Goal: Task Accomplishment & Management: Manage account settings

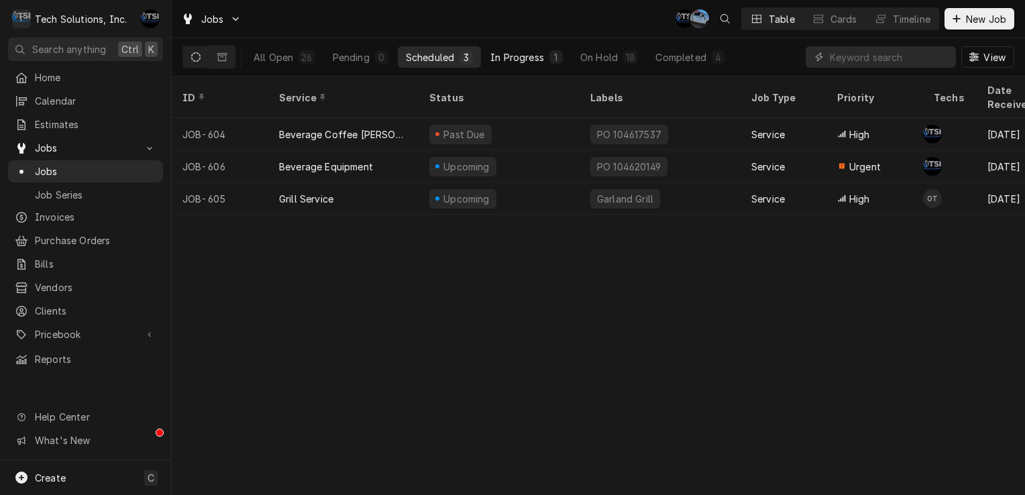
click at [543, 60] on div "In Progress" at bounding box center [517, 57] width 54 height 14
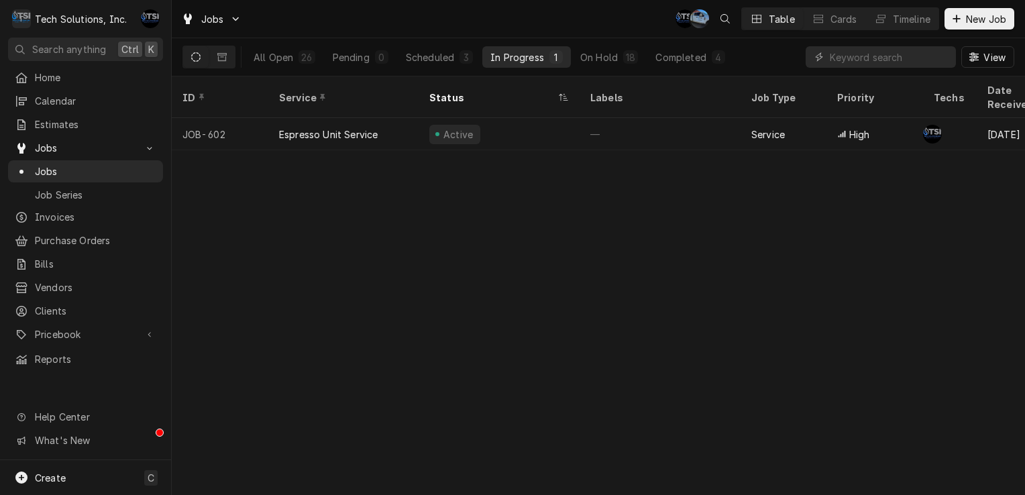
click at [512, 150] on div "ID Service Status Labels Job Type Priority Techs Date Received Client Location …" at bounding box center [598, 285] width 853 height 418
click at [601, 57] on div "On Hold" at bounding box center [599, 57] width 38 height 14
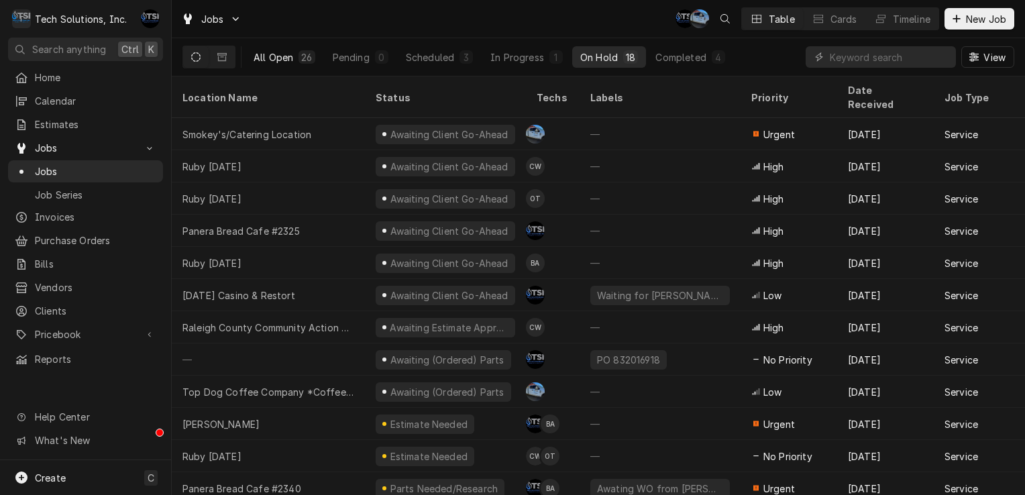
click at [268, 60] on div "All Open" at bounding box center [273, 57] width 40 height 14
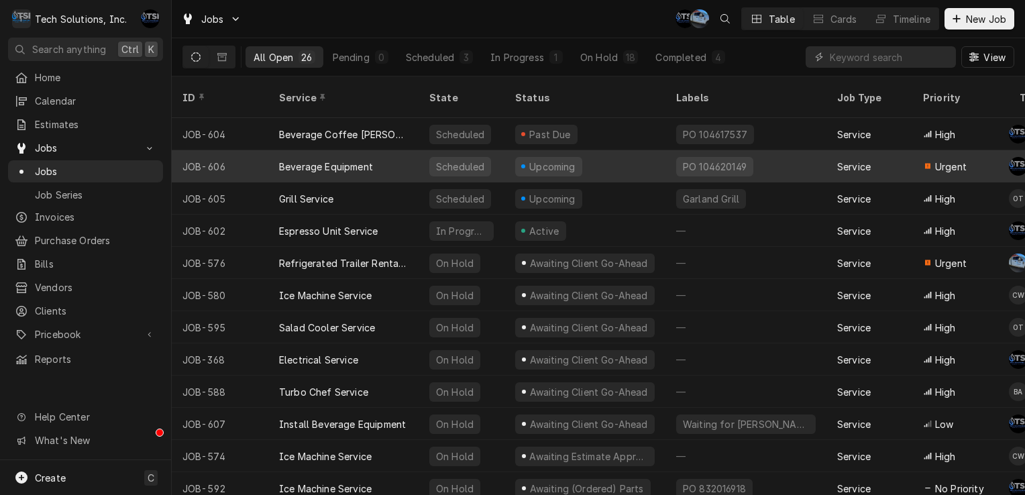
click at [406, 161] on div "Beverage Equipment" at bounding box center [343, 166] width 150 height 32
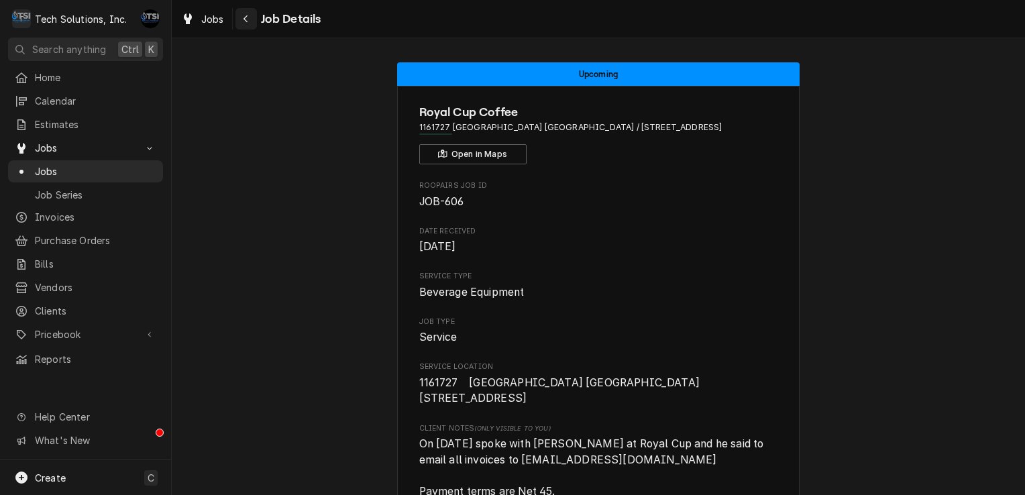
click at [245, 19] on icon "Navigate back" at bounding box center [246, 18] width 6 height 9
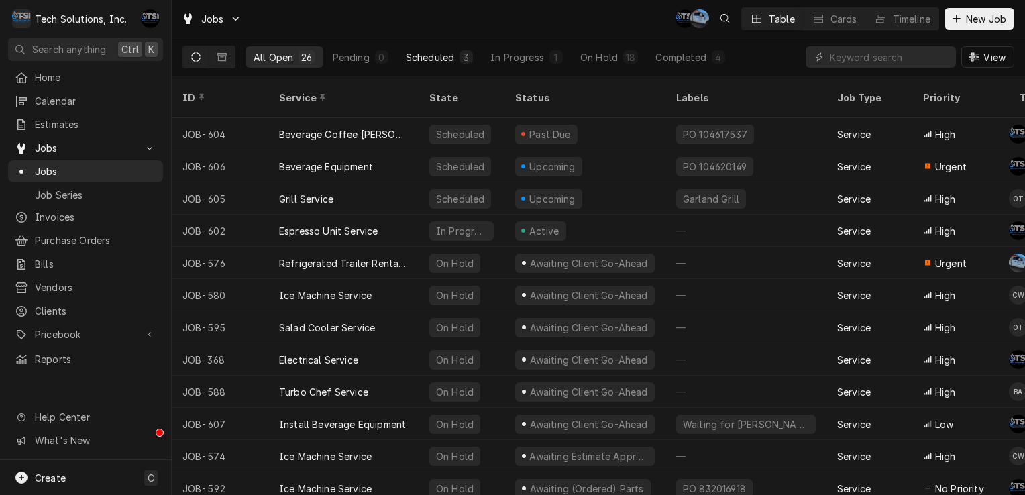
click at [437, 66] on button "Scheduled 3" at bounding box center [439, 56] width 83 height 21
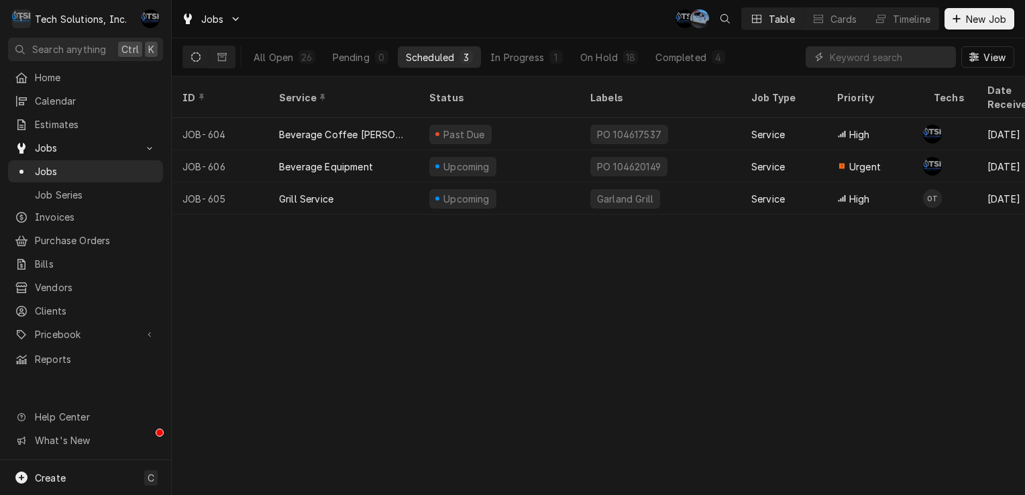
click at [437, 66] on button "Scheduled 3" at bounding box center [439, 56] width 83 height 21
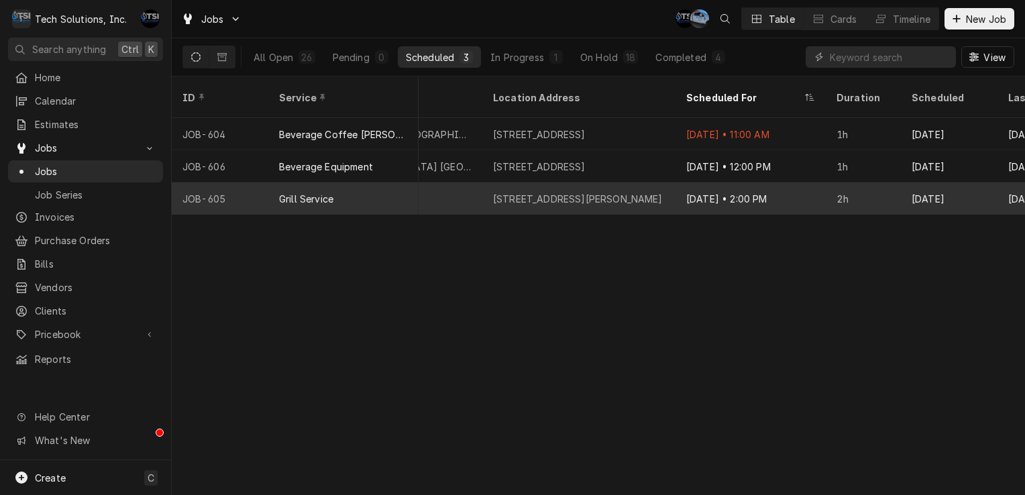
scroll to position [0, 935]
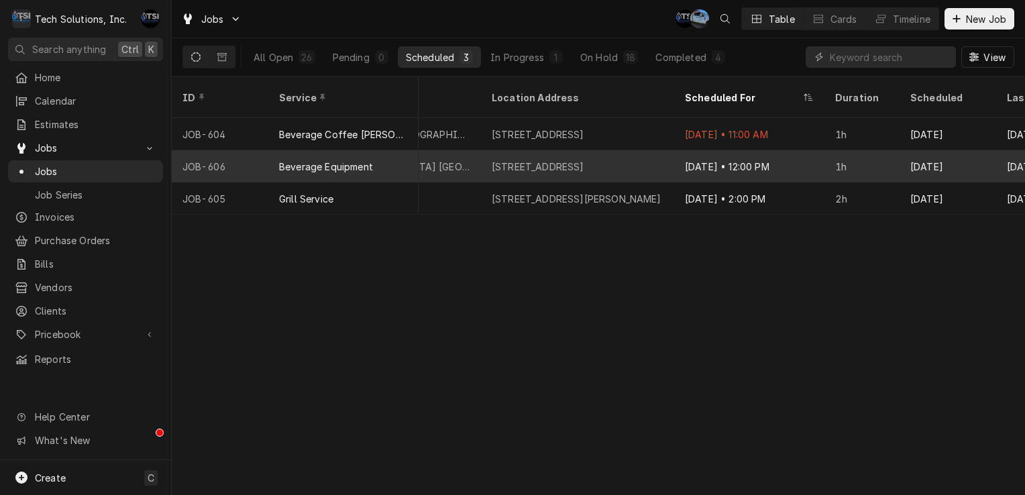
click at [584, 160] on div "107 Halls Ridge Rd, Princeton, WV 24739" at bounding box center [538, 167] width 93 height 14
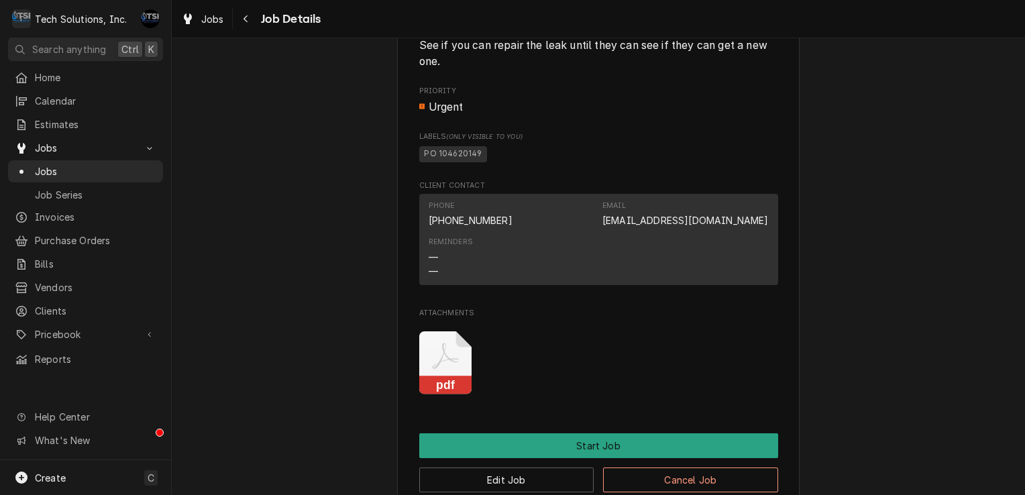
scroll to position [1237, 0]
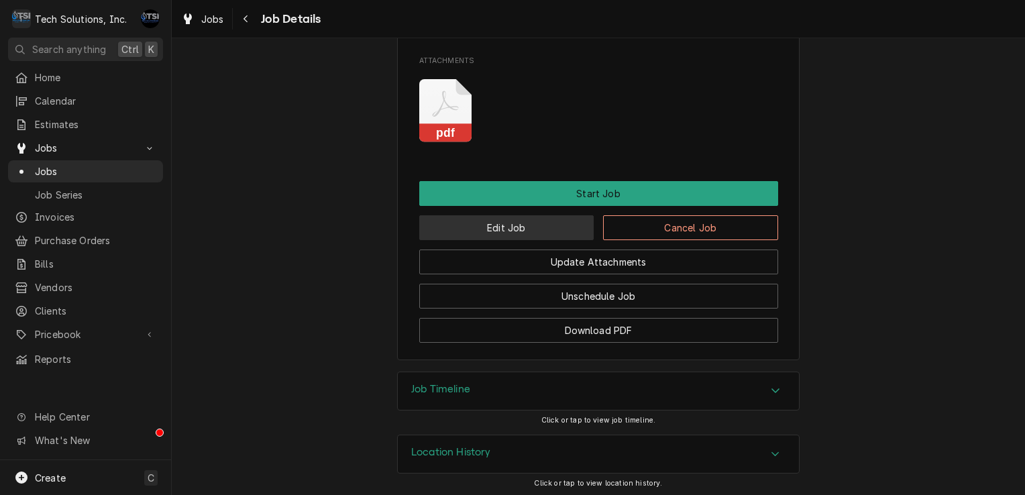
click at [550, 235] on button "Edit Job" at bounding box center [506, 227] width 175 height 25
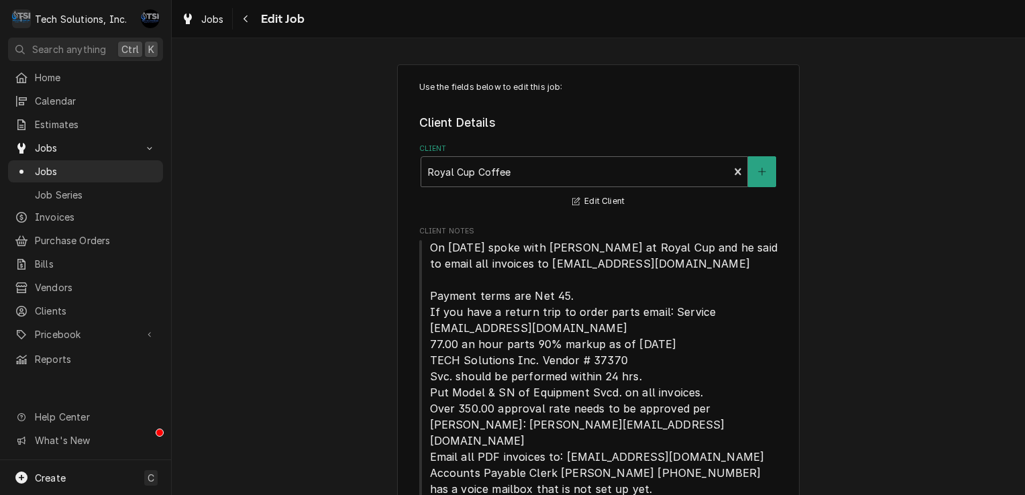
type textarea "x"
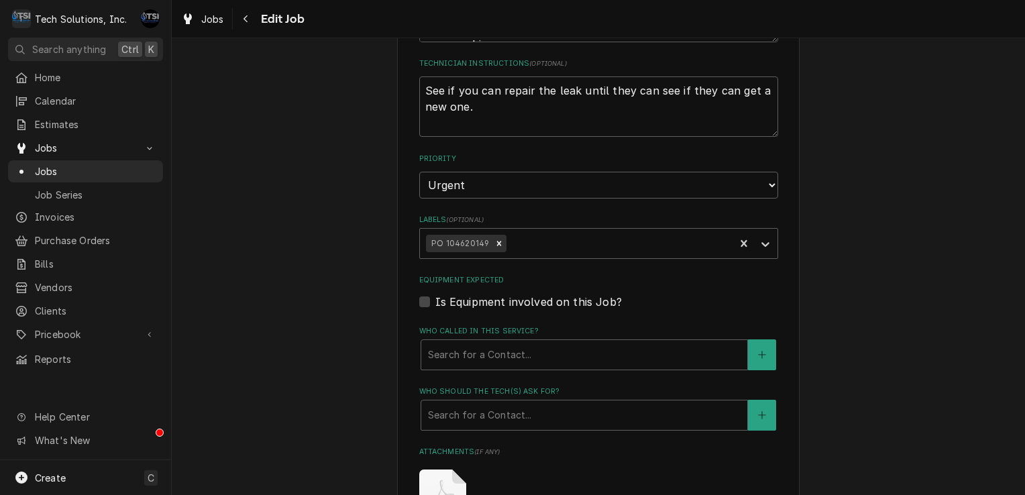
scroll to position [1308, 0]
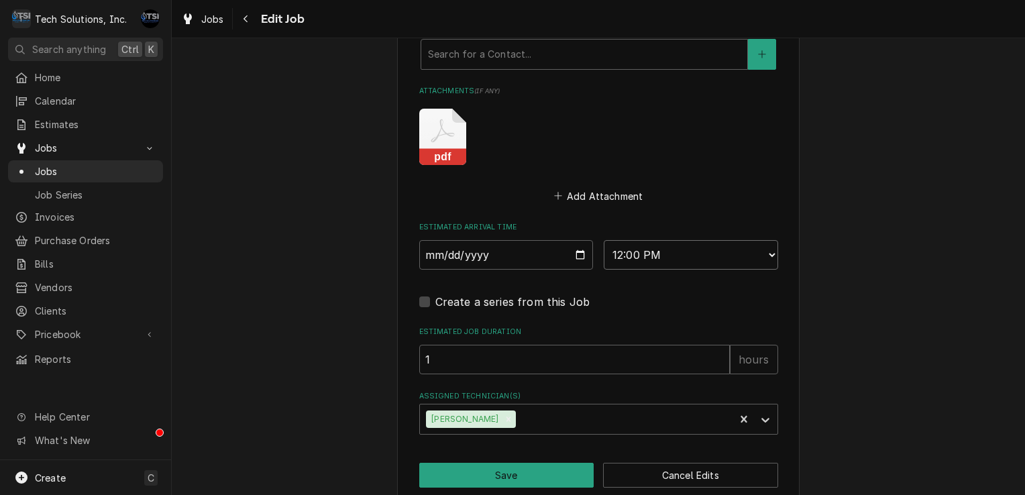
click at [645, 240] on select "AM / PM 6:00 AM 6:15 AM 6:30 AM 6:45 AM 7:00 AM 7:15 AM 7:30 AM 7:45 AM 8:00 AM…" at bounding box center [691, 255] width 174 height 30
select select "16:00:00"
click at [604, 240] on select "AM / PM 6:00 AM 6:15 AM 6:30 AM 6:45 AM 7:00 AM 7:15 AM 7:30 AM 7:45 AM 8:00 AM…" at bounding box center [691, 255] width 174 height 30
type textarea "x"
click at [680, 407] on div "Assigned Technician(s)" at bounding box center [586, 419] width 320 height 24
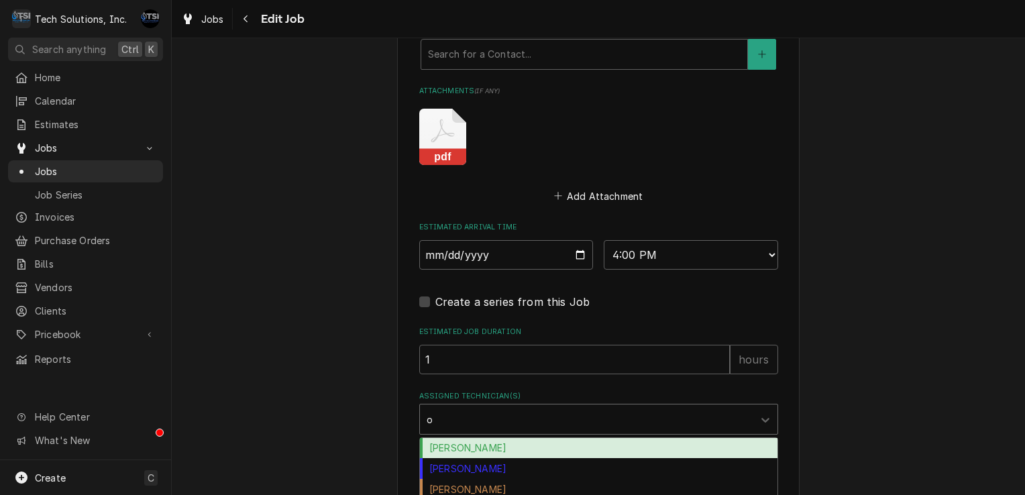
type input "ot"
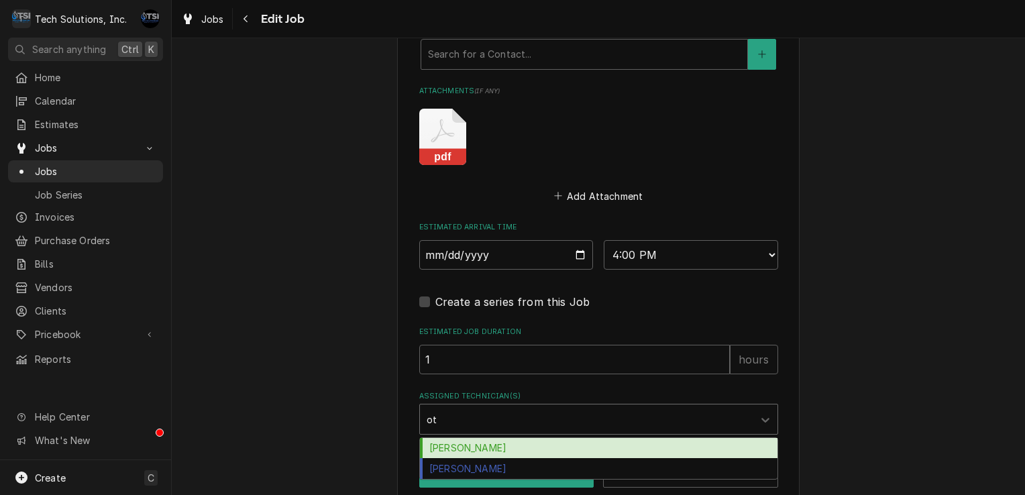
click at [612, 438] on div "[PERSON_NAME]" at bounding box center [598, 448] width 357 height 21
type textarea "x"
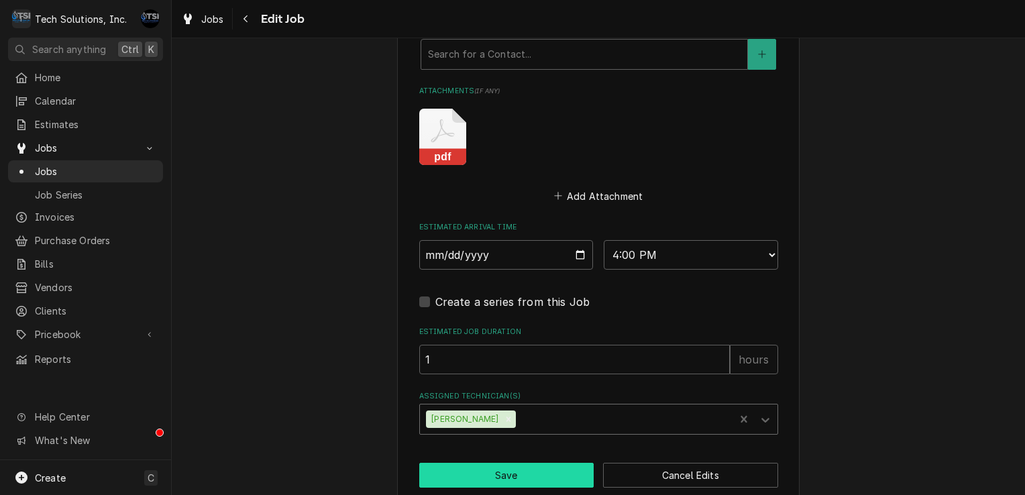
click at [542, 463] on button "Save" at bounding box center [506, 475] width 175 height 25
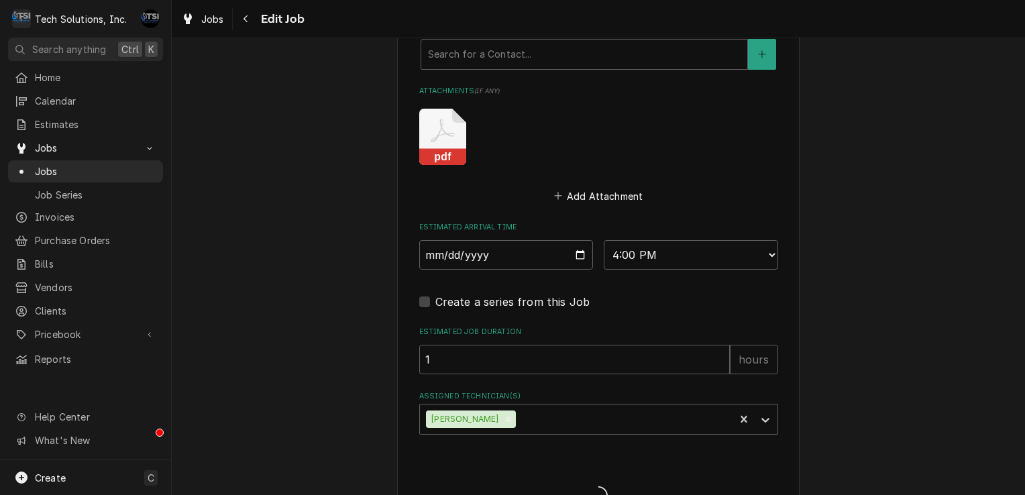
type textarea "x"
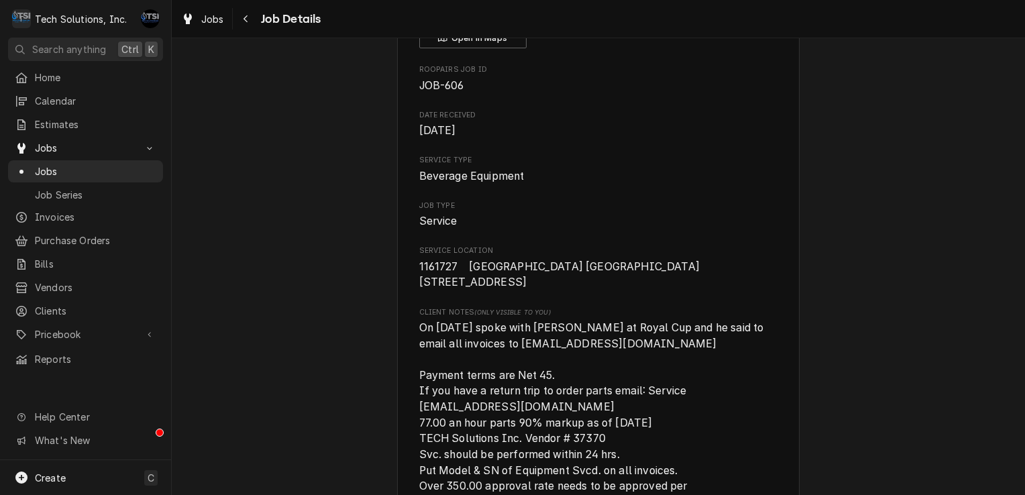
scroll to position [109, 0]
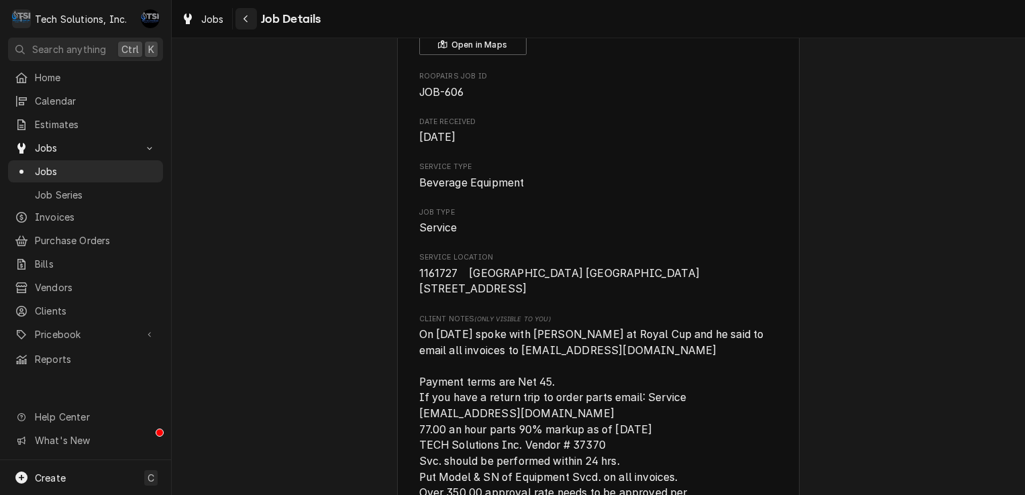
click at [248, 11] on button "Navigate back" at bounding box center [245, 18] width 21 height 21
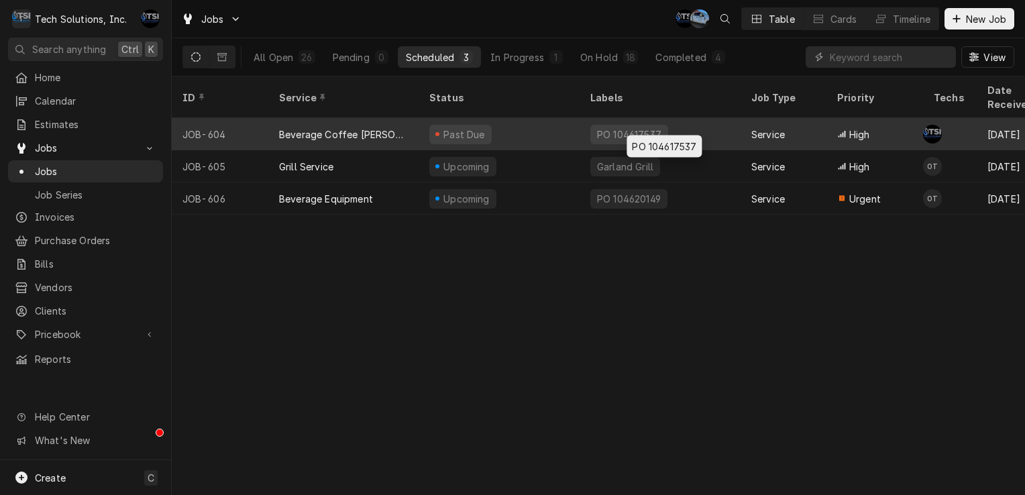
click at [695, 119] on div "PO 104617537" at bounding box center [659, 134] width 161 height 32
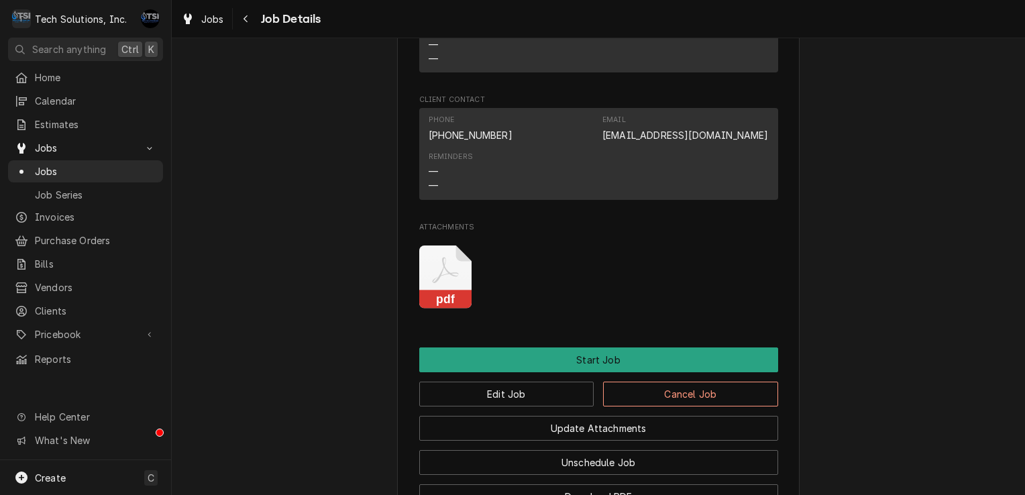
scroll to position [1469, 0]
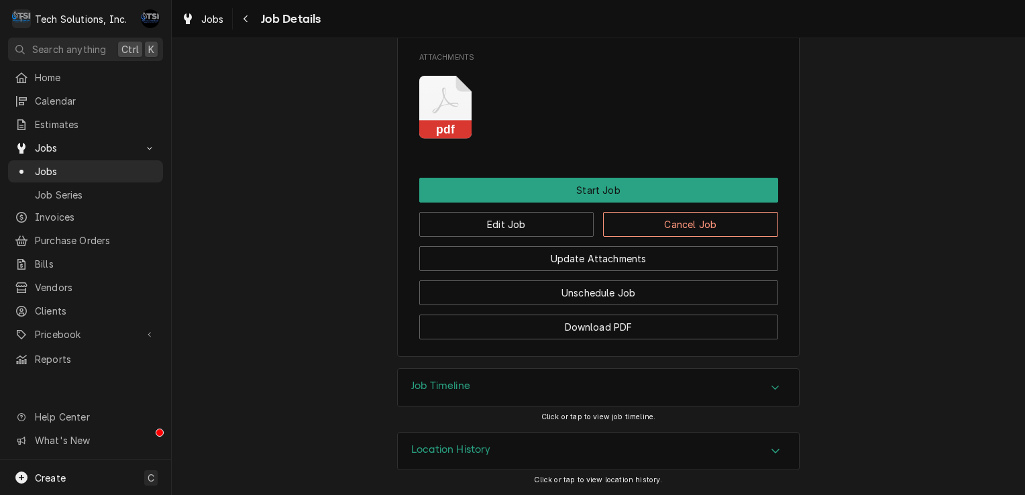
click at [494, 238] on div "Update Attachments" at bounding box center [598, 254] width 359 height 34
click at [498, 235] on button "Edit Job" at bounding box center [506, 224] width 175 height 25
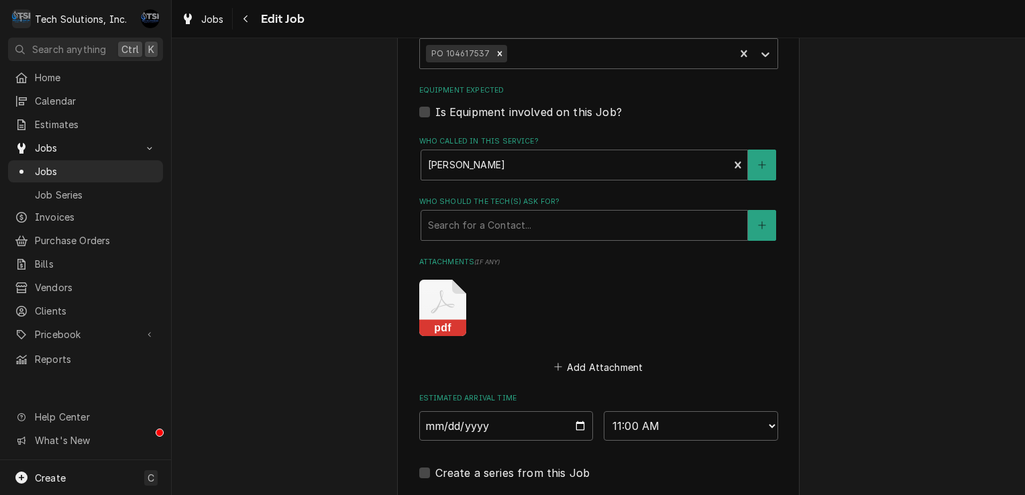
scroll to position [1340, 0]
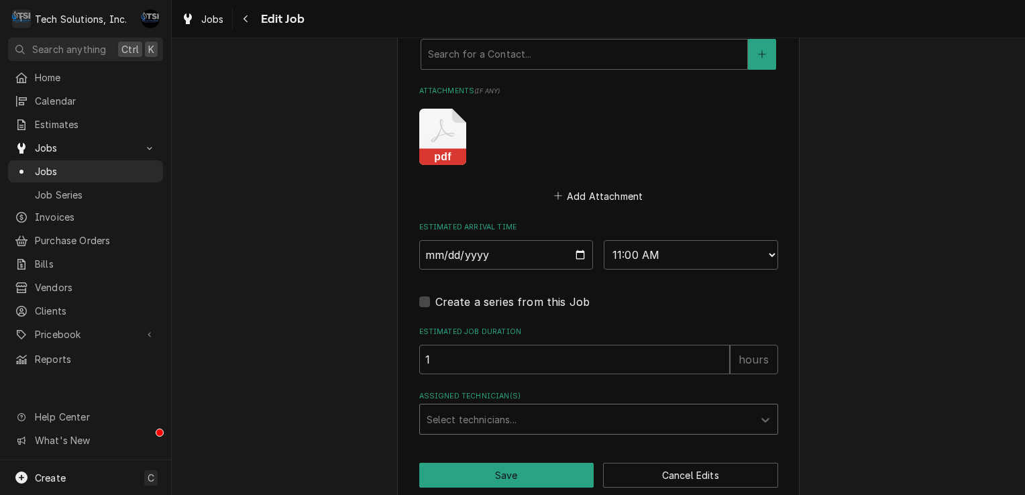
click at [735, 407] on div "Assigned Technician(s)" at bounding box center [586, 419] width 320 height 24
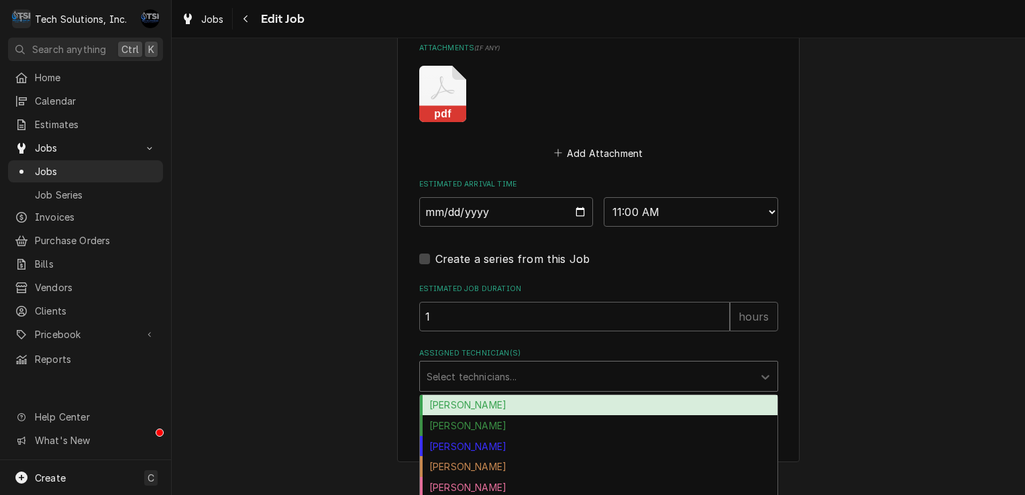
scroll to position [1387, 0]
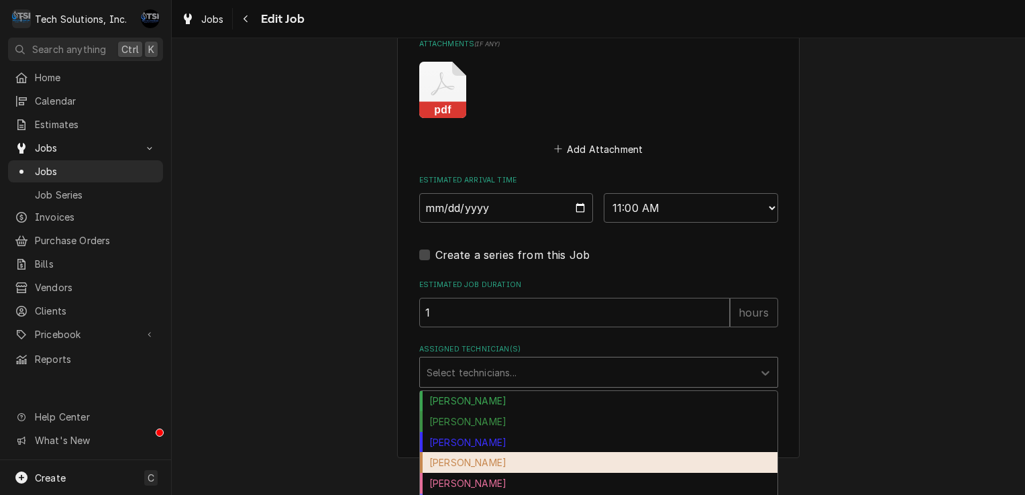
click at [547, 452] on div "[PERSON_NAME]" at bounding box center [598, 462] width 357 height 21
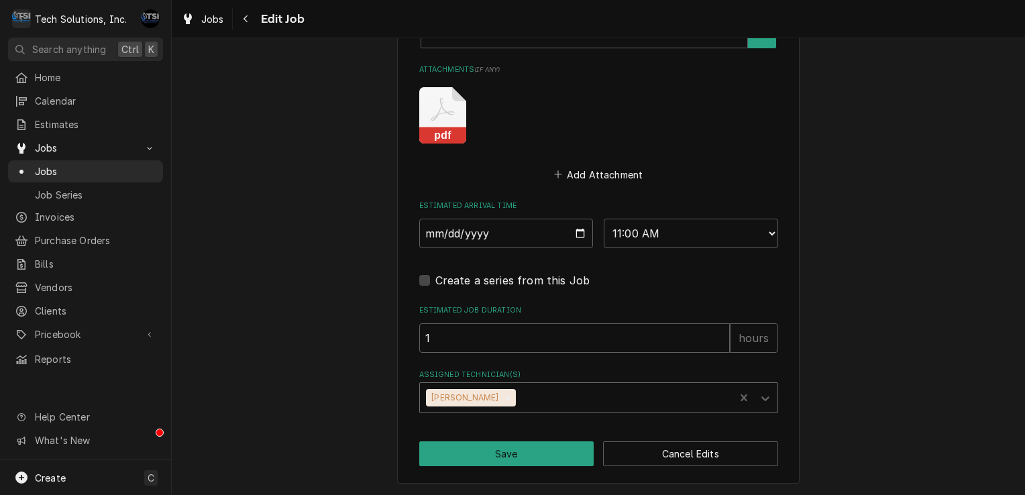
scroll to position [1340, 0]
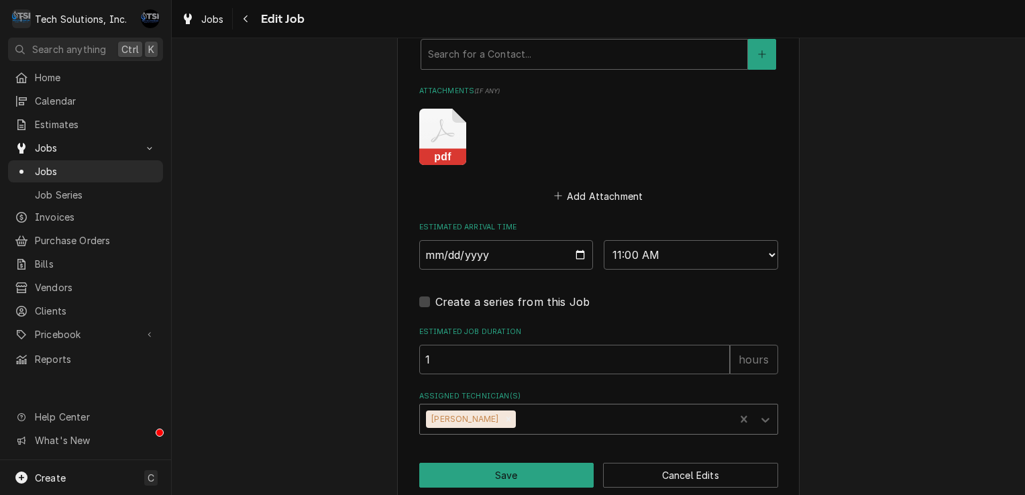
type textarea "x"
click at [577, 240] on input "[DATE]" at bounding box center [506, 255] width 174 height 30
type input "[DATE]"
click at [506, 463] on button "Save" at bounding box center [506, 475] width 175 height 25
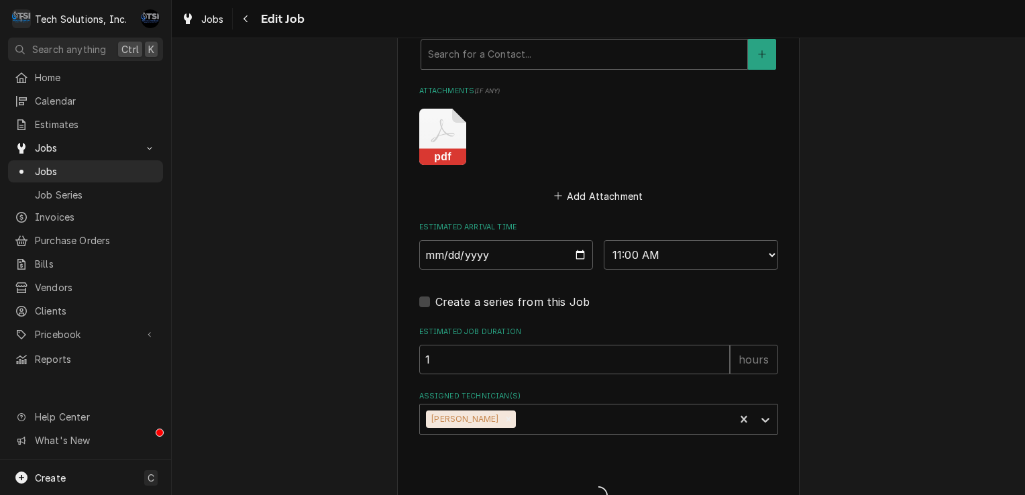
type textarea "x"
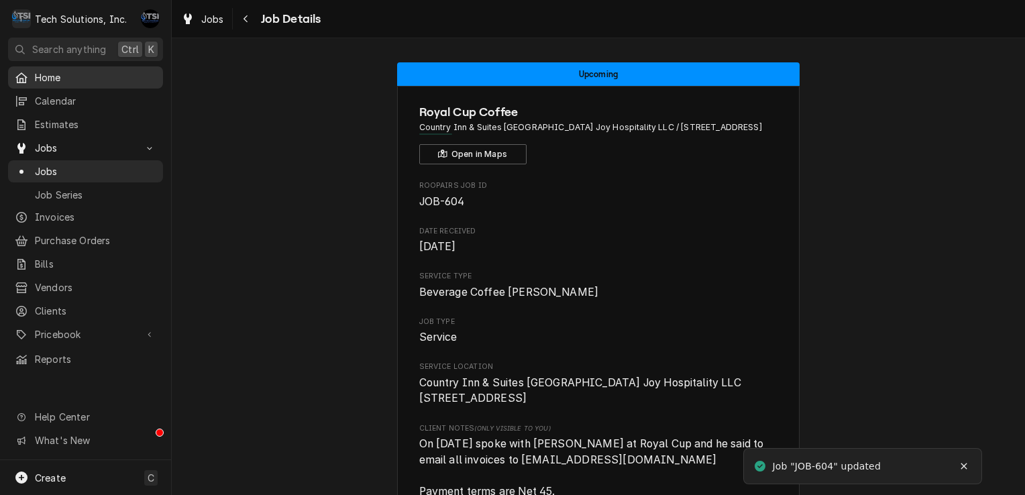
click at [72, 72] on span "Home" at bounding box center [95, 77] width 121 height 14
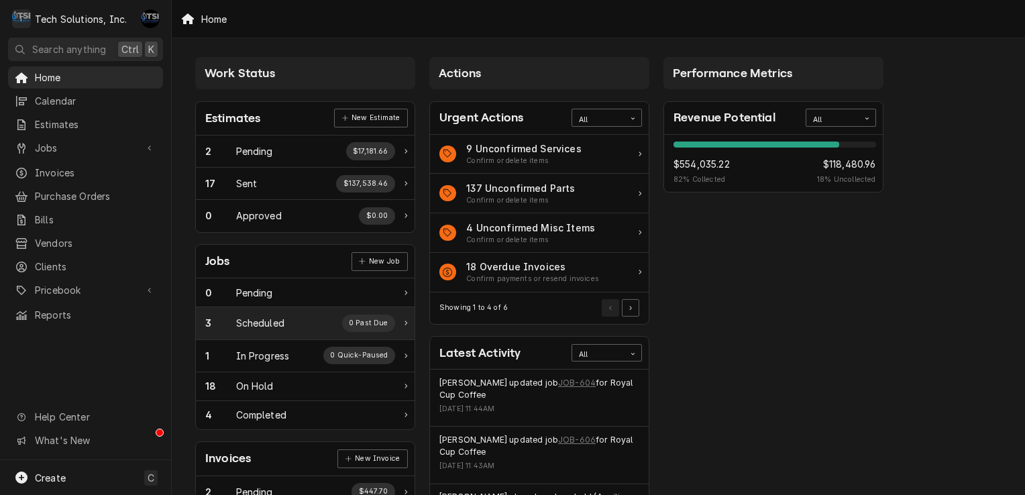
click at [292, 316] on div "3 Scheduled 0 Past Due" at bounding box center [300, 323] width 190 height 17
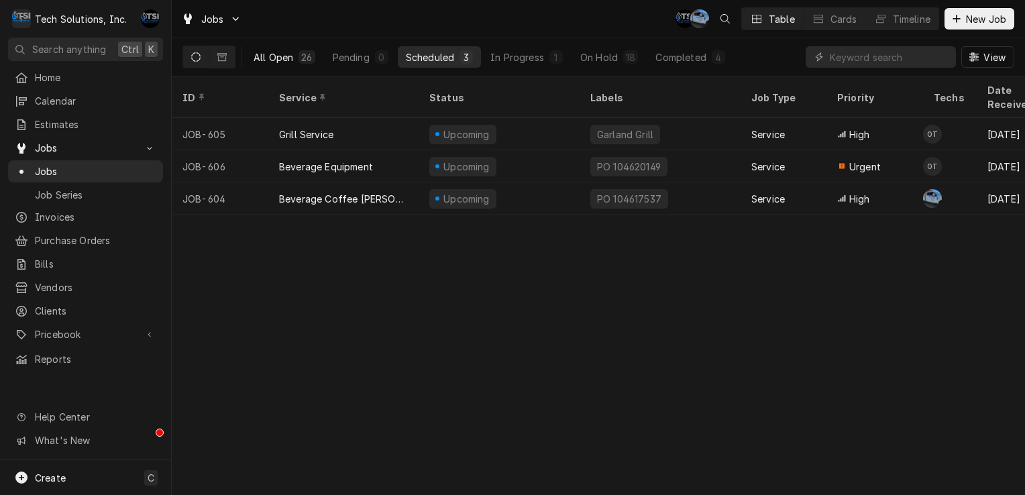
click at [274, 54] on div "All Open" at bounding box center [273, 57] width 40 height 14
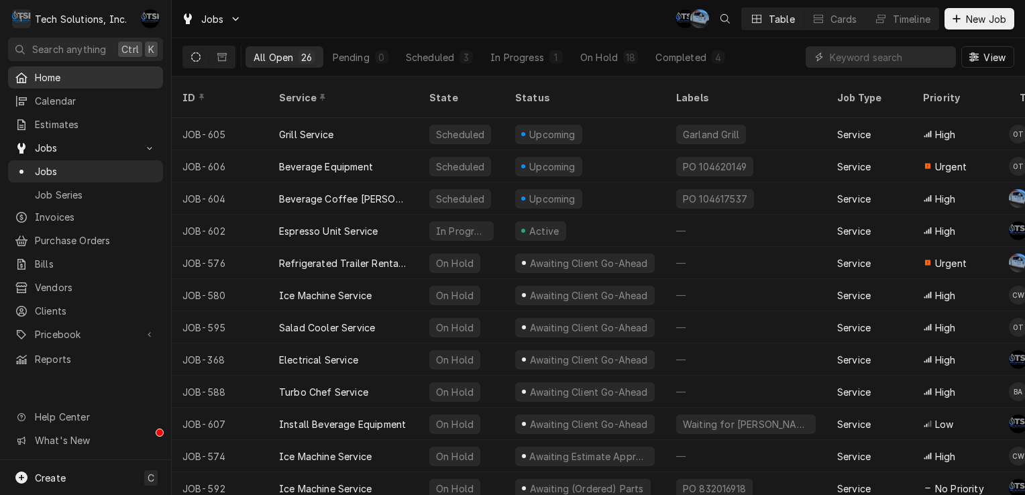
click at [64, 78] on span "Home" at bounding box center [95, 77] width 121 height 14
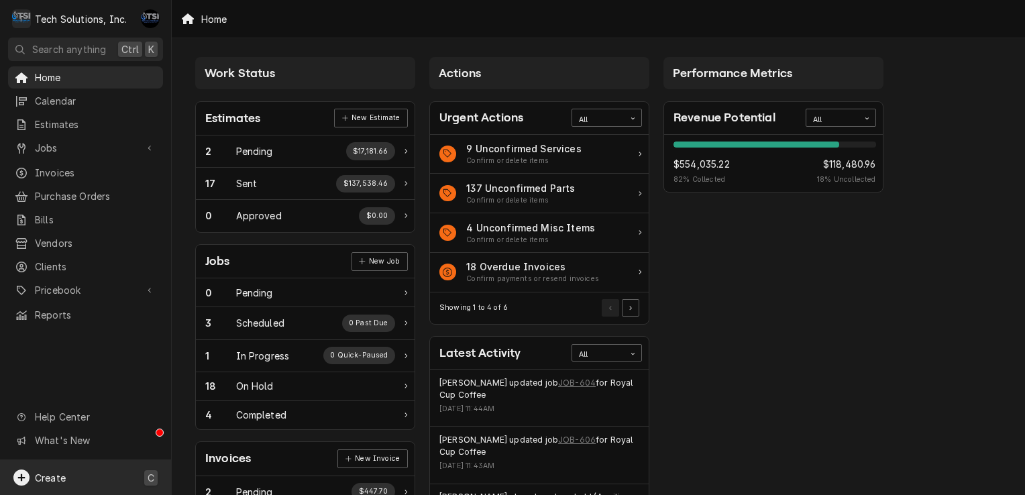
click at [36, 481] on span "Create" at bounding box center [50, 477] width 31 height 11
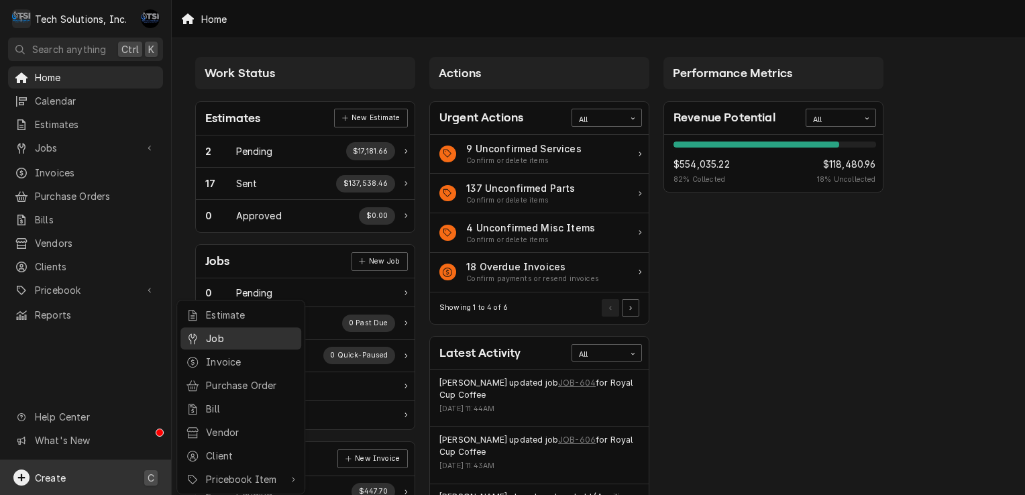
click at [235, 344] on div "Job" at bounding box center [240, 338] width 115 height 17
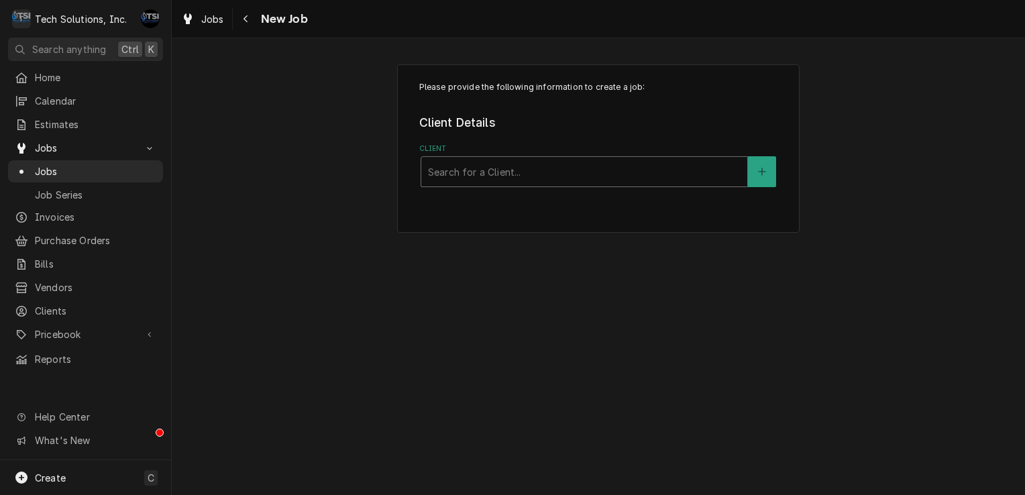
click at [554, 178] on div "Client" at bounding box center [584, 172] width 312 height 24
type input "panera"
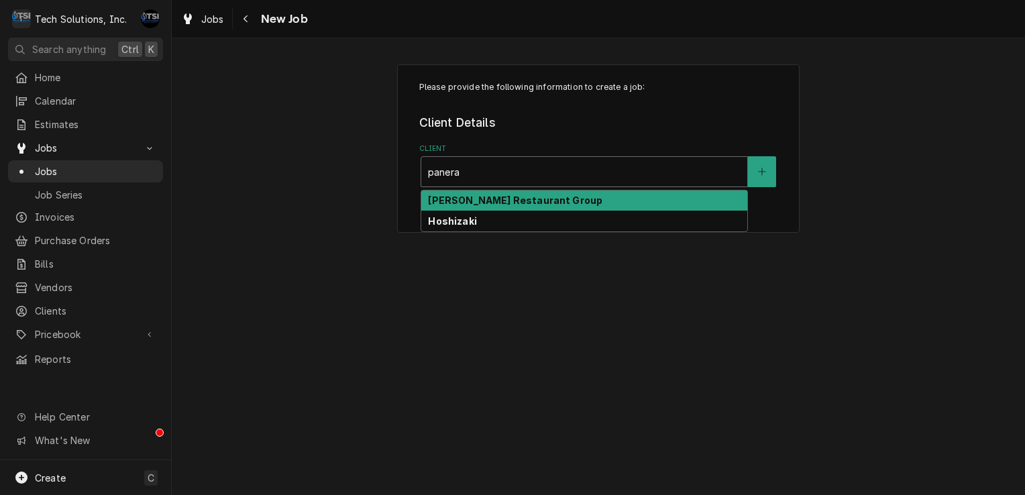
click at [515, 205] on div "[PERSON_NAME] Restaurant Group" at bounding box center [584, 200] width 326 height 21
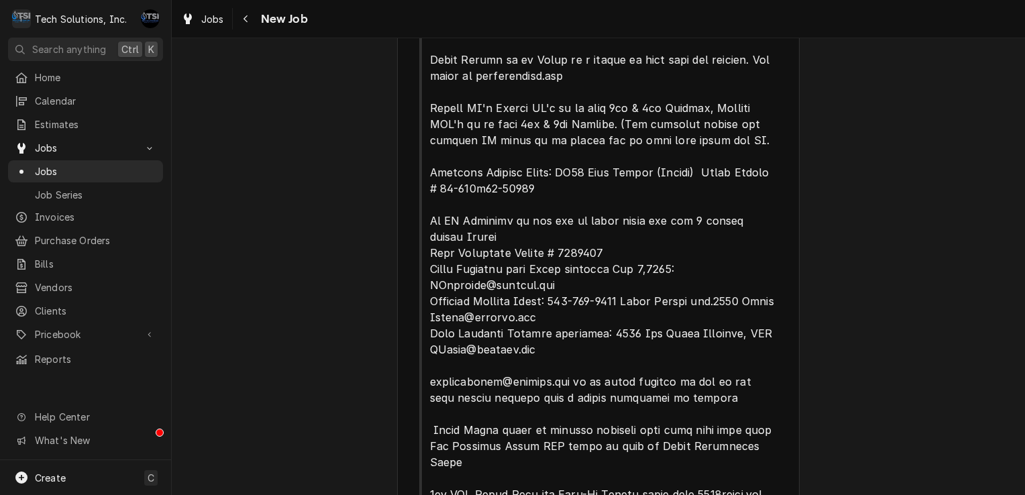
scroll to position [649, 0]
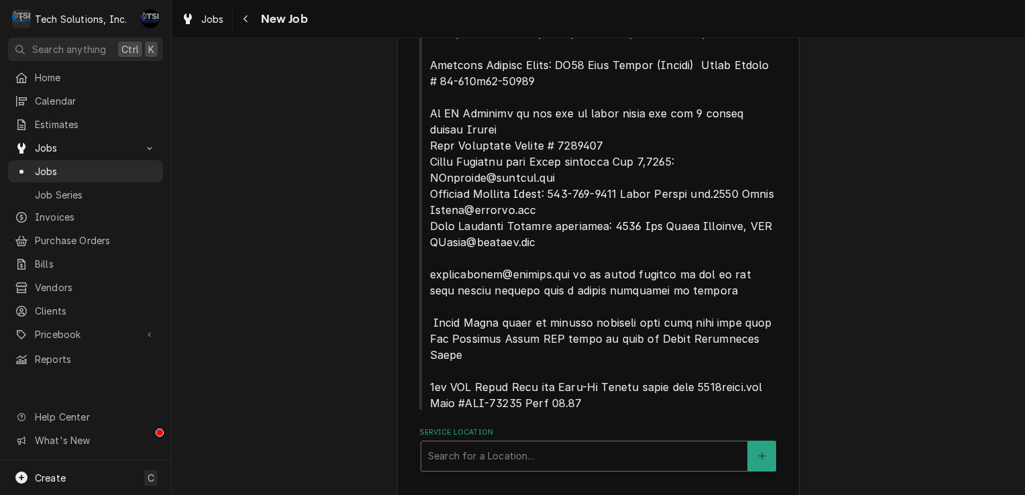
click at [503, 444] on div "Service Location" at bounding box center [584, 456] width 312 height 24
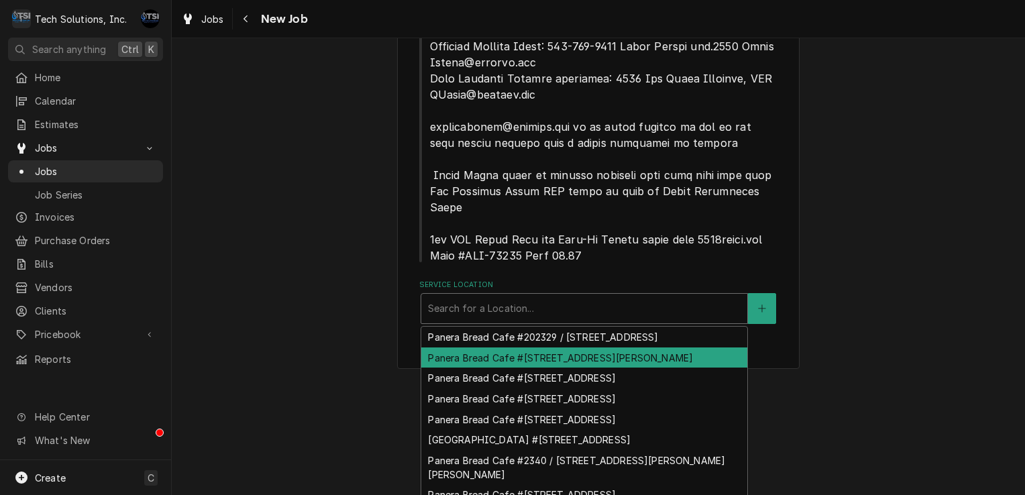
scroll to position [0, 0]
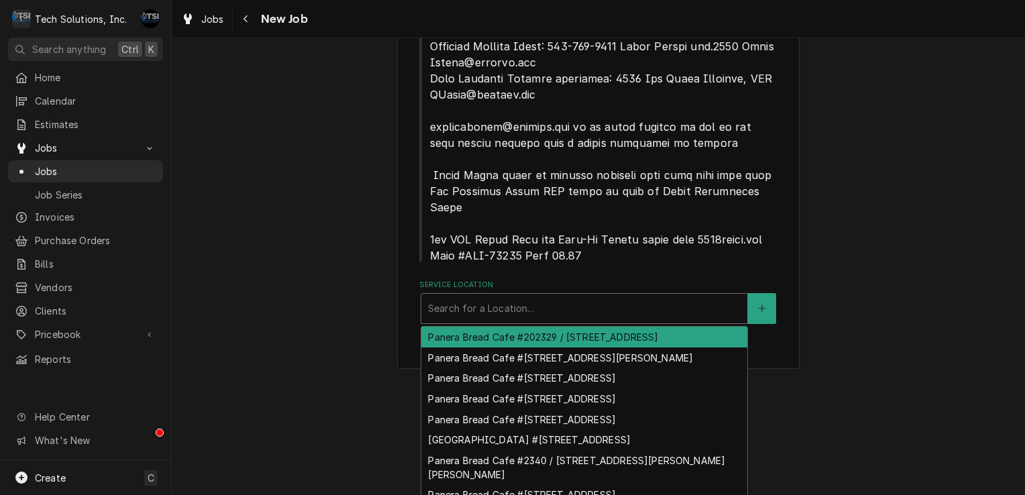
click at [634, 327] on div "Panera Bread Cafe #202329 / 905 Ring Road, Barboursville, WV 25504" at bounding box center [584, 337] width 326 height 21
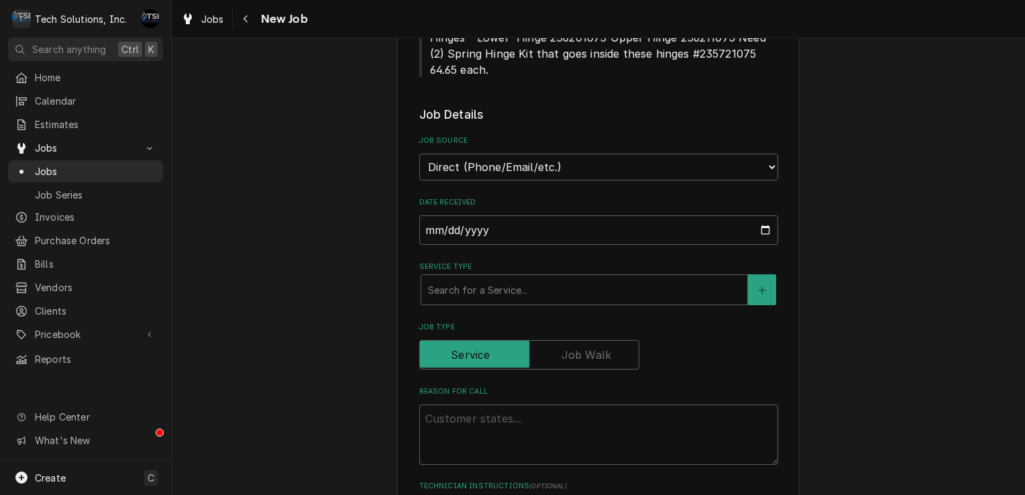
scroll to position [1277, 0]
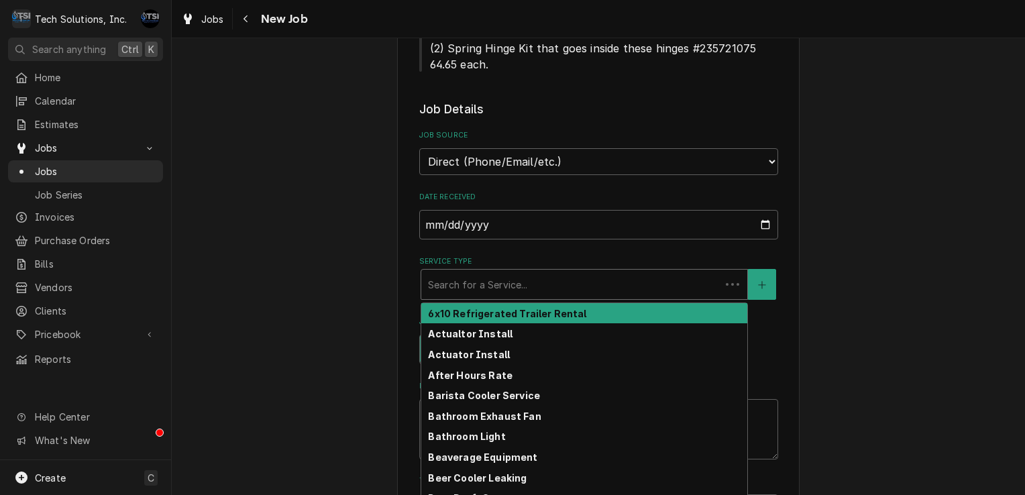
click at [567, 270] on div "Search for a Service..." at bounding box center [570, 285] width 299 height 30
type textarea "x"
type input "p"
type textarea "x"
type input "pl"
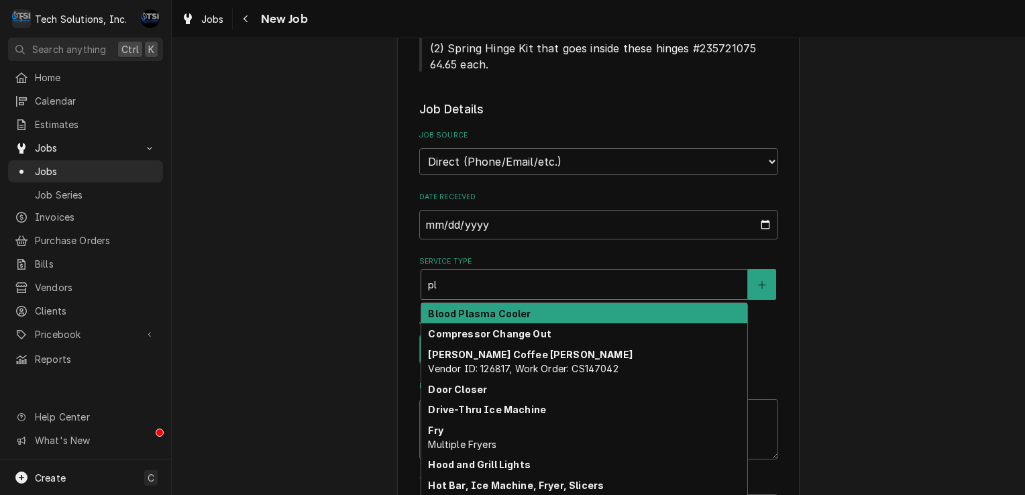
type textarea "x"
type input "plu"
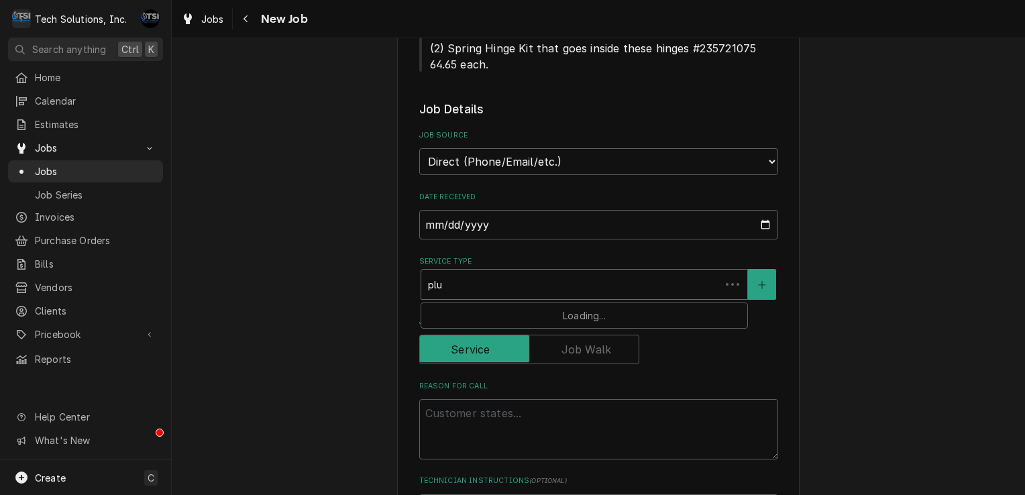
type textarea "x"
type input "plum"
type textarea "x"
type input "plumb"
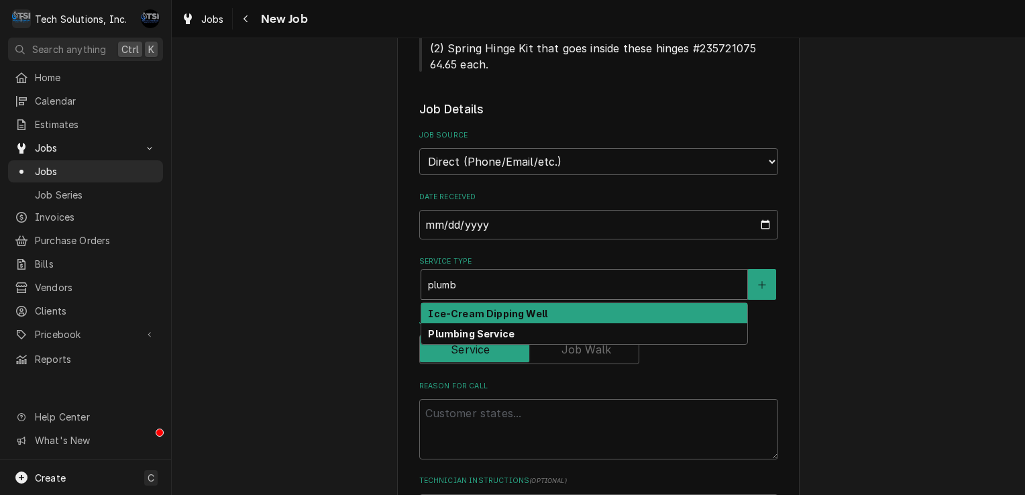
type textarea "x"
type input "plum"
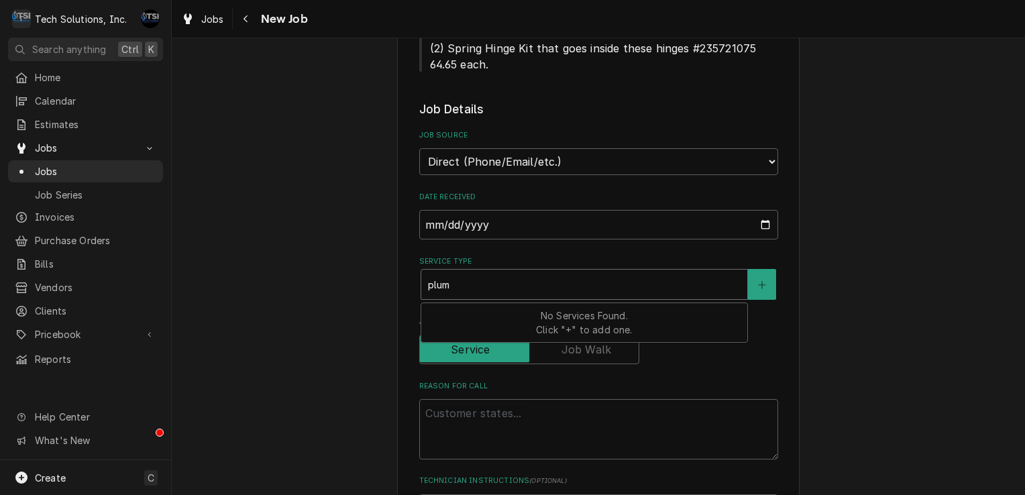
type textarea "x"
type input "plu"
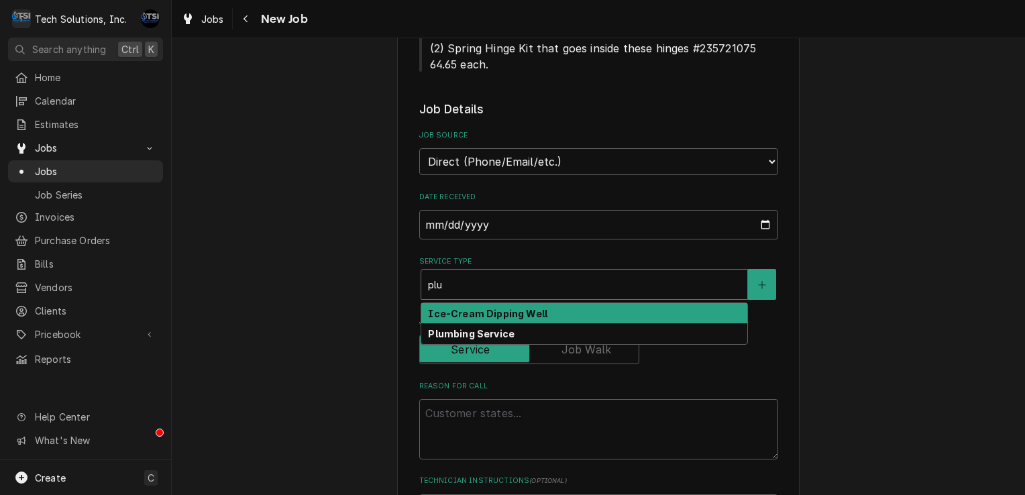
type textarea "x"
type input "pl"
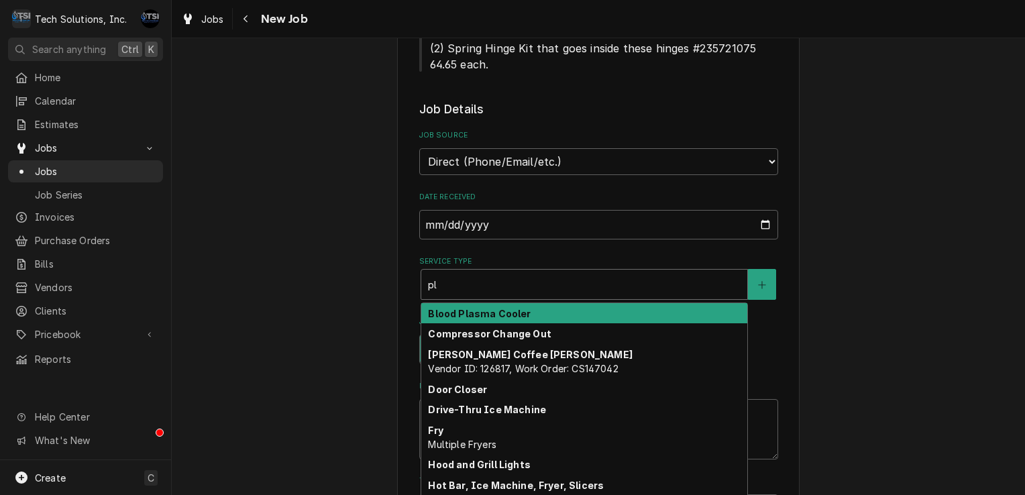
type textarea "x"
type input "p"
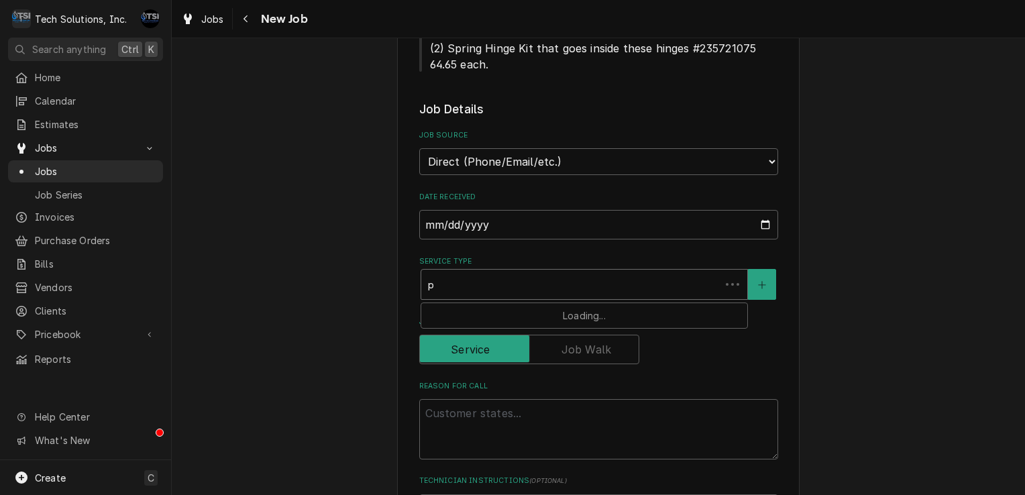
type textarea "x"
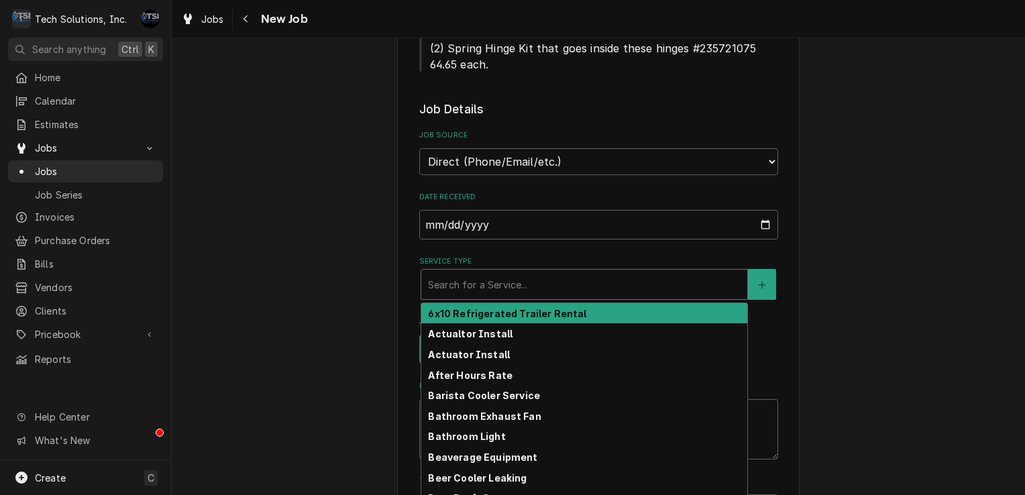
type textarea "x"
type input "r"
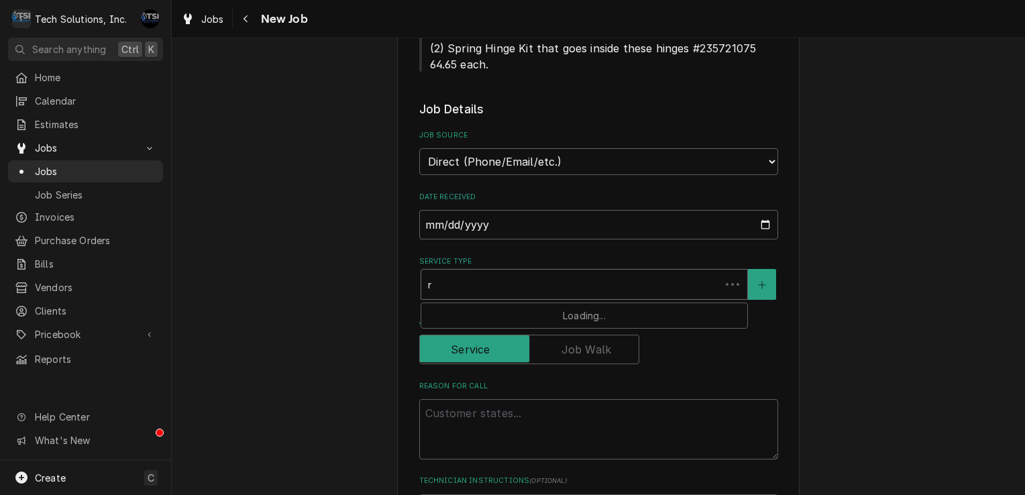
type textarea "x"
type input "re"
type textarea "x"
type input "rea"
type textarea "x"
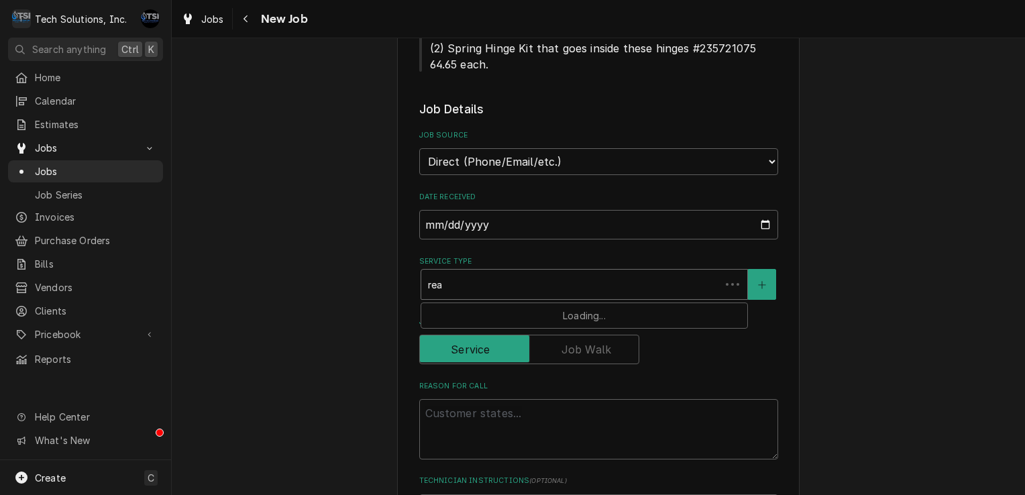
type input "reac"
type textarea "x"
type input "reach"
type textarea "x"
type input "reach"
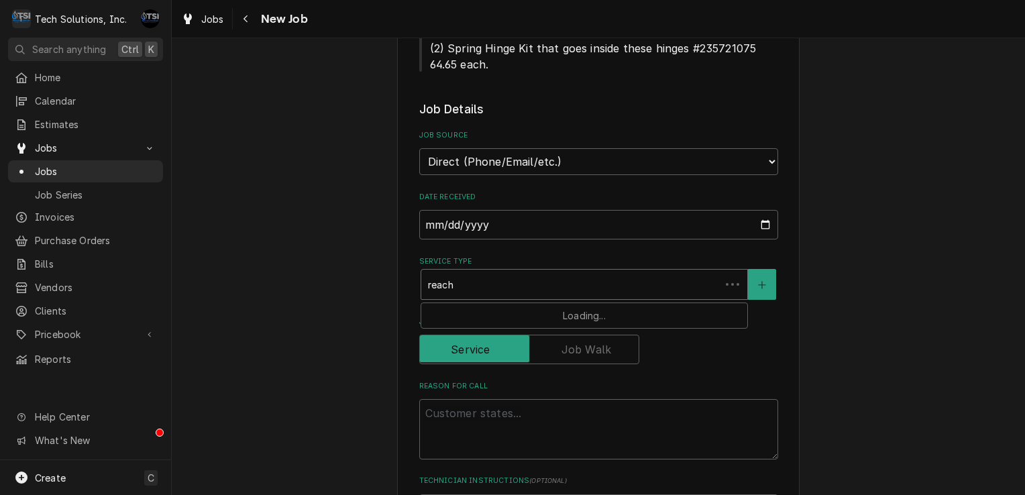
type textarea "x"
type input "reach i"
type textarea "x"
type input "reach in"
type textarea "x"
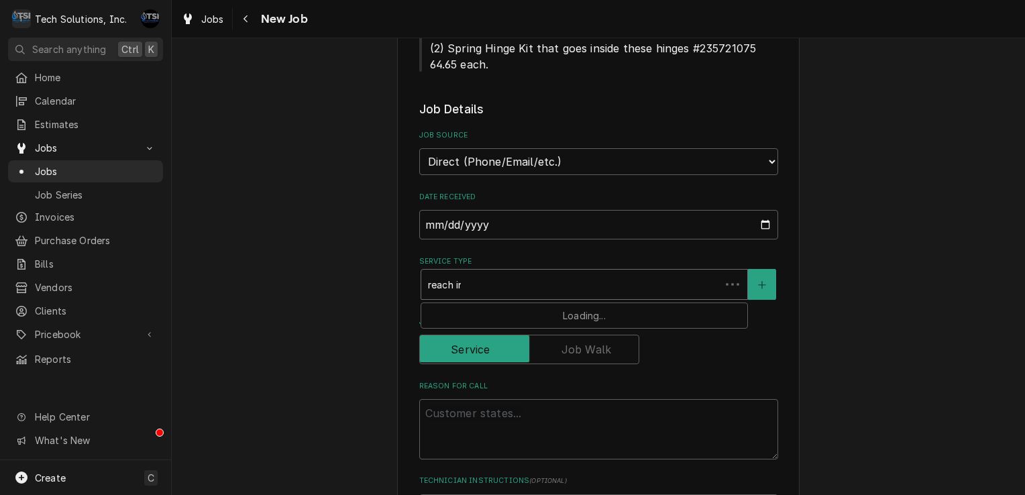
type input "reach in"
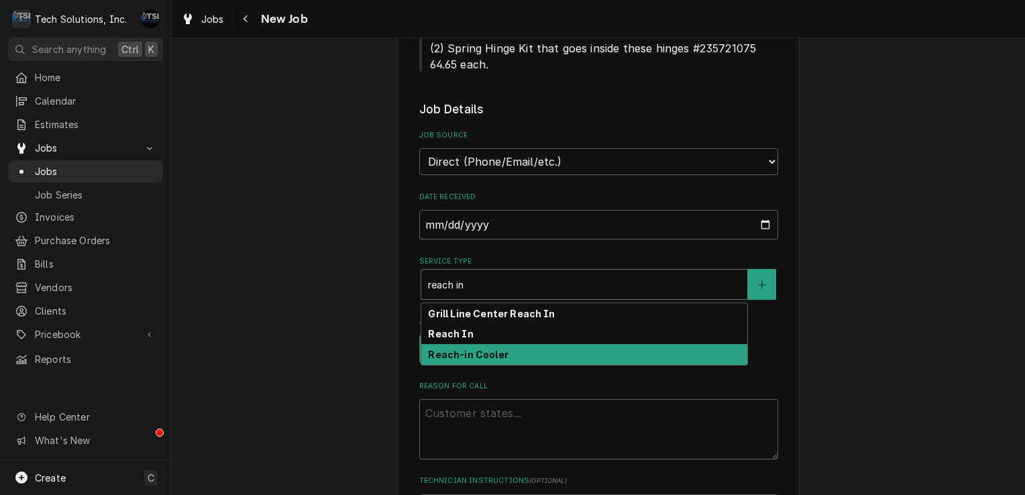
click at [500, 344] on div "Reach-in Cooler" at bounding box center [584, 354] width 326 height 21
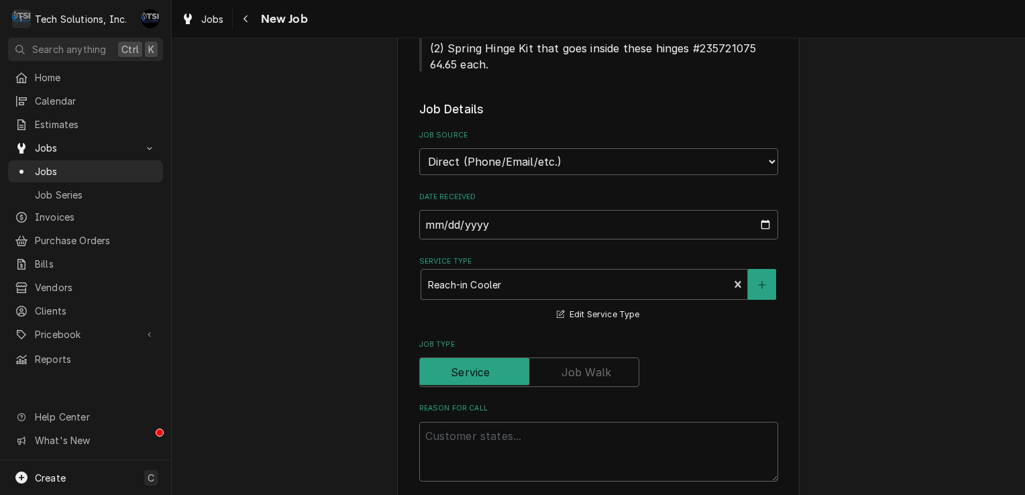
click at [493, 403] on div "Reason For Call" at bounding box center [598, 442] width 359 height 78
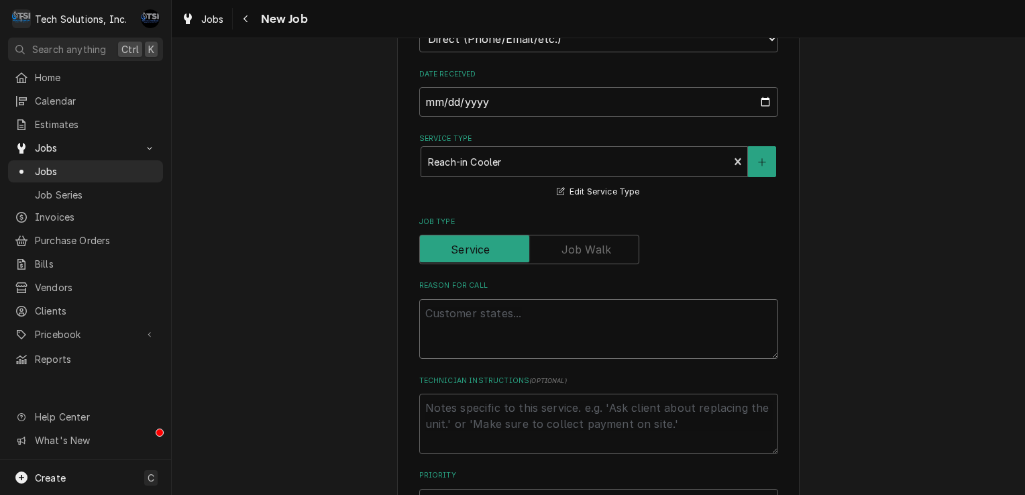
click at [505, 299] on textarea "Reason For Call" at bounding box center [598, 329] width 359 height 60
type textarea "x"
type textarea "c"
type textarea "x"
type textarea "ca"
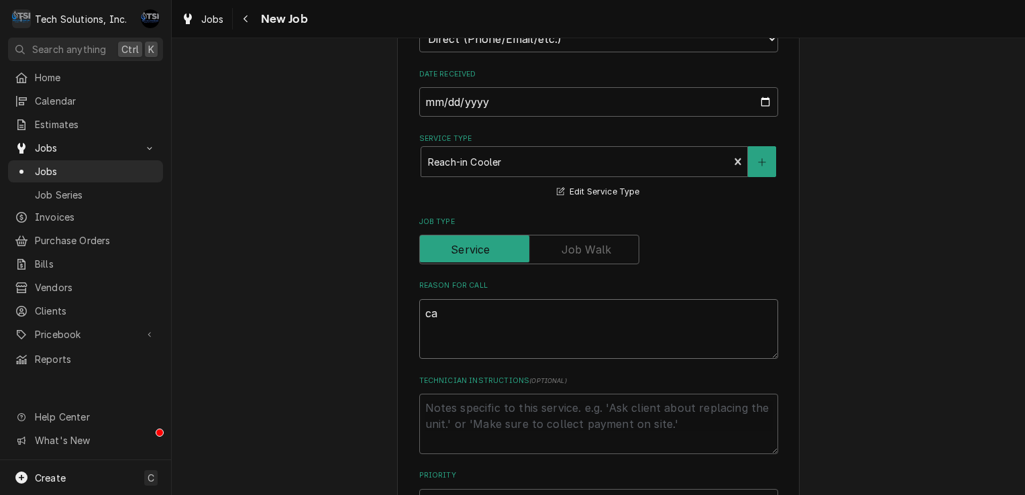
type textarea "x"
type textarea "cas"
type textarea "x"
type textarea "cast"
type textarea "x"
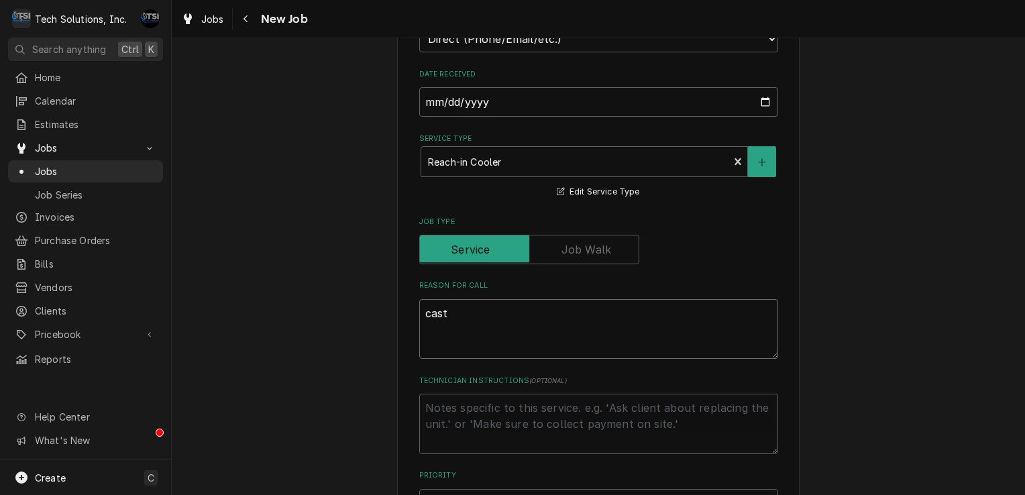
type textarea "caste"
type textarea "x"
type textarea "caster"
type textarea "x"
type textarea "caster"
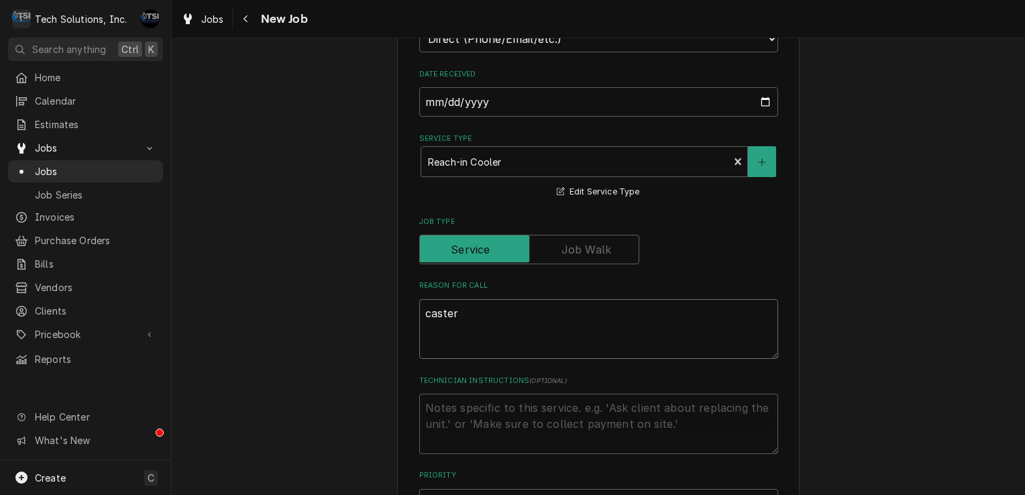
type textarea "x"
type textarea "caster i"
type textarea "x"
type textarea "caster is"
type textarea "x"
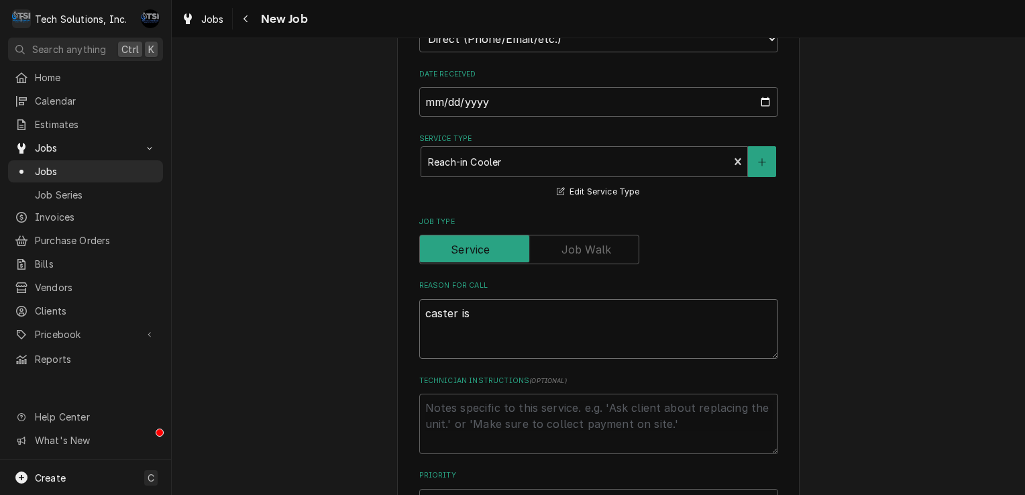
type textarea "caster is"
type textarea "x"
type textarea "caster is b"
type textarea "x"
type textarea "caster is br"
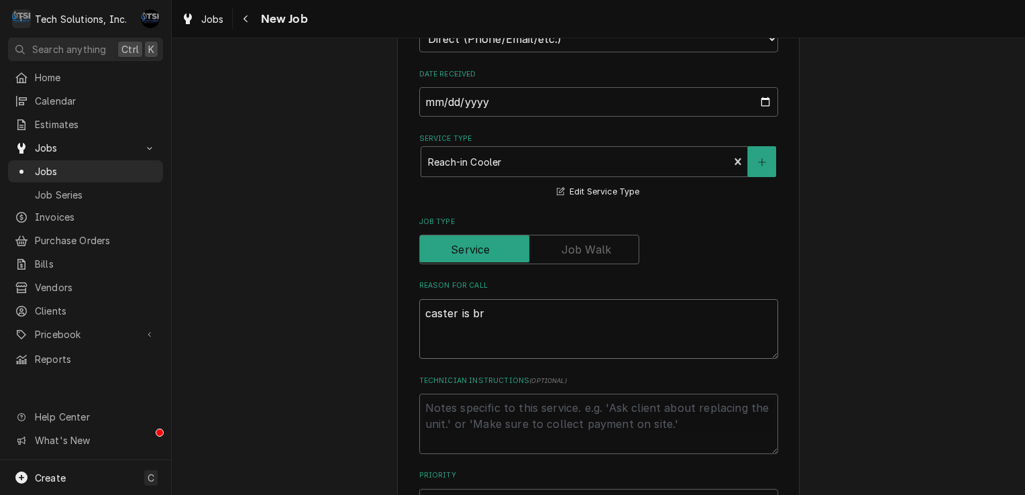
type textarea "x"
type textarea "caster is bri"
type textarea "x"
type textarea "caster is br"
type textarea "x"
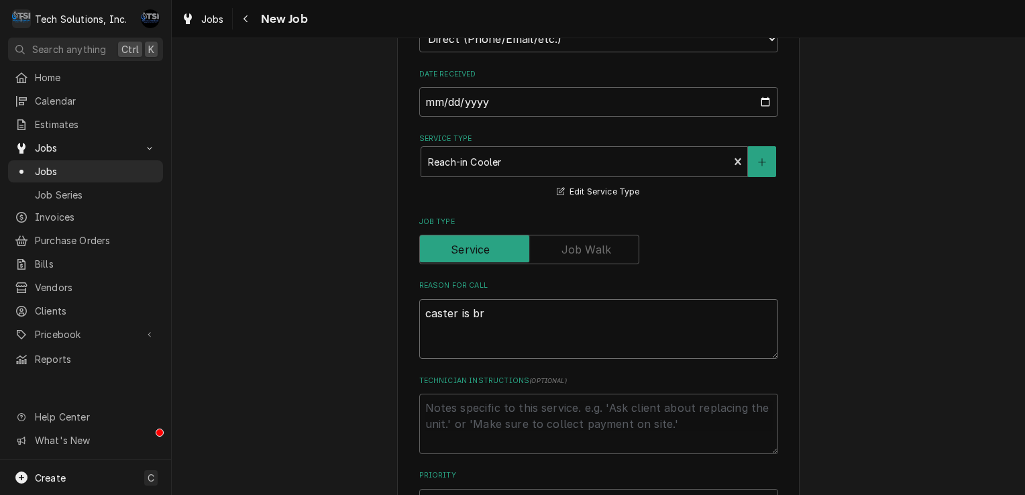
type textarea "caster is bro"
type textarea "x"
type textarea "caster is brok"
type textarea "x"
type textarea "caster is broke"
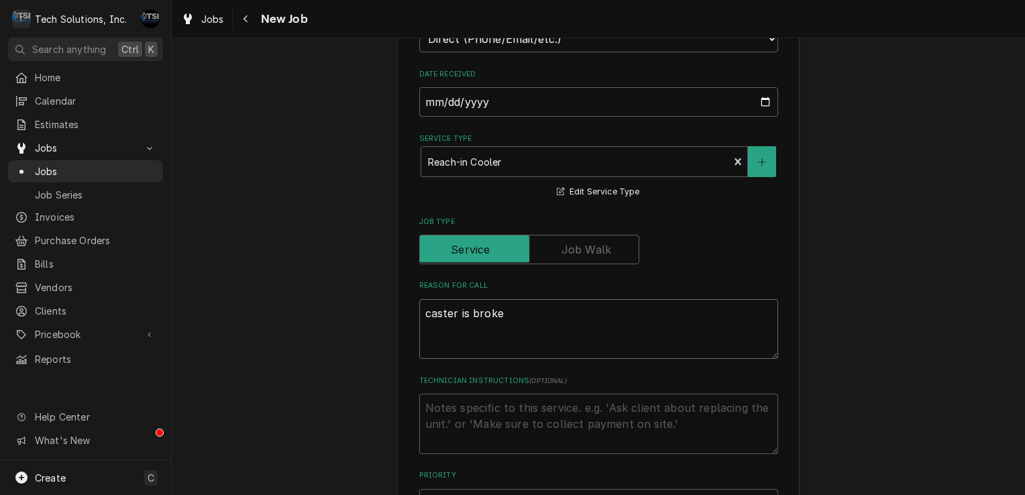
type textarea "x"
type textarea "caster is broke"
type textarea "x"
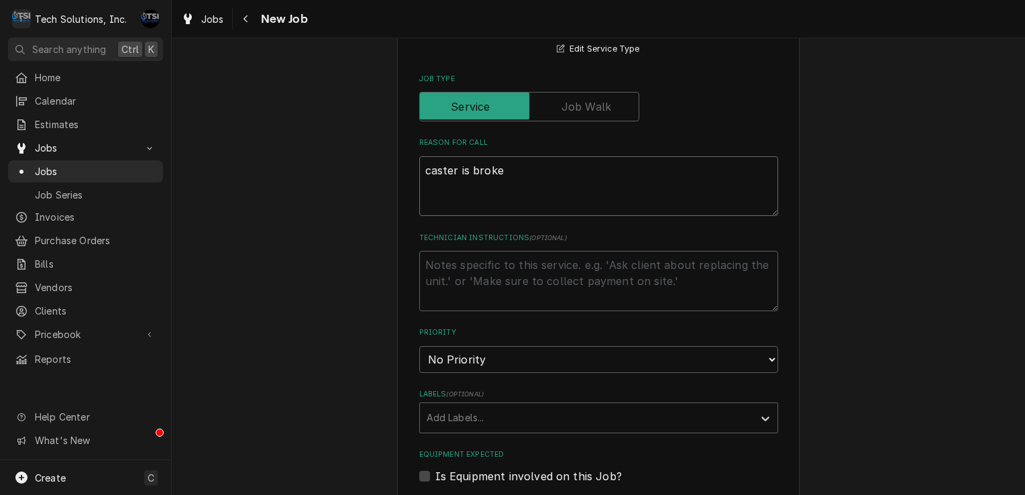
scroll to position [1541, 0]
type textarea "caster is broke"
click at [526, 252] on textarea "Technician Instructions ( optional )" at bounding box center [598, 282] width 359 height 60
click at [496, 347] on select "No Priority Urgent High Medium Low" at bounding box center [598, 360] width 359 height 27
select select "2"
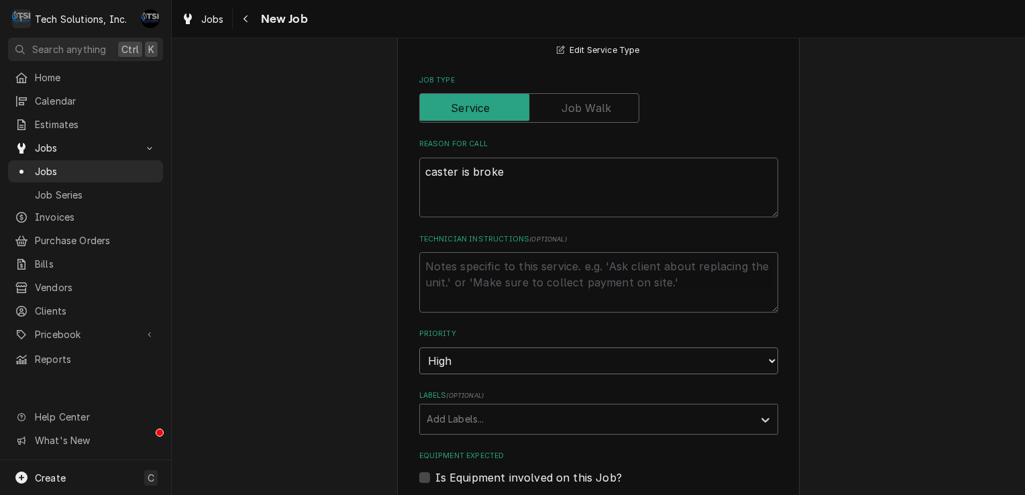
click at [419, 347] on select "No Priority Urgent High Medium Low" at bounding box center [598, 360] width 359 height 27
type textarea "x"
click at [463, 407] on div "Labels" at bounding box center [586, 419] width 320 height 24
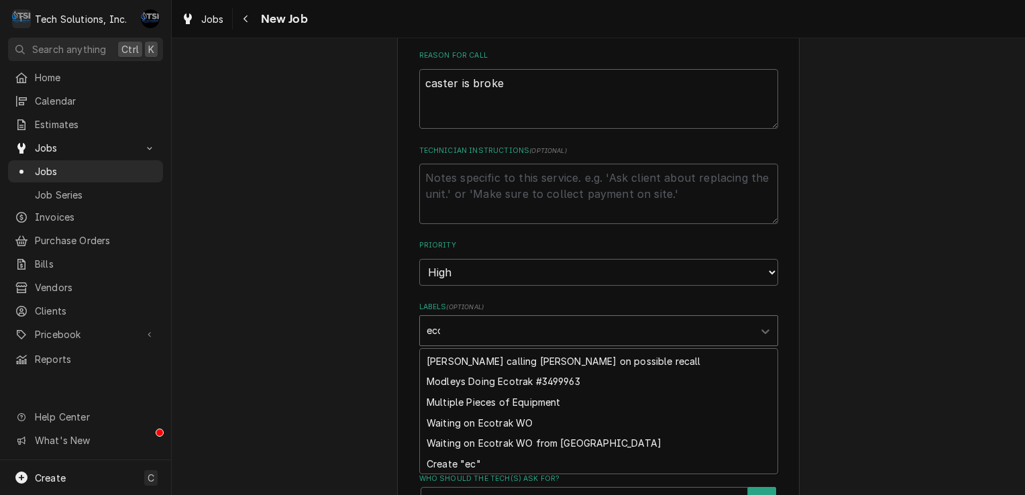
scroll to position [1231, 0]
type input "e"
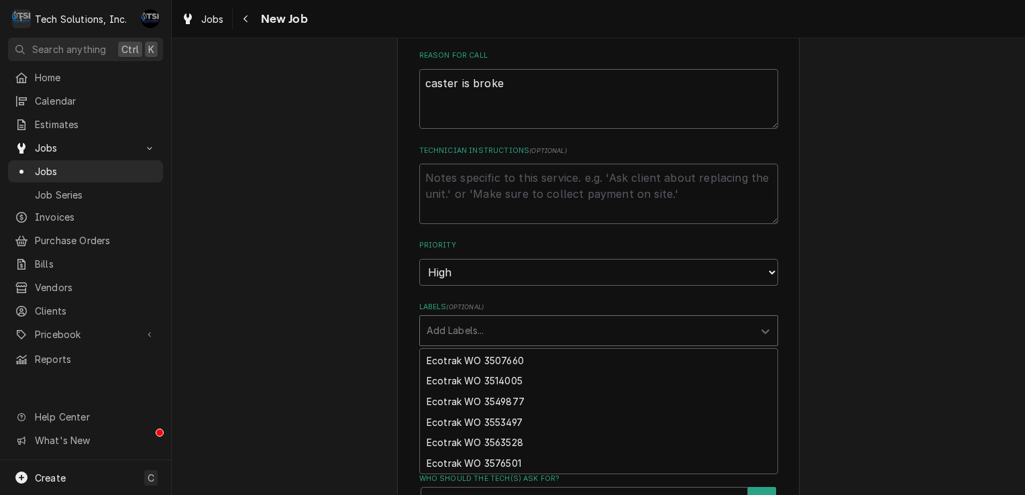
type textarea "x"
type input "z"
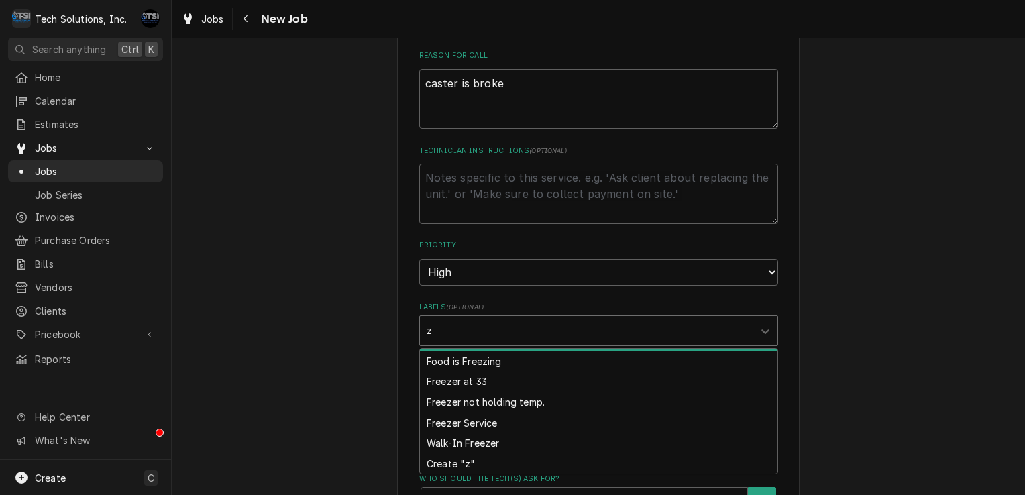
type textarea "x"
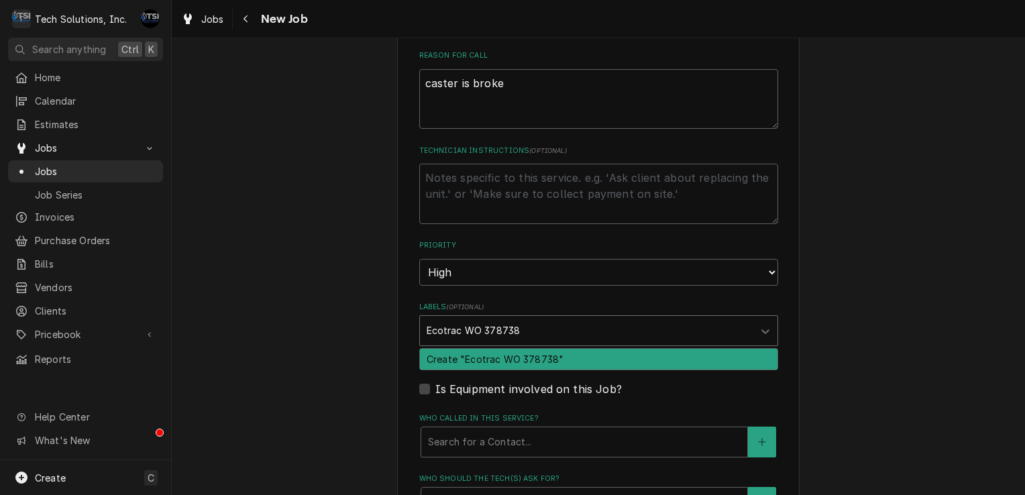
type input "Ecotrac WO 3787387"
click at [540, 349] on div "Create "Ecotrac WO 3787387"" at bounding box center [598, 359] width 357 height 21
type textarea "x"
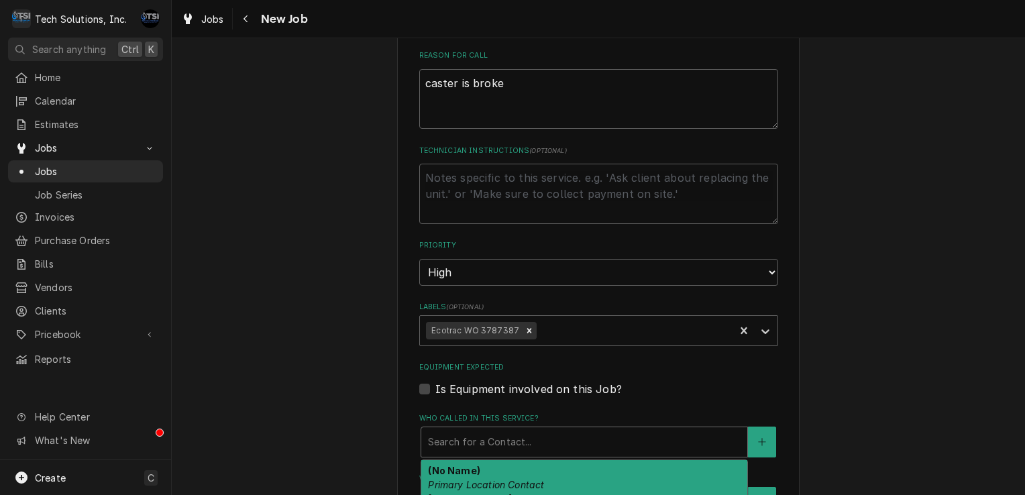
click at [494, 430] on div "Who called in this service?" at bounding box center [584, 442] width 312 height 24
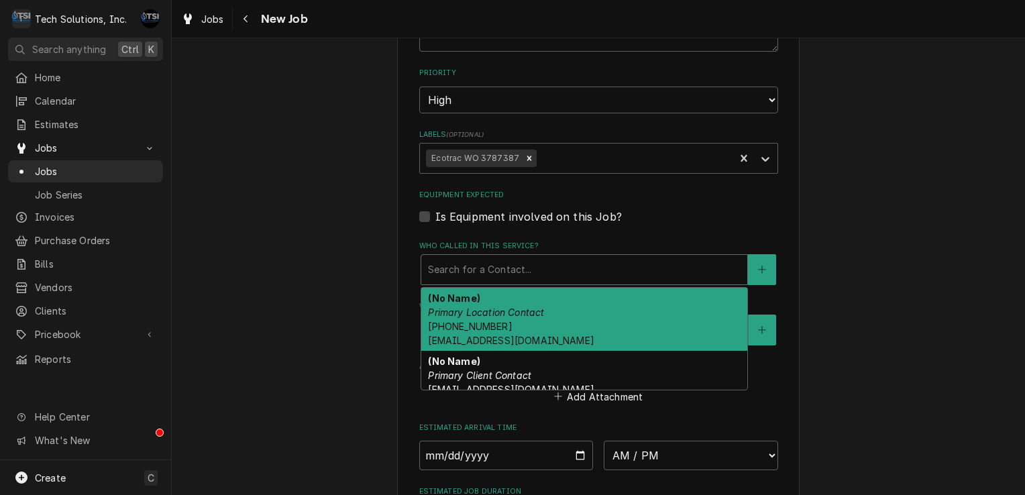
scroll to position [1816, 0]
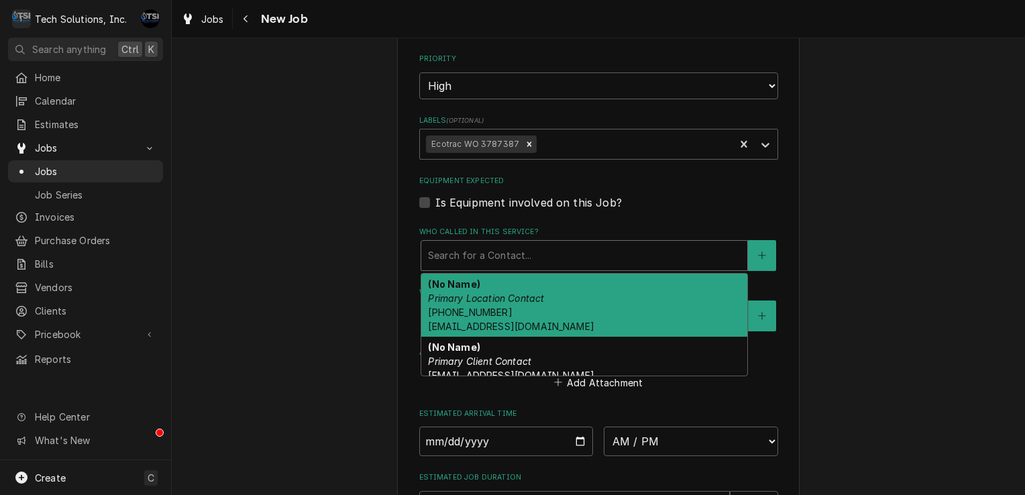
type textarea "x"
type input "a"
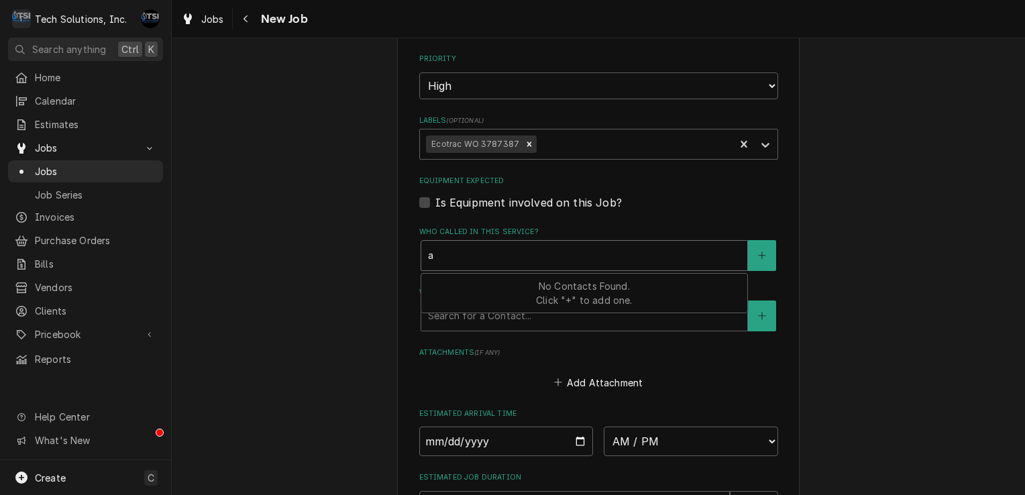
type textarea "x"
type input "ar"
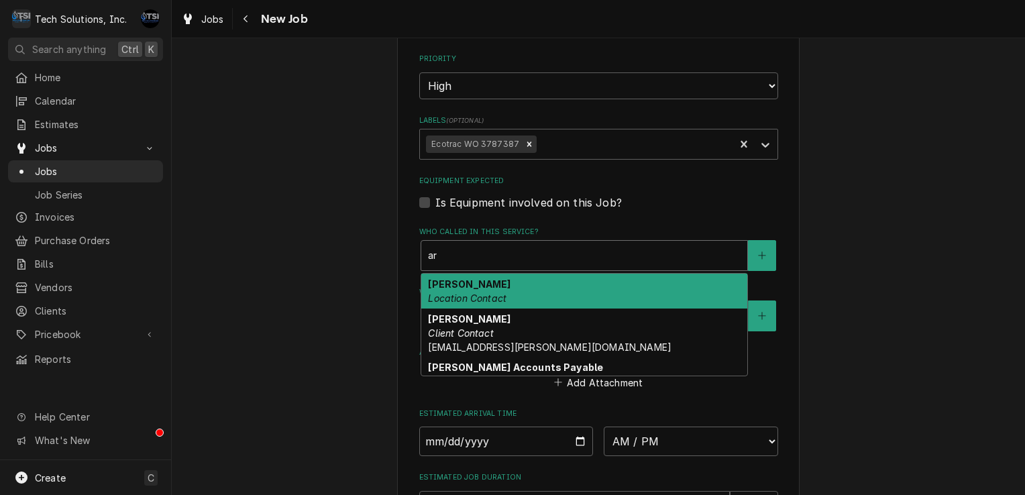
click at [490, 292] on em "Location Contact" at bounding box center [467, 297] width 78 height 11
type textarea "x"
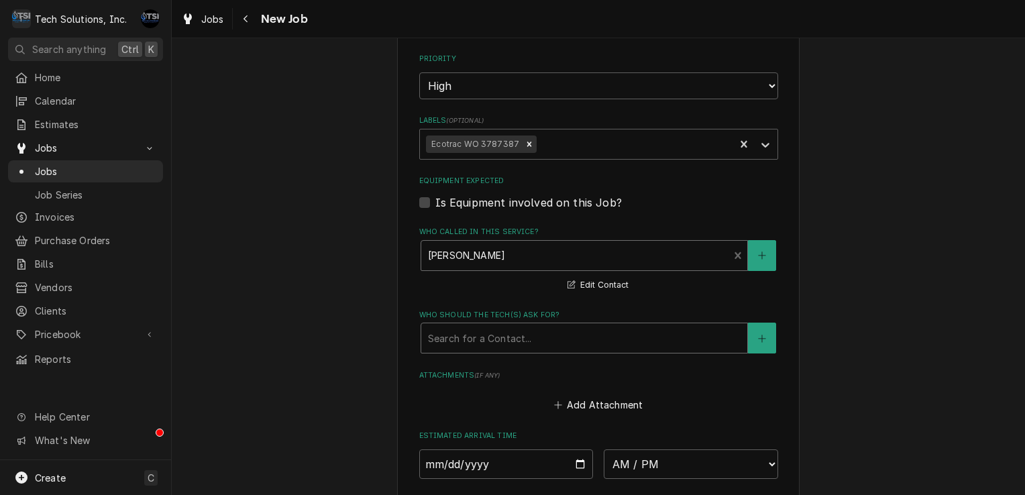
click at [495, 326] on div "Who should the tech(s) ask for?" at bounding box center [584, 338] width 312 height 24
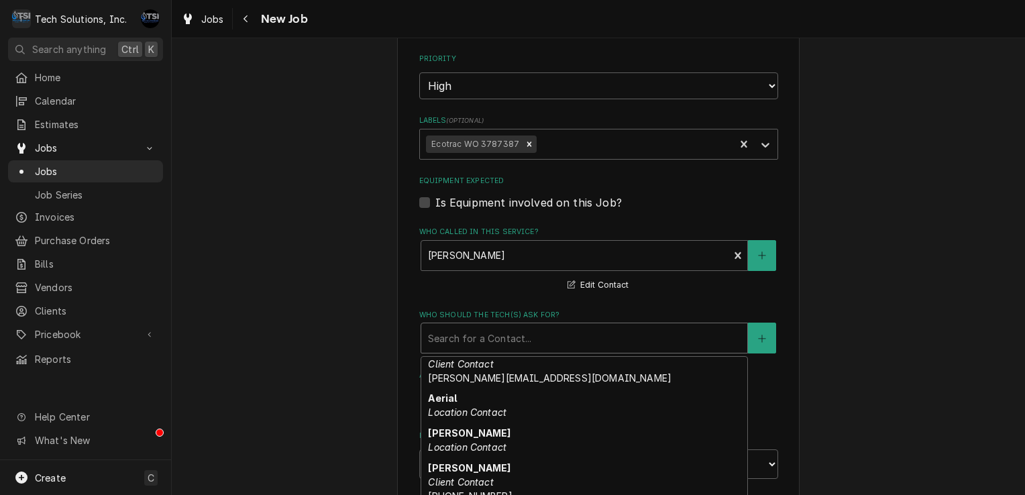
scroll to position [129, 0]
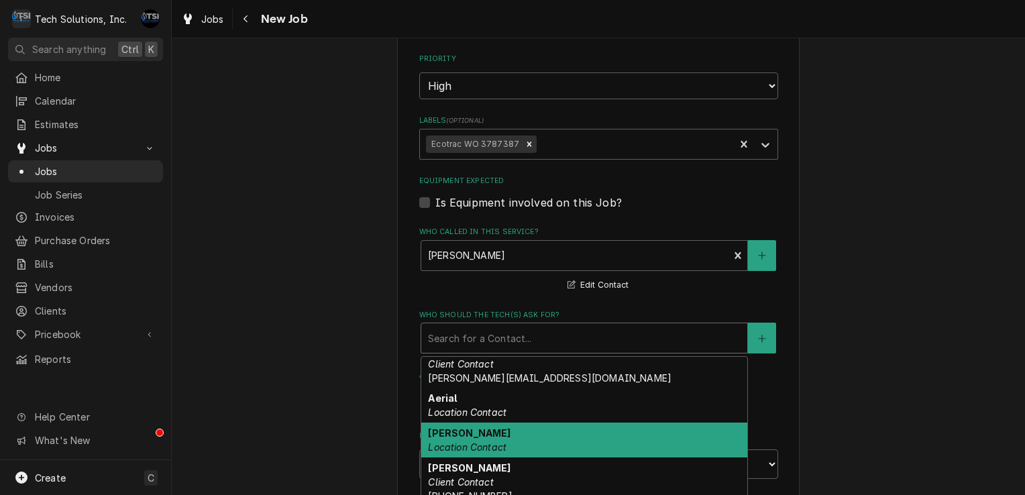
click at [492, 441] on em "Location Contact" at bounding box center [467, 446] width 78 height 11
type textarea "x"
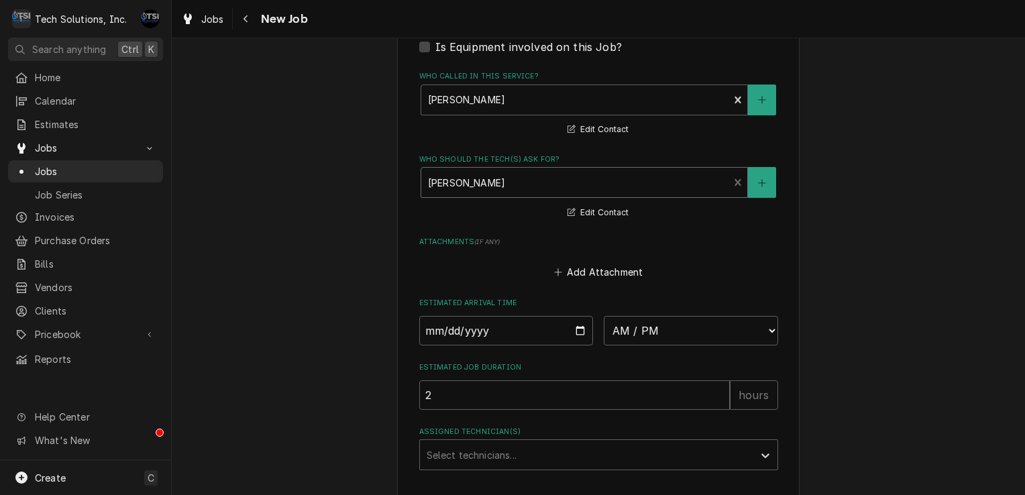
scroll to position [1993, 0]
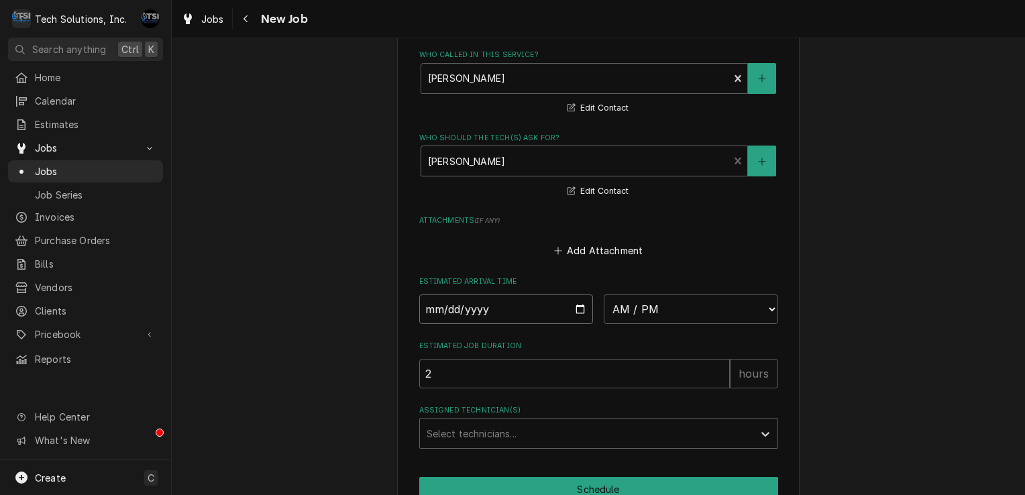
click at [577, 294] on input "Date" at bounding box center [506, 309] width 174 height 30
type input "2025-08-12"
type textarea "x"
click at [632, 294] on select "AM / PM 6:00 AM 6:15 AM 6:30 AM 6:45 AM 7:00 AM 7:15 AM 7:30 AM 7:45 AM 8:00 AM…" at bounding box center [691, 309] width 174 height 30
click at [554, 294] on input "2025-08-12" at bounding box center [506, 309] width 174 height 30
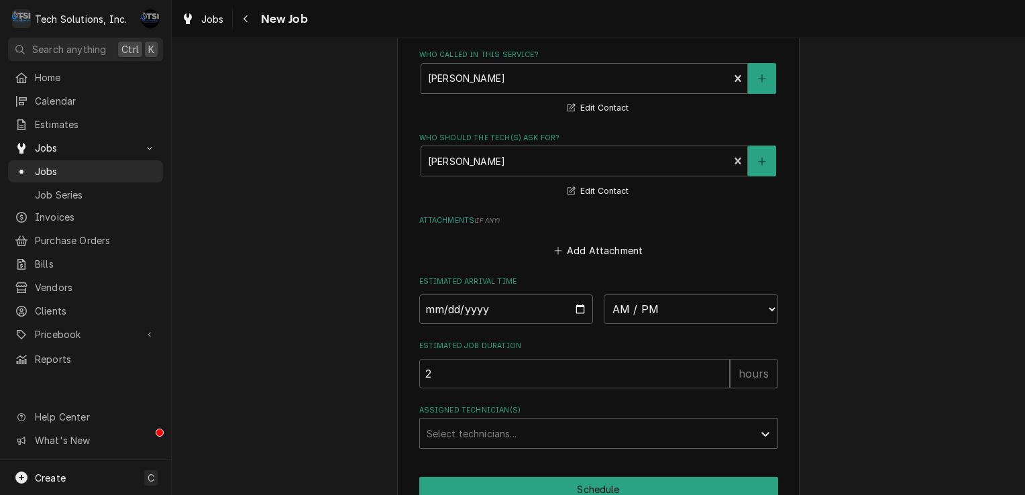
click at [595, 294] on div "2025-08-12 AM / PM 6:00 AM 6:15 AM 6:30 AM 6:45 AM 7:00 AM 7:15 AM 7:30 AM 7:45…" at bounding box center [598, 309] width 359 height 30
click at [585, 294] on input "2025-08-12" at bounding box center [506, 309] width 174 height 30
click at [575, 294] on input "2025-08-12" at bounding box center [506, 309] width 174 height 30
type input "2025-08-11"
type textarea "x"
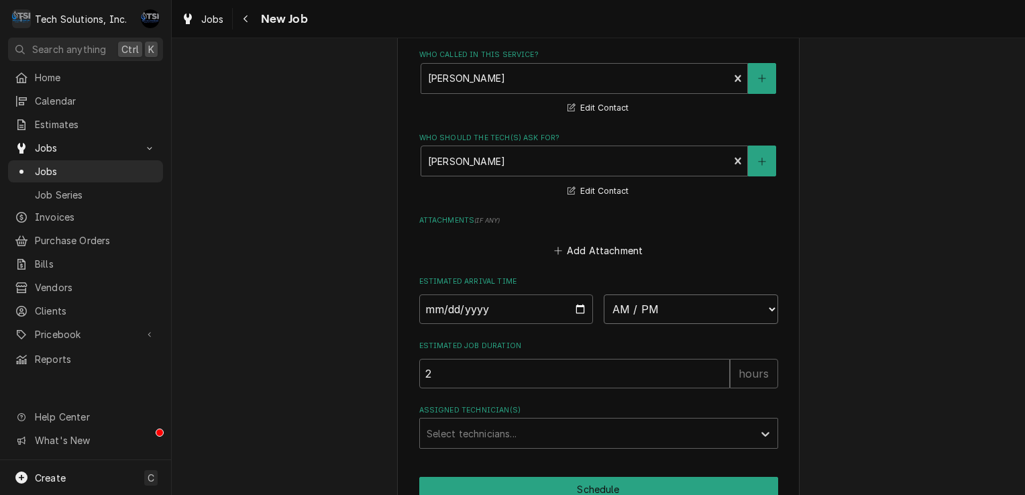
click at [620, 294] on select "AM / PM 6:00 AM 6:15 AM 6:30 AM 6:45 AM 7:00 AM 7:15 AM 7:30 AM 7:45 AM 8:00 AM…" at bounding box center [691, 309] width 174 height 30
select select "09:00:00"
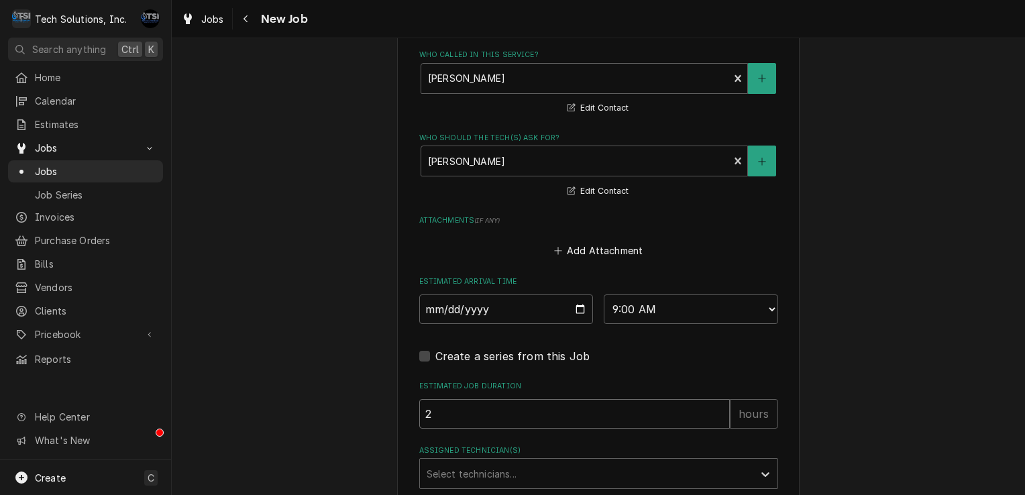
click at [495, 399] on input "2" at bounding box center [574, 414] width 310 height 30
type textarea "x"
type input "1"
type textarea "x"
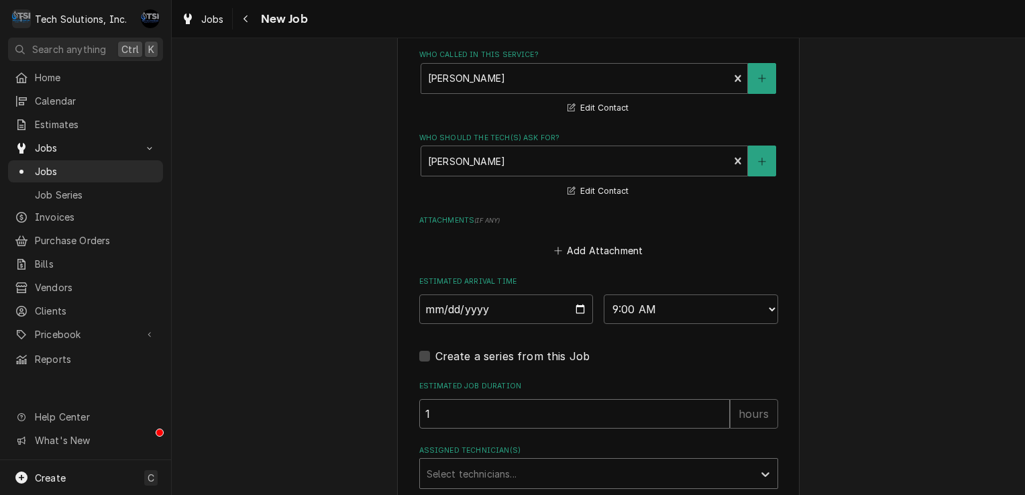
type input "1"
click at [477, 461] on div "Assigned Technician(s)" at bounding box center [586, 473] width 320 height 24
type input "c"
type input "a"
click at [474, 492] on div "[PERSON_NAME]" at bounding box center [598, 502] width 357 height 21
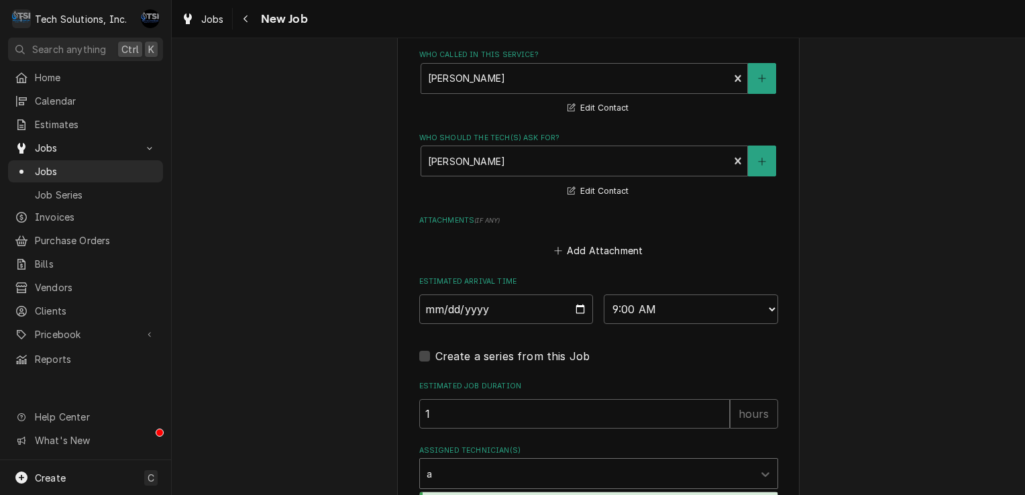
type textarea "x"
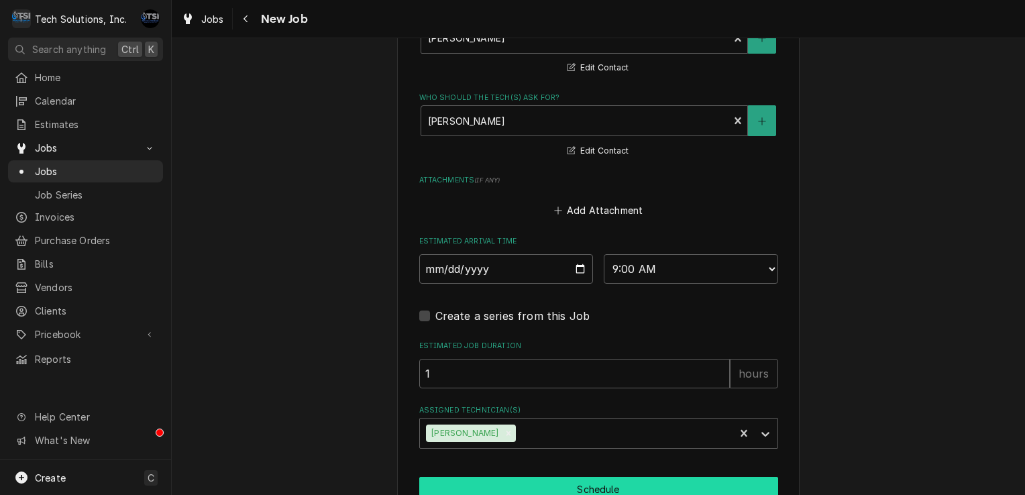
click at [547, 477] on button "Schedule" at bounding box center [598, 489] width 359 height 25
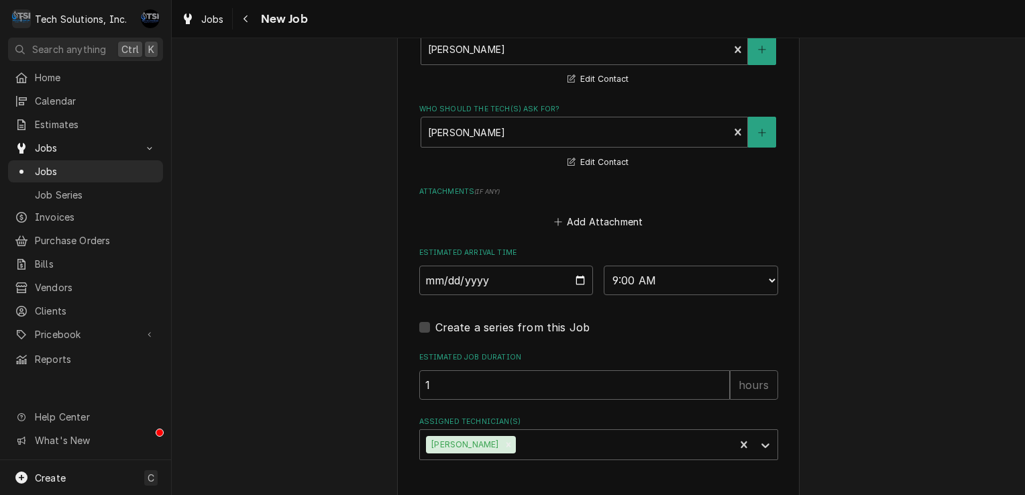
type textarea "x"
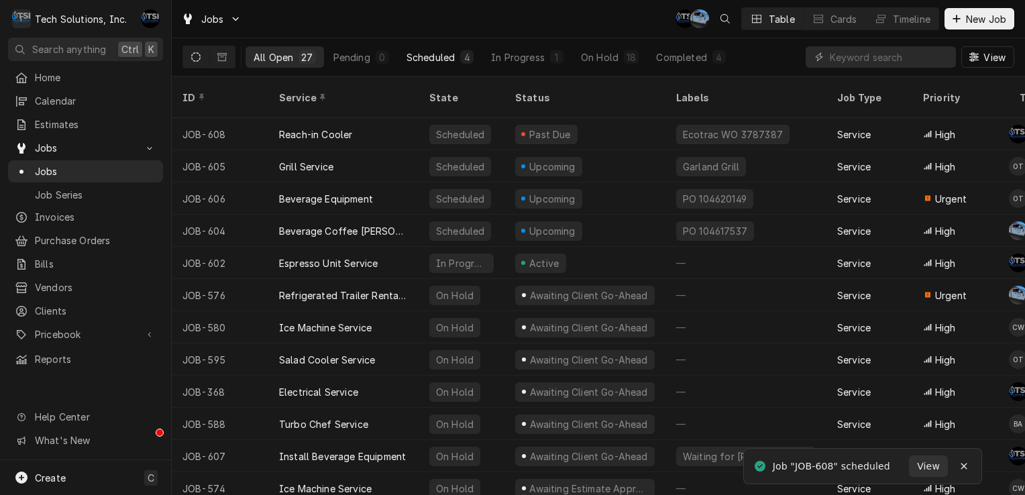
click at [437, 58] on div "Scheduled" at bounding box center [430, 57] width 48 height 14
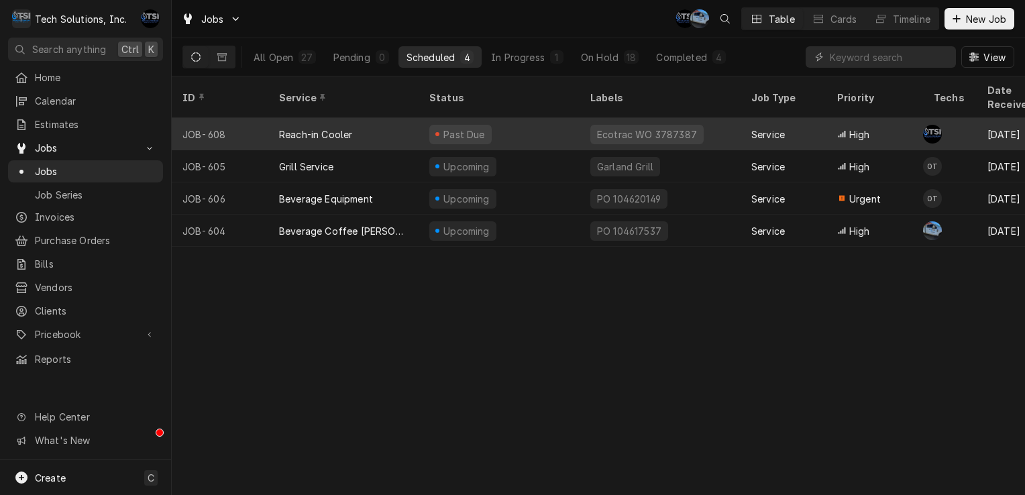
click at [408, 118] on div "Reach-in Cooler" at bounding box center [343, 134] width 150 height 32
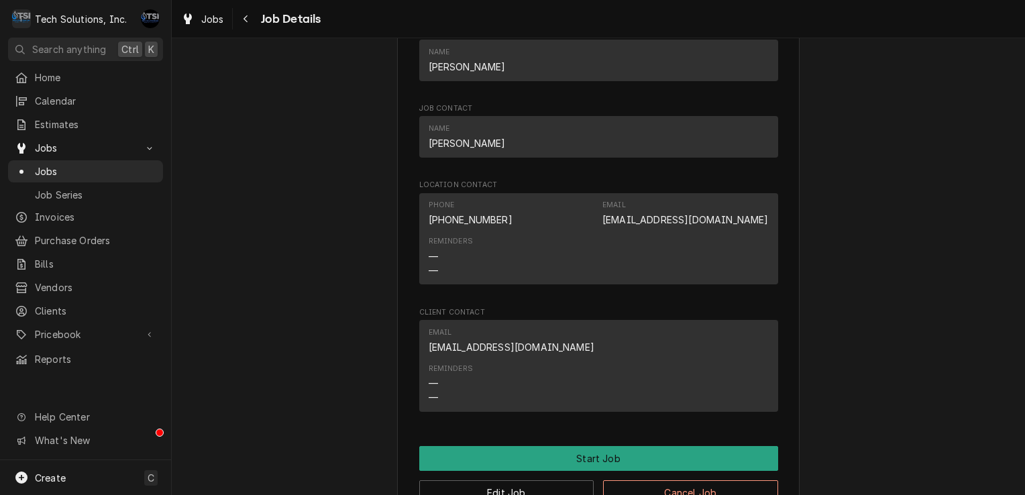
scroll to position [2005, 0]
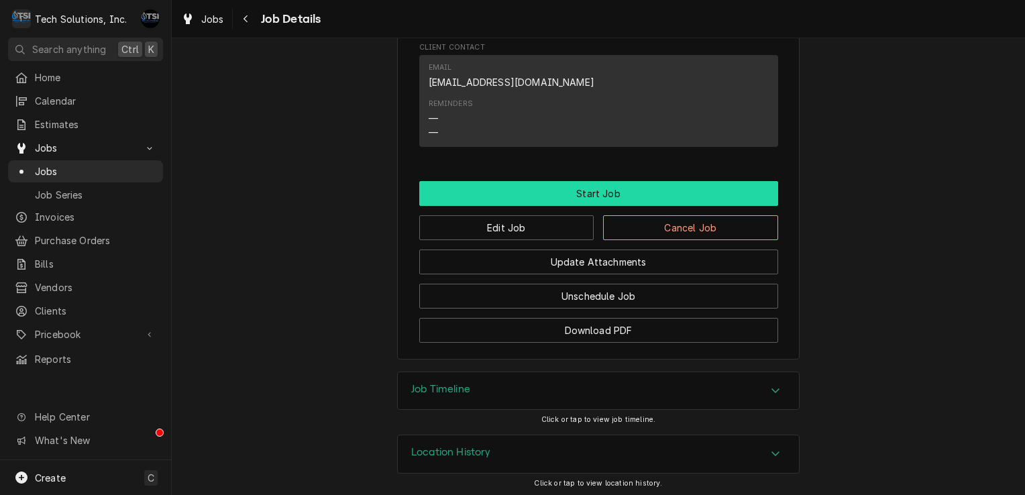
click at [566, 193] on button "Start Job" at bounding box center [598, 193] width 359 height 25
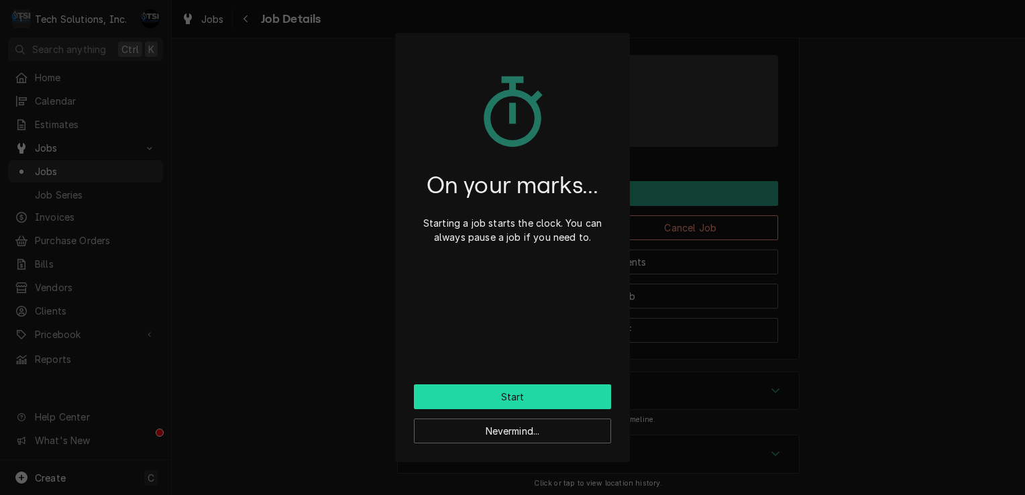
click at [532, 388] on button "Start" at bounding box center [512, 396] width 197 height 25
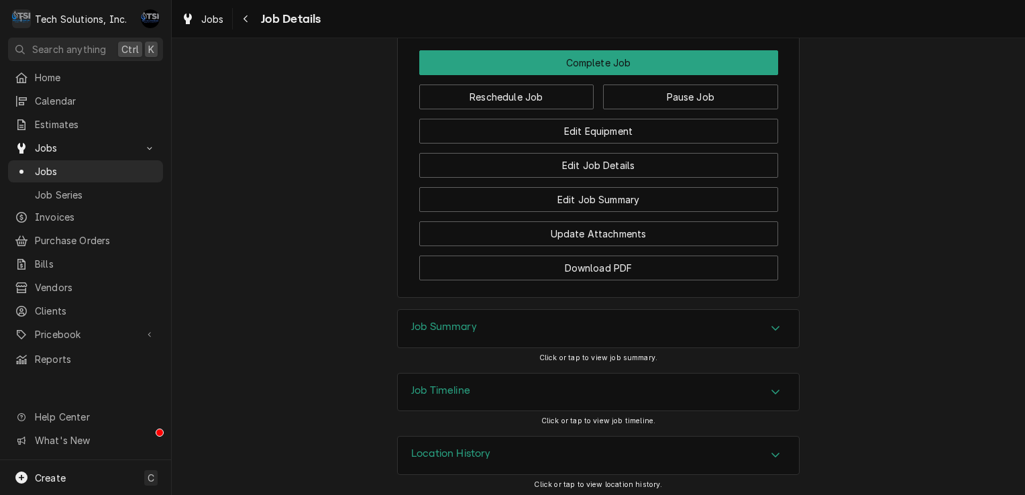
scroll to position [2170, 0]
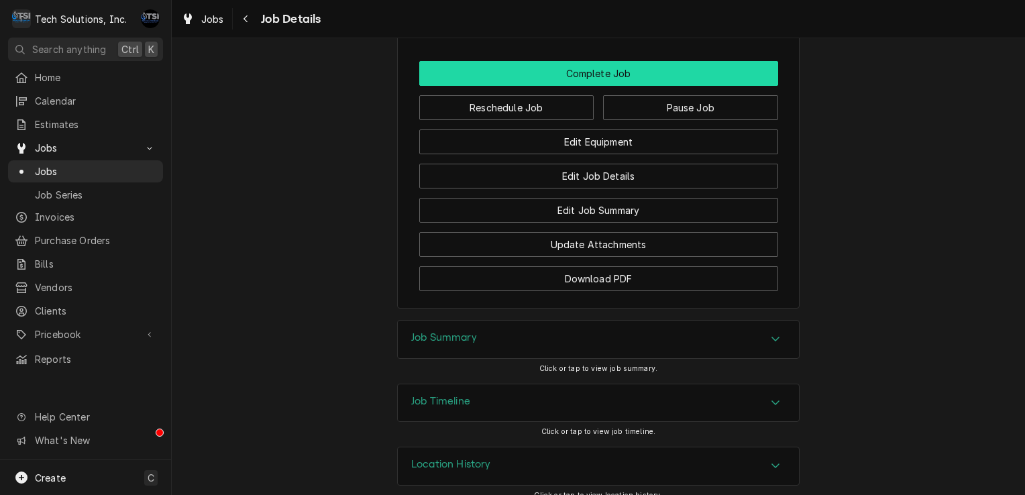
click at [613, 71] on button "Complete Job" at bounding box center [598, 73] width 359 height 25
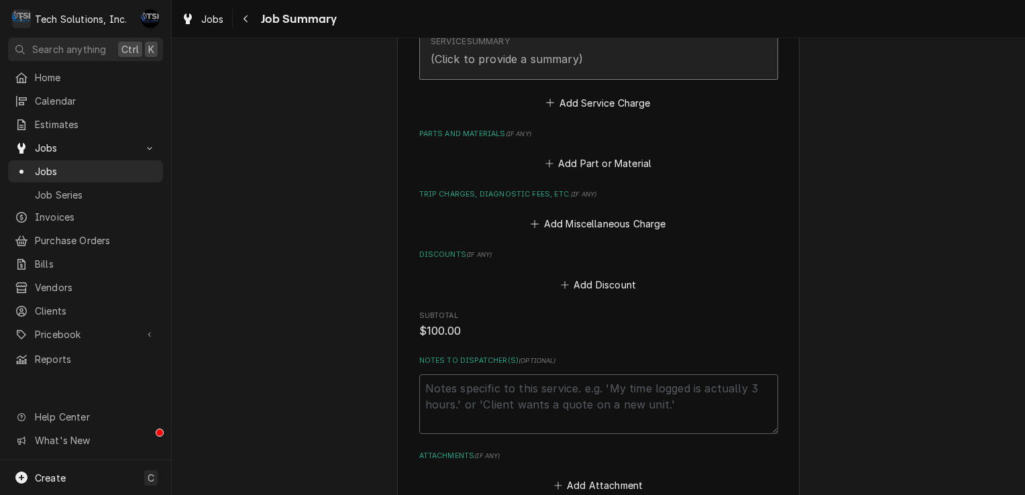
scroll to position [487, 0]
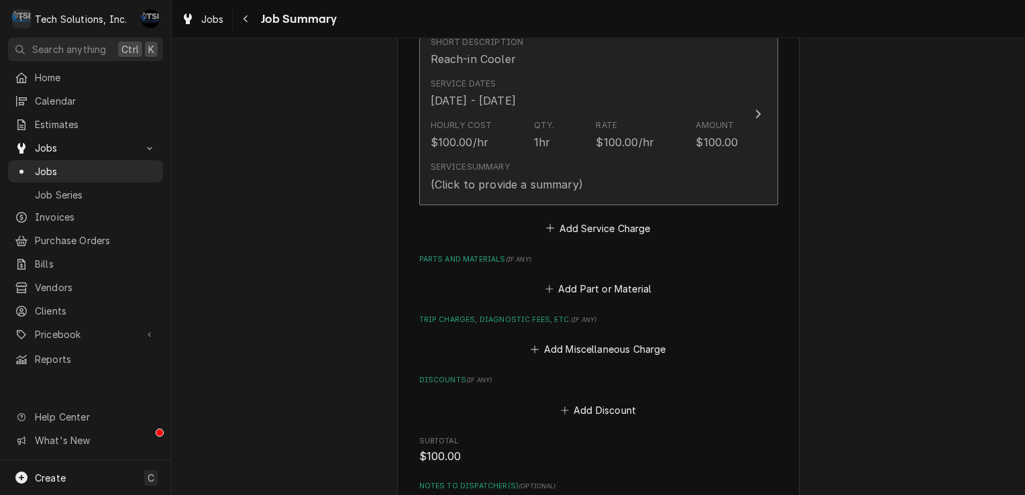
click at [547, 141] on div "Hourly Cost $100.00/hr Qty. 1hr Rate $100.00/hr Amount $100.00" at bounding box center [585, 135] width 308 height 42
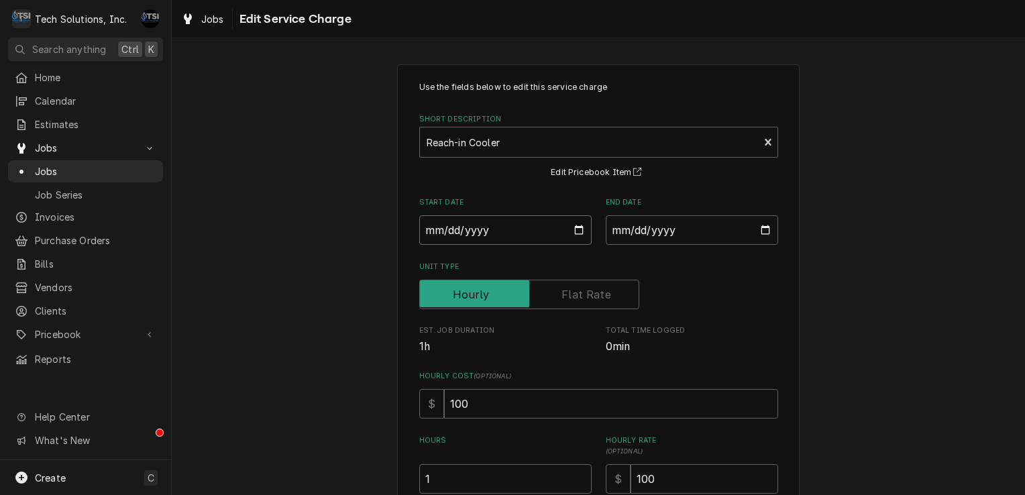
click at [577, 229] on input "[DATE]" at bounding box center [505, 230] width 172 height 30
click at [641, 226] on input "[DATE]" at bounding box center [692, 230] width 172 height 30
click at [727, 227] on input "[DATE]" at bounding box center [692, 230] width 172 height 30
click at [754, 229] on input "[DATE]" at bounding box center [692, 230] width 172 height 30
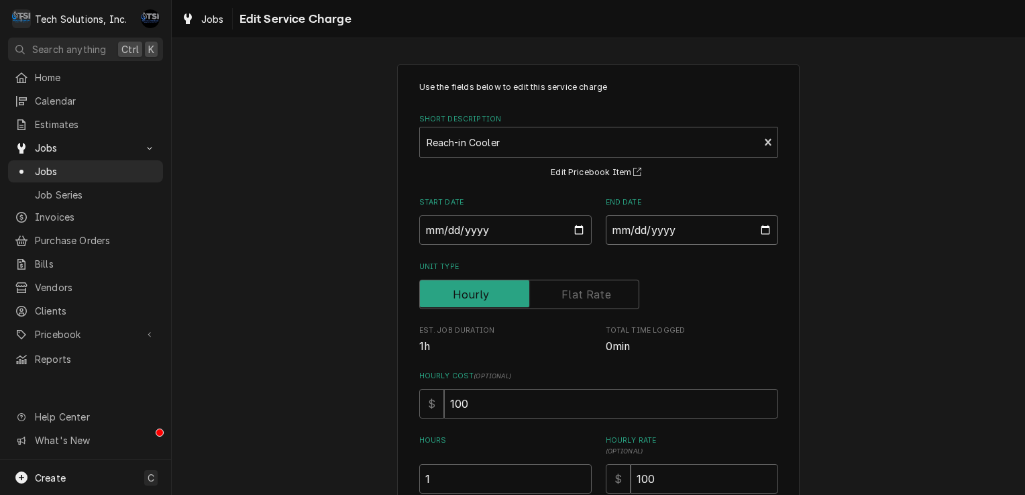
click at [754, 229] on input "[DATE]" at bounding box center [692, 230] width 172 height 30
type textarea "x"
type input "[DATE]"
click at [496, 401] on input "100" at bounding box center [611, 404] width 334 height 30
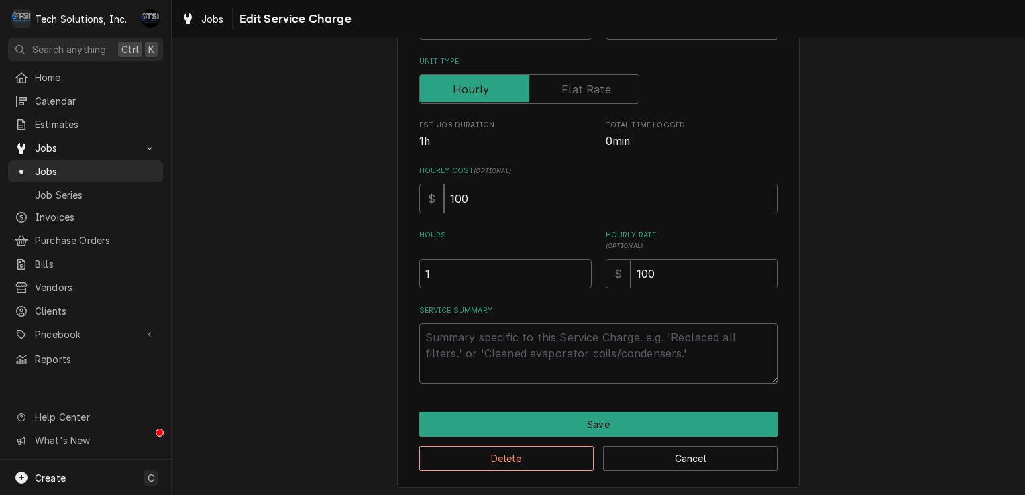
scroll to position [208, 0]
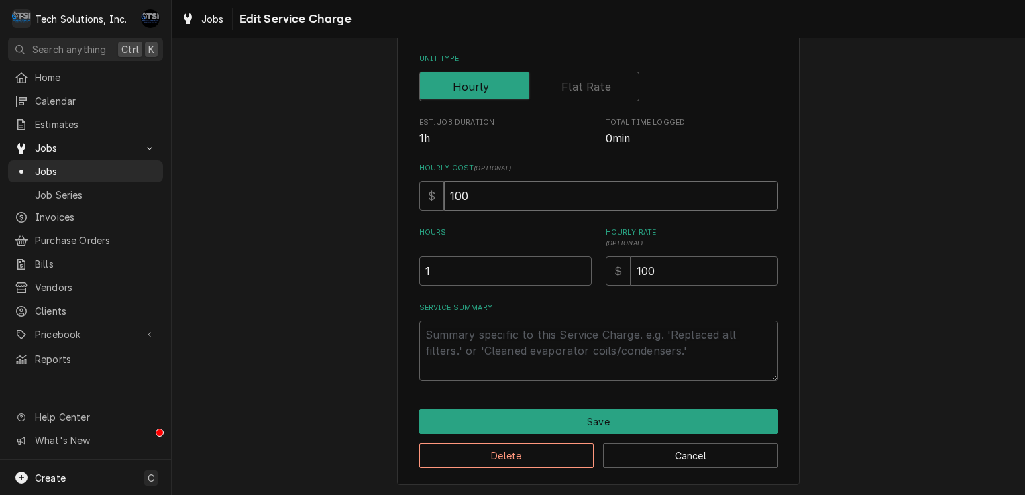
click at [529, 203] on input "100" at bounding box center [611, 196] width 334 height 30
click at [716, 289] on div "Use the fields below to edit this service charge Short Description Reach-in Coo…" at bounding box center [598, 127] width 359 height 508
click at [700, 270] on input "100" at bounding box center [704, 271] width 148 height 30
type textarea "x"
type input "10"
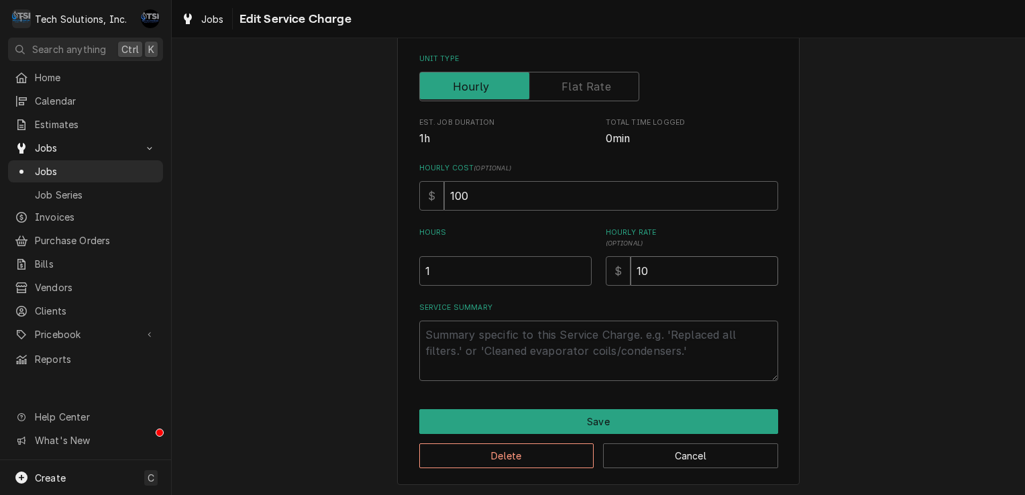
type textarea "x"
type input "1"
type textarea "x"
type input "11"
type textarea "x"
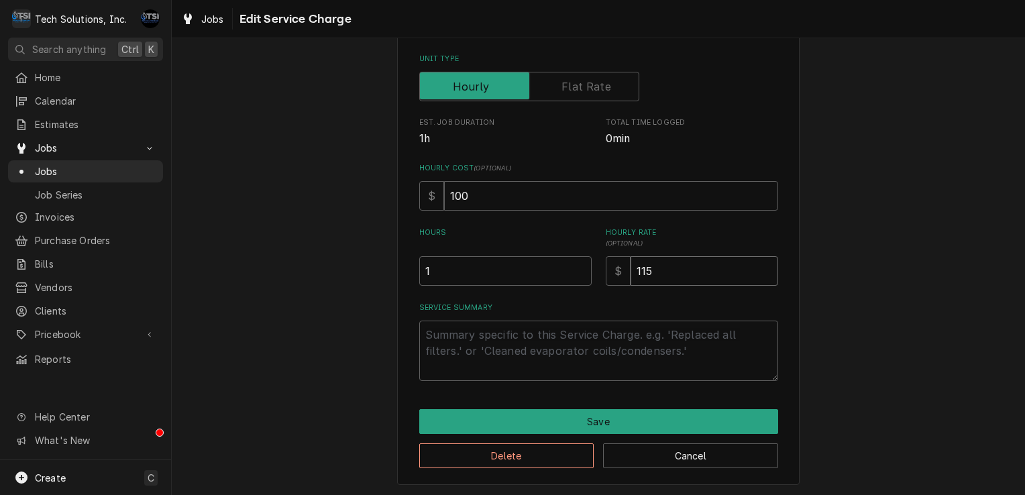
type input "115"
click at [477, 345] on textarea "Service Summary" at bounding box center [598, 351] width 359 height 60
type textarea "x"
type textarea "a"
type textarea "x"
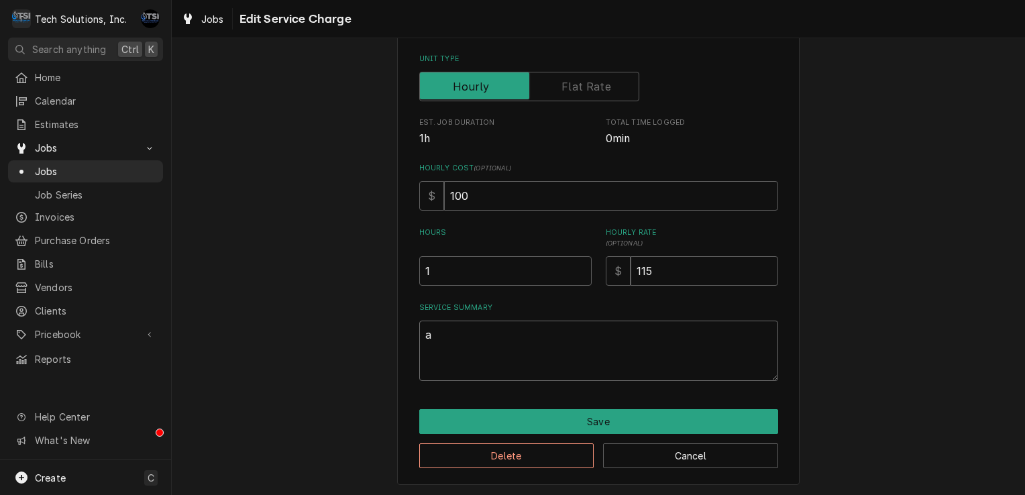
type textarea "ar"
type textarea "x"
type textarea "arr"
type textarea "x"
type textarea "arri"
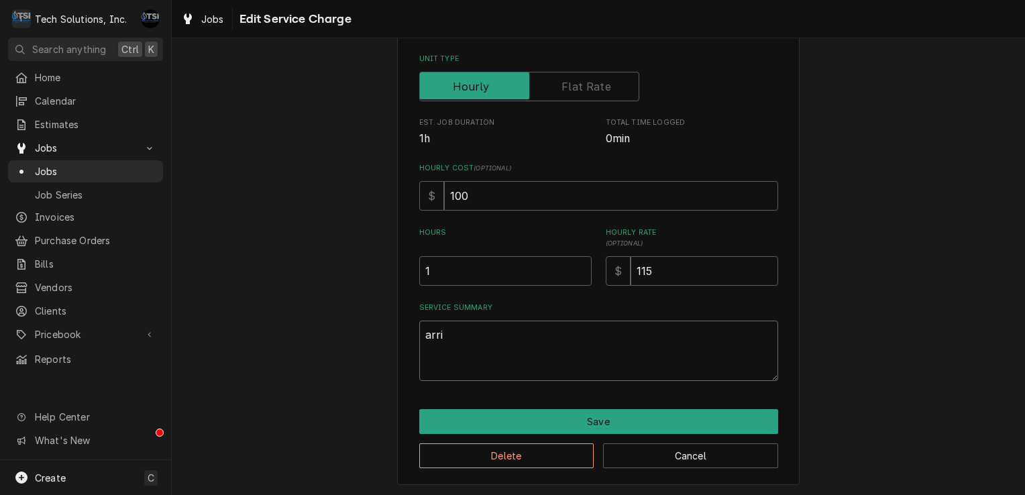
type textarea "x"
type textarea "arriv"
type textarea "x"
type textarea "arrive"
type textarea "x"
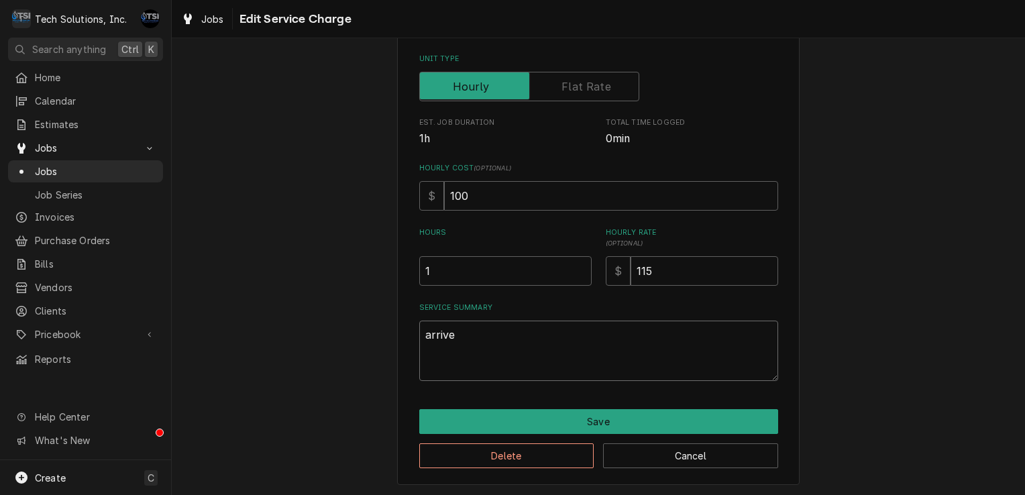
type textarea "arriv"
type textarea "x"
type textarea "arri"
type textarea "x"
type textarea "arr"
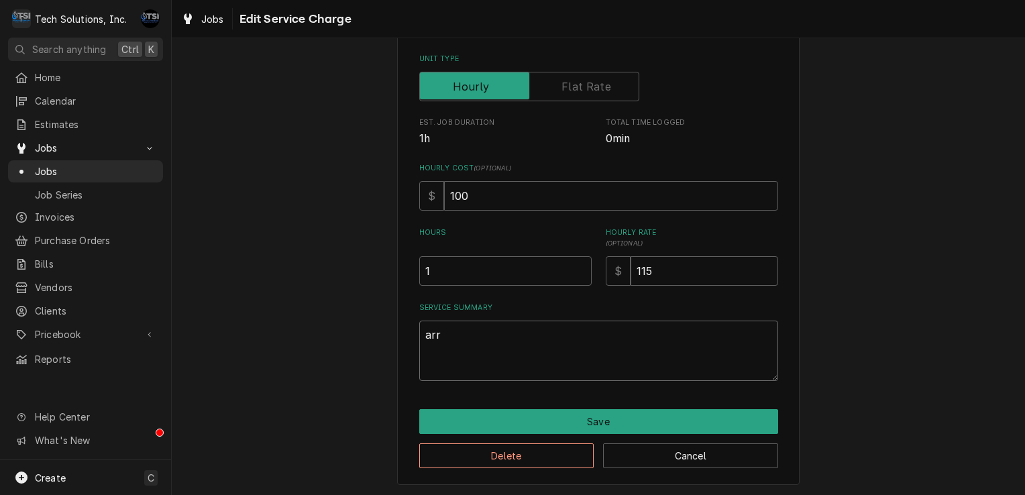
type textarea "x"
type textarea "ar"
type textarea "x"
type textarea "a"
type textarea "x"
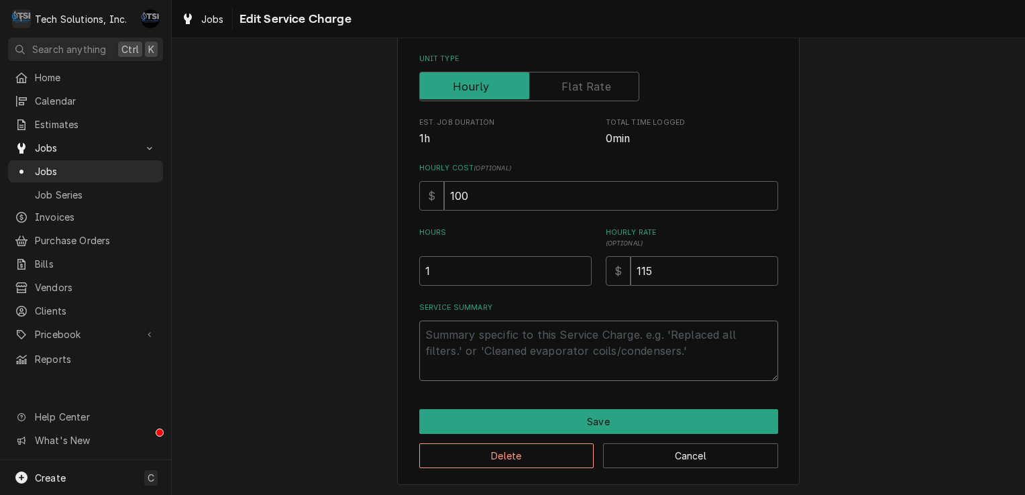
type textarea "x"
type textarea "A"
type textarea "x"
type textarea "Ar"
type textarea "x"
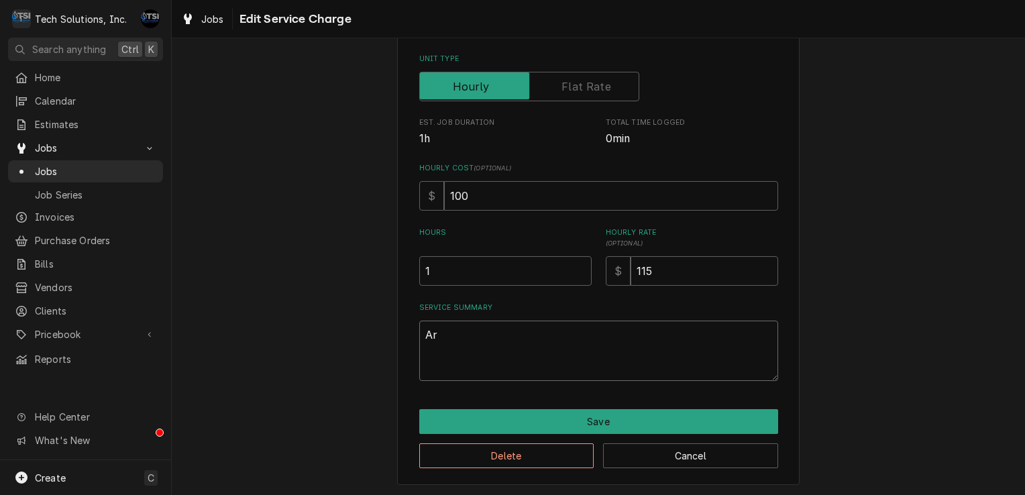
type textarea "Ari"
type textarea "x"
type textarea "Arii"
type textarea "x"
type textarea "Ariiv"
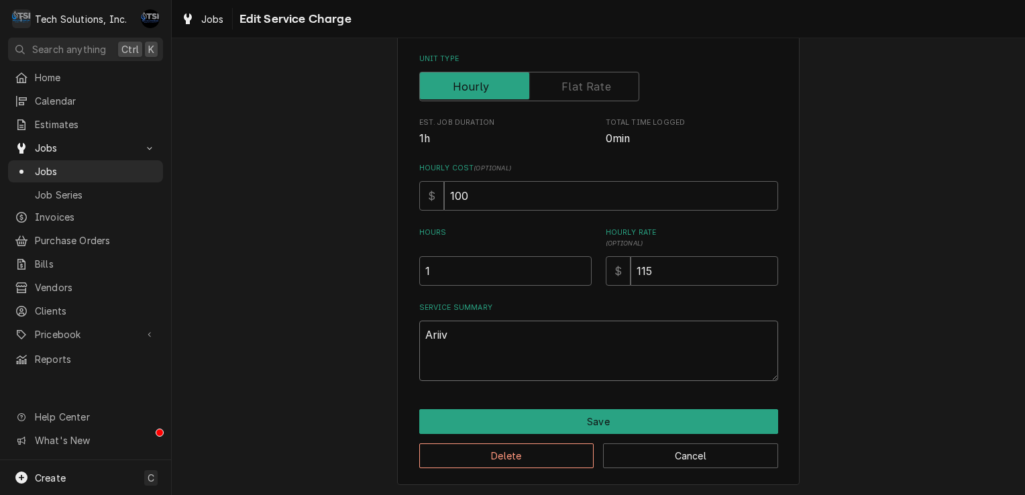
type textarea "x"
type textarea "Ariive"
type textarea "x"
type textarea "Ariived"
type textarea "x"
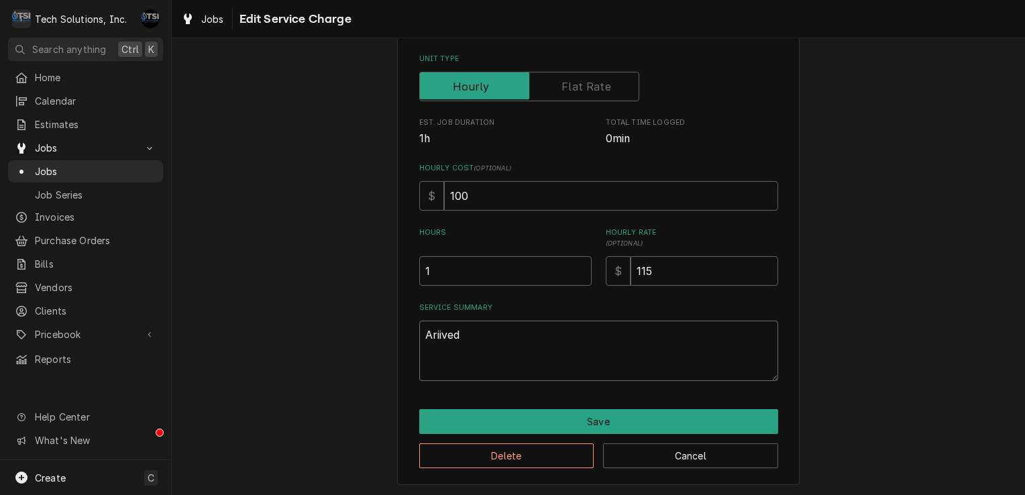
type textarea "Ariive"
type textarea "x"
type textarea "Ariiv"
type textarea "x"
type textarea "Arii"
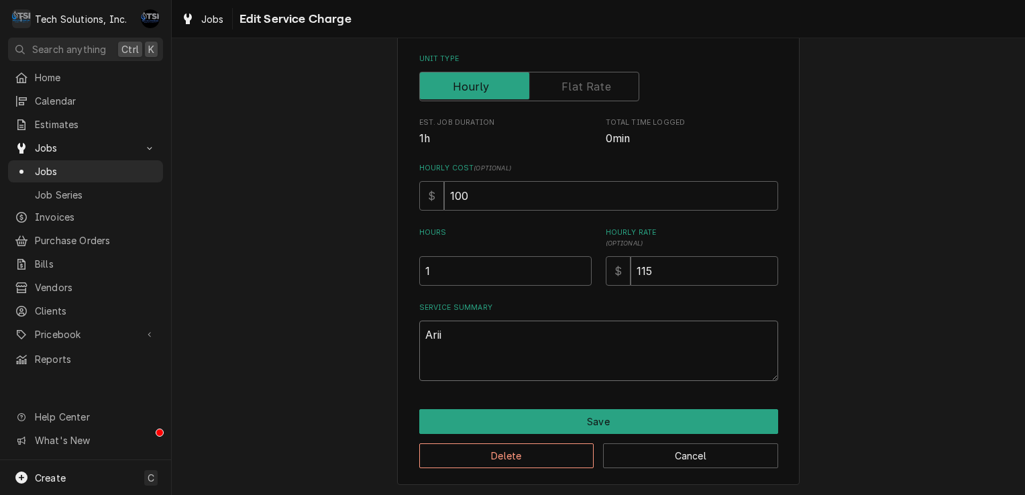
type textarea "x"
type textarea "Ari"
type textarea "x"
type textarea "Ar"
type textarea "x"
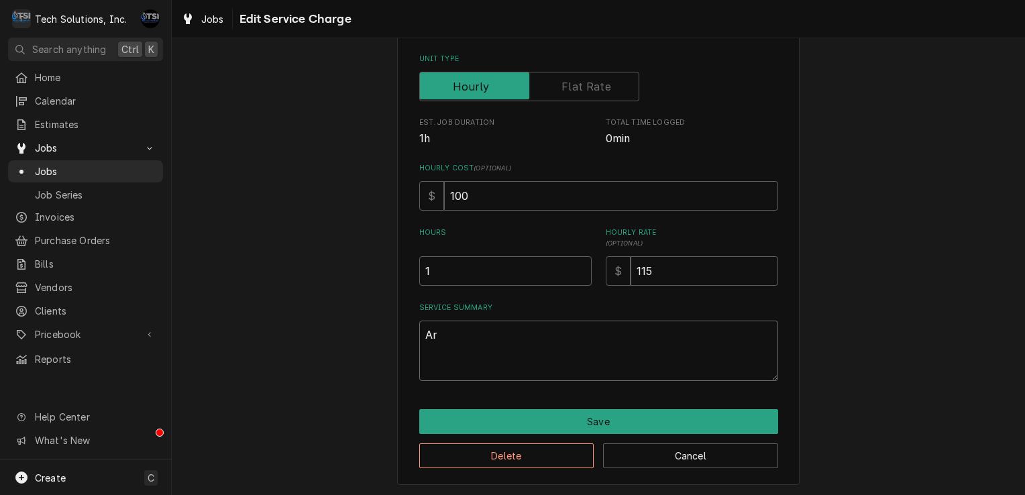
type textarea "Arr"
type textarea "x"
type textarea "Arri"
type textarea "x"
type textarea "Arriv"
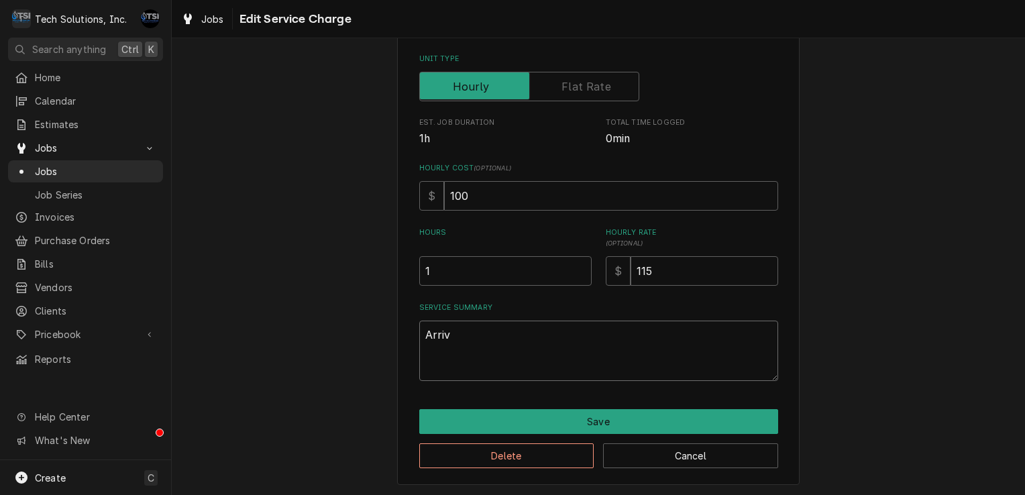
type textarea "x"
type textarea "Arrive"
type textarea "x"
type textarea "Arrived"
type textarea "x"
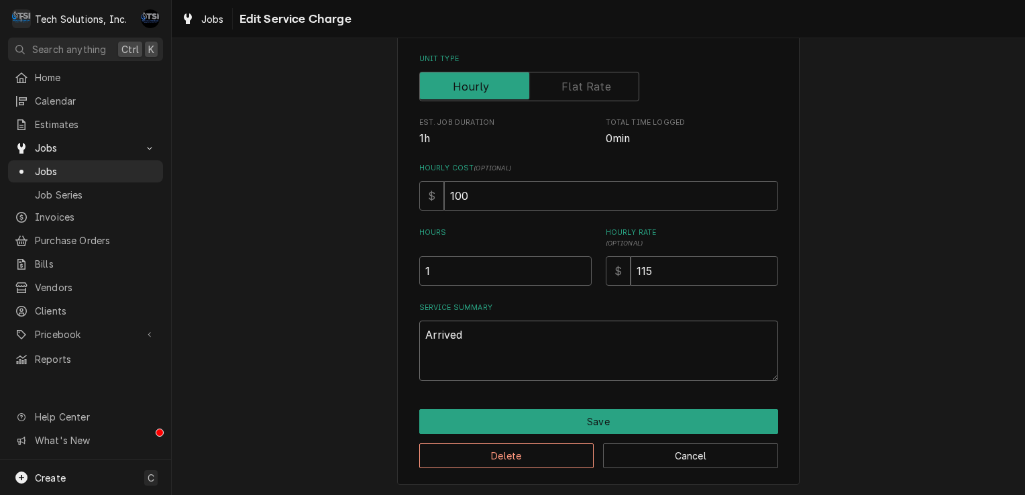
type textarea "Arrived"
type textarea "x"
type textarea "Arrived a"
type textarea "x"
type textarea "Arrived a"
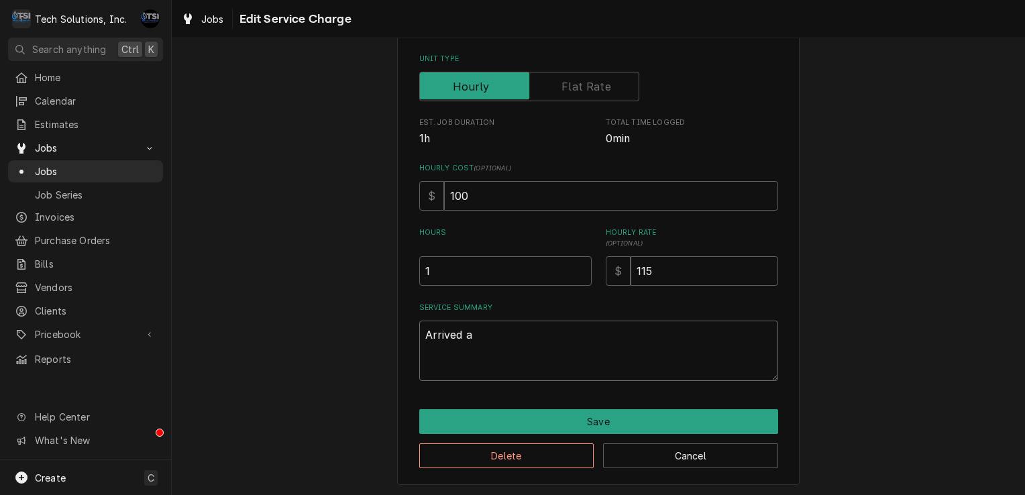
type textarea "x"
type textarea "Arrived a u"
type textarea "x"
type textarea "Arrived a un"
type textarea "x"
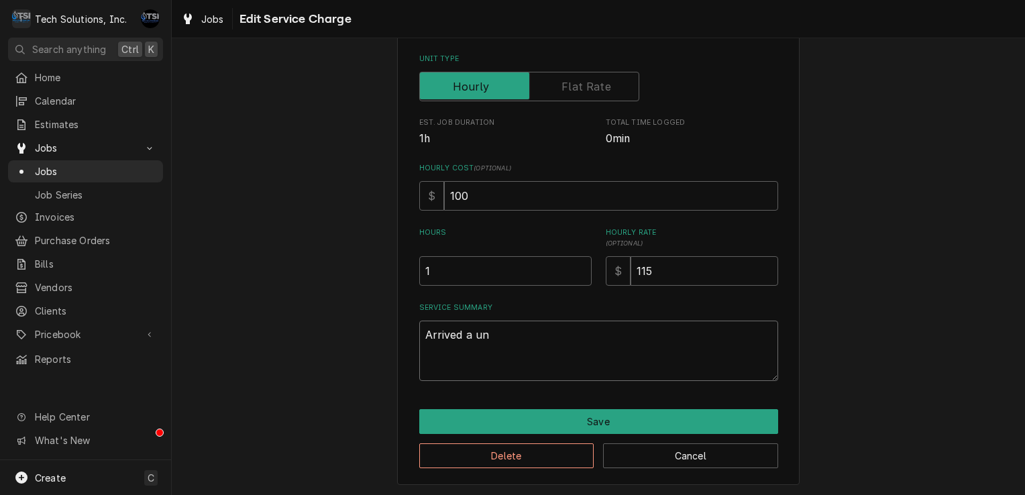
type textarea "Arrived a uni"
type textarea "x"
type textarea "Arrived a unit"
type textarea "x"
type textarea "Arrived a unit,"
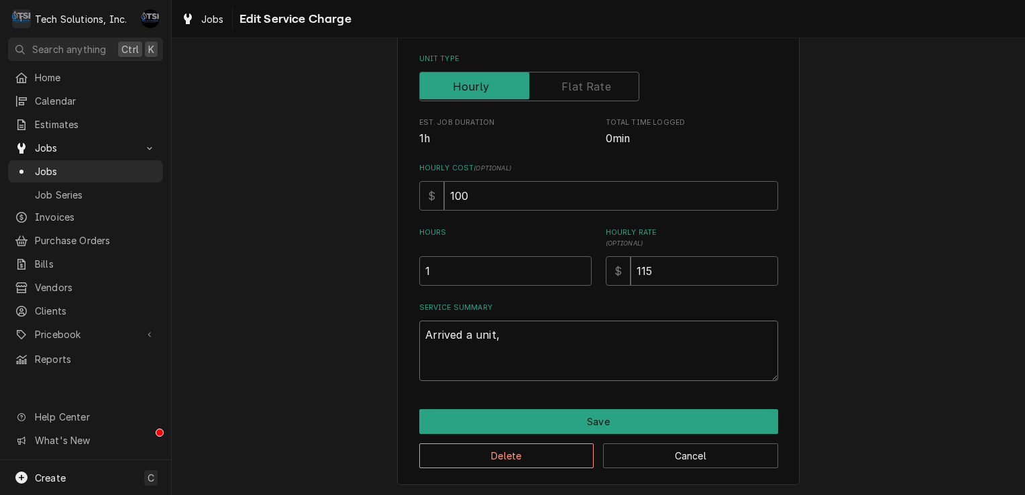
type textarea "x"
type textarea "Arrived a unit,"
type textarea "x"
type textarea "Arrived a unit, f"
type textarea "x"
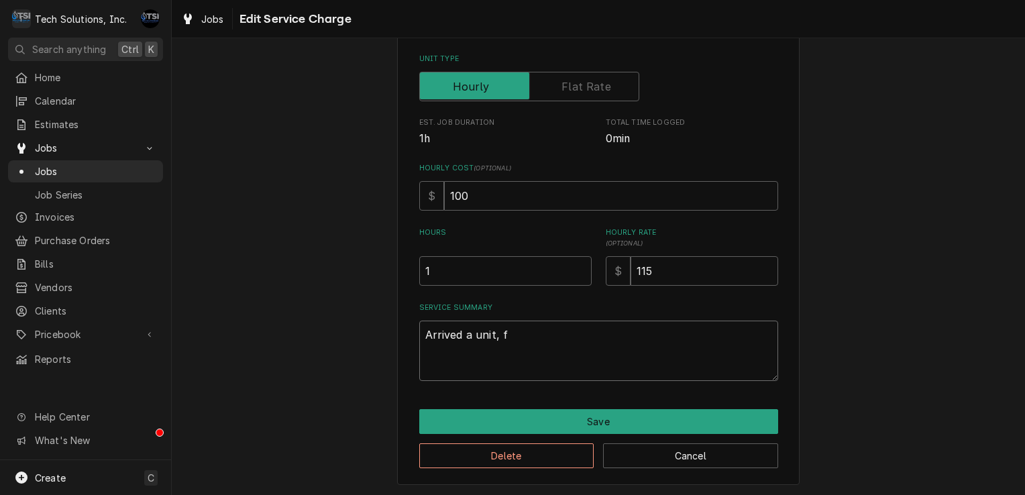
type textarea "Arrived a unit, fo"
type textarea "x"
type textarea "Arrived a unit, fou"
type textarea "x"
type textarea "Arrived a unit, foun"
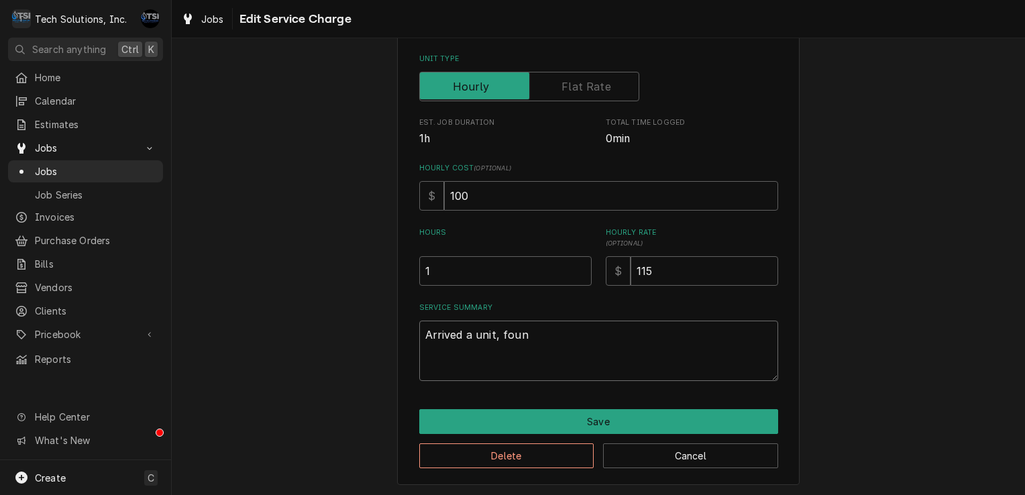
type textarea "x"
type textarea "Arrived a unit, found"
type textarea "x"
type textarea "Arrived a unit, found c"
type textarea "x"
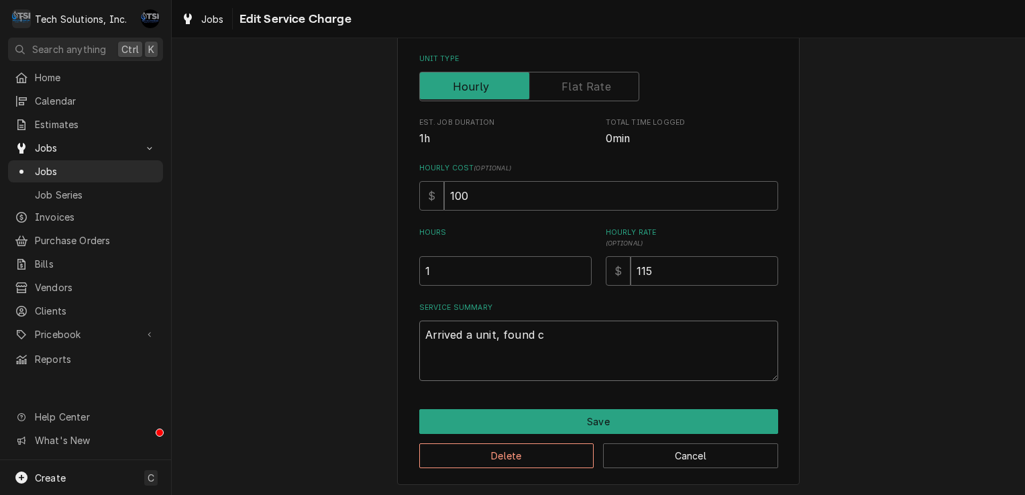
type textarea "Arrived a unit, found ca"
type textarea "x"
type textarea "Arrived a unit, found cas"
type textarea "x"
type textarea "Arrived a unit, found cast"
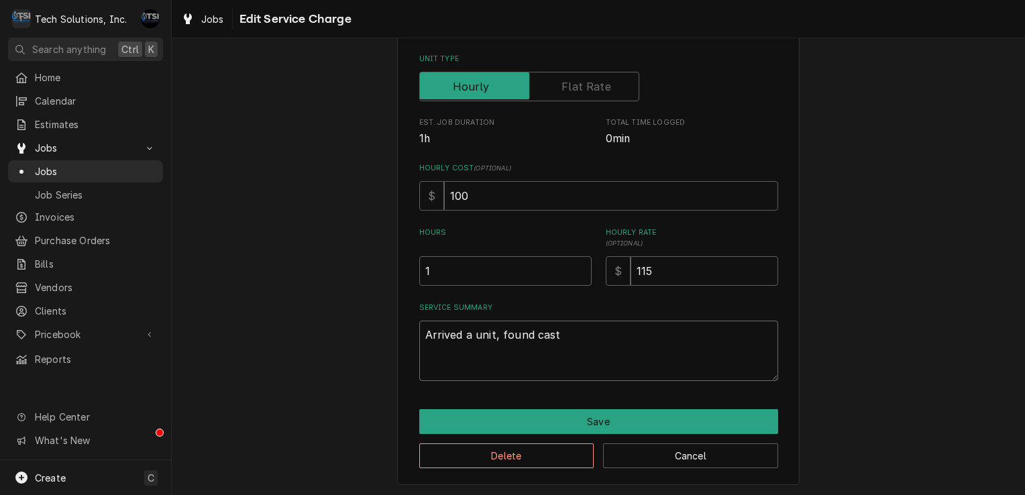
type textarea "x"
type textarea "Arrived a unit, found caste"
type textarea "x"
type textarea "Arrived a unit, found caster"
type textarea "x"
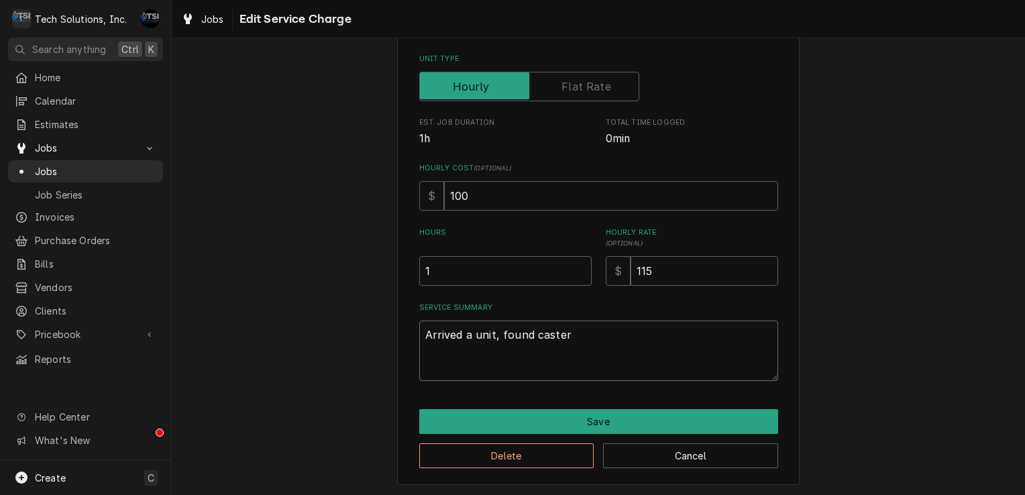
type textarea "Arrived a unit, found caster"
type textarea "x"
type textarea "Arrived a unit, found caster b"
type textarea "x"
type textarea "Arrived a unit, found caster br"
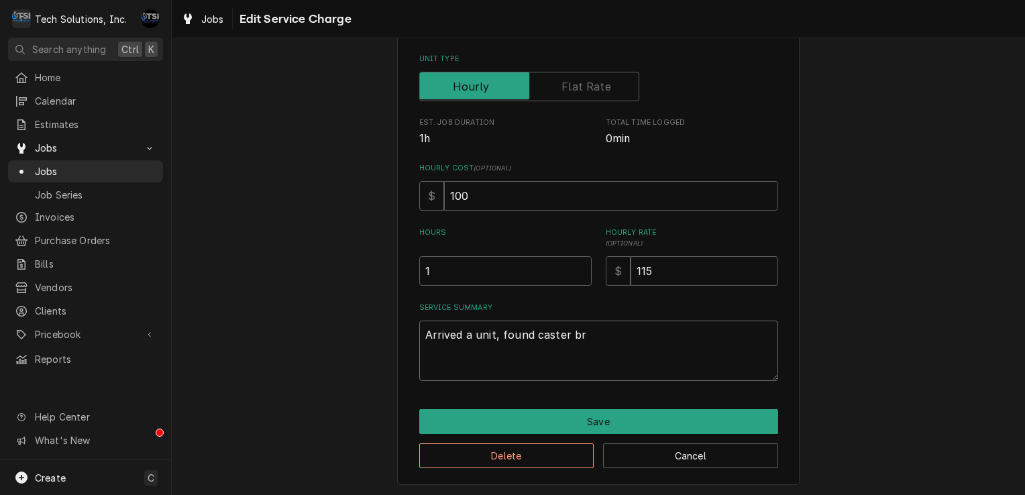
type textarea "x"
type textarea "Arrived a unit, found caster bro"
type textarea "x"
type textarea "Arrived a unit, found caster brok"
type textarea "x"
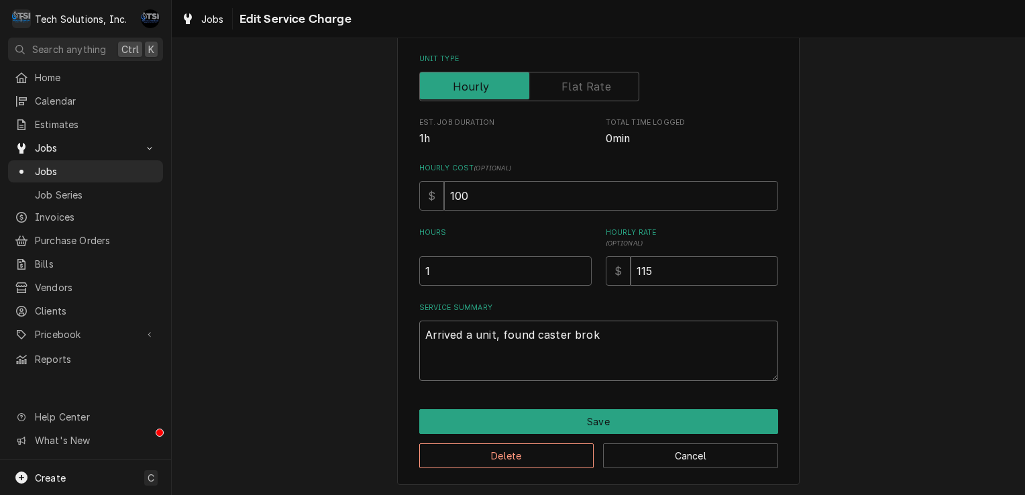
type textarea "Arrived a unit, found caster broke"
type textarea "x"
type textarea "Arrived a unit, found caster brokem"
type textarea "x"
type textarea "Arrived a unit, found caster brokem,"
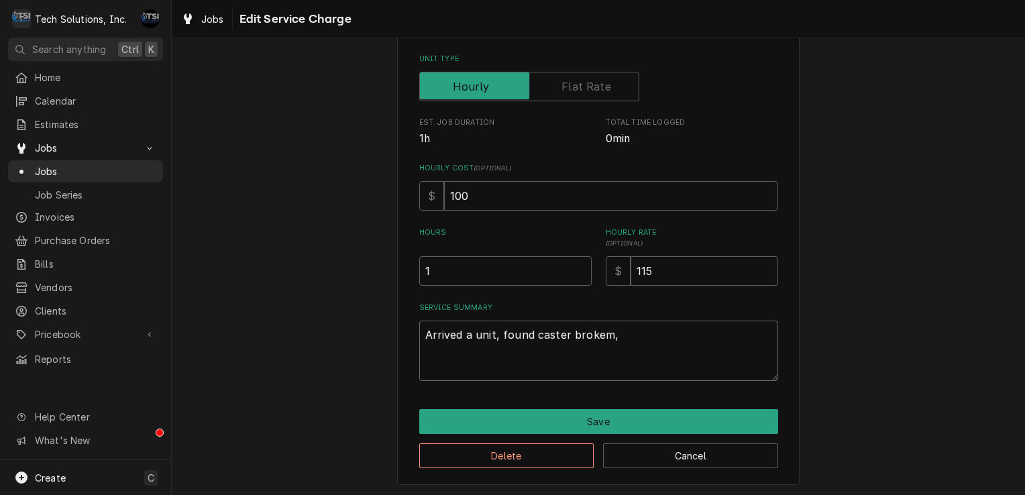
type textarea "x"
type textarea "Arrived a unit, found caster brokem"
type textarea "x"
type textarea "Arrived a unit, found caster broke"
type textarea "x"
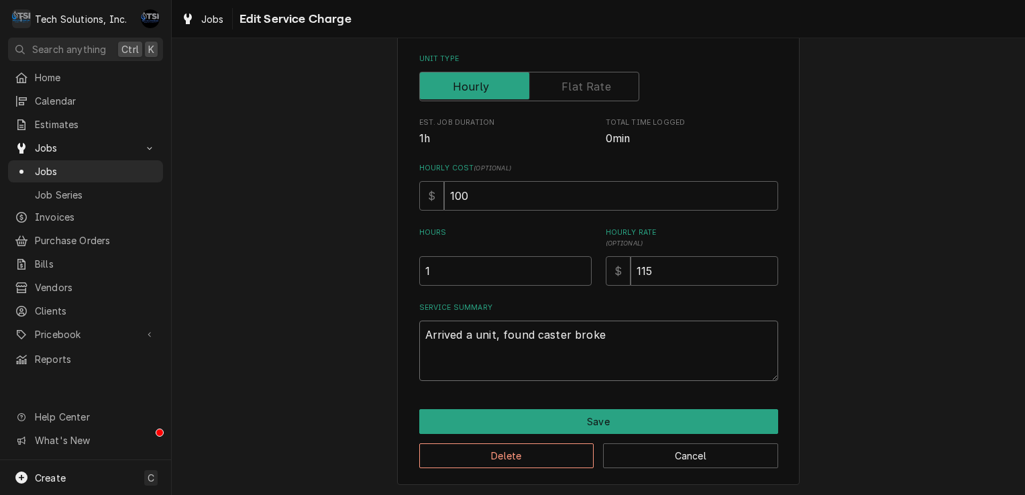
type textarea "Arrived a unit, found caster broken"
type textarea "x"
type textarea "Arrived a unit, found caster broken,"
type textarea "x"
type textarea "Arrived a unit, found caster broken,"
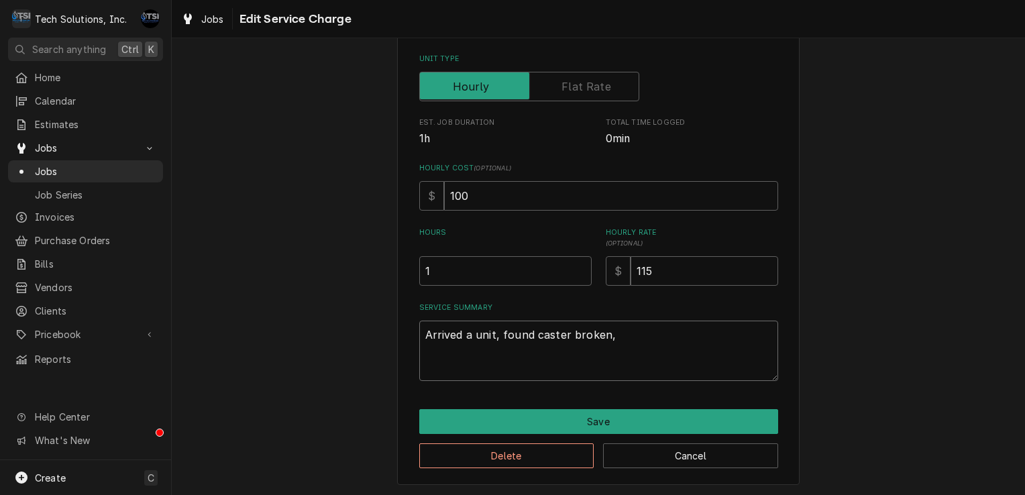
type textarea "x"
type textarea "Arrived a unit, found caster broken, l"
type textarea "x"
type textarea "Arrived a unit, found caster broken, le"
type textarea "x"
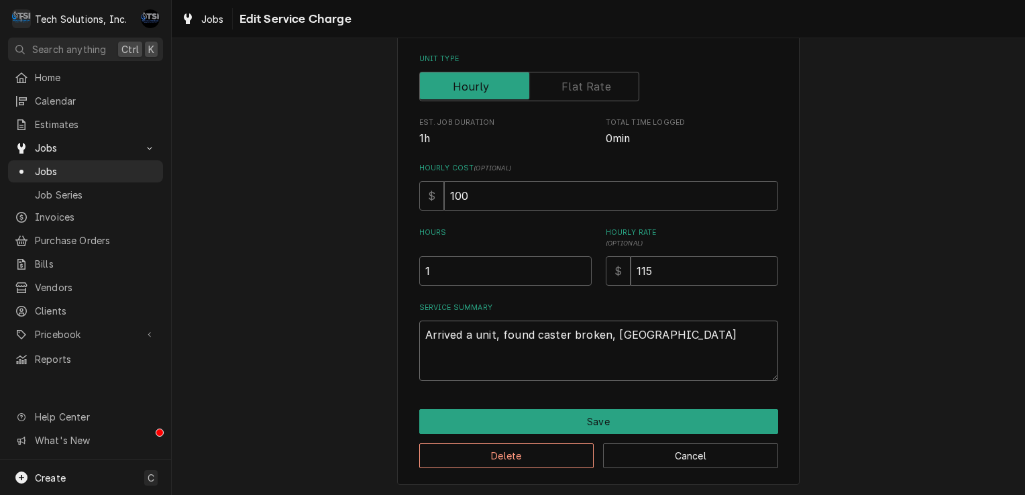
type textarea "Arrived a unit, found caster broken, lef"
type textarea "x"
type textarea "Arrived a unit, found caster broken, left"
type textarea "x"
type textarea "Arrived a unit, found caster broken, left"
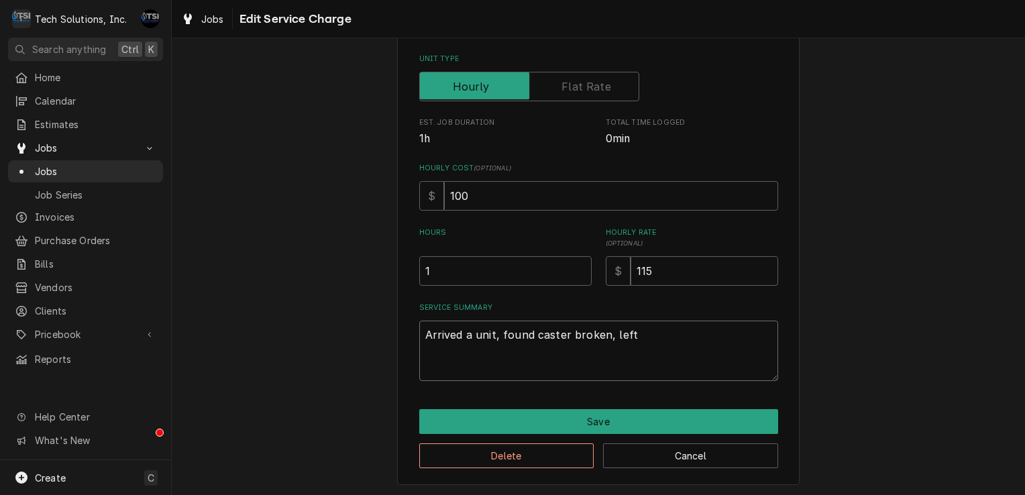
type textarea "x"
type textarea "Arrived a unit, found caster broken, left a"
type textarea "x"
type textarea "Arrived a unit, found caster broken, left an"
type textarea "x"
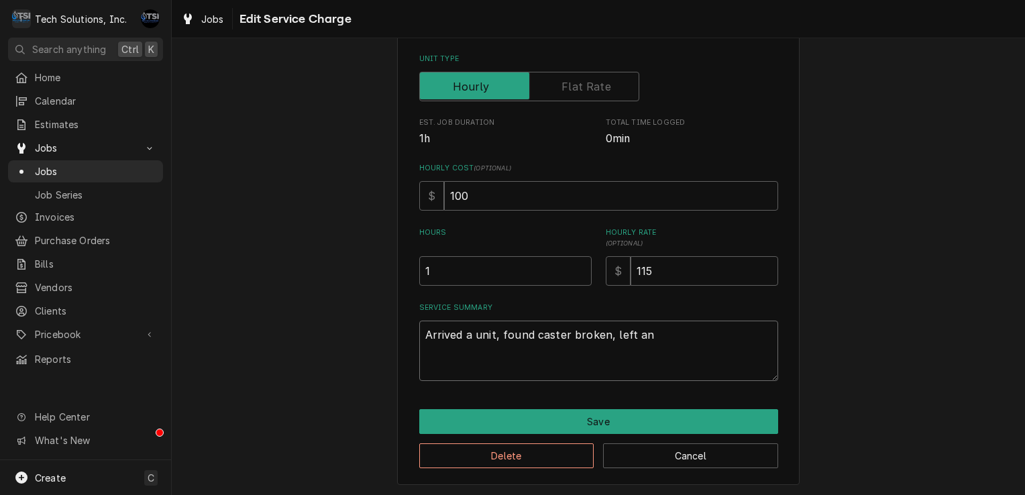
type textarea "Arrived a unit, found caster broken, left and"
type textarea "x"
type textarea "Arrived a unit, found caster broken, left and"
type textarea "x"
type textarea "Arrived a unit, found caster broken, left and g"
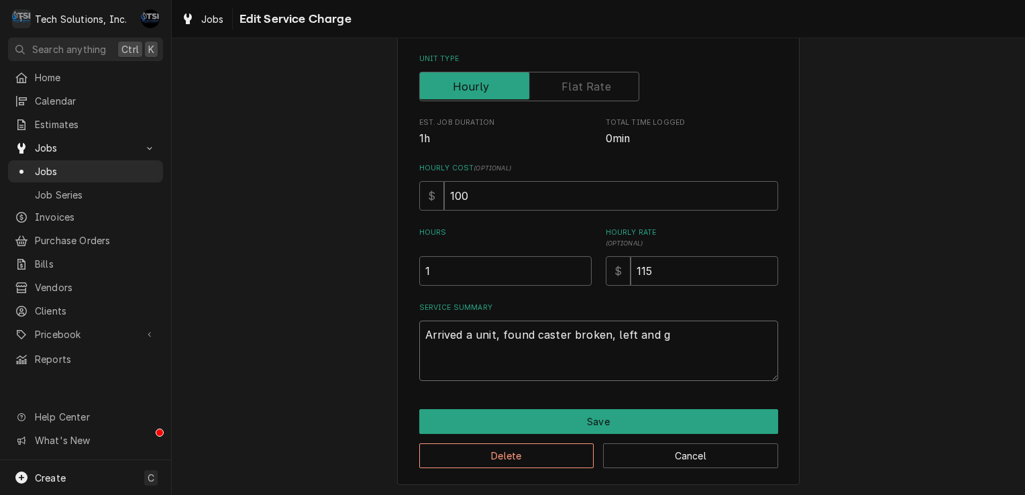
type textarea "x"
type textarea "Arrived a unit, found caster broken, left and go"
type textarea "x"
type textarea "Arrived a unit, found caster broken, left and gor"
type textarea "x"
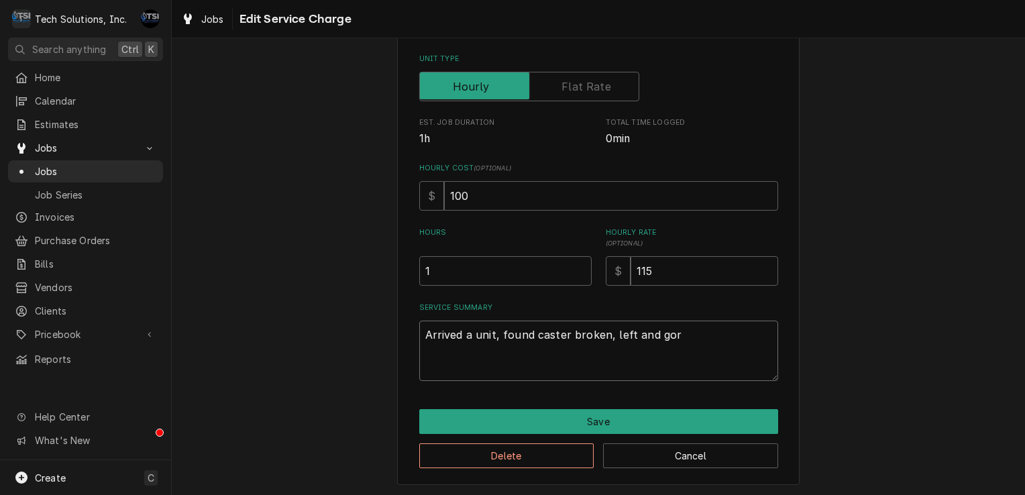
type textarea "Arrived a unit, found caster broken, left and gort"
type textarea "x"
type textarea "Arrived a unit, found caster broken, left and gort"
type textarea "x"
type textarea "Arrived a unit, found caster broken, left and gort s"
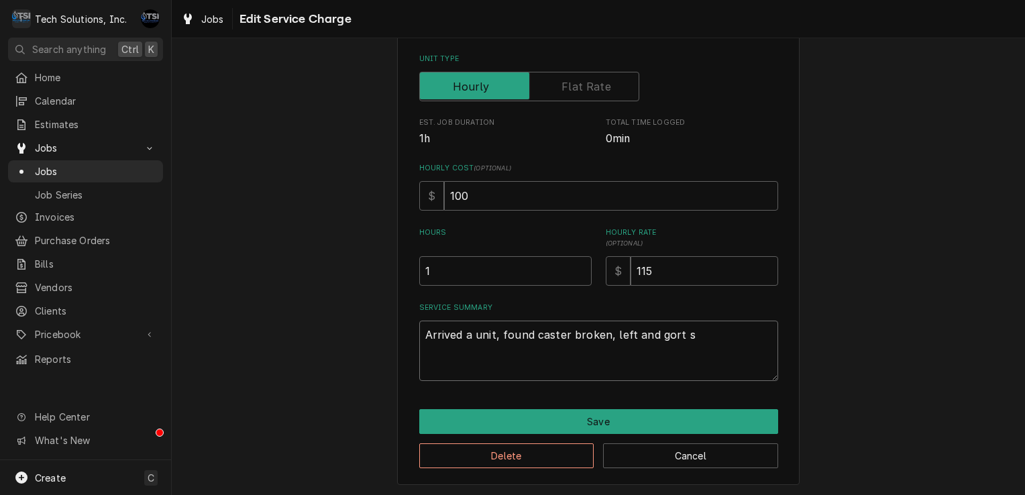
type textarea "x"
type textarea "Arrived a unit, found caster broken, left and gort su"
type textarea "x"
type textarea "Arrived a unit, found caster broken, left and gort s"
type textarea "x"
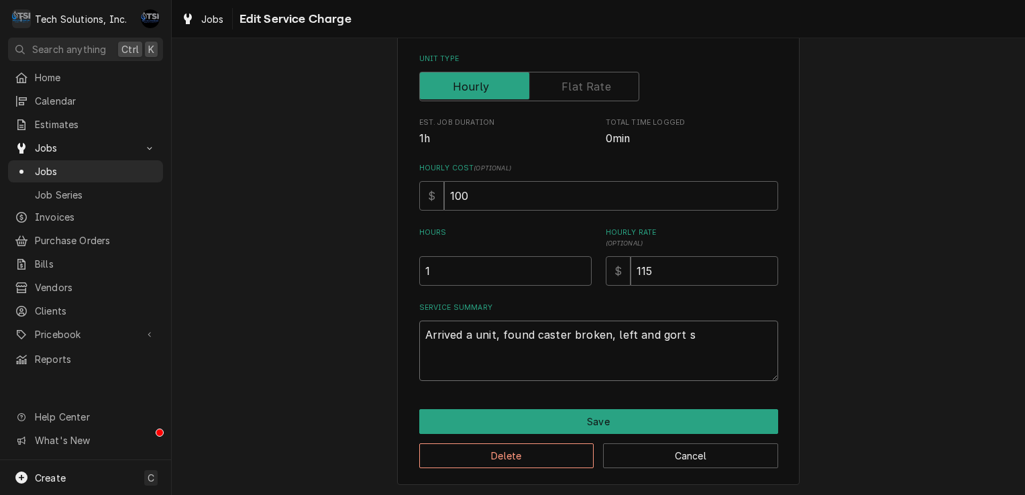
type textarea "Arrived a unit, found caster broken, left and gort"
type textarea "x"
type textarea "Arrived a unit, found caster broken, left and gort"
type textarea "x"
type textarea "Arrived a unit, found caster broken, left and gor"
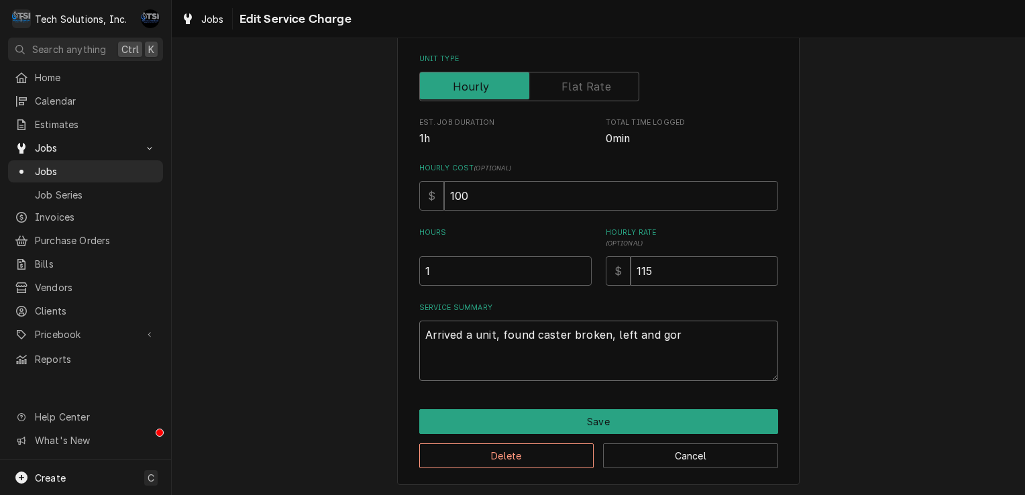
type textarea "x"
type textarea "Arrived a unit, found caster broken, left and go"
type textarea "x"
type textarea "Arrived a unit, found caster broken, left and got"
type textarea "x"
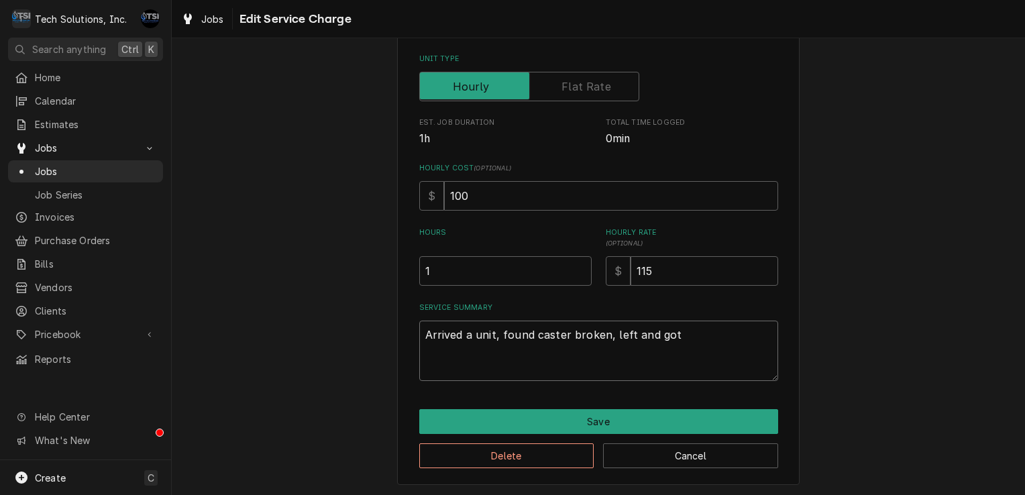
type textarea "Arrived a unit, found caster broken, left and got"
type textarea "x"
type textarea "Arrived a unit, found caster broken, left and got s"
type textarea "x"
type textarea "Arrived a unit, found caster broken, left and got su"
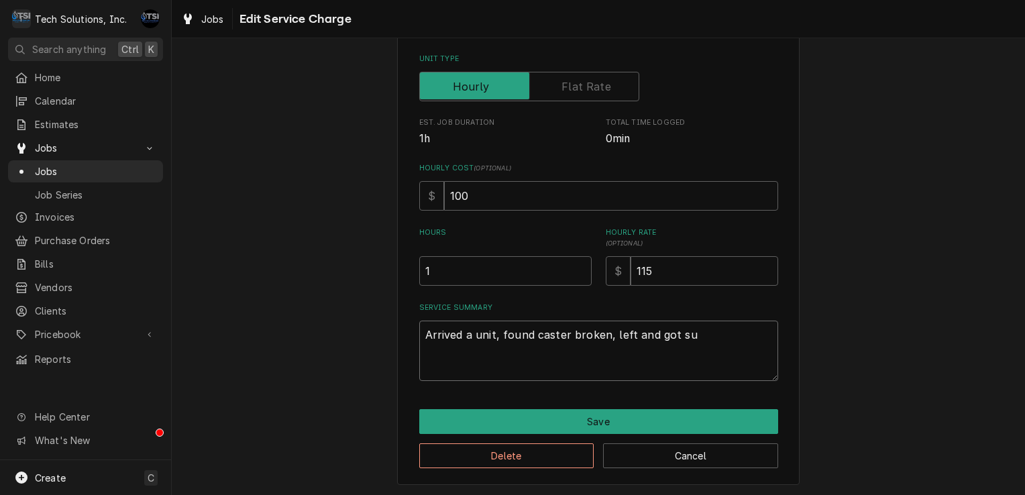
type textarea "x"
type textarea "Arrived a unit, found caster broken, left and got sup"
type textarea "x"
type textarea "Arrived a unit, found caster broken, left and got supp"
type textarea "x"
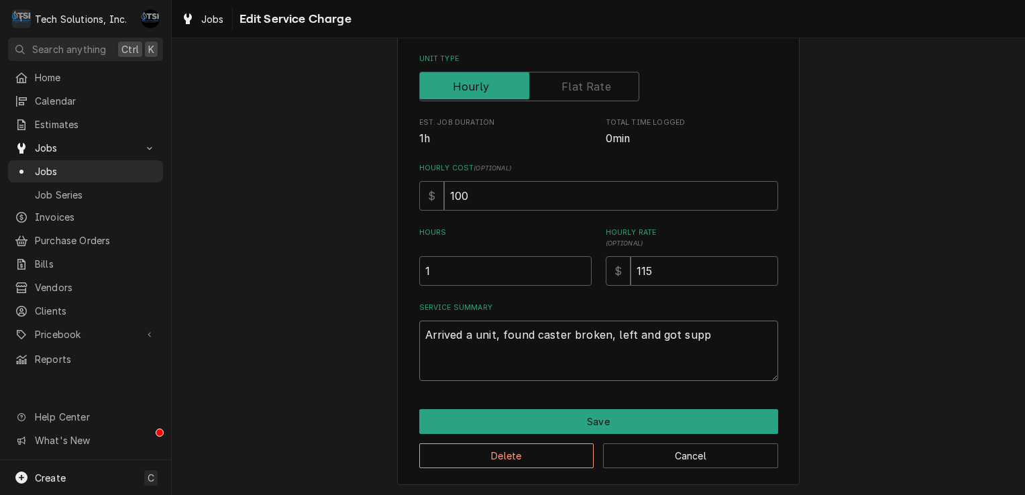
type textarea "Arrived a unit, found caster broken, left and got suppl"
type textarea "x"
type textarea "Arrived a unit, found caster broken, left and got suppli"
type textarea "x"
type textarea "Arrived a unit, found caster broken, left and got supplie"
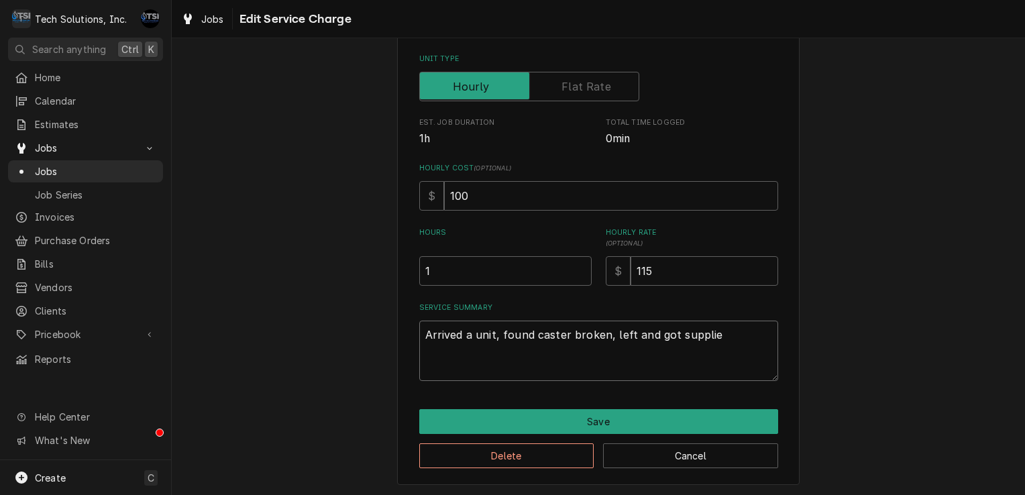
type textarea "x"
type textarea "Arrived a unit, found caster broken, left and got supplies"
type textarea "x"
type textarea "Arrived a unit, found caster broken, left and got supplies"
type textarea "x"
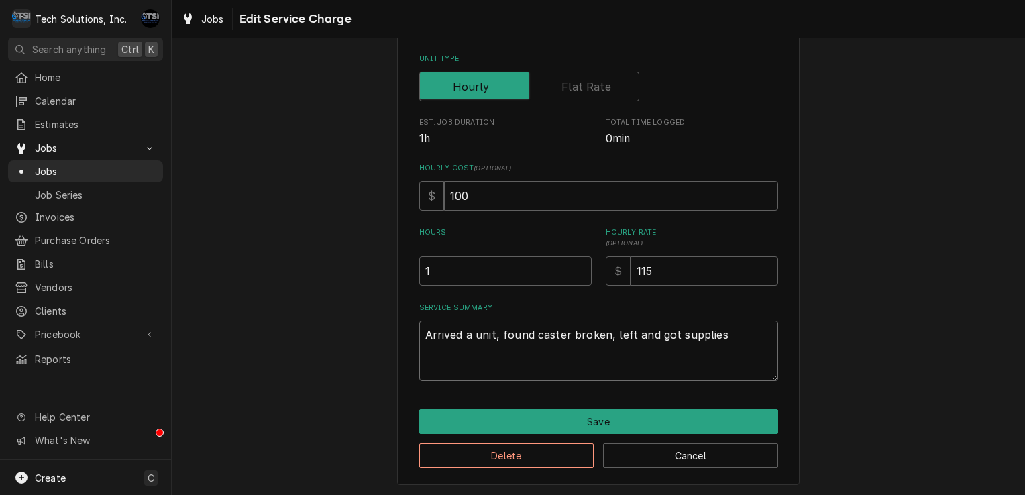
type textarea "Arrived a unit, found caster broken, left and got supplies r"
click at [420, 331] on textarea "Arrived a unit, found caster broken, left and got supplies returned and replace…" at bounding box center [598, 351] width 359 height 60
click at [457, 321] on textarea "Arrived a unit, found caster broken, left and got supplies returned and replace…" at bounding box center [598, 351] width 359 height 60
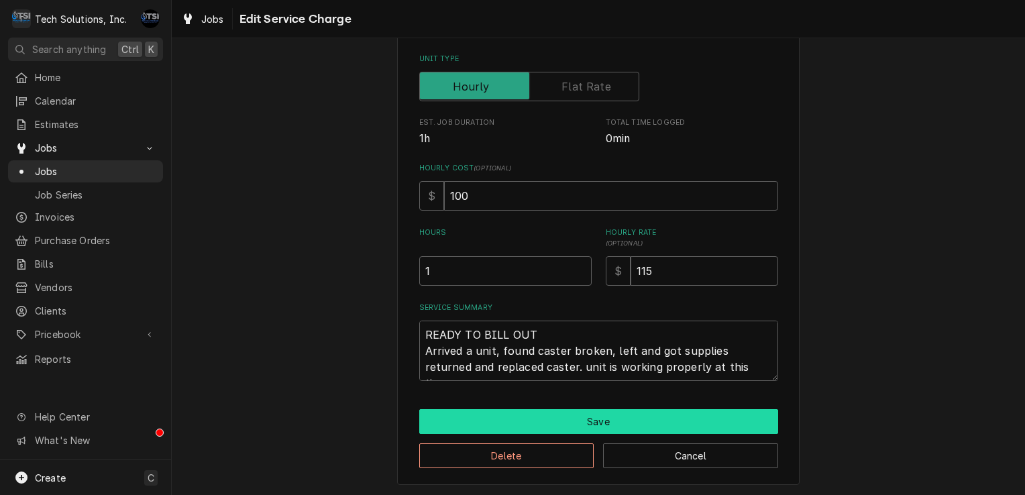
click at [595, 419] on button "Save" at bounding box center [598, 421] width 359 height 25
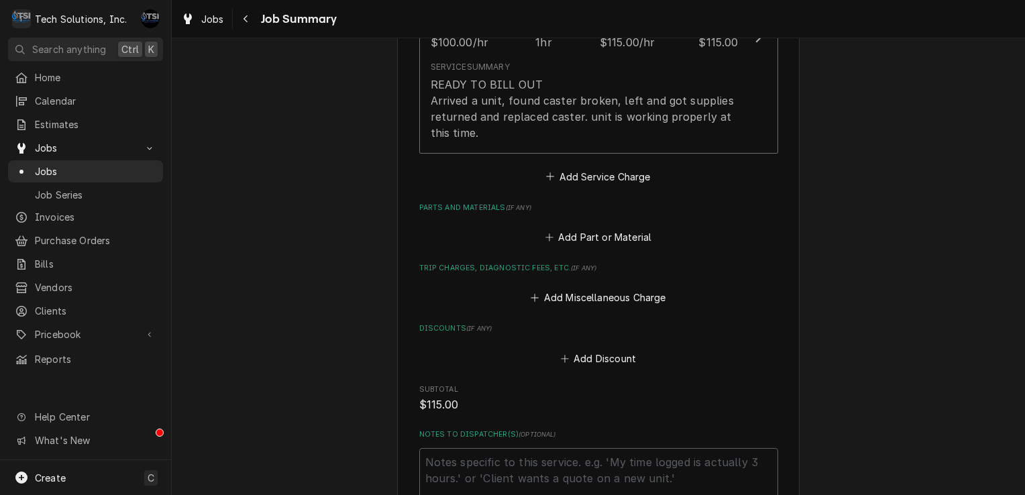
scroll to position [677, 0]
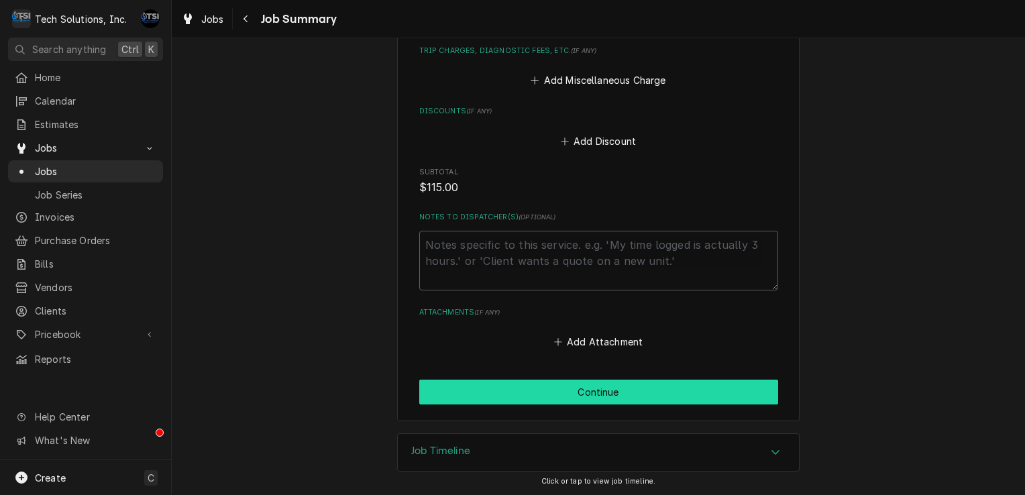
click at [550, 382] on button "Continue" at bounding box center [598, 392] width 359 height 25
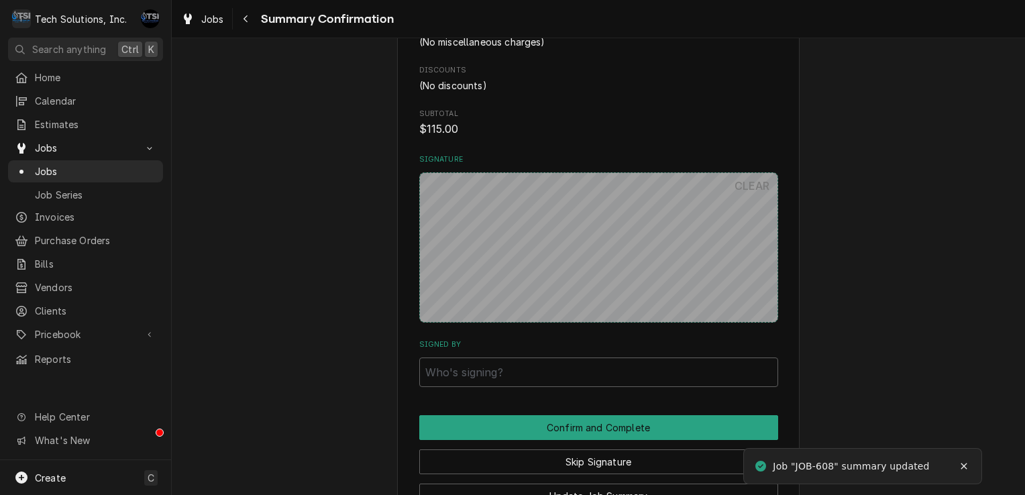
scroll to position [657, 0]
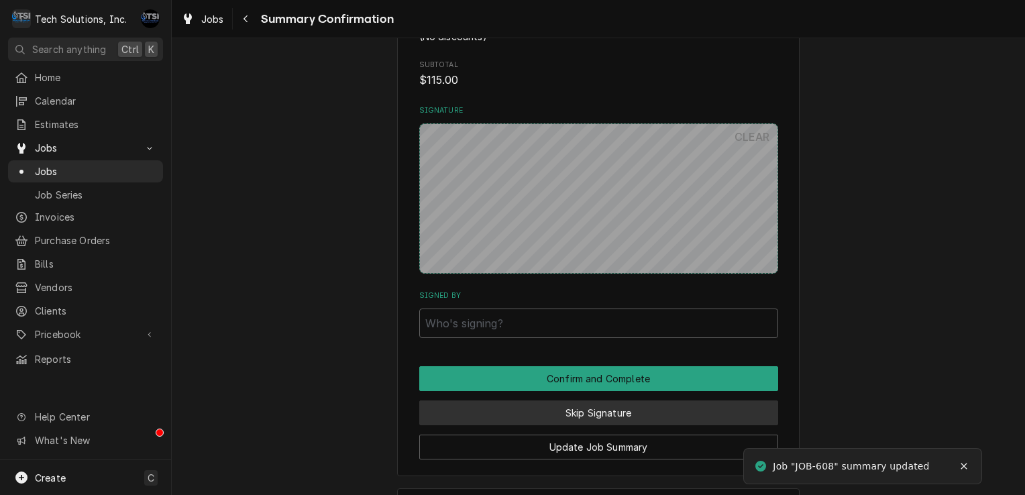
click at [557, 406] on button "Skip Signature" at bounding box center [598, 412] width 359 height 25
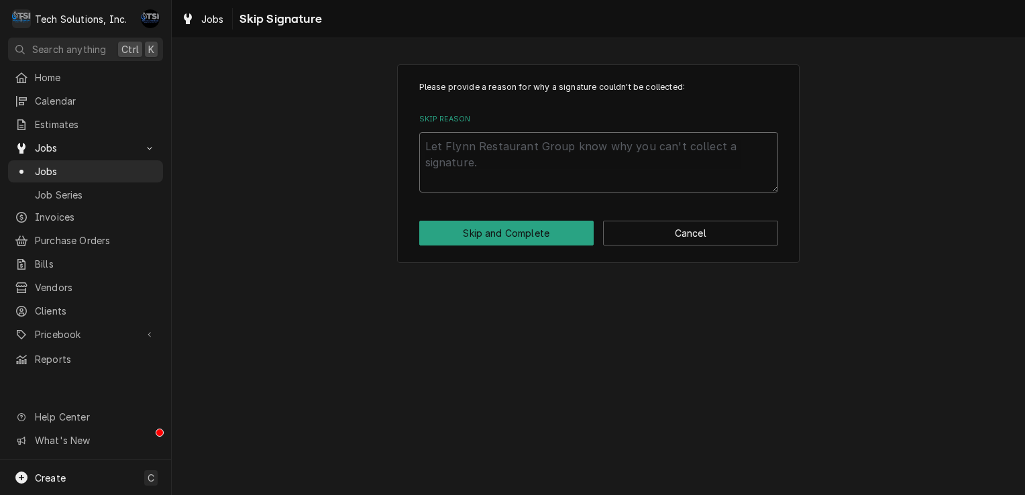
click at [515, 164] on textarea "Skip Reason" at bounding box center [598, 162] width 359 height 60
type textarea "x"
type textarea "I"
type textarea "x"
type textarea "IN"
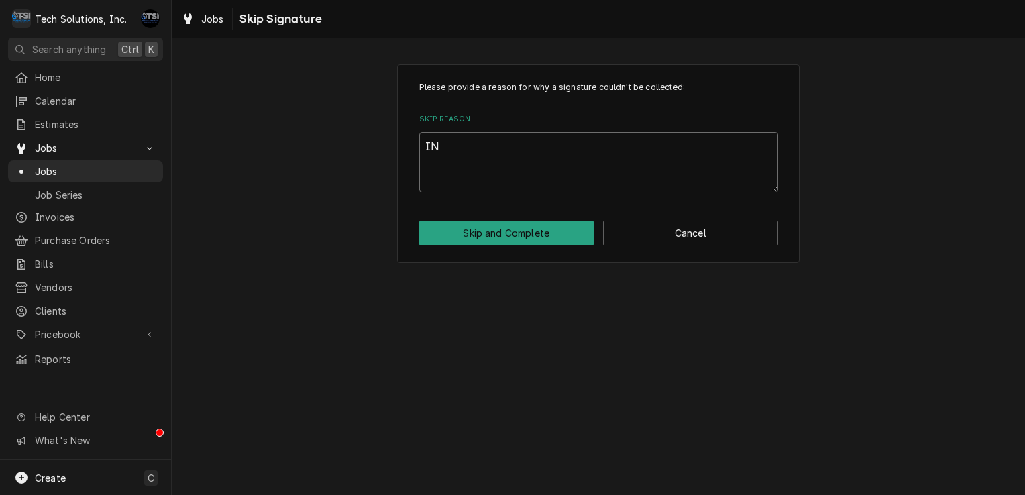
type textarea "x"
type textarea "INV"
type textarea "x"
type textarea "INVO"
type textarea "x"
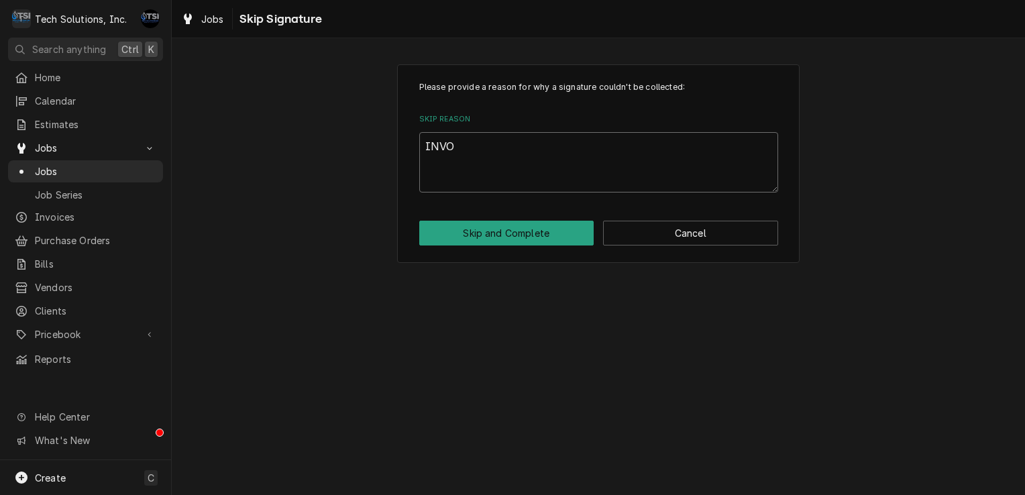
type textarea "INVOI"
type textarea "x"
type textarea "INVOIC"
type textarea "x"
type textarea "INVOICE"
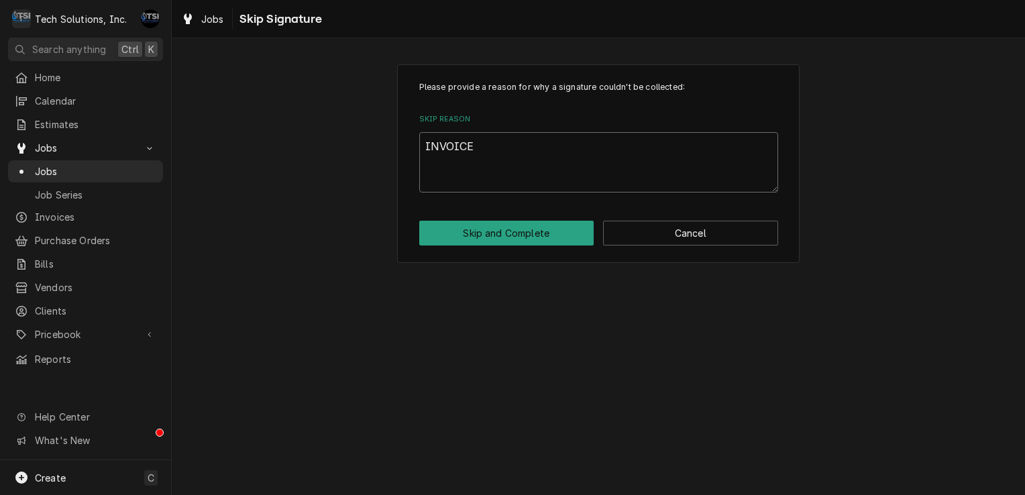
type textarea "x"
type textarea "INVOICE"
type textarea "x"
type textarea "INVOICE C"
type textarea "x"
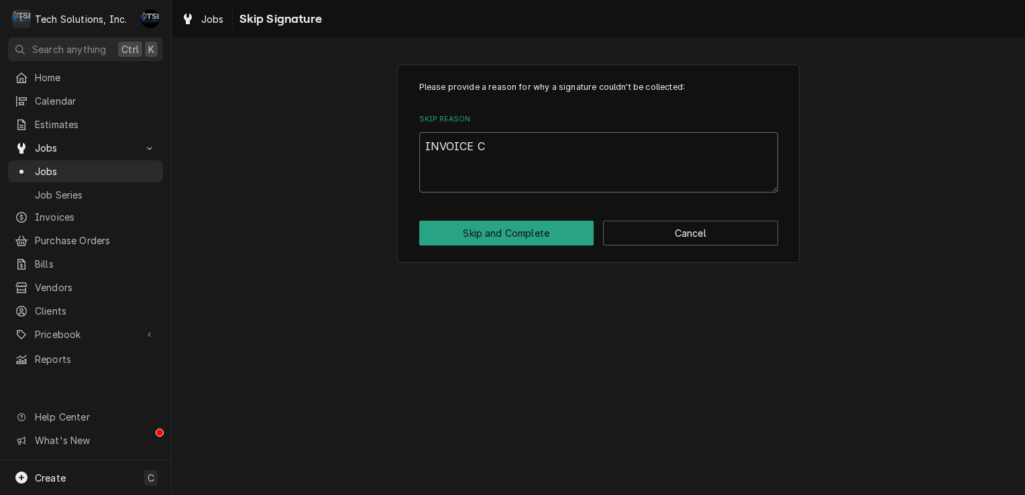
type textarea "INVOICE CO"
type textarea "x"
type textarea "INVOICE COM"
type textarea "x"
type textarea "INVOICE COMP"
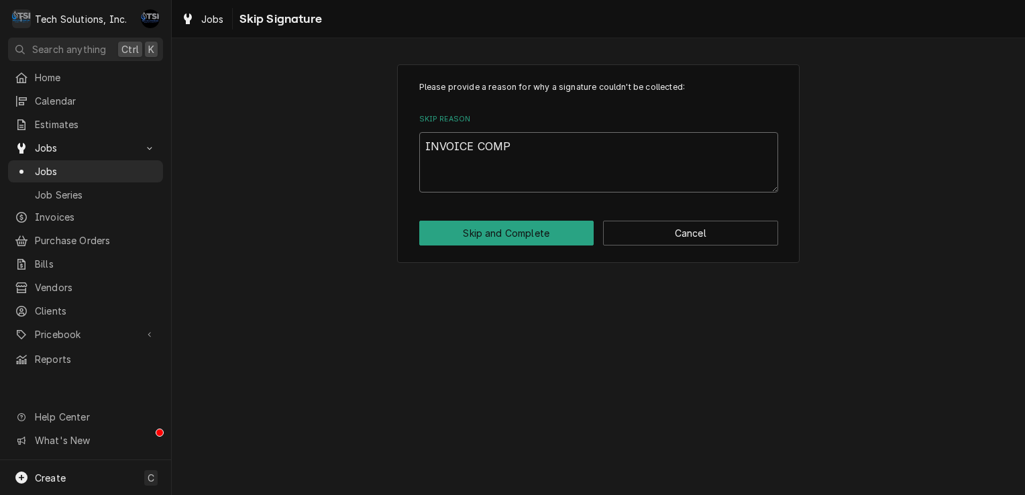
type textarea "x"
type textarea "INVOICE COMPL"
type textarea "x"
type textarea "INVOICE COMPLE"
type textarea "x"
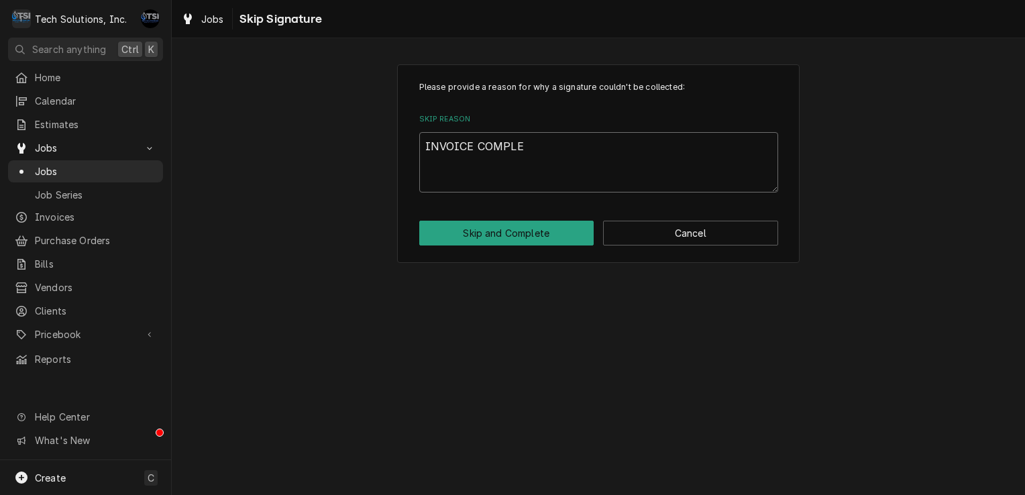
type textarea "INVOICE COMPLET"
type textarea "x"
type textarea "INVOICE COMPLETE"
type textarea "x"
type textarea "INVOICE COMPLETEE"
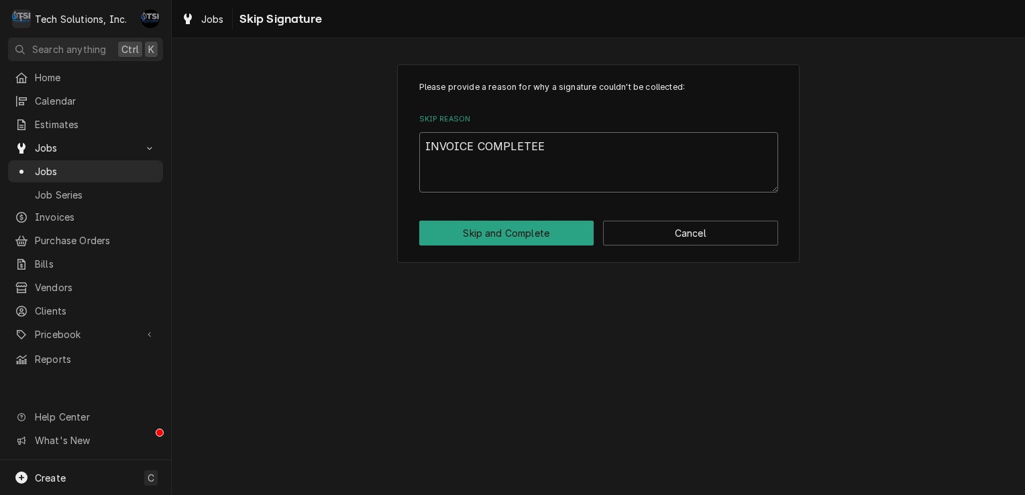
type textarea "x"
type textarea "INVOICE COMPLETE"
type textarea "x"
type textarea "INVOICE COMPLETED"
type textarea "x"
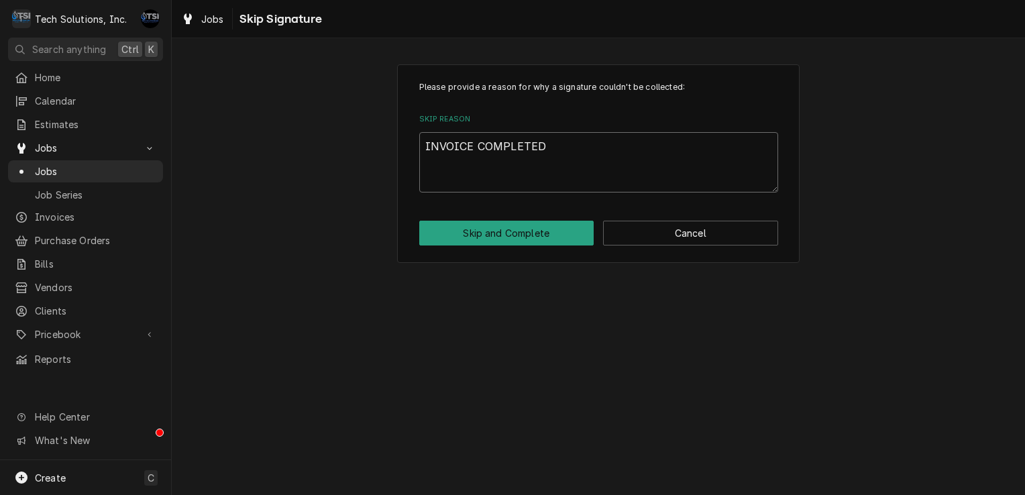
type textarea "INVOICE COMPLETED"
type textarea "x"
type textarea "INVOICE COMPLETED O"
type textarea "x"
type textarea "INVOICE COMPLETED OF"
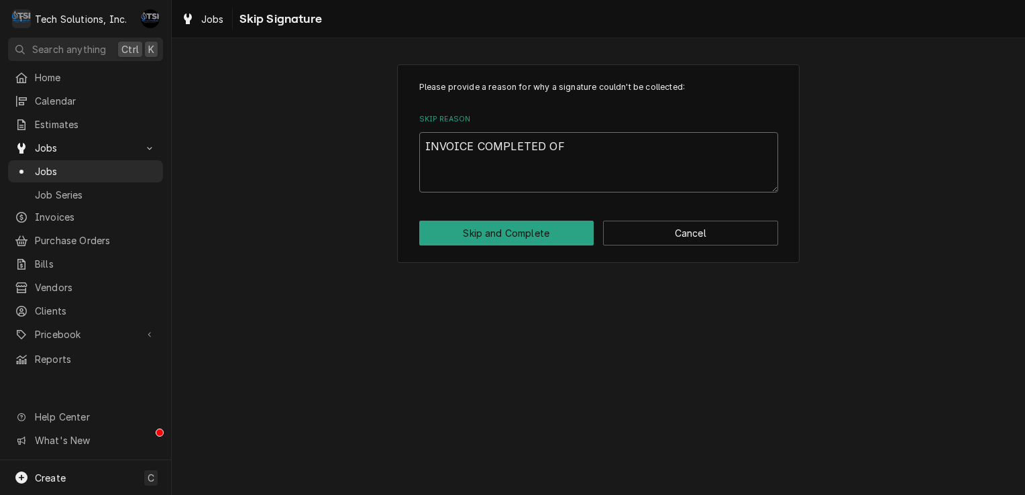
type textarea "x"
type textarea "INVOICE COMPLETED OFF"
type textarea "x"
type textarea "INVOICE COMPLETED OFF"
type textarea "x"
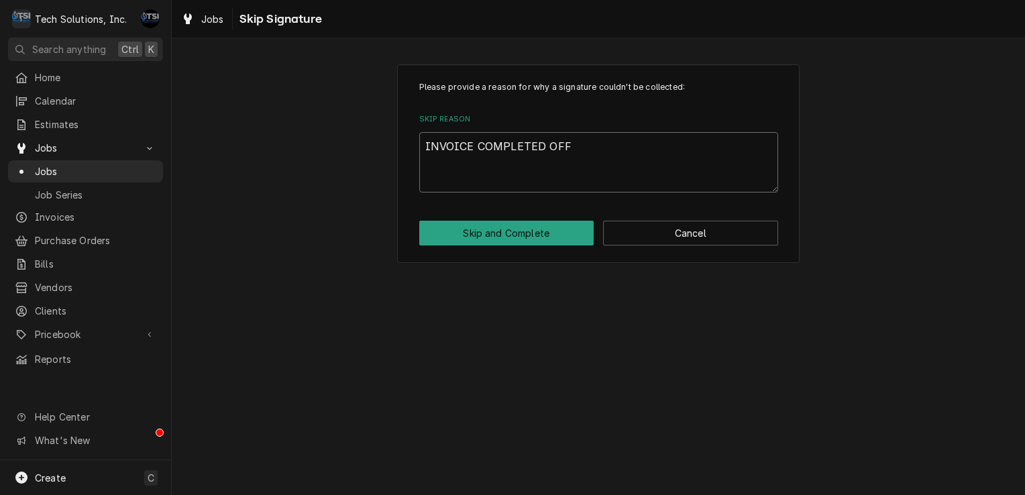
type textarea "INVOICE COMPLETED OFF S"
type textarea "x"
type textarea "INVOICE COMPLETED OFF SI"
type textarea "x"
type textarea "INVOICE COMPLETED OFF SIT"
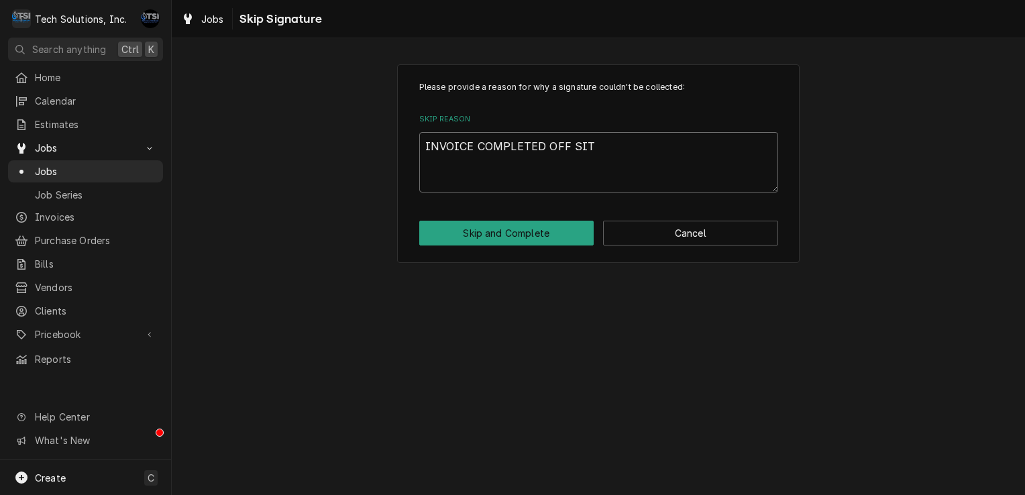
type textarea "x"
type textarea "INVOICE COMPLETED OFF SITE"
type textarea "x"
type textarea "INVOICE COMPLETED OFF SITE."
click at [500, 240] on button "Skip and Complete" at bounding box center [506, 233] width 175 height 25
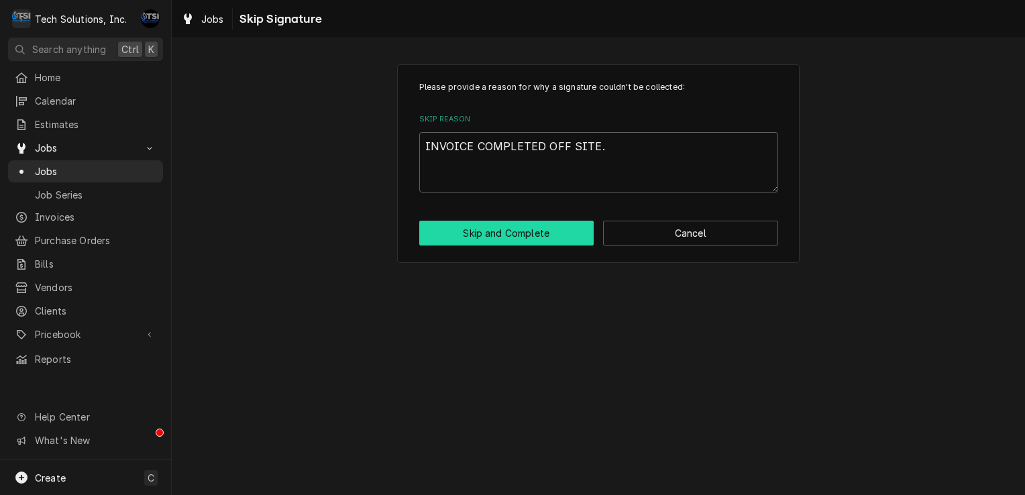
type textarea "x"
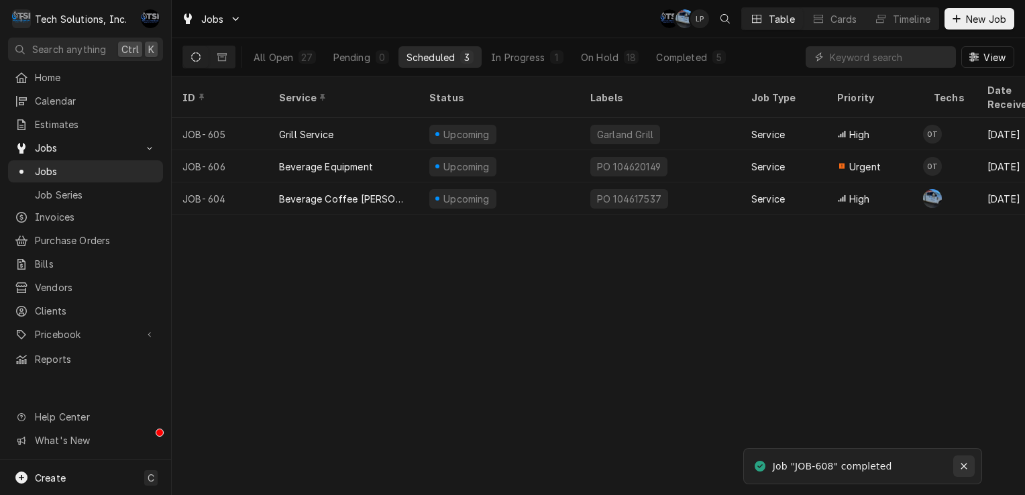
click at [966, 466] on icon "Notifications alt+T" at bounding box center [963, 465] width 9 height 9
click at [508, 56] on div "In Progress" at bounding box center [518, 57] width 54 height 14
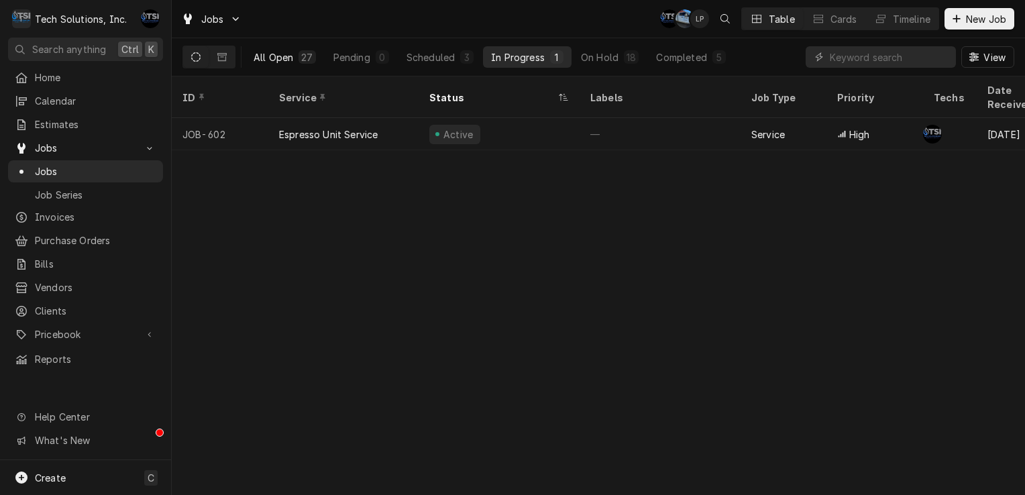
click at [268, 50] on button "All Open 27" at bounding box center [284, 56] width 78 height 21
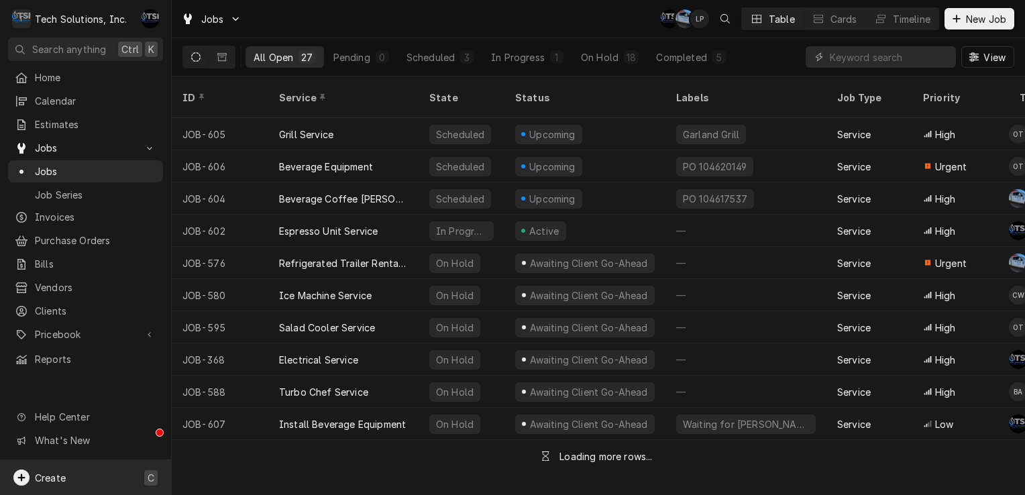
click at [50, 465] on div "Create C" at bounding box center [85, 477] width 171 height 35
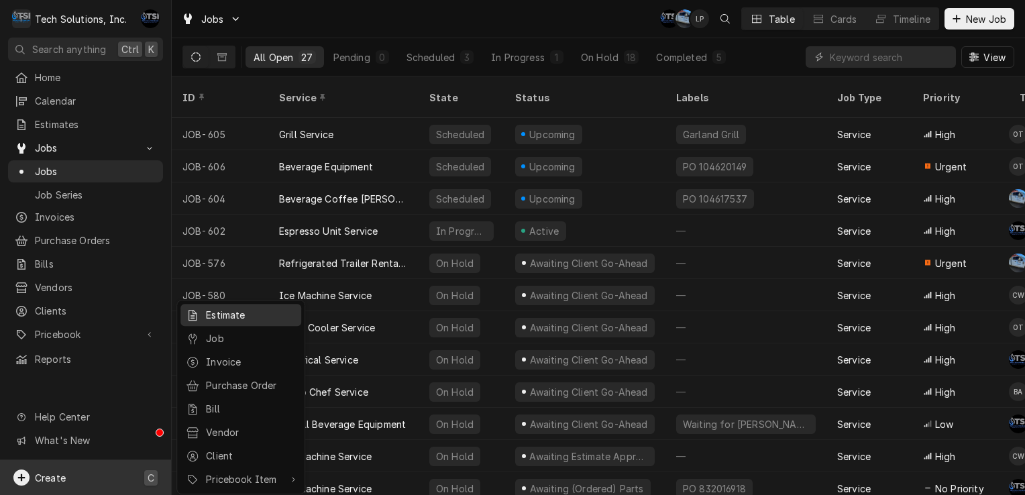
click at [207, 321] on div "Estimate" at bounding box center [251, 315] width 90 height 14
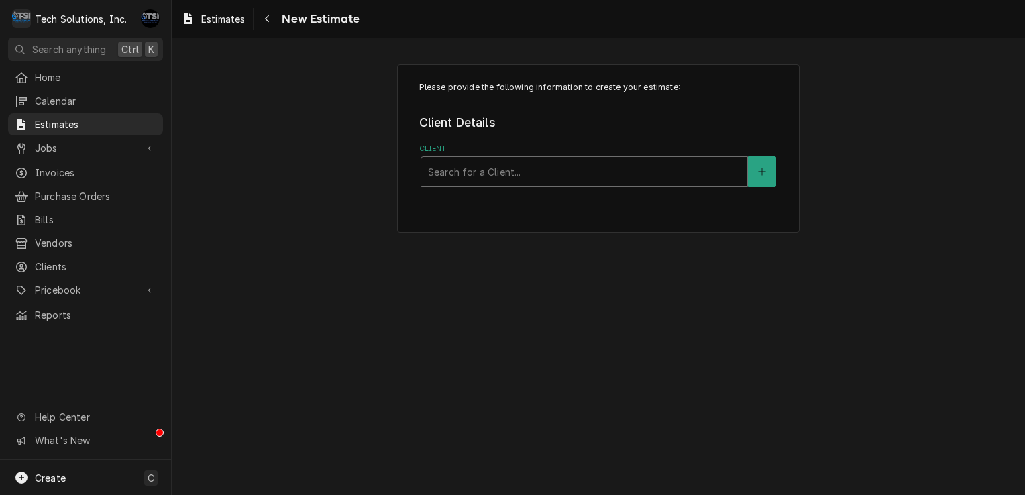
click at [499, 172] on div "Client" at bounding box center [584, 172] width 312 height 24
type input "ADVE"
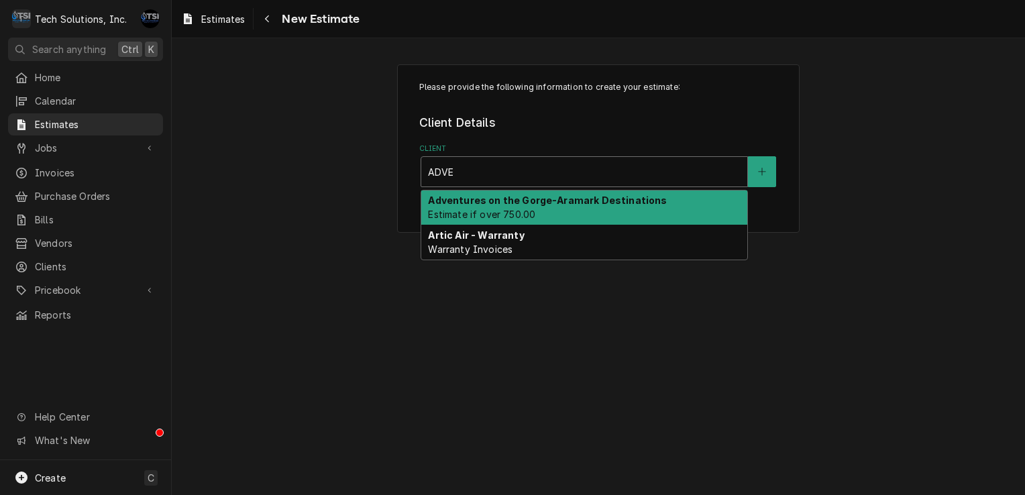
click at [497, 209] on span "Estimate if over 750.00" at bounding box center [481, 214] width 107 height 11
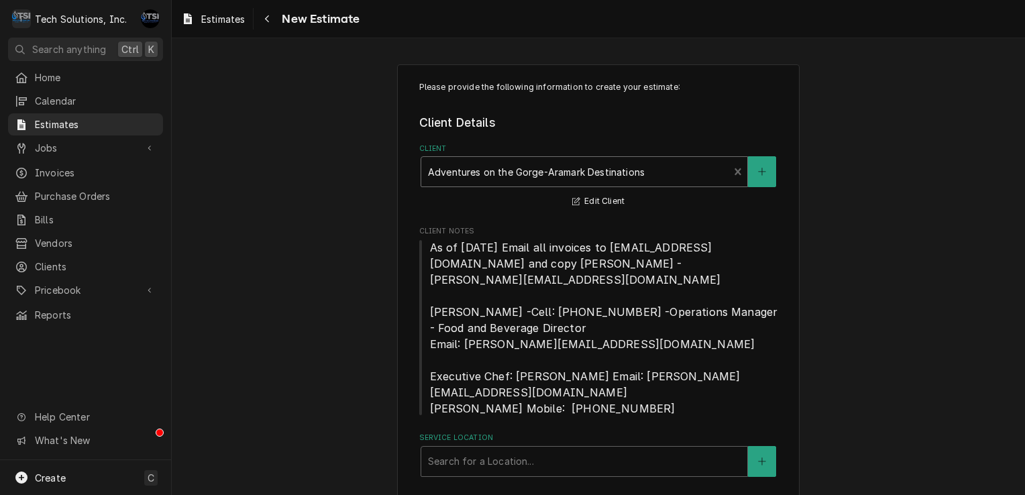
scroll to position [21, 0]
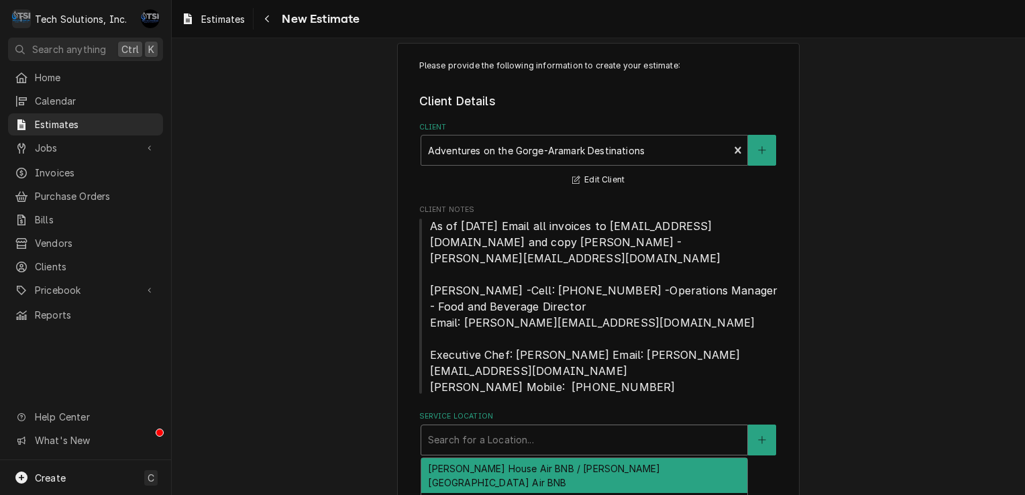
click at [492, 428] on div "Service Location" at bounding box center [584, 440] width 312 height 24
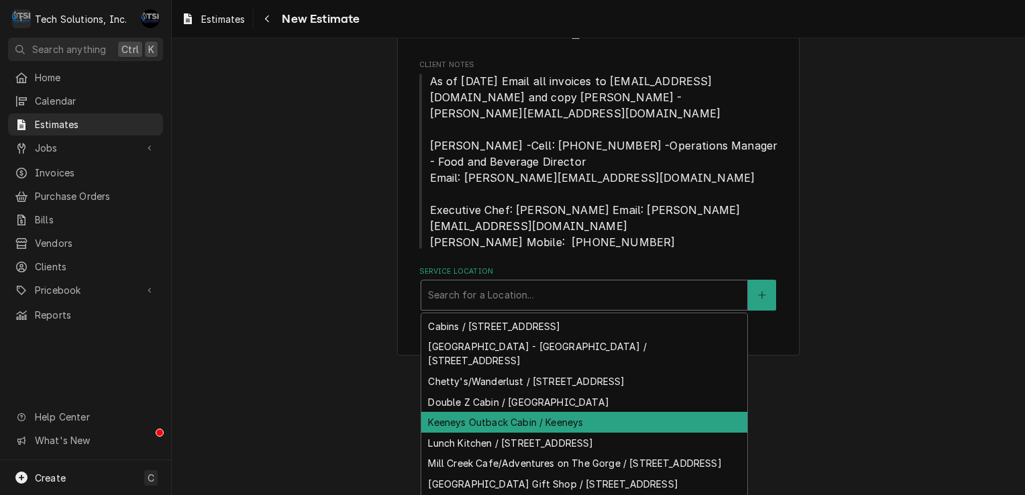
scroll to position [56, 0]
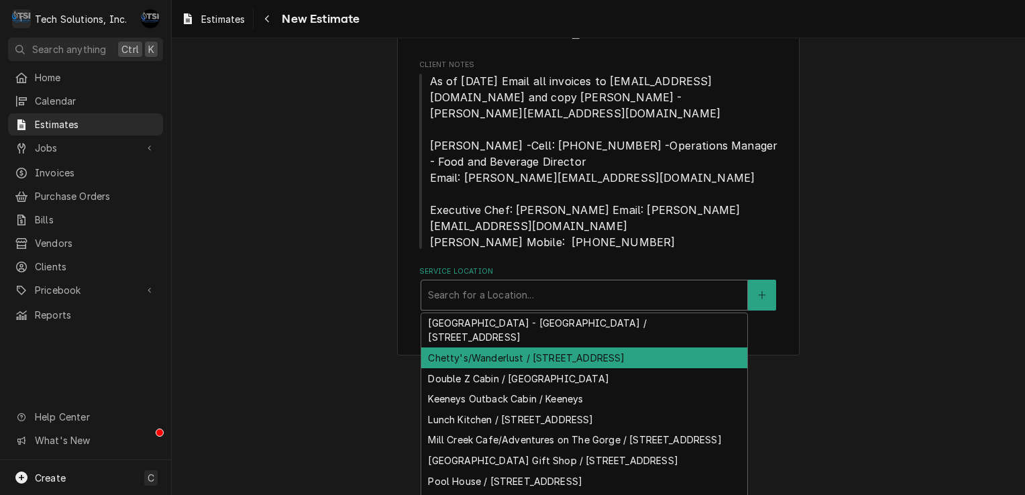
click at [537, 347] on div "Chetty's/Wanderlust / [STREET_ADDRESS]" at bounding box center [584, 357] width 326 height 21
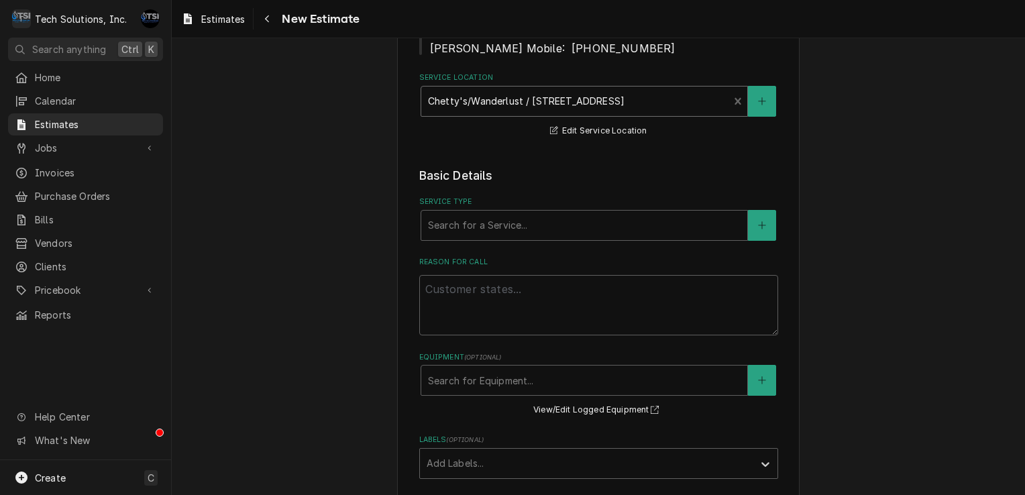
scroll to position [363, 0]
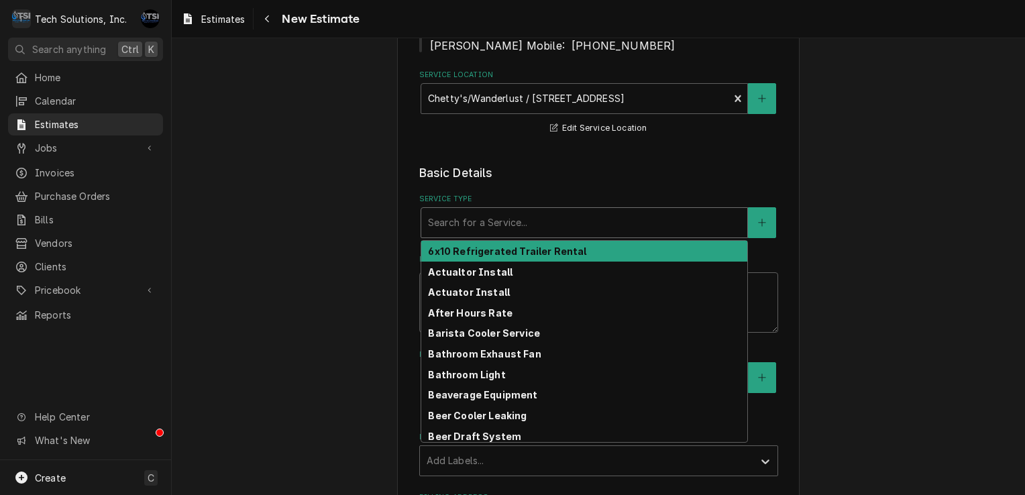
click at [558, 211] on div "Service Type" at bounding box center [584, 223] width 312 height 24
type textarea "x"
type input "W"
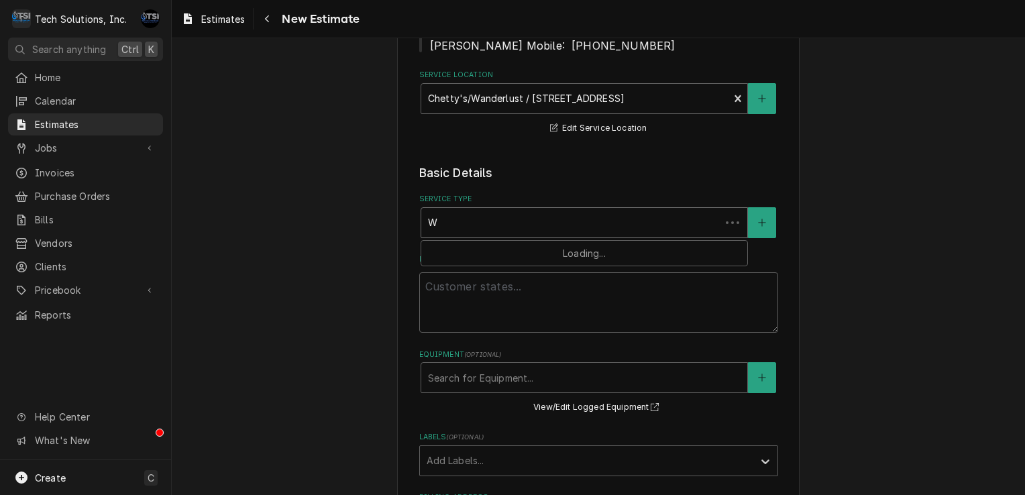
type textarea "x"
type input "WA"
type textarea "x"
type input "WAL"
type textarea "x"
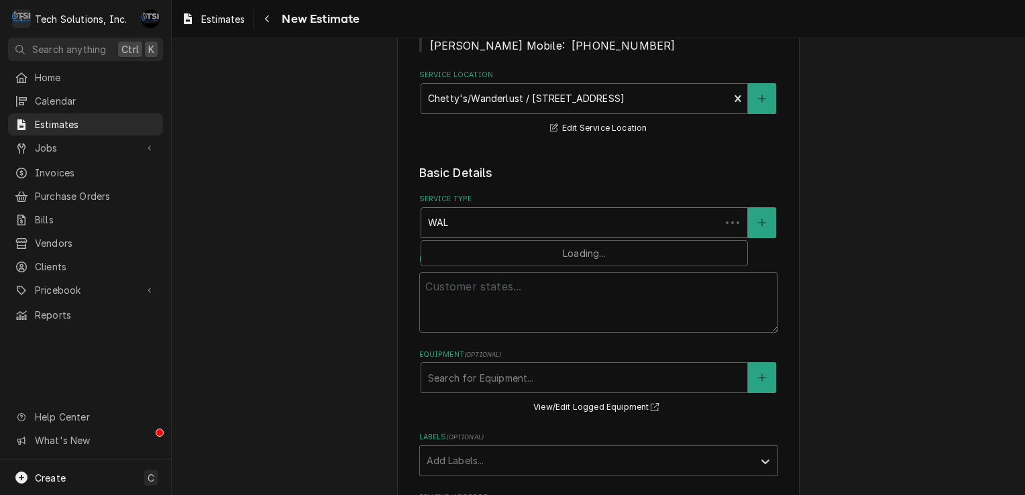
type input "WALK"
type textarea "x"
type input "WALK"
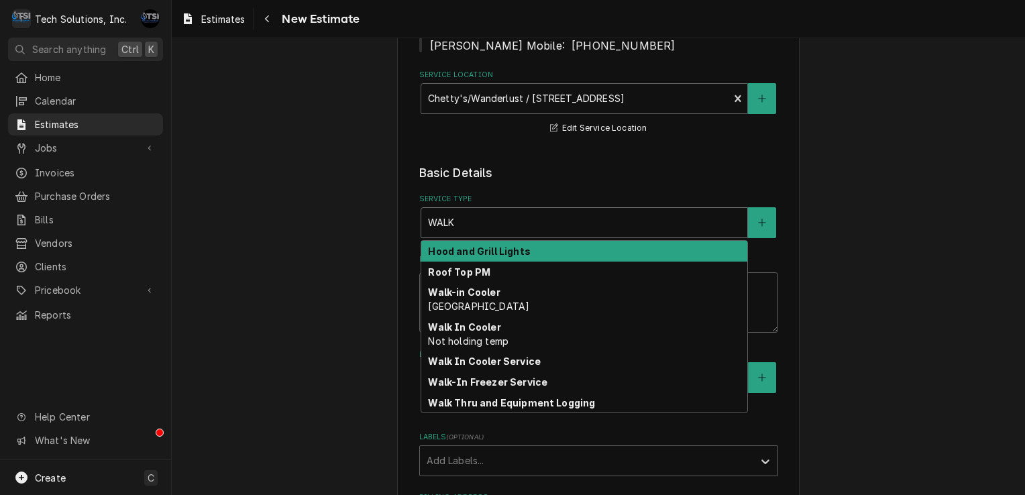
type textarea "x"
type input "WALK I"
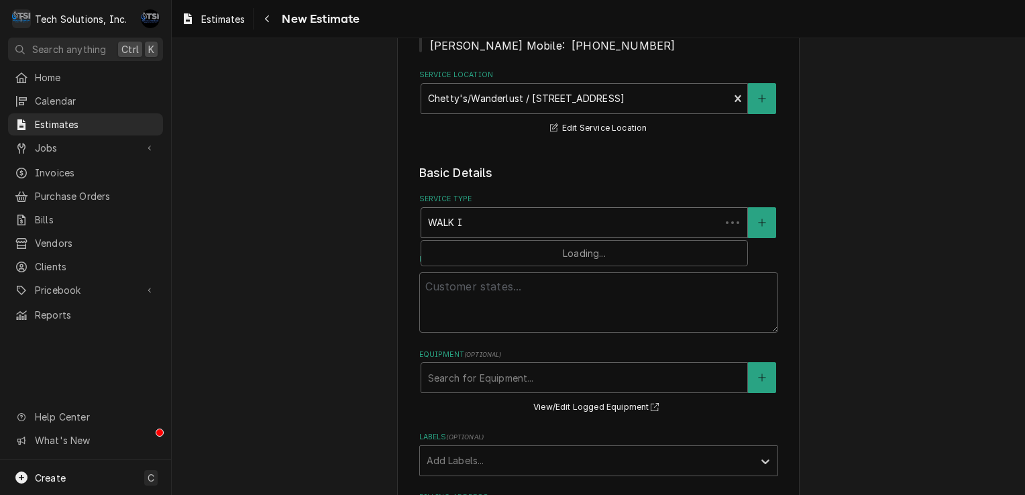
type textarea "x"
type input "WALK IN"
type textarea "x"
type input "WALK IN"
type textarea "x"
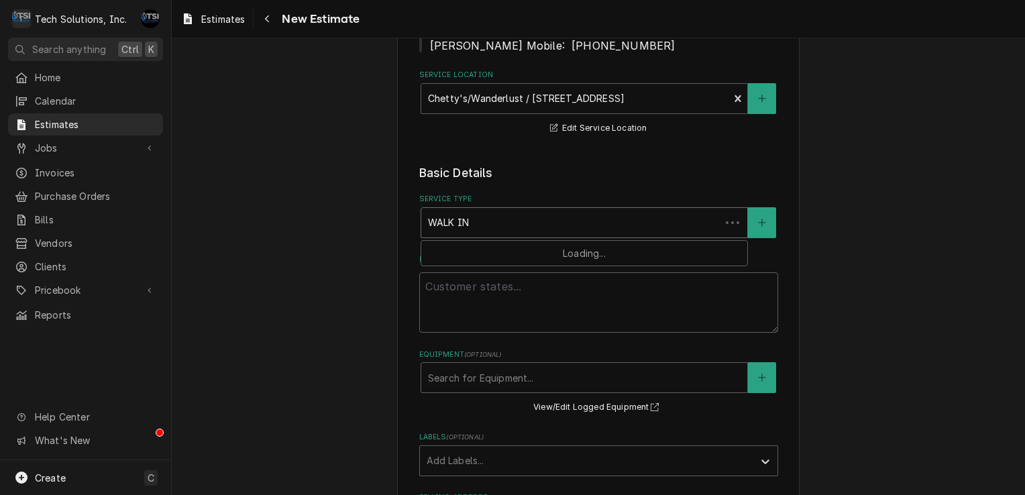
type input "WALK IN F"
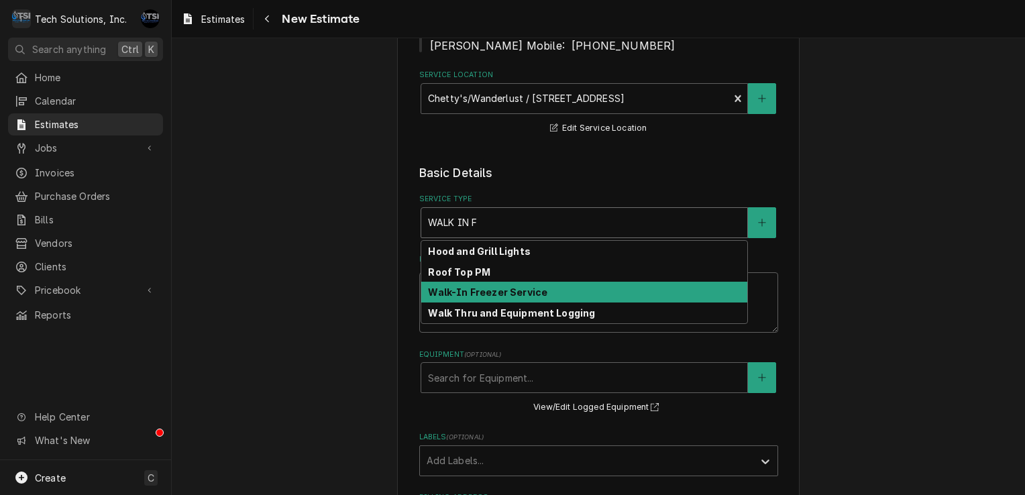
click at [515, 286] on strong "Walk-In Freezer Service" at bounding box center [487, 291] width 119 height 11
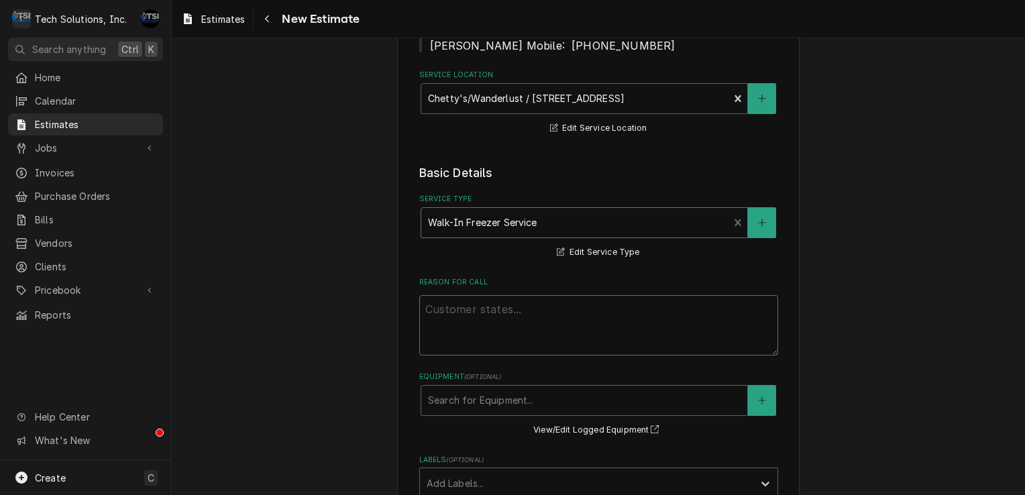
click at [496, 309] on textarea "Reason For Call" at bounding box center [598, 325] width 359 height 60
type textarea "x"
type textarea "u"
type textarea "x"
type textarea "un"
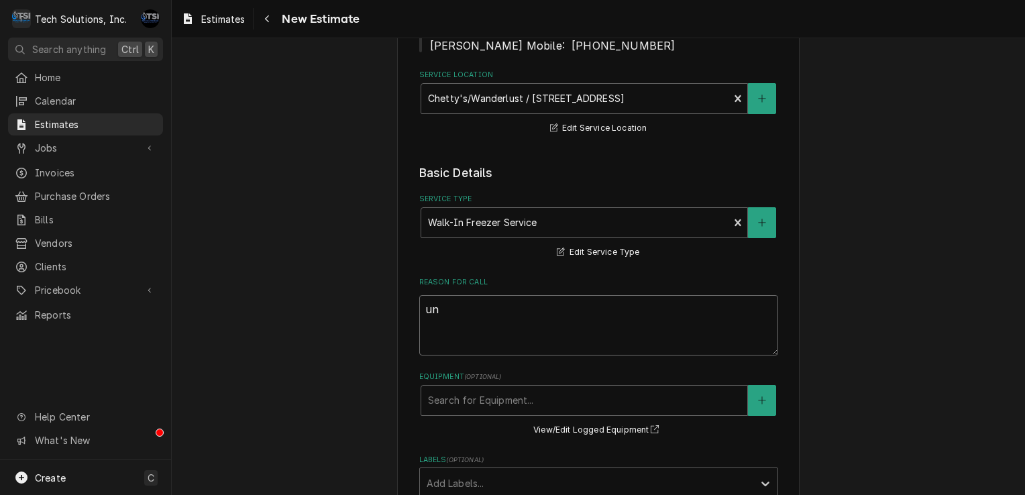
type textarea "x"
type textarea "uni"
type textarea "x"
type textarea "unit"
type textarea "x"
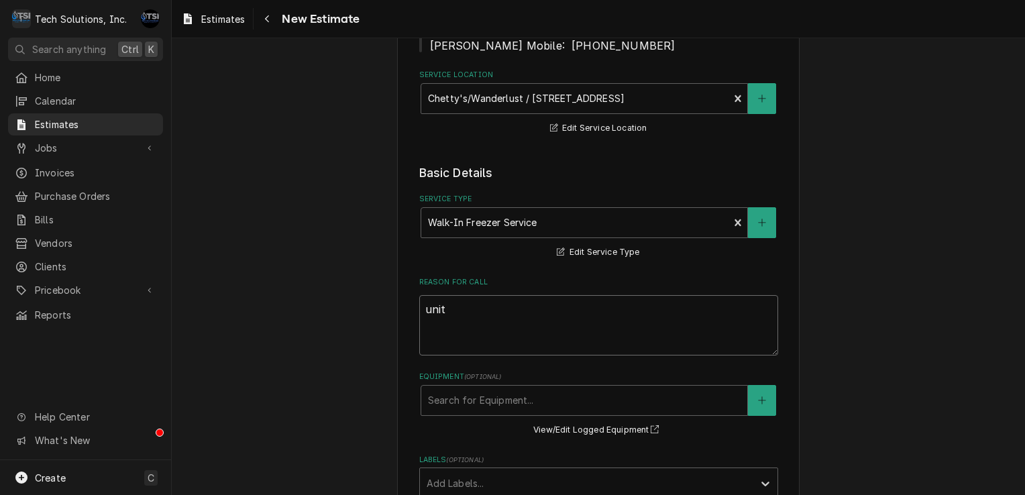
type textarea "unit"
type textarea "x"
type textarea "uni"
type textarea "x"
type textarea "un"
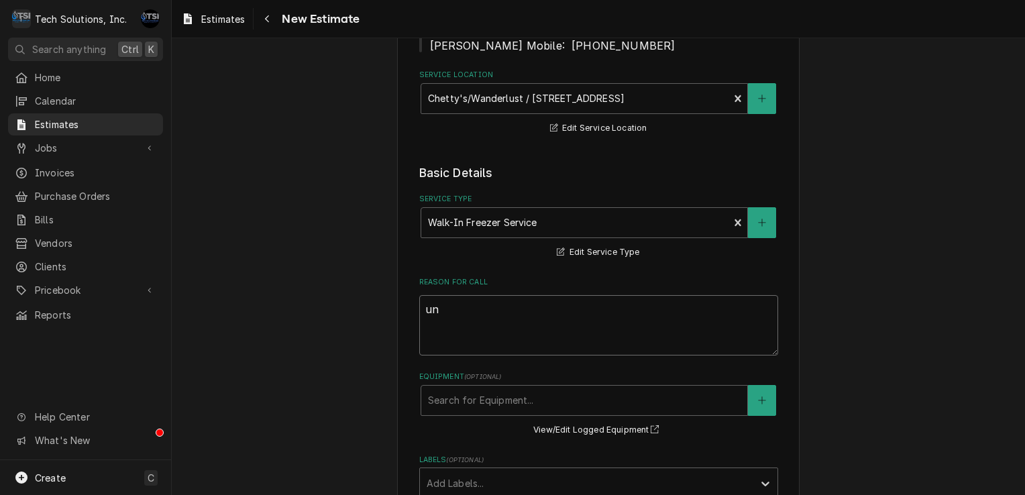
type textarea "x"
type textarea "u"
type textarea "x"
type textarea "u"
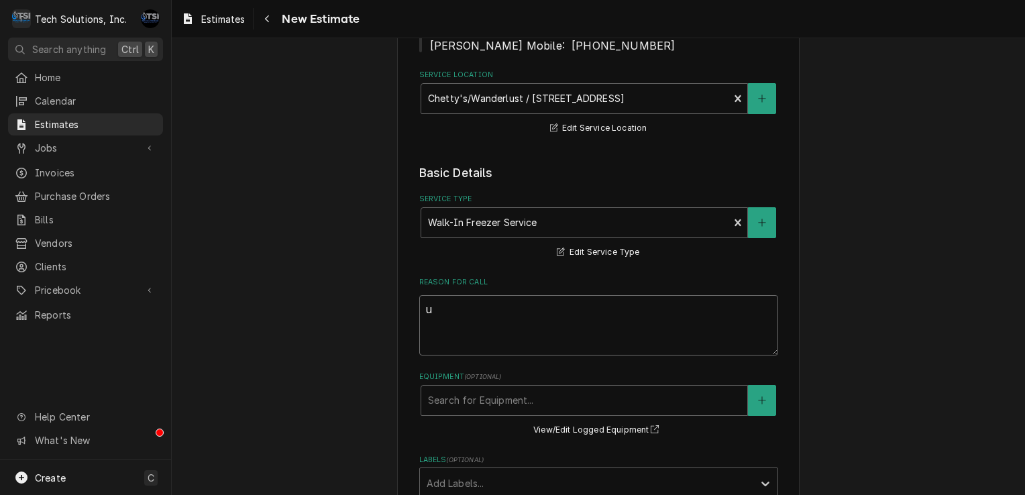
type textarea "x"
type textarea "un"
type textarea "x"
type textarea "uni"
type textarea "x"
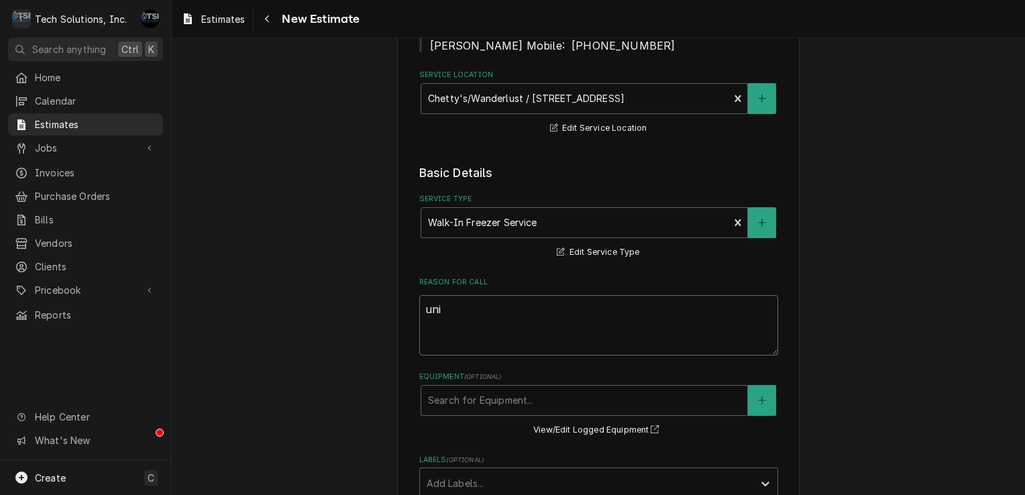
type textarea "unit"
type textarea "x"
type textarea "unit"
type textarea "x"
type textarea "unit"
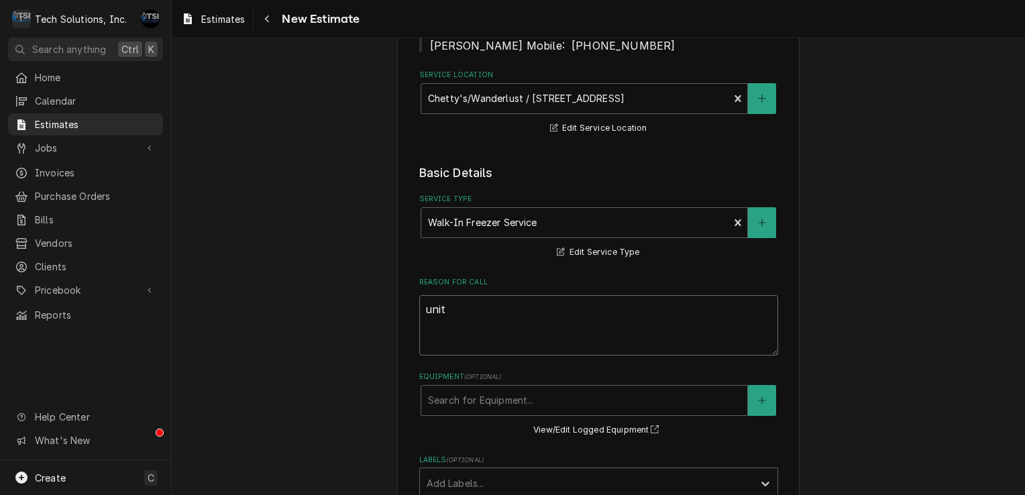
type textarea "x"
type textarea "uni"
type textarea "x"
type textarea "un"
type textarea "x"
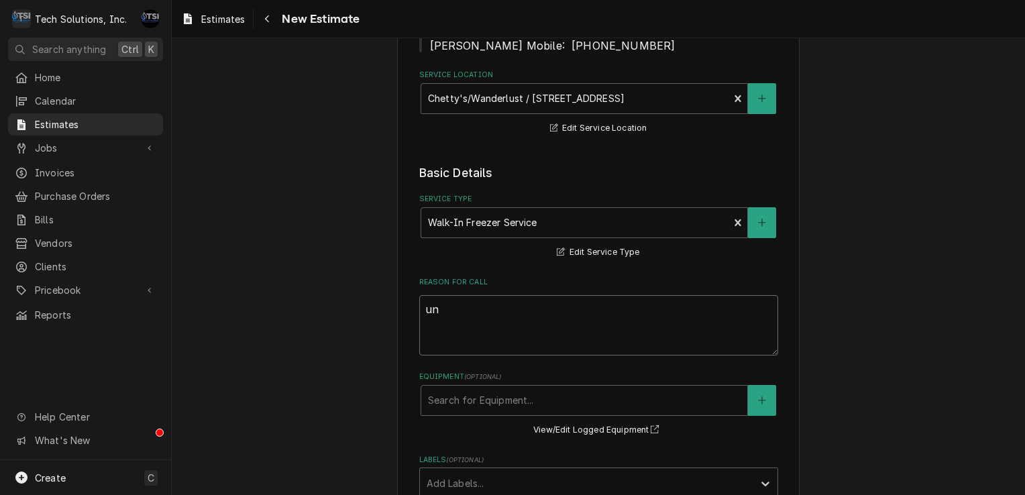
type textarea "u"
type textarea "x"
type textarea "r"
type textarea "x"
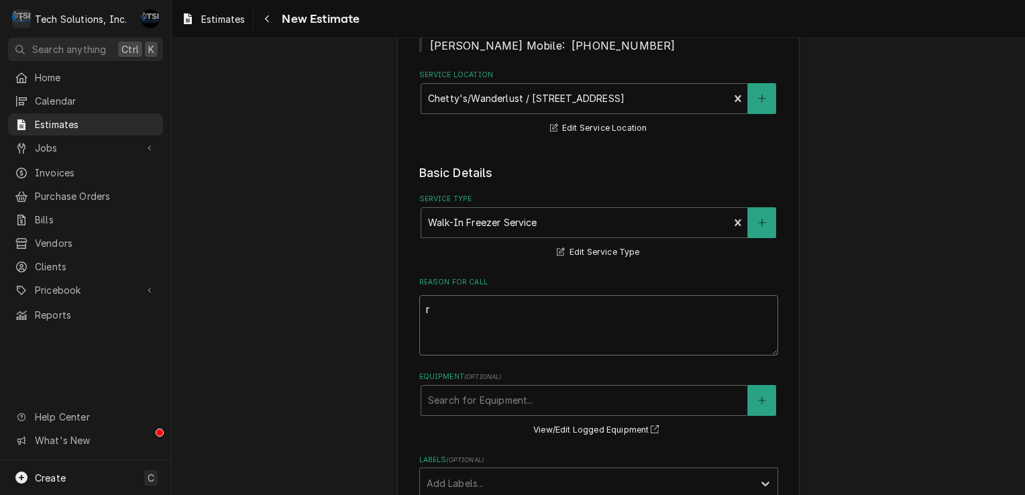
type textarea "re"
type textarea "x"
type textarea "rep"
type textarea "x"
type textarea "re"
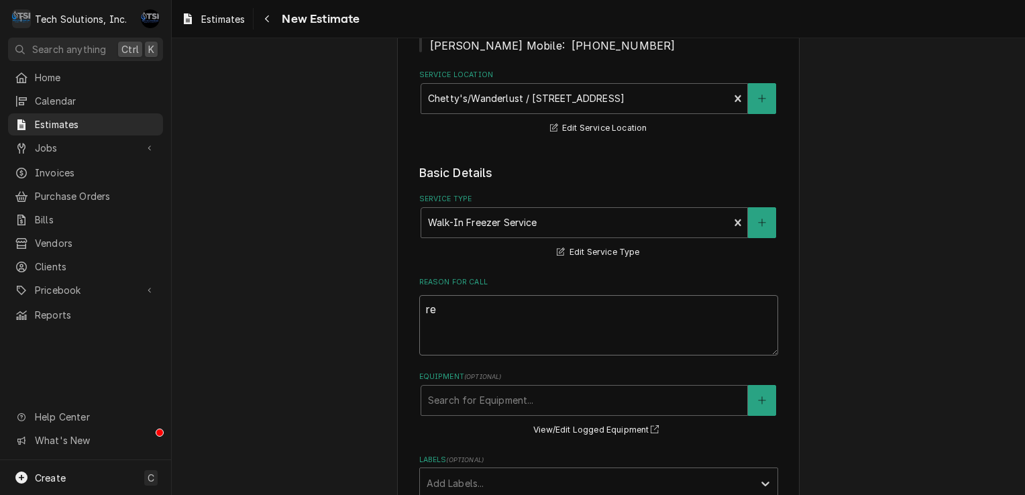
type textarea "x"
type textarea "r"
type textarea "x"
type textarea "R"
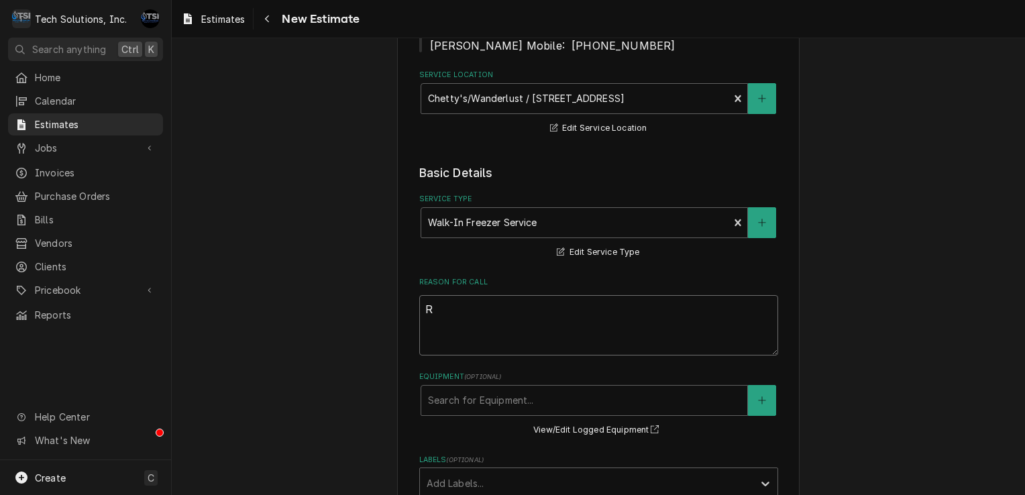
type textarea "x"
type textarea "Re"
type textarea "x"
type textarea "Rep"
type textarea "x"
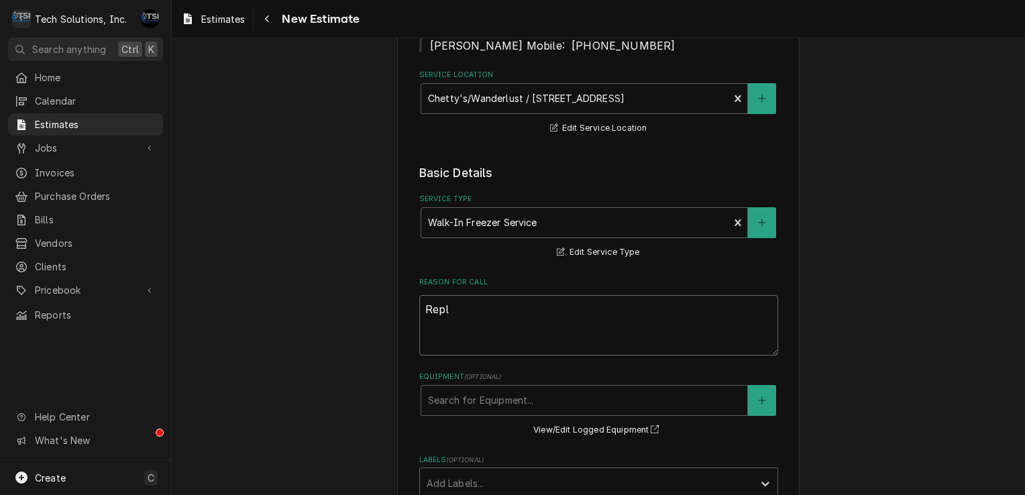
type textarea "Repla"
type textarea "x"
type textarea "Replac"
type textarea "x"
type textarea "Replace"
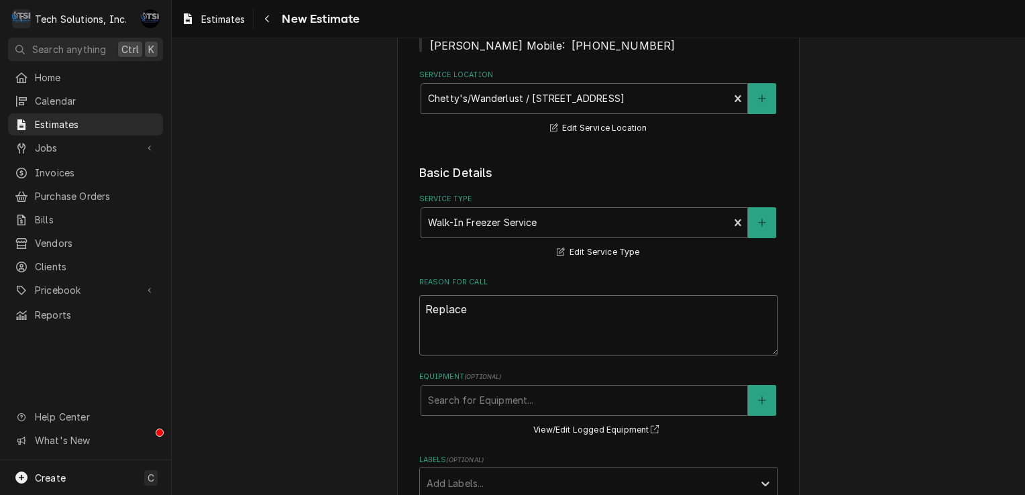
type textarea "x"
type textarea "Replace"
type textarea "x"
type textarea "Replace w"
type textarea "x"
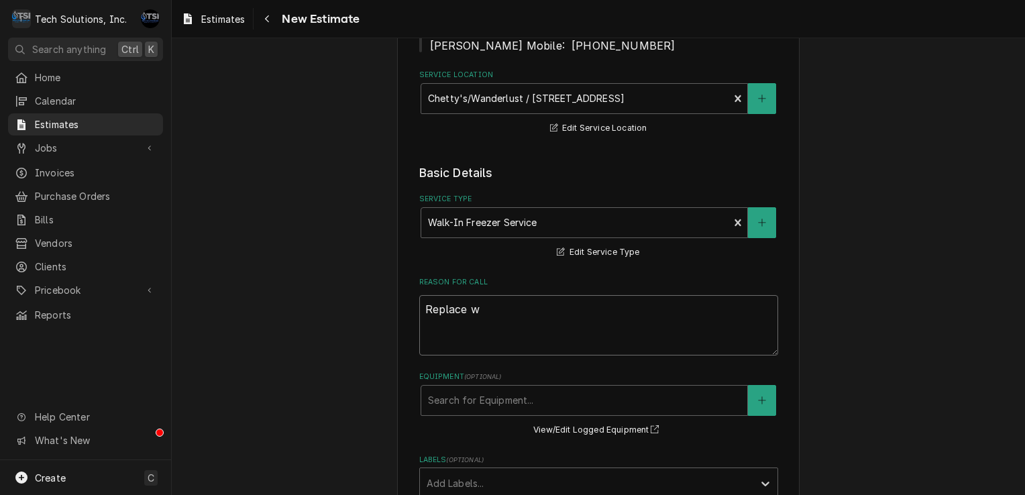
type textarea "Replace wa"
type textarea "x"
type textarea "Replace wal"
type textarea "x"
type textarea "Replace walk"
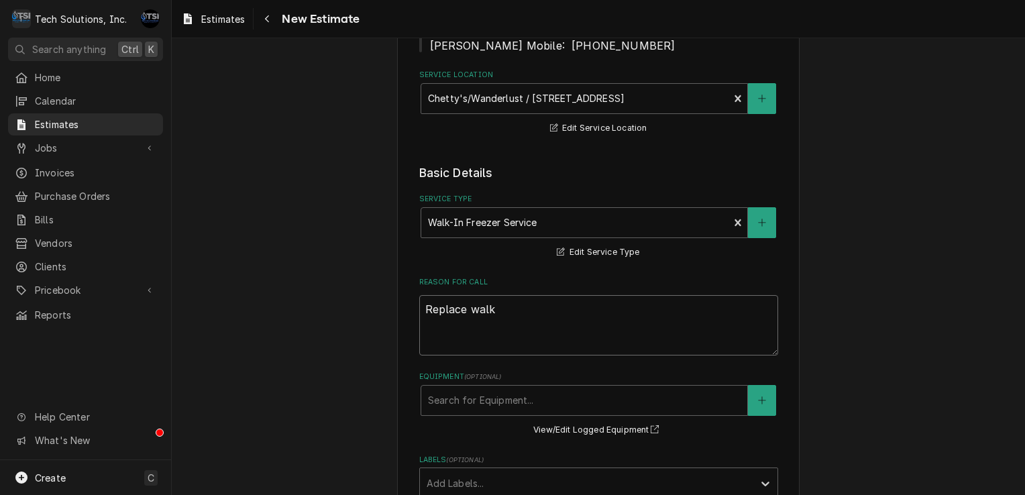
type textarea "x"
type textarea "Replace walk"
type textarea "x"
type textarea "Replace walk i"
type textarea "x"
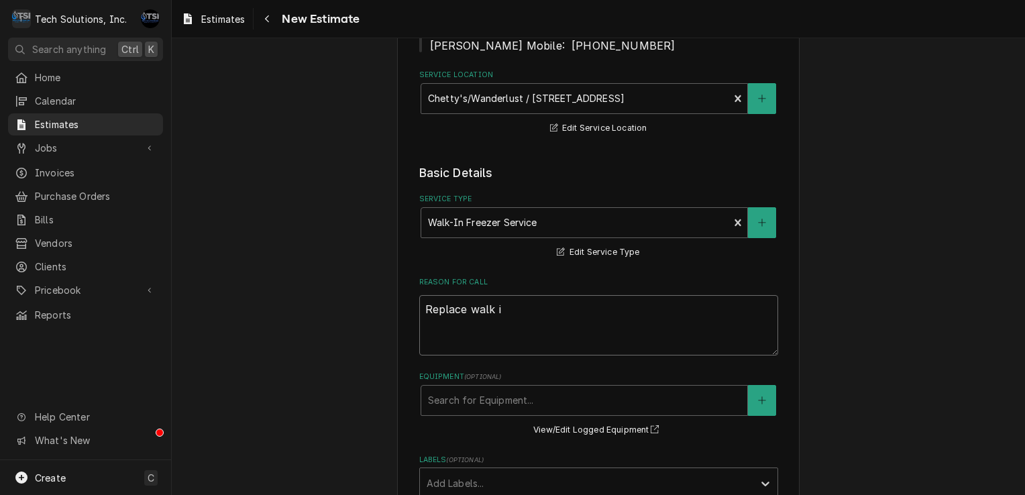
type textarea "Replace walk in"
type textarea "x"
type textarea "Replace walk in"
type textarea "x"
type textarea "Replace walk in d"
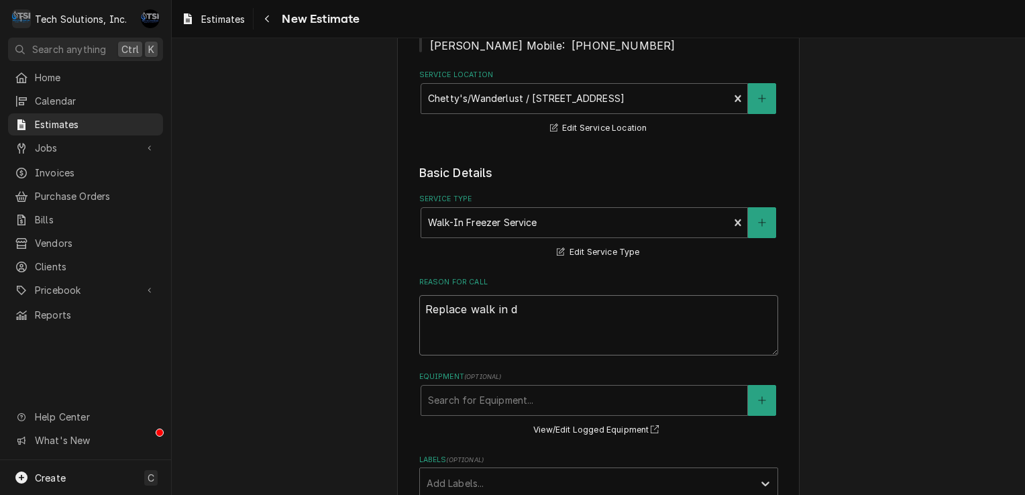
type textarea "x"
type textarea "Replace walk in do"
type textarea "x"
type textarea "Replace walk in doo"
type textarea "x"
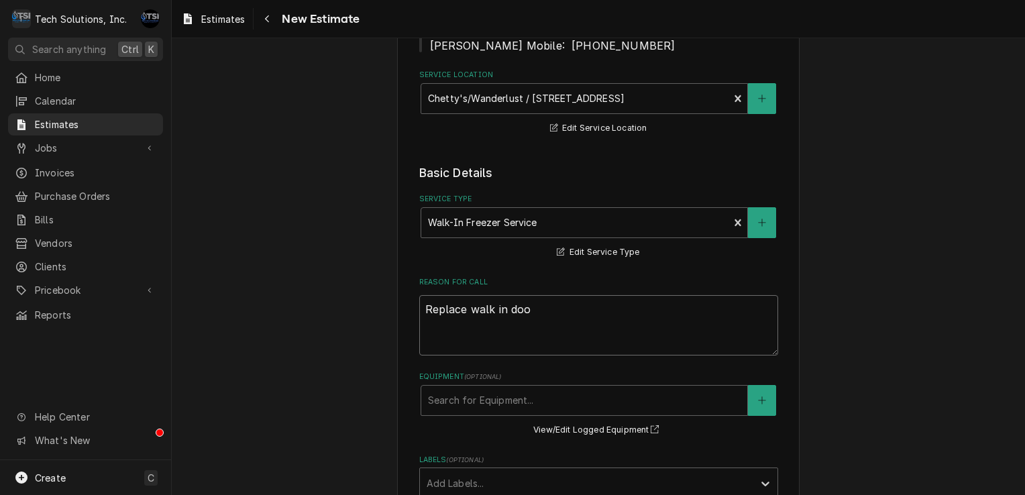
type textarea "Replace walk in door"
type textarea "x"
type textarea "Replace walk in door"
type textarea "x"
type textarea "Replace walk in door a"
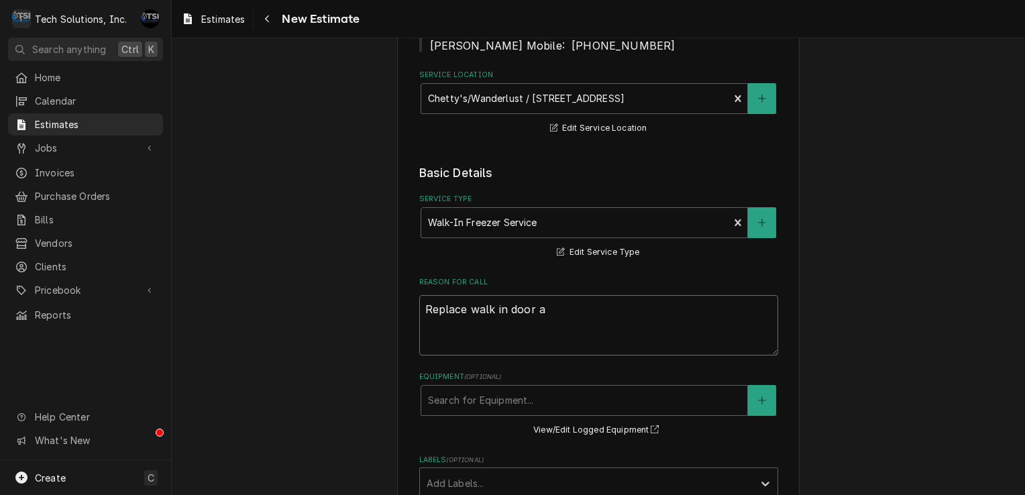
type textarea "x"
type textarea "Replace walk in door as"
type textarea "x"
type textarea "Replace walk in door ass"
type textarea "x"
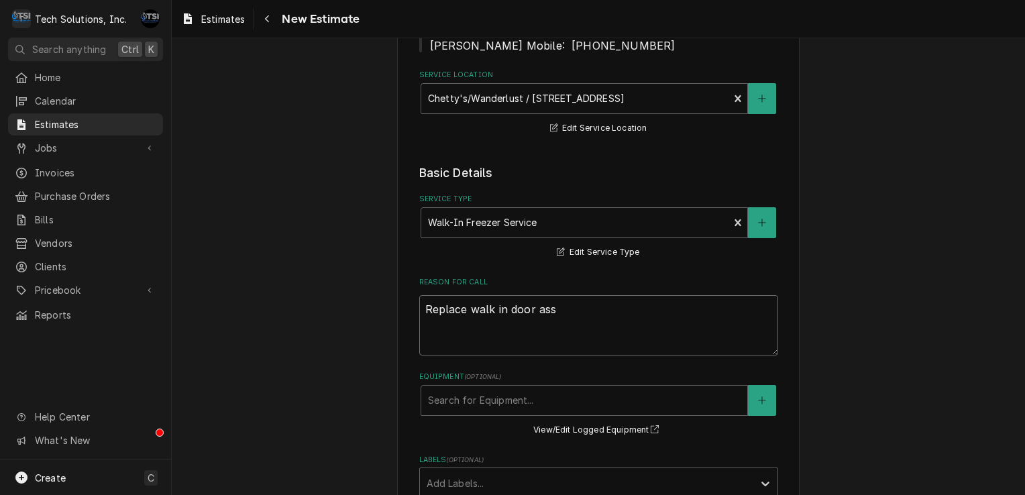
type textarea "Replace walk in door asse"
type textarea "x"
type textarea "Replace walk in door assem"
type textarea "x"
type textarea "Replace walk in door assemb"
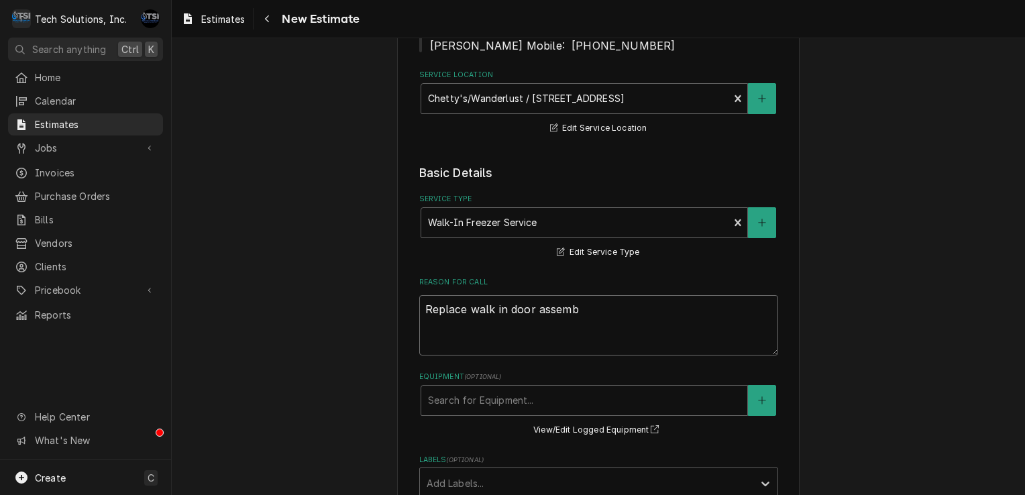
type textarea "x"
type textarea "Replace walk in door assembl"
type textarea "x"
type textarea "Replace walk in door assembly"
type textarea "x"
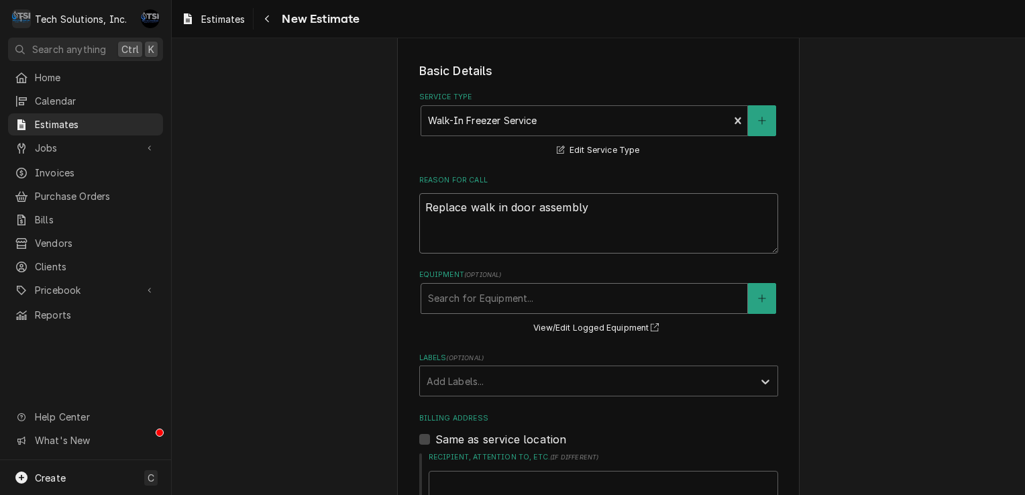
scroll to position [465, 0]
type textarea "Replace walk in door assembly"
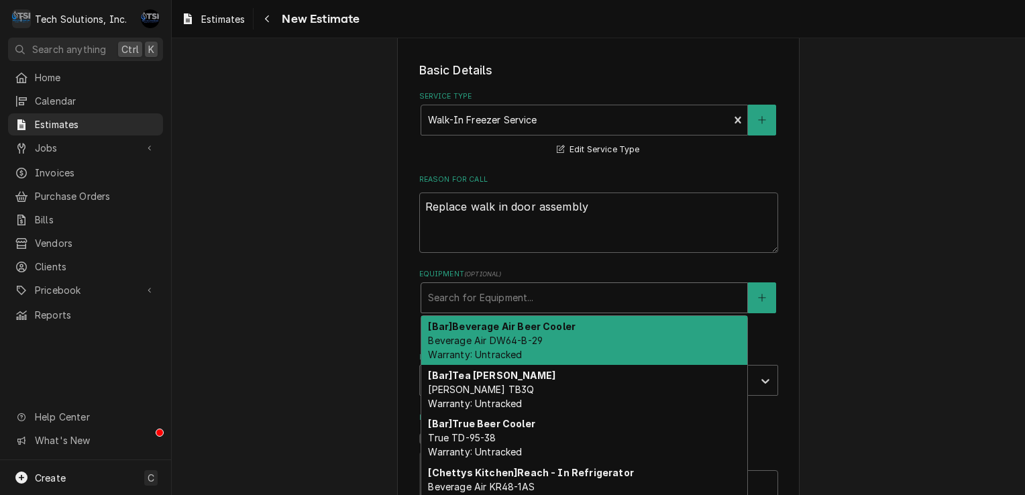
click at [520, 286] on div "Equipment" at bounding box center [584, 298] width 312 height 24
type textarea "x"
type input "w"
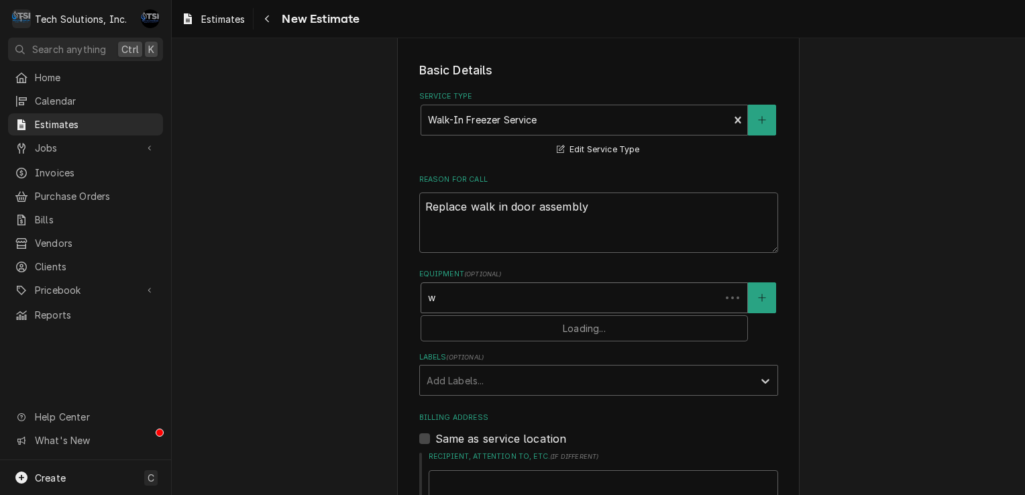
type textarea "x"
type input "wa"
type textarea "x"
type input "wal"
type textarea "x"
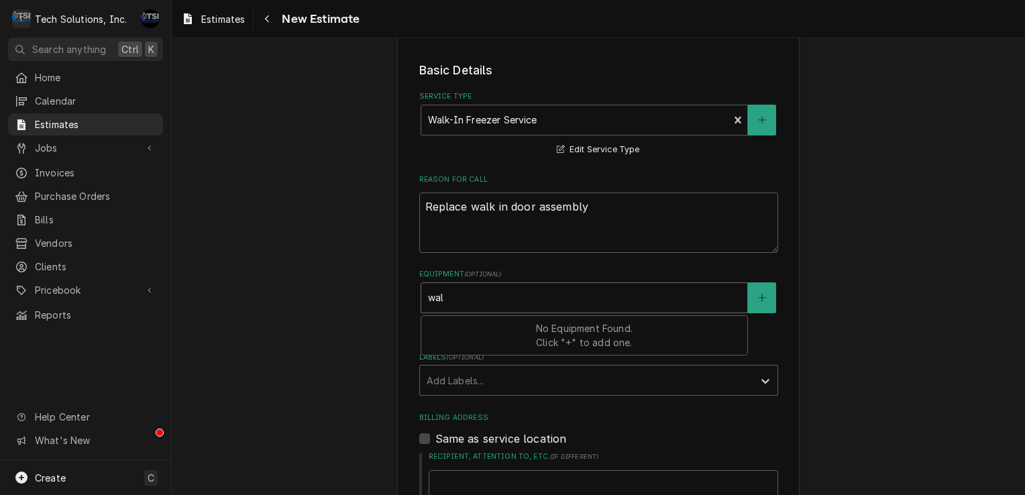
type input "walk"
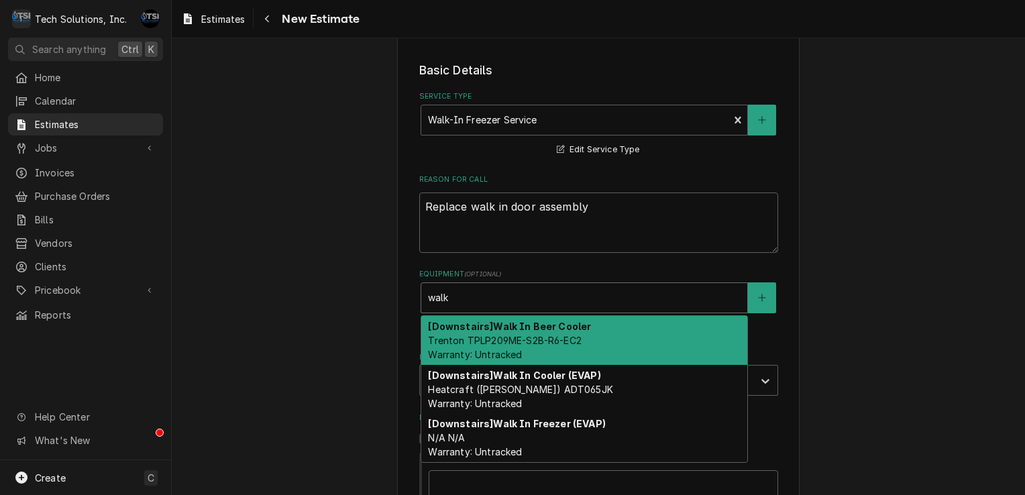
type textarea "x"
type input "wal"
type textarea "x"
type input "wa"
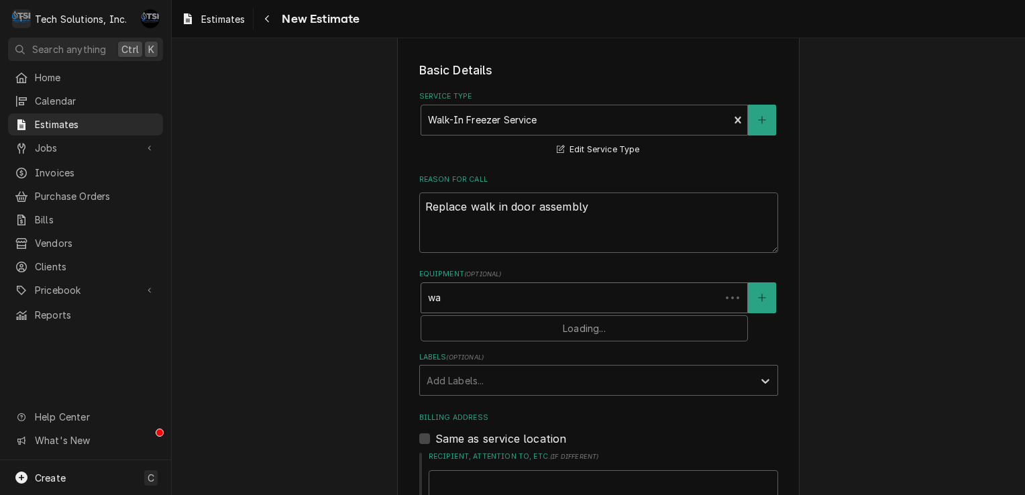
type textarea "x"
type input "w"
type textarea "x"
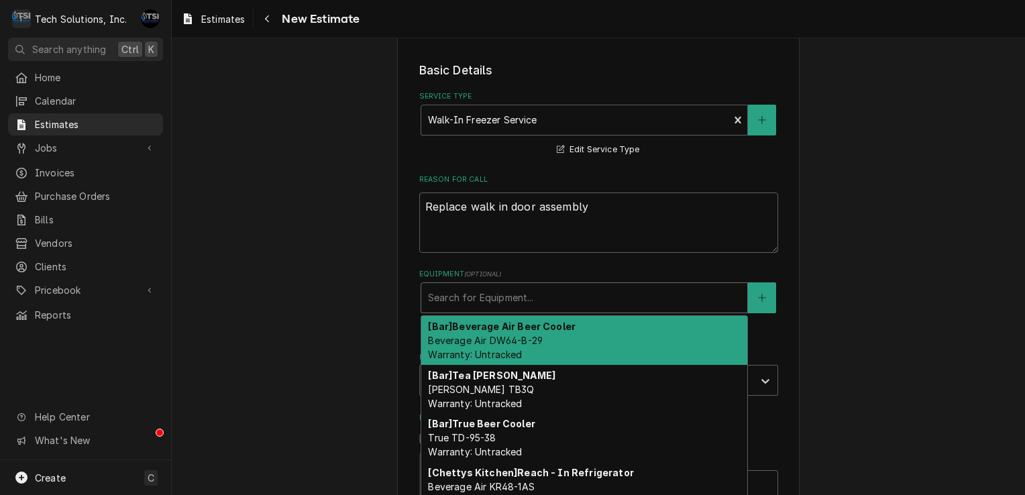
click at [400, 261] on div "Please provide the following information to create your estimate: Client Detail…" at bounding box center [598, 290] width 402 height 1383
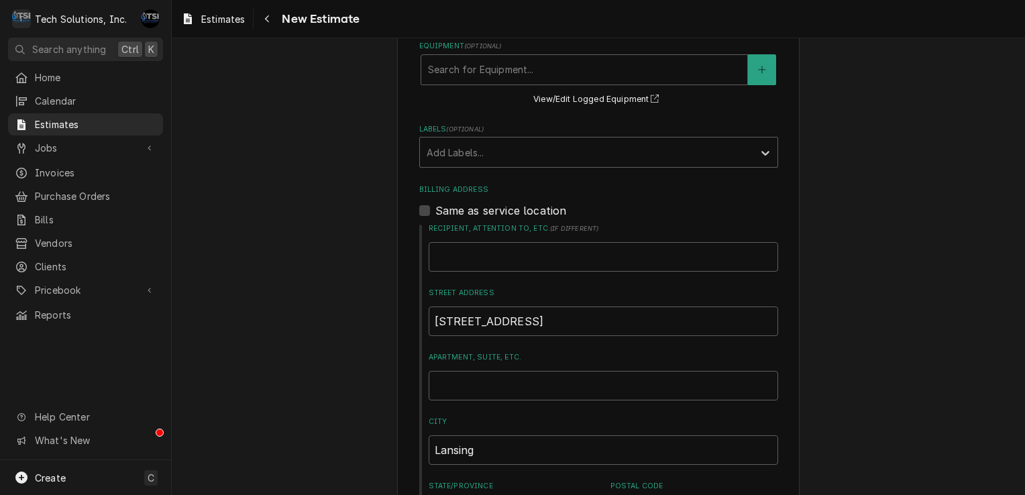
scroll to position [744, 0]
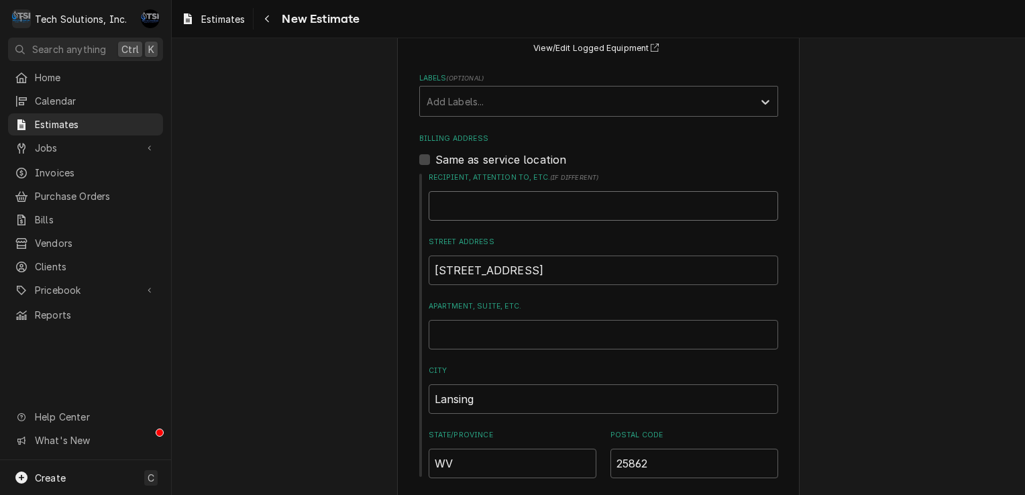
click at [514, 191] on input "Recipient, Attention To, etc. ( if different )" at bounding box center [603, 206] width 349 height 30
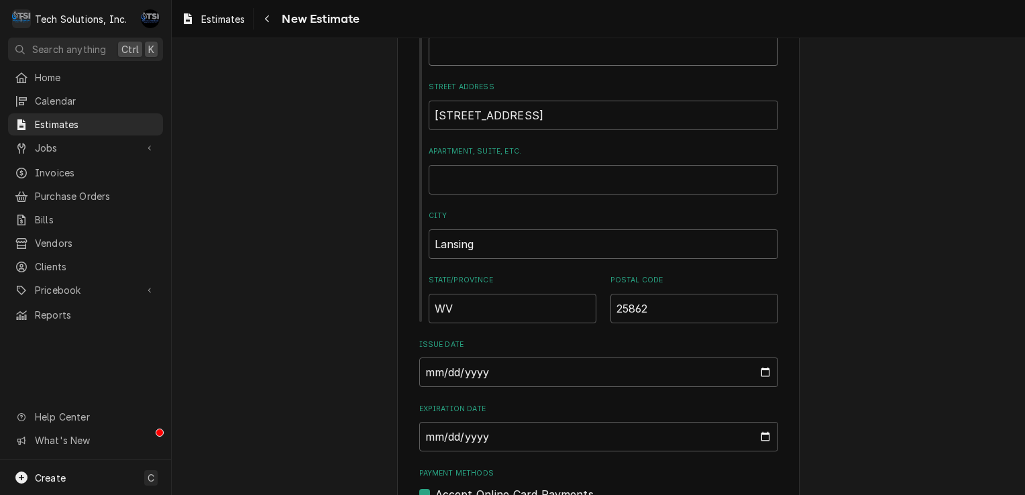
scroll to position [946, 0]
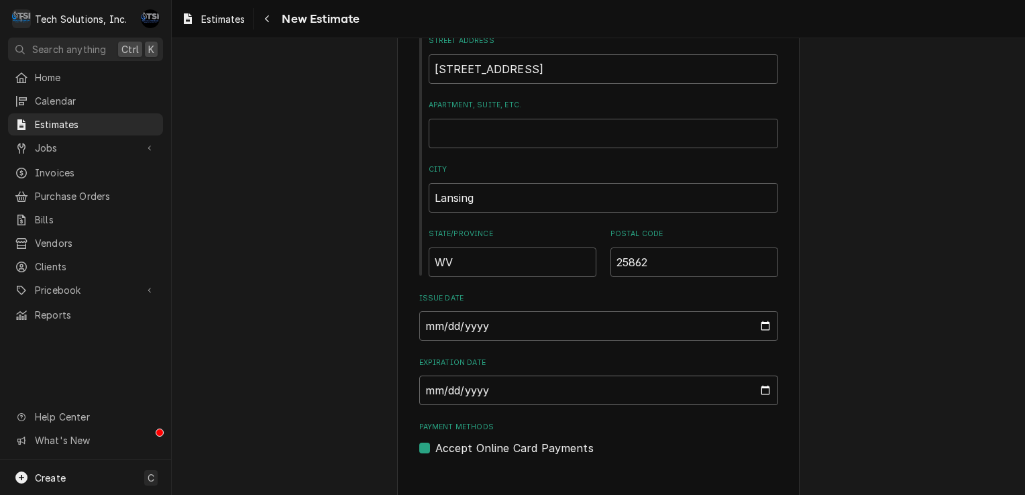
click at [503, 376] on input "Expiration Date" at bounding box center [598, 391] width 359 height 30
click at [751, 376] on input "Expiration Date" at bounding box center [598, 391] width 359 height 30
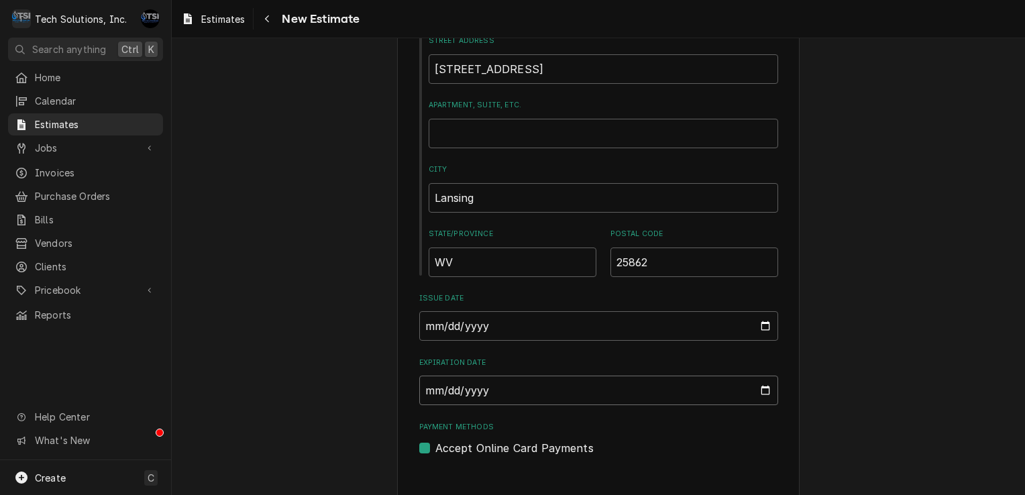
click at [751, 376] on input "Expiration Date" at bounding box center [598, 391] width 359 height 30
click at [743, 398] on fieldset "Basic Details Service Type Walk-In Freezer Service Edit Service Type Reason For…" at bounding box center [598, 19] width 359 height 874
click at [764, 376] on input "Expiration Date" at bounding box center [598, 391] width 359 height 30
type input "2025-08-27"
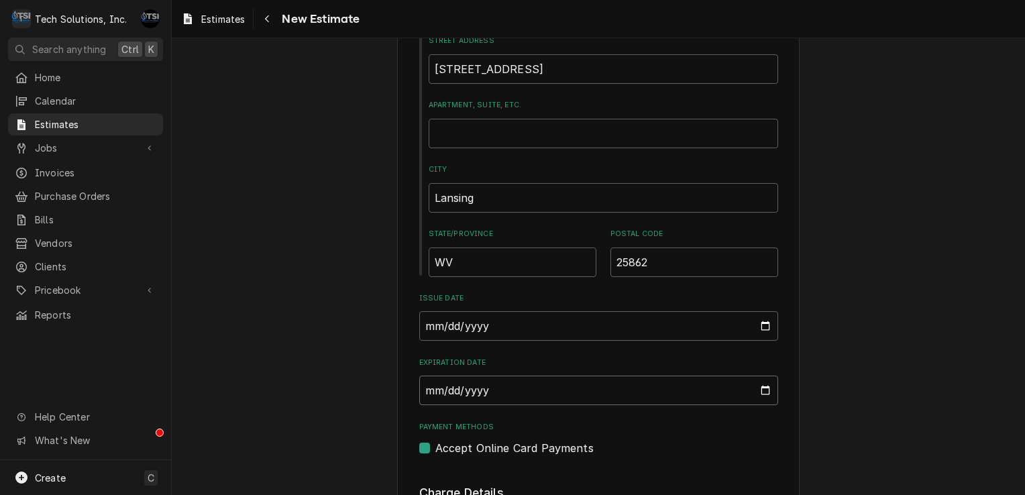
type textarea "x"
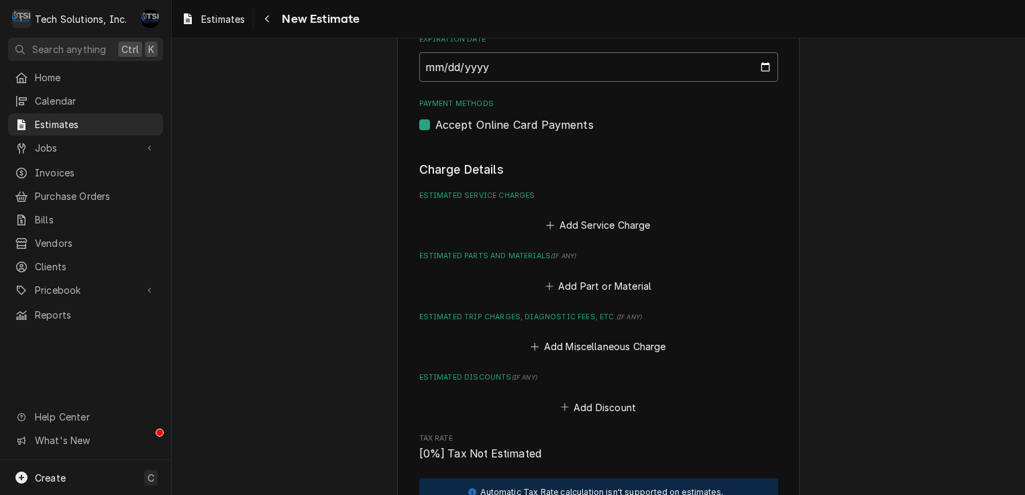
scroll to position [1272, 0]
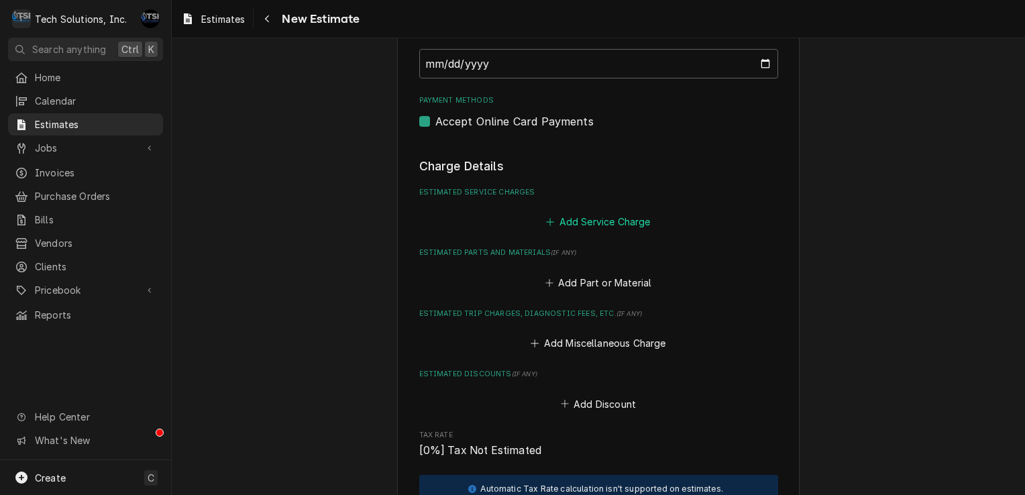
click at [584, 213] on button "Add Service Charge" at bounding box center [598, 222] width 109 height 19
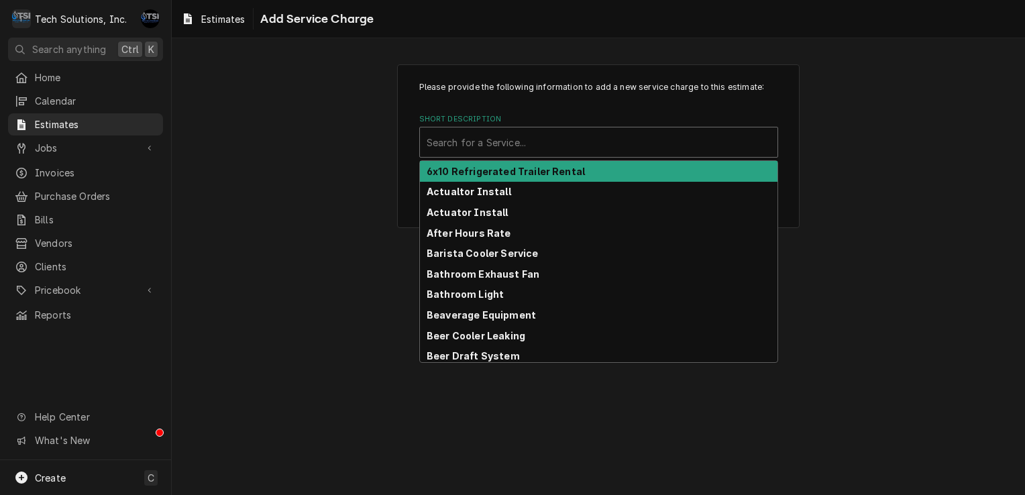
click at [549, 138] on div "Short Description" at bounding box center [598, 142] width 344 height 24
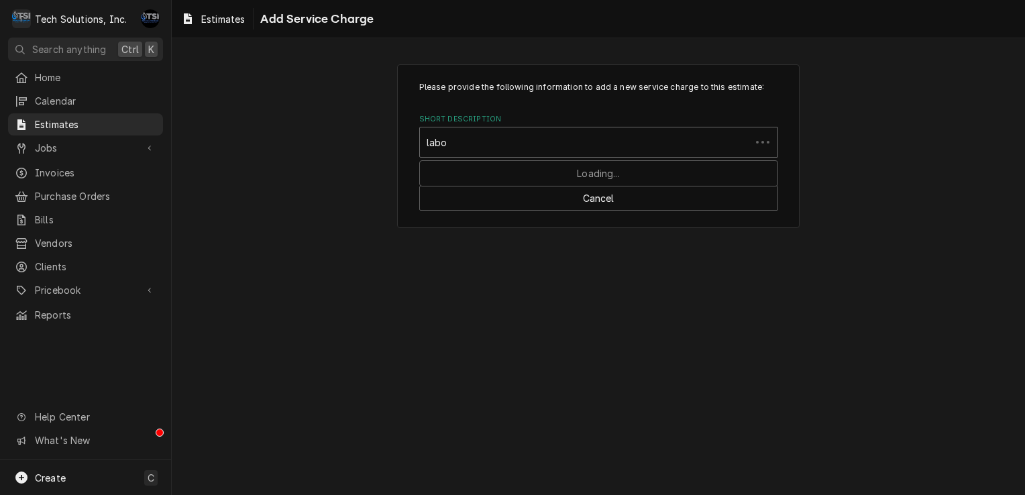
type input "labor"
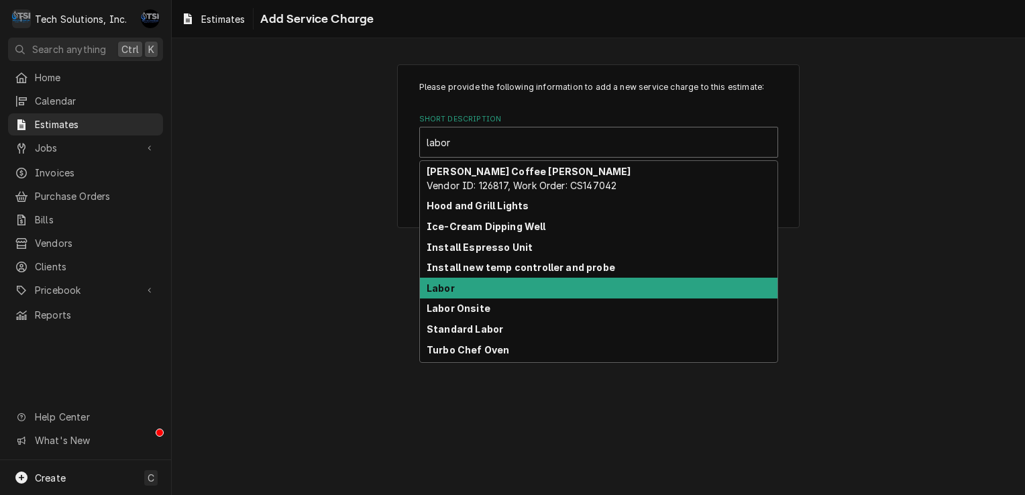
click at [469, 286] on div "Labor" at bounding box center [598, 288] width 357 height 21
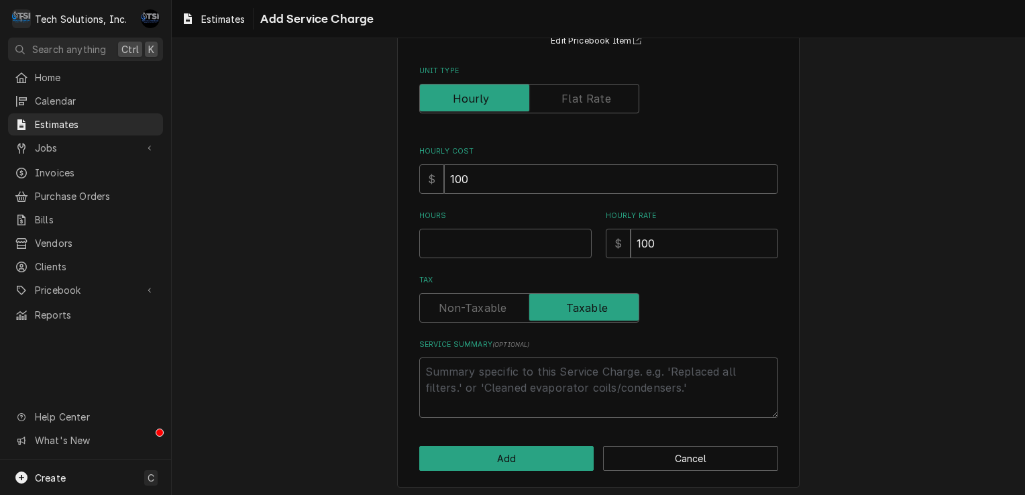
scroll to position [134, 0]
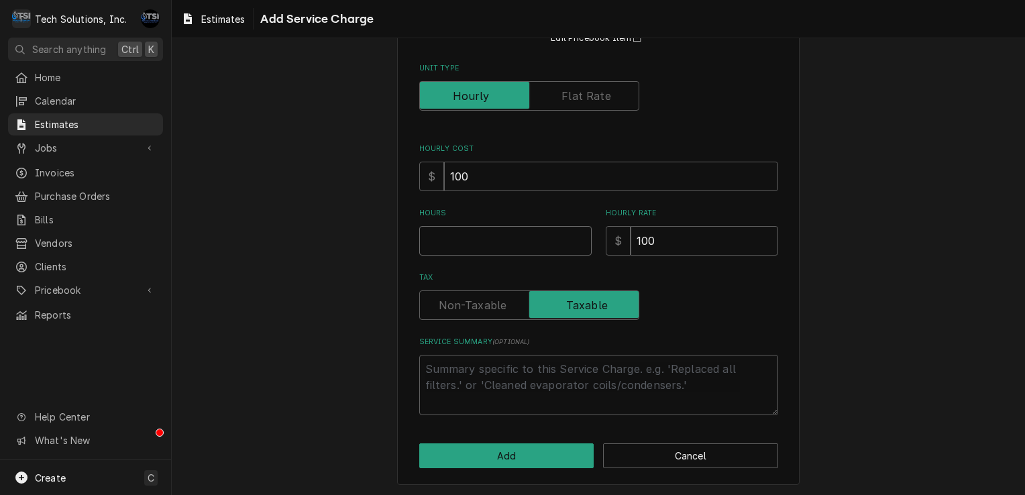
click at [508, 237] on input "Hours" at bounding box center [505, 241] width 172 height 30
type textarea "x"
type input "6"
type textarea "x"
type input "6"
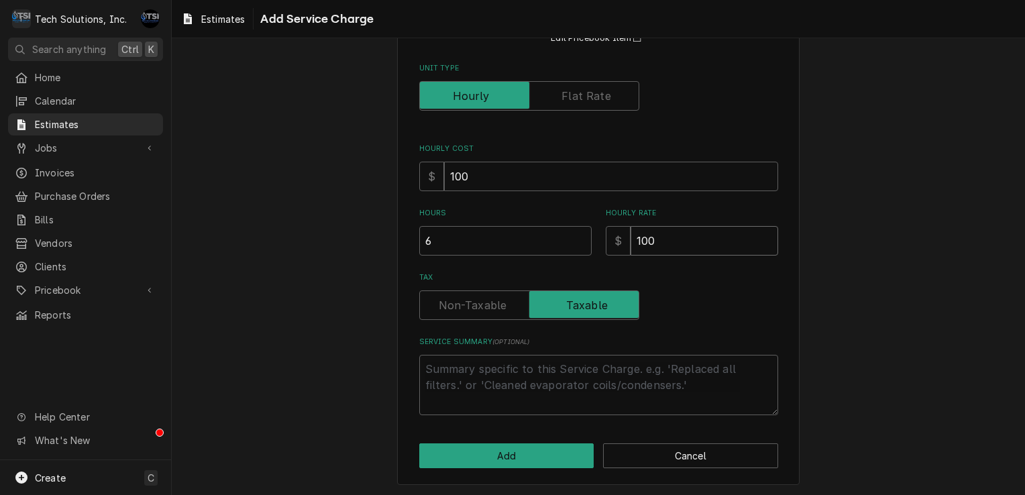
click at [661, 248] on input "100" at bounding box center [704, 241] width 148 height 30
click at [555, 458] on button "Add" at bounding box center [506, 455] width 175 height 25
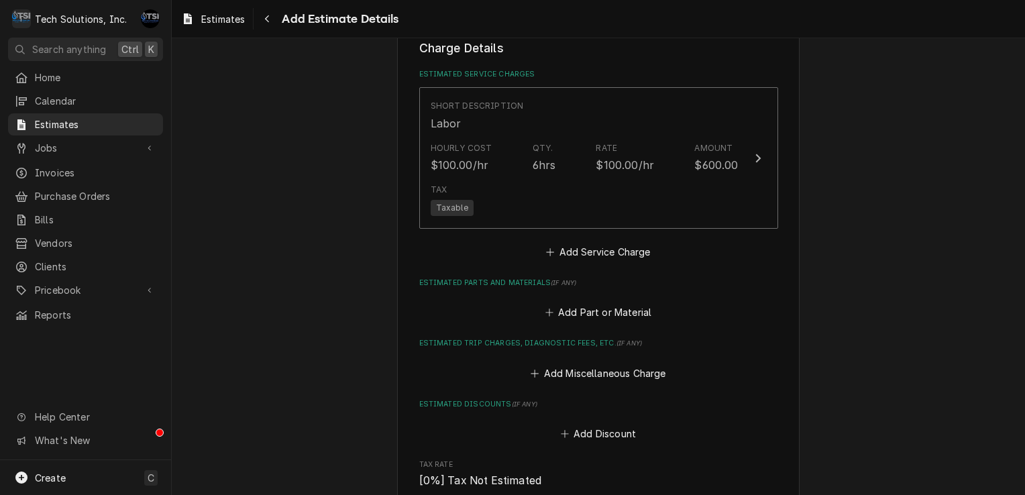
scroll to position [1389, 0]
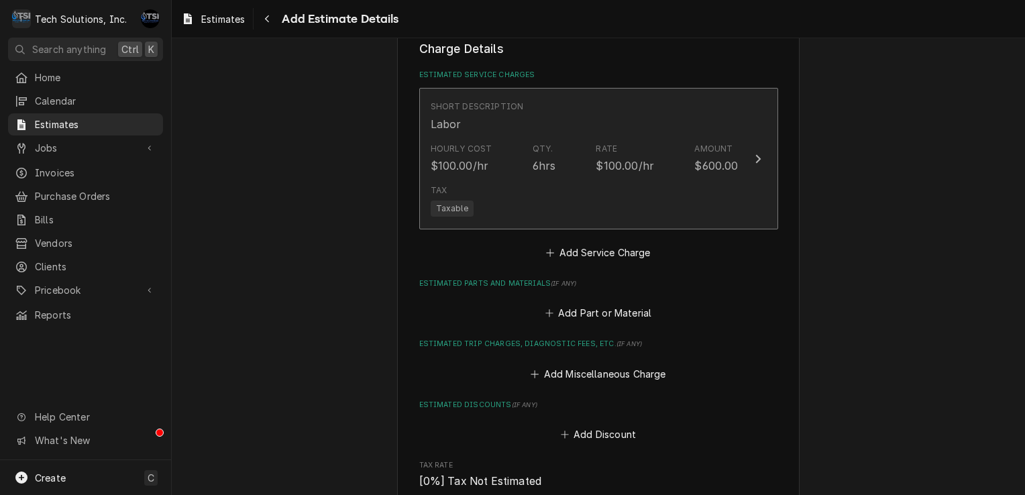
click at [532, 158] on div "6hrs" at bounding box center [543, 166] width 23 height 16
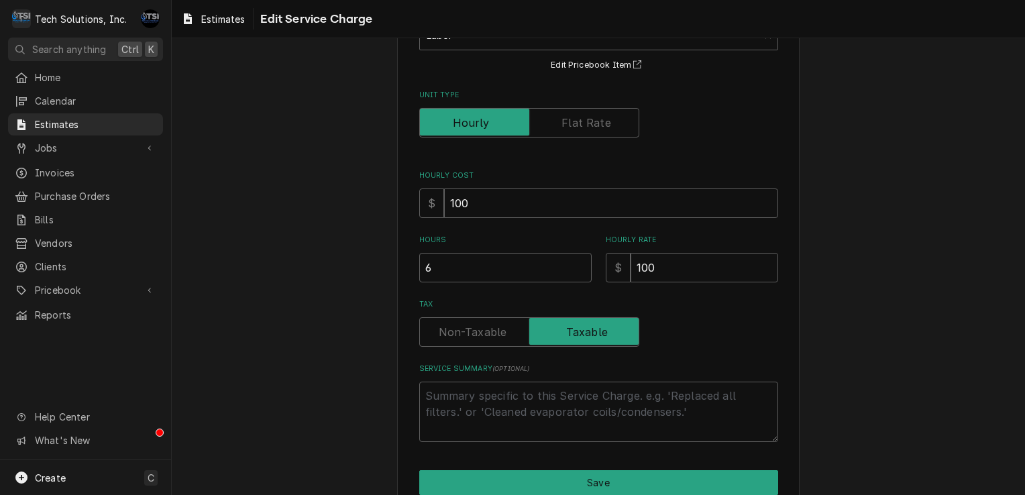
scroll to position [169, 0]
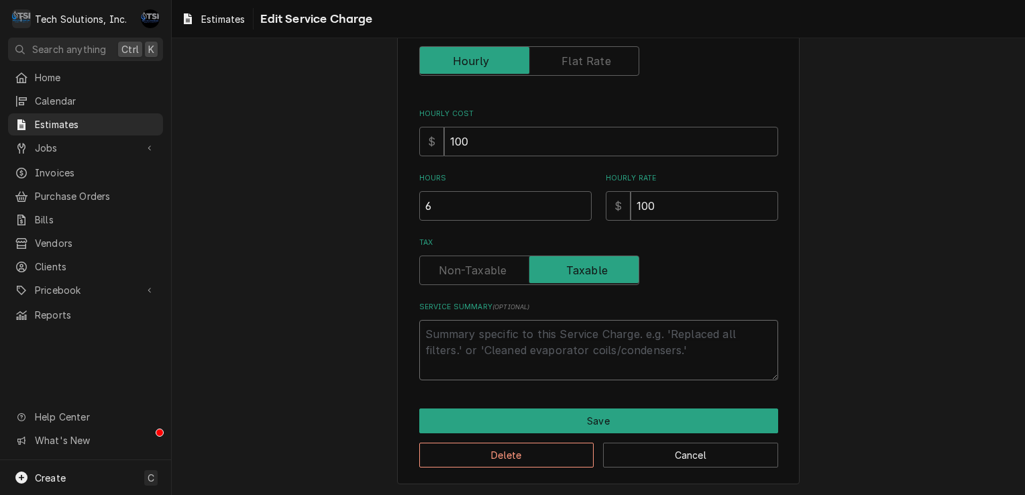
click at [483, 363] on textarea "Service Summary ( optional )" at bounding box center [598, 350] width 359 height 60
type textarea "x"
type textarea "t"
type textarea "x"
type textarea "th"
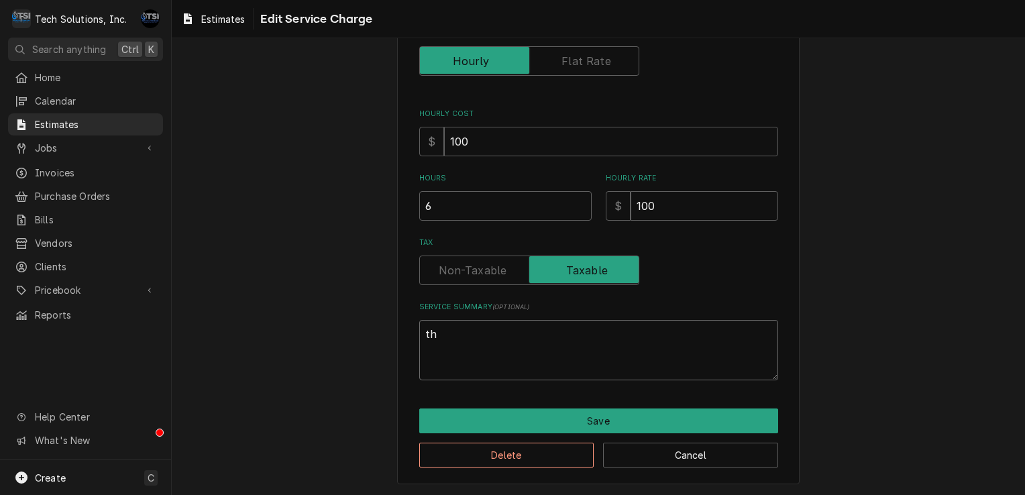
type textarea "x"
type textarea "thi"
type textarea "x"
type textarea "this"
type textarea "x"
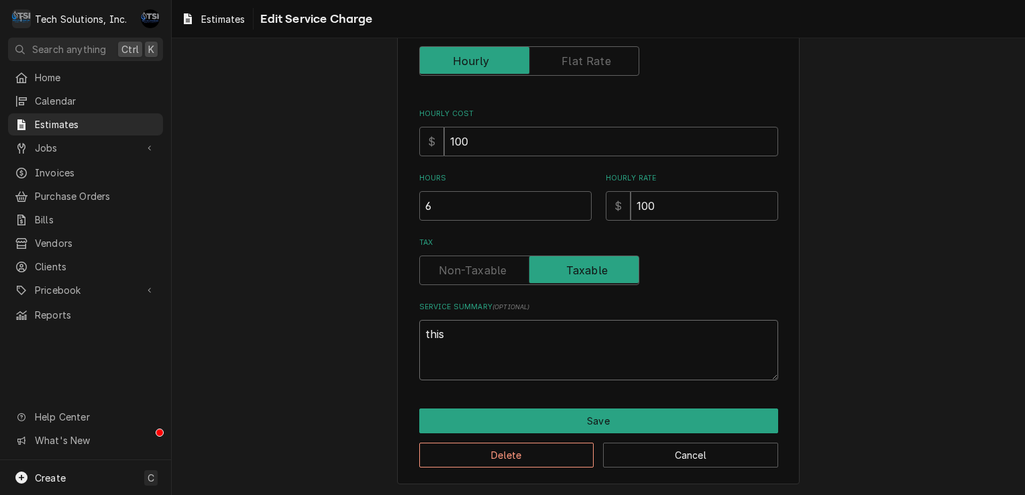
type textarea "thi"
type textarea "x"
type textarea "th"
type textarea "x"
type textarea "t"
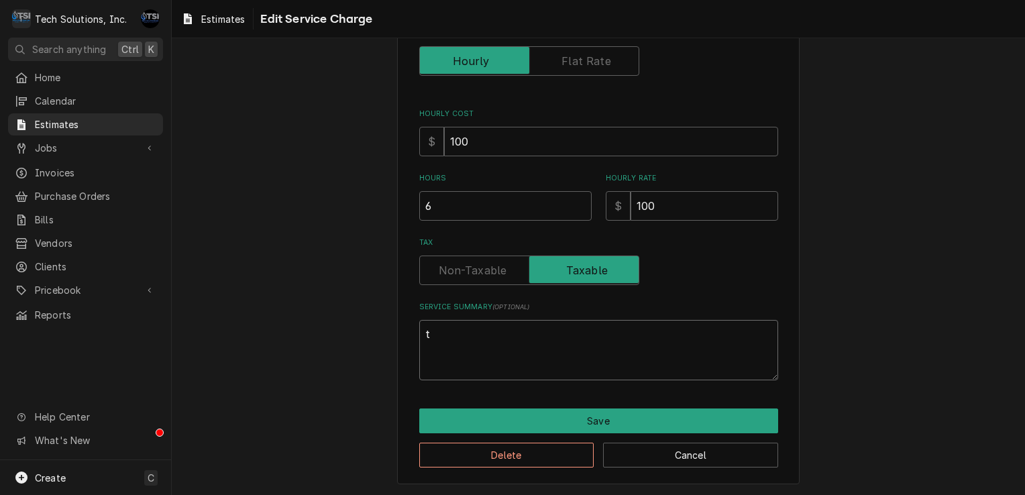
type textarea "x"
type textarea "T"
type textarea "x"
type textarea "Th"
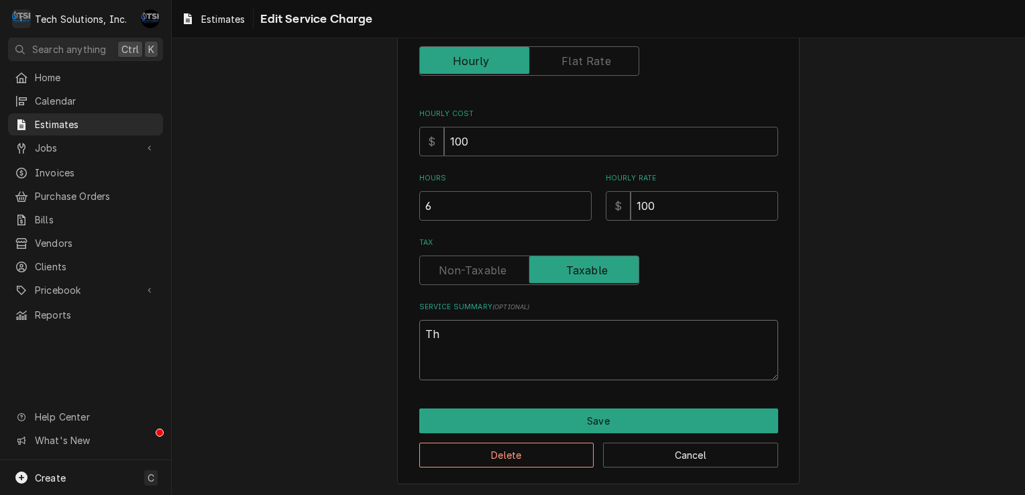
type textarea "x"
type textarea "Thi"
type textarea "x"
type textarea "This"
type textarea "x"
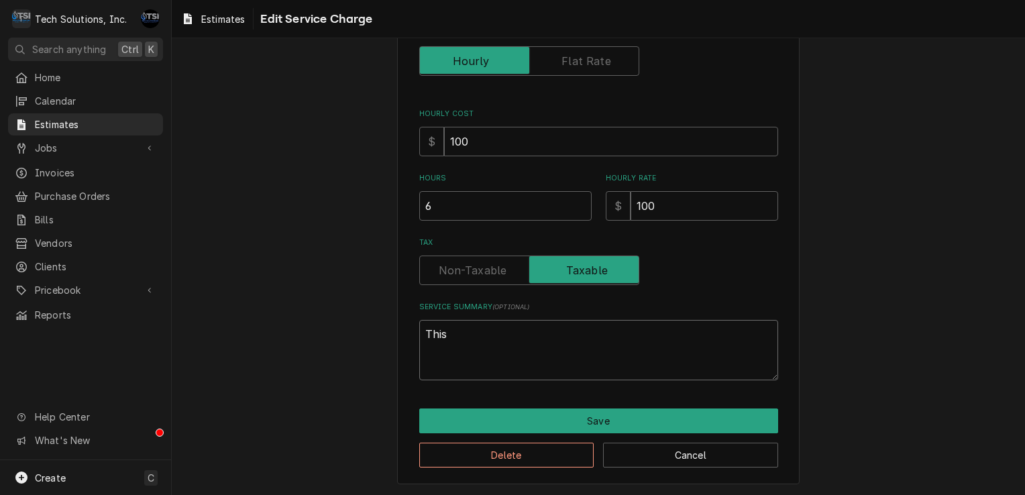
type textarea "This"
type textarea "x"
type textarea "This e"
type textarea "x"
type textarea "This es"
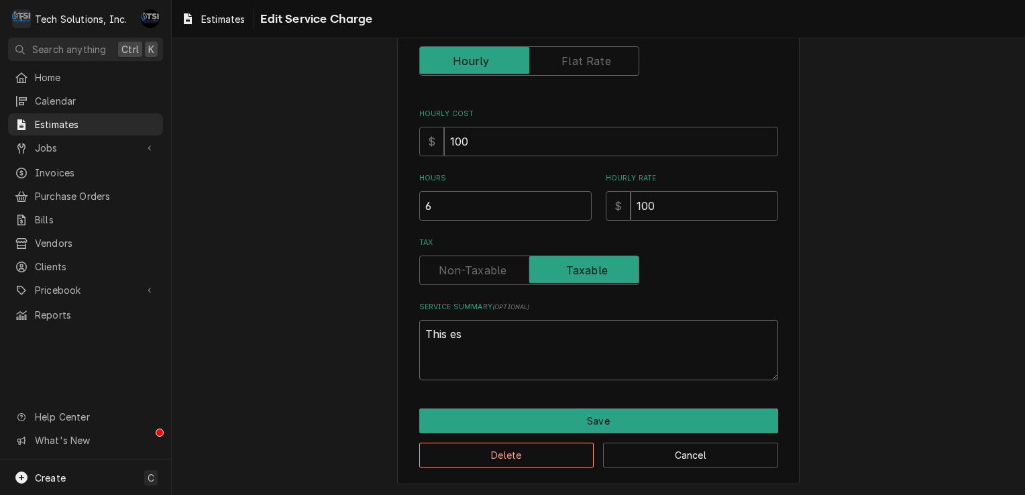
type textarea "x"
type textarea "This est"
type textarea "x"
type textarea "This esti"
type textarea "x"
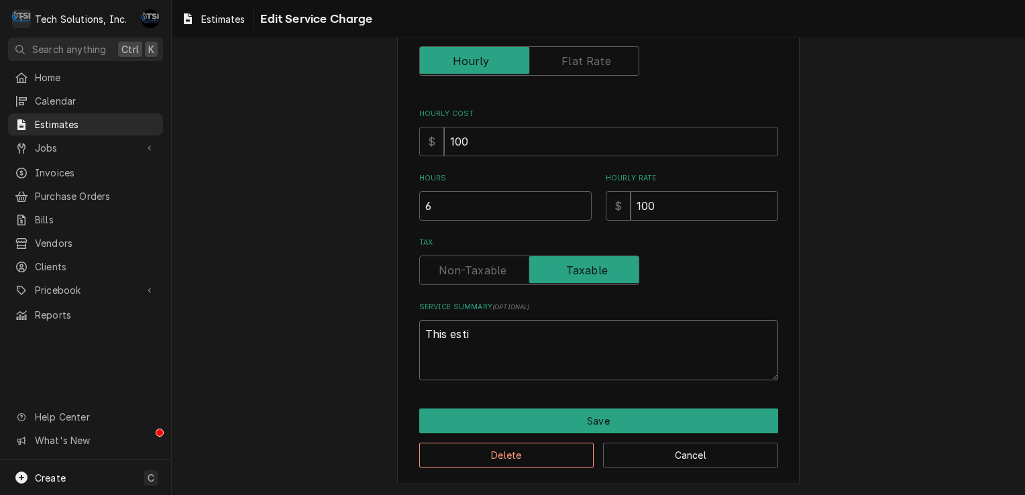
type textarea "This estim"
type textarea "x"
type textarea "This estima"
type textarea "x"
type textarea "This estimat"
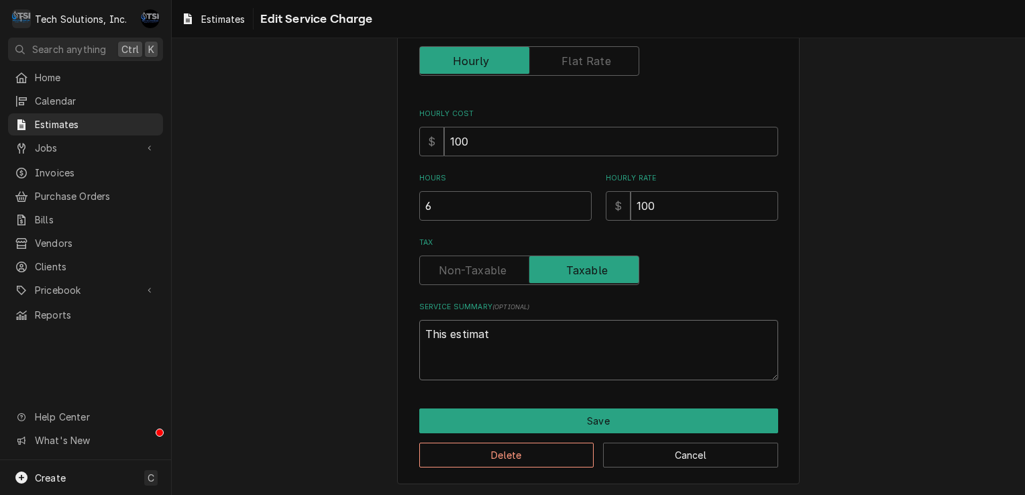
type textarea "x"
type textarea "This estimate"
type textarea "x"
type textarea "This estimate"
type textarea "x"
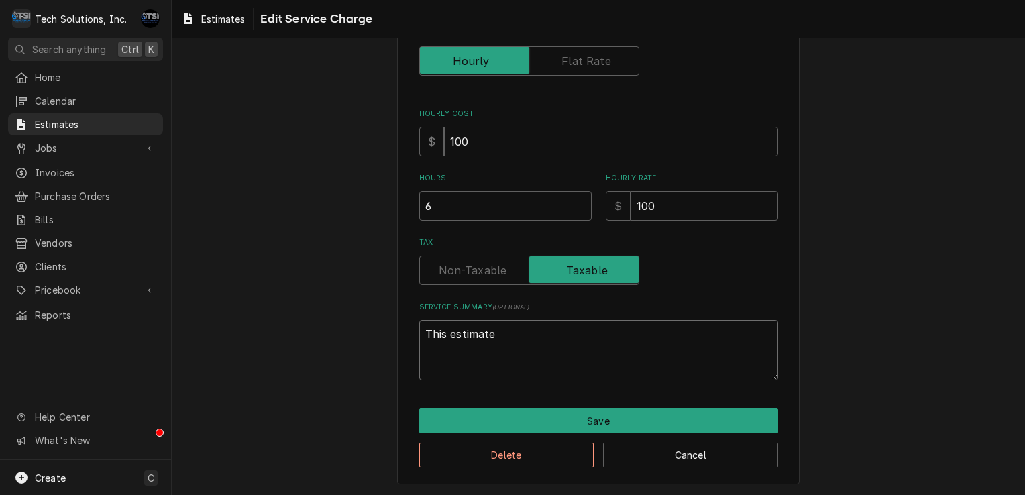
type textarea "This estimate i"
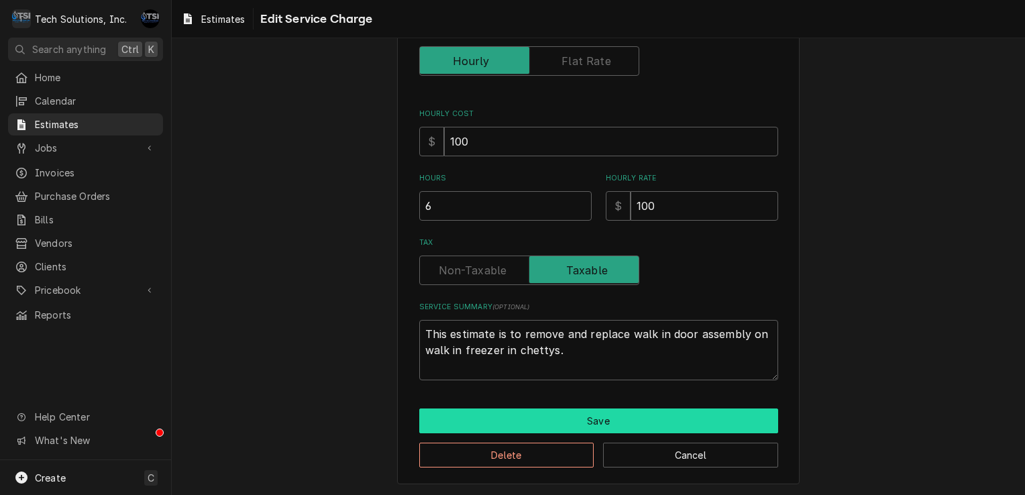
click at [582, 414] on button "Save" at bounding box center [598, 420] width 359 height 25
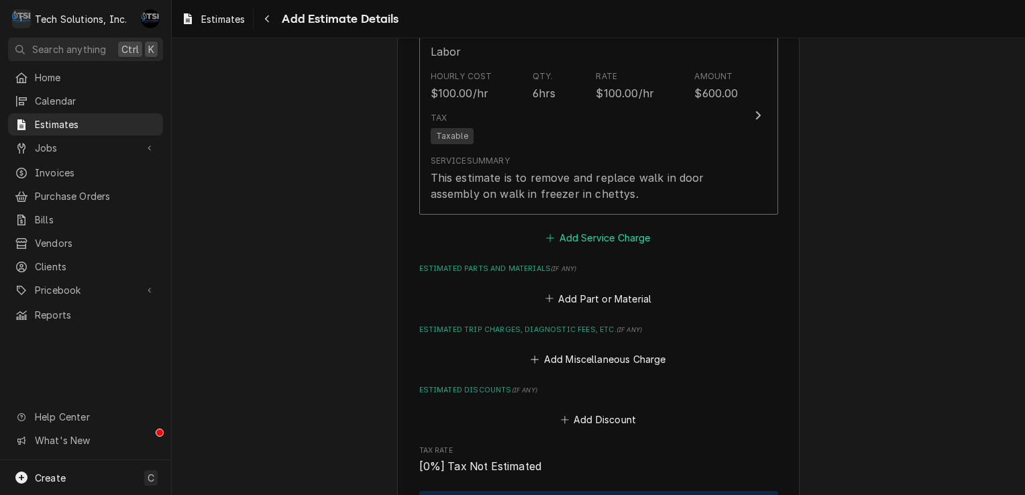
scroll to position [1467, 0]
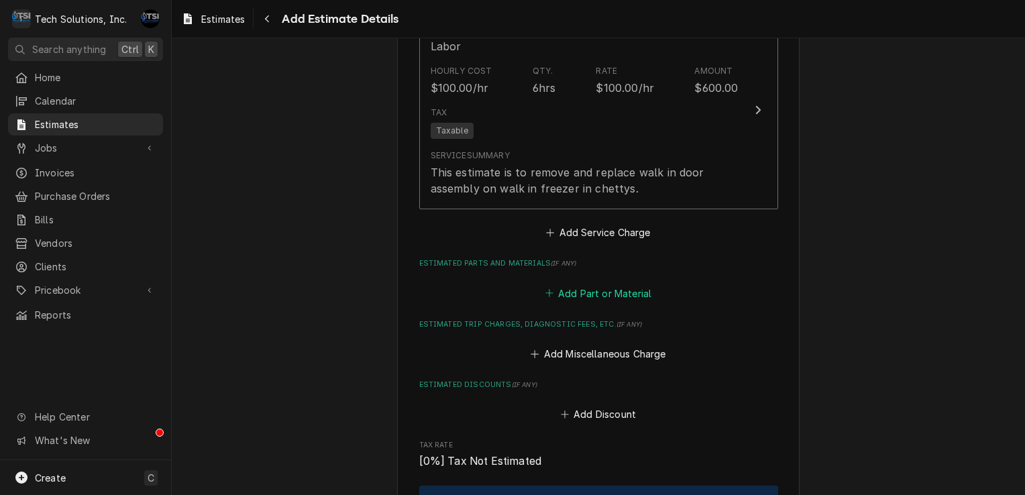
click at [589, 284] on button "Add Part or Material" at bounding box center [598, 293] width 111 height 19
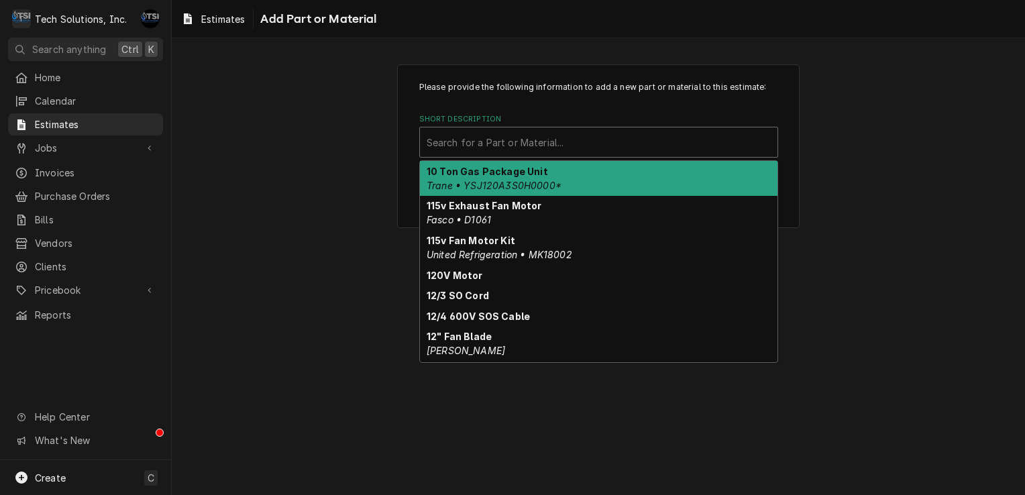
click at [637, 144] on div "Short Description" at bounding box center [598, 142] width 344 height 24
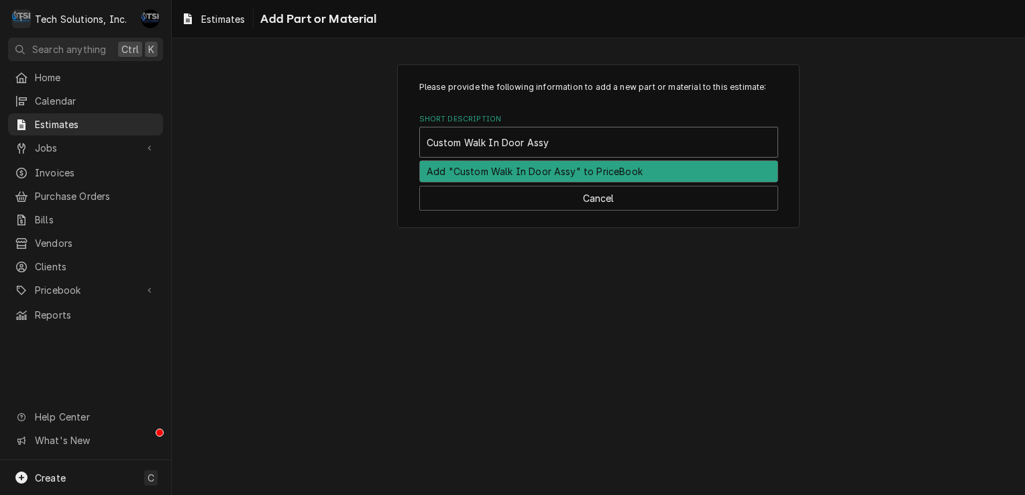
click at [565, 172] on div "Add "Custom Walk In Door Assy" to PriceBook" at bounding box center [598, 171] width 357 height 21
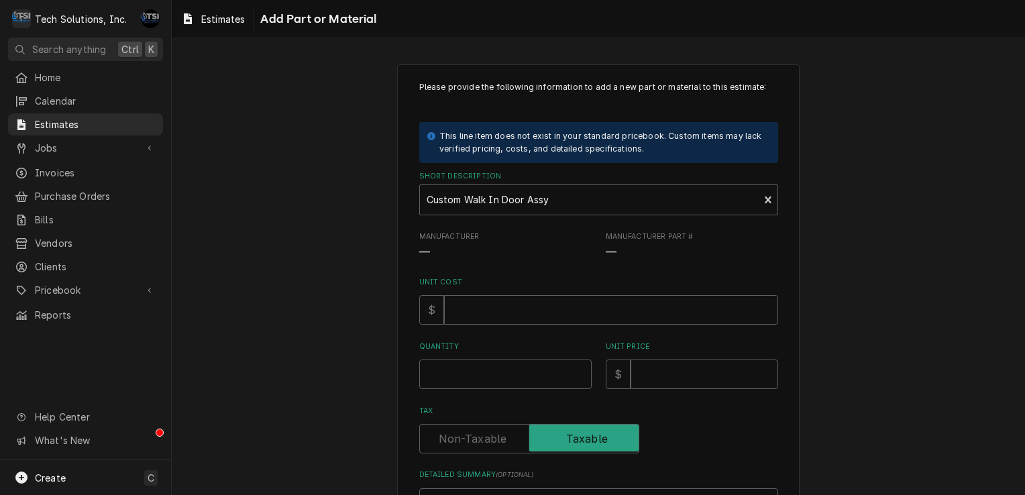
click at [516, 251] on span "—" at bounding box center [505, 253] width 172 height 16
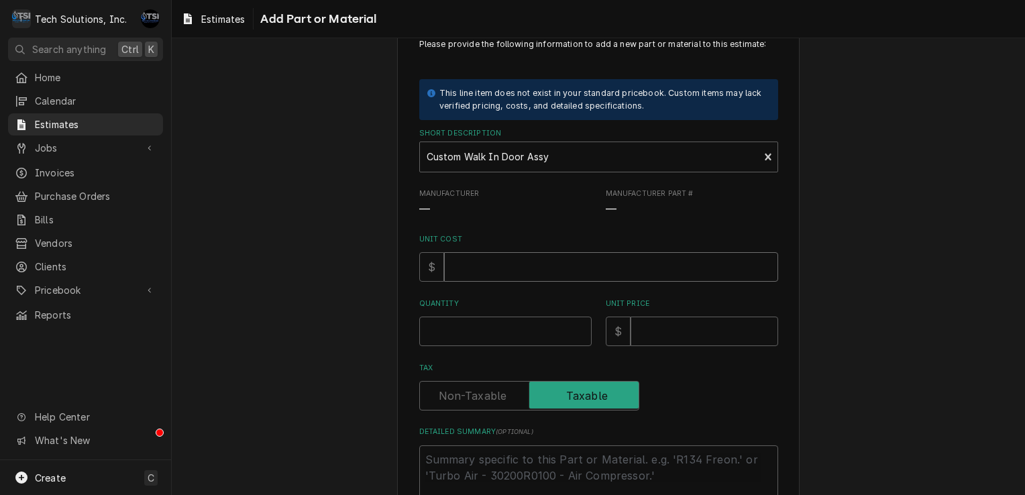
click at [508, 266] on input "Unit Cost" at bounding box center [611, 267] width 334 height 30
click at [446, 325] on input "Quantity" at bounding box center [505, 332] width 172 height 30
click at [446, 325] on input "1" at bounding box center [505, 332] width 172 height 30
click at [513, 265] on input "1886.81" at bounding box center [611, 267] width 334 height 30
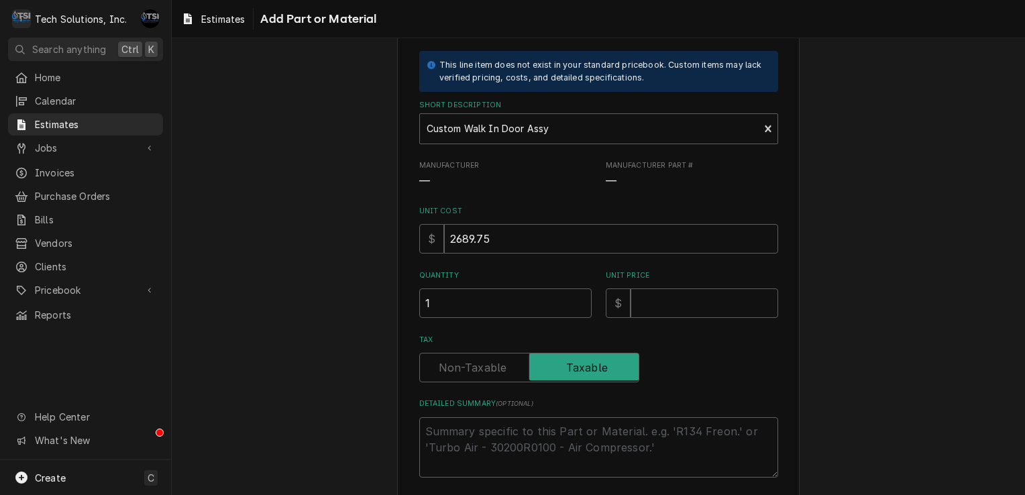
scroll to position [72, 0]
click at [687, 311] on input "Unit Price" at bounding box center [704, 302] width 148 height 30
click at [489, 425] on textarea "Detailed Summary ( optional )" at bounding box center [598, 446] width 359 height 60
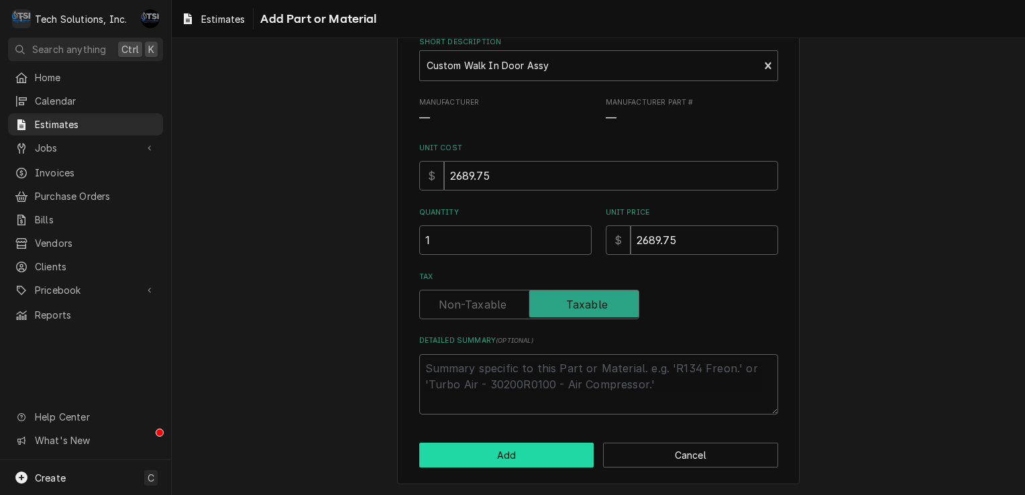
click at [486, 447] on button "Add" at bounding box center [506, 455] width 175 height 25
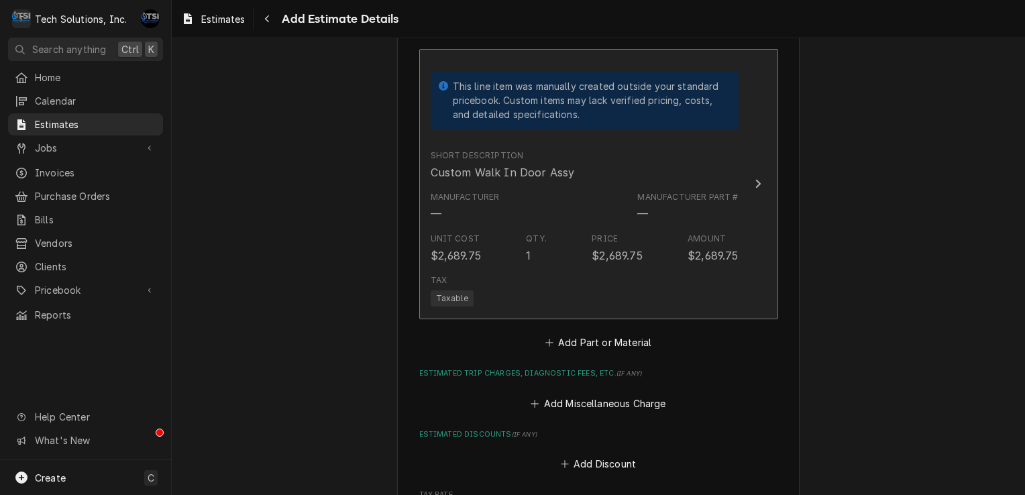
scroll to position [1713, 0]
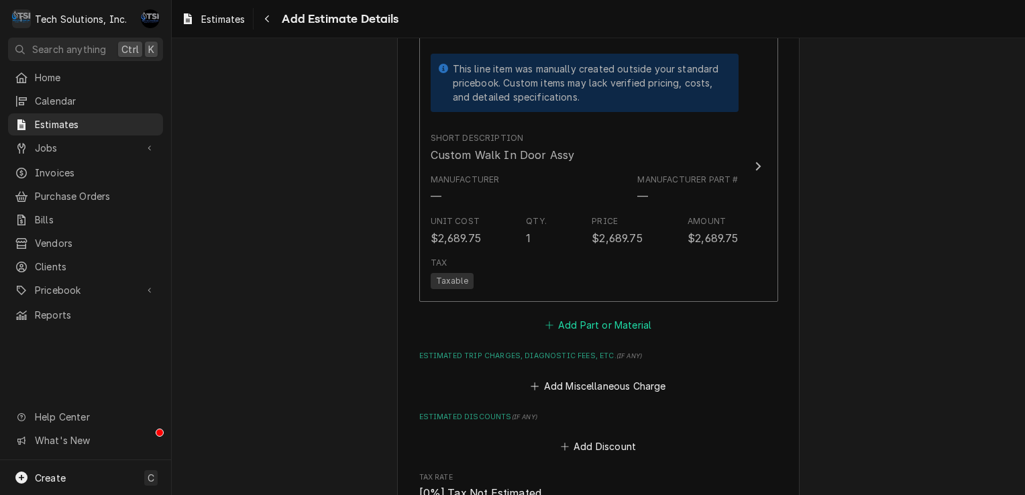
click at [577, 316] on button "Add Part or Material" at bounding box center [598, 325] width 111 height 19
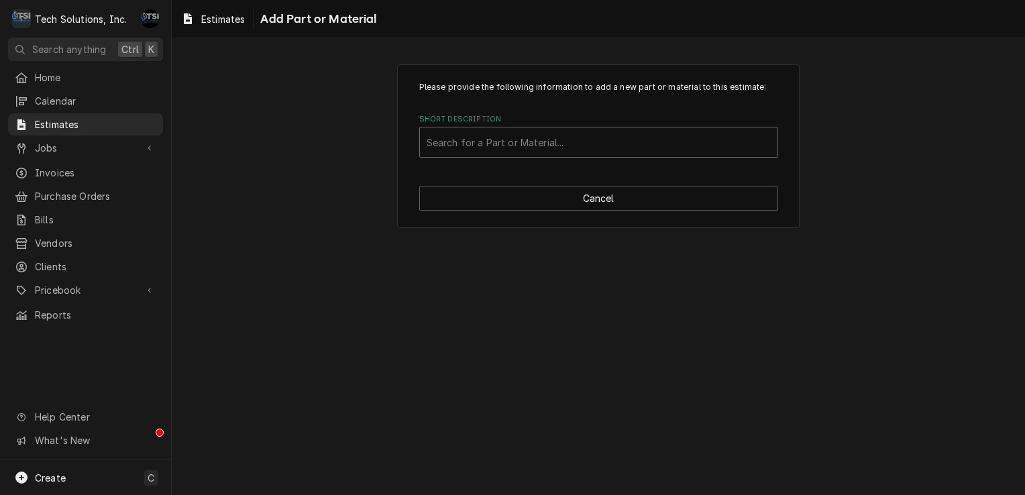
click at [532, 154] on div "Search for a Part or Material..." at bounding box center [598, 142] width 357 height 30
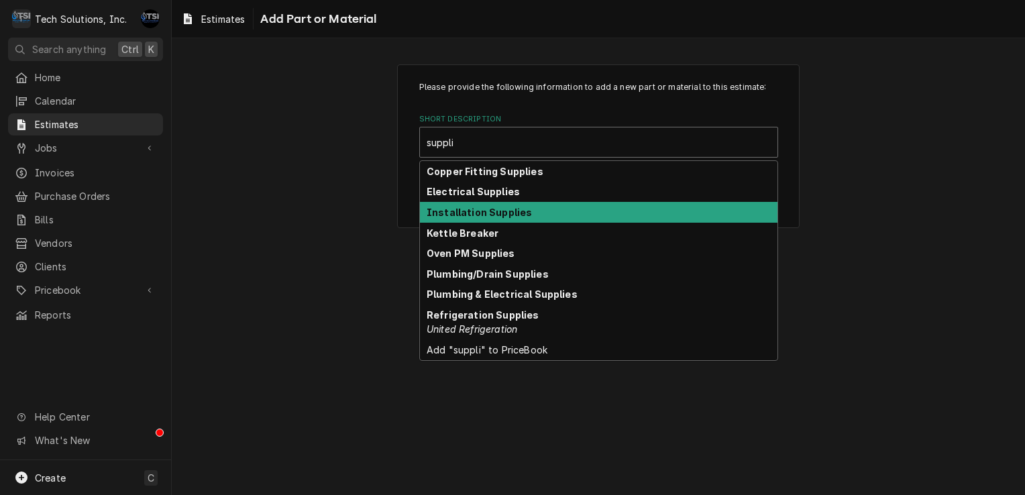
click at [507, 213] on strong "Installation Supplies" at bounding box center [478, 212] width 105 height 11
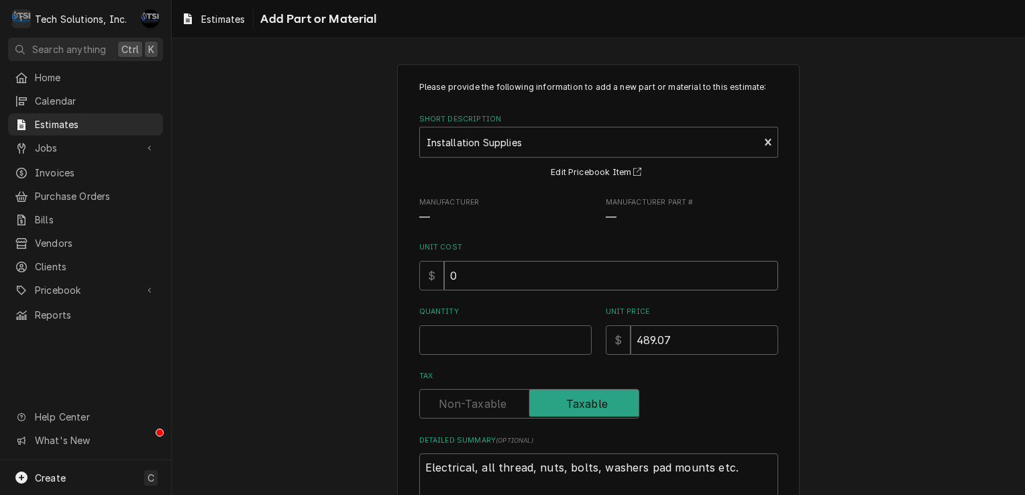
click at [502, 279] on input "0" at bounding box center [611, 276] width 334 height 30
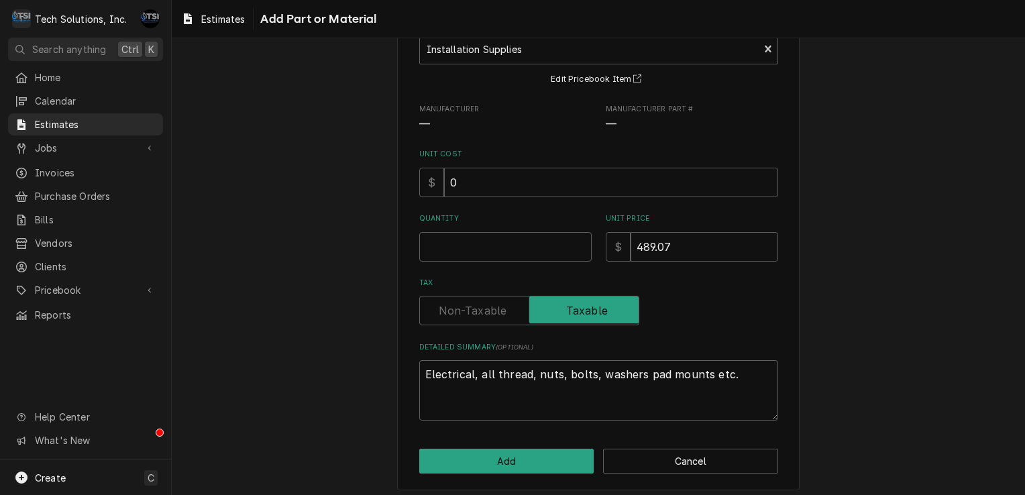
scroll to position [99, 0]
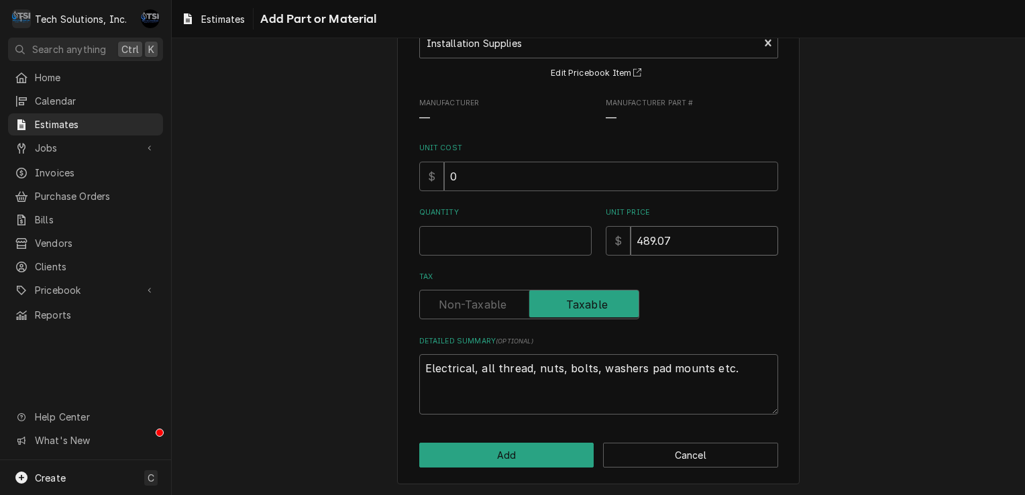
click at [683, 239] on input "489.07" at bounding box center [704, 241] width 148 height 30
click at [562, 390] on textarea "Electrical, all thread, nuts, bolts, washers pad mounts etc." at bounding box center [598, 384] width 359 height 60
click at [746, 377] on textarea "Electrical, all thread, nuts, bolts, washers pad mounts etc." at bounding box center [598, 384] width 359 height 60
click at [679, 235] on input "400.00" at bounding box center [704, 241] width 148 height 30
click at [740, 386] on textarea "Electrical, all thread, nuts, bolts, washers pad mounts etc." at bounding box center [598, 384] width 359 height 60
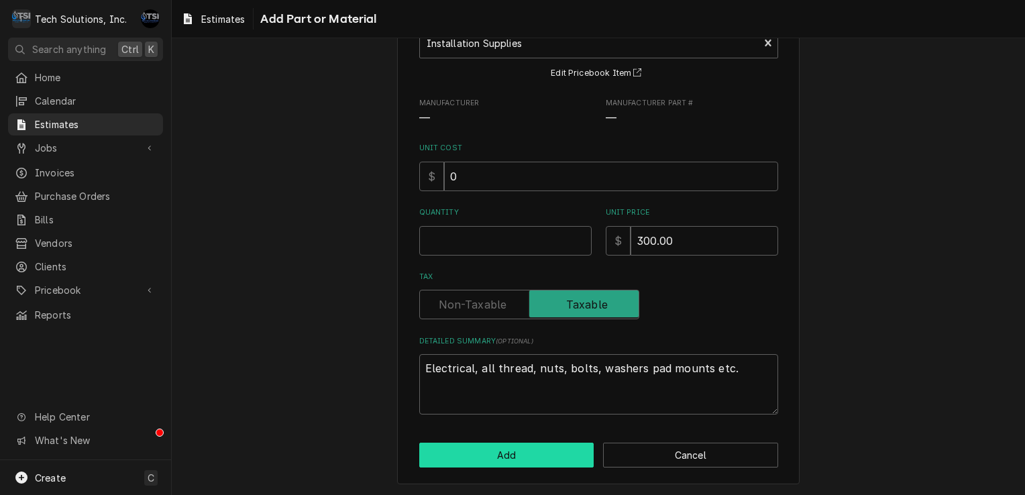
click at [504, 457] on button "Add" at bounding box center [506, 455] width 175 height 25
click at [504, 457] on div "Please provide the following information to add a new part or material to this …" at bounding box center [598, 225] width 402 height 520
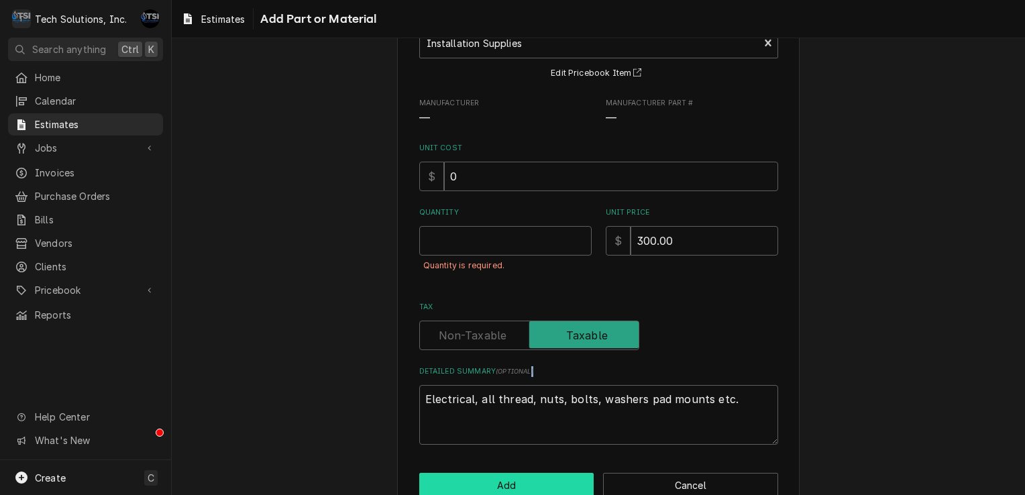
drag, startPoint x: 504, startPoint y: 457, endPoint x: 540, endPoint y: 481, distance: 43.2
click at [540, 481] on button "Add" at bounding box center [506, 485] width 175 height 25
drag, startPoint x: 540, startPoint y: 481, endPoint x: 488, endPoint y: 299, distance: 189.1
click at [488, 299] on div "Please provide the following information to add a new part or material to this …" at bounding box center [598, 213] width 359 height 463
click at [499, 248] on input "Quantity" at bounding box center [505, 241] width 172 height 30
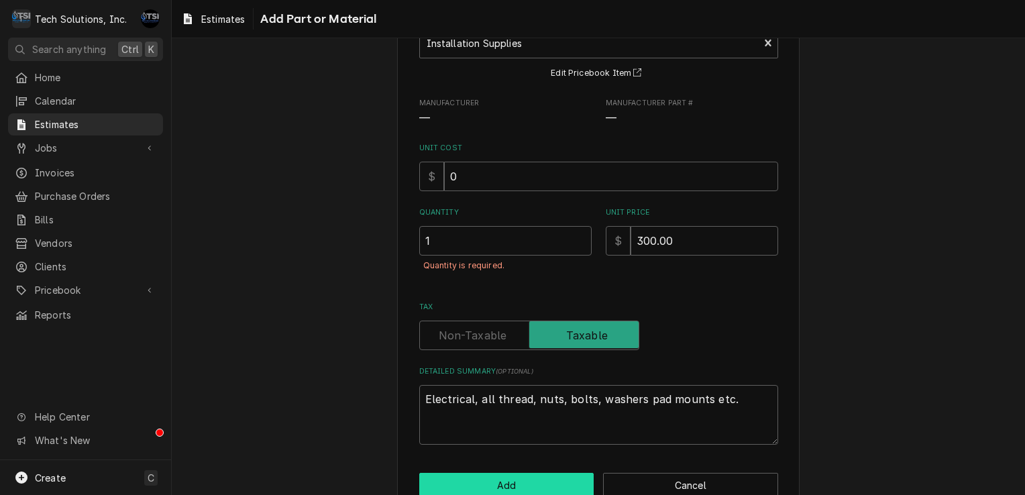
click at [486, 489] on button "Add" at bounding box center [506, 485] width 175 height 25
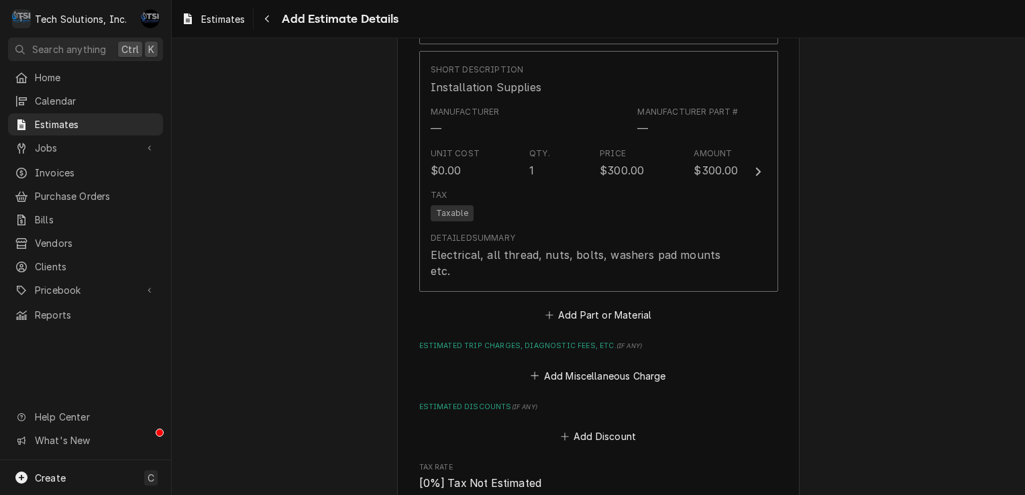
scroll to position [1972, 0]
click at [597, 304] on button "Add Part or Material" at bounding box center [598, 313] width 111 height 19
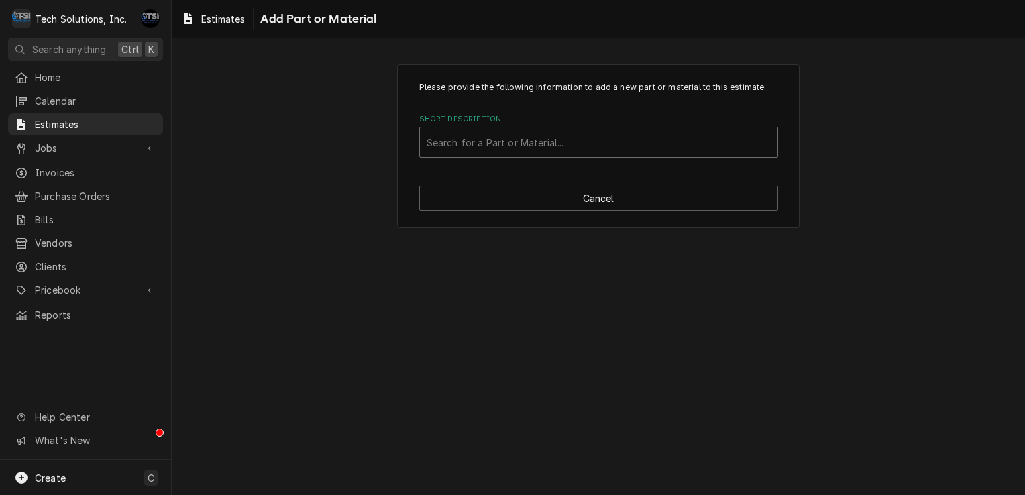
click at [562, 148] on div "Short Description" at bounding box center [598, 142] width 344 height 24
click at [561, 211] on div "Please provide the following information to add a new part or material to this …" at bounding box center [598, 146] width 402 height 164
click at [562, 211] on div "Please provide the following information to add a new part or material to this …" at bounding box center [598, 146] width 402 height 164
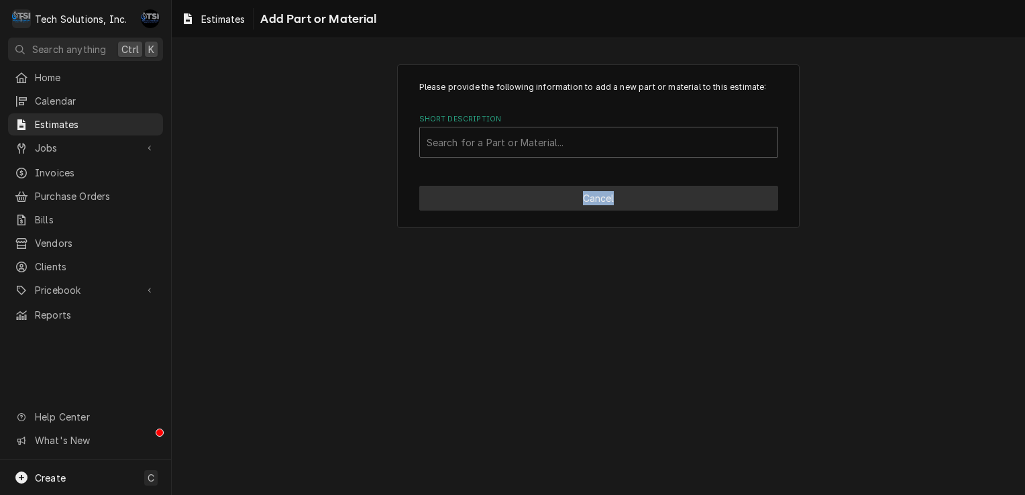
click at [564, 205] on button "Cancel" at bounding box center [598, 198] width 359 height 25
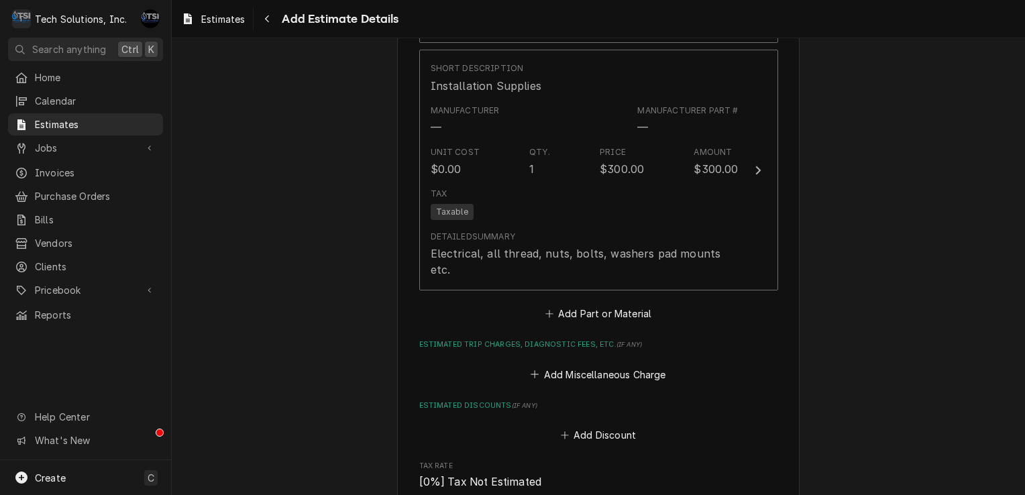
scroll to position [1955, 0]
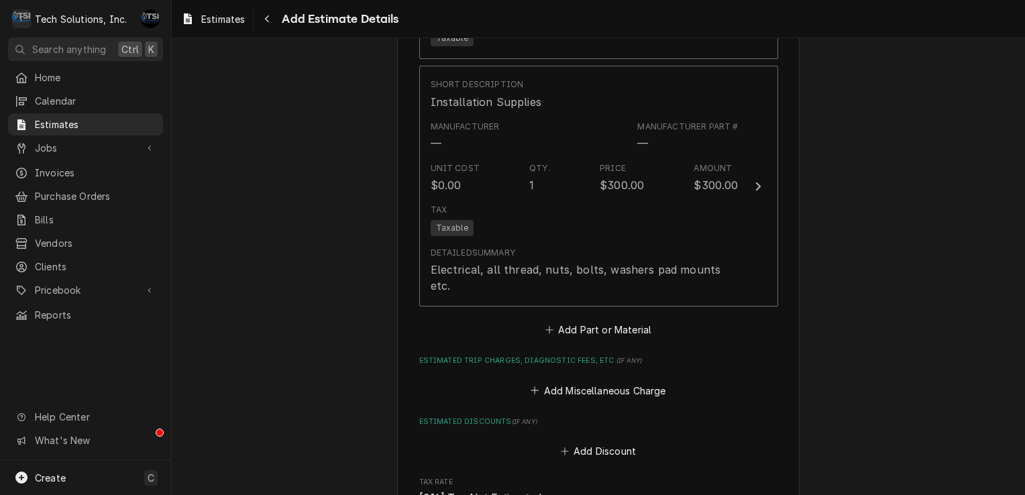
click at [565, 374] on div "Add Miscellaneous Charge" at bounding box center [598, 387] width 359 height 26
click at [568, 381] on button "Add Miscellaneous Charge" at bounding box center [597, 390] width 139 height 19
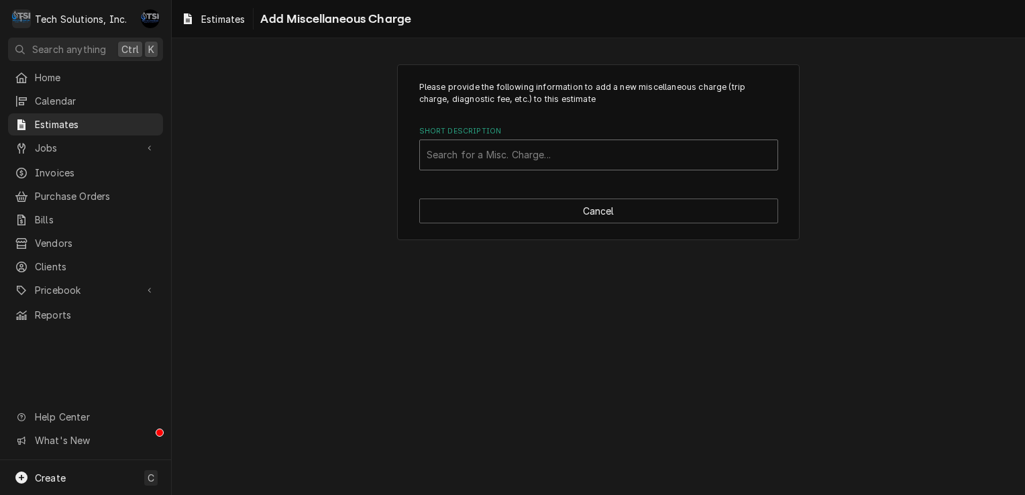
click at [567, 154] on div "Short Description" at bounding box center [598, 155] width 344 height 24
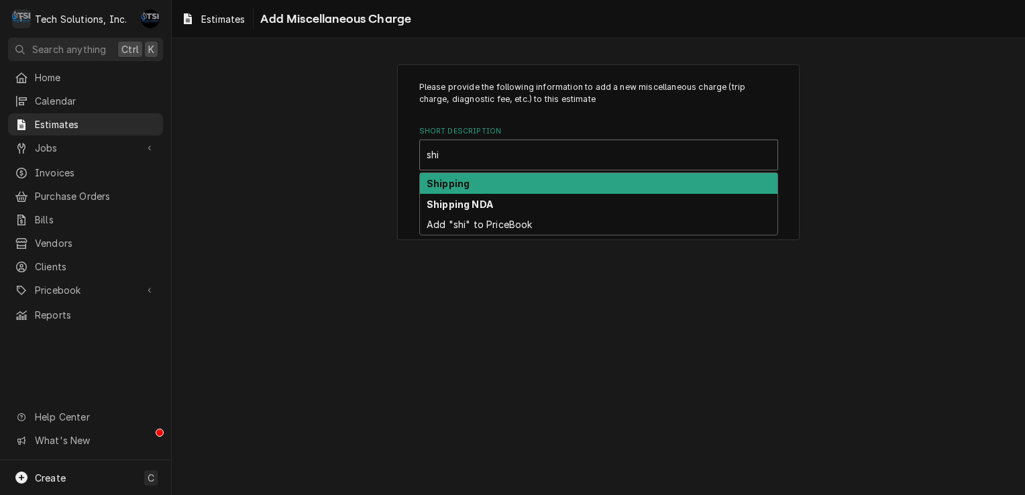
click at [512, 184] on div "Shipping" at bounding box center [598, 183] width 357 height 21
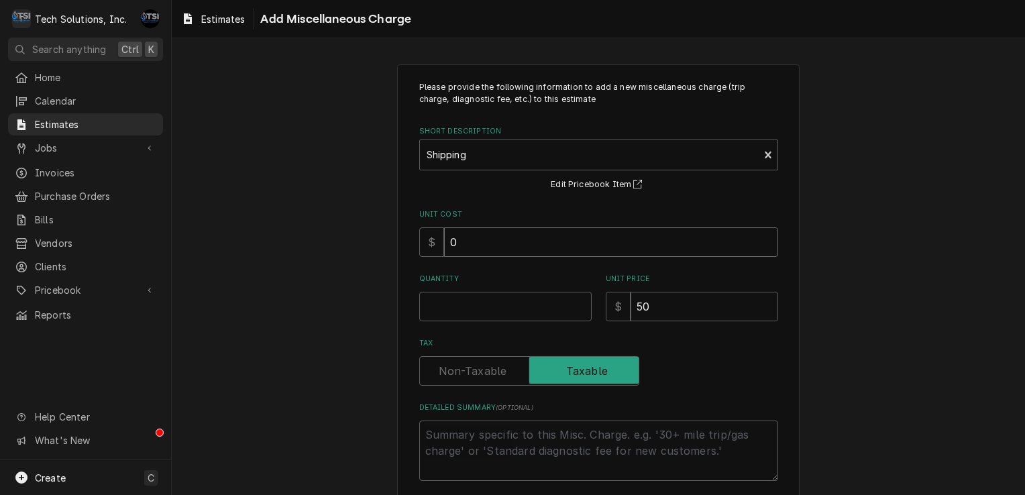
click at [475, 233] on input "0" at bounding box center [611, 242] width 334 height 30
click at [688, 298] on input "50" at bounding box center [704, 307] width 148 height 30
click at [488, 441] on textarea "Detailed Summary ( optional )" at bounding box center [598, 450] width 359 height 60
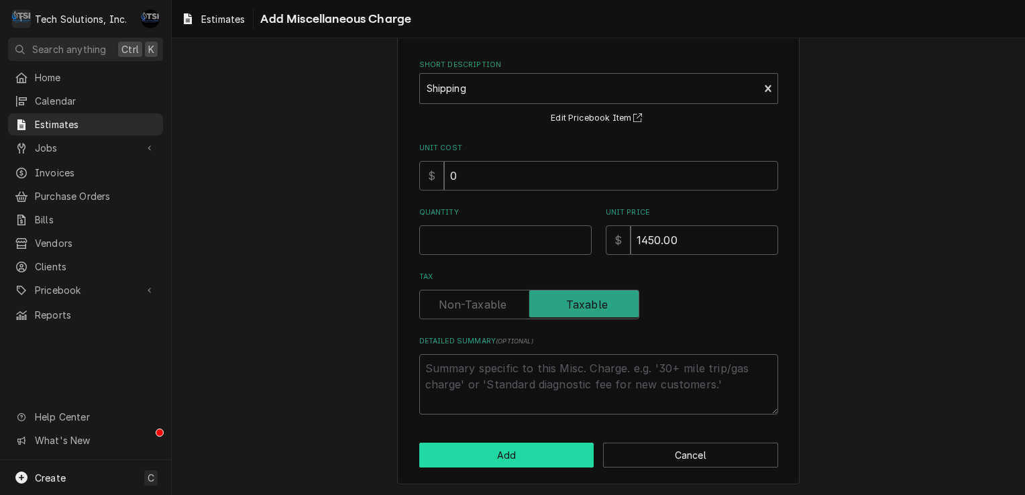
click at [536, 459] on button "Add" at bounding box center [506, 455] width 175 height 25
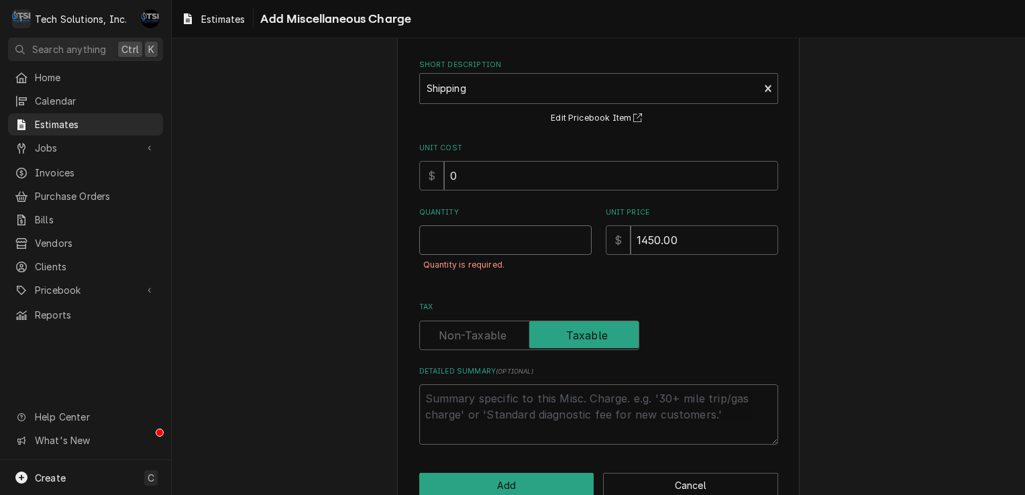
click at [525, 233] on input "Quantity" at bounding box center [505, 240] width 172 height 30
click at [502, 488] on button "Add" at bounding box center [506, 485] width 175 height 25
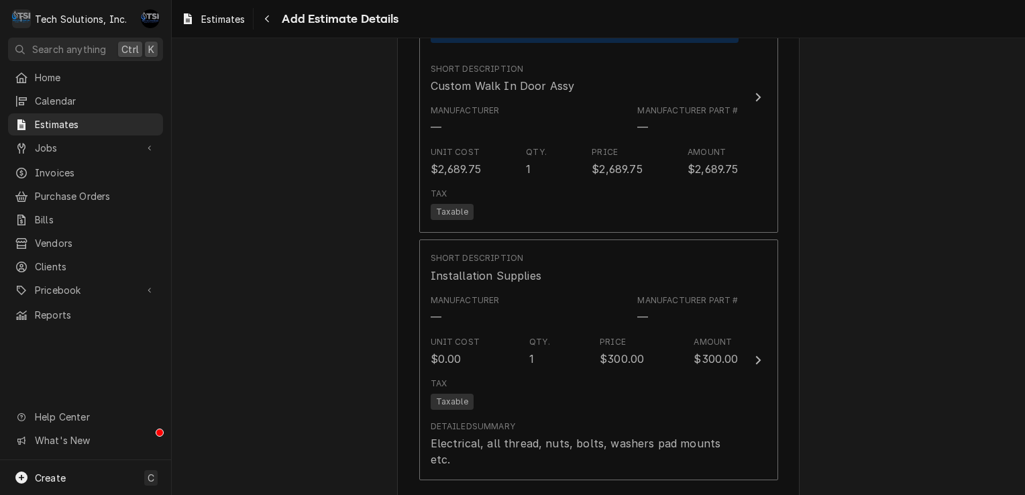
scroll to position [1782, 0]
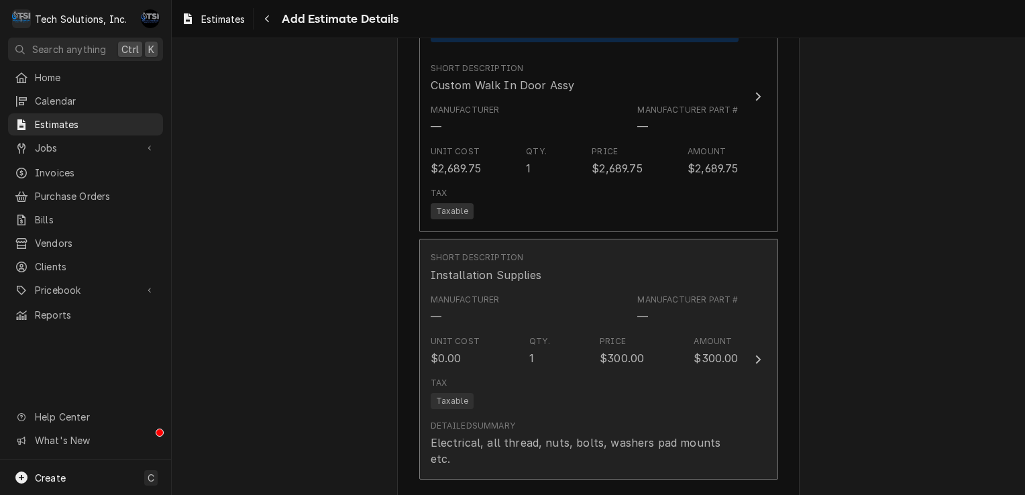
click at [600, 335] on div "Price $300.00" at bounding box center [622, 350] width 44 height 31
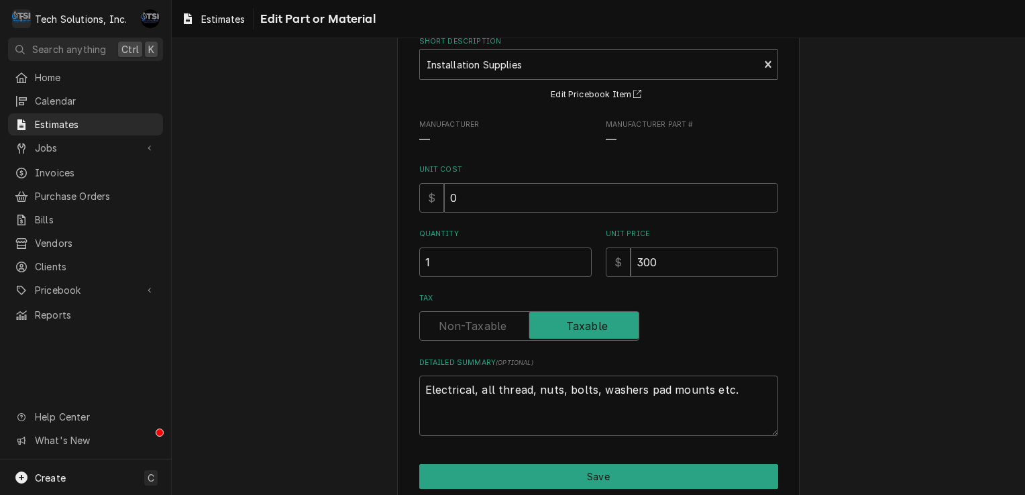
scroll to position [133, 0]
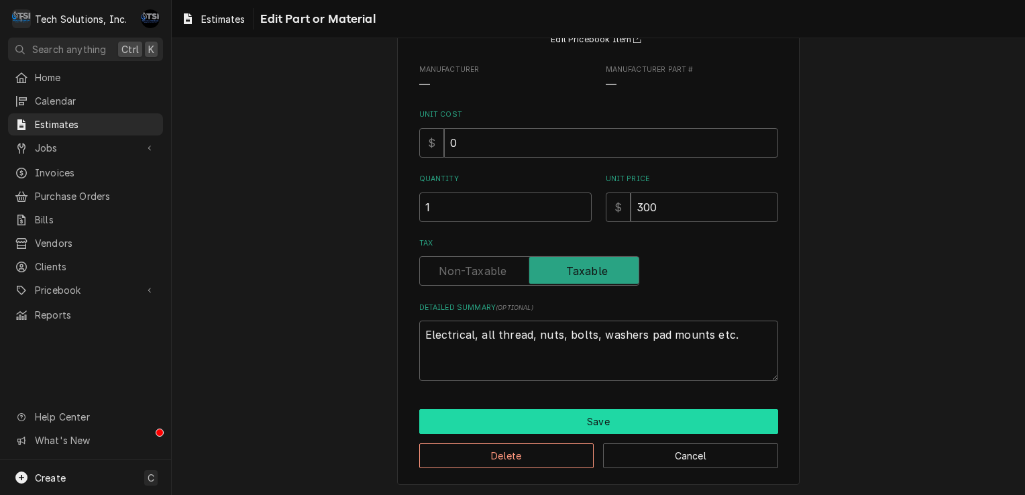
click at [591, 411] on button "Save" at bounding box center [598, 421] width 359 height 25
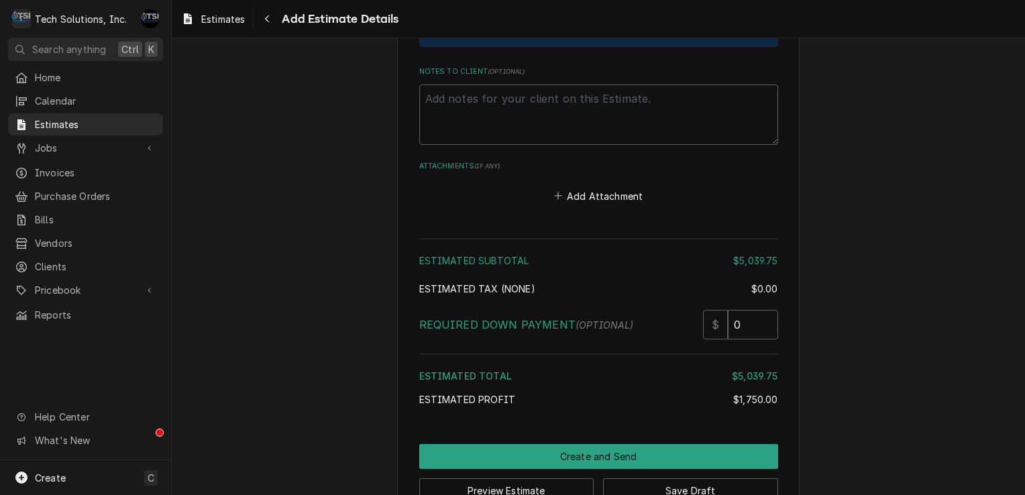
scroll to position [2608, 0]
drag, startPoint x: 663, startPoint y: 250, endPoint x: 583, endPoint y: 367, distance: 141.4
click at [583, 392] on div "Estimated Profit" at bounding box center [576, 399] width 315 height 14
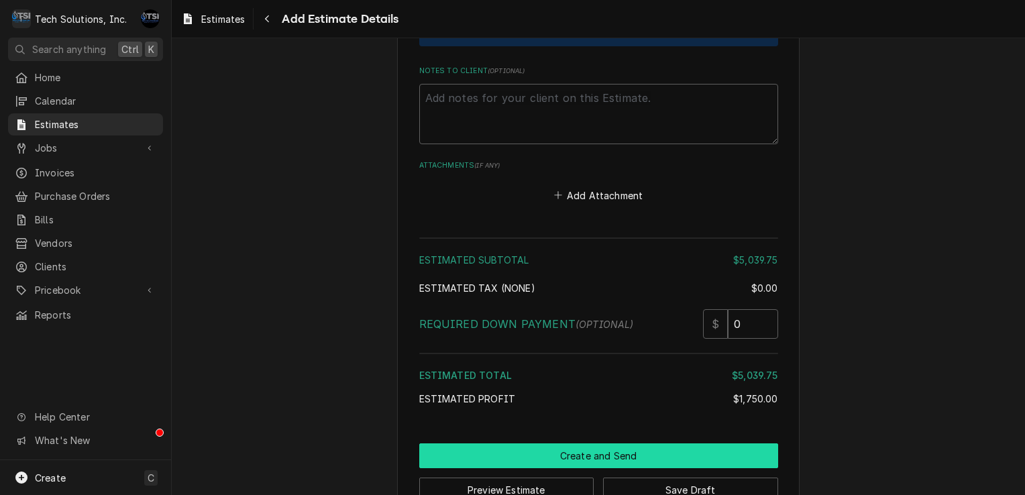
click at [584, 443] on button "Create and Send" at bounding box center [598, 455] width 359 height 25
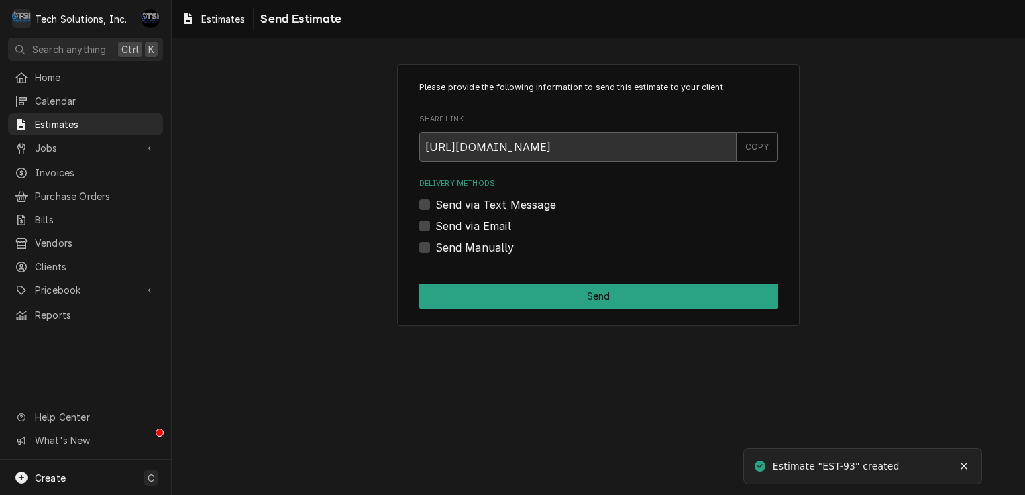
click at [437, 227] on label "Send via Email" at bounding box center [473, 226] width 76 height 16
click at [437, 227] on input "Send via Email" at bounding box center [614, 233] width 359 height 30
checkbox input "true"
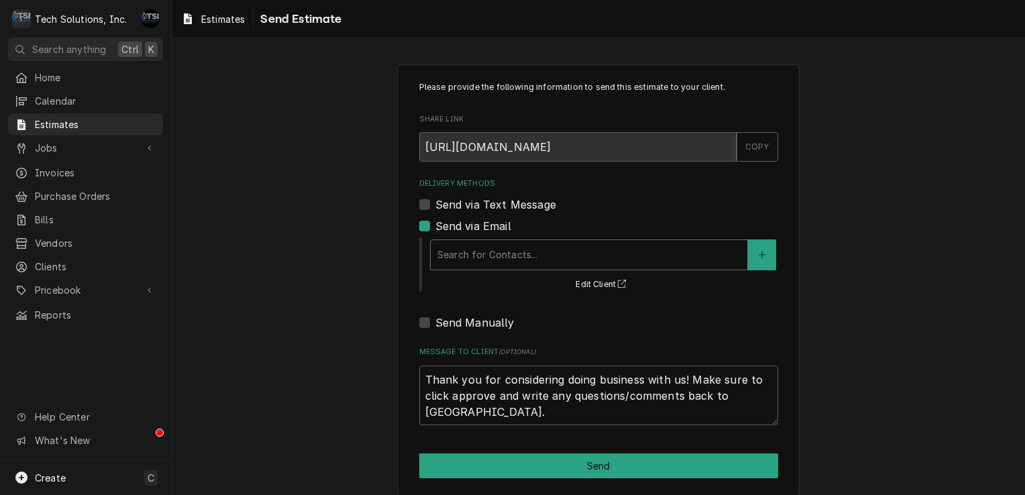
click at [473, 251] on div "Delivery Methods" at bounding box center [588, 255] width 303 height 24
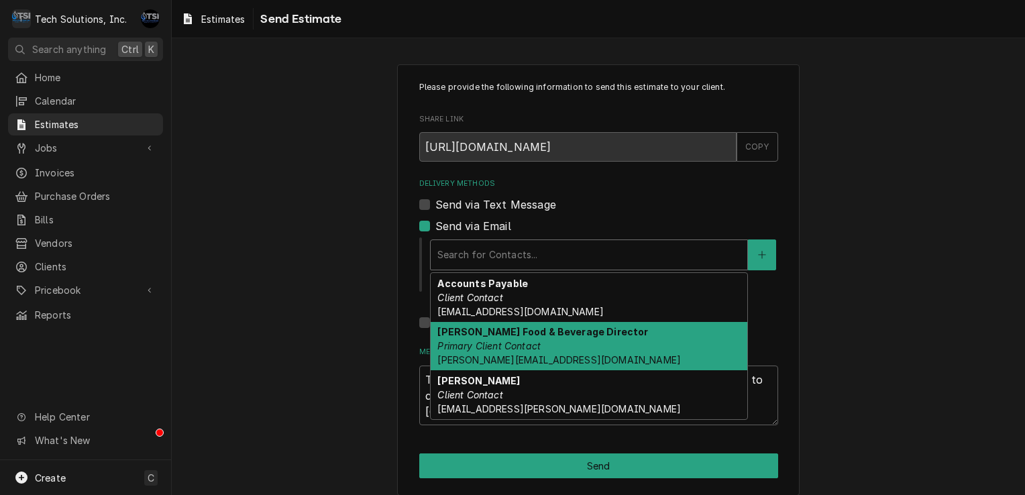
click at [476, 351] on div "Brian Campbell Food & Beverage Director Primary Client Contact Campbell-brian1@…" at bounding box center [589, 346] width 317 height 49
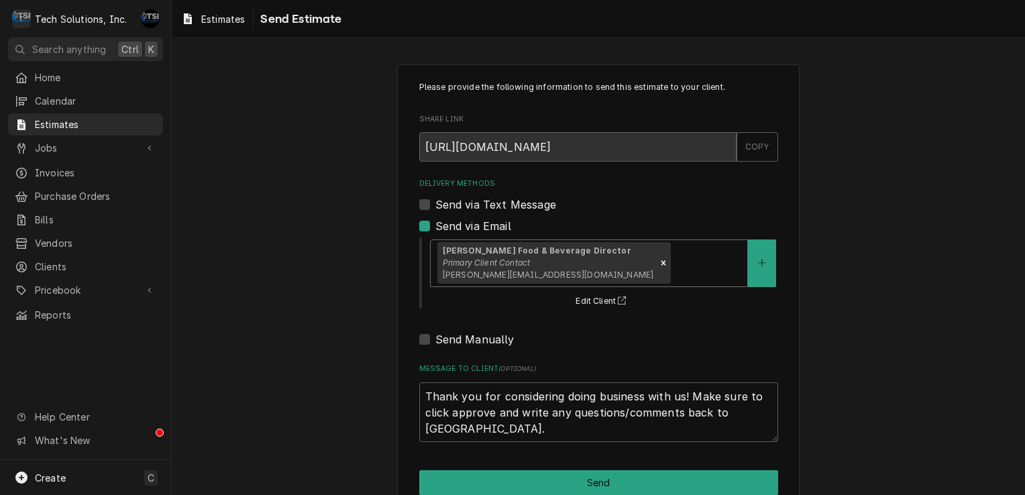
scroll to position [27, 0]
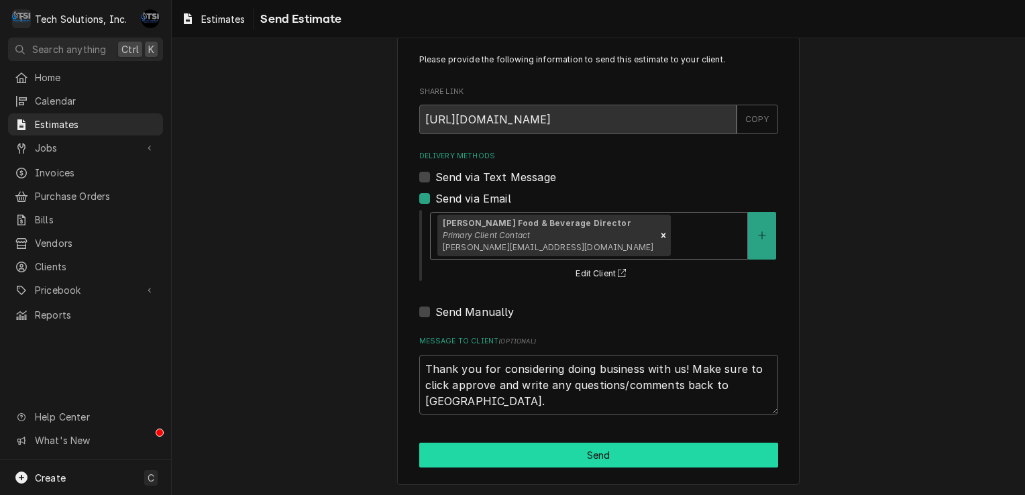
click at [530, 461] on button "Send" at bounding box center [598, 455] width 359 height 25
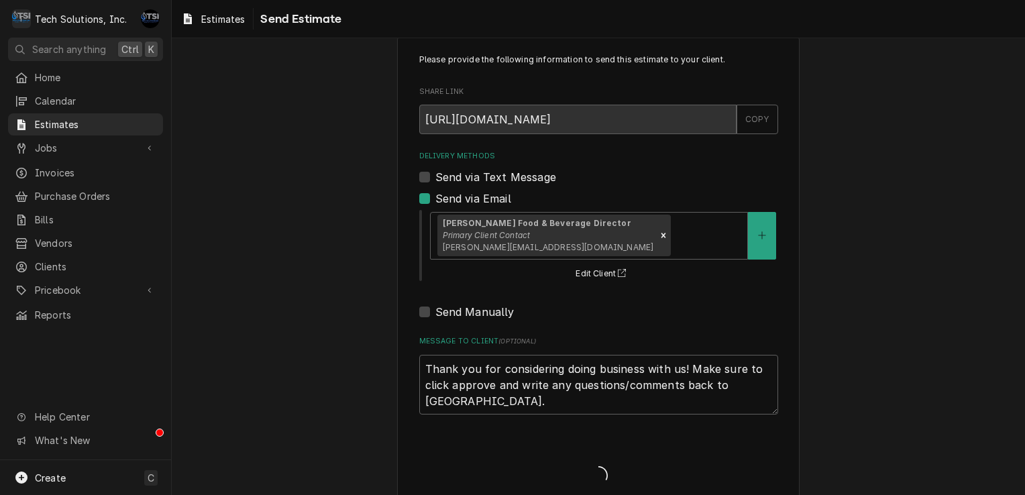
type textarea "x"
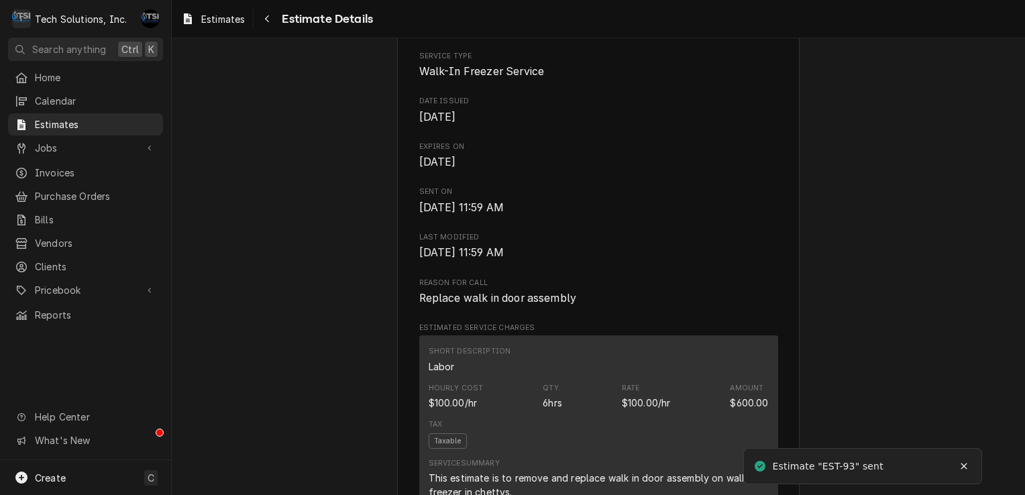
scroll to position [400, 0]
click at [547, 332] on span "Estimated Service Charges" at bounding box center [598, 326] width 359 height 11
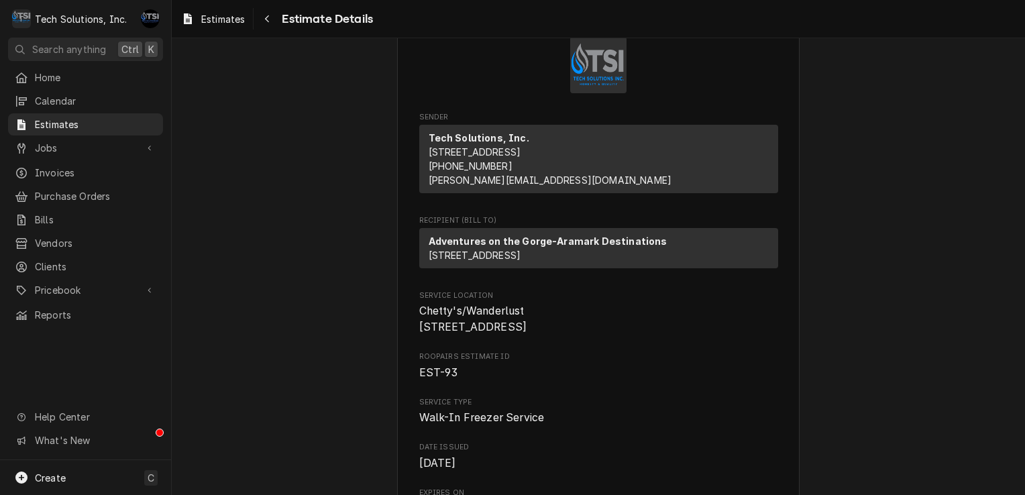
scroll to position [0, 0]
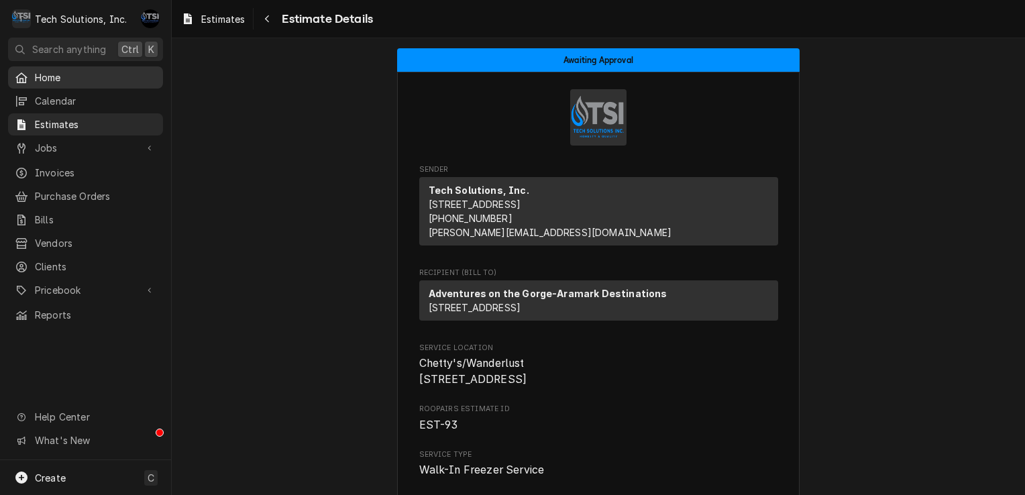
click at [84, 73] on span "Home" at bounding box center [95, 77] width 121 height 14
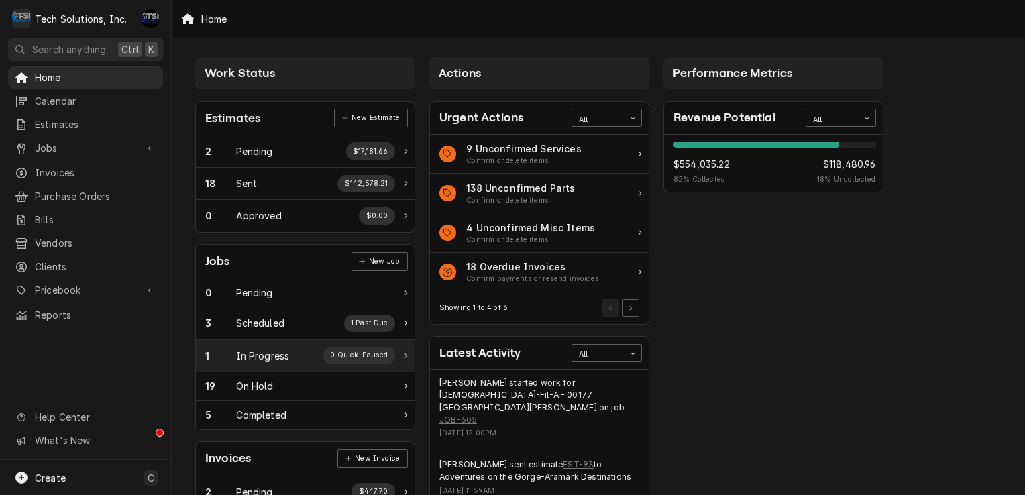
click at [262, 367] on div "1 In Progress 0 Quick-Paused" at bounding box center [305, 356] width 219 height 32
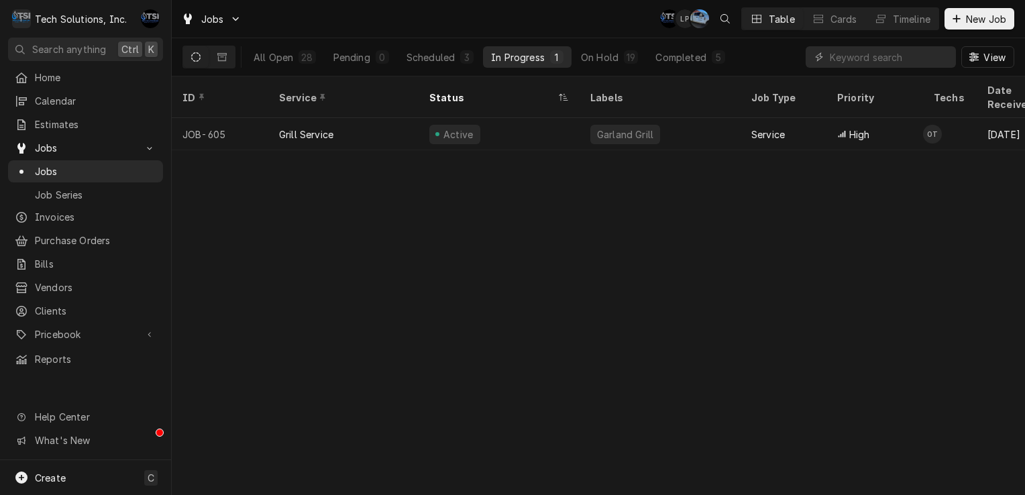
drag, startPoint x: 456, startPoint y: 178, endPoint x: 358, endPoint y: 152, distance: 101.3
click at [358, 152] on div "ID Service Status Labels Job Type Priority Techs Date Received Client Location …" at bounding box center [598, 285] width 853 height 418
click at [467, 58] on div "3" at bounding box center [467, 57] width 8 height 14
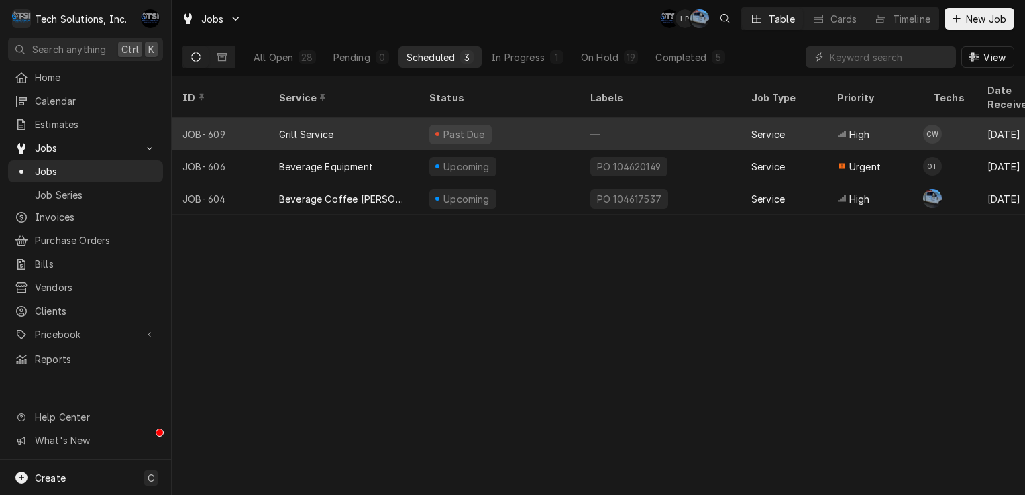
click at [520, 120] on div "Past Due" at bounding box center [498, 134] width 161 height 32
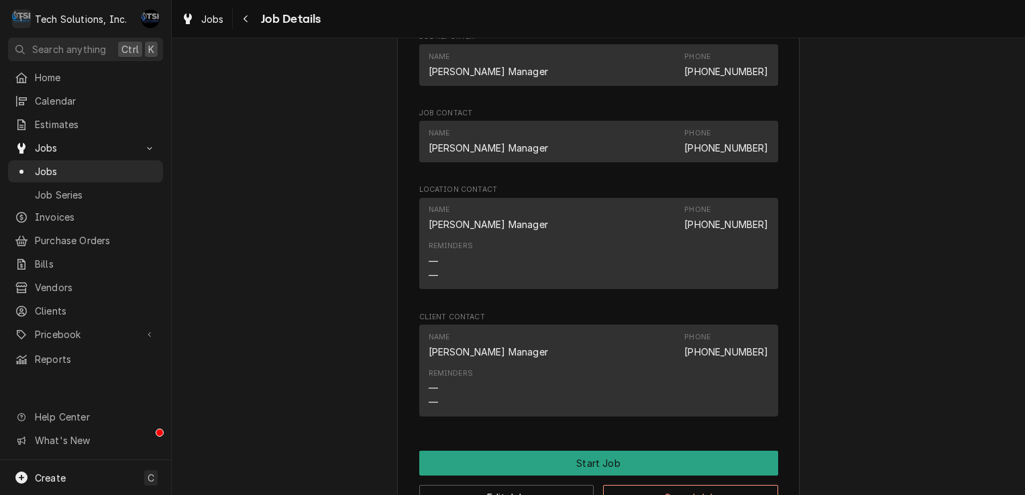
scroll to position [826, 0]
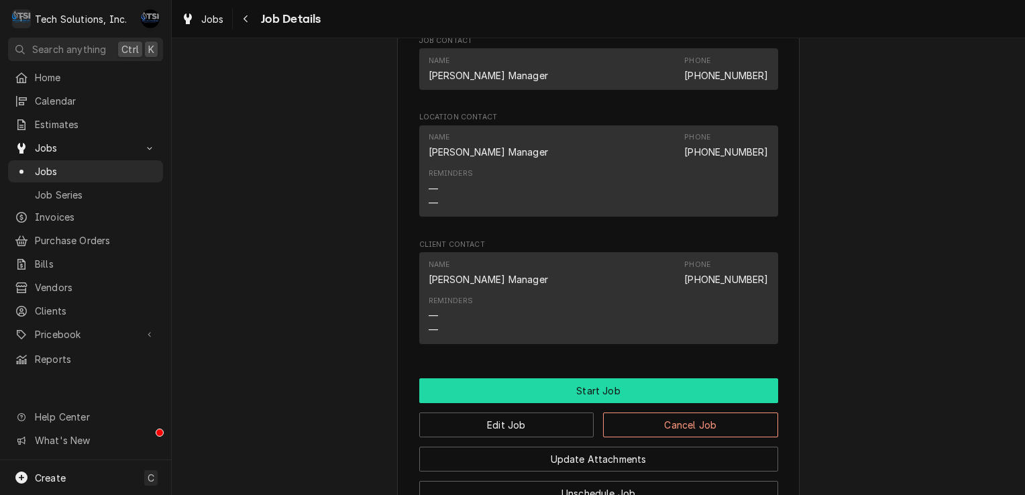
click at [569, 403] on button "Start Job" at bounding box center [598, 390] width 359 height 25
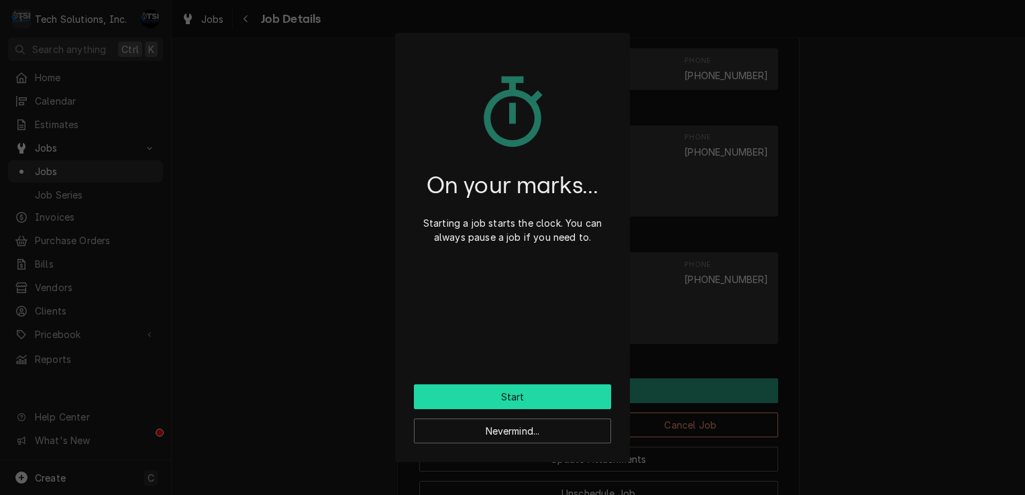
click at [558, 386] on button "Start" at bounding box center [512, 396] width 197 height 25
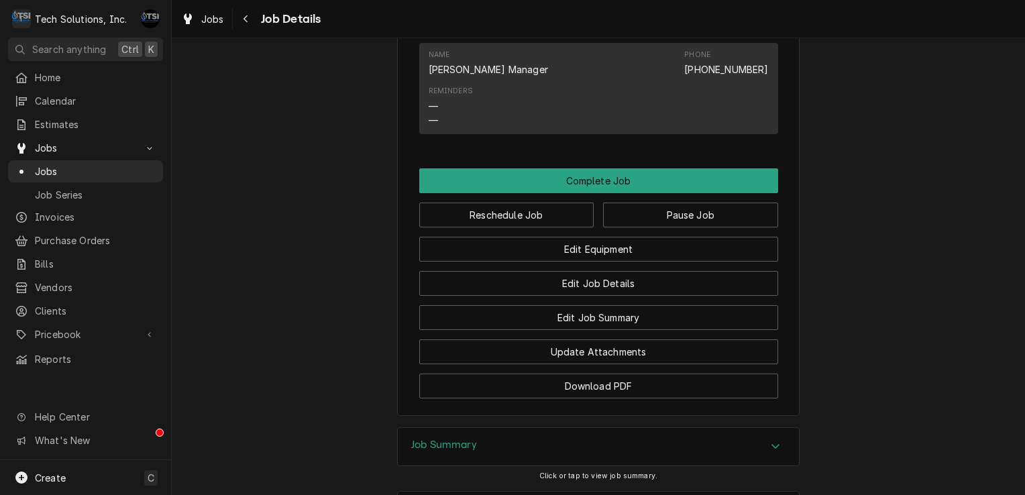
scroll to position [1083, 0]
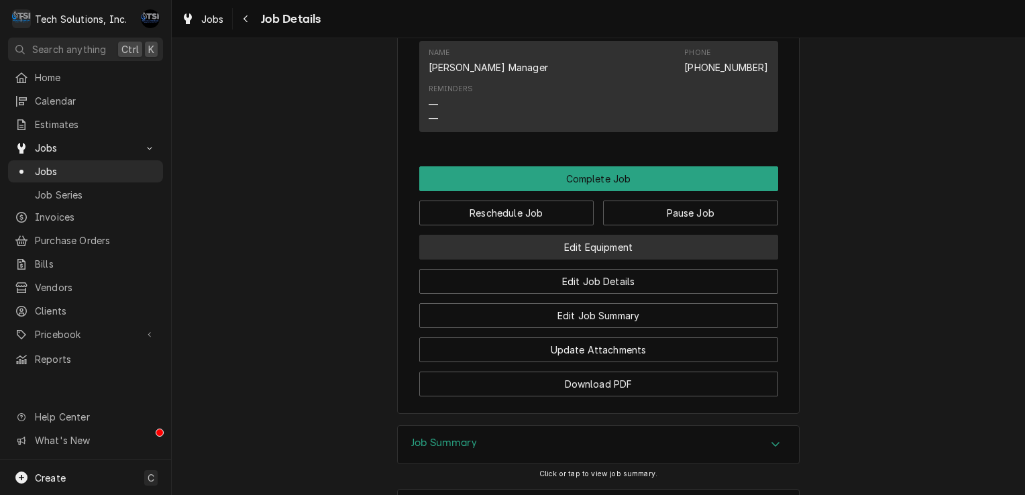
click at [631, 260] on button "Edit Equipment" at bounding box center [598, 247] width 359 height 25
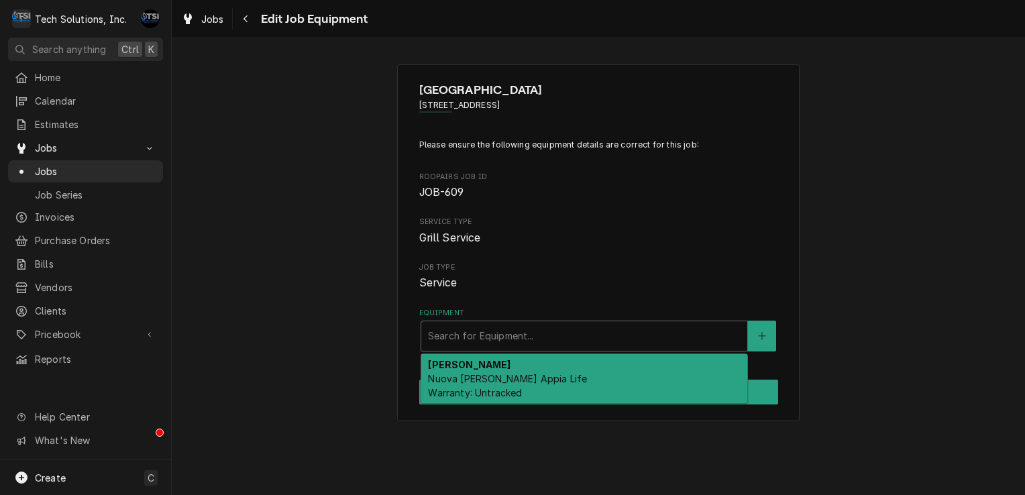
click at [473, 341] on div "Equipment" at bounding box center [584, 336] width 312 height 24
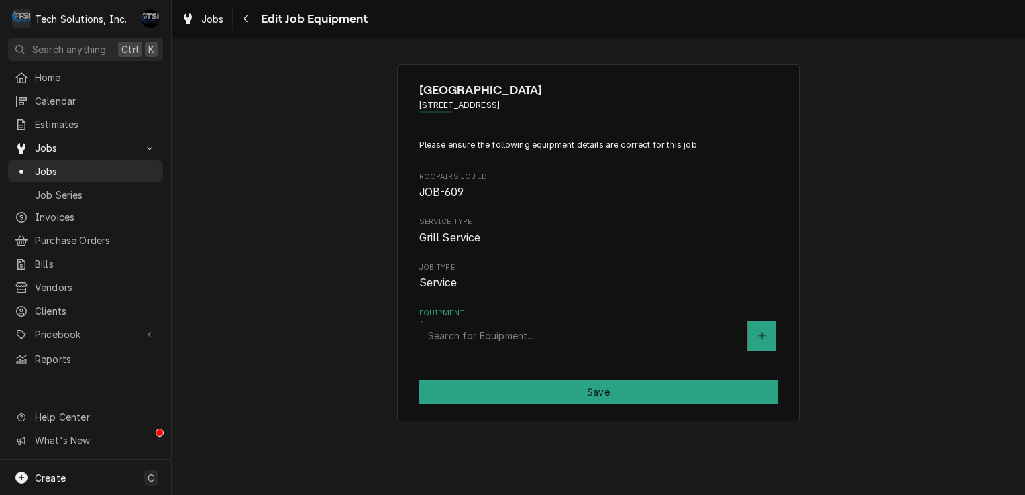
click at [657, 332] on div "Equipment" at bounding box center [584, 336] width 312 height 24
click at [768, 345] on button "Equipment" at bounding box center [762, 336] width 28 height 31
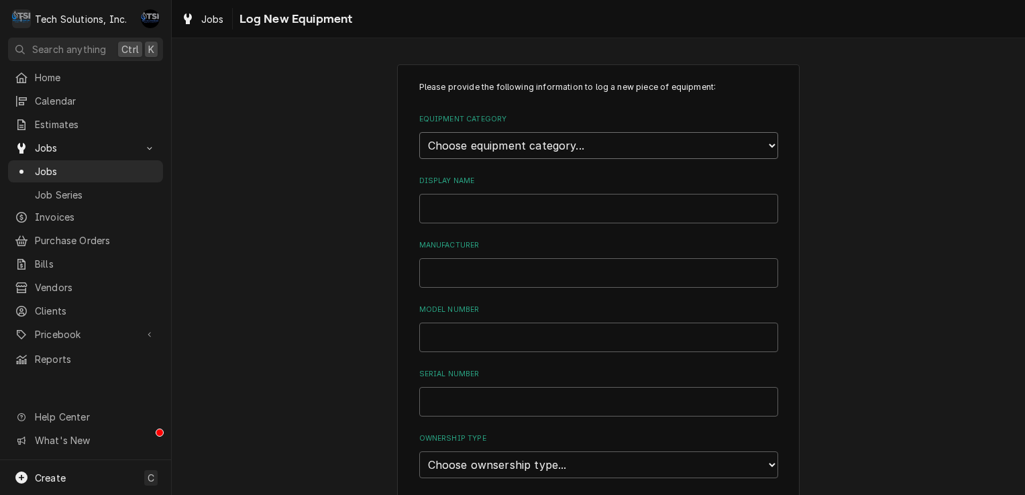
click at [573, 144] on select "Choose equipment category... Cooking Equipment Fryers Ice Machines Ovens and Ra…" at bounding box center [598, 145] width 359 height 27
click at [592, 152] on select "Choose equipment category... Cooking Equipment Fryers Ice Machines Ovens and Ra…" at bounding box center [598, 145] width 359 height 27
select select "1"
click at [419, 132] on select "Choose equipment category... Cooking Equipment Fryers Ice Machines Ovens and Ra…" at bounding box center [598, 145] width 359 height 27
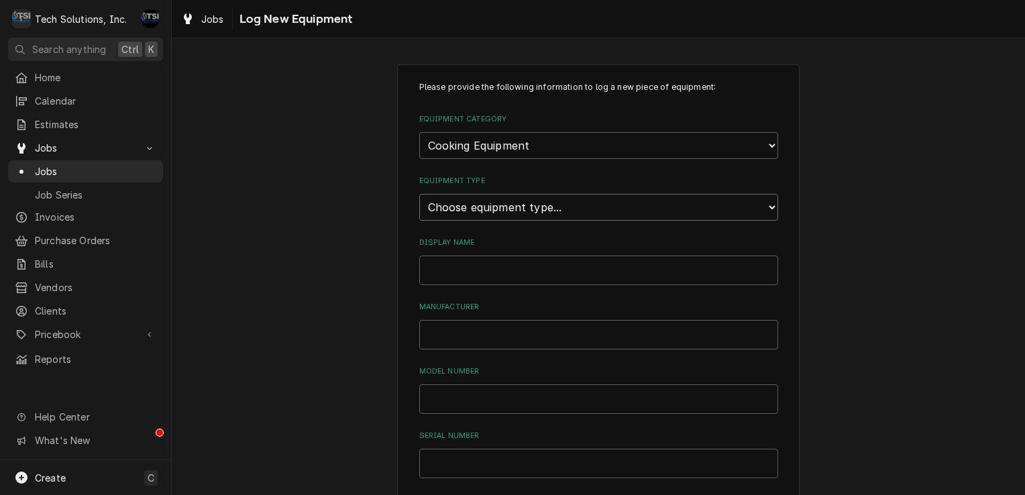
click at [535, 201] on select "Choose equipment type... Broiler Charbroiler Commercial Microwave Commercial To…" at bounding box center [598, 207] width 359 height 27
select select "6"
click at [419, 194] on select "Choose equipment type... Broiler Charbroiler Commercial Microwave Commercial To…" at bounding box center [598, 207] width 359 height 27
click at [493, 268] on input "Display Name" at bounding box center [598, 270] width 359 height 30
click at [105, 169] on span "Jobs" at bounding box center [95, 171] width 121 height 14
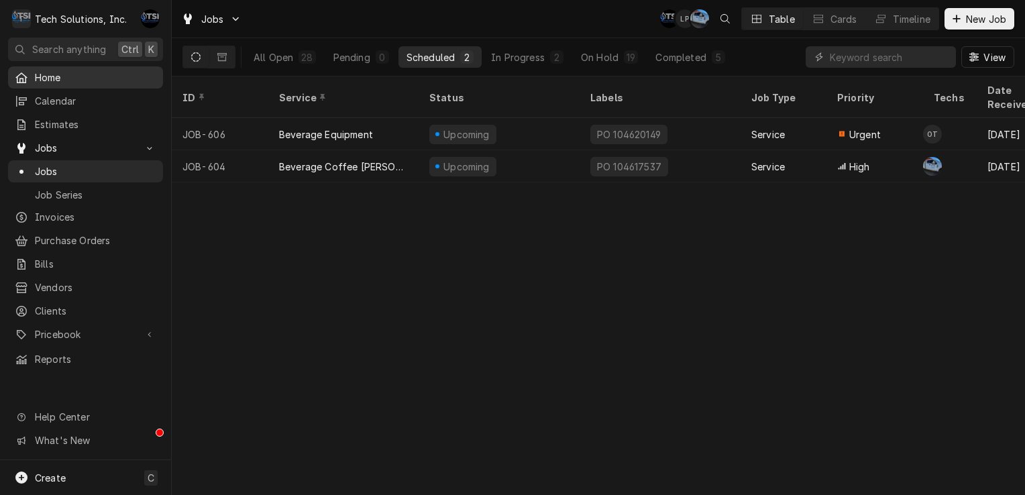
click at [107, 77] on span "Home" at bounding box center [95, 77] width 121 height 14
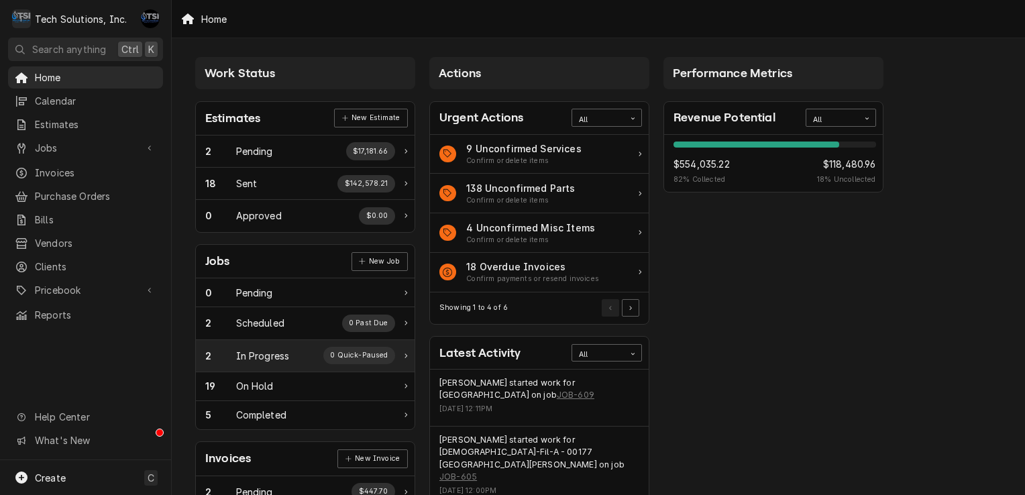
click at [291, 347] on div "2 In Progress 0 Quick-Paused" at bounding box center [300, 355] width 190 height 17
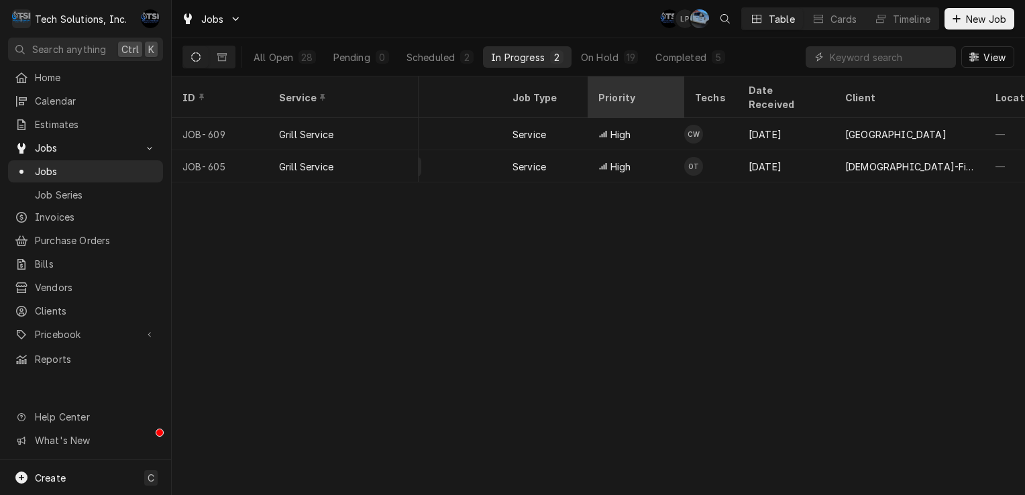
scroll to position [0, 235]
click at [629, 56] on div "19" at bounding box center [630, 57] width 9 height 14
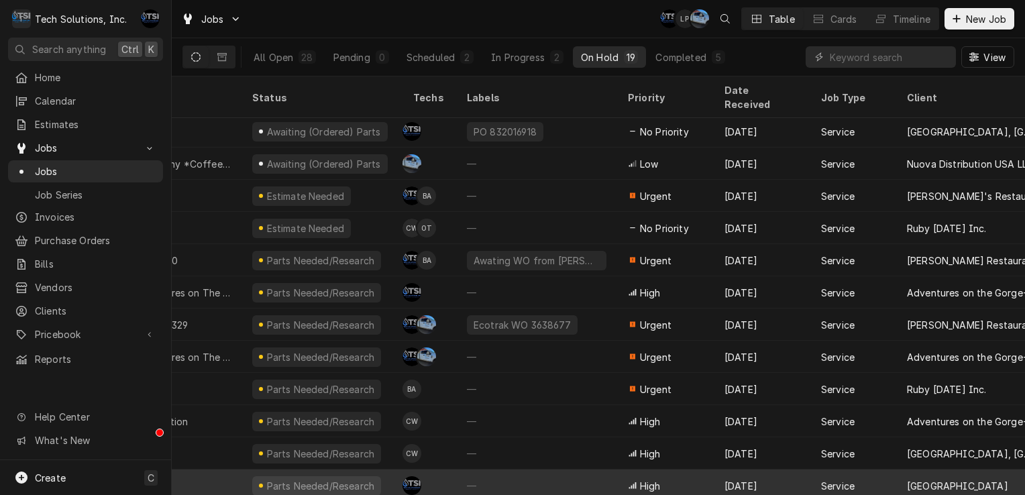
scroll to position [228, 0]
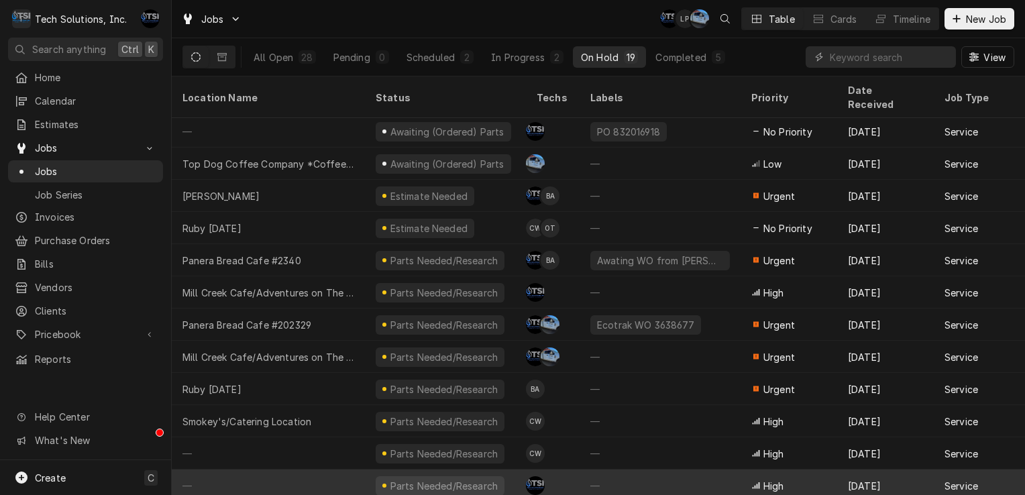
click at [563, 469] on td "AF" at bounding box center [553, 485] width 54 height 32
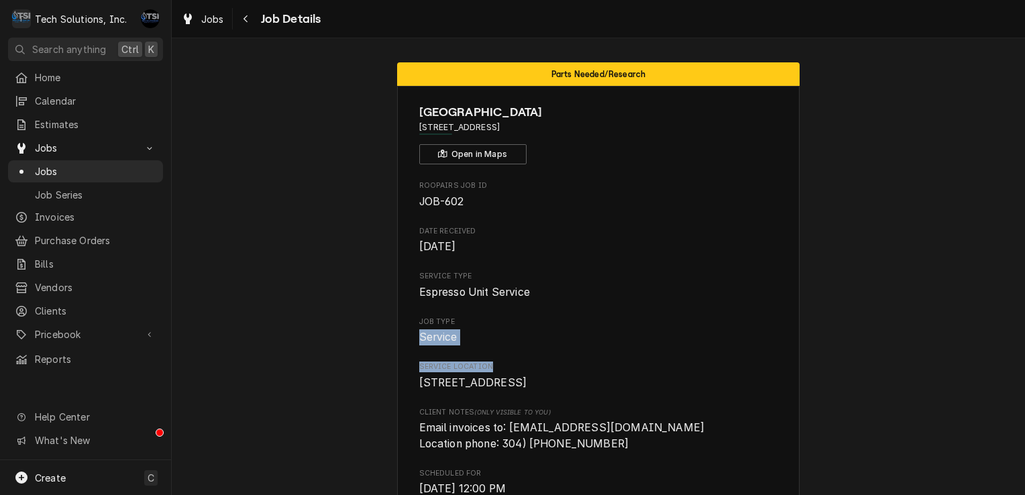
drag, startPoint x: 616, startPoint y: 366, endPoint x: 622, endPoint y: 319, distance: 47.9
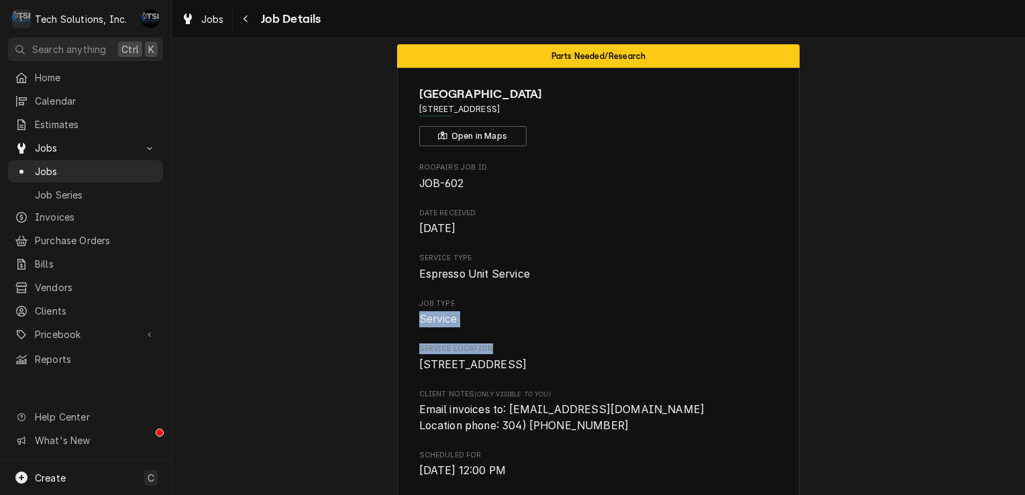
scroll to position [26, 0]
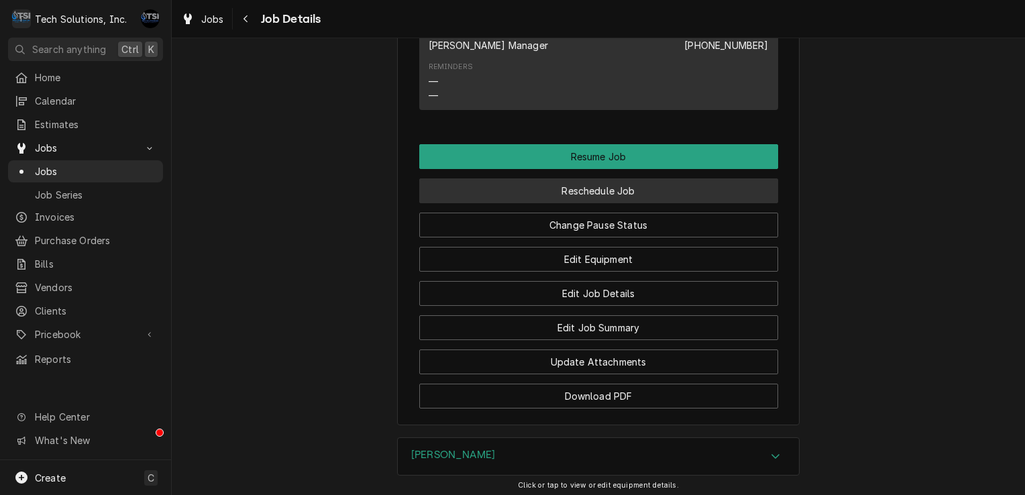
scroll to position [1209, 0]
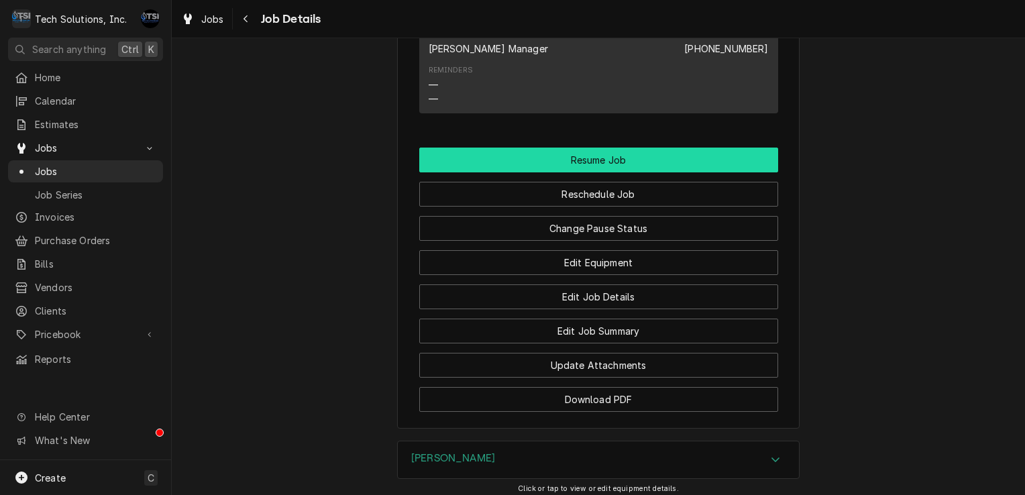
click at [632, 151] on button "Resume Job" at bounding box center [598, 160] width 359 height 25
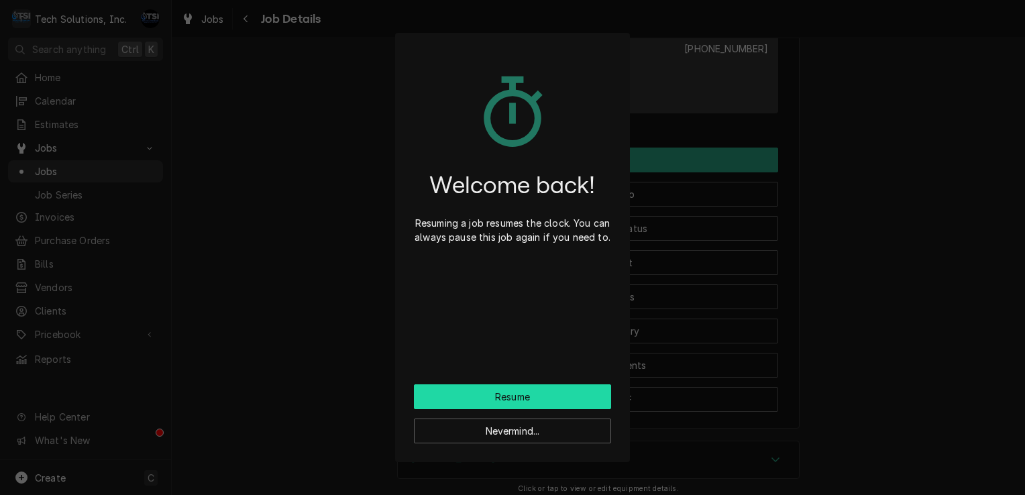
click at [488, 388] on button "Resume" at bounding box center [512, 396] width 197 height 25
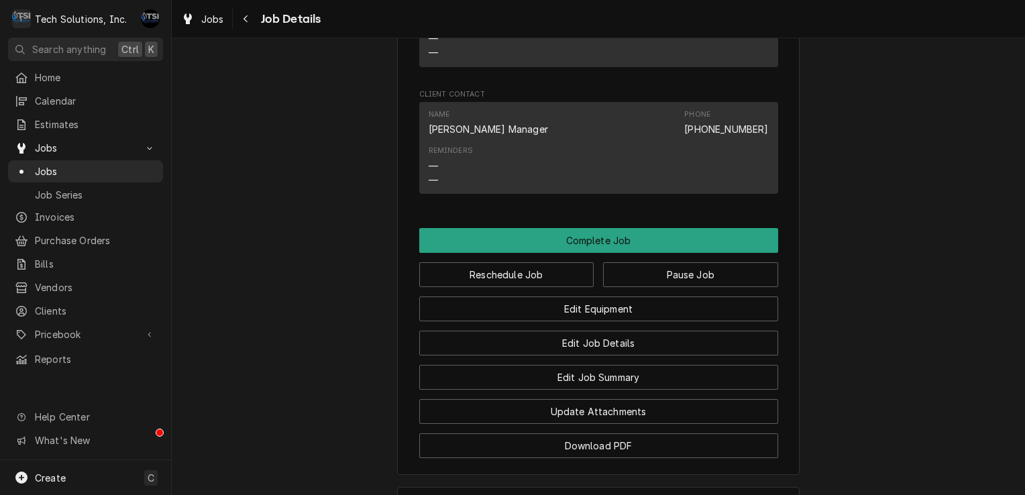
scroll to position [1025, 0]
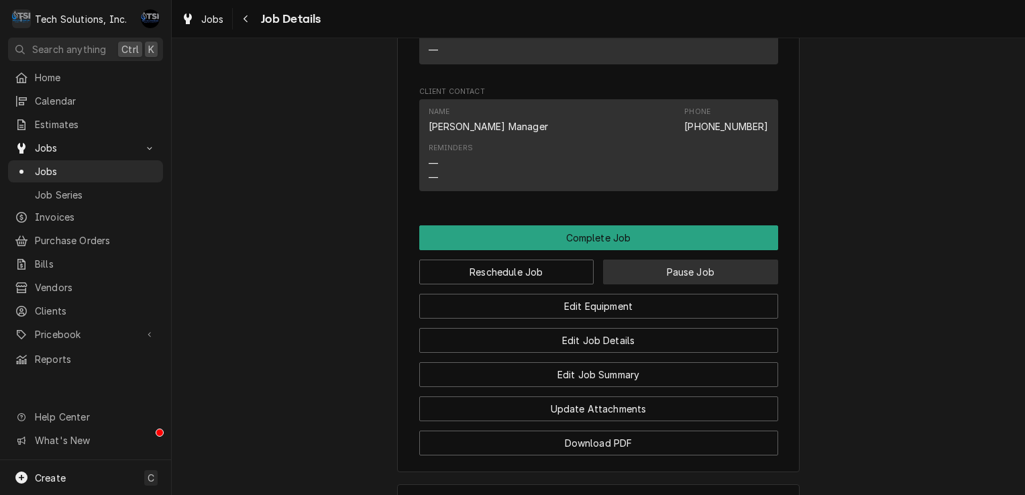
click at [644, 280] on button "Pause Job" at bounding box center [690, 272] width 175 height 25
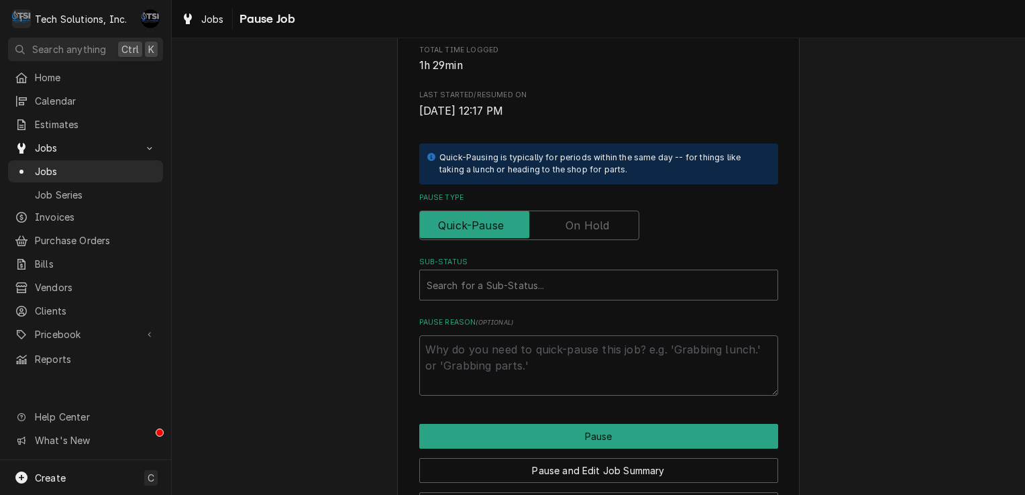
scroll to position [207, 0]
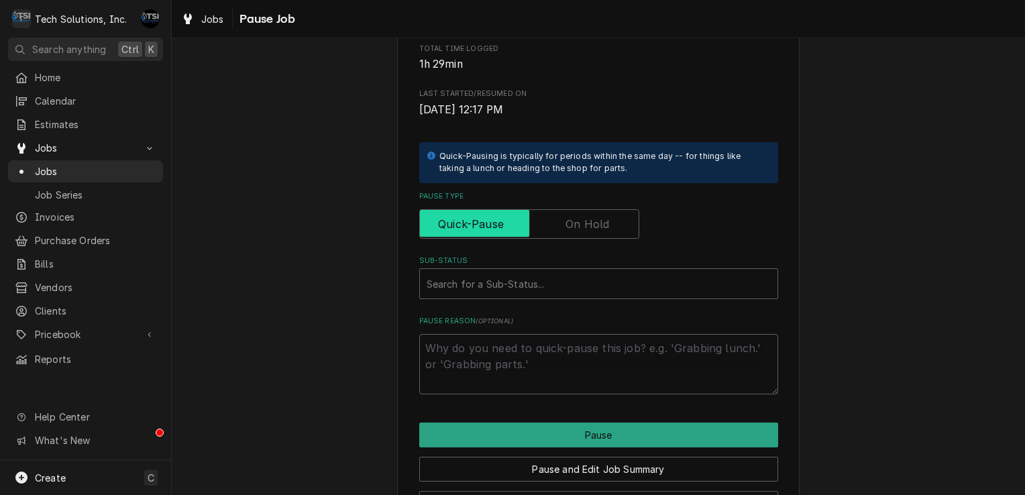
click at [606, 228] on input "Pause Type" at bounding box center [529, 224] width 208 height 30
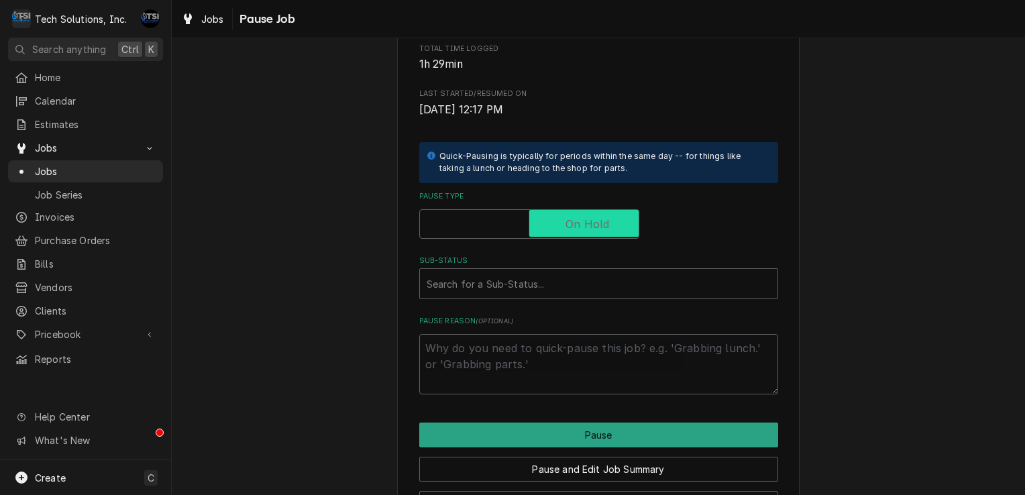
checkbox input "true"
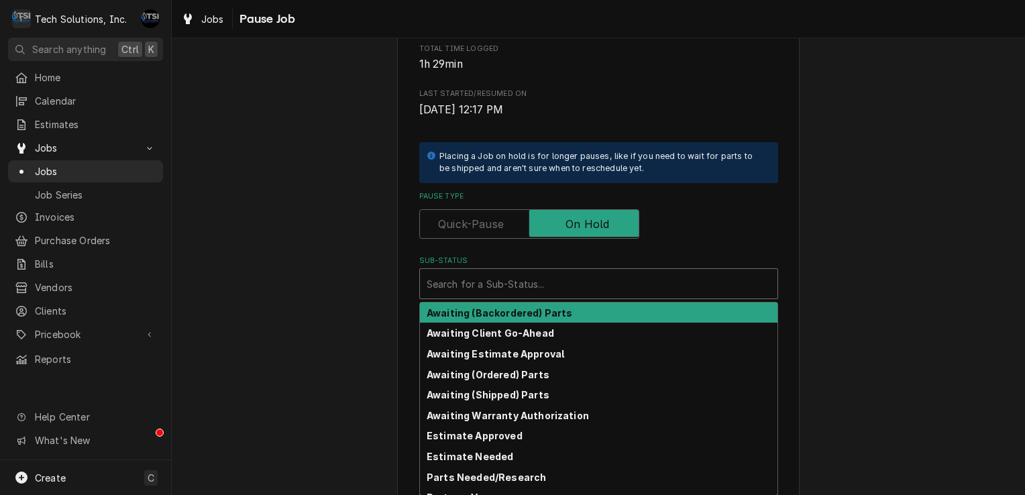
click at [598, 283] on div "Sub-Status" at bounding box center [598, 284] width 344 height 24
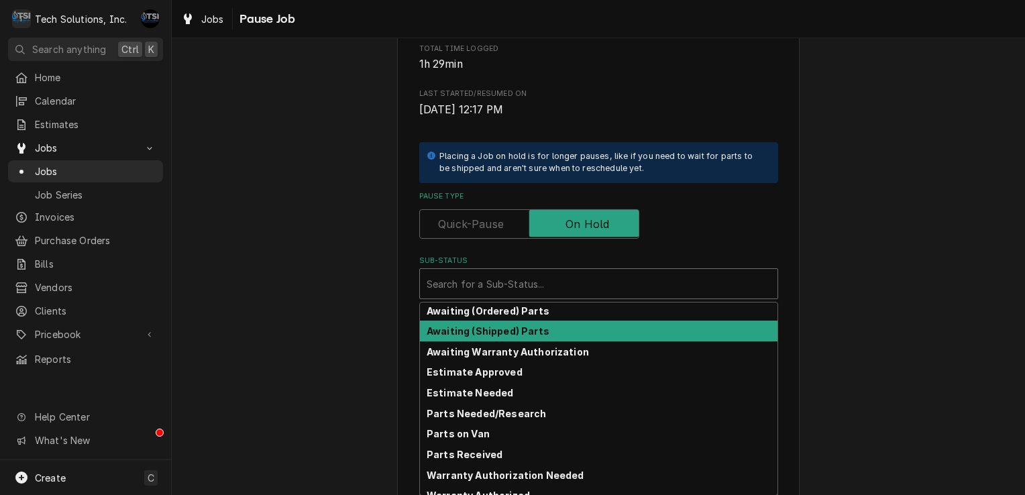
scroll to position [74, 0]
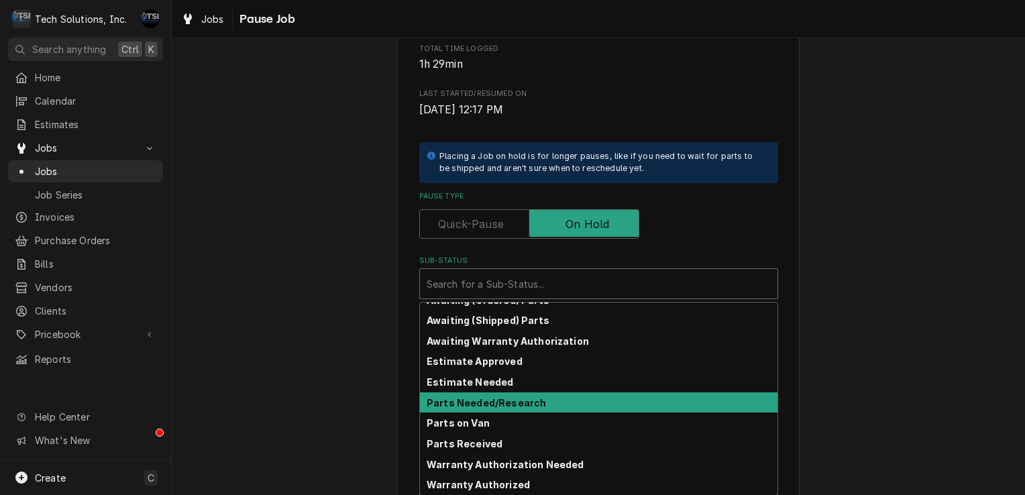
click at [545, 404] on div "Parts Needed/Research" at bounding box center [598, 402] width 357 height 21
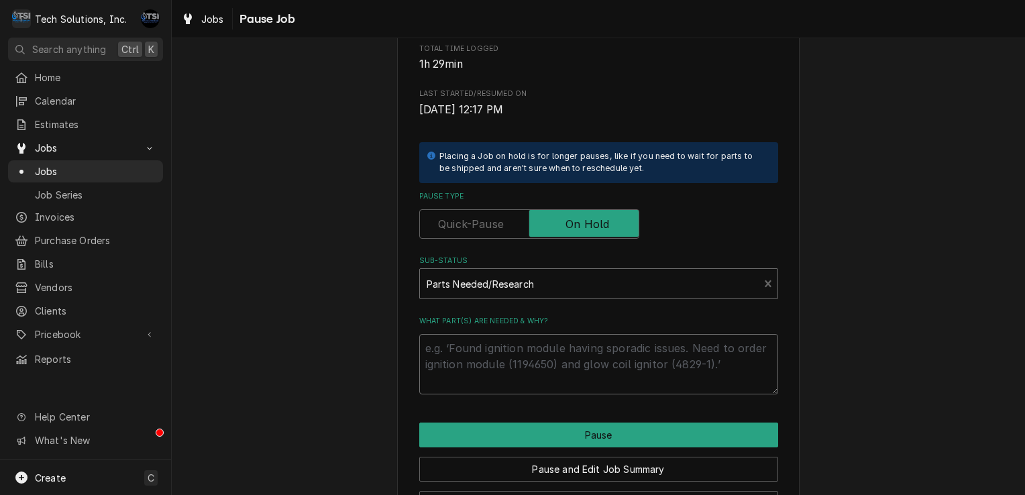
click at [506, 361] on textarea "What part(s) are needed & why?" at bounding box center [598, 364] width 359 height 60
type textarea "x"
type textarea "u"
type textarea "x"
type textarea "un"
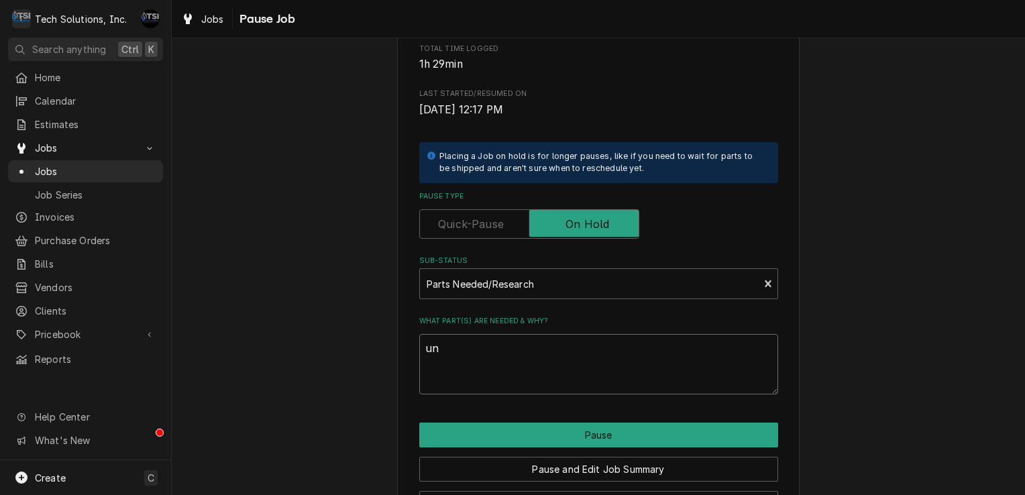
type textarea "x"
type textarea "uni"
type textarea "x"
type textarea "unit"
type textarea "x"
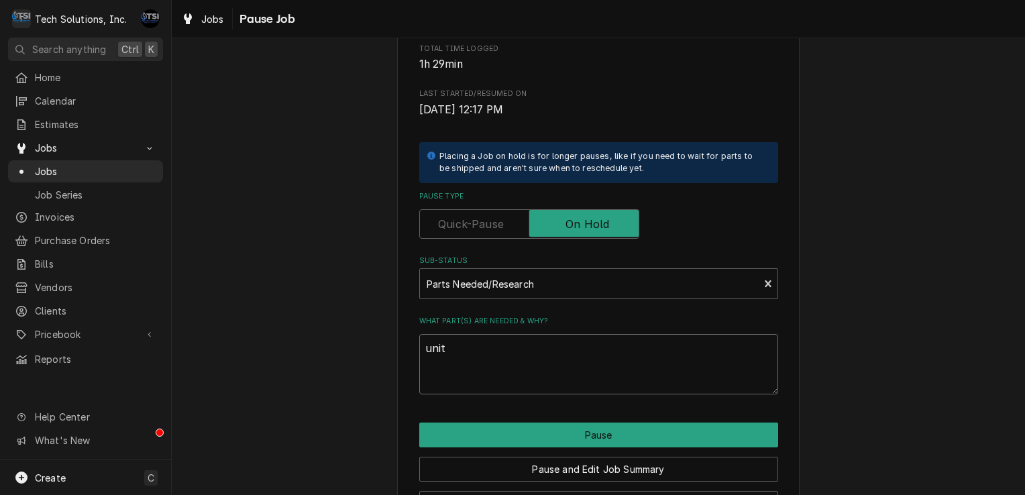
type textarea "uni"
type textarea "x"
type textarea "un"
type textarea "x"
type textarea "u"
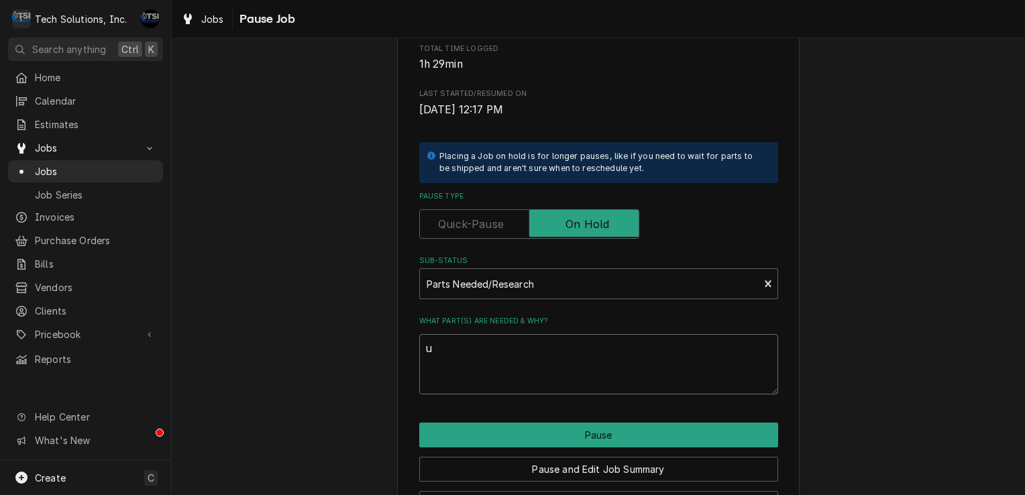
type textarea "x"
type textarea "U"
type textarea "x"
type textarea "Un"
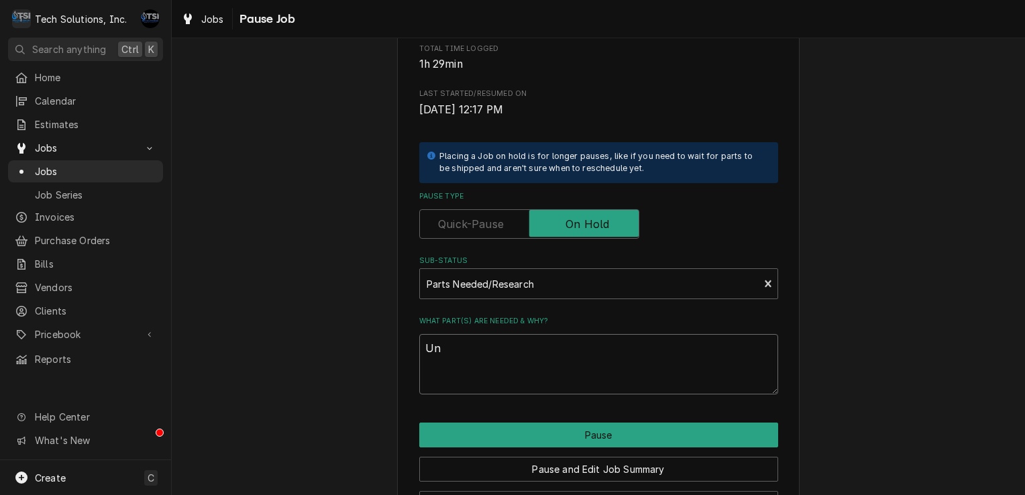
type textarea "x"
type textarea "Uno"
type textarea "x"
type textarea "Un"
type textarea "x"
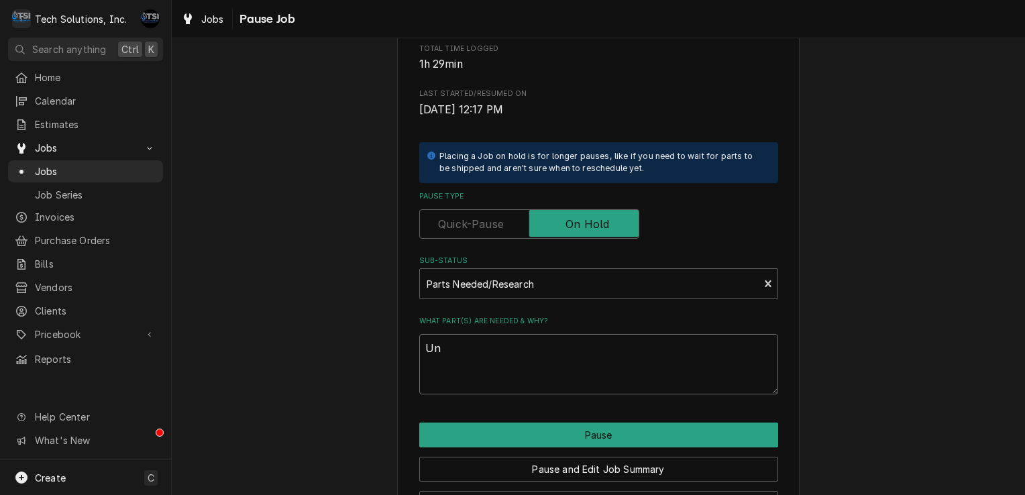
type textarea "Uni"
type textarea "x"
type textarea "Unit"
type textarea "x"
type textarea "Unit"
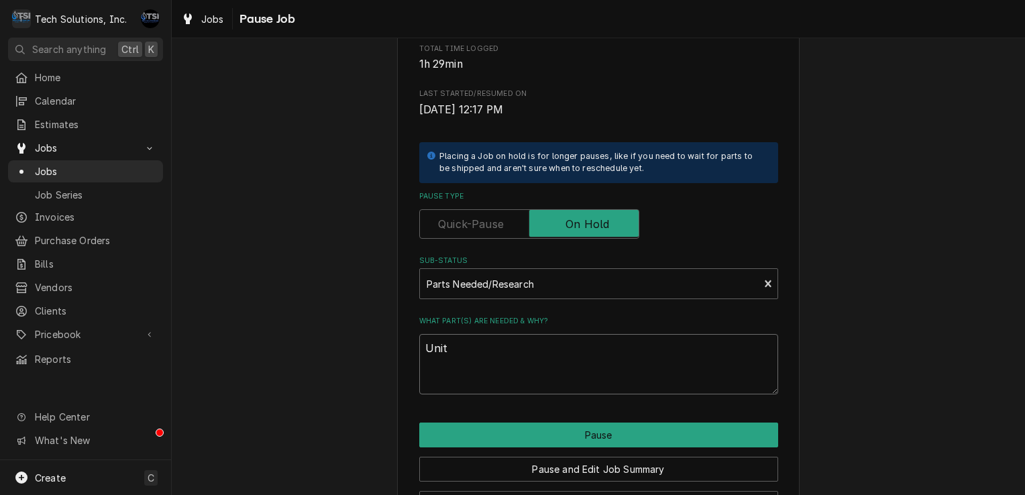
type textarea "x"
type textarea "Unit i"
type textarea "x"
type textarea "Unit is"
type textarea "x"
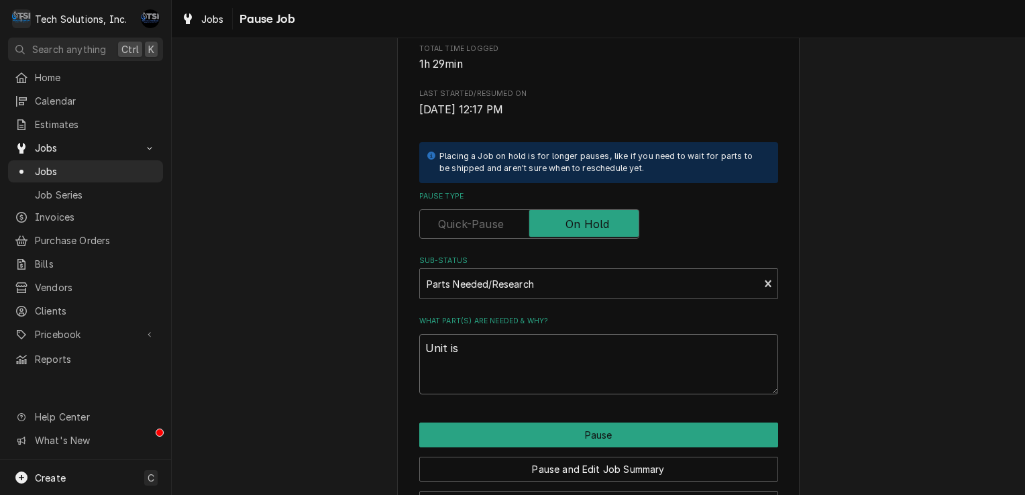
type textarea "Unit is"
type textarea "x"
type textarea "Unit is l"
type textarea "x"
type textarea "Unit is lw"
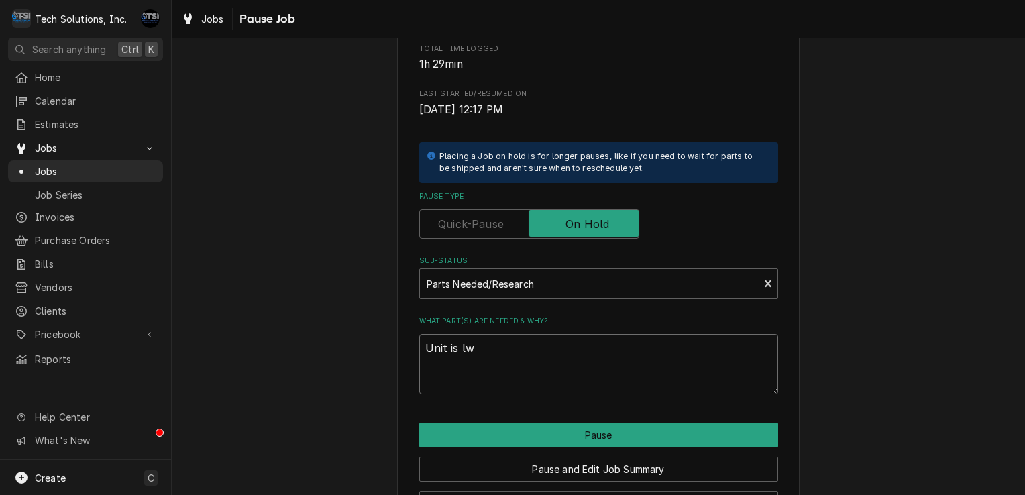
type textarea "x"
type textarea "Unit is lwa"
type textarea "x"
type textarea "Unit is lw"
type textarea "x"
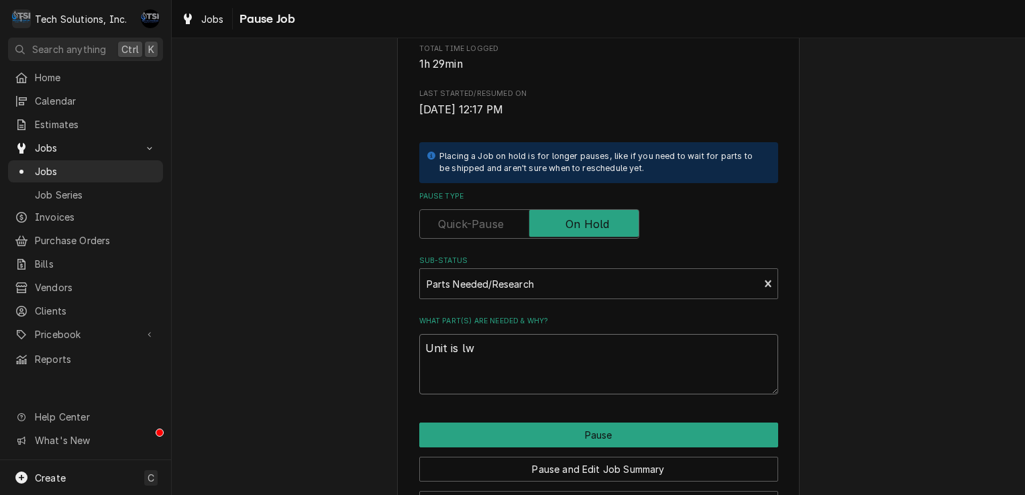
type textarea "Unit is l"
type textarea "x"
type textarea "Unit is le"
type textarea "x"
type textarea "Unit is lea"
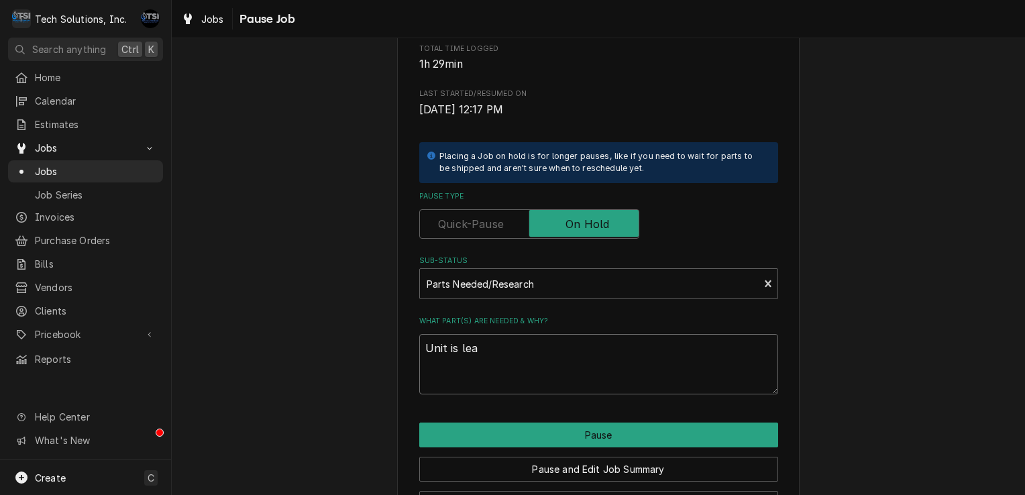
type textarea "x"
type textarea "Unit is leak"
type textarea "x"
type textarea "Unit is leaki"
type textarea "x"
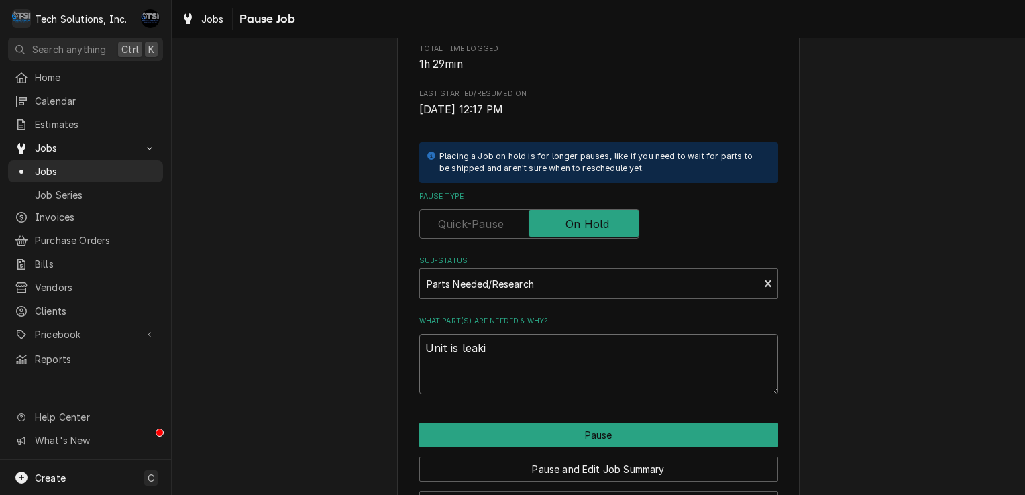
type textarea "Unit is leakin"
type textarea "x"
type textarea "Unit is leaking"
type textarea "x"
type textarea "Unit is leaking"
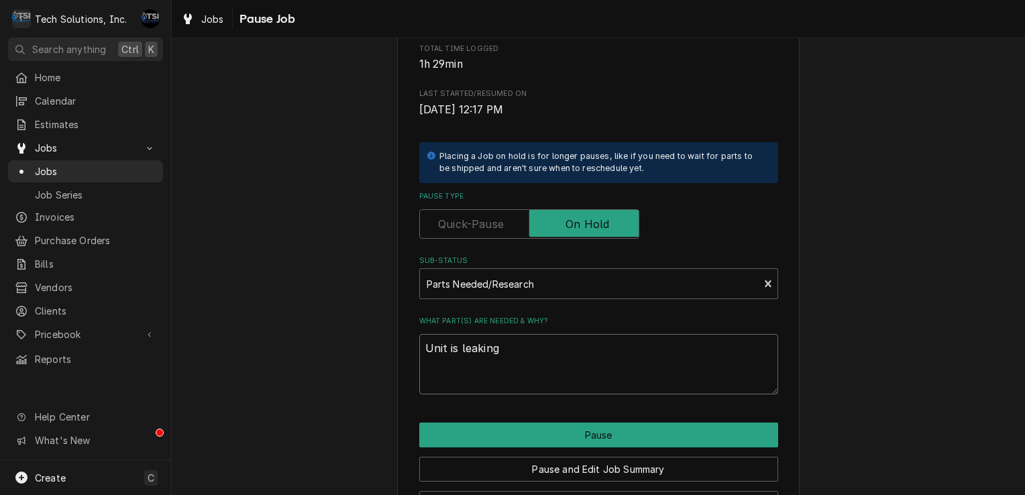
type textarea "x"
type textarea "Unit is leaking a"
type textarea "x"
type textarea "Unit is leaking at"
type textarea "x"
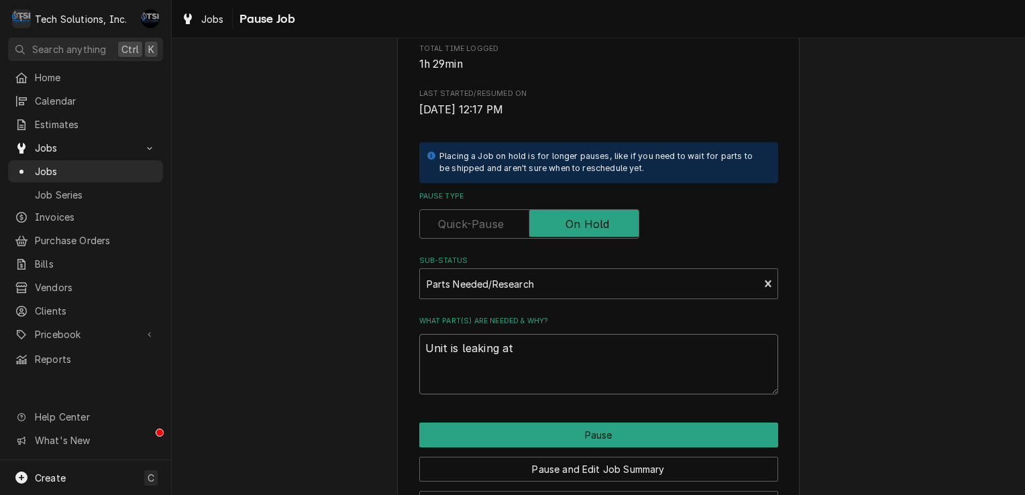
type textarea "Unit is leaking at"
type textarea "x"
type textarea "Unit is leaking at s"
type textarea "x"
type textarea "Unit is leaking at so"
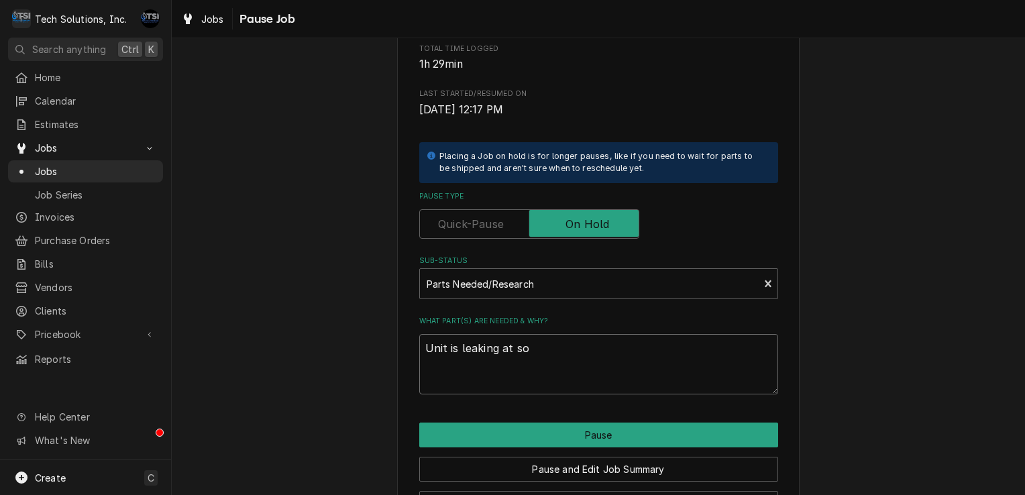
type textarea "x"
type textarea "Unit is leaking at s"
type textarea "x"
type textarea "Unit is leaking at so"
type textarea "x"
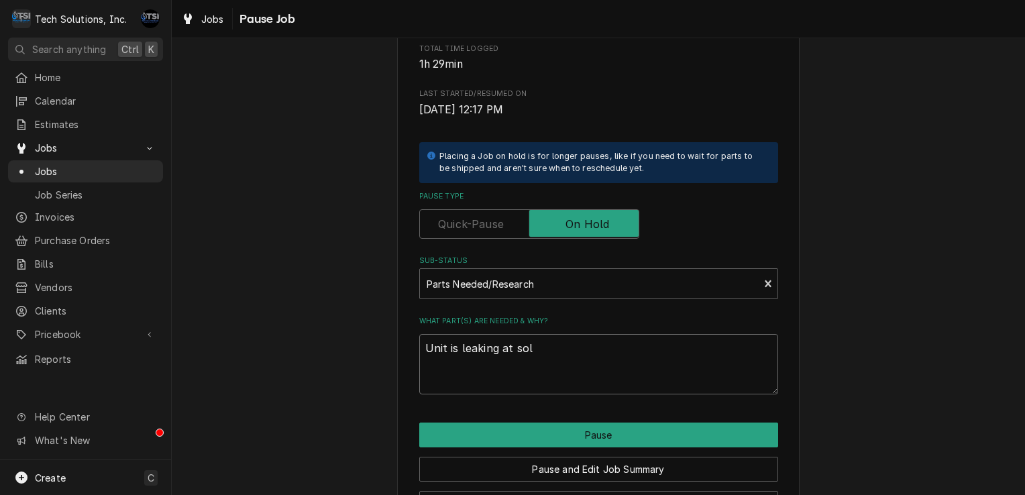
type textarea "Unit is leaking at sol"
type textarea "x"
type textarea "Unit is leaking at sole"
type textarea "x"
type textarea "Unit is leaking at solen"
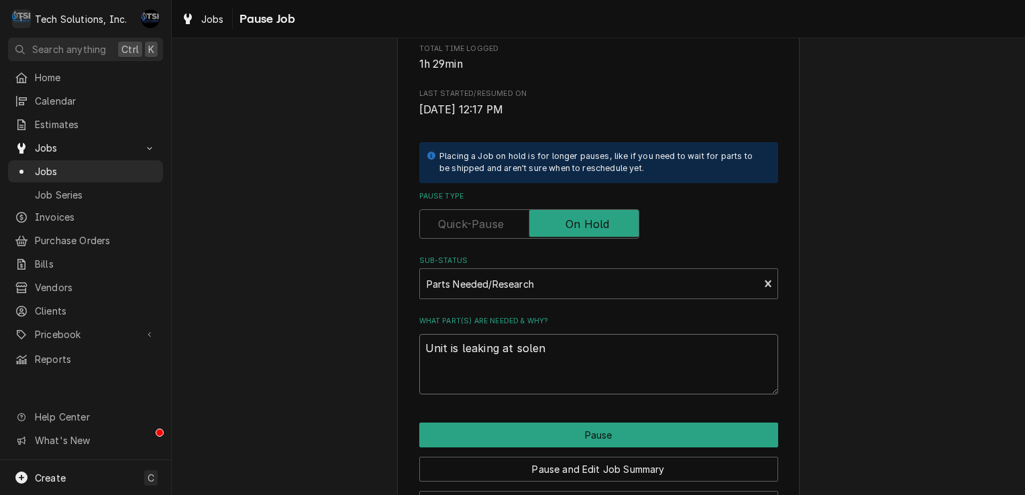
type textarea "x"
type textarea "Unit is leaking at soleno"
type textarea "x"
type textarea "Unit is leaking at solenoi"
type textarea "x"
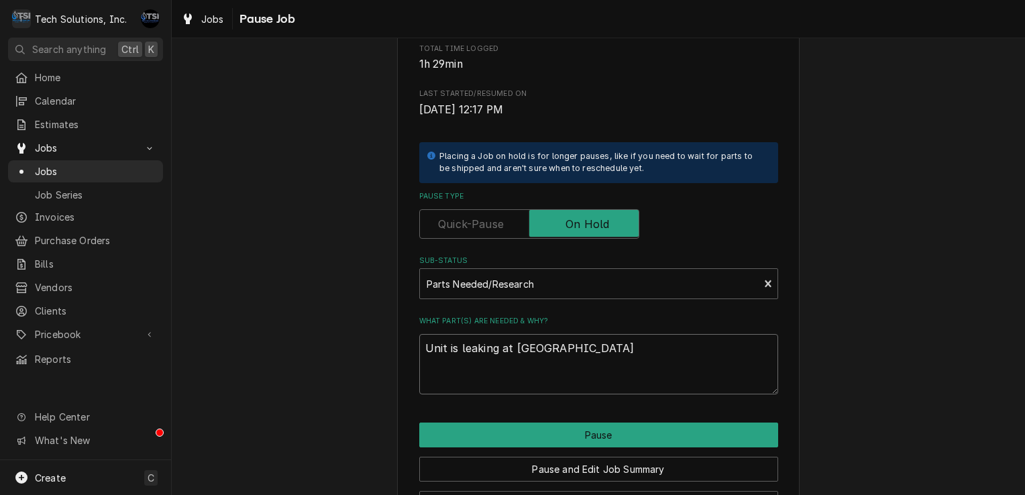
type textarea "Unit is leaking at solenoid"
type textarea "x"
type textarea "Unit is leaking at solenoid"
type textarea "x"
type textarea "Unit is leaking at solenoid"
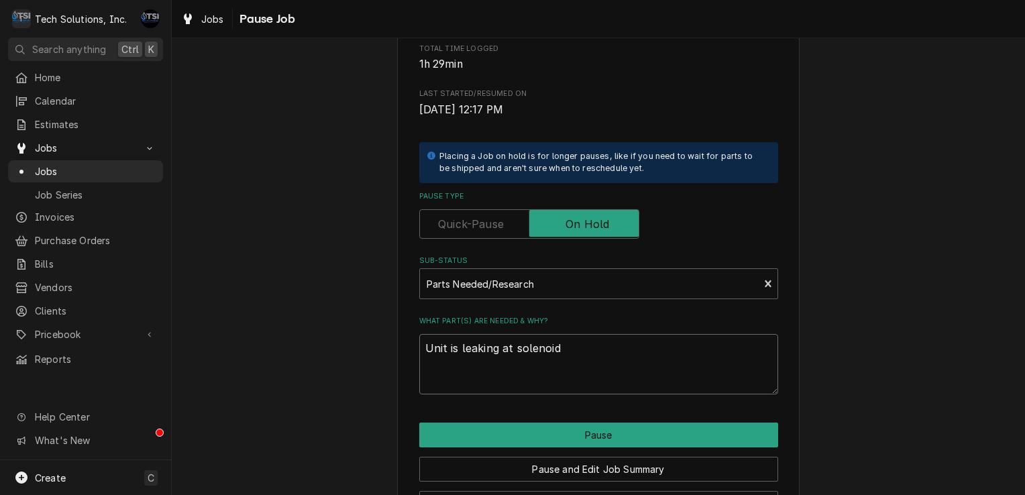
type textarea "x"
type textarea "Unit is leaking at solenoid."
type textarea "x"
type textarea "Unit is leaking at solenoid."
type textarea "x"
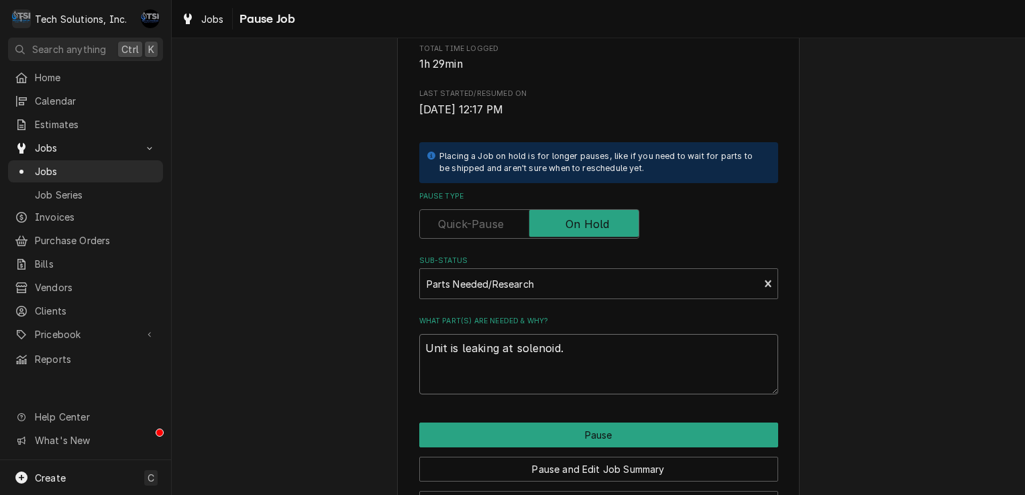
type textarea "Unit is leaking at solenoid. c"
type textarea "x"
type textarea "Unit is leaking at solenoid. cu"
type textarea "x"
type textarea "Unit is leaking at solenoid. cus"
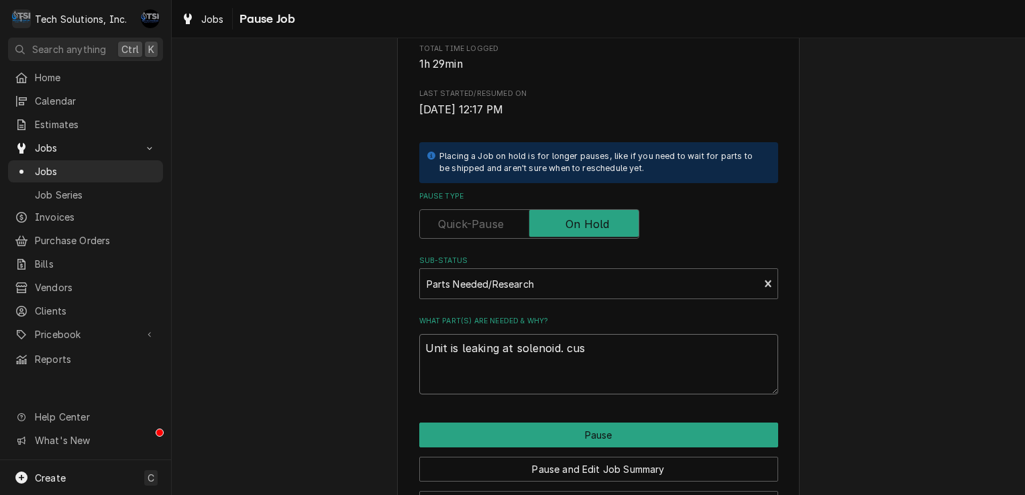
type textarea "x"
type textarea "Unit is leaking at solenoid. cust"
type textarea "x"
type textarea "Unit is leaking at solenoid. custo"
type textarea "x"
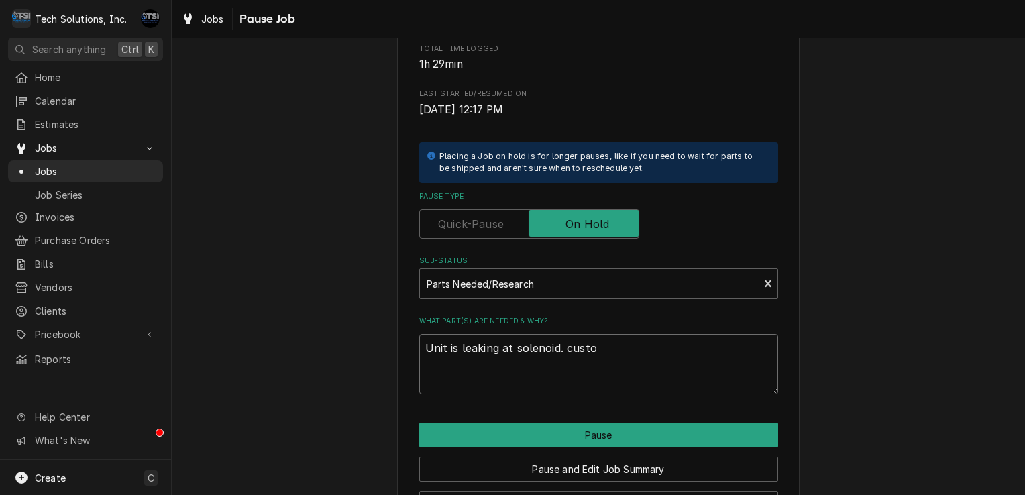
type textarea "Unit is leaking at solenoid. custom"
type textarea "x"
type textarea "Unit is leaking at solenoid. customw"
type textarea "x"
type textarea "Unit is leaking at solenoid. customwe"
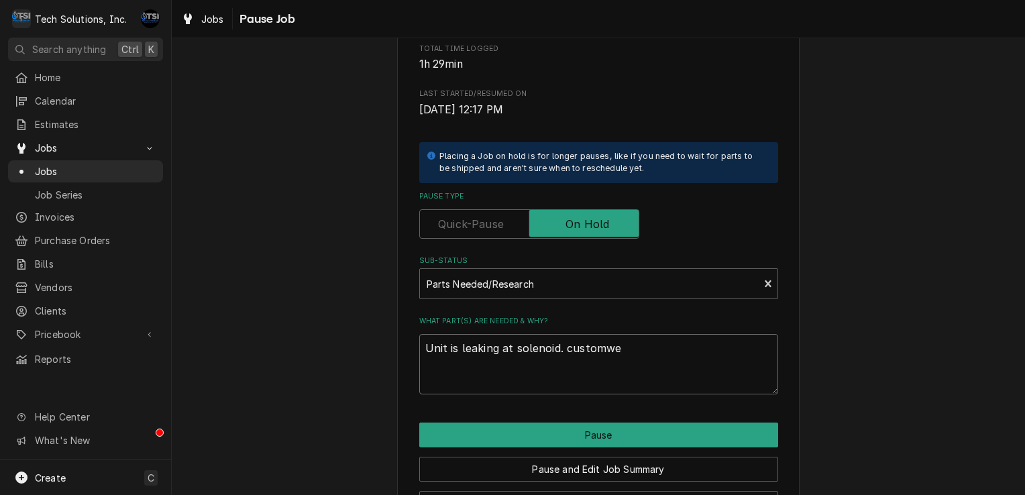
type textarea "x"
type textarea "Unit is leaking at solenoid. customwer"
type textarea "x"
type textarea "Unit is leaking at solenoid. customwer"
type textarea "x"
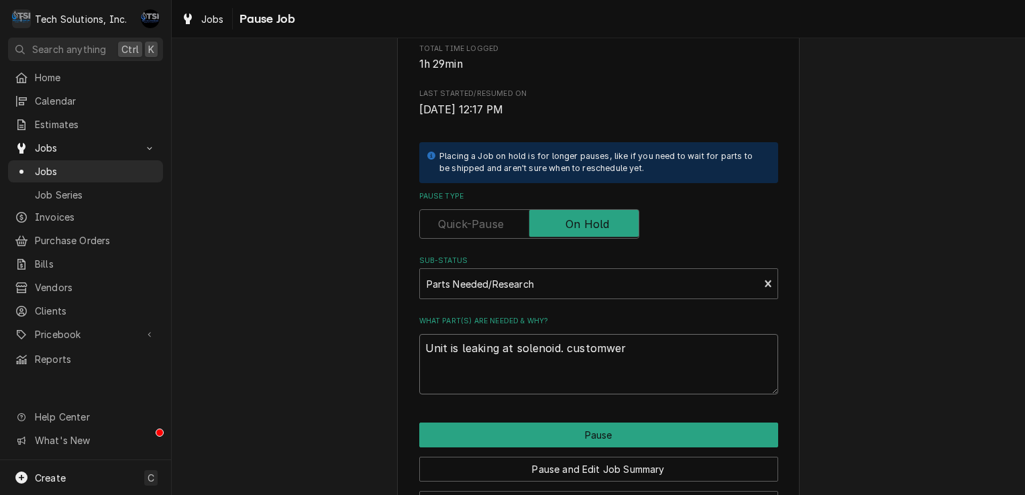
type textarea "Unit is leaking at solenoid. customwer"
type textarea "x"
type textarea "Unit is leaking at solenoid. customwe"
type textarea "x"
type textarea "Unit is leaking at solenoid. customw"
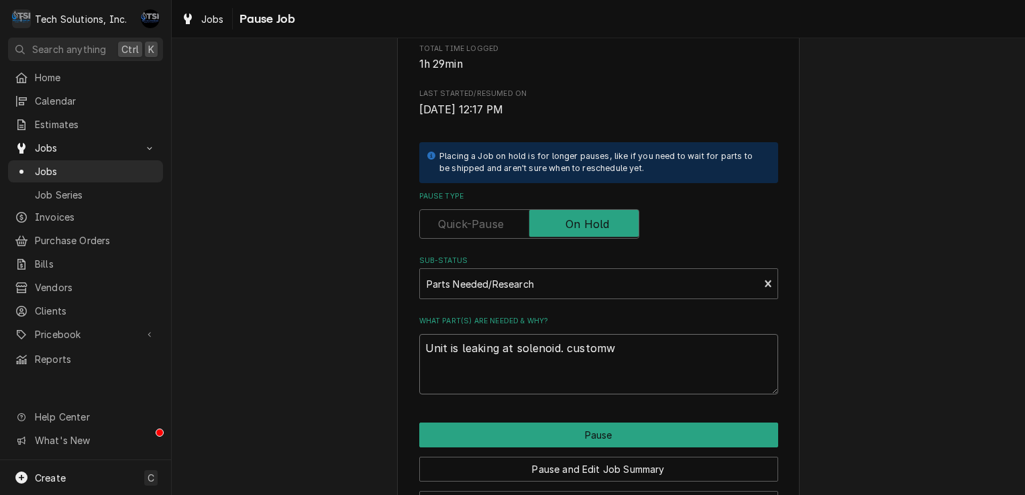
type textarea "x"
type textarea "Unit is leaking at solenoid. custom"
type textarea "x"
type textarea "Unit is leaking at solenoid. custome"
type textarea "x"
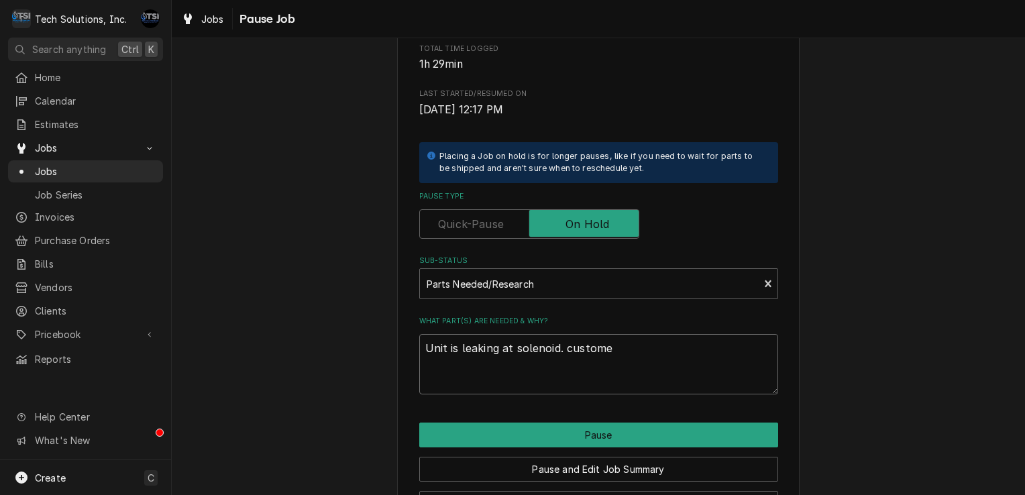
type textarea "Unit is leaking at solenoid. customer"
type textarea "x"
type textarea "Unit is leaking at solenoid. customer"
type textarea "x"
type textarea "Unit is leaking at solenoid. customer w"
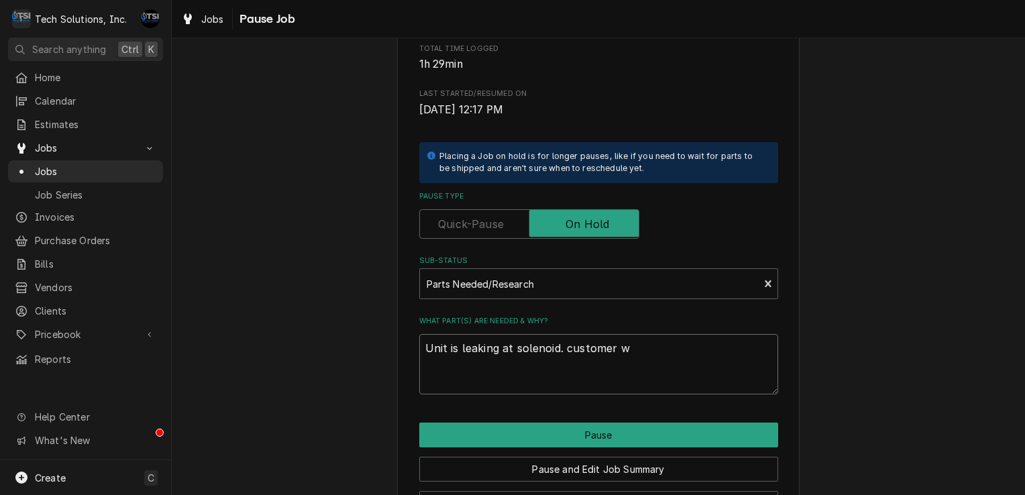
type textarea "x"
type textarea "Unit is leaking at solenoid. customer wa"
type textarea "x"
type textarea "Unit is leaking at solenoid. customer wam"
type textarea "x"
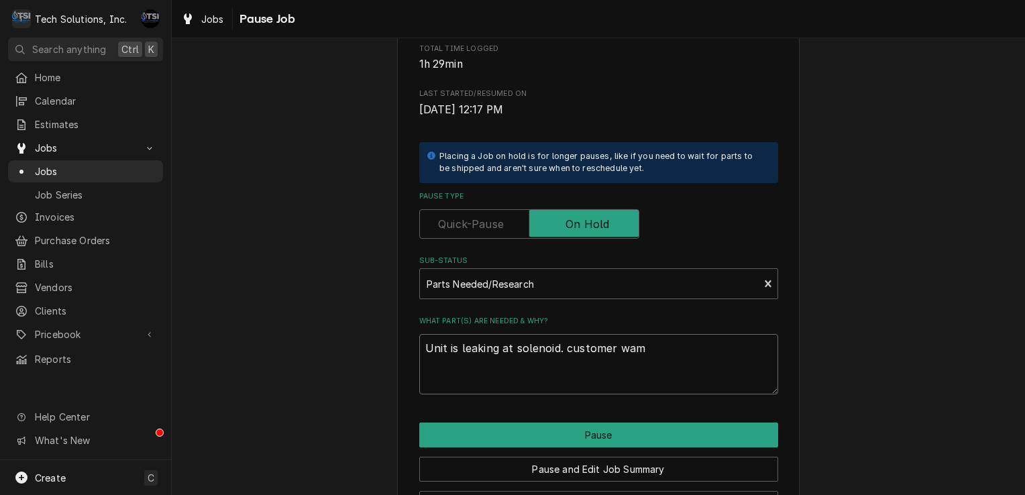
type textarea "Unit is leaking at solenoid. customer wamt"
type textarea "x"
type textarea "Unit is leaking at solenoid. customer wamts"
type textarea "x"
type textarea "Unit is leaking at solenoid. customer wamts"
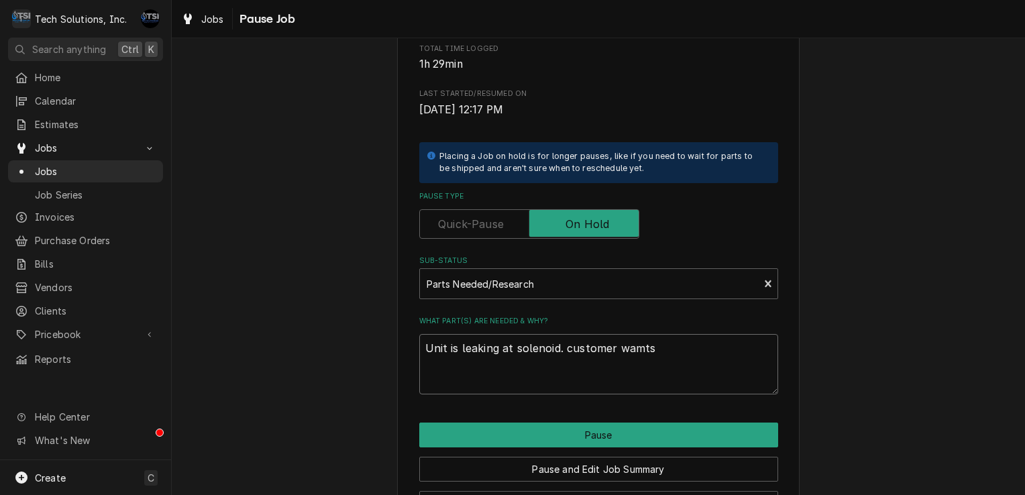
type textarea "x"
type textarea "Unit is leaking at solenoid. customer wamts"
type textarea "x"
type textarea "Unit is leaking at solenoid. customer wamt"
type textarea "x"
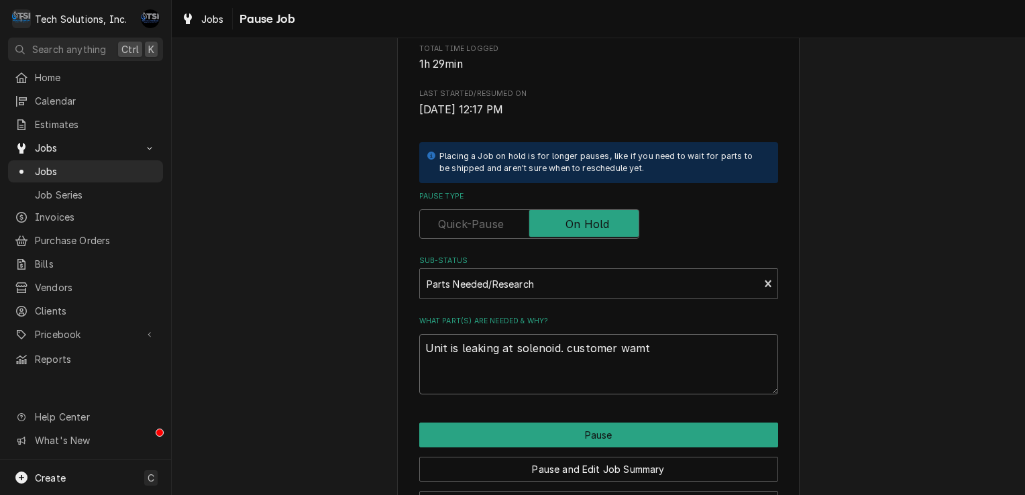
type textarea "Unit is leaking at solenoid. customer wam"
type textarea "x"
type textarea "Unit is leaking at solenoid. customer wa"
type textarea "x"
type textarea "Unit is leaking at solenoid. customer wan"
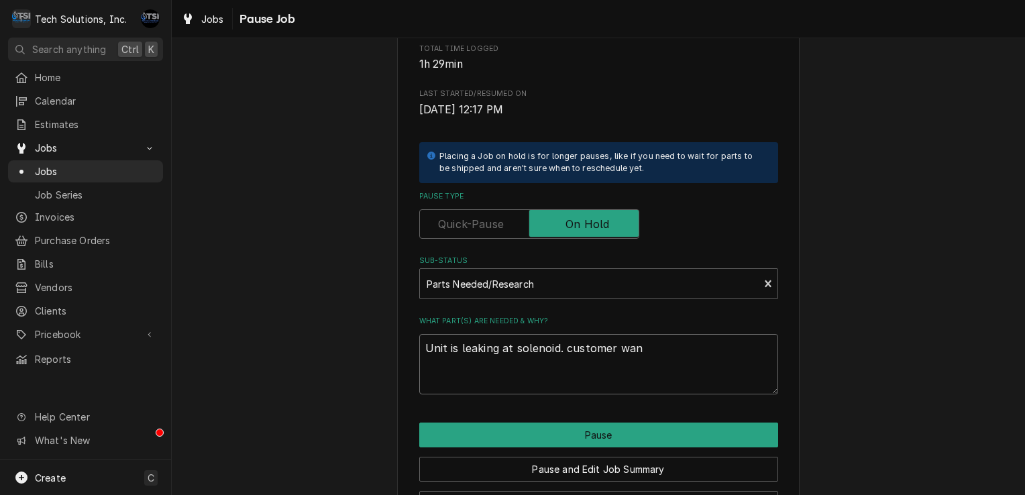
type textarea "x"
type textarea "Unit is leaking at solenoid. customer want"
type textarea "x"
type textarea "Unit is leaking at solenoid. customer wants"
type textarea "x"
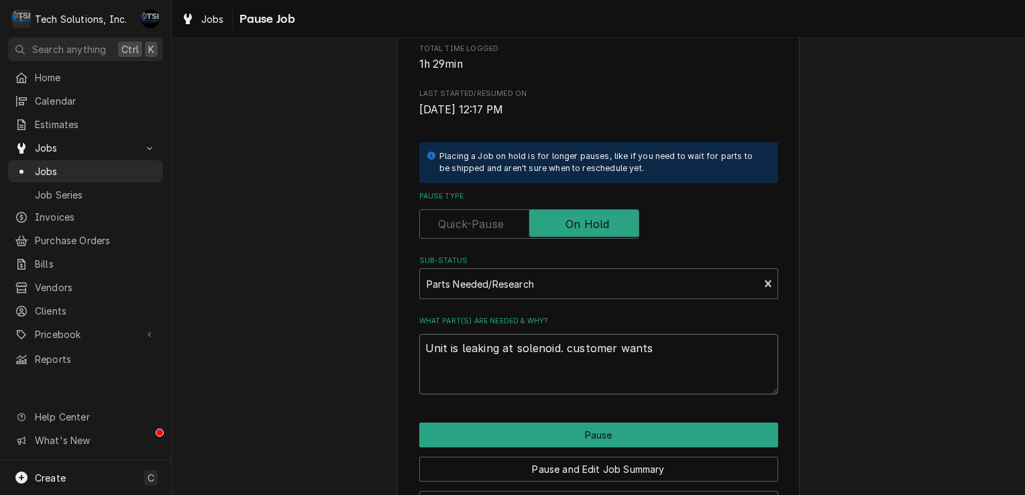
type textarea "Unit is leaking at solenoid. customer wants"
type textarea "x"
type textarea "Unit is leaking at solenoid. customer wants q"
type textarea "x"
type textarea "Unit is leaking at solenoid. customer wants qu"
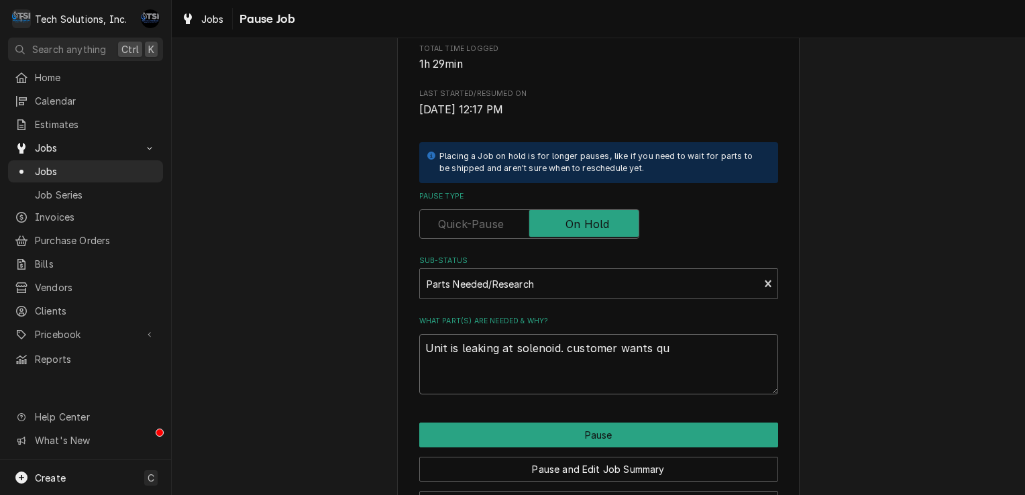
type textarea "x"
type textarea "Unit is leaking at solenoid. customer wants quoe"
type textarea "x"
type textarea "Unit is leaking at solenoid. customer wants quoet"
type textarea "x"
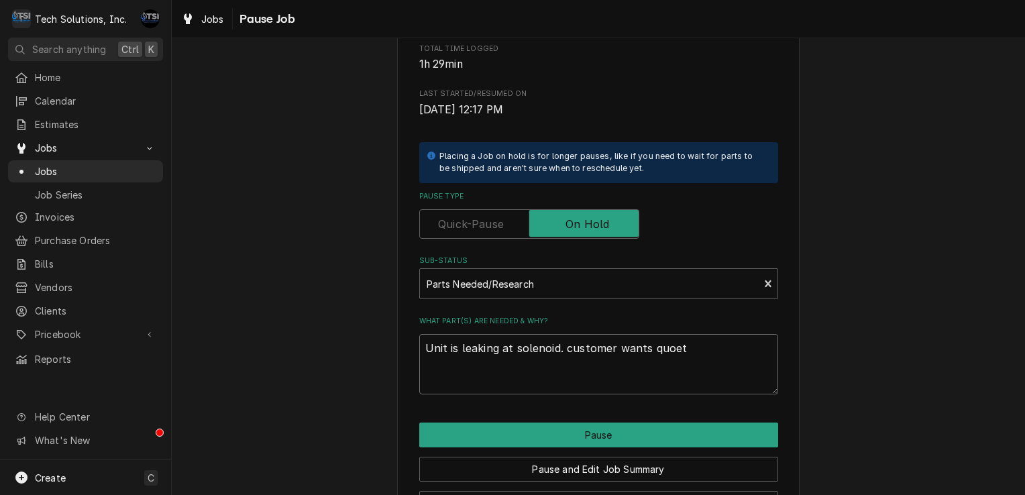
type textarea "Unit is leaking at solenoid. customer wants quoe"
type textarea "x"
type textarea "Unit is leaking at solenoid. customer wants quo"
type textarea "x"
type textarea "Unit is leaking at solenoid. customer wants quot"
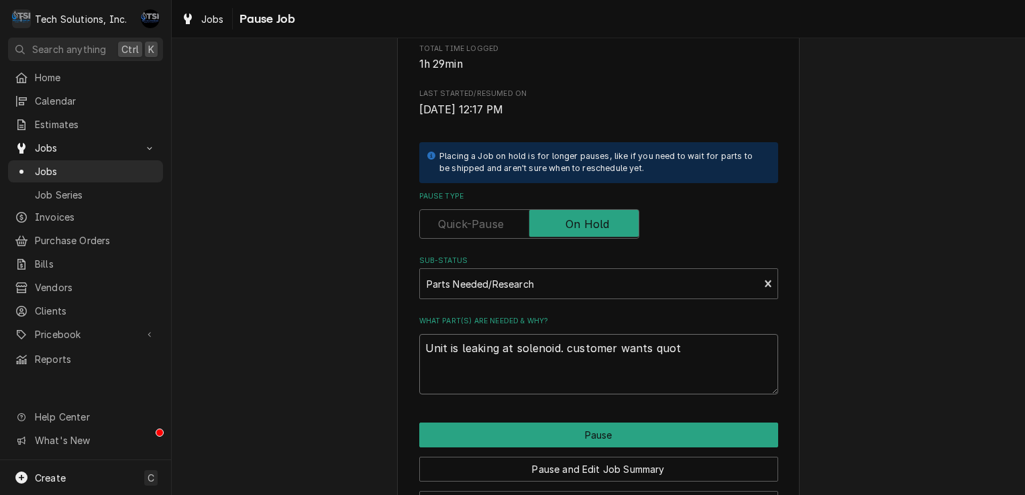
type textarea "x"
type textarea "Unit is leaking at solenoid. customer wants quote"
type textarea "x"
type textarea "Unit is leaking at solenoid. customer wants quote"
type textarea "x"
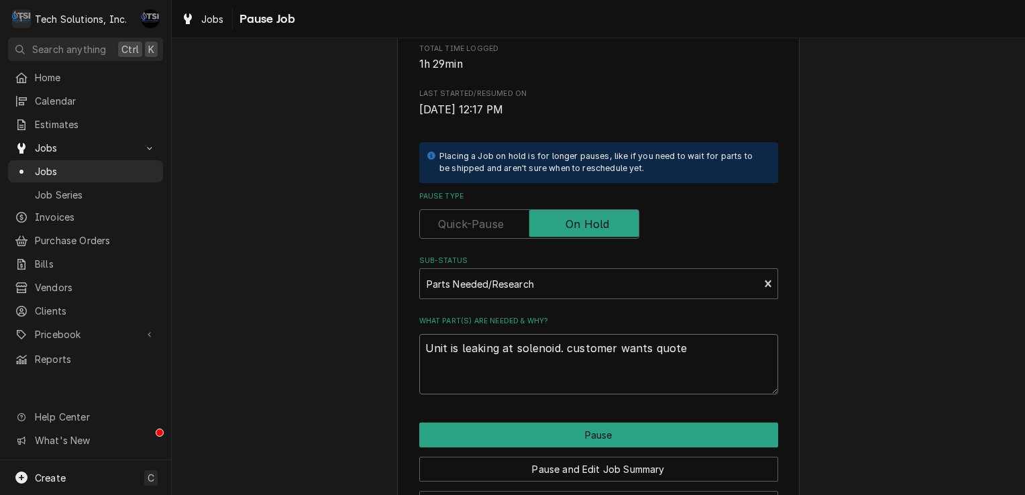
type textarea "Unit is leaking at solenoid. customer wants quote o"
type textarea "x"
type textarea "Unit is leaking at solenoid. customer wants quote on"
type textarea "x"
type textarea "Unit is leaking at solenoid. customer wants quote on"
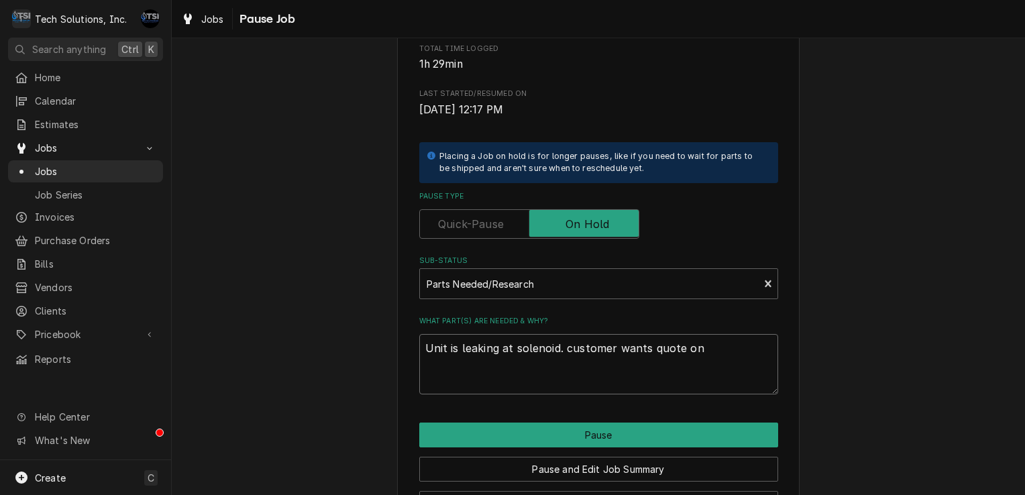
type textarea "x"
type textarea "Unit is leaking at solenoid. customer wants quote on f"
type textarea "x"
type textarea "Unit is leaking at solenoid. customer wants quote on fi"
type textarea "x"
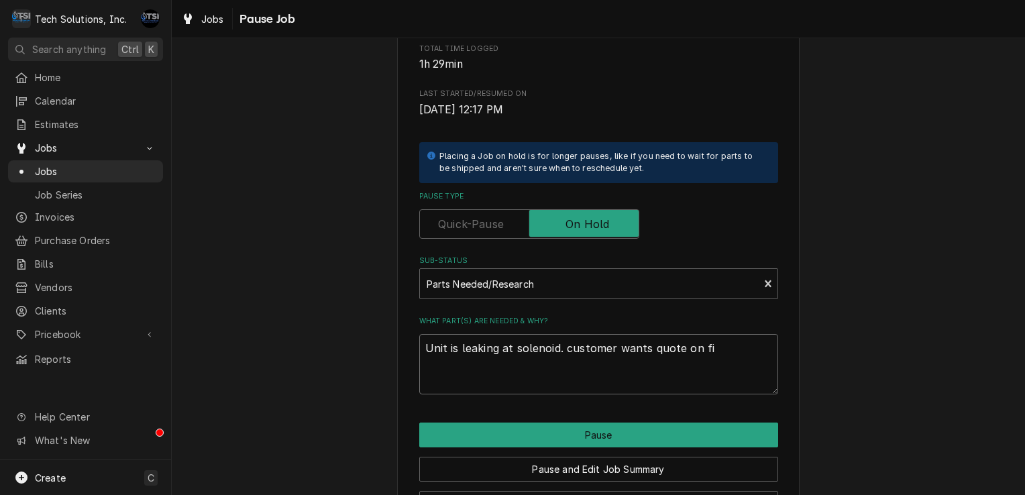
type textarea "Unit is leaking at solenoid. customer wants quote on fix"
type textarea "x"
type textarea "Unit is leaking at solenoid. customer wants quote on fixi"
type textarea "x"
type textarea "Unit is leaking at solenoid. customer wants quote on fixin"
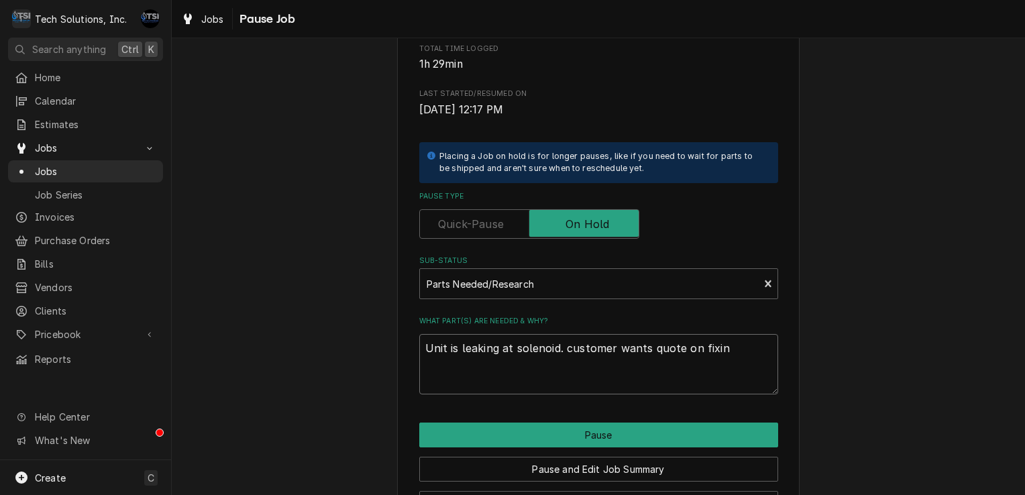
type textarea "x"
type textarea "Unit is leaking at solenoid. customer wants quote on fixing"
type textarea "x"
type textarea "Unit is leaking at solenoid. customer wants quote on fixing"
type textarea "x"
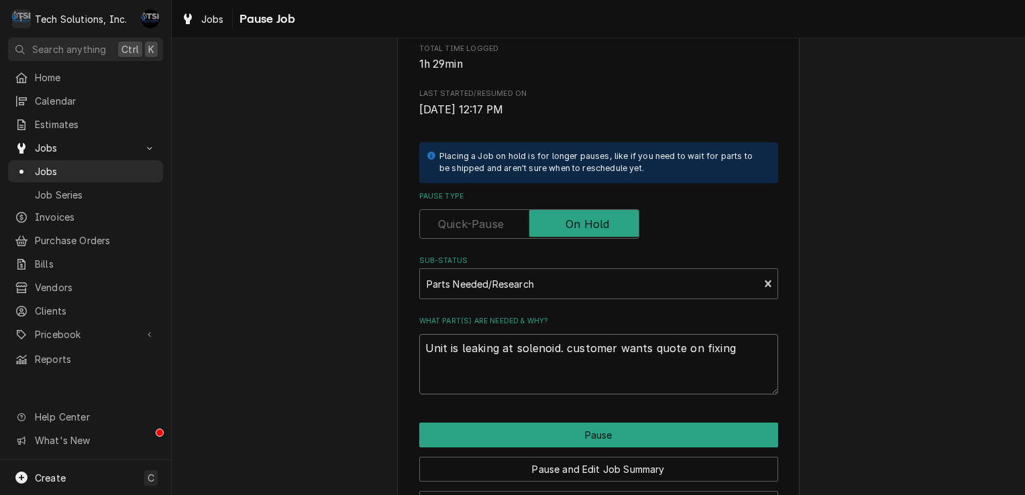
type textarea "Unit is leaking at solenoid. customer wants quote on fixing i"
type textarea "x"
type textarea "Unit is leaking at solenoid. customer wants quote on fixing it"
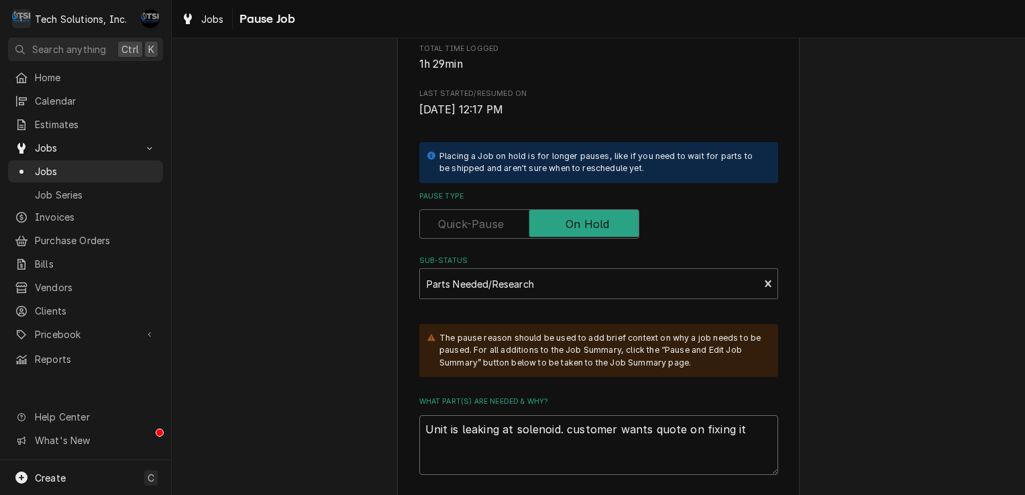
type textarea "x"
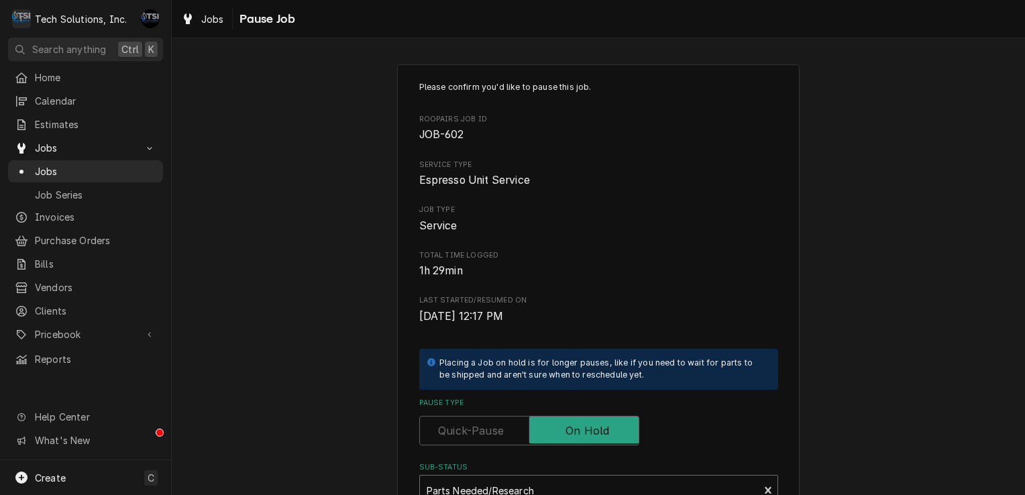
scroll to position [335, 0]
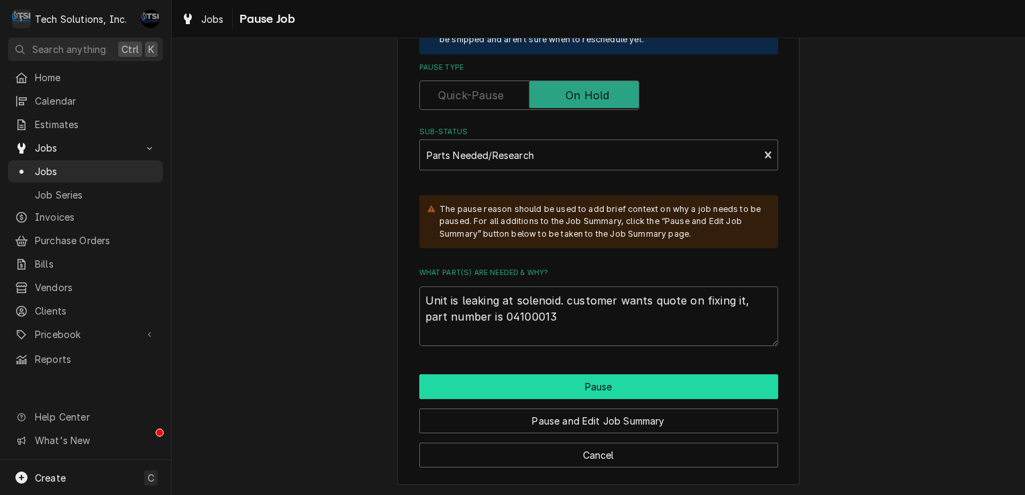
click at [602, 377] on button "Pause" at bounding box center [598, 386] width 359 height 25
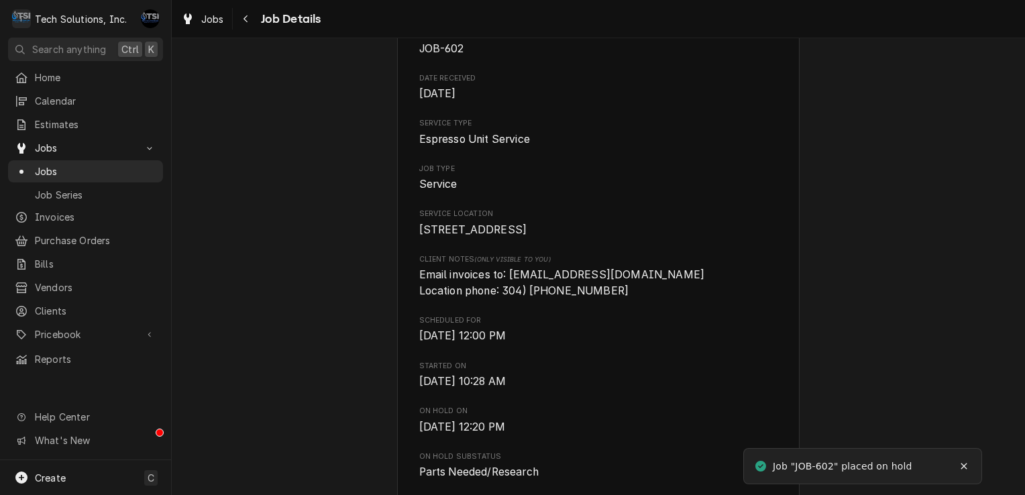
scroll to position [153, 0]
click at [575, 290] on span "Email invoices to: [EMAIL_ADDRESS][DOMAIN_NAME] Location phone: 304) [PHONE_NUM…" at bounding box center [562, 282] width 286 height 29
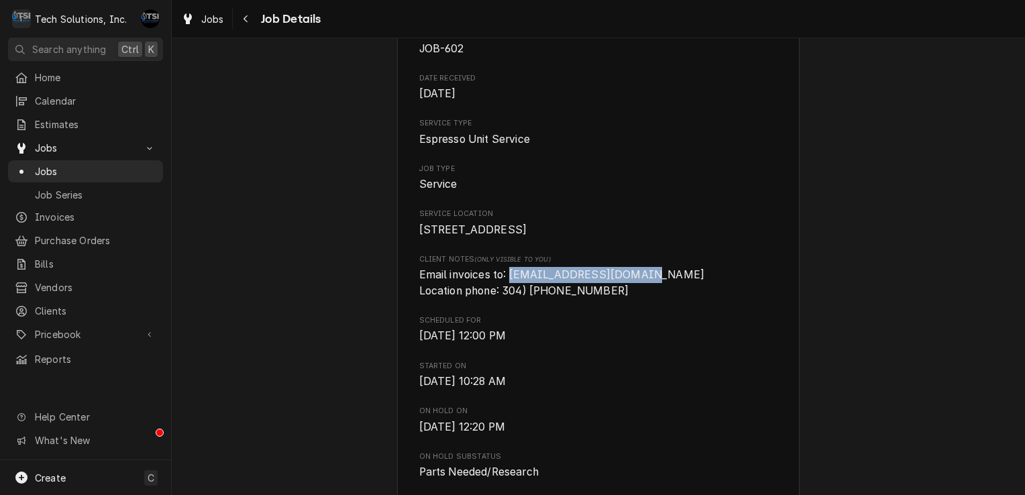
drag, startPoint x: 506, startPoint y: 290, endPoint x: 639, endPoint y: 295, distance: 133.6
click at [639, 295] on span "Email invoices to: [EMAIL_ADDRESS][DOMAIN_NAME] Location phone: 304) [PHONE_NUM…" at bounding box center [598, 283] width 359 height 32
drag, startPoint x: 639, startPoint y: 295, endPoint x: 606, endPoint y: 291, distance: 33.1
click at [606, 291] on span "Email invoices to: [EMAIL_ADDRESS][DOMAIN_NAME] Location phone: 304) [PHONE_NUM…" at bounding box center [562, 282] width 286 height 29
copy span "hillsboropub@gmail.com"
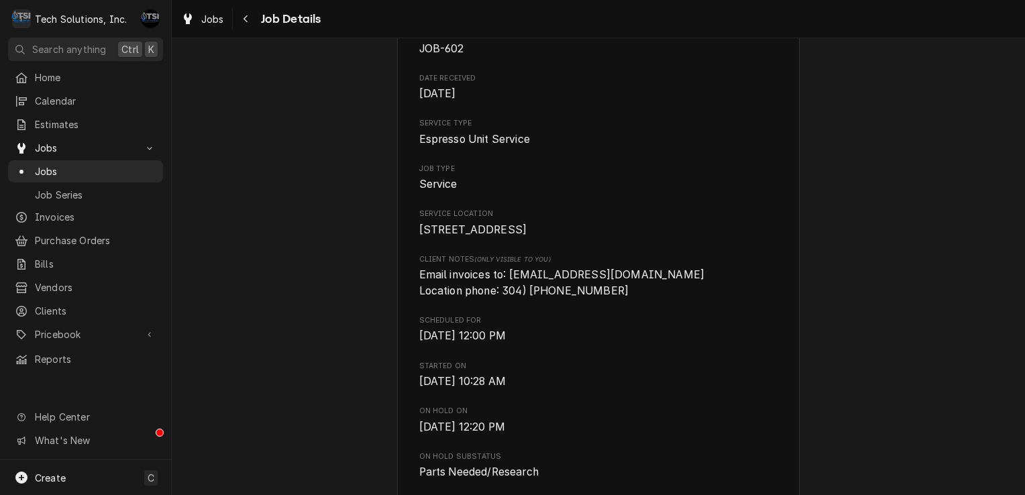
click at [655, 89] on span "[DATE]" at bounding box center [598, 94] width 359 height 16
click at [30, 472] on div "Create" at bounding box center [39, 477] width 52 height 16
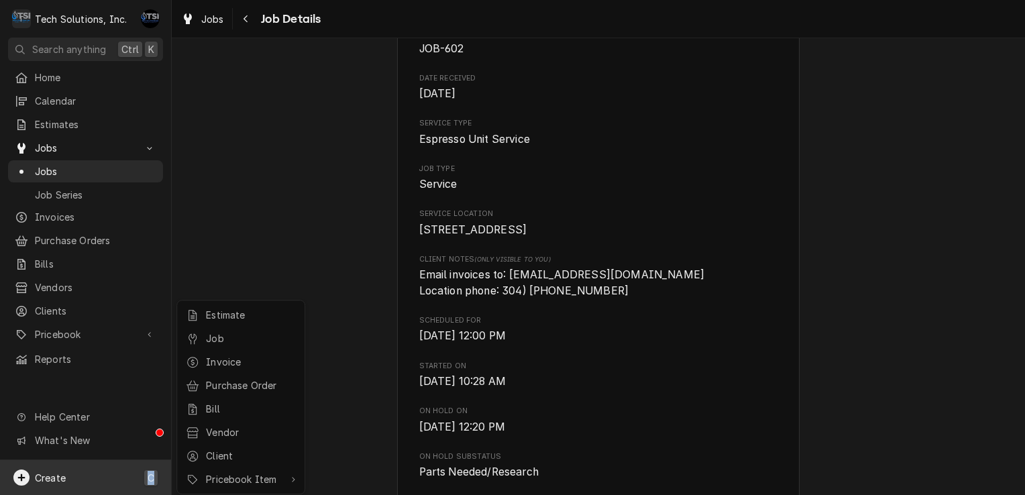
click at [30, 472] on html "T Tech Solutions, Inc. AF Search anything Ctrl K Home Calendar Estimates Jobs J…" at bounding box center [512, 247] width 1025 height 495
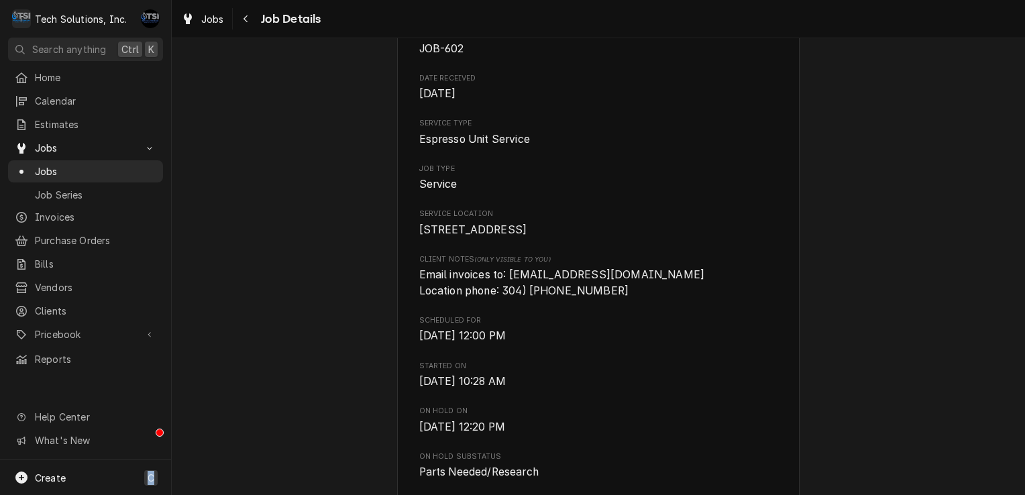
drag, startPoint x: 30, startPoint y: 472, endPoint x: 115, endPoint y: 472, distance: 85.8
click at [115, 472] on div "Create C" at bounding box center [85, 477] width 171 height 35
click at [115, 472] on html "T Tech Solutions, Inc. AF Search anything Ctrl K Home Calendar Estimates Jobs J…" at bounding box center [512, 247] width 1025 height 495
click at [115, 472] on div "Create C" at bounding box center [85, 477] width 171 height 35
click at [115, 472] on html "T Tech Solutions, Inc. AF Search anything Ctrl K Home Calendar Estimates Jobs J…" at bounding box center [512, 247] width 1025 height 495
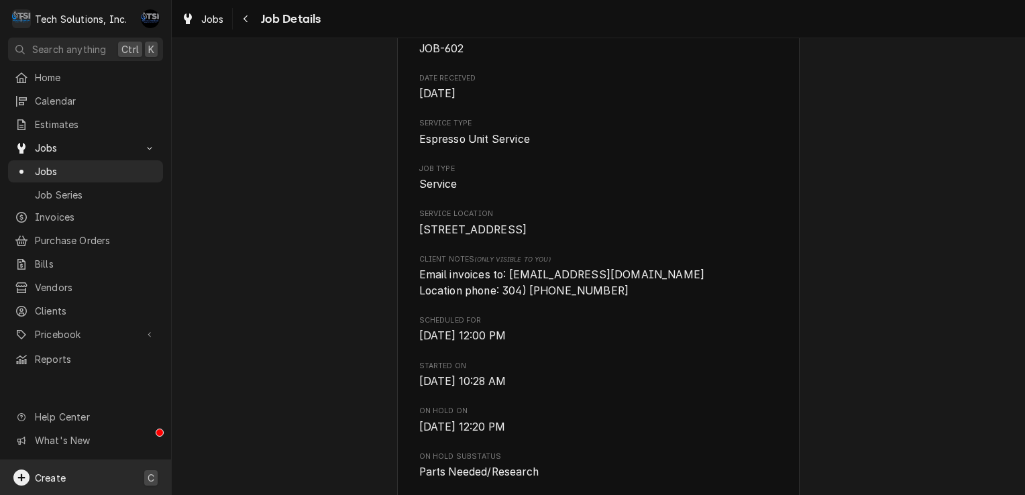
drag, startPoint x: 64, startPoint y: 461, endPoint x: 18, endPoint y: 472, distance: 47.5
click at [18, 472] on icon "Dynamic Content Wrapper" at bounding box center [21, 477] width 16 height 16
click at [236, 317] on div "Estimate" at bounding box center [251, 315] width 90 height 14
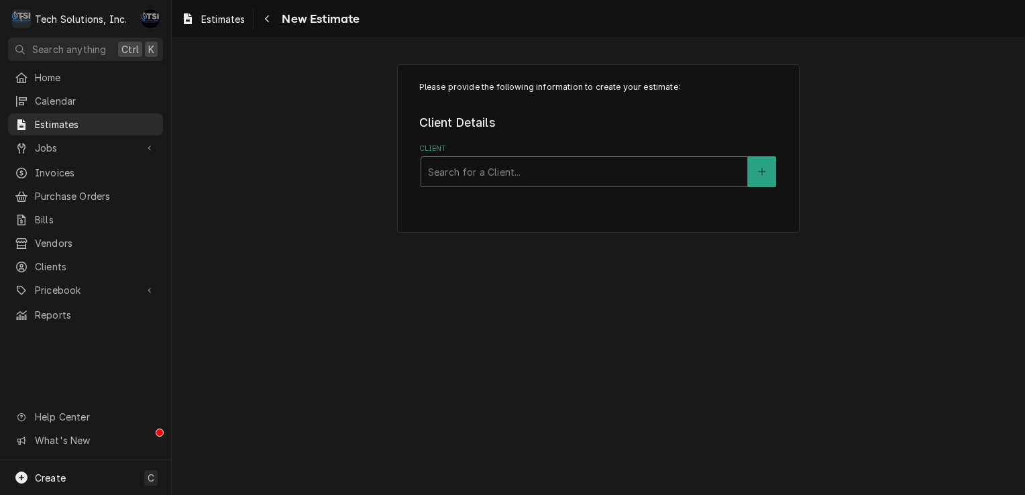
drag, startPoint x: 541, startPoint y: 179, endPoint x: 479, endPoint y: 160, distance: 64.0
click at [479, 160] on div "Search for a Client..." at bounding box center [584, 172] width 326 height 30
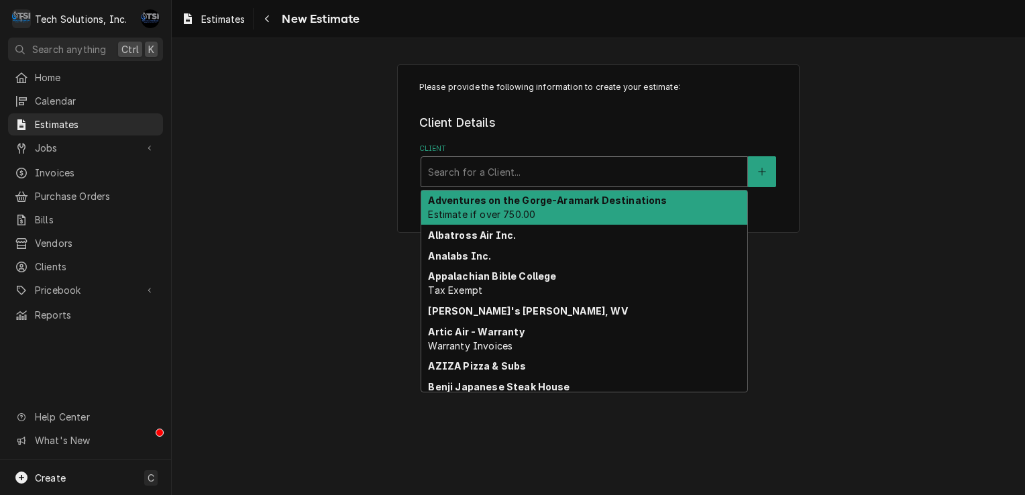
click at [479, 160] on div "Client" at bounding box center [584, 172] width 312 height 24
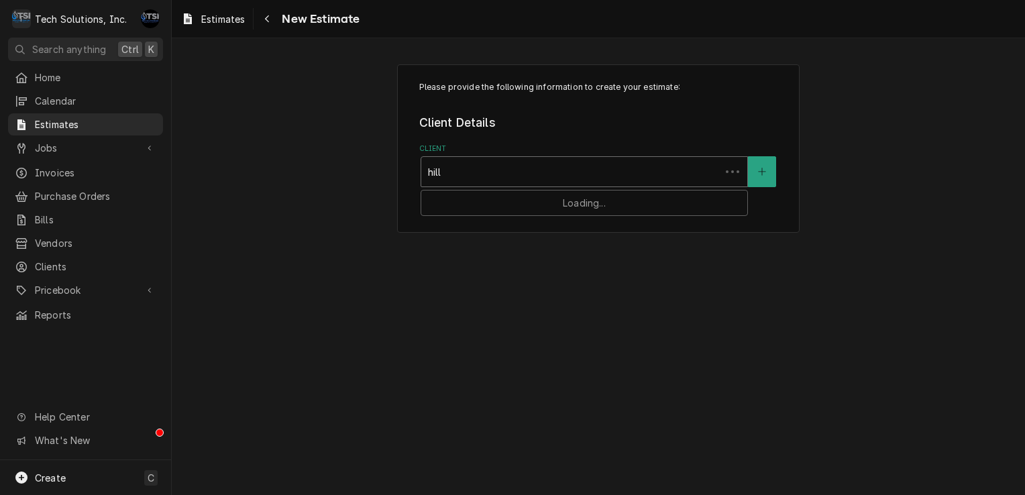
type input "hills"
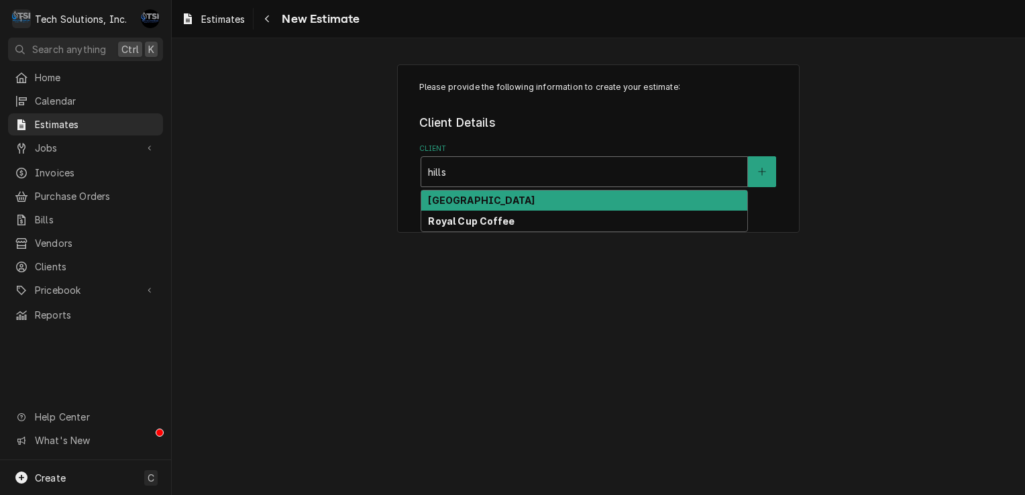
click at [488, 204] on strong "[GEOGRAPHIC_DATA]" at bounding box center [481, 199] width 107 height 11
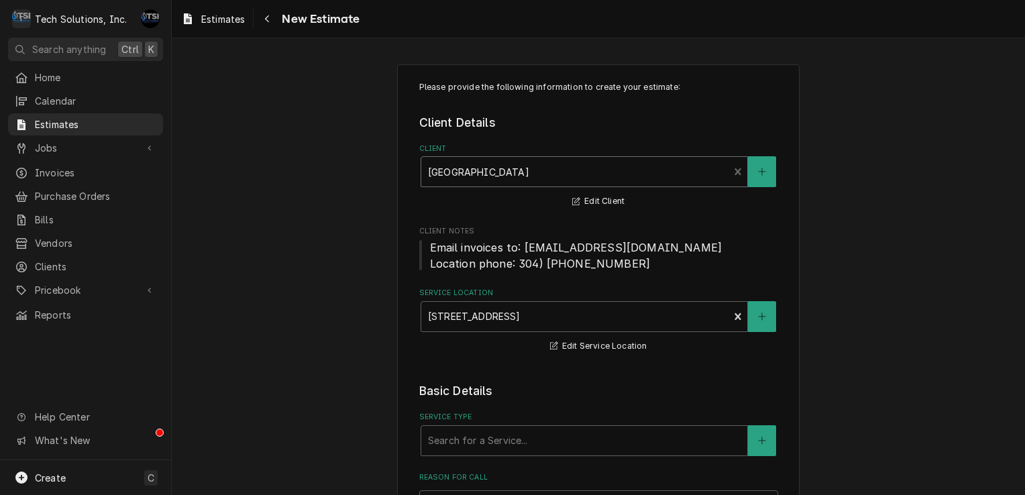
scroll to position [208, 0]
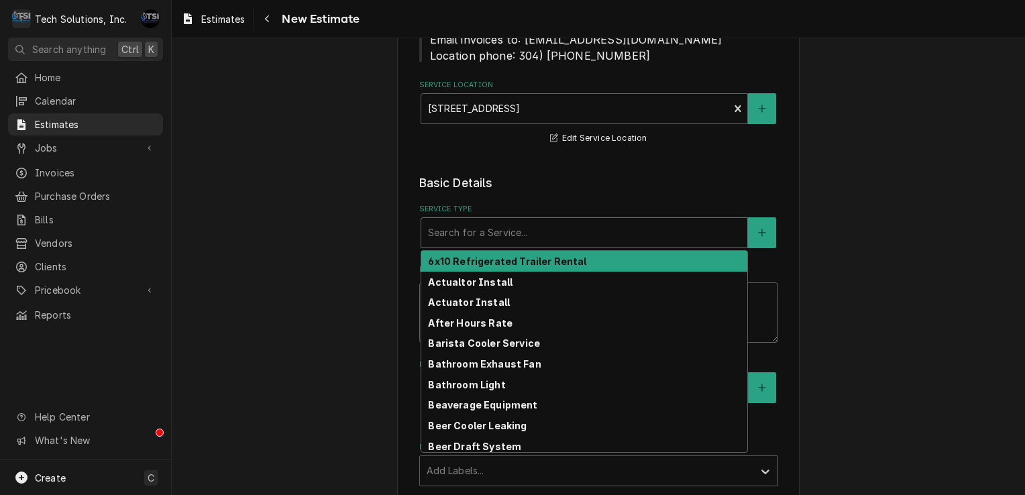
click at [546, 227] on div "Service Type" at bounding box center [584, 233] width 312 height 24
type textarea "x"
type input "e"
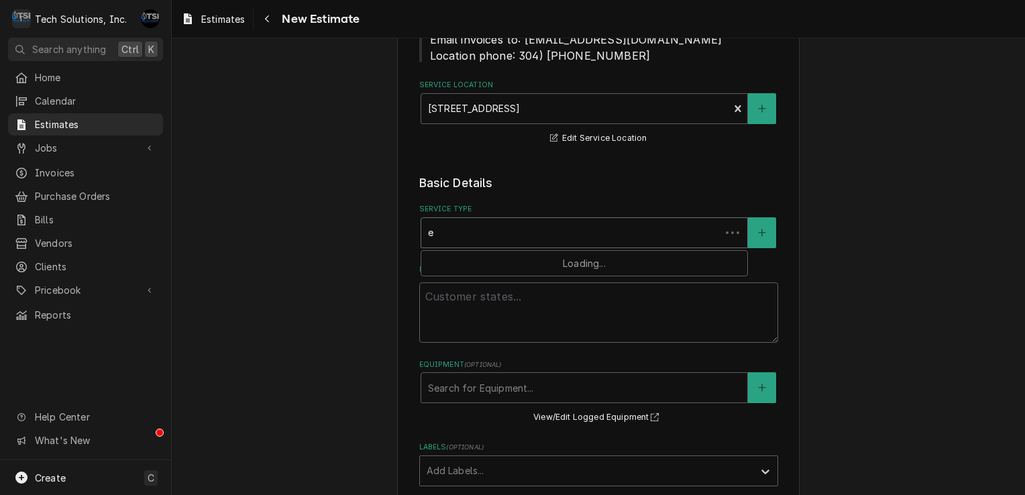
type textarea "x"
type input "ed"
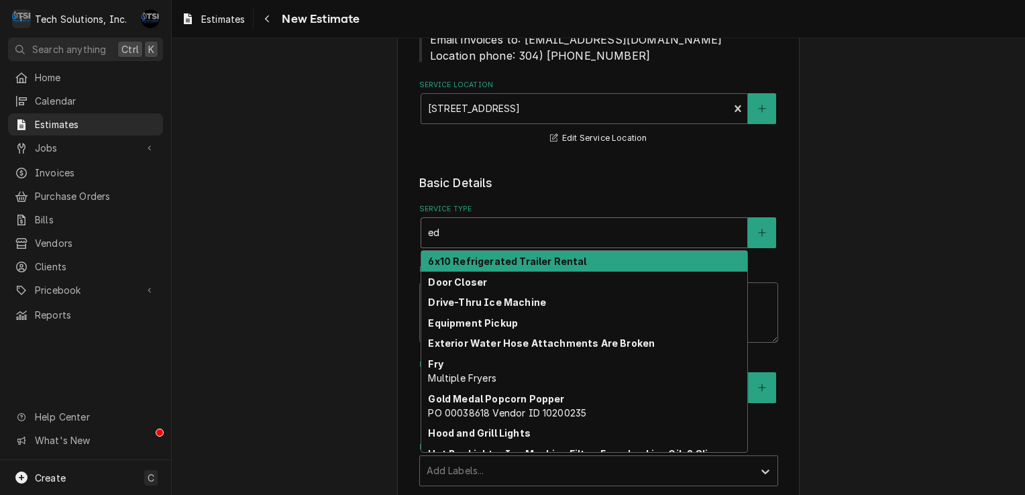
type textarea "x"
type input "e"
type textarea "x"
type input "es"
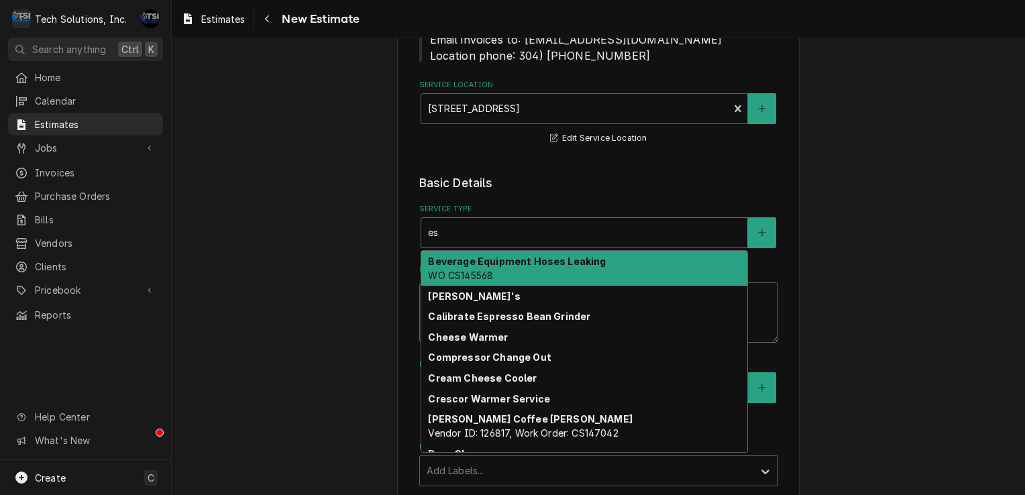
type textarea "x"
type input "esp"
type textarea "x"
type input "espr"
type textarea "x"
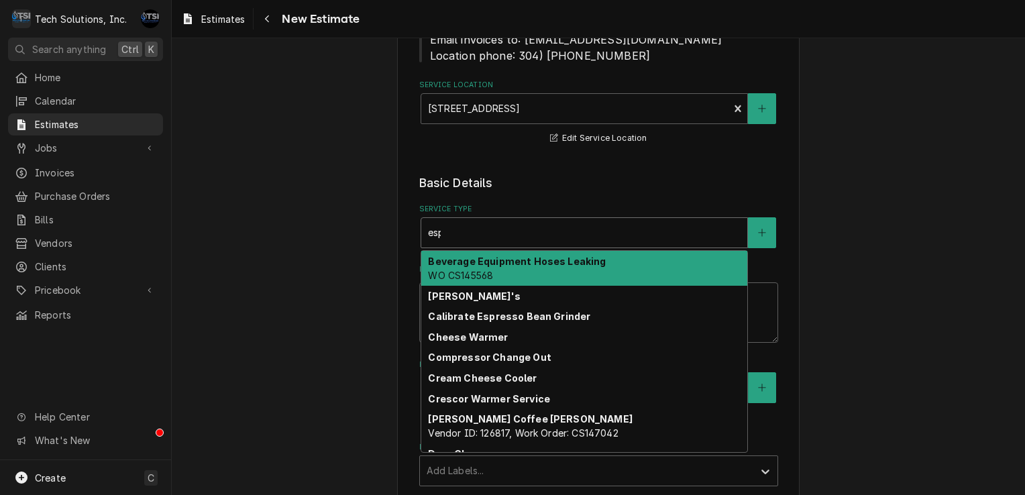
type input "espre"
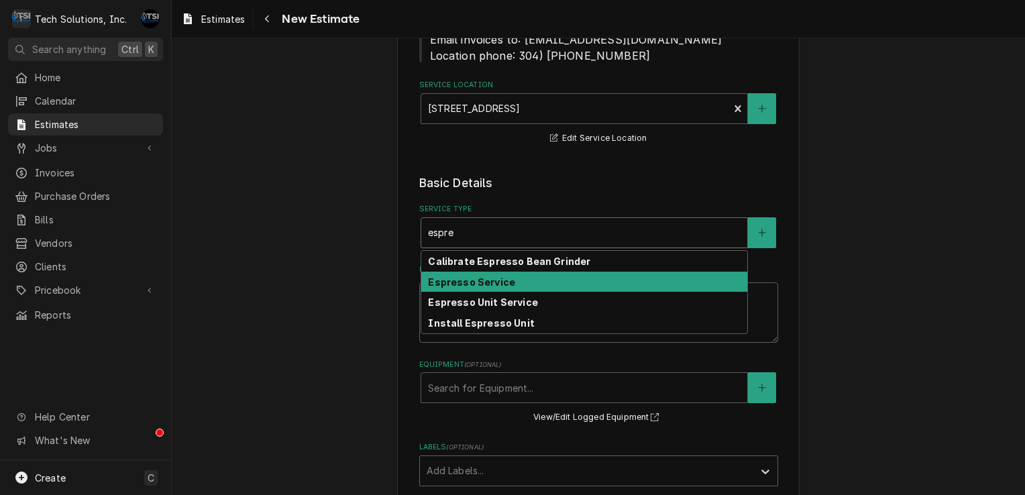
click at [485, 276] on strong "Espresso Service" at bounding box center [471, 281] width 87 height 11
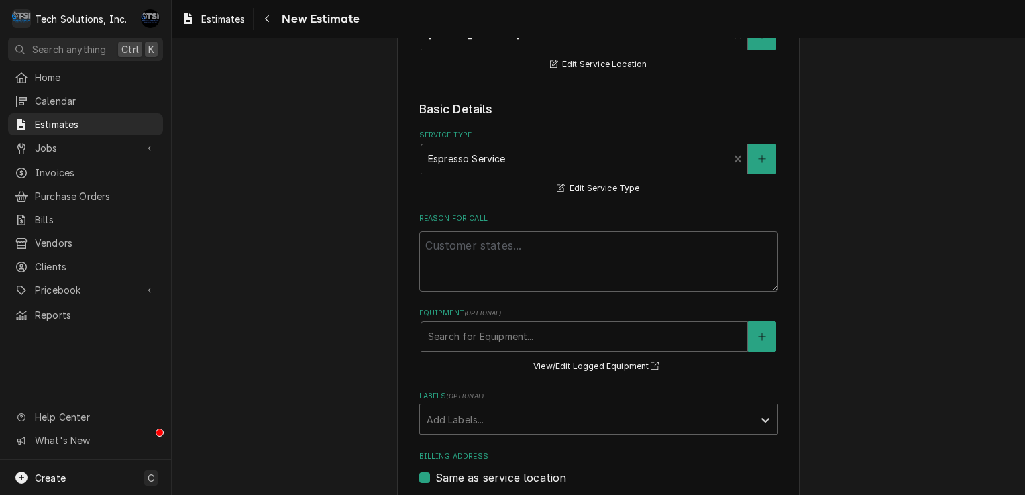
scroll to position [286, 0]
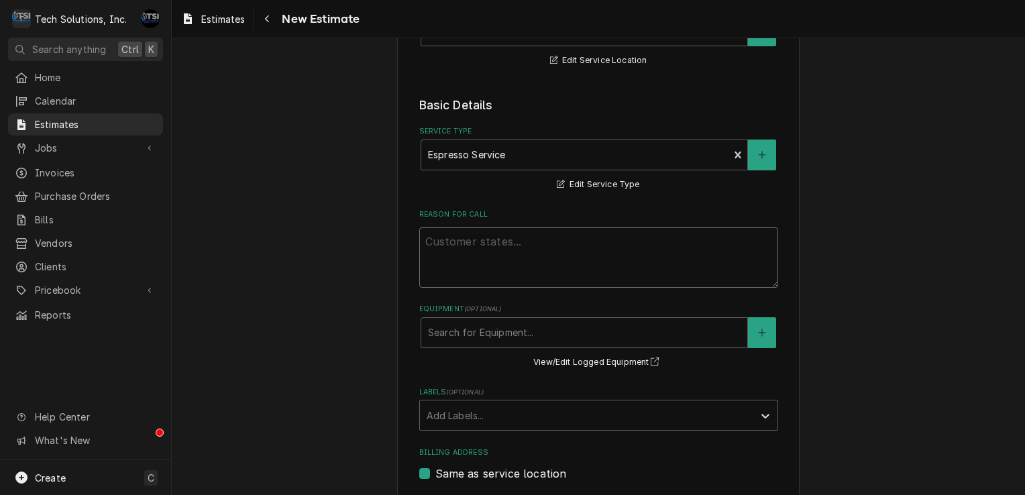
click at [518, 251] on textarea "Reason For Call" at bounding box center [598, 257] width 359 height 60
type textarea "x"
type textarea "w"
type textarea "x"
type textarea "wa"
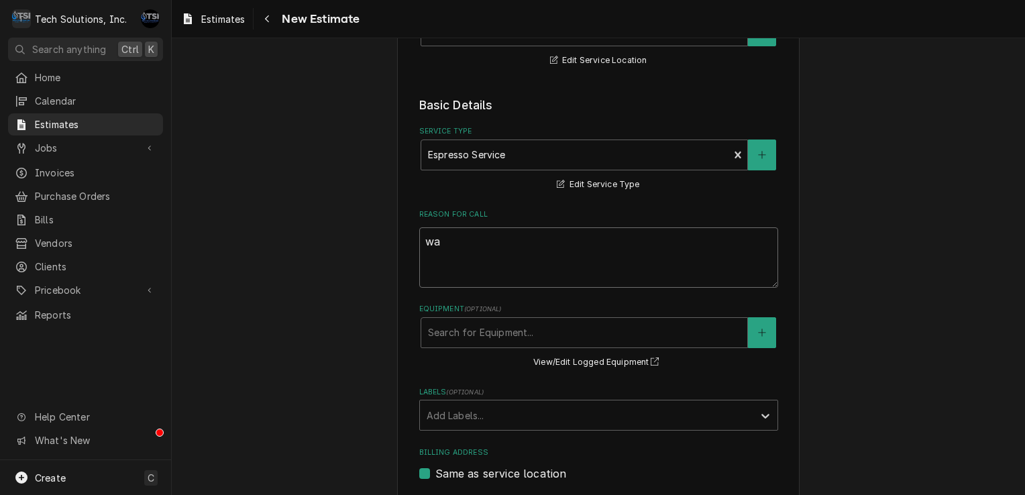
type textarea "x"
type textarea "wat"
type textarea "x"
type textarea "wate"
type textarea "x"
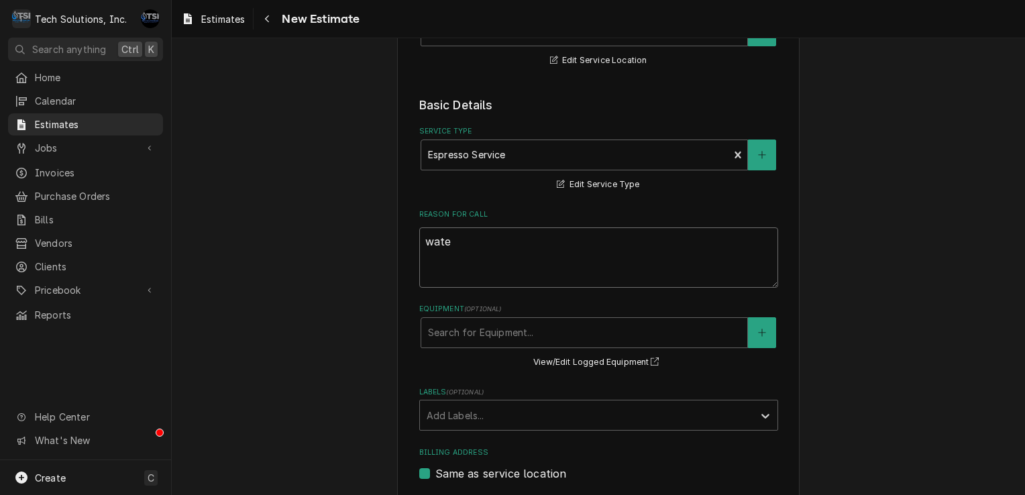
type textarea "water"
type textarea "x"
type textarea "water"
type textarea "x"
type textarea "water l"
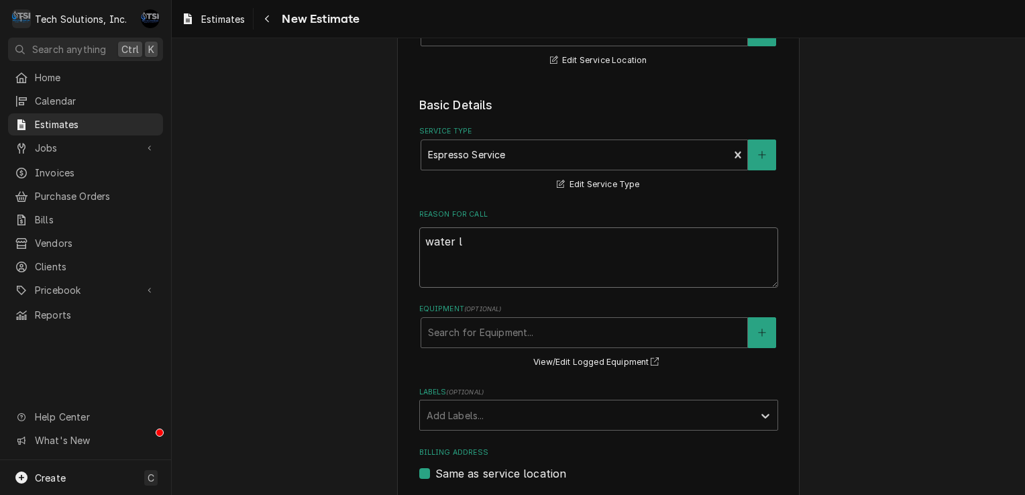
type textarea "x"
type textarea "water le"
type textarea "x"
type textarea "water lea"
type textarea "x"
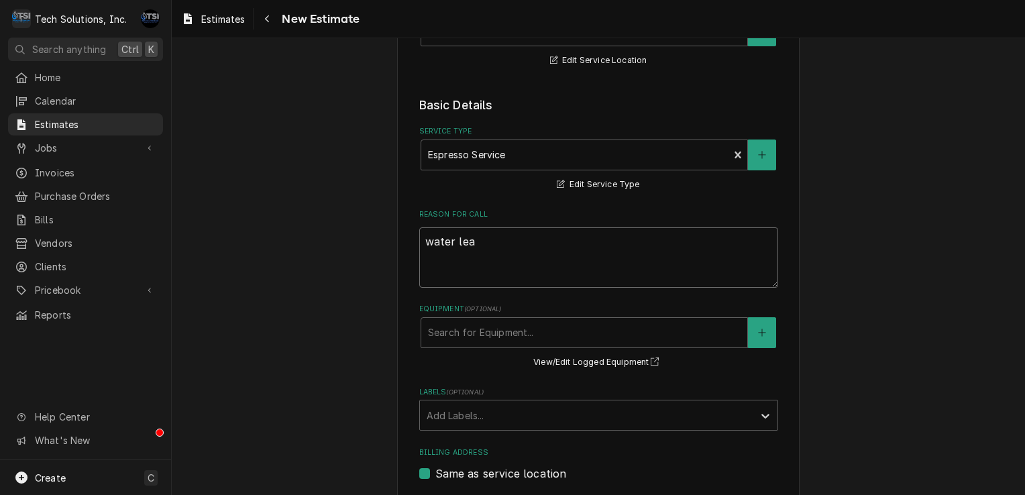
type textarea "water leak"
type textarea "x"
type textarea "water leaki"
type textarea "x"
type textarea "water leakin"
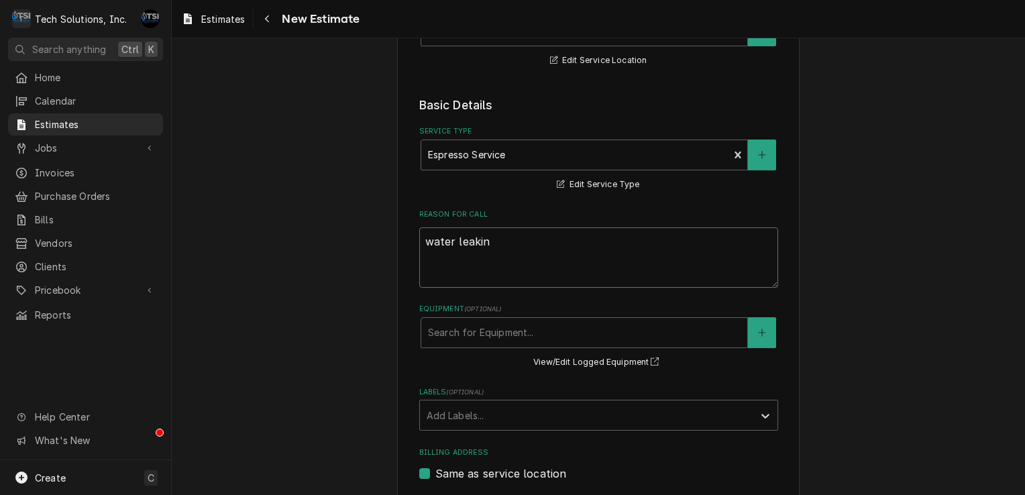
type textarea "x"
type textarea "water leaking"
type textarea "x"
type textarea "water leaking"
type textarea "x"
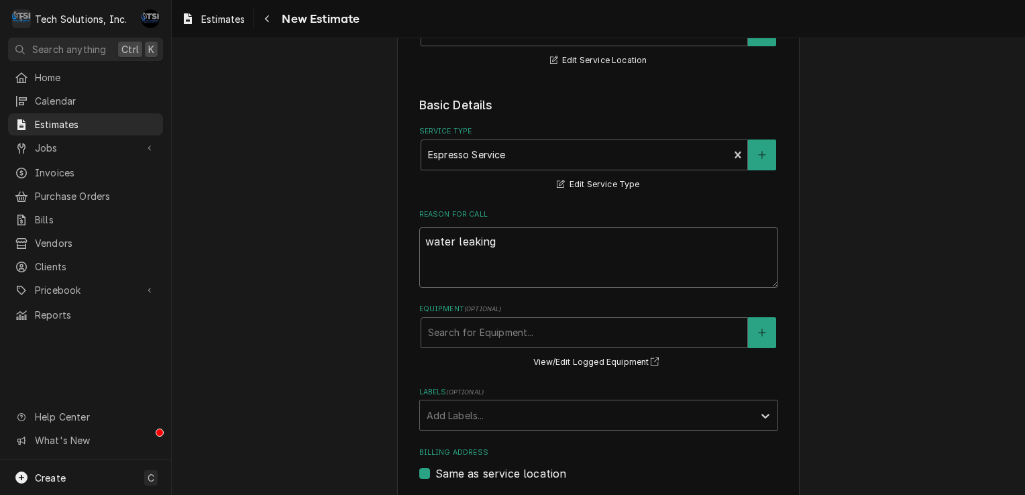
type textarea "water leaking f"
type textarea "x"
type textarea "water leaking fr"
type textarea "x"
type textarea "water leaking fro"
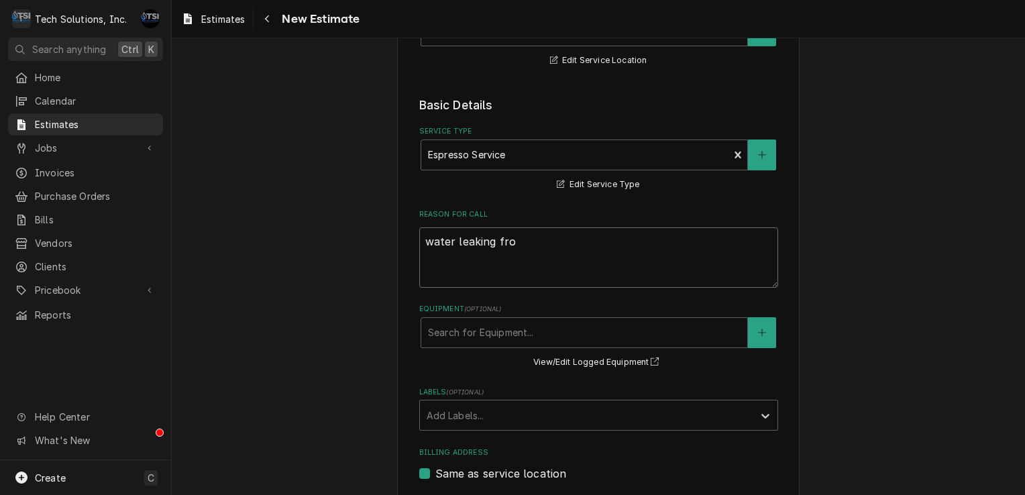
type textarea "x"
type textarea "water leaking from"
type textarea "x"
type textarea "water leaking from"
type textarea "x"
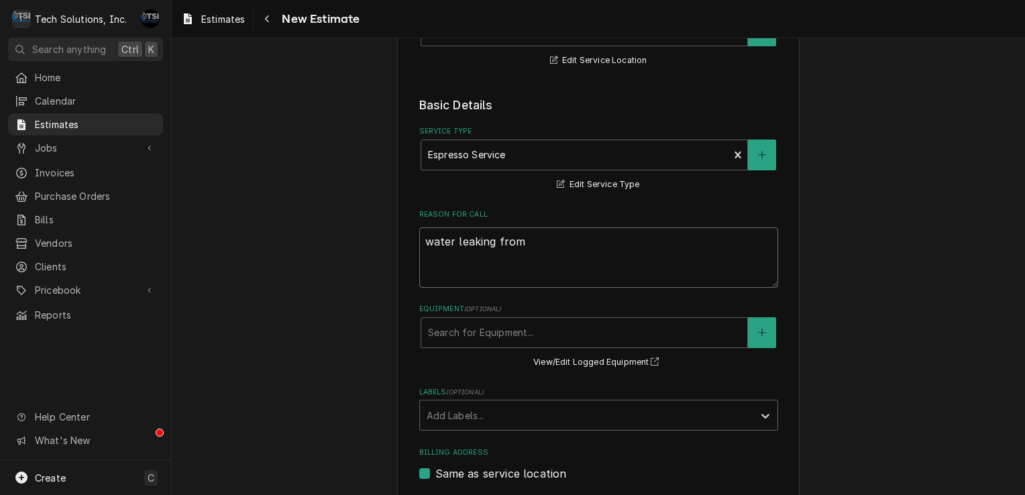
type textarea "water leaking from u"
type textarea "x"
type textarea "water leaking from un"
type textarea "x"
type textarea "water leaking from uni"
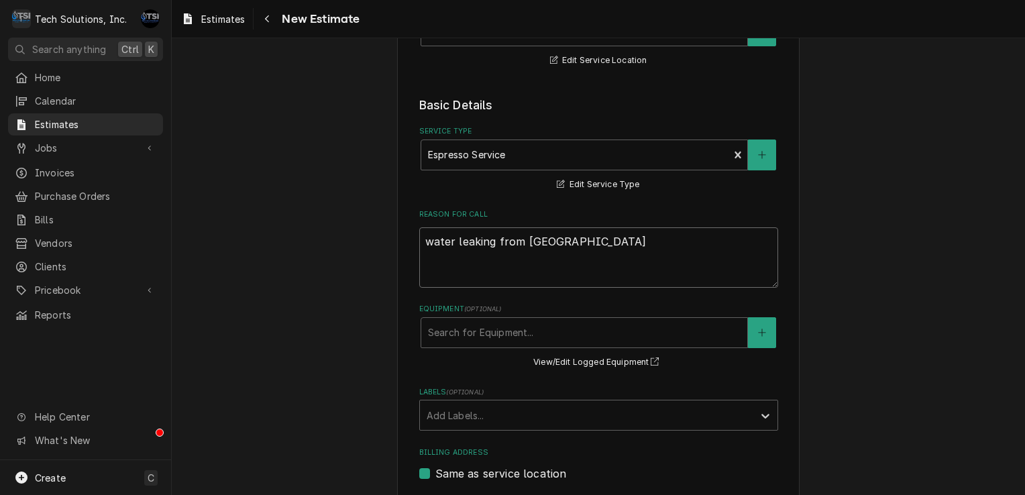
type textarea "x"
type textarea "water leaking from unit"
type textarea "x"
type textarea "water leaking from unit"
type textarea "x"
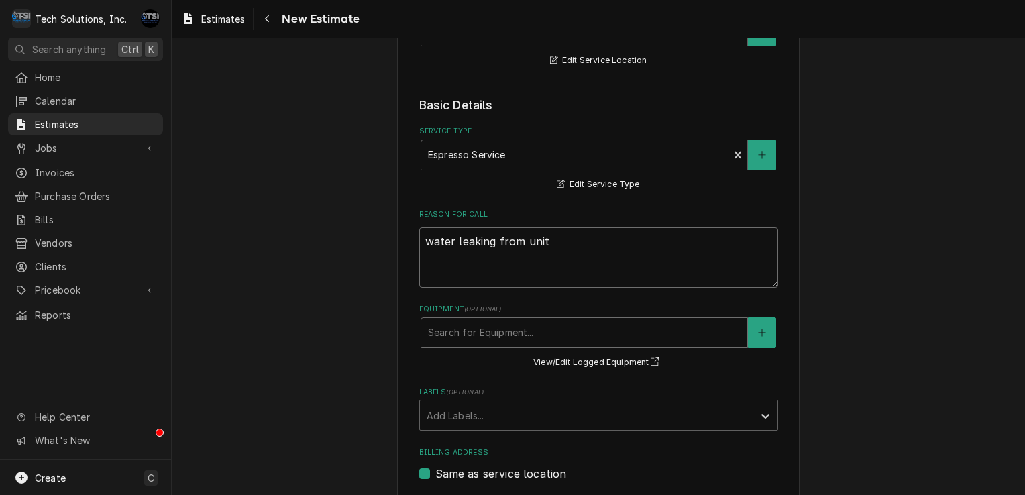
type textarea "water leaking from unit"
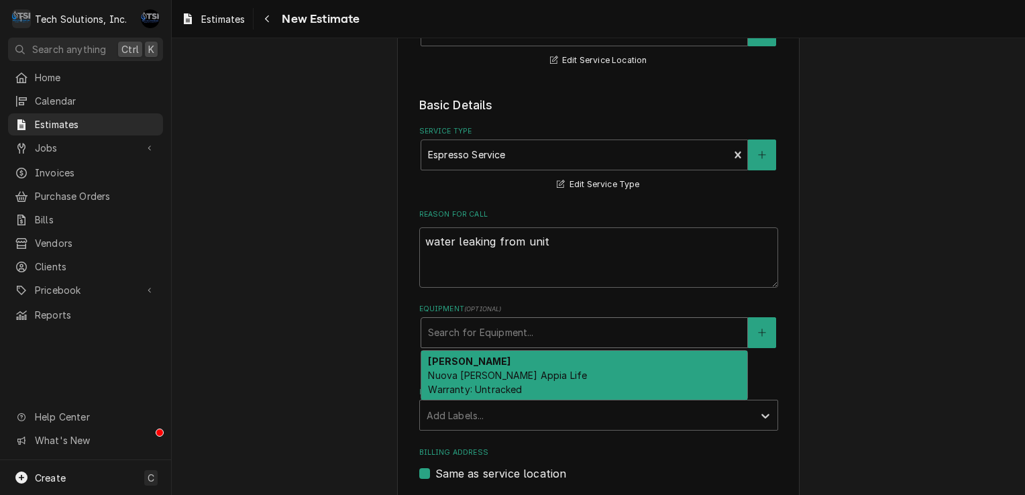
click at [484, 323] on div "Equipment" at bounding box center [584, 333] width 312 height 24
click at [477, 374] on span "Nuova Simonelli Appia Life Warranty: Untracked" at bounding box center [507, 381] width 159 height 25
type textarea "x"
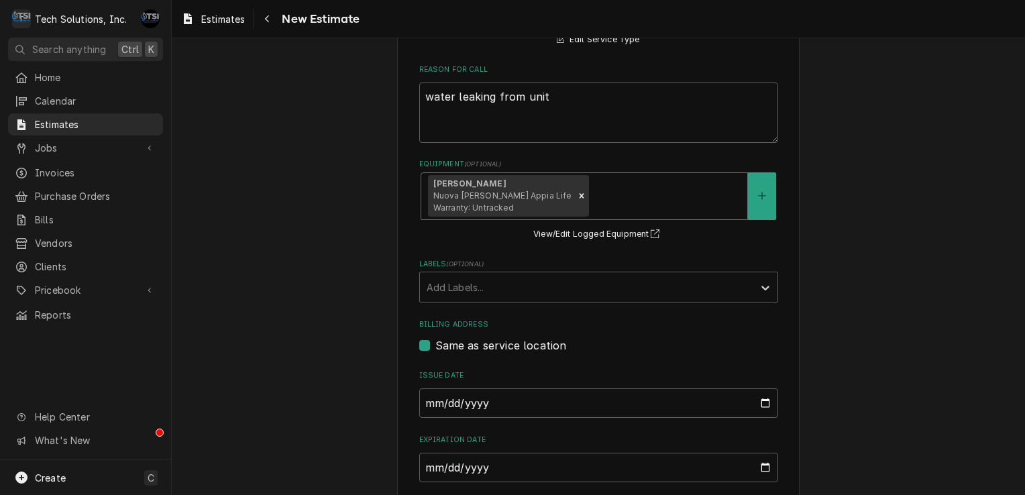
scroll to position [431, 0]
click at [518, 194] on span "Nuova Simonelli Appia Life Warranty: Untracked" at bounding box center [502, 201] width 138 height 22
click at [486, 283] on div "Labels" at bounding box center [586, 286] width 320 height 24
click at [494, 253] on fieldset "Basic Details Service Type Espresso Service Edit Service Type Reason For Call w…" at bounding box center [598, 241] width 359 height 581
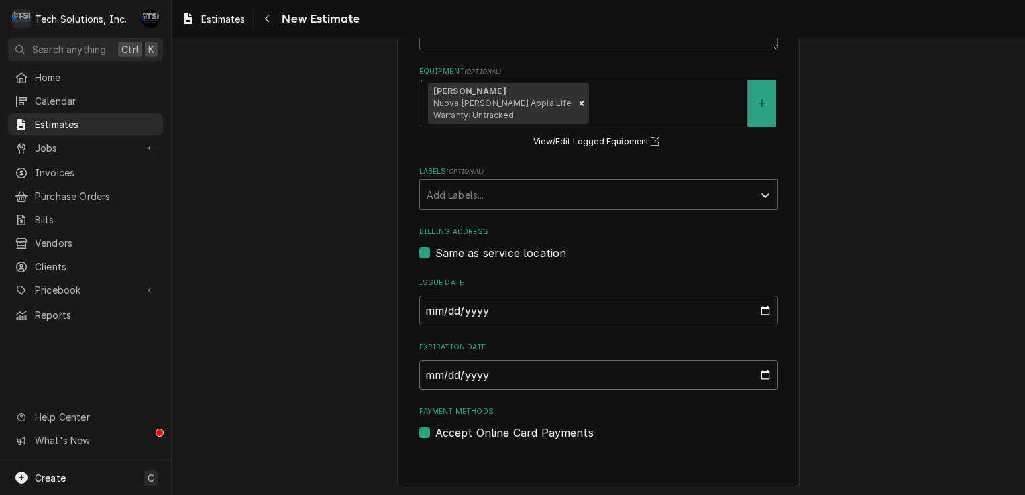
click at [495, 374] on input "Expiration Date" at bounding box center [598, 375] width 359 height 30
click at [749, 372] on input "Expiration Date" at bounding box center [598, 375] width 359 height 30
click at [762, 377] on input "Expiration Date" at bounding box center [598, 375] width 359 height 30
type input "2025-08-27"
type textarea "x"
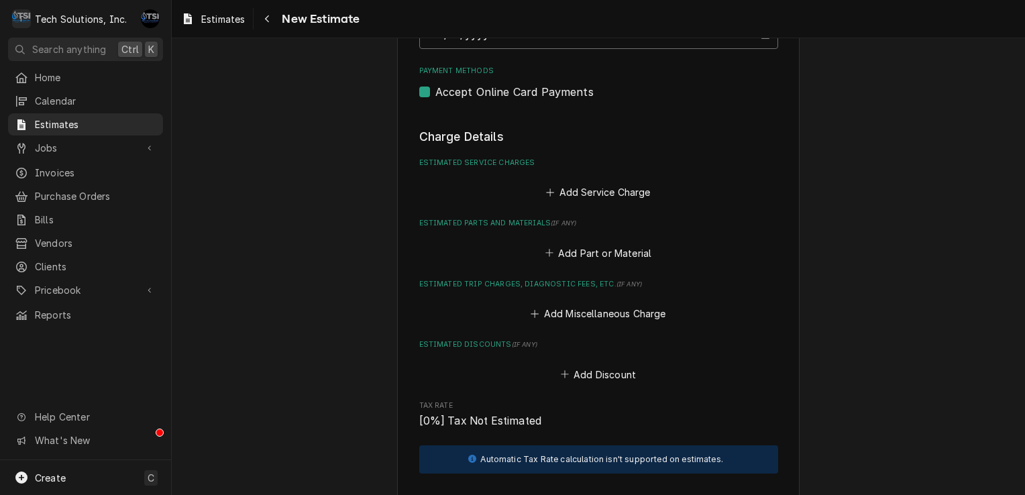
scroll to position [864, 0]
click at [586, 188] on button "Add Service Charge" at bounding box center [598, 191] width 109 height 19
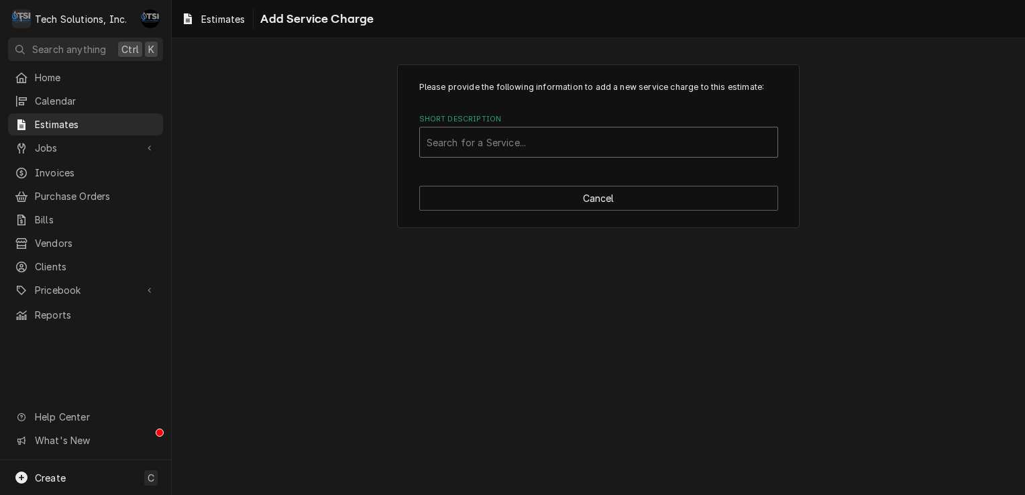
click at [584, 152] on div "Short Description" at bounding box center [598, 142] width 344 height 24
type input "labor"
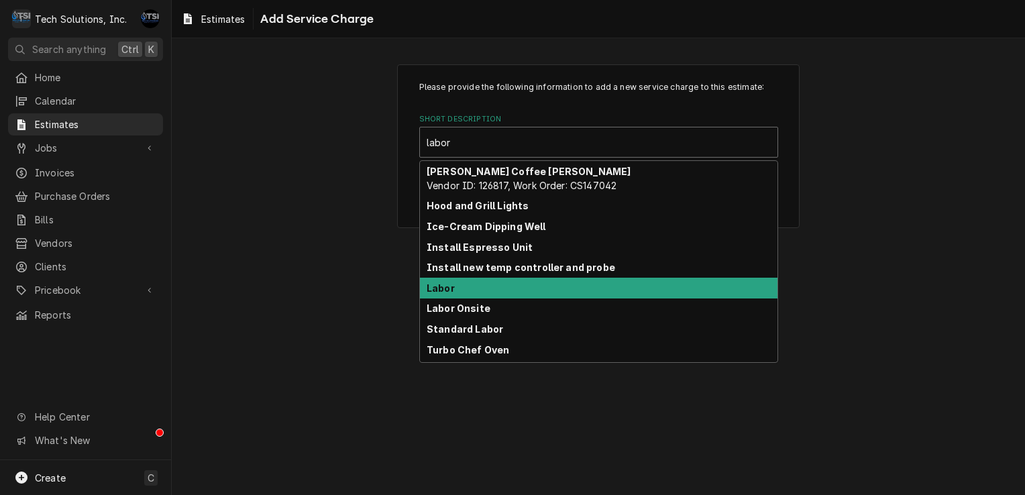
click at [445, 278] on div "Labor" at bounding box center [598, 288] width 357 height 21
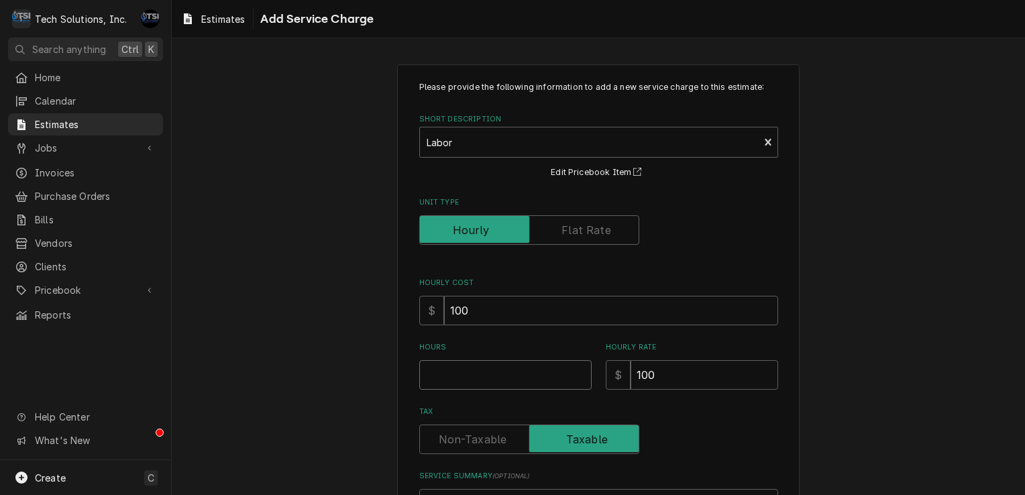
click at [526, 373] on input "Hours" at bounding box center [505, 375] width 172 height 30
type textarea "x"
type input "1"
type textarea "x"
type input "1"
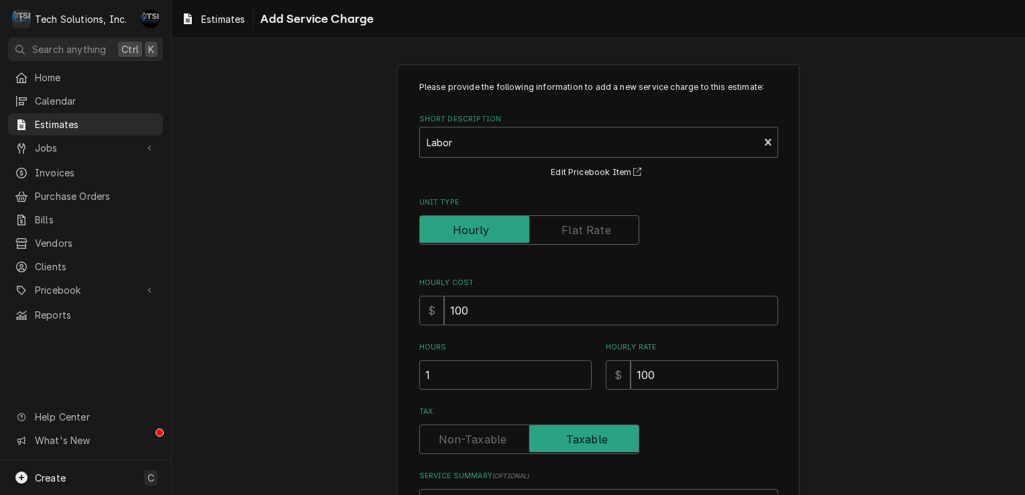
scroll to position [134, 0]
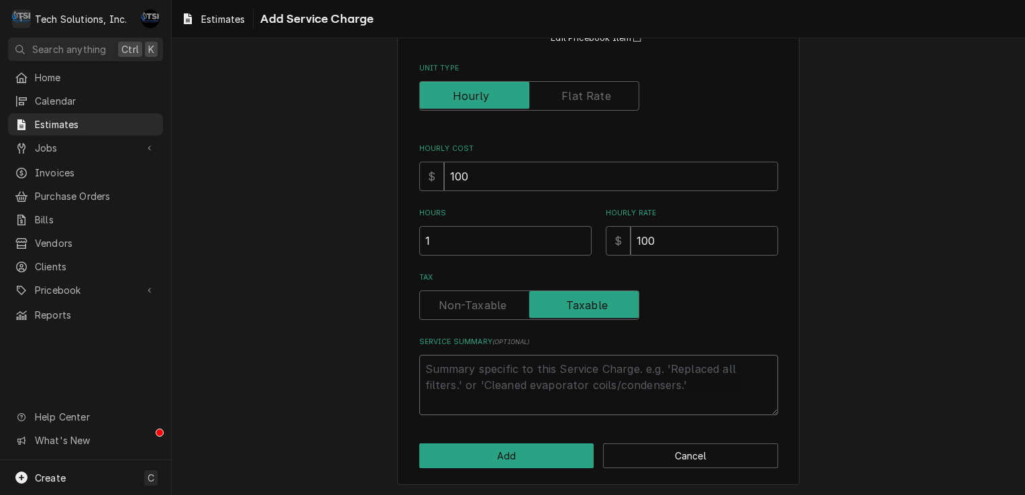
click at [489, 396] on textarea "Service Summary ( optional )" at bounding box center [598, 385] width 359 height 60
type textarea "x"
type textarea "l"
type textarea "x"
type textarea "la"
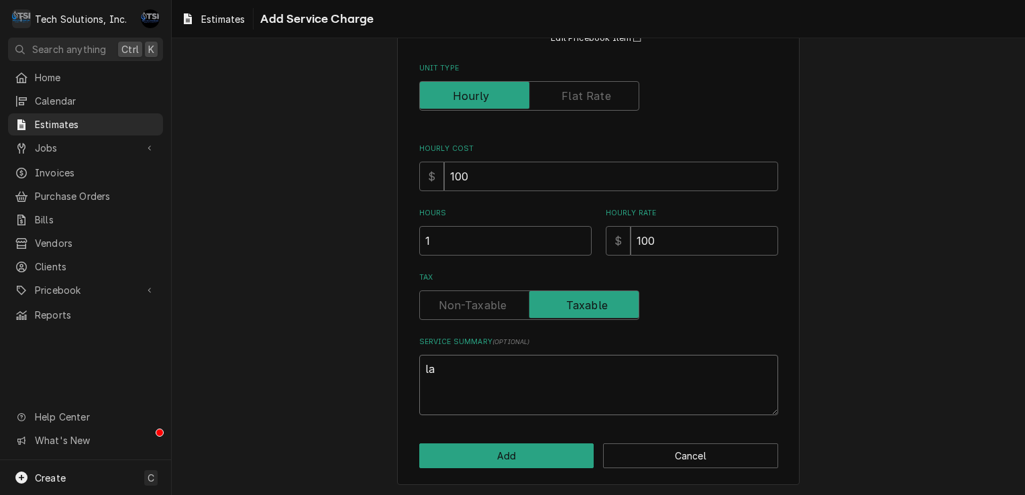
type textarea "x"
type textarea "lab"
type textarea "x"
type textarea "labo"
type textarea "x"
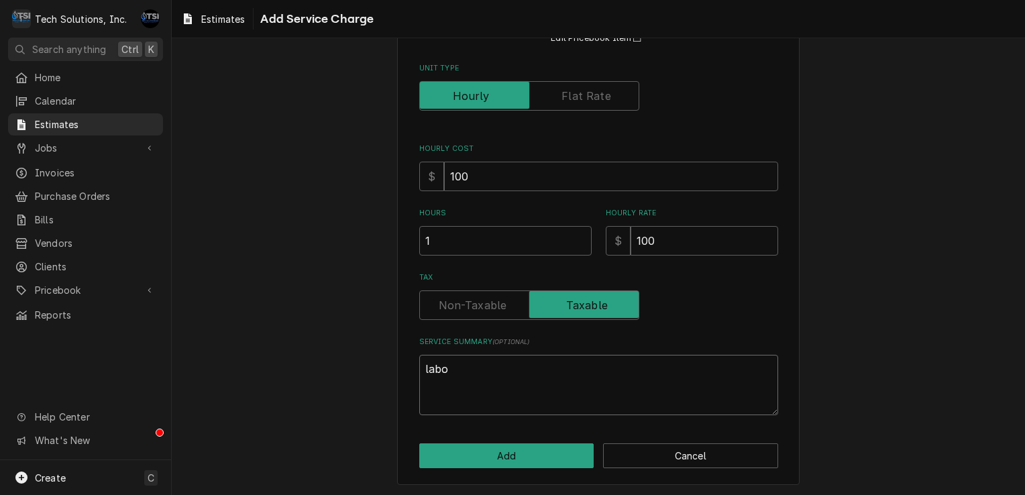
type textarea "labor"
type textarea "x"
type textarea "labor"
type textarea "x"
type textarea "labor"
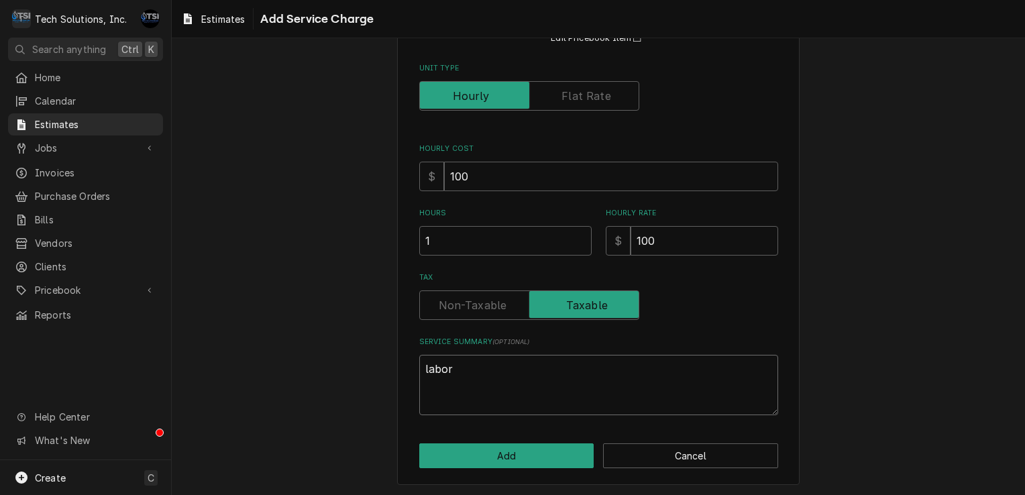
type textarea "x"
type textarea "labo"
type textarea "x"
type textarea "lab"
type textarea "x"
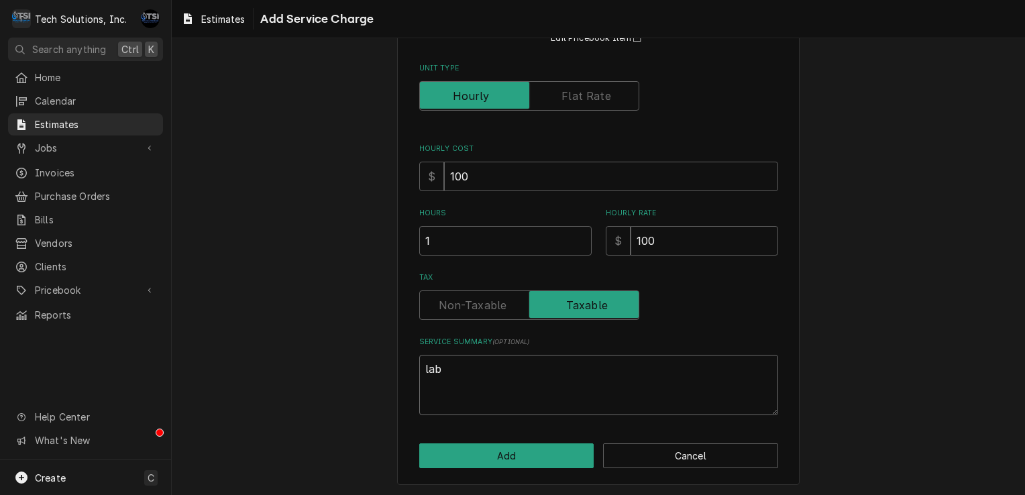
type textarea "la"
type textarea "x"
type textarea "l"
type textarea "x"
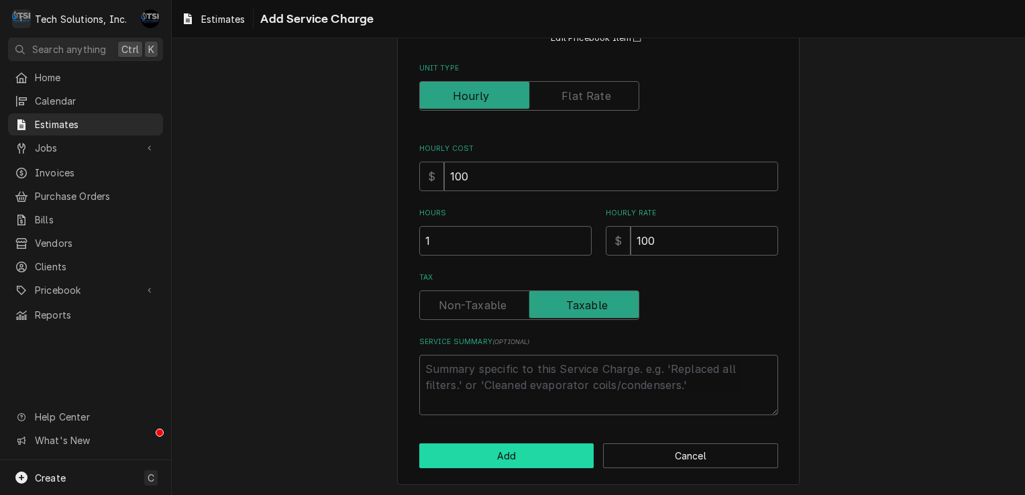
click at [496, 443] on button "Add" at bounding box center [506, 455] width 175 height 25
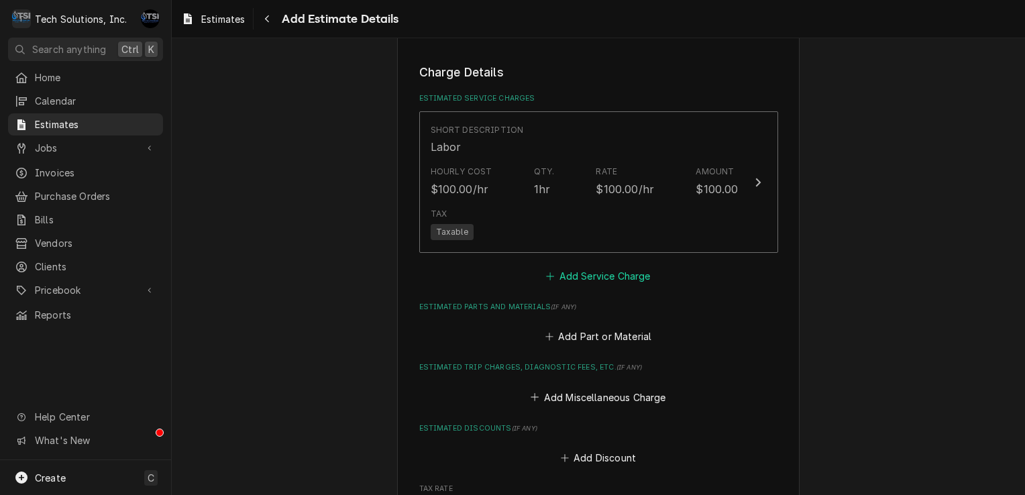
scroll to position [988, 0]
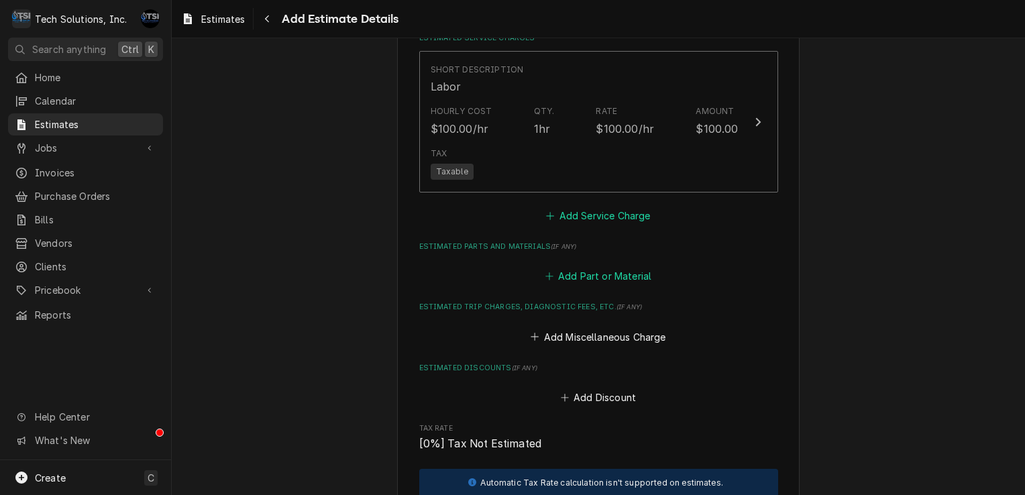
click at [565, 270] on button "Add Part or Material" at bounding box center [598, 276] width 111 height 19
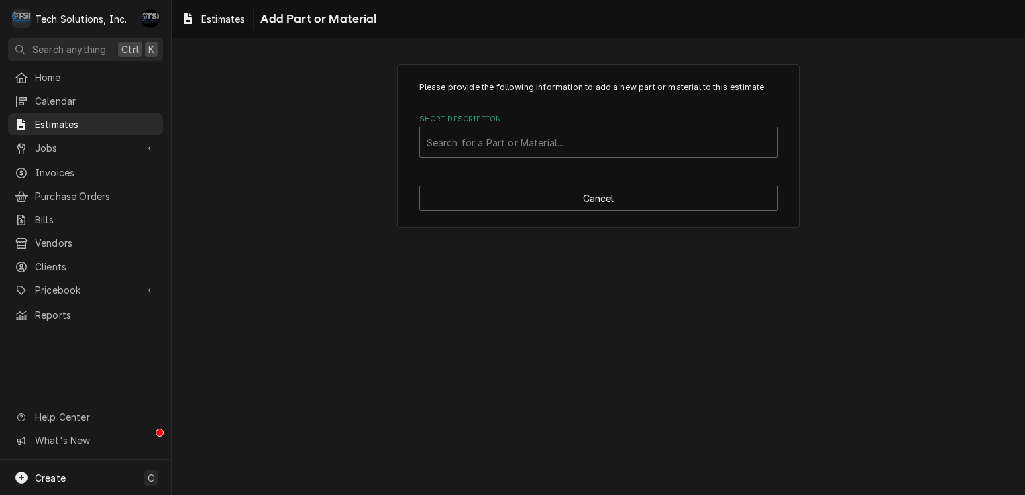
type textarea "x"
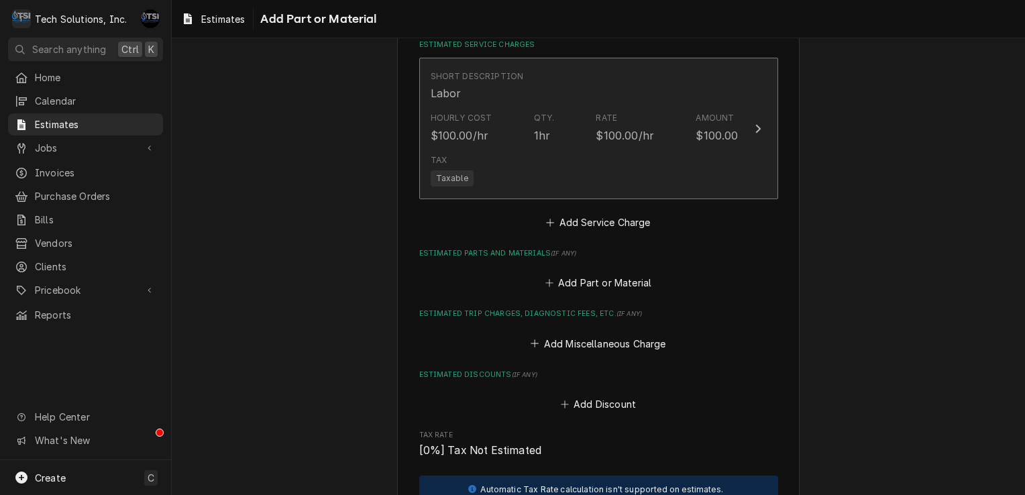
scroll to position [982, 0]
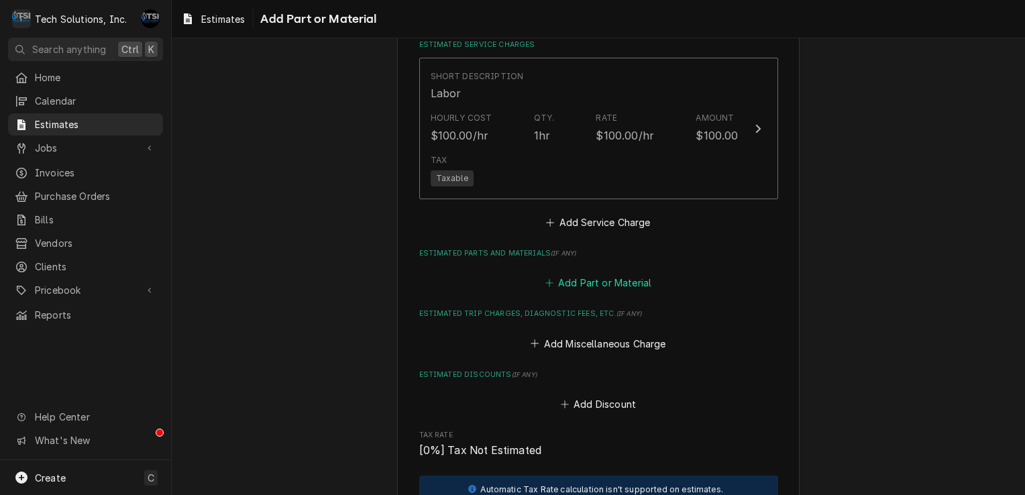
click at [561, 278] on button "Add Part or Material" at bounding box center [598, 283] width 111 height 19
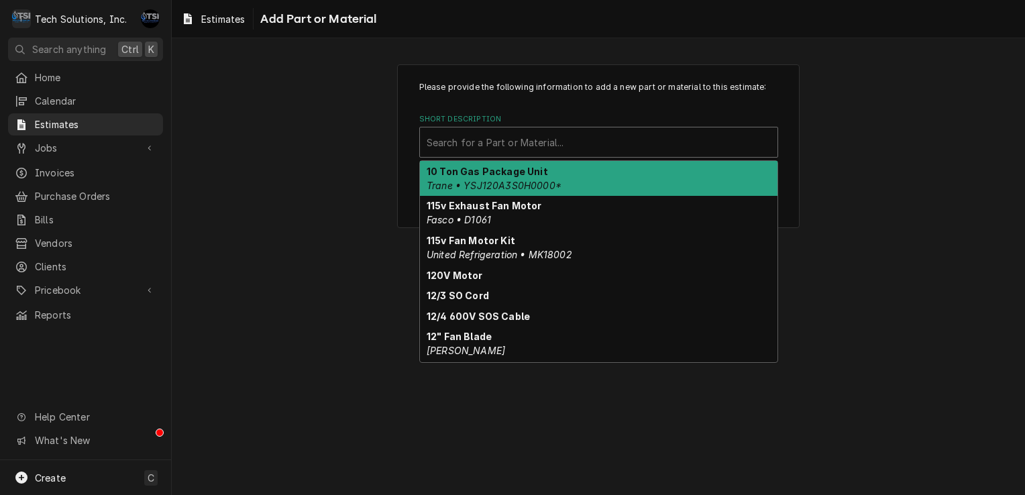
click at [563, 144] on div "Short Description" at bounding box center [598, 142] width 344 height 24
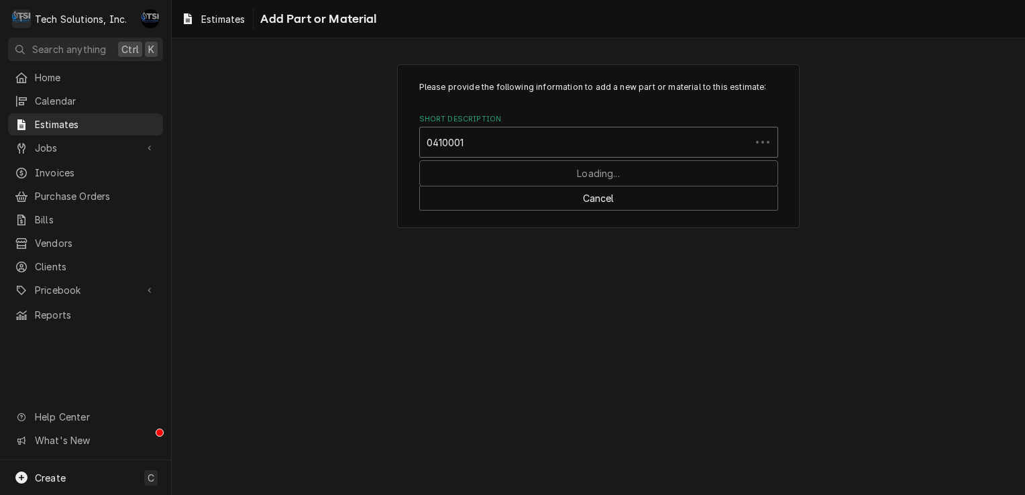
type input "04100013"
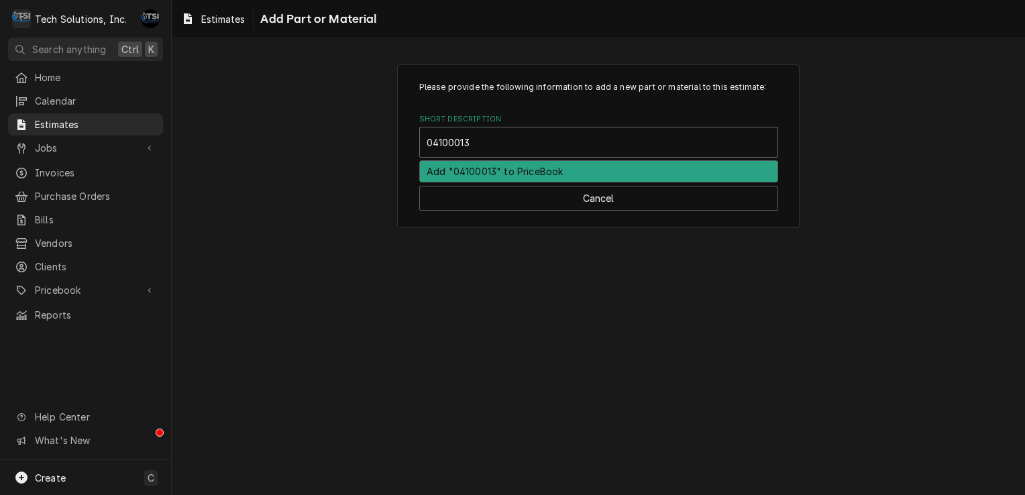
click at [522, 172] on div "Add "04100013" to PriceBook" at bounding box center [598, 171] width 357 height 21
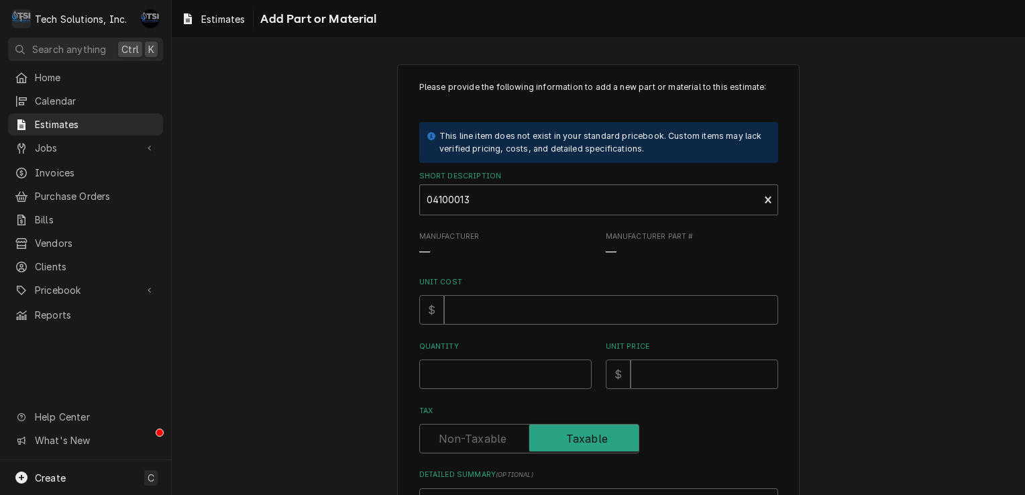
type textarea "x"
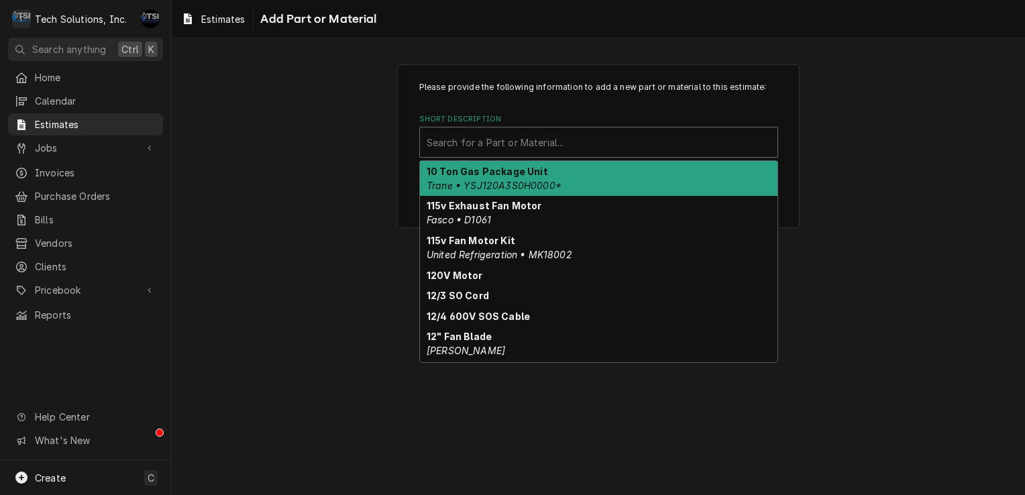
click at [641, 131] on div "Short Description" at bounding box center [598, 142] width 344 height 24
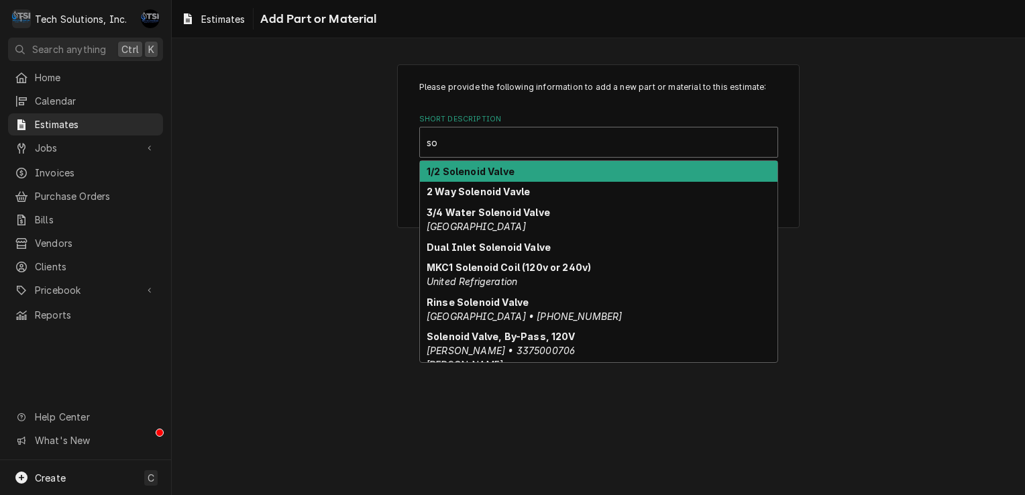
type input "s"
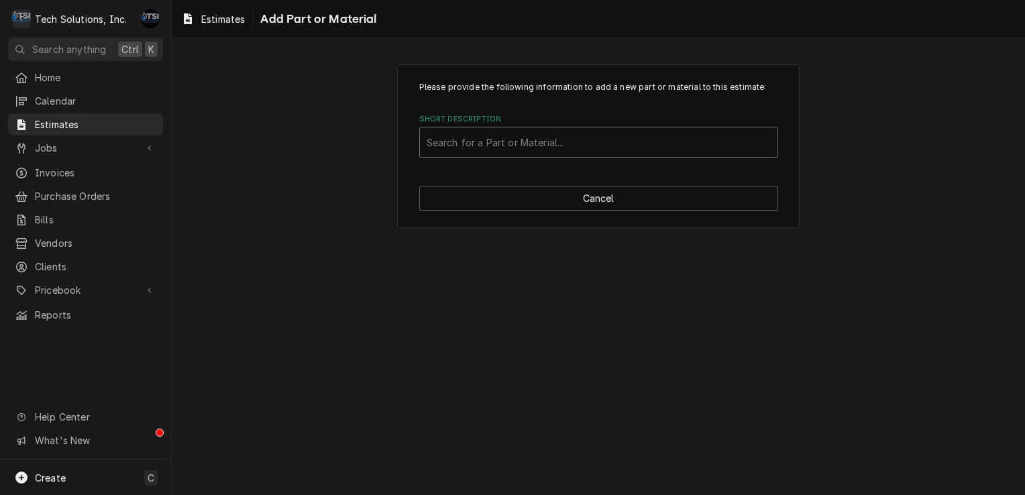
click at [630, 136] on div "Short Description" at bounding box center [598, 142] width 344 height 24
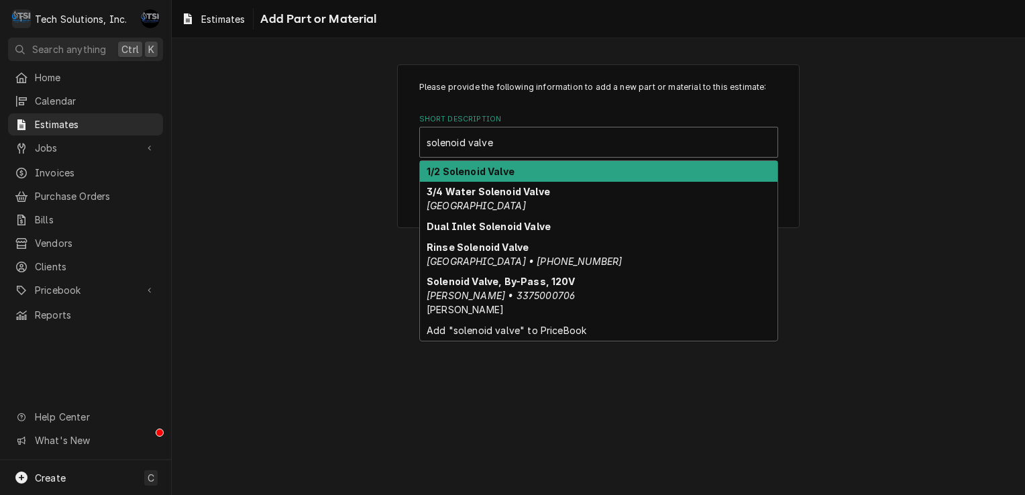
click at [435, 144] on input "solenoid valve" at bounding box center [460, 141] width 69 height 21
click at [476, 139] on input "Solenoid valve" at bounding box center [461, 141] width 70 height 21
click at [471, 144] on input "Solenoid valve" at bounding box center [461, 141] width 70 height 21
type input "Solenoid Valve"
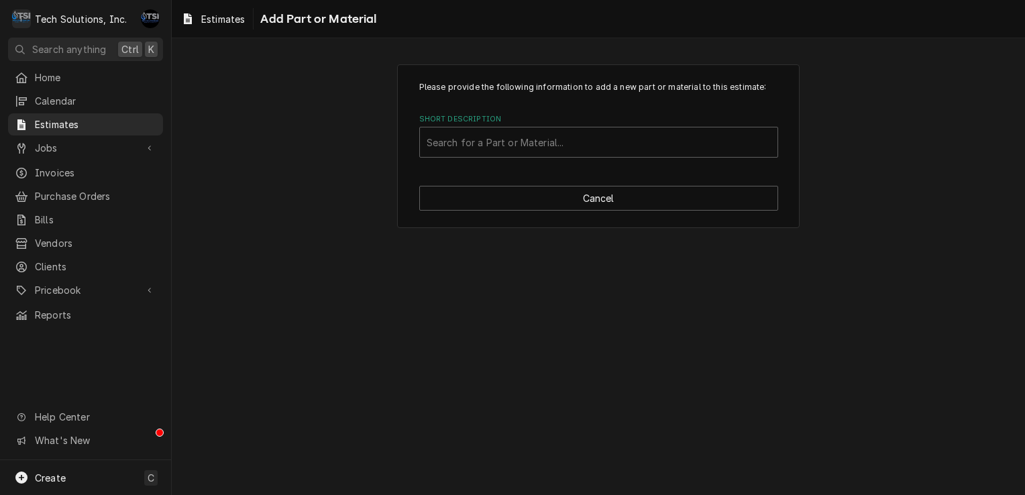
click at [554, 100] on div "Please provide the following information to add a new part or material to this …" at bounding box center [598, 119] width 359 height 76
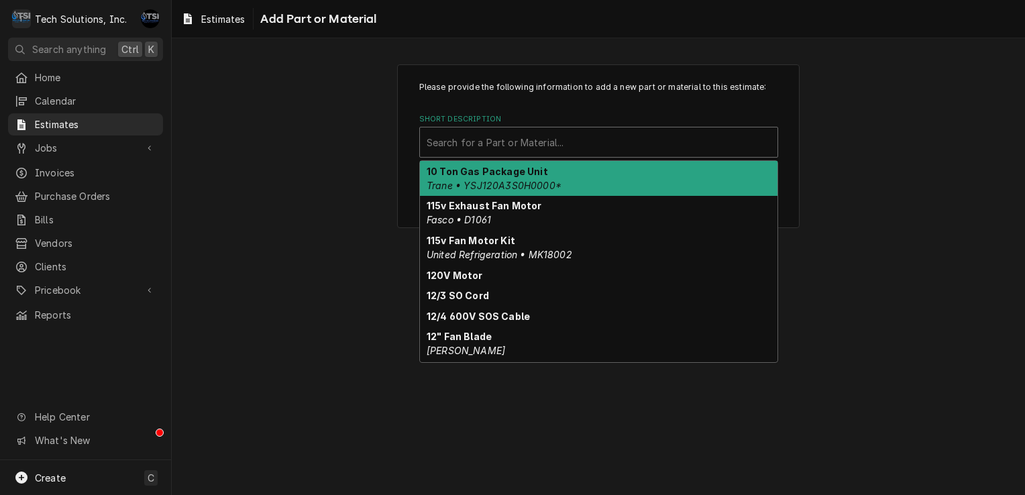
click at [536, 141] on div "Short Description" at bounding box center [598, 142] width 344 height 24
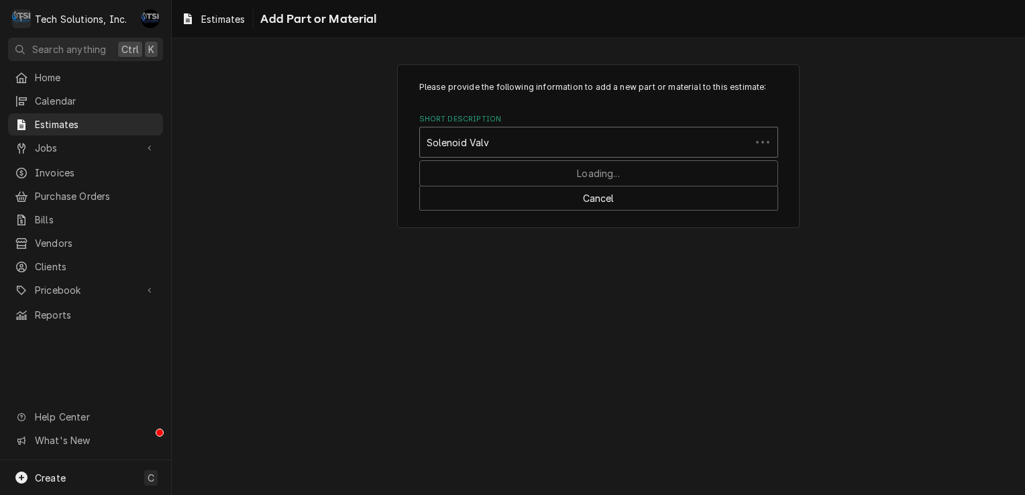
type input "Solenoid Valve"
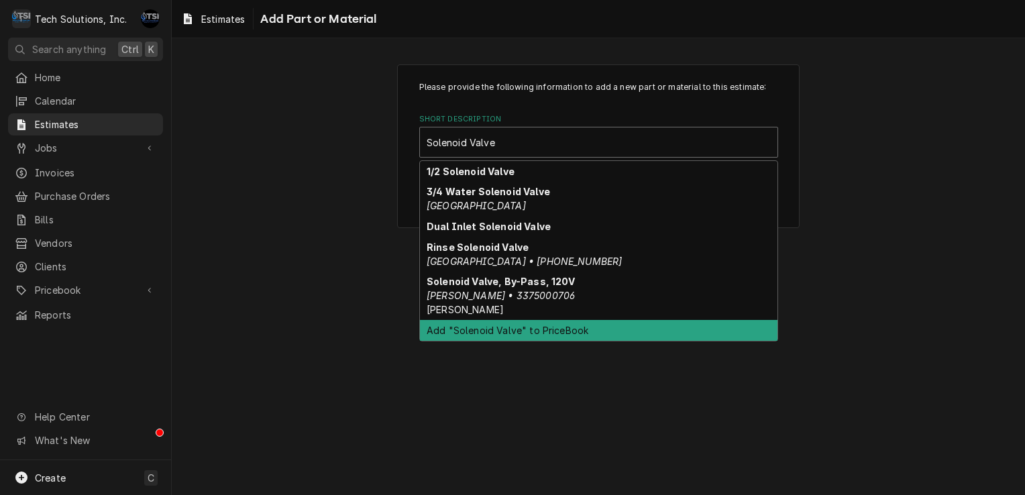
click at [475, 329] on div "Add "Solenoid Valve" to PriceBook" at bounding box center [598, 330] width 357 height 21
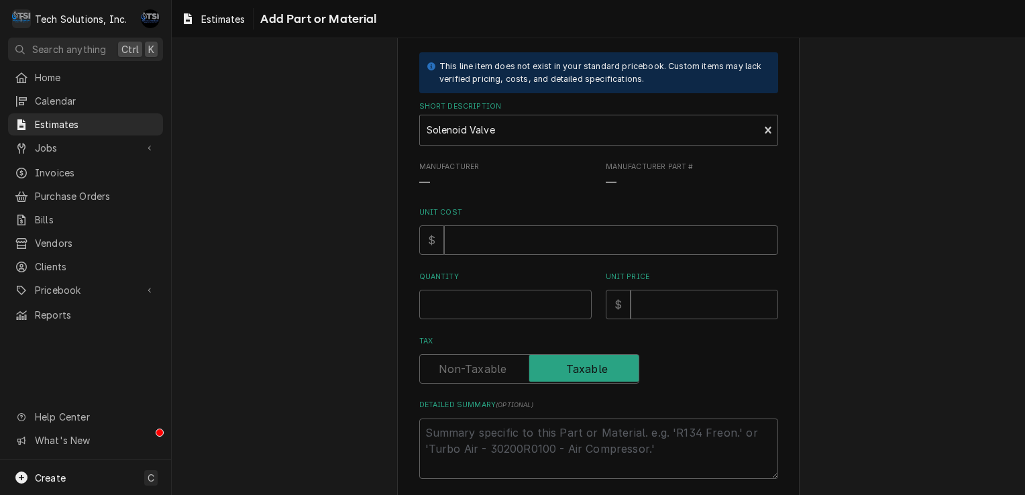
scroll to position [74, 0]
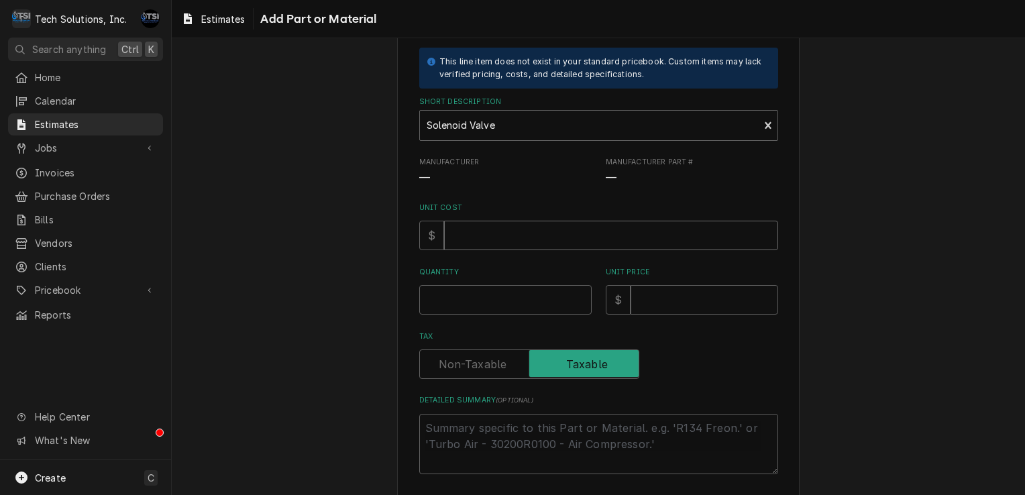
click at [515, 231] on input "Unit Cost" at bounding box center [611, 236] width 334 height 30
type textarea "x"
type input "7"
type textarea "x"
type input "79"
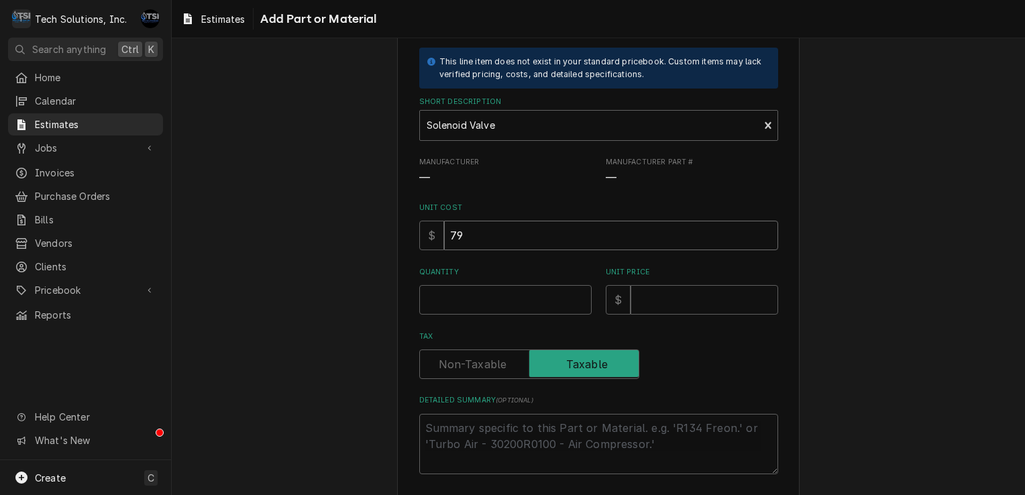
type textarea "x"
type input "79.2"
type textarea "x"
type input "79.26"
type textarea "x"
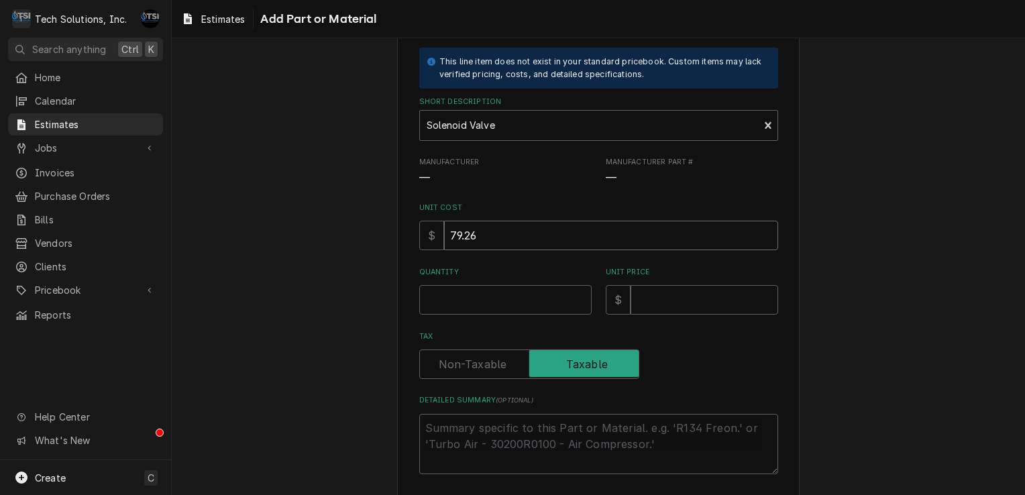
type input "79.26"
type textarea "x"
type input "79.2"
type textarea "x"
type input "79.20"
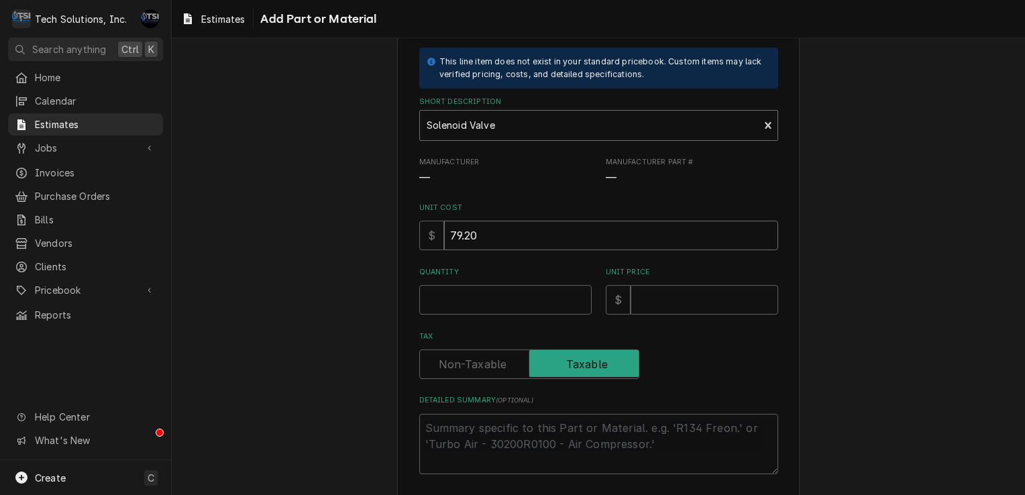
type textarea "x"
type input "79.20"
click at [531, 308] on input "Quantity" at bounding box center [505, 300] width 172 height 30
type textarea "x"
type input "1"
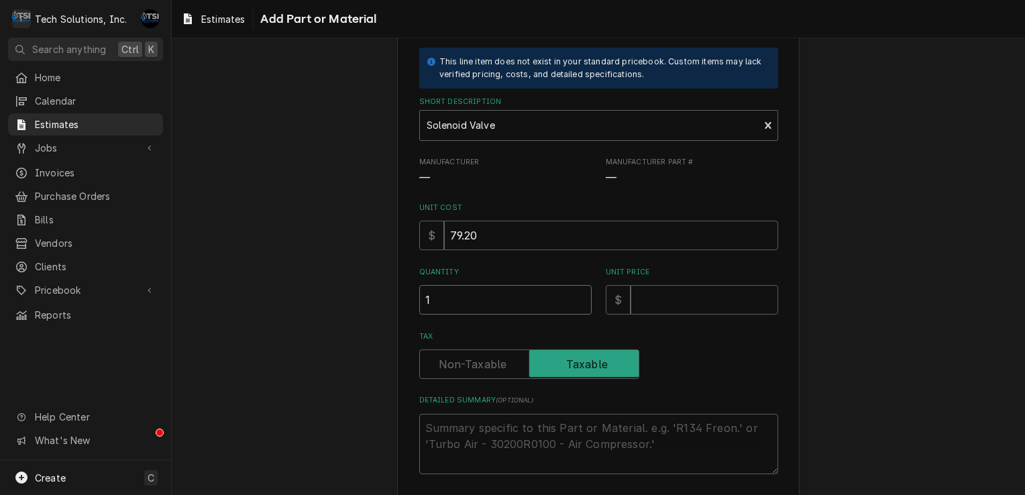
type textarea "x"
type input "1"
click at [697, 306] on input "Unit Price" at bounding box center [704, 300] width 148 height 30
type textarea "x"
type input "1"
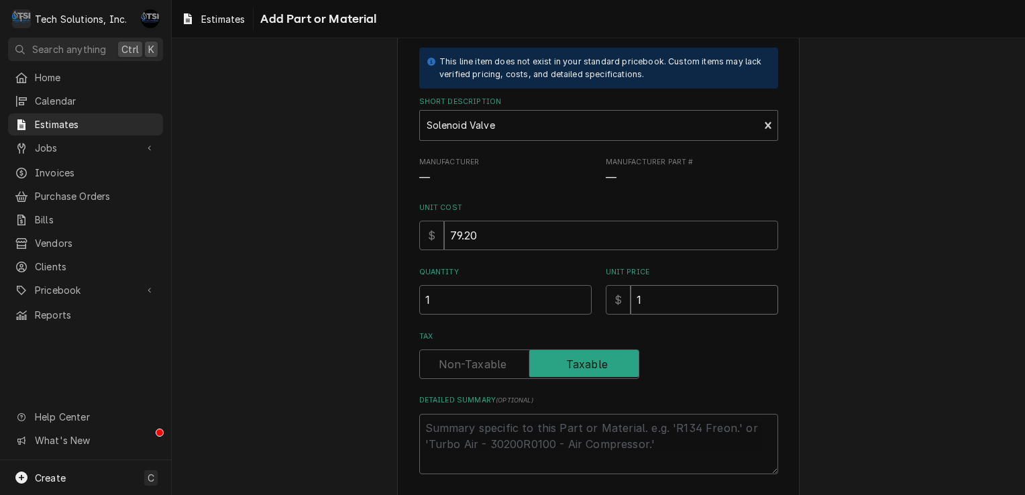
type textarea "x"
type input "15"
type textarea "x"
type input "158"
type textarea "x"
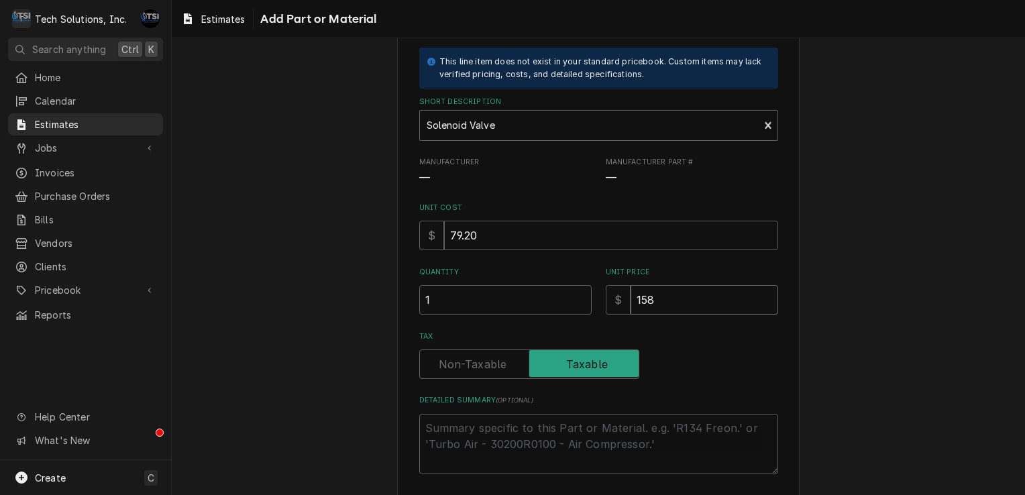
type input "158.4"
type textarea "x"
type input "158.40"
type textarea "x"
type input "158.40"
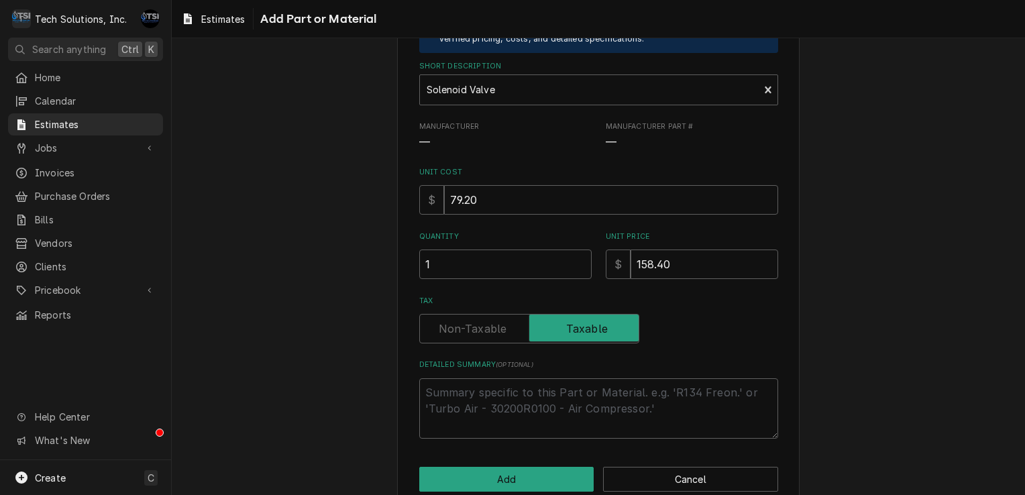
scroll to position [134, 0]
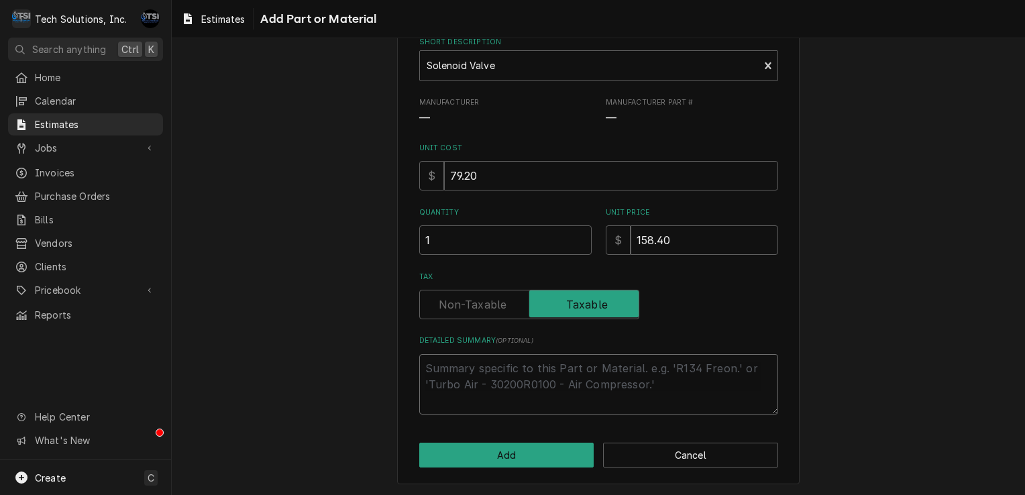
click at [575, 396] on textarea "Detailed Summary ( optional )" at bounding box center [598, 384] width 359 height 60
type textarea "x"
type textarea "0"
type textarea "x"
type textarea "04"
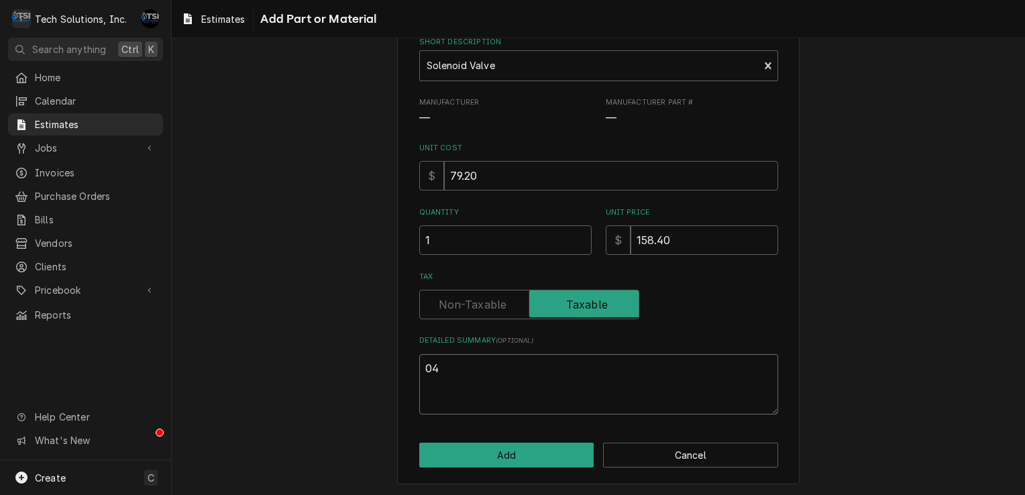
type textarea "x"
type textarea "041"
type textarea "x"
type textarea "0410"
type textarea "x"
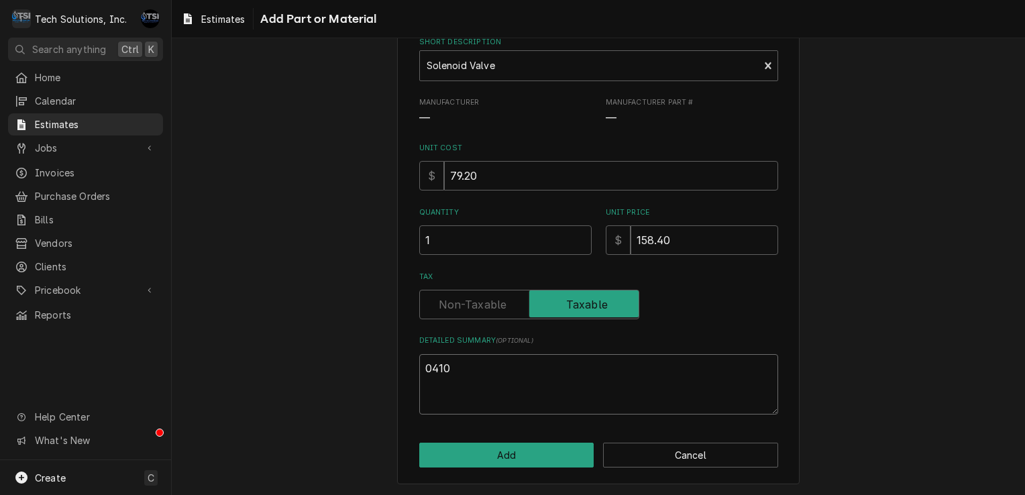
type textarea "0410"
type textarea "x"
type textarea "04100"
type textarea "x"
type textarea "041000"
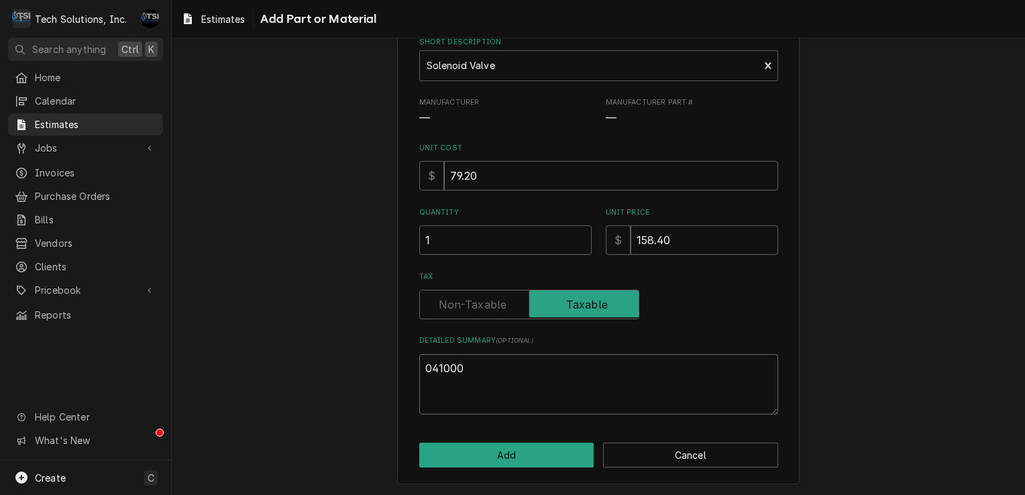
type textarea "x"
type textarea "0410001"
type textarea "x"
type textarea "04100013"
type textarea "x"
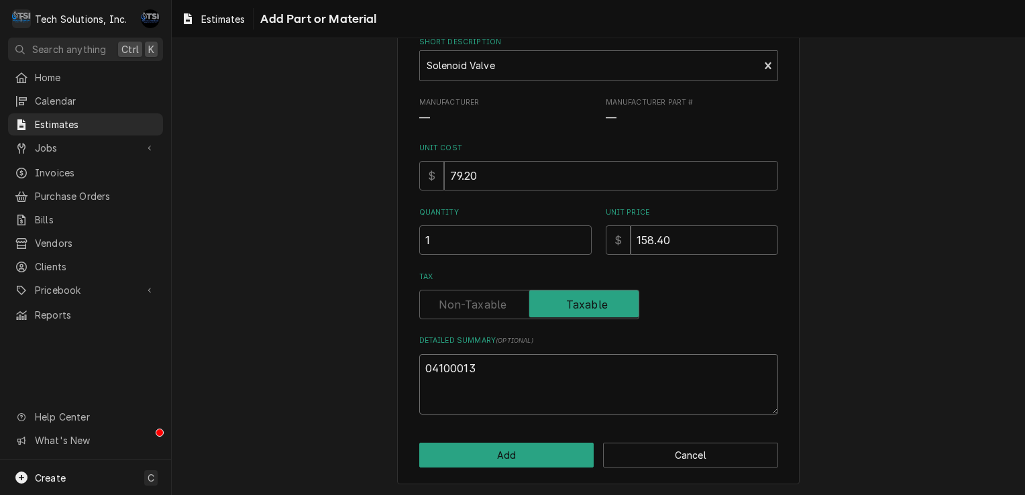
type textarea "0410001"
type textarea "x"
type textarea "041000"
type textarea "x"
type textarea "04100"
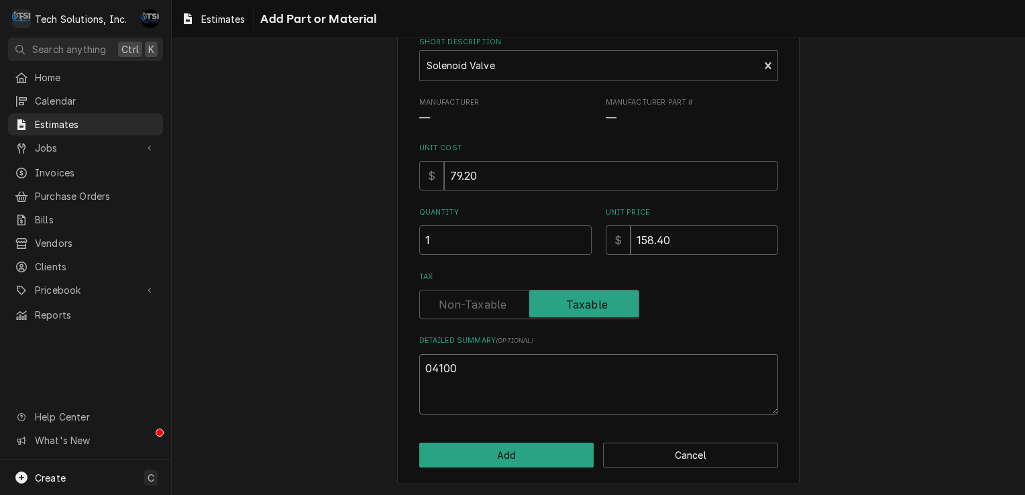
type textarea "x"
type textarea "0410"
type textarea "x"
type textarea "041"
type textarea "x"
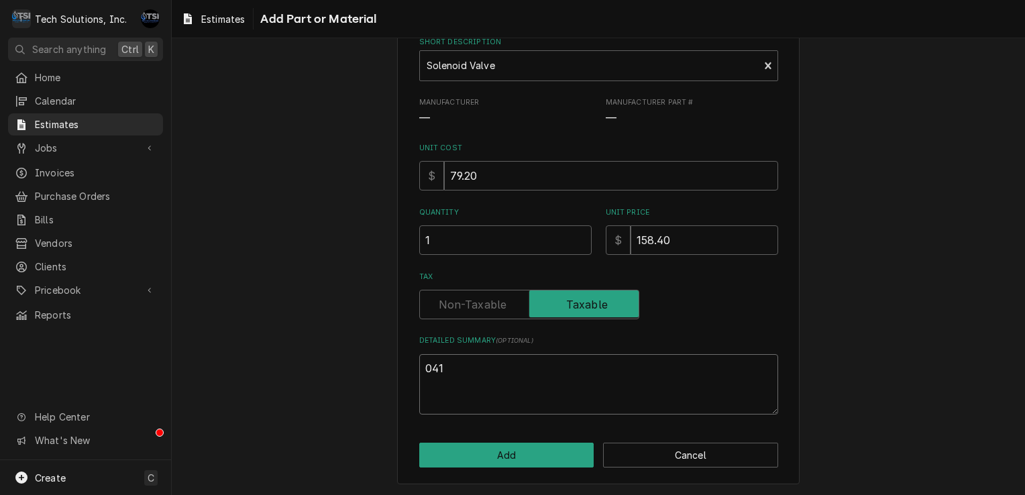
type textarea "04"
type textarea "x"
type textarea "0"
type textarea "x"
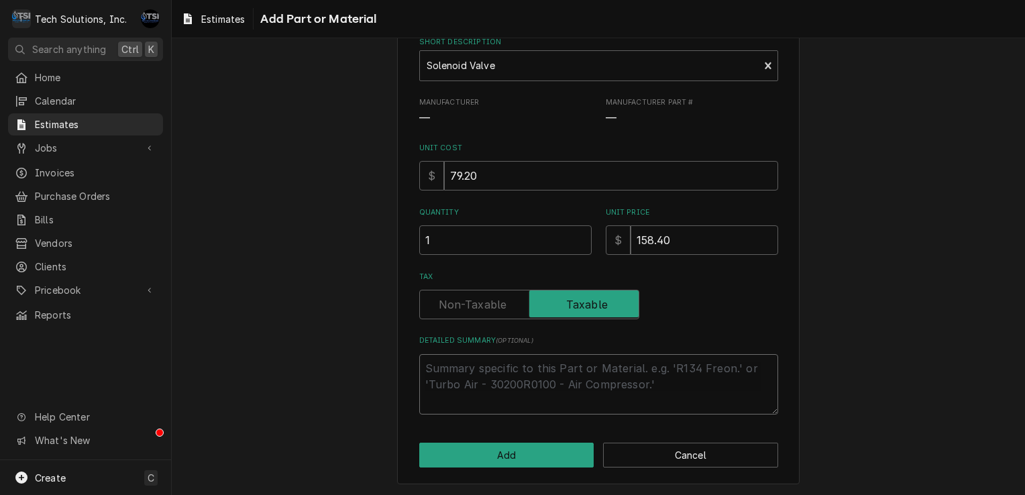
type textarea "n"
type textarea "x"
type textarea "ni"
type textarea "x"
type textarea "nig"
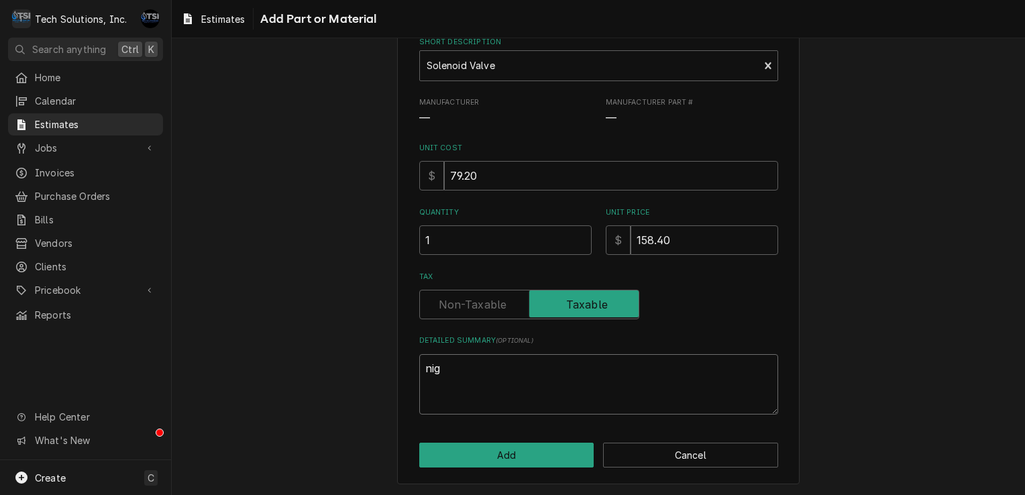
type textarea "x"
type textarea "nigg"
type textarea "x"
type textarea "nigga"
type textarea "x"
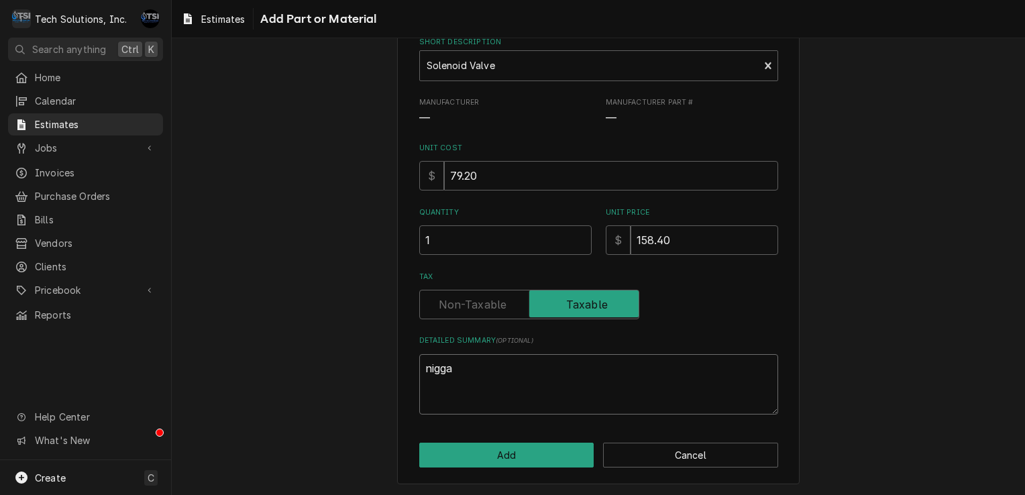
type textarea "niggas"
type textarea "x"
type textarea "niggas"
type textarea "x"
type textarea "niggas"
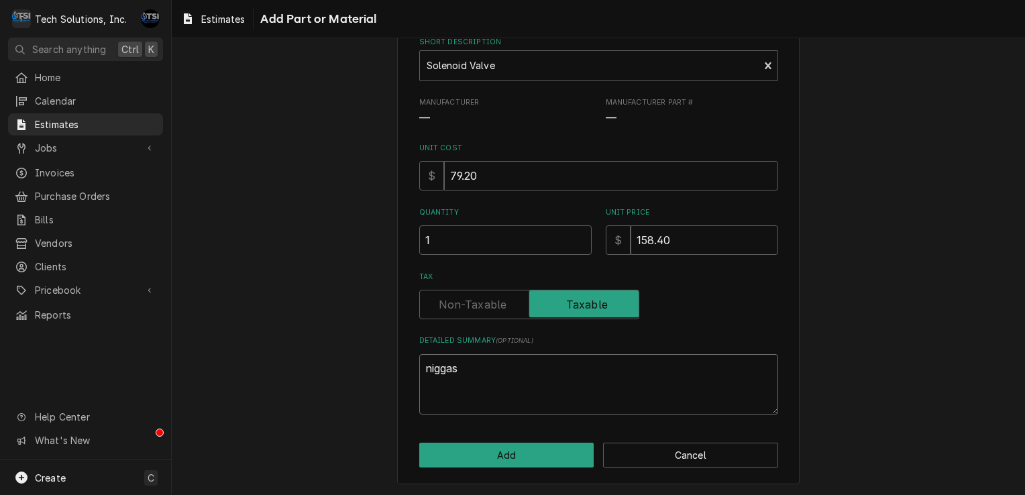
type textarea "x"
type textarea "nigga"
type textarea "x"
type textarea "nigg"
type textarea "x"
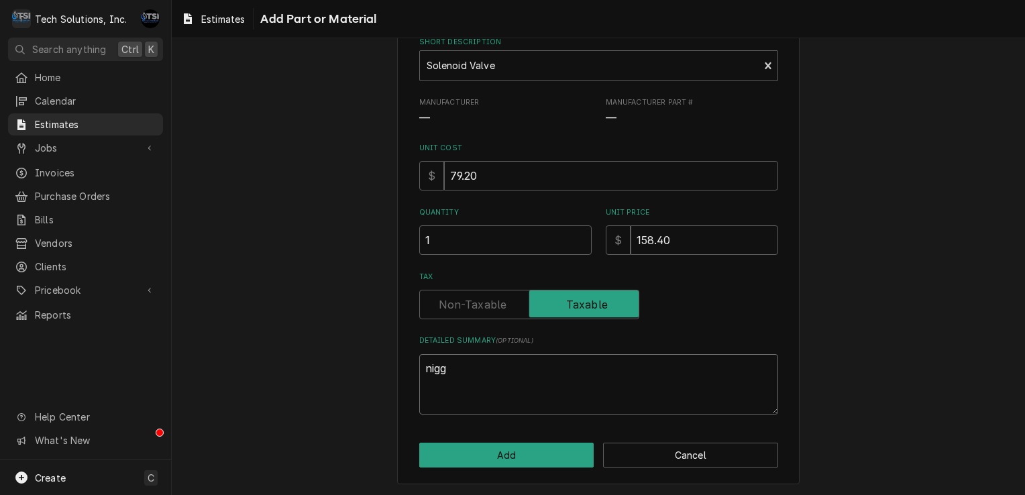
type textarea "nig"
type textarea "x"
type textarea "ni"
type textarea "x"
type textarea "n"
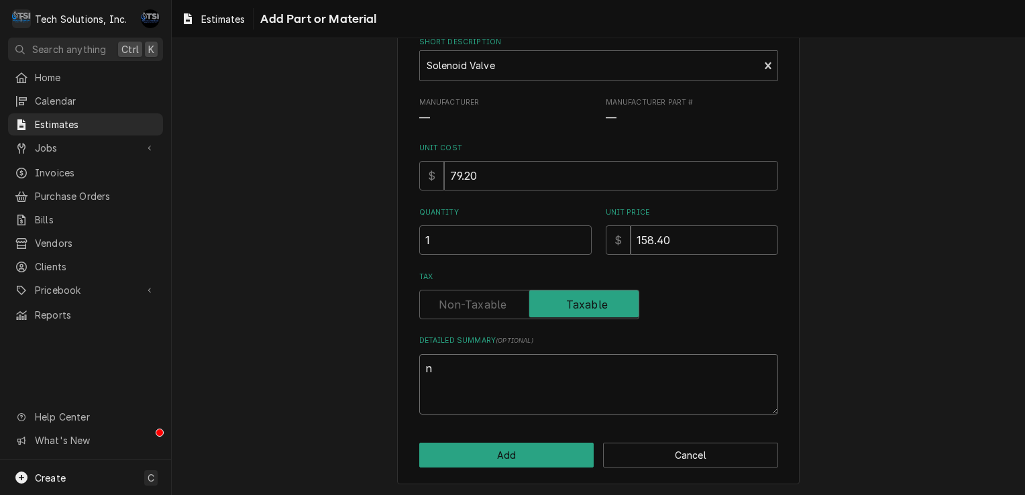
type textarea "x"
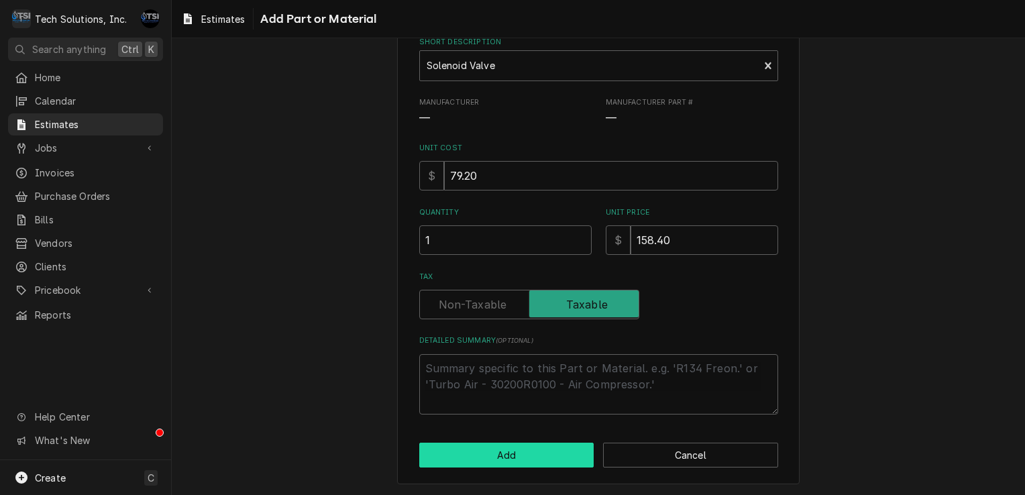
click at [519, 459] on button "Add" at bounding box center [506, 455] width 175 height 25
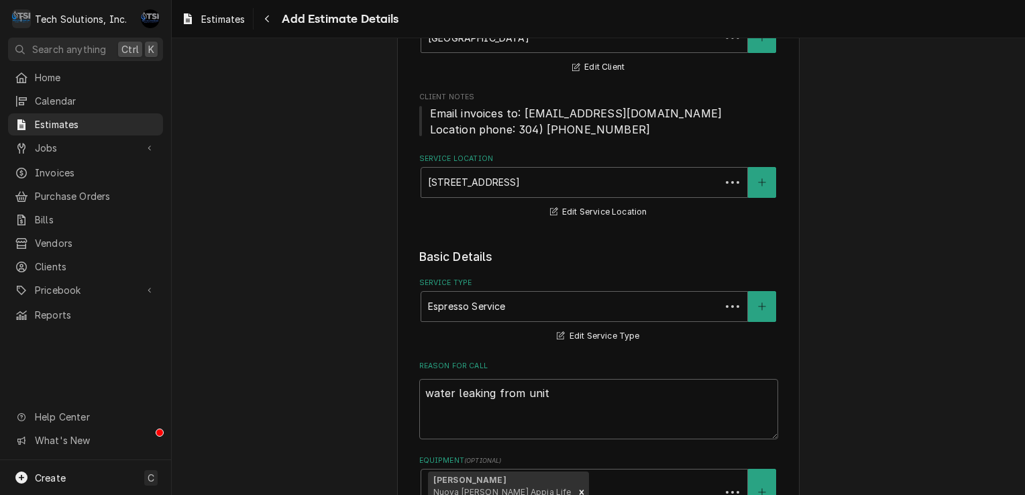
scroll to position [966, 0]
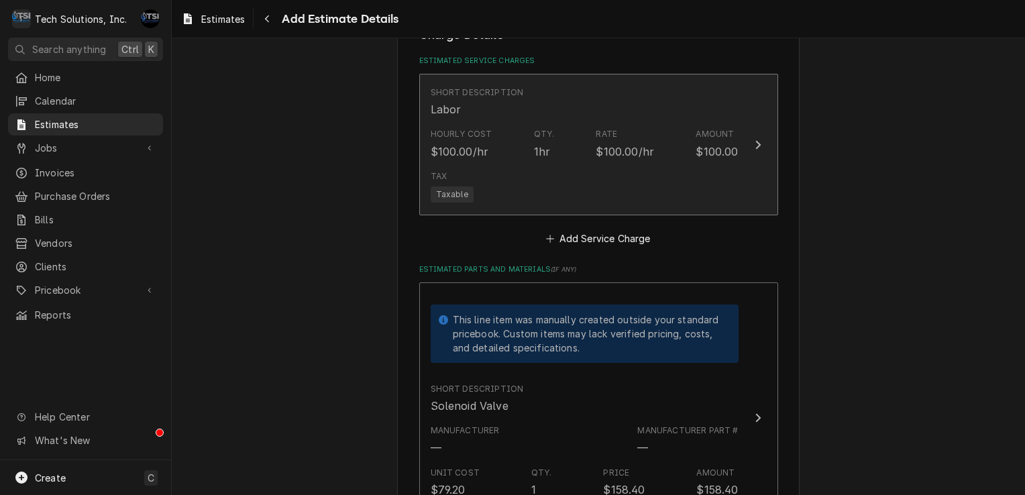
click at [665, 160] on div "Hourly Cost $100.00/hr Qty. 1hr Rate $100.00/hr Amount $100.00" at bounding box center [585, 144] width 308 height 42
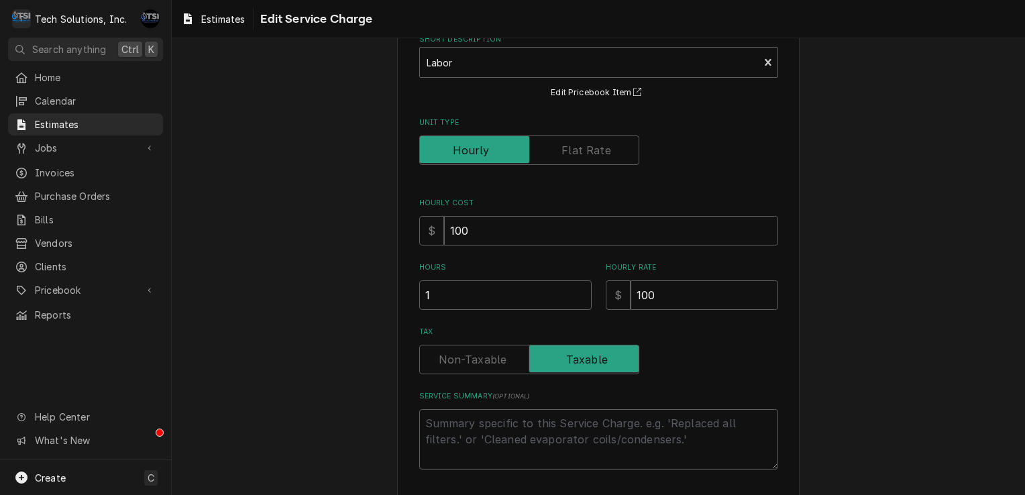
scroll to position [80, 0]
click at [703, 293] on input "100" at bounding box center [704, 295] width 148 height 30
click at [462, 301] on input "1" at bounding box center [505, 295] width 172 height 30
click at [462, 301] on input "Hours" at bounding box center [505, 295] width 172 height 30
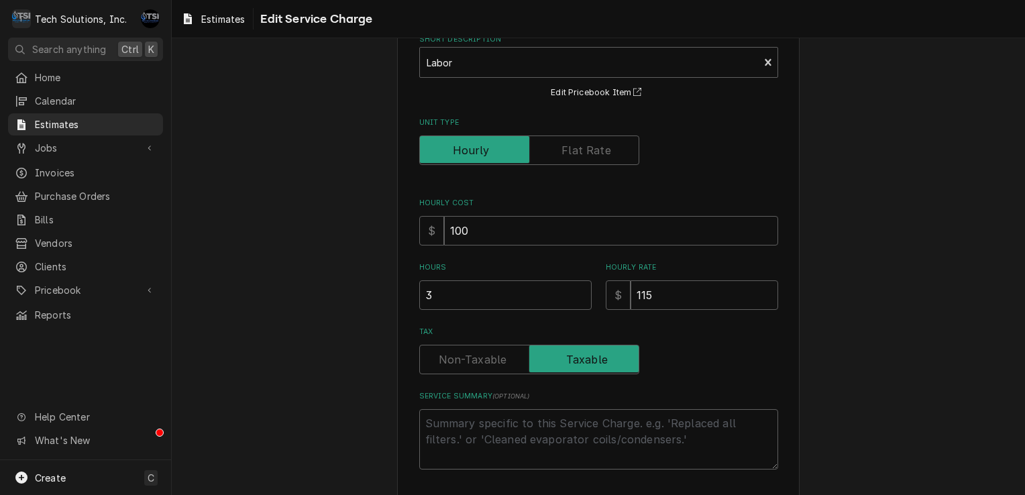
scroll to position [169, 0]
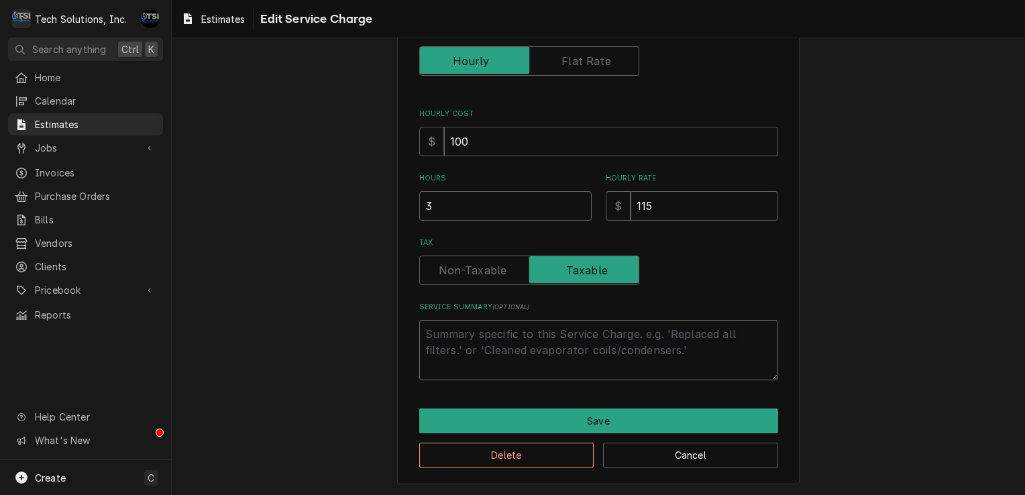
click at [549, 378] on textarea "Service Summary ( optional )" at bounding box center [598, 350] width 359 height 60
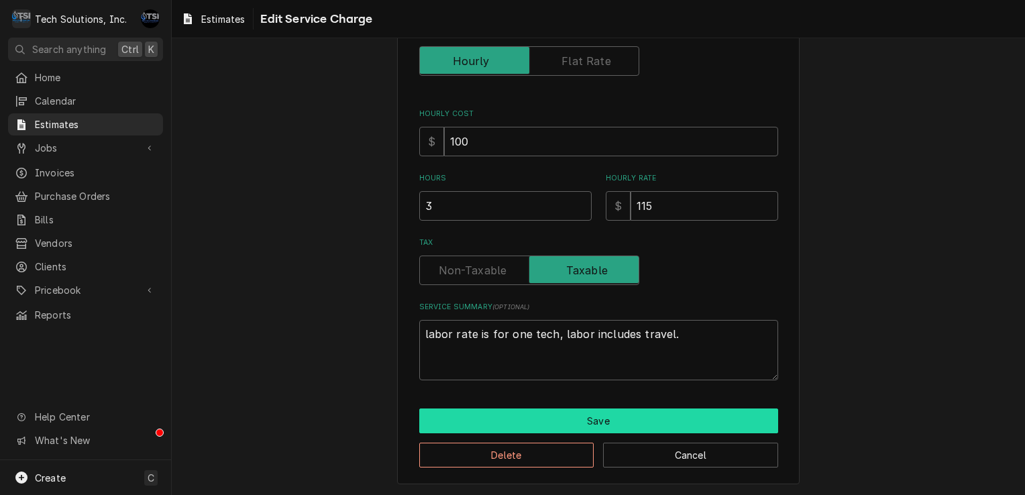
click at [585, 417] on button "Save" at bounding box center [598, 420] width 359 height 25
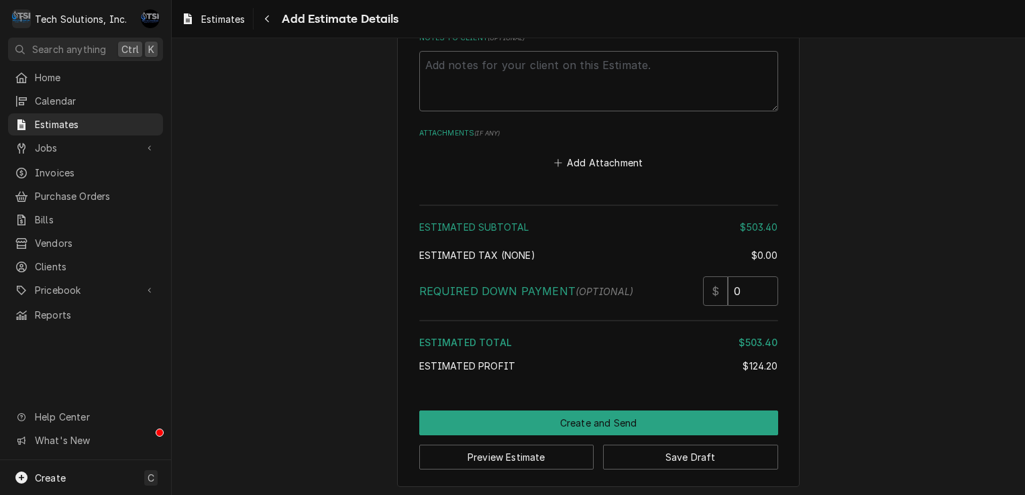
scroll to position [1477, 0]
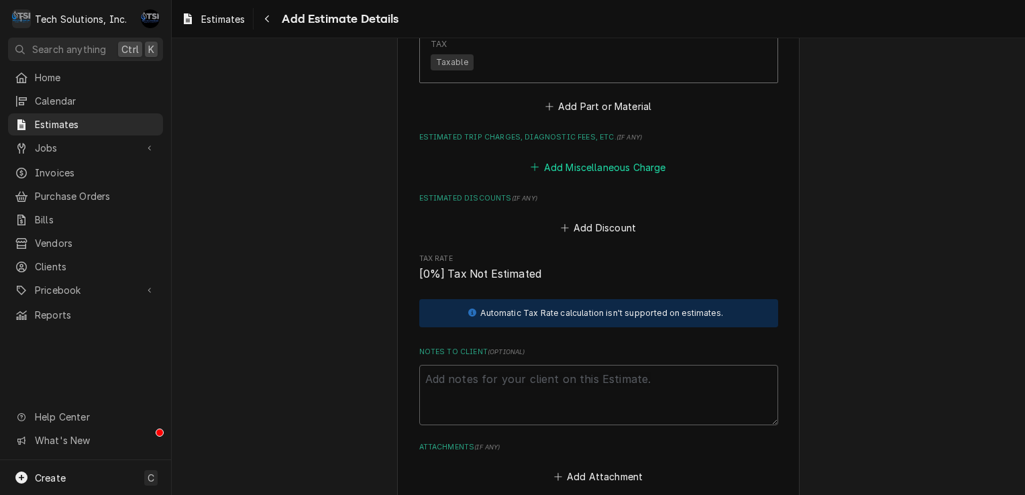
click at [602, 160] on button "Add Miscellaneous Charge" at bounding box center [597, 167] width 139 height 19
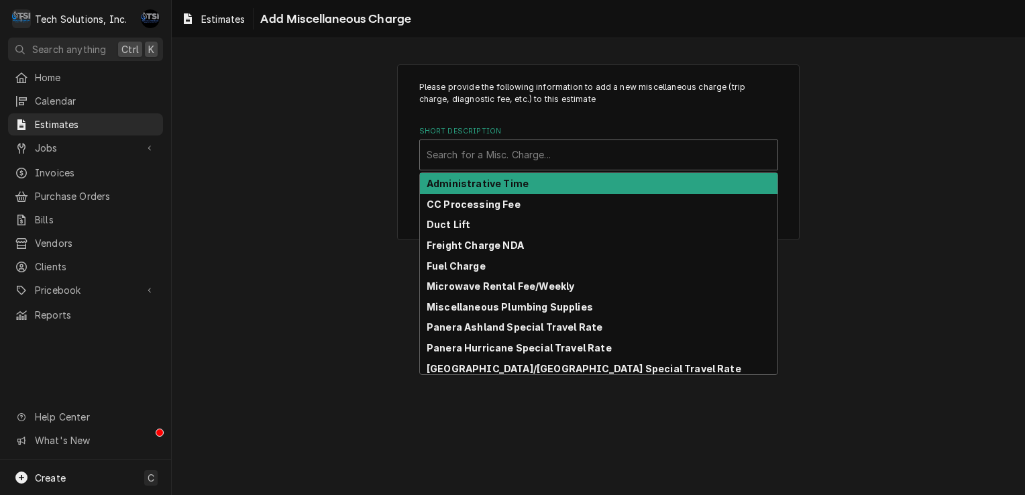
click at [602, 160] on div "Short Description" at bounding box center [598, 155] width 344 height 24
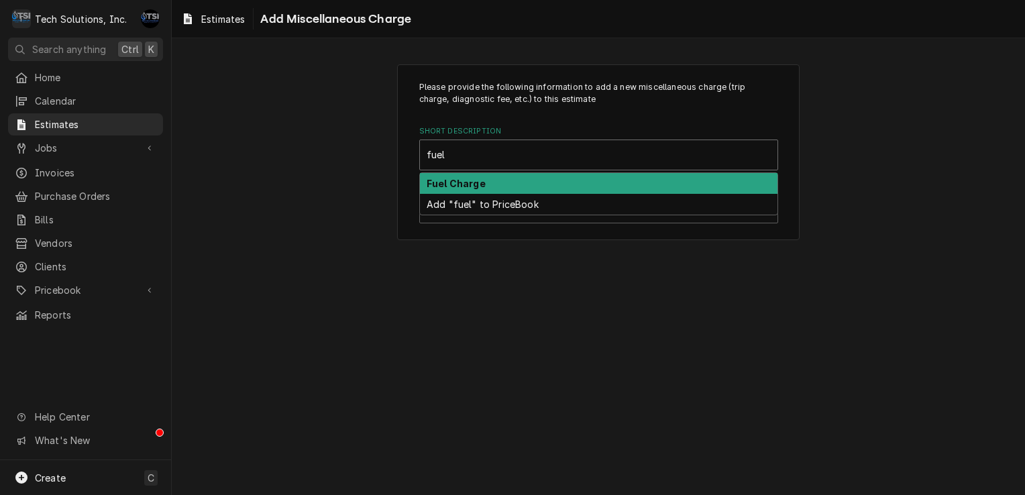
click at [536, 190] on div "Fuel Charge" at bounding box center [598, 183] width 357 height 21
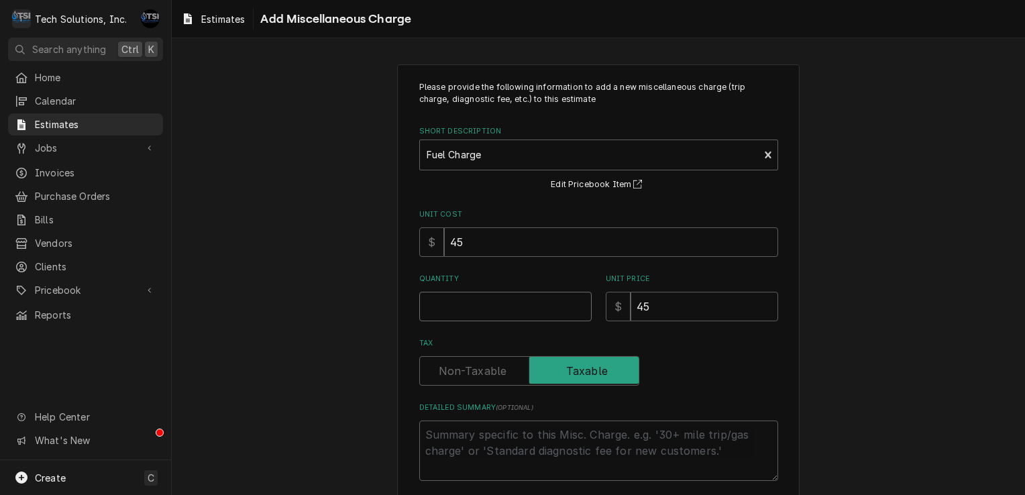
click at [489, 318] on input "Quantity" at bounding box center [505, 307] width 172 height 30
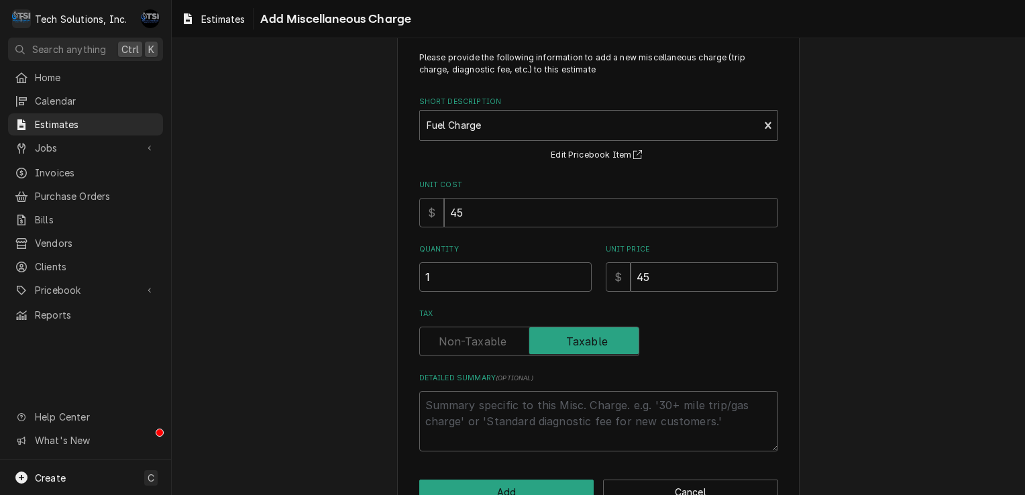
scroll to position [66, 0]
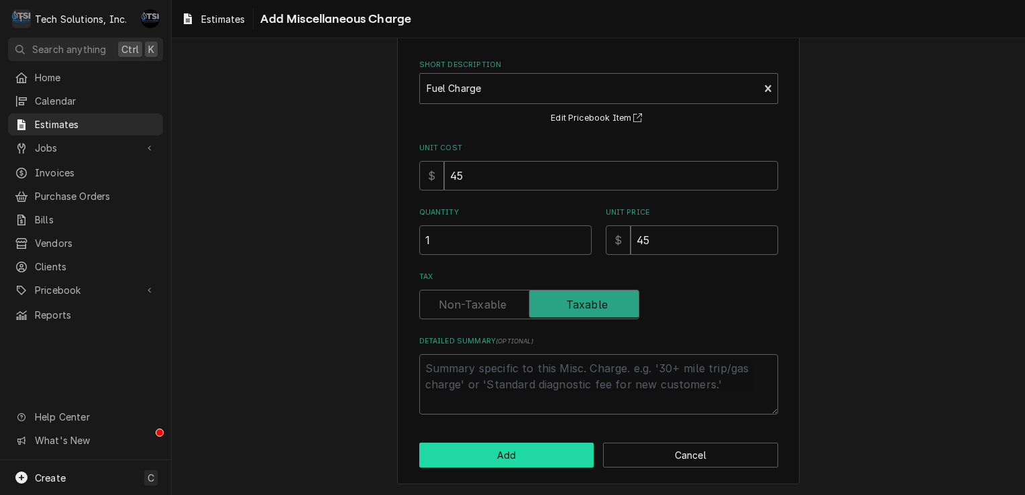
click at [510, 453] on button "Add" at bounding box center [506, 455] width 175 height 25
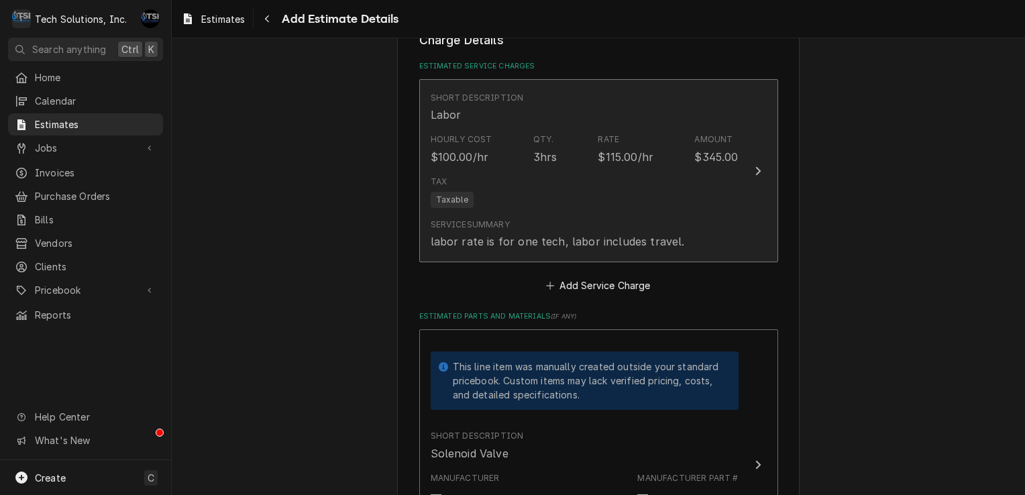
scroll to position [883, 0]
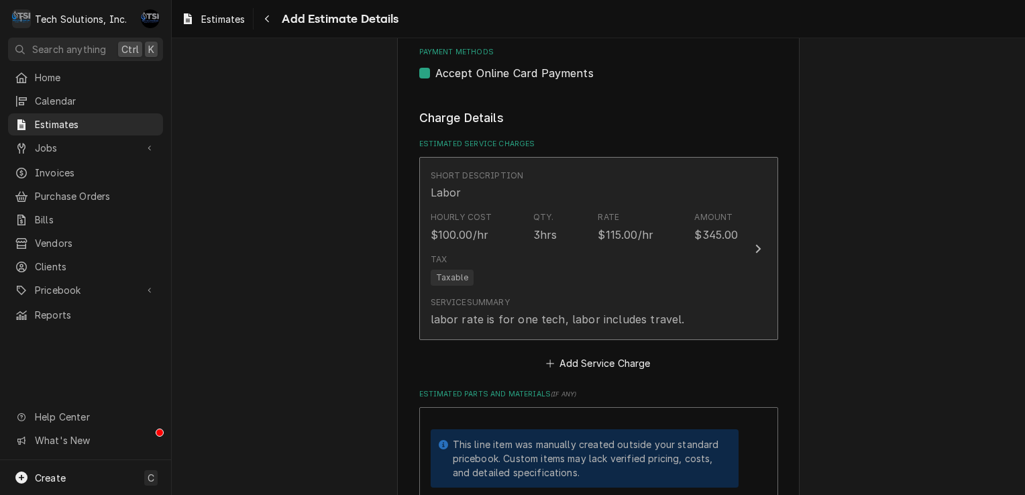
click at [453, 237] on div "$100.00/hr" at bounding box center [460, 235] width 58 height 16
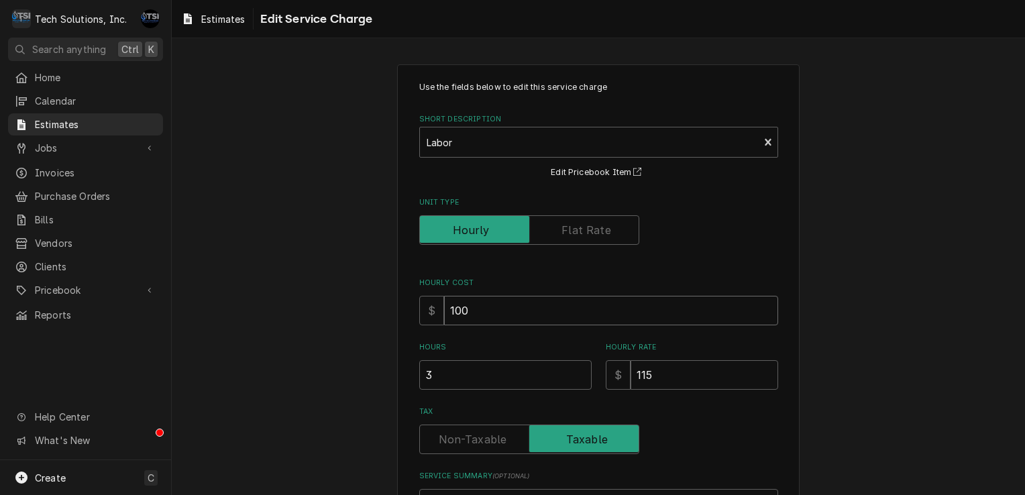
click at [496, 323] on input "100" at bounding box center [611, 311] width 334 height 30
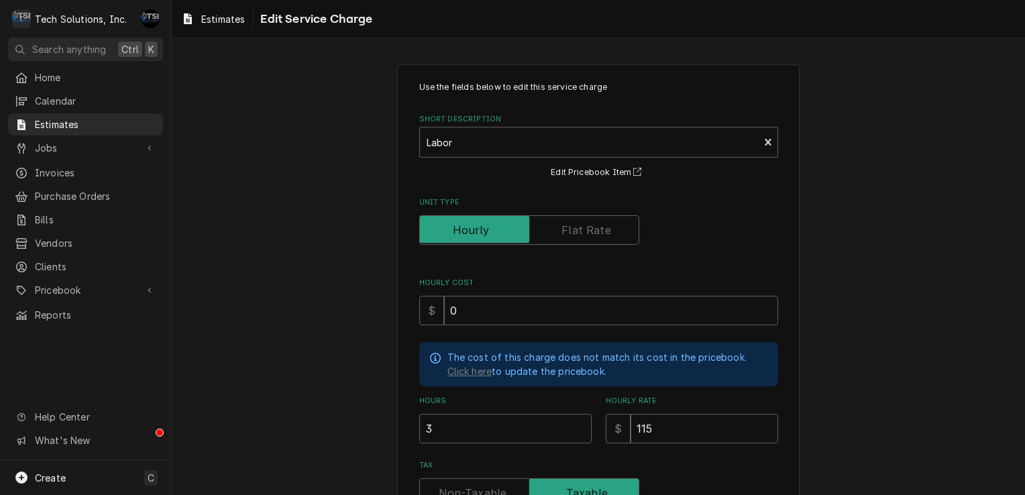
scroll to position [221, 0]
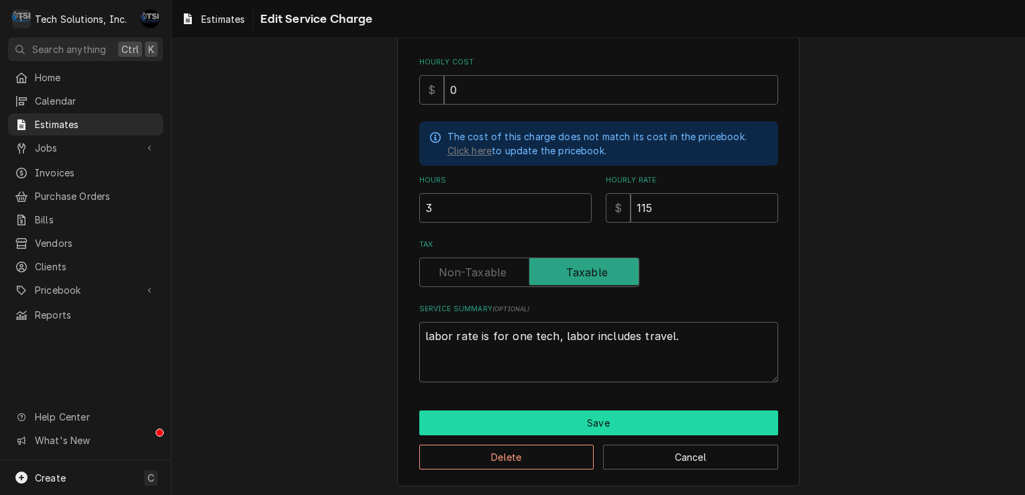
click at [542, 415] on button "Save" at bounding box center [598, 422] width 359 height 25
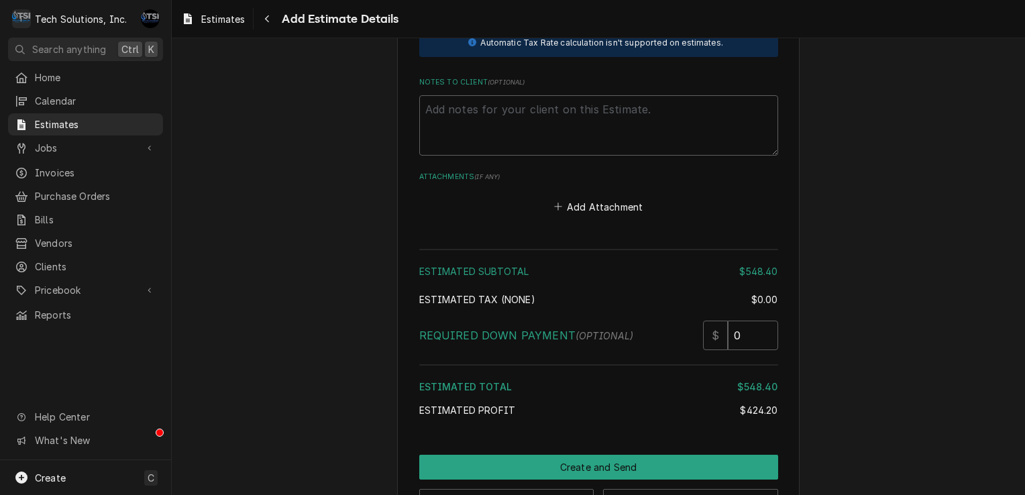
scroll to position [1939, 0]
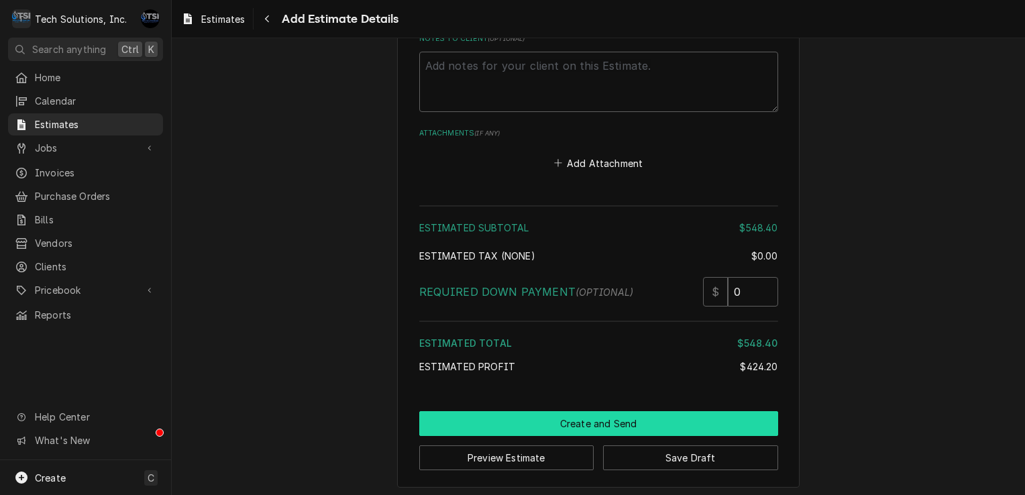
click at [575, 423] on button "Create and Send" at bounding box center [598, 423] width 359 height 25
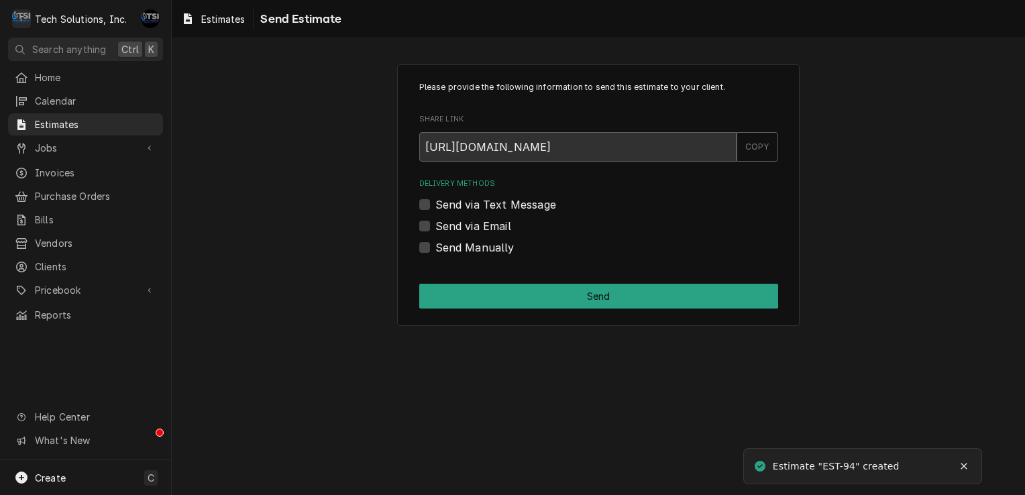
click at [435, 229] on label "Send via Email" at bounding box center [473, 226] width 76 height 16
click at [435, 229] on input "Send via Email" at bounding box center [614, 233] width 359 height 30
checkbox input "true"
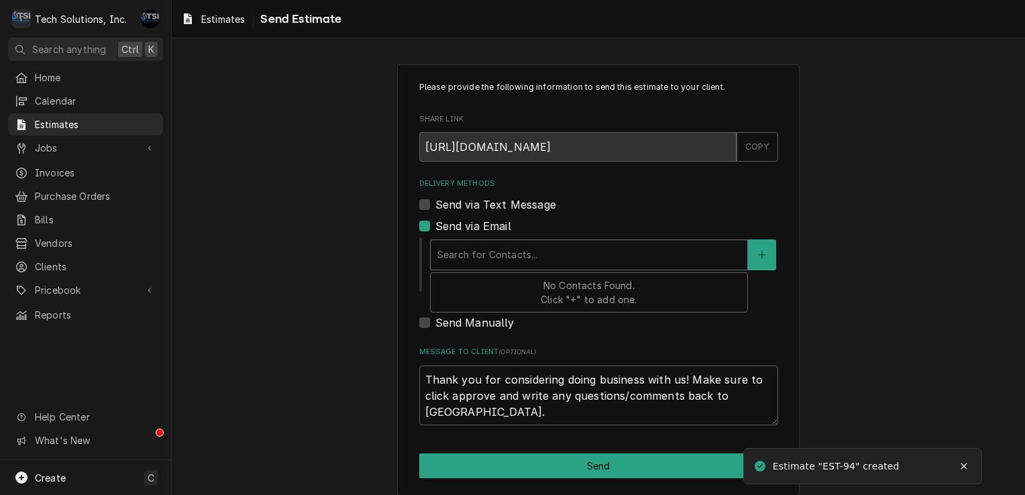
click at [504, 265] on div "Delivery Methods" at bounding box center [588, 255] width 303 height 24
click at [543, 267] on div "Search for Contacts..." at bounding box center [589, 255] width 317 height 30
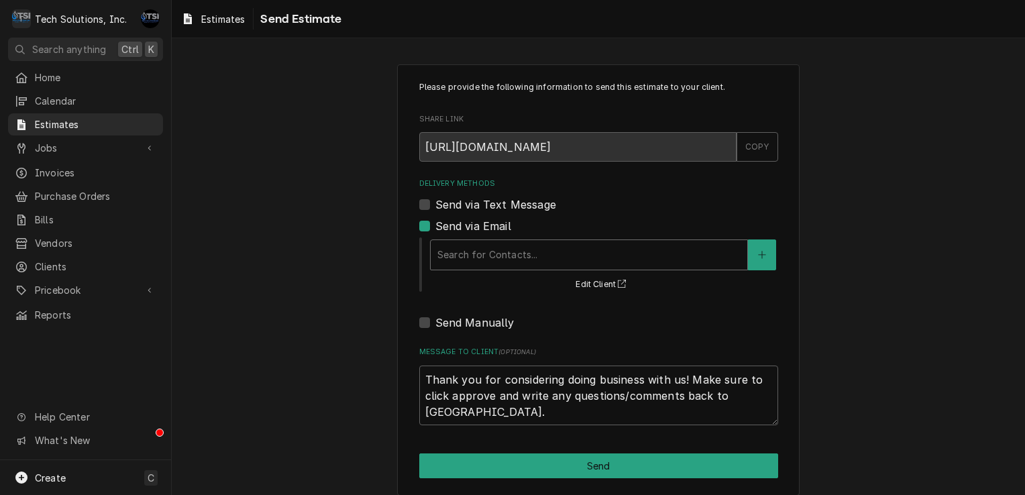
click at [543, 267] on div "Search for Contacts..." at bounding box center [589, 255] width 317 height 30
drag, startPoint x: 543, startPoint y: 267, endPoint x: 497, endPoint y: 245, distance: 50.7
click at [497, 245] on div "Delivery Methods" at bounding box center [588, 255] width 303 height 24
click at [551, 294] on span "No Contacts Found. Click "+" to add one." at bounding box center [589, 292] width 96 height 25
click at [566, 309] on div "No Contacts Found. Click "+" to add one." at bounding box center [589, 292] width 317 height 39
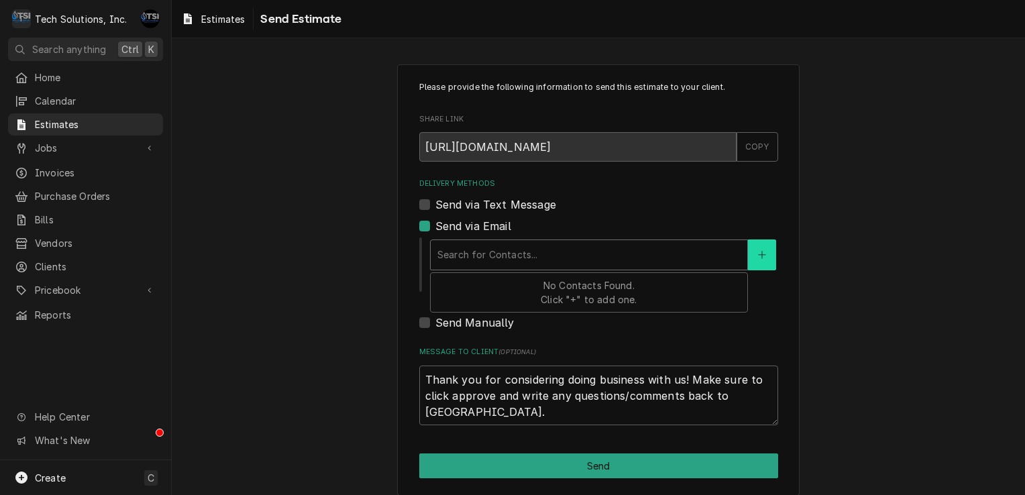
drag, startPoint x: 566, startPoint y: 309, endPoint x: 766, endPoint y: 256, distance: 206.7
click at [766, 256] on div "Use Up and Down to choose options, press Enter to select the currently focused …" at bounding box center [603, 254] width 349 height 31
click at [730, 219] on div "Send via Email" at bounding box center [598, 226] width 359 height 16
click at [750, 243] on button "Delivery Methods" at bounding box center [762, 254] width 28 height 31
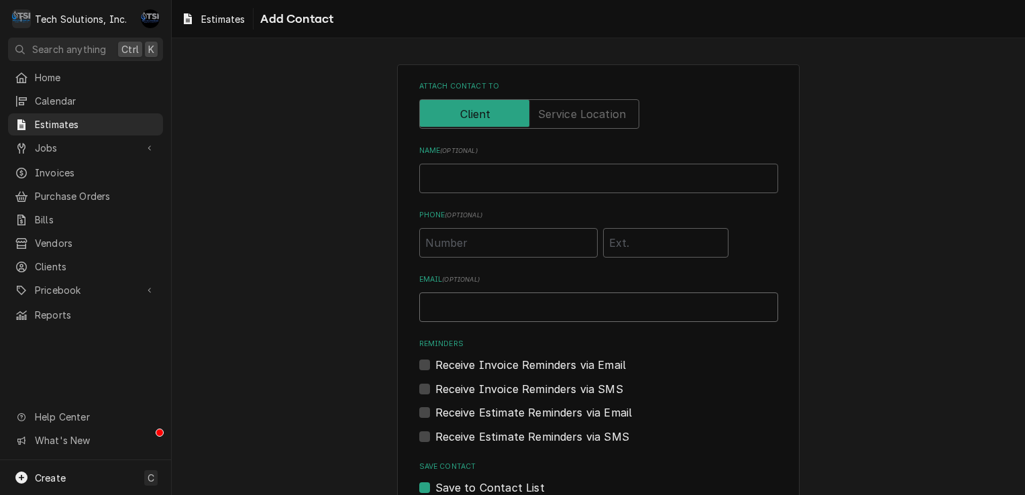
paste input "[EMAIL_ADDRESS][DOMAIN_NAME]"
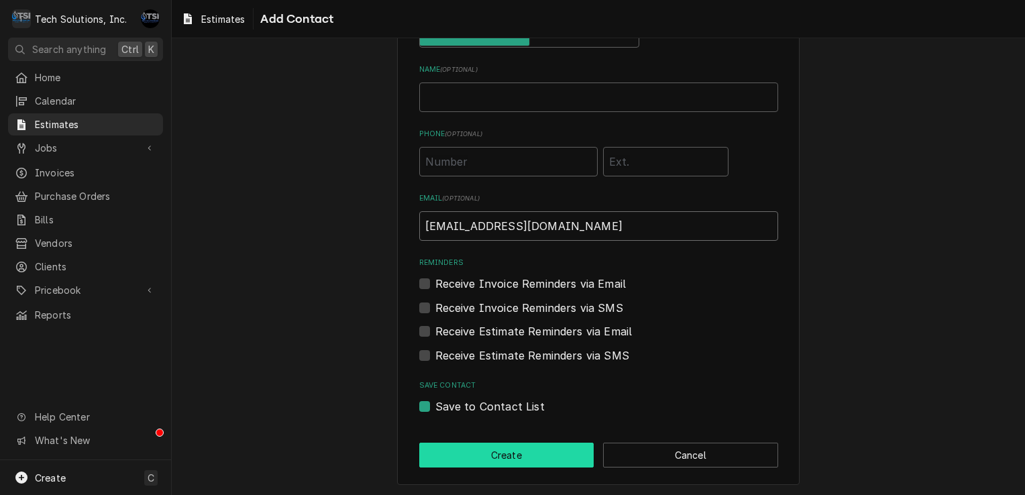
type input "[EMAIL_ADDRESS][DOMAIN_NAME]"
click at [498, 457] on button "Create" at bounding box center [506, 455] width 175 height 25
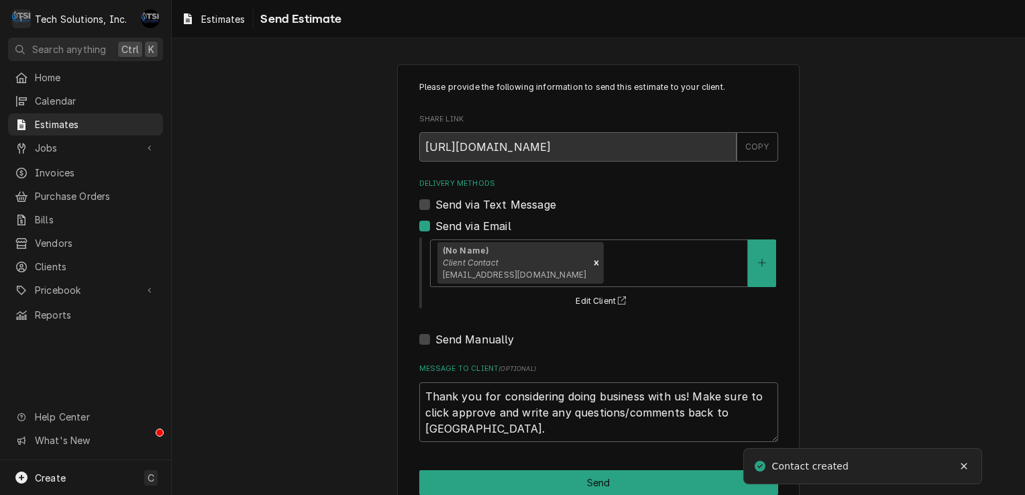
scroll to position [27, 0]
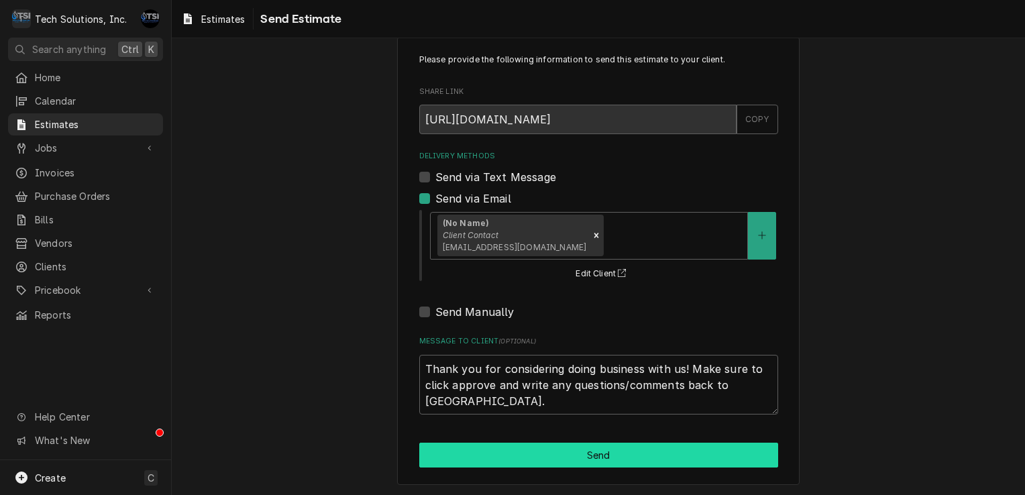
click at [538, 453] on button "Send" at bounding box center [598, 455] width 359 height 25
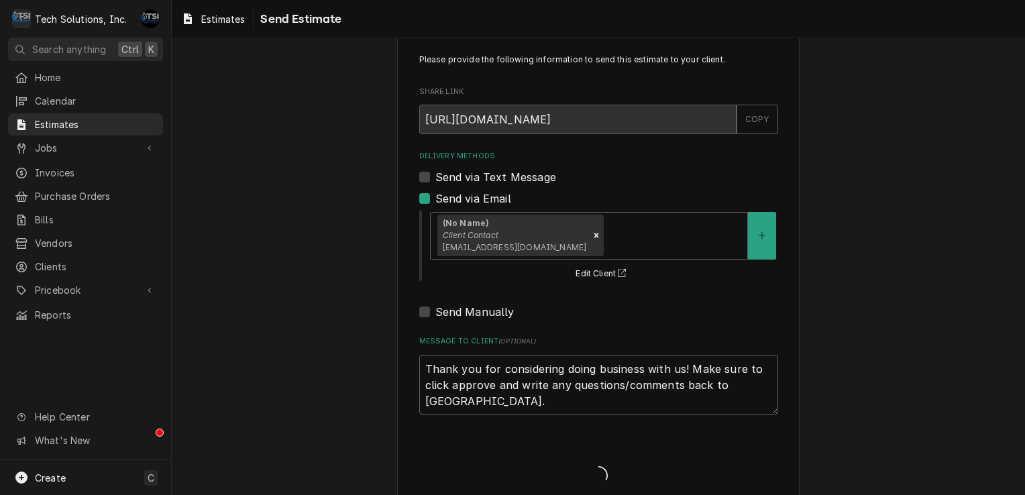
type textarea "x"
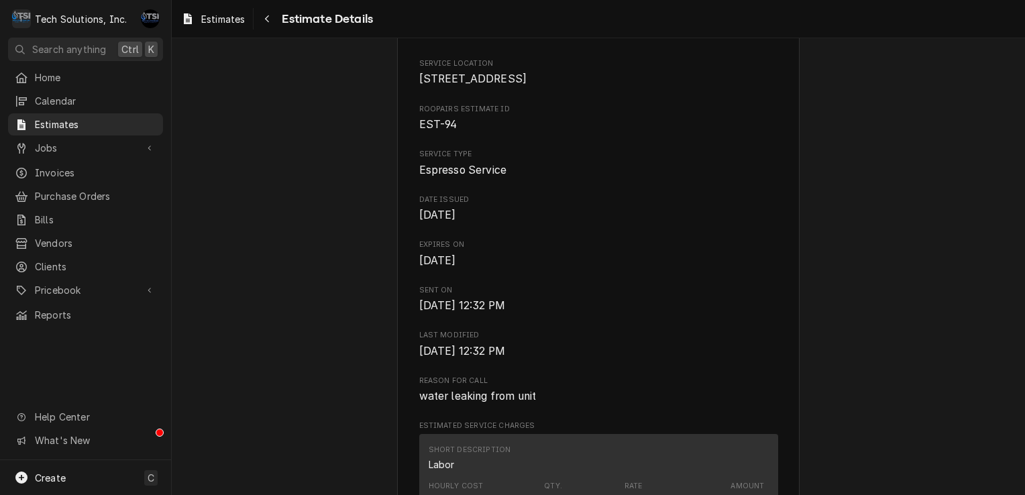
scroll to position [113, 0]
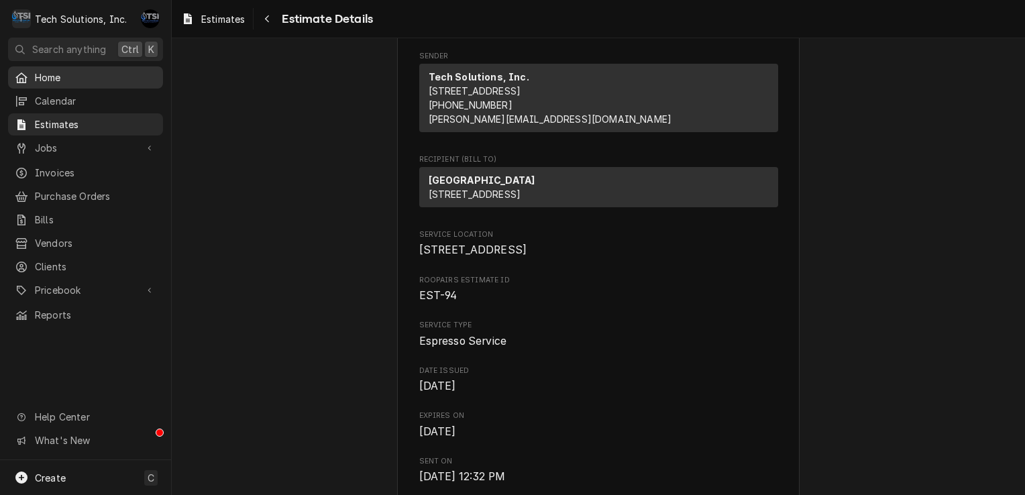
click at [56, 70] on span "Home" at bounding box center [95, 77] width 121 height 14
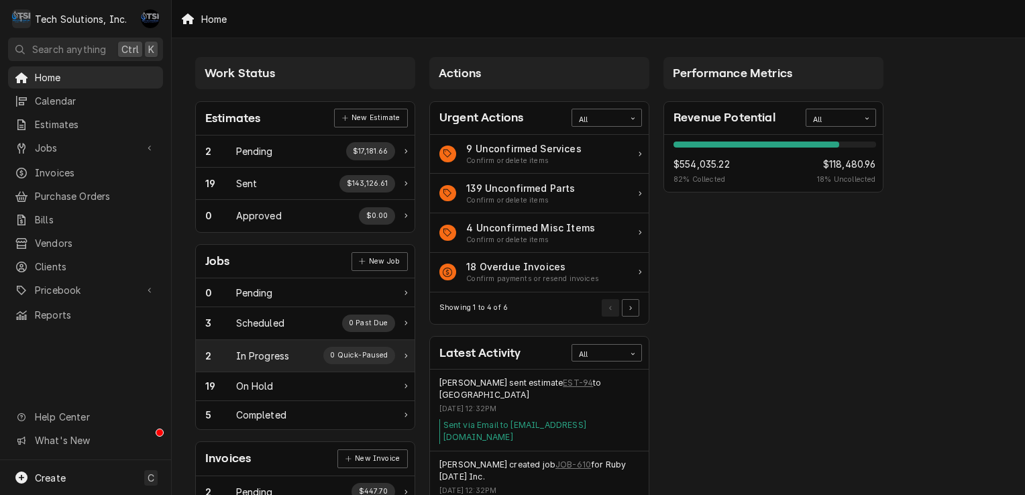
click at [260, 349] on div "In Progress" at bounding box center [263, 356] width 54 height 14
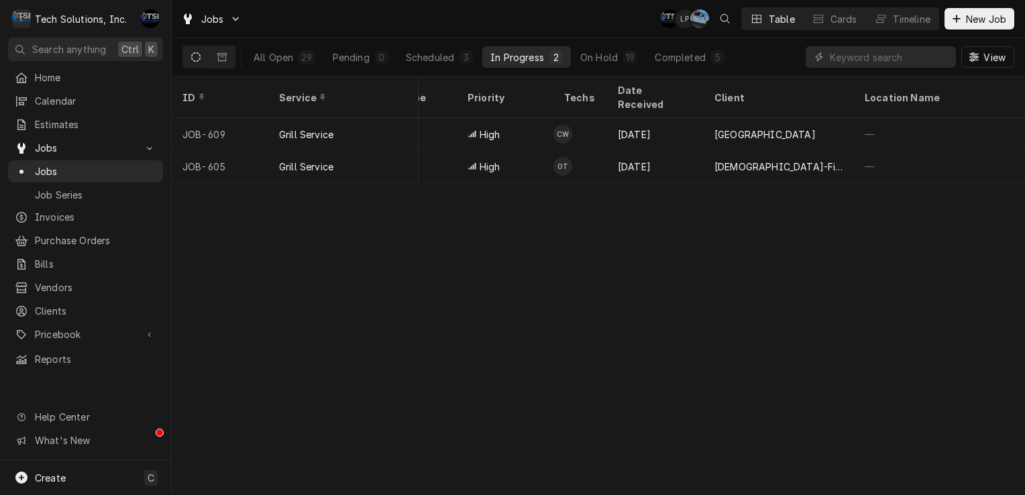
scroll to position [0, 370]
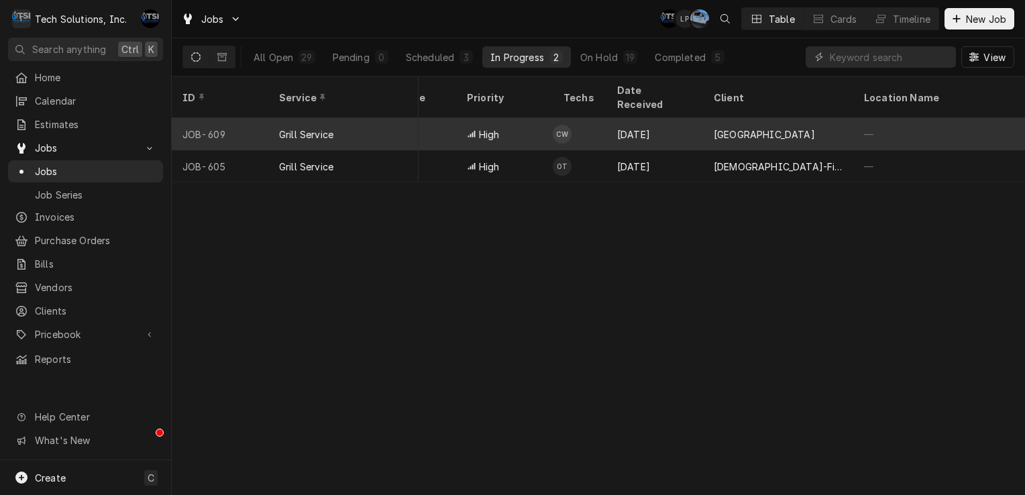
click at [481, 127] on span "High" at bounding box center [489, 134] width 21 height 14
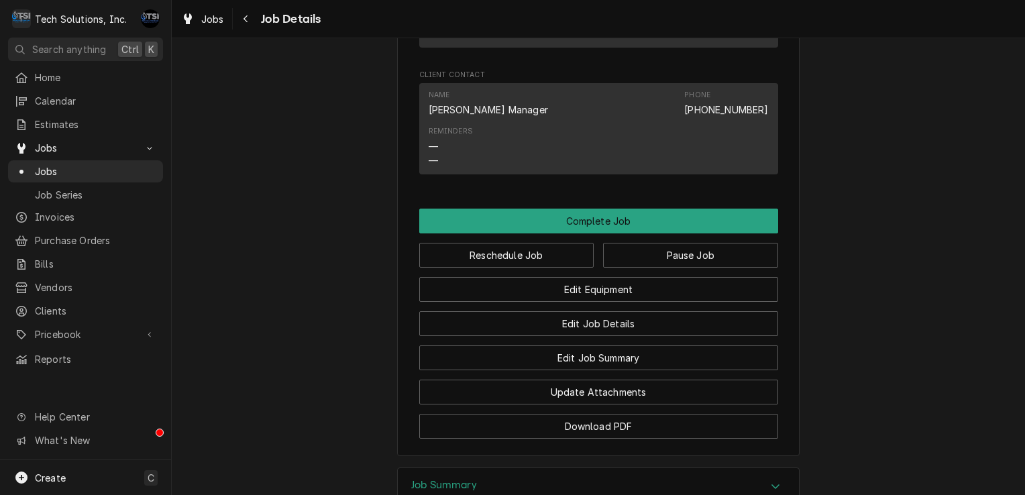
scroll to position [1172, 0]
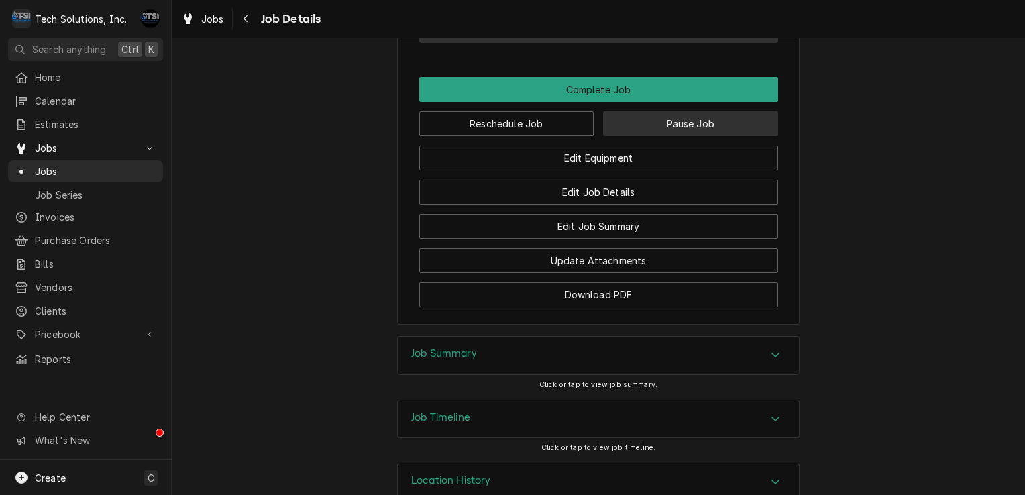
click at [646, 136] on button "Pause Job" at bounding box center [690, 123] width 175 height 25
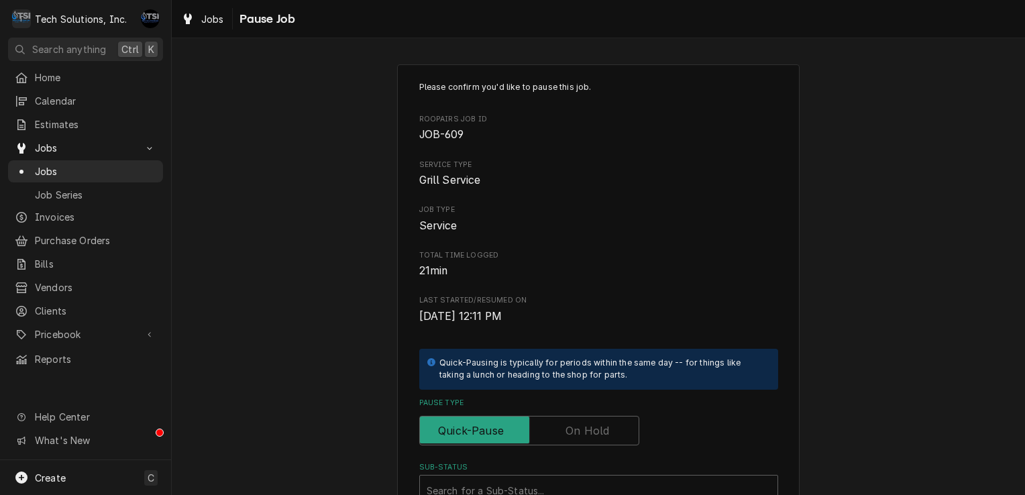
scroll to position [254, 0]
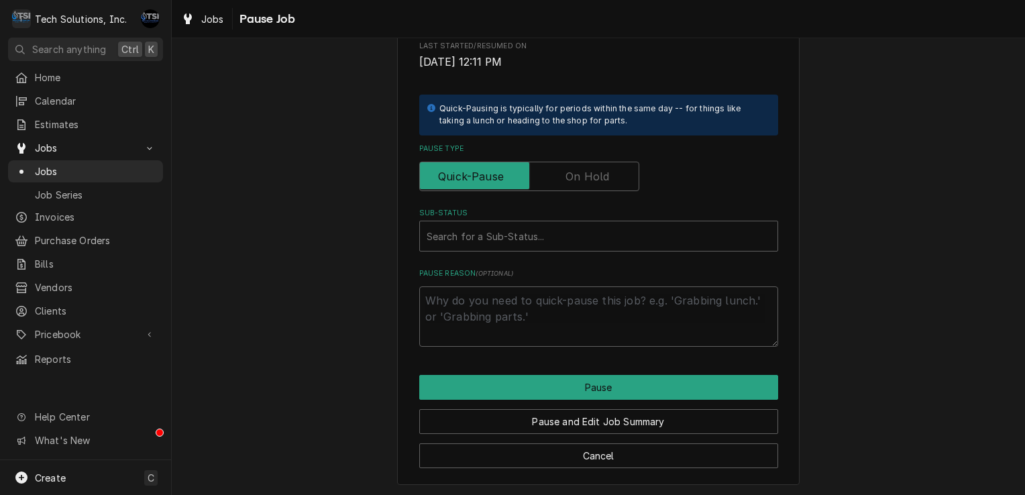
click at [595, 170] on label "Pause Type" at bounding box center [529, 177] width 220 height 30
click at [595, 170] on input "Pause Type" at bounding box center [529, 177] width 208 height 30
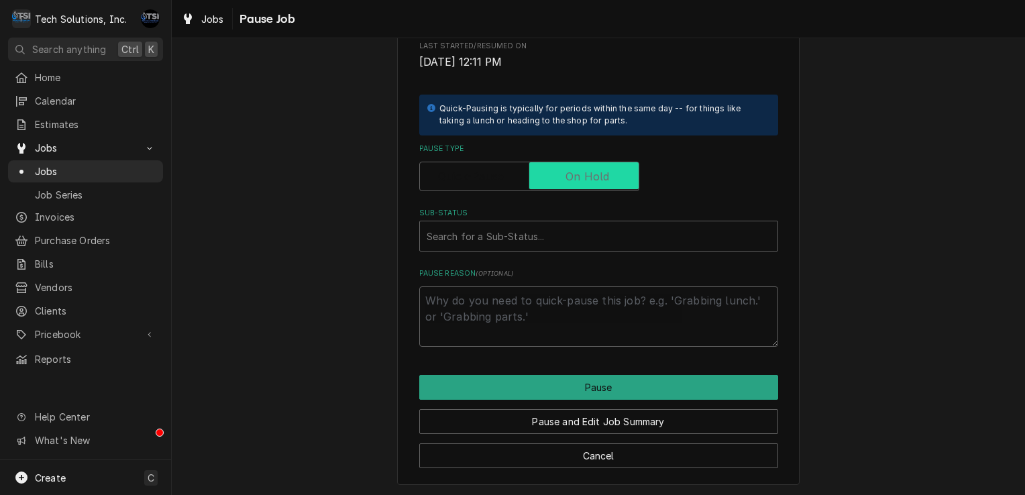
checkbox input "true"
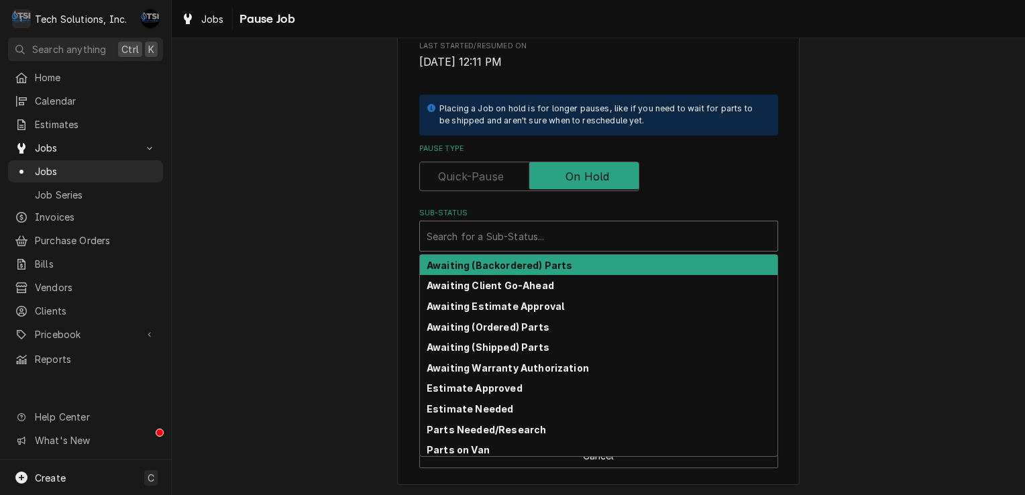
click at [525, 232] on div "Sub-Status" at bounding box center [598, 236] width 344 height 24
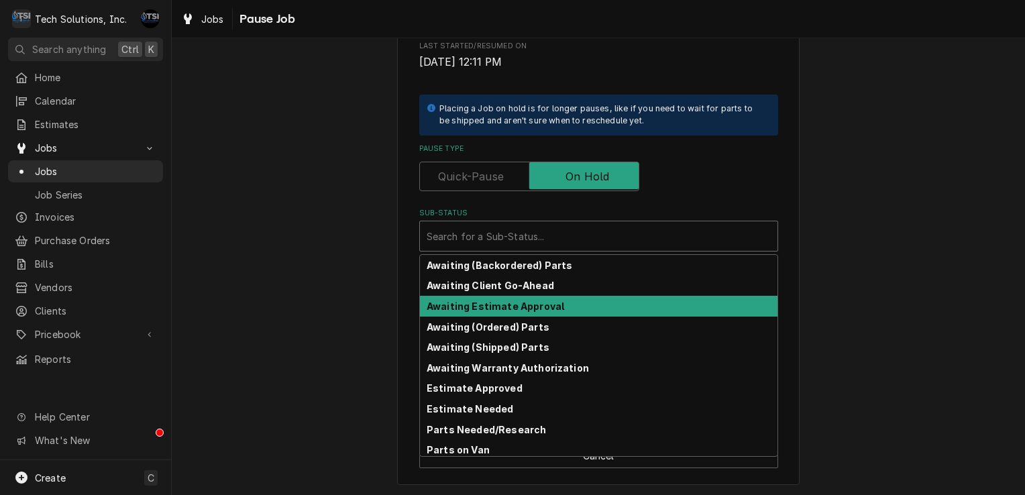
click at [515, 302] on strong "Awaiting Estimate Approval" at bounding box center [494, 305] width 137 height 11
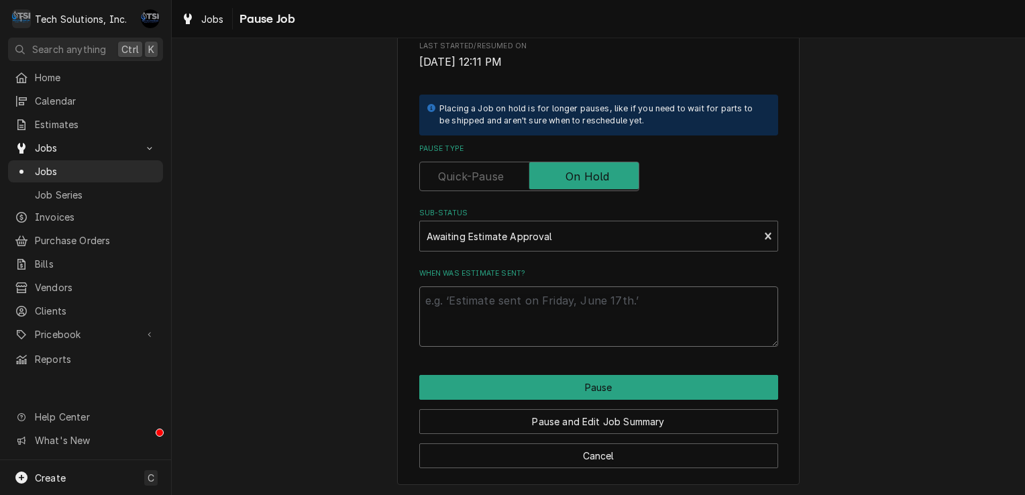
click at [560, 320] on textarea "When was estimate sent?" at bounding box center [598, 316] width 359 height 60
type textarea "x"
type textarea "e"
type textarea "x"
type textarea "es"
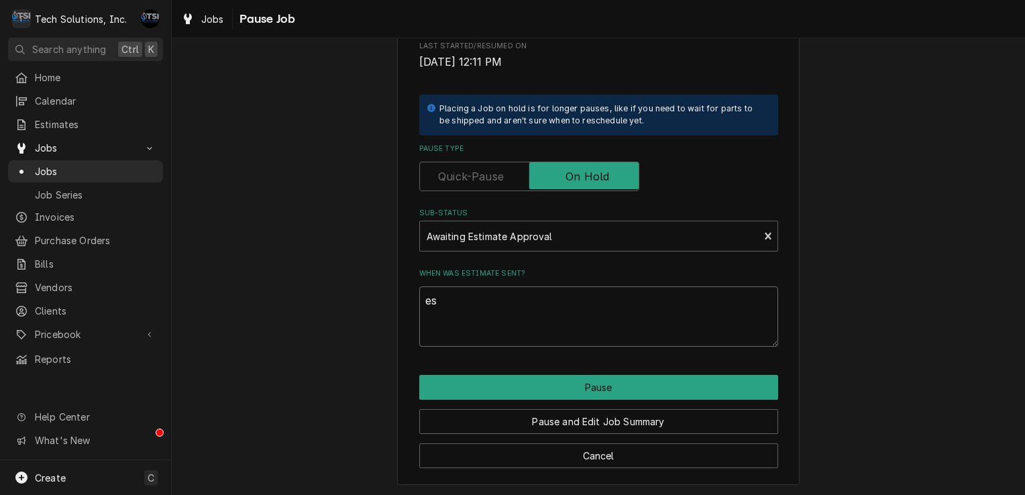
type textarea "x"
type textarea "est"
type textarea "x"
type textarea "esti"
type textarea "x"
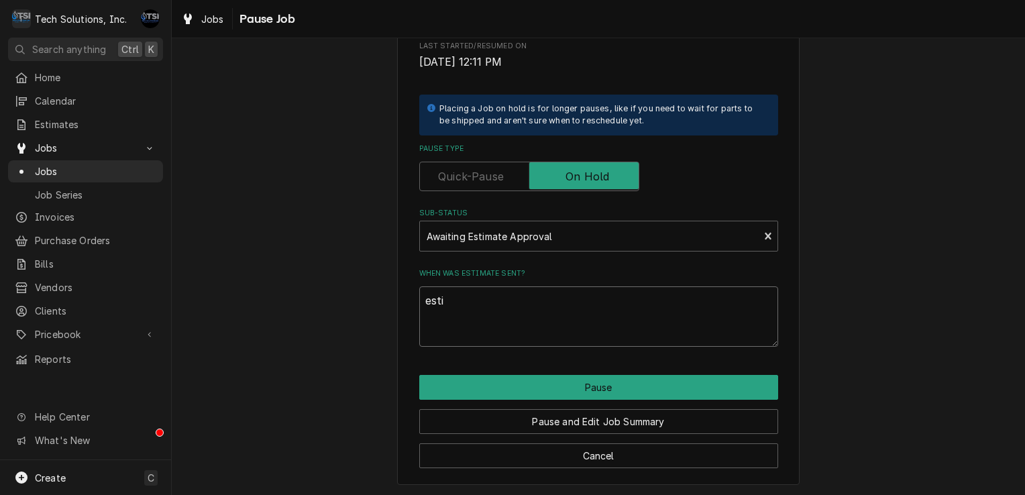
type textarea "estim"
type textarea "x"
type textarea "estima"
type textarea "x"
type textarea "estimat"
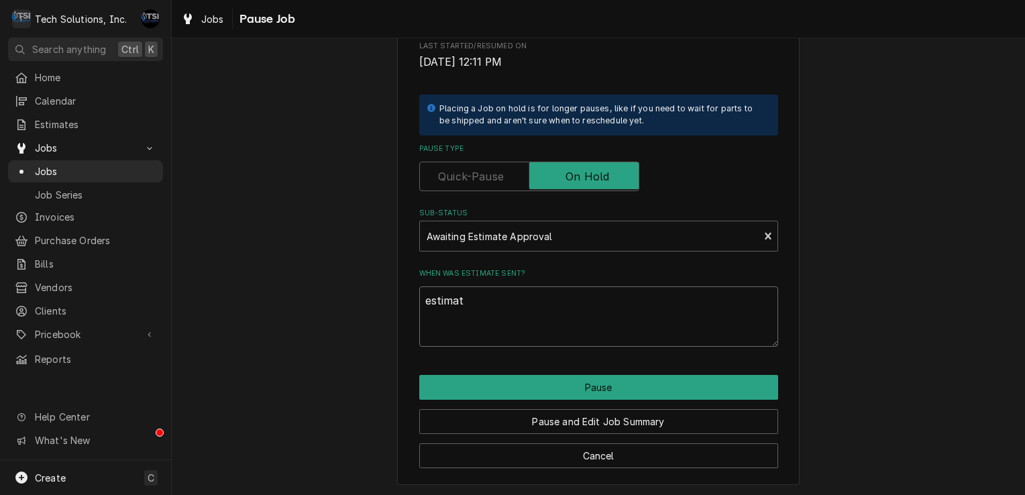
type textarea "x"
type textarea "estimate"
type textarea "x"
type textarea "estimate"
type textarea "x"
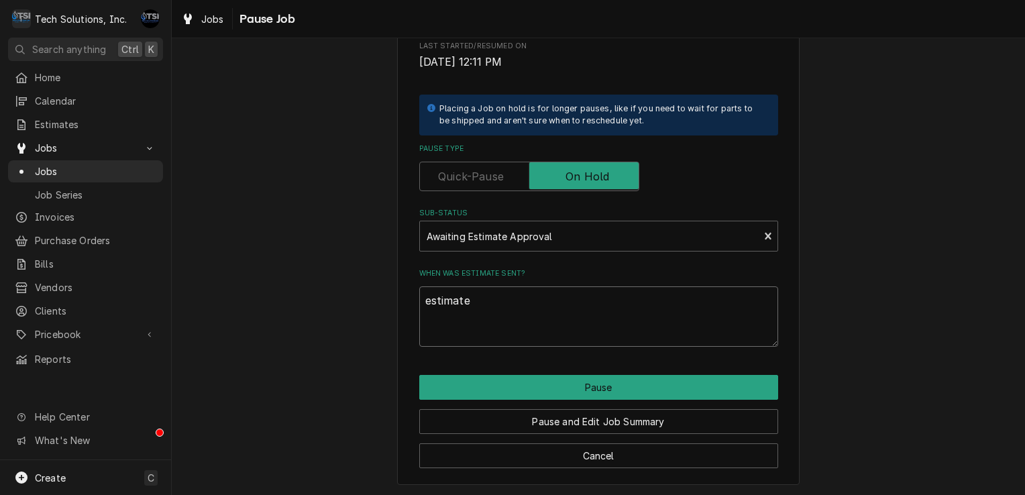
type textarea "estimate s"
type textarea "x"
type textarea "estimate se"
type textarea "x"
type textarea "estimate sen"
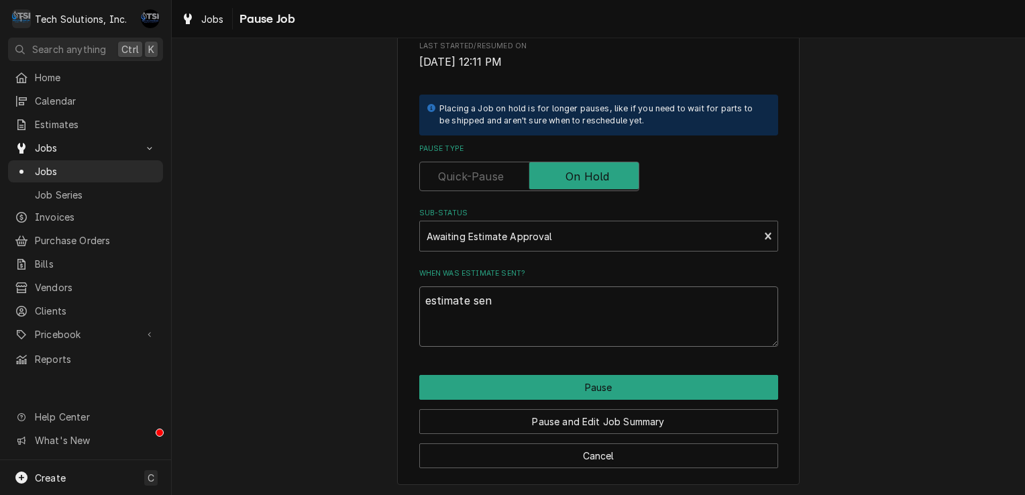
type textarea "x"
type textarea "estimate sent"
type textarea "x"
type textarea "estimate sent"
type textarea "x"
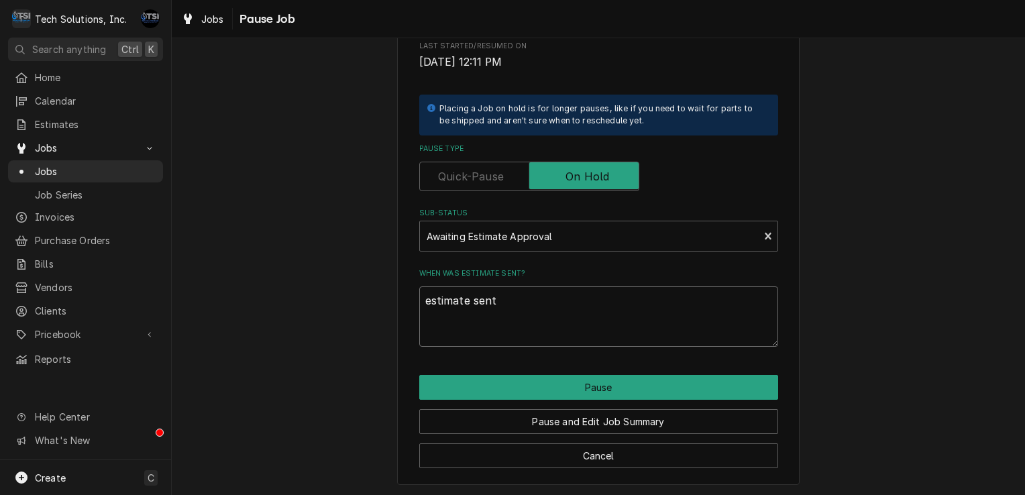
type textarea "estimate sent o"
type textarea "x"
type textarea "estimate sent on"
type textarea "x"
type textarea "estimate sent on"
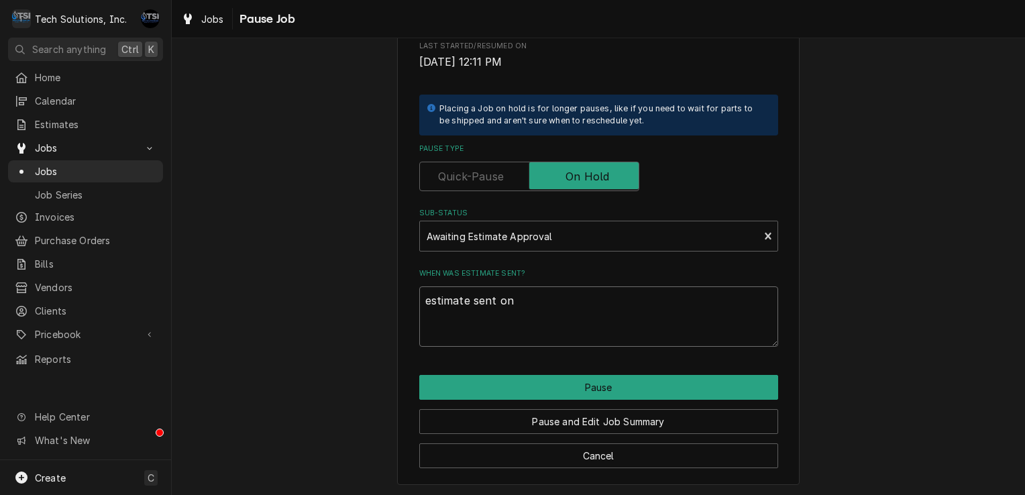
type textarea "x"
type textarea "estimate sent on 8"
type textarea "x"
type textarea "estimate sent on 8/"
type textarea "x"
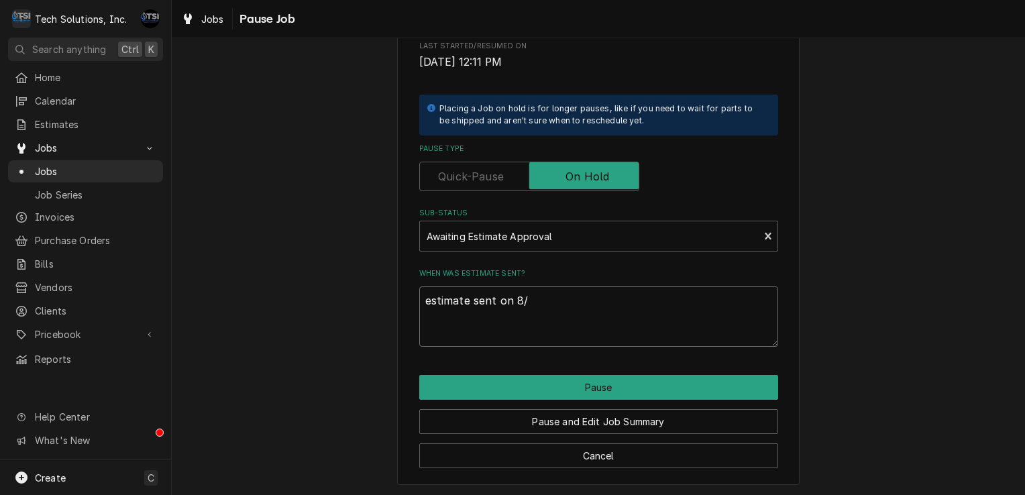
type textarea "estimate sent on 8/1"
type textarea "x"
type textarea "estimate sent on 8/13"
type textarea "x"
type textarea "estimate sent on 8/13/"
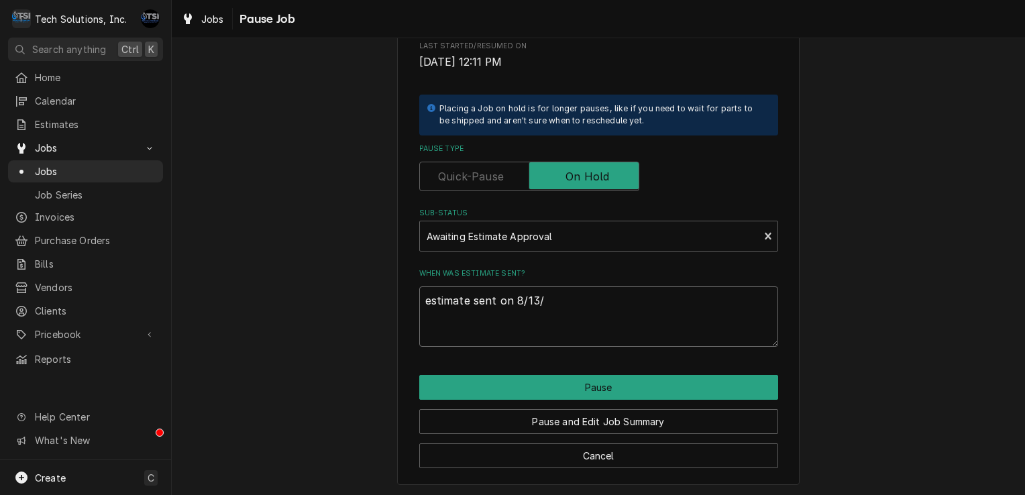
type textarea "x"
type textarea "estimate sent on 8/13/2"
type textarea "x"
type textarea "estimate sent on 8/13/23"
type textarea "x"
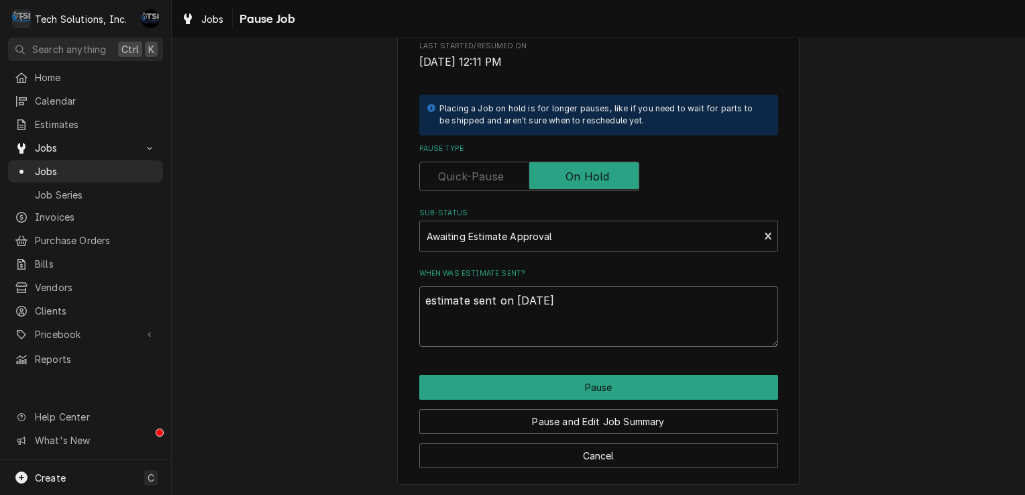
type textarea "estimate sent on 8/13/23"
type textarea "x"
type textarea "estimate sent on 8/13/23 u"
type textarea "x"
type textarea "estimate sent on 8/13/23 un"
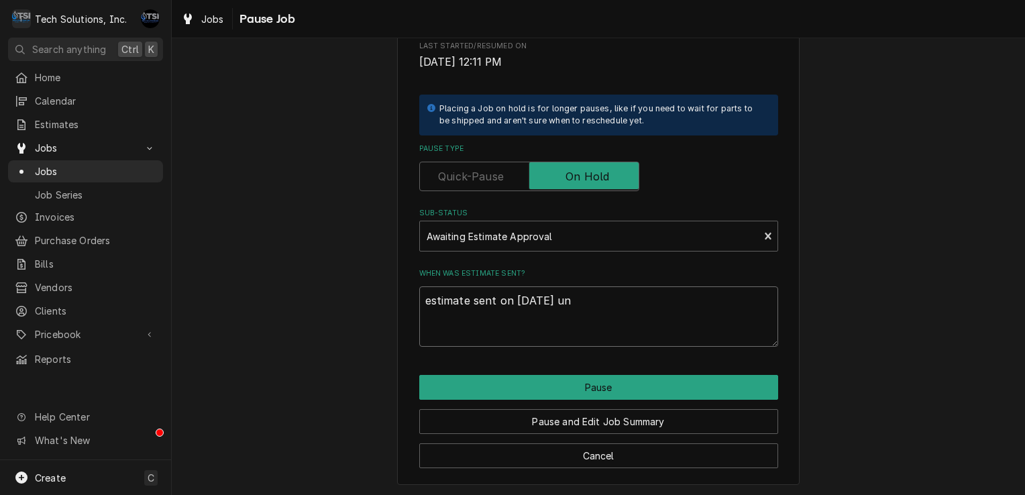
type textarea "x"
type textarea "estimate sent on 8/13/23 uni"
type textarea "x"
type textarea "estimate sent on 8/13/23 unit"
type textarea "x"
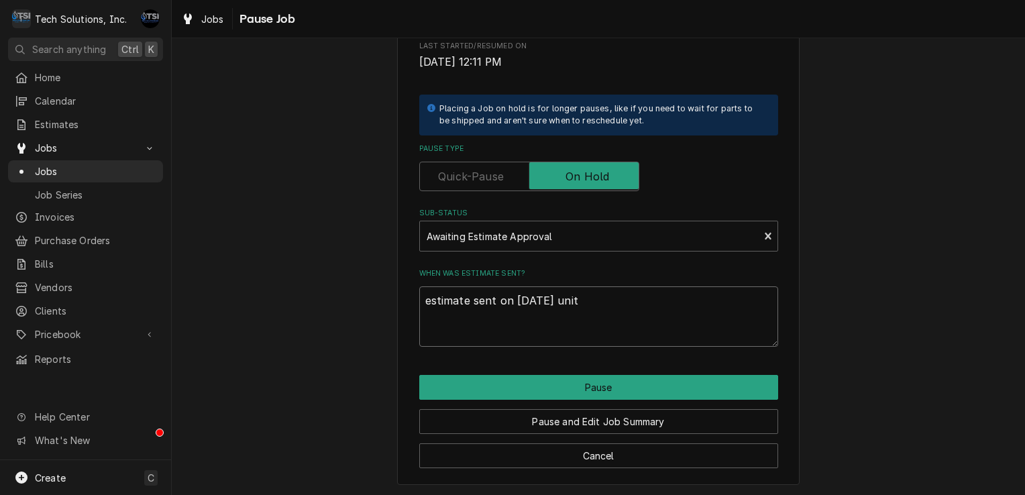
type textarea "estimate sent on 8/13/23 unit"
type textarea "x"
type textarea "estimate sent on 8/13/23 unit e"
type textarea "x"
type textarea "estimate sent on 8/13/23 unit en"
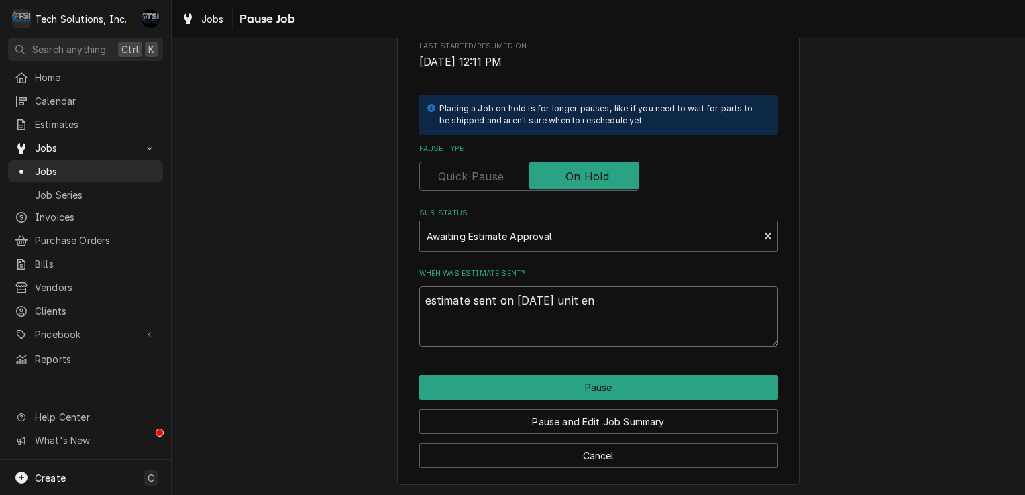
type textarea "x"
type textarea "estimate sent on 8/13/23 unit e"
type textarea "x"
type textarea "estimate sent on 8/13/23 unit"
type textarea "x"
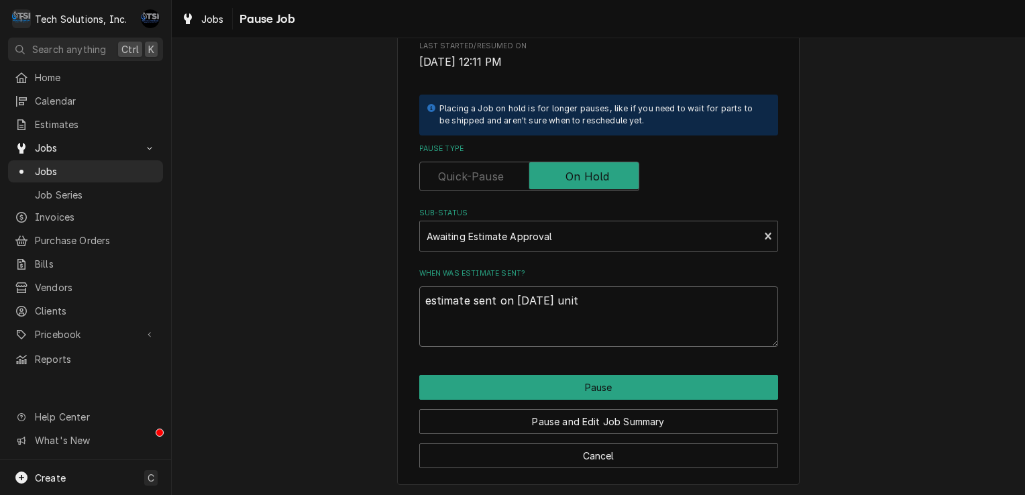
type textarea "estimate sent on 8/13/23 unit n"
type textarea "x"
type textarea "estimate sent on 8/13/23 unit ne"
type textarea "x"
type textarea "estimate sent on 8/13/23 unit nee"
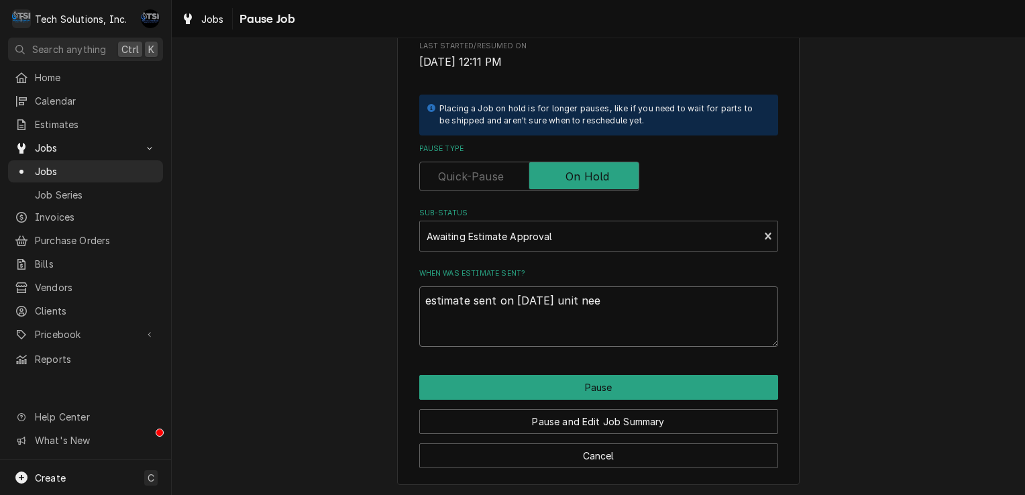
type textarea "x"
type textarea "estimate sent on 8/13/23 unit need"
type textarea "x"
type textarea "estimate sent on 8/13/23 unit needs"
type textarea "x"
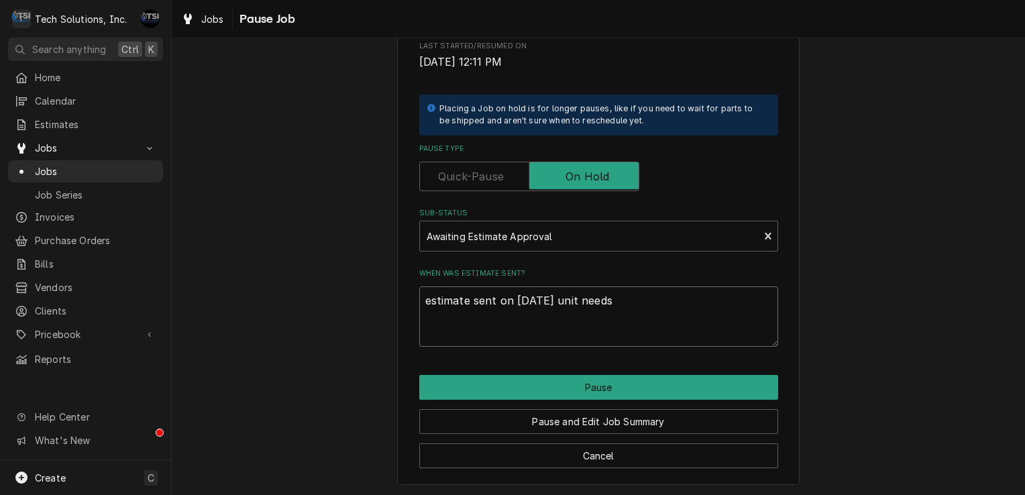
type textarea "estimate sent on 8/13/23 unit needs g"
type textarea "x"
type textarea "estimate sent on 8/13/23 unit needs ga"
type textarea "x"
type textarea "estimate sent on 8/13/23 unit needs gas"
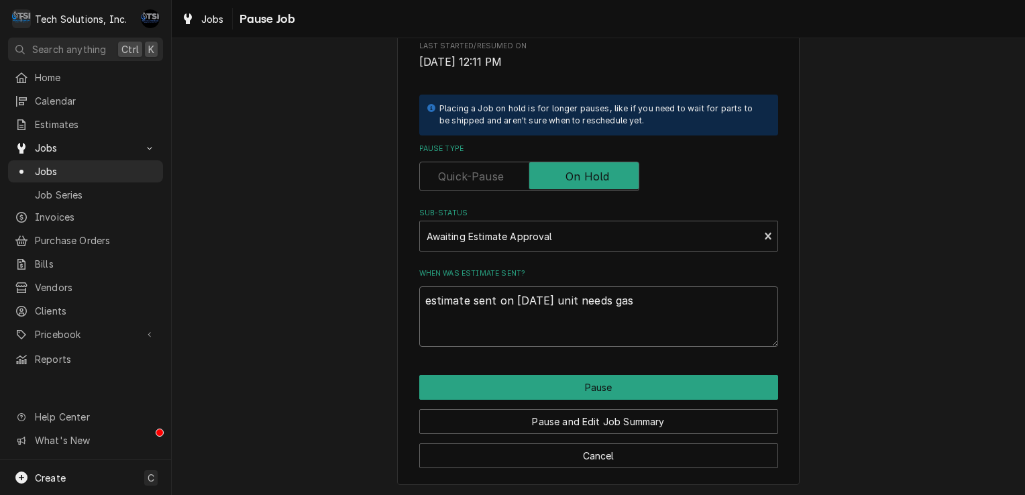
type textarea "x"
type textarea "estimate sent on 8/13/23 unit needs gas"
type textarea "x"
type textarea "estimate sent on 8/13/23 unit needs gas v"
type textarea "x"
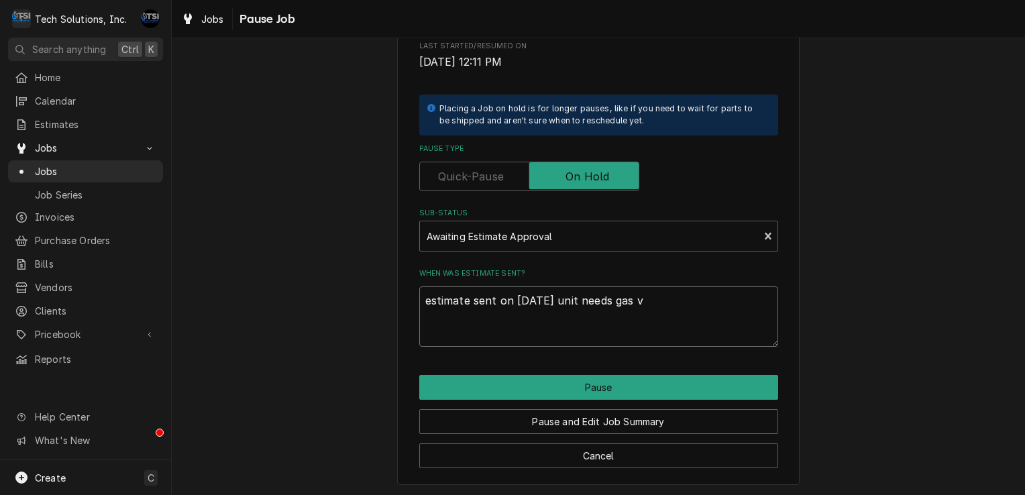
type textarea "estimate sent on 8/13/23 unit needs gas va"
type textarea "x"
type textarea "estimate sent on 8/13/23 unit needs gas val"
type textarea "x"
type textarea "estimate sent on 8/13/23 unit needs gas valv"
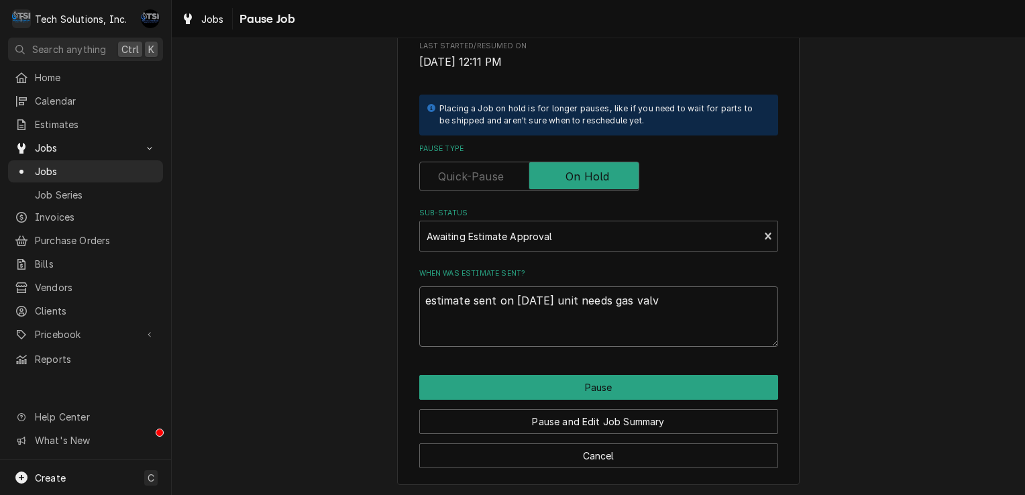
type textarea "x"
type textarea "estimate sent on 8/13/23 unit needs gas valve"
type textarea "x"
type textarea "estimate sent on 8/13/23 unit needs gas valve."
type textarea "x"
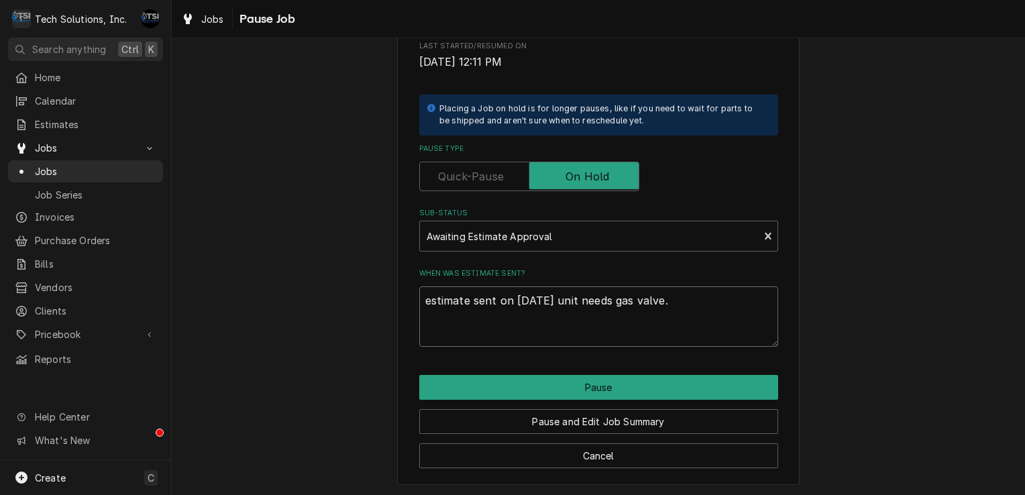
type textarea "estimate sent on 8/13/23 unit needs gas valve."
type textarea "x"
type textarea "estimate sent on 8/13/23 unit needs gas valve. c"
type textarea "x"
type textarea "estimate sent on 8/13/23 unit needs gas valve. cu"
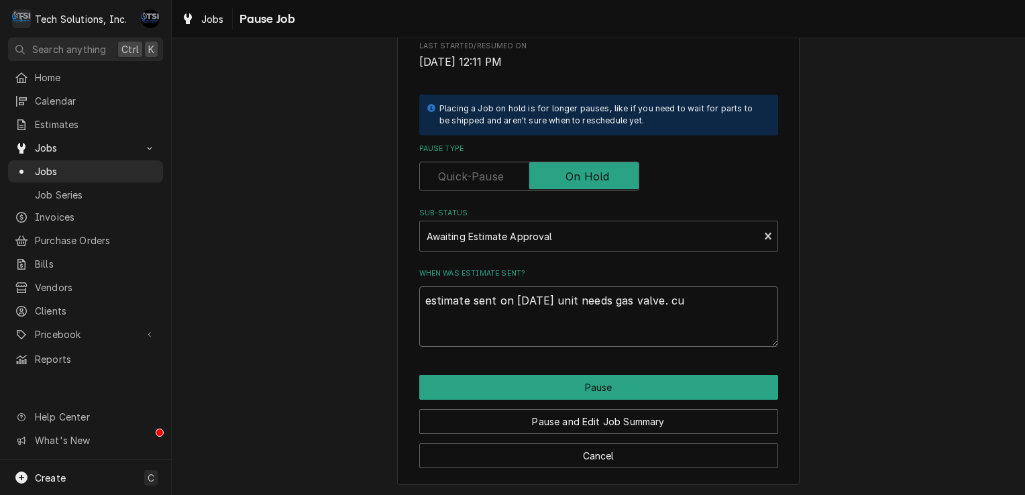
type textarea "x"
type textarea "estimate sent on 8/13/23 unit needs gas valve. cus"
type textarea "x"
type textarea "estimate sent on 8/13/23 unit needs gas valve. cust"
type textarea "x"
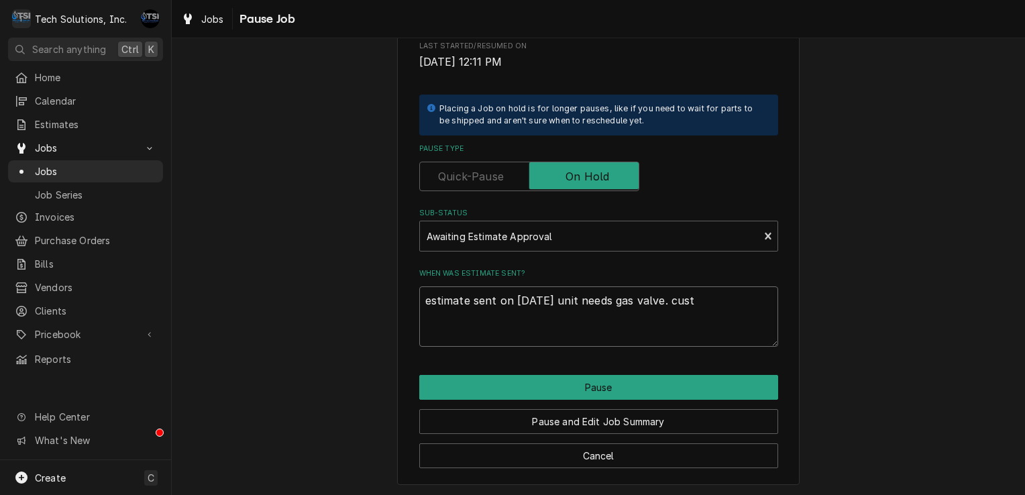
type textarea "estimate sent on 8/13/23 unit needs gas valve. custo"
type textarea "x"
type textarea "estimate sent on 8/13/23 unit needs gas valve. custom"
type textarea "x"
type textarea "estimate sent on 8/13/23 unit needs gas valve. custome"
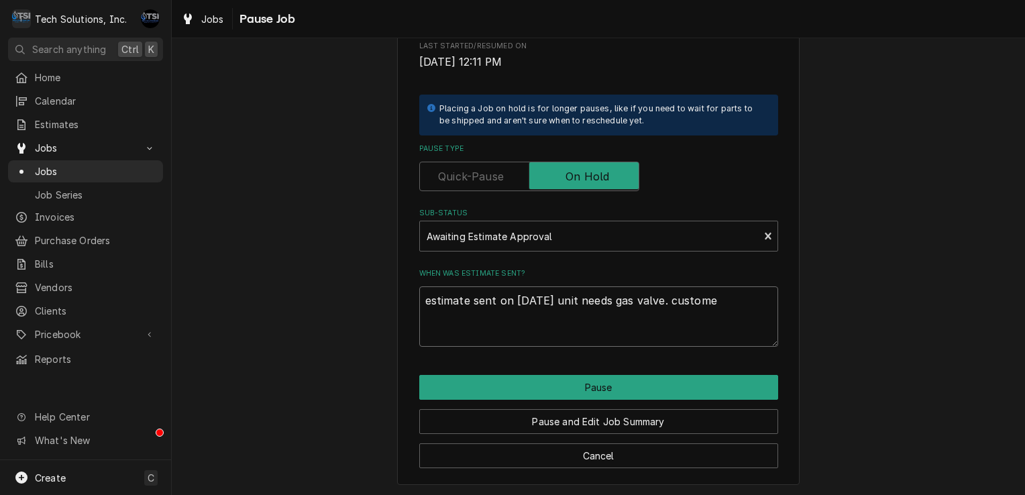
type textarea "x"
type textarea "estimate sent on 8/13/23 unit needs gas valve. customer"
type textarea "x"
type textarea "estimate sent on 8/13/23 unit needs gas valve. customer"
type textarea "x"
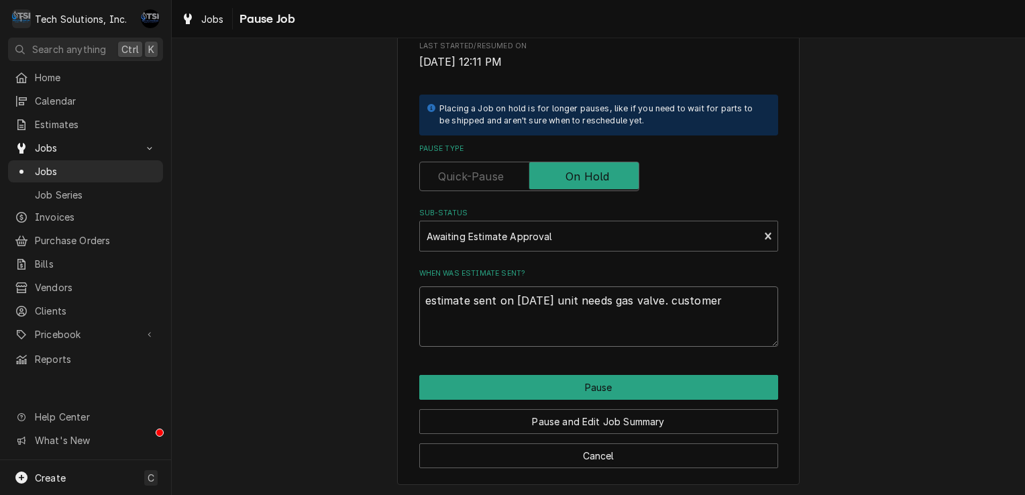
type textarea "estimate sent on 8/13/23 unit needs gas valve. customer w"
type textarea "x"
type textarea "estimate sent on 8/13/23 unit needs gas valve. customer wa"
type textarea "x"
type textarea "estimate sent on 8/13/23 unit needs gas valve. customer wan"
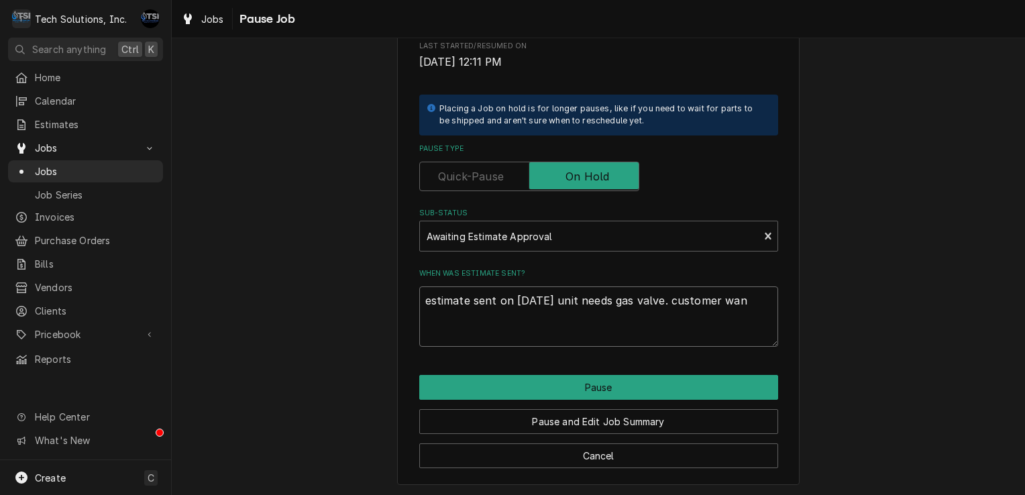
type textarea "x"
type textarea "estimate sent on 8/13/23 unit needs gas valve. customer want"
type textarea "x"
type textarea "estimate sent on 8/13/23 unit needs gas valve. customer wante"
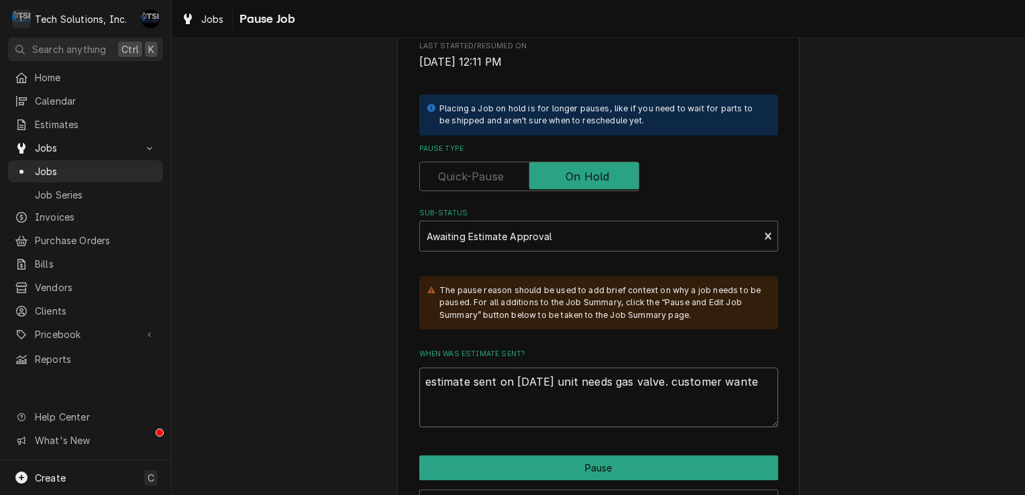
type textarea "x"
type textarea "estimate sent on 8/13/23 unit needs gas valve. customer wanted"
type textarea "x"
type textarea "estimate sent on 8/13/23 unit needs gas valve. customer wanted"
type textarea "x"
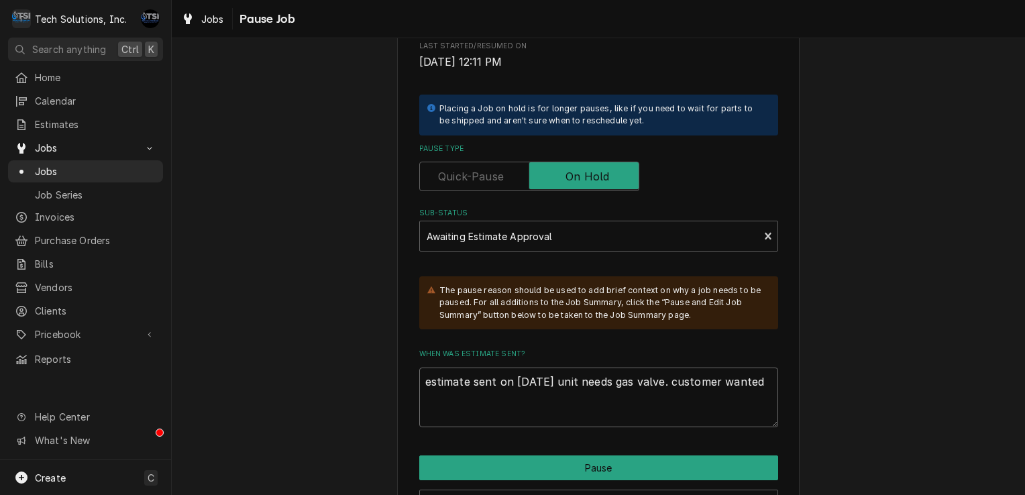
type textarea "estimate sent on 8/13/23 unit needs gas valve. customer wanted q"
type textarea "x"
type textarea "estimate sent on 8/13/23 unit needs gas valve. customer wanted qu"
type textarea "x"
type textarea "estimate sent on 8/13/23 unit needs gas valve. customer wanted quo"
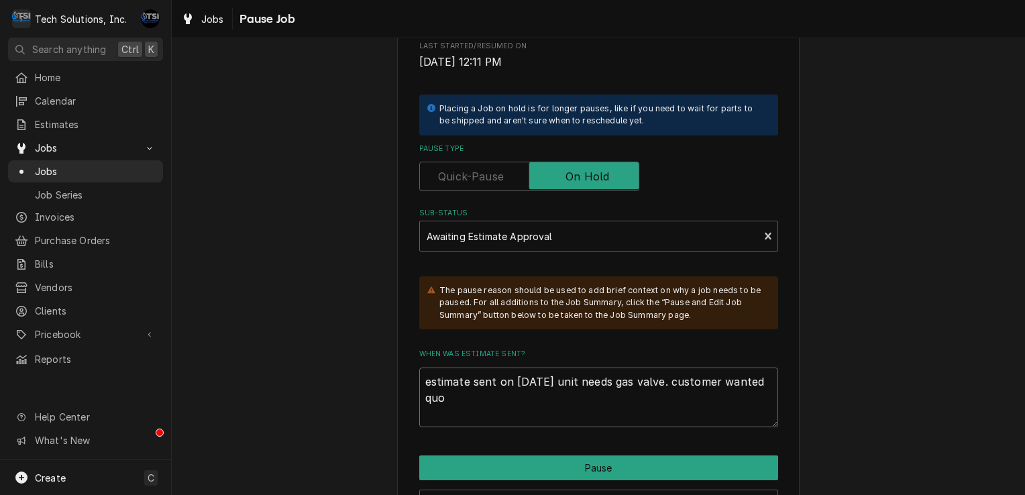
type textarea "x"
type textarea "estimate sent on 8/13/23 unit needs gas valve. customer wanted quot"
type textarea "x"
type textarea "estimate sent on 8/13/23 unit needs gas valve. customer wanted quote"
type textarea "x"
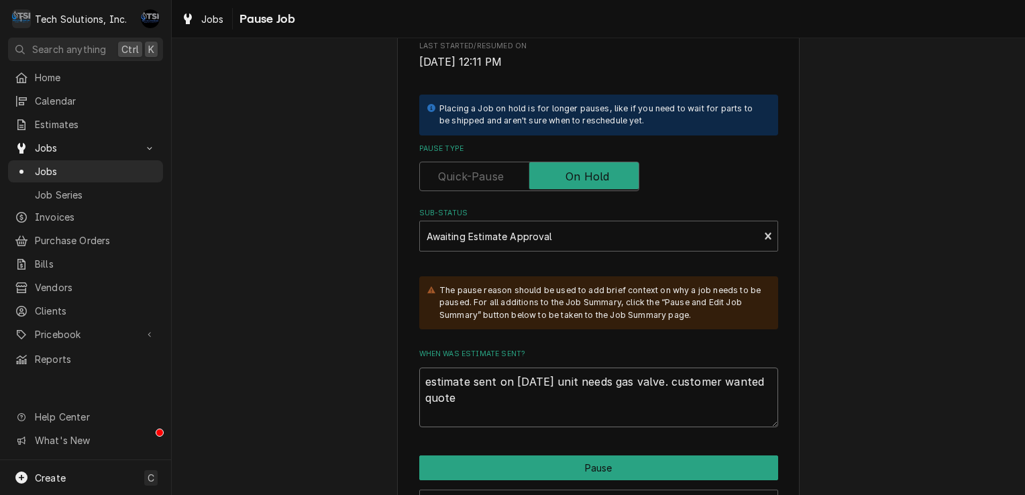
type textarea "estimate sent on 8/13/23 unit needs gas valve. customer wanted quotes"
type textarea "x"
type textarea "estimate sent on 8/13/23 unit needs gas valve. customer wanted quotes"
type textarea "x"
type textarea "estimate sent on 8/13/23 unit needs gas valve. customer wanted quotes o"
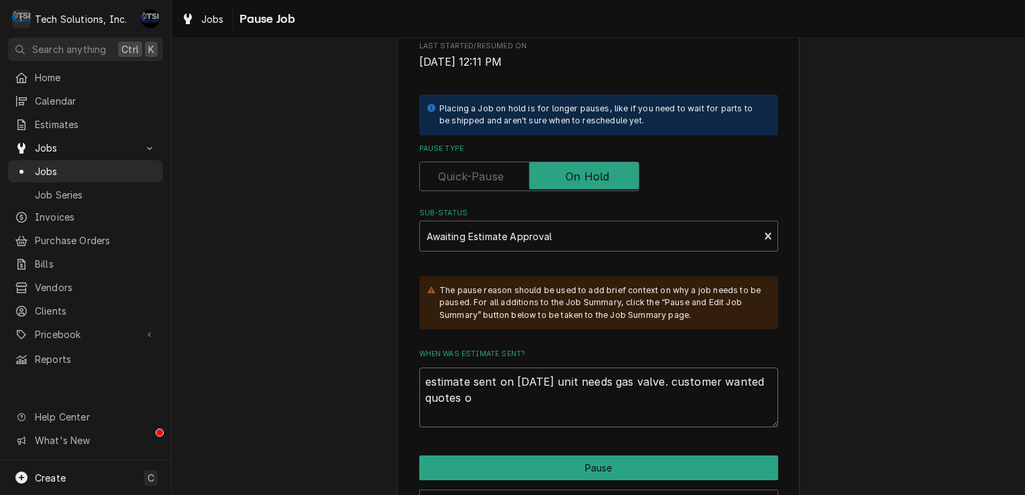
type textarea "x"
type textarea "estimate sent on 8/13/23 unit needs gas valve. customer wanted quotes on"
type textarea "x"
type textarea "estimate sent on 8/13/23 unit needs gas valve. customer wanted quotes on"
type textarea "x"
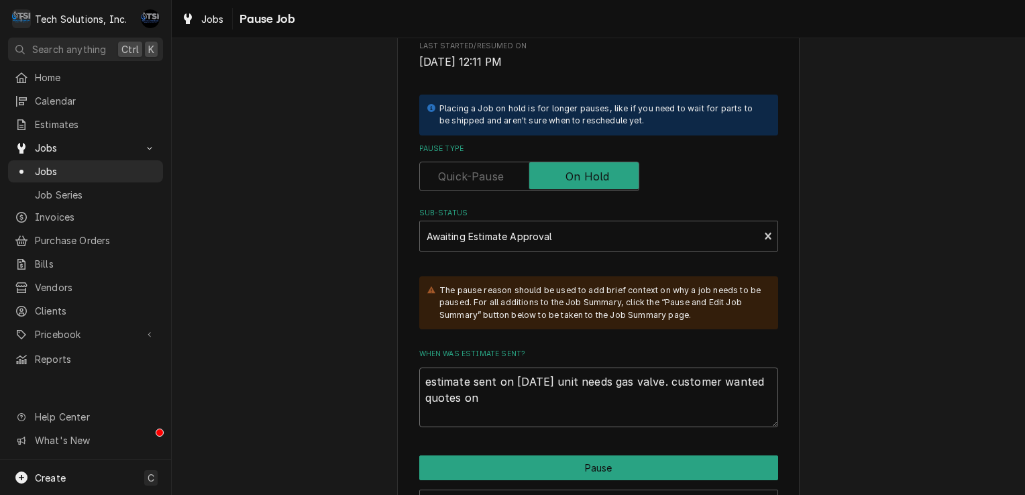
type textarea "estimate sent on 8/13/23 unit needs gas valve. customer wanted quotes on a"
type textarea "x"
type textarea "estimate sent on 8/13/23 unit needs gas valve. customer wanted quotes on al"
type textarea "x"
type textarea "estimate sent on 8/13/23 unit needs gas valve. customer wanted quotes on all"
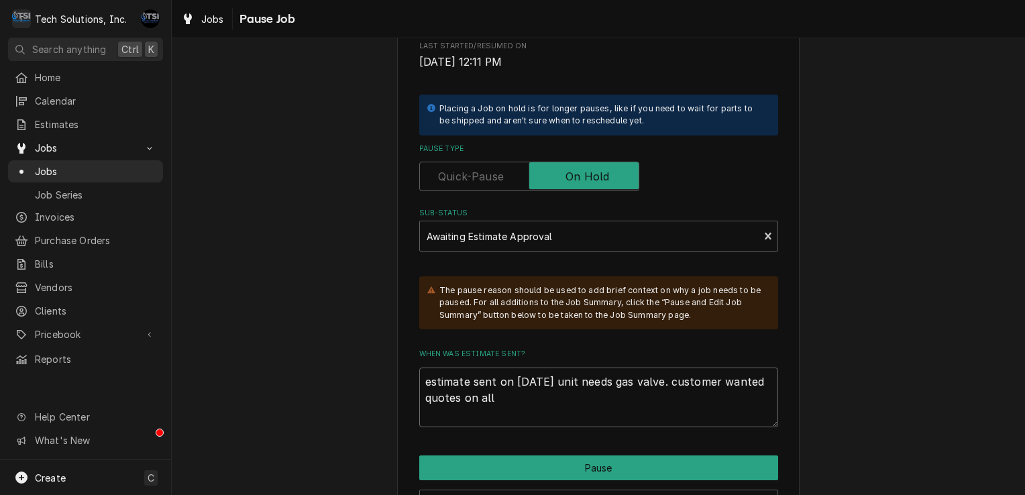
type textarea "x"
type textarea "estimate sent on 8/13/23 unit needs gas valve. customer wanted quotes on all"
type textarea "x"
type textarea "estimate sent on 8/13/23 unit needs gas valve. customer wanted quotes on all j"
type textarea "x"
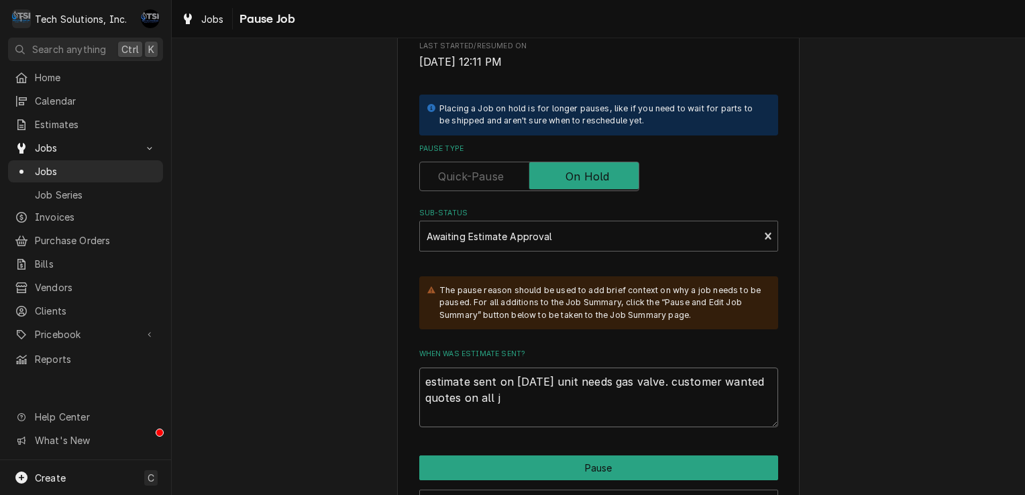
type textarea "estimate sent on 8/13/23 unit needs gas valve. customer wanted quotes on all jo"
type textarea "x"
type textarea "estimate sent on 8/13/23 unit needs gas valve. customer wanted quotes on all job"
type textarea "x"
type textarea "estimate sent on 8/13/23 unit needs gas valve. customer wanted quotes on all jo…"
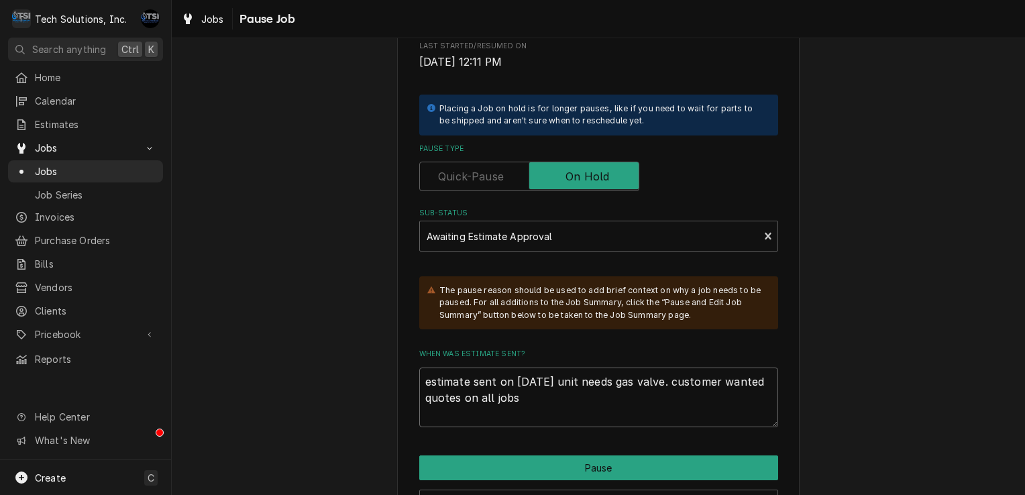
type textarea "x"
type textarea "estimate sent on 8/13/23 unit needs gas valve. customer wanted quotes on all jo…"
type textarea "x"
type textarea "estimate sent on 8/13/23 unit needs gas valve. customer wanted quotes on all jo…"
type textarea "x"
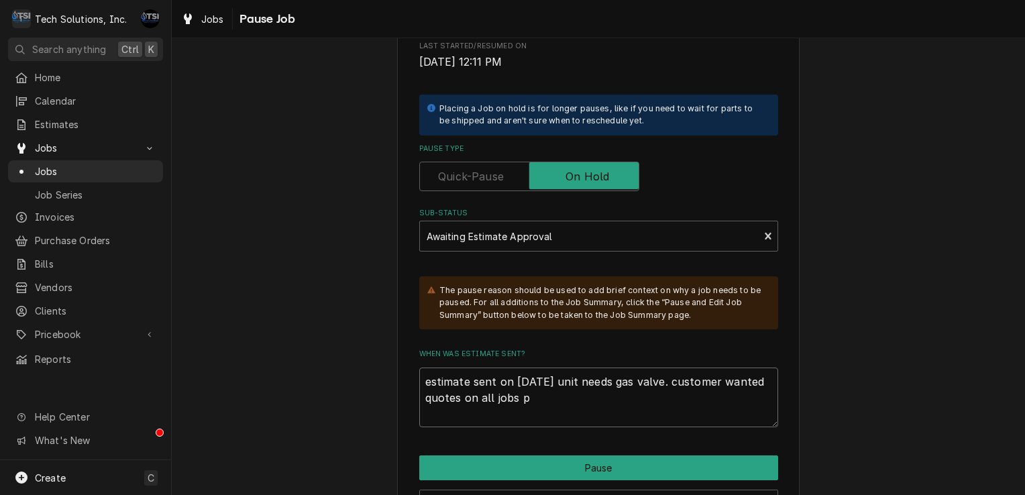
type textarea "estimate sent on 8/13/23 unit needs gas valve. customer wanted quotes on all jo…"
type textarea "x"
type textarea "estimate sent on 8/13/23 unit needs gas valve. customer wanted quotes on all jo…"
type textarea "x"
type textarea "estimate sent on 8/13/23 unit needs gas valve. customer wanted quotes on all jo…"
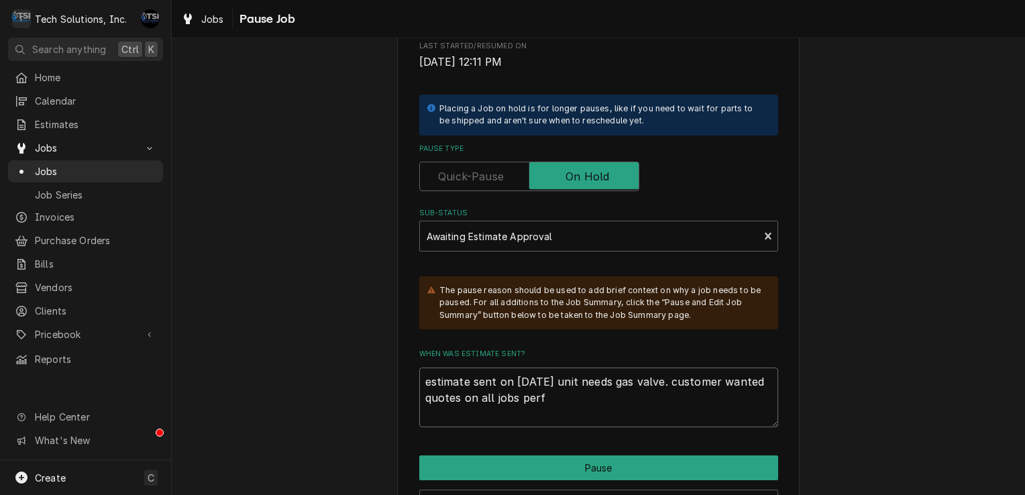
type textarea "x"
type textarea "estimate sent on 8/13/23 unit needs gas valve. customer wanted quotes on all jo…"
type textarea "x"
type textarea "estimate sent on 8/13/23 unit needs gas valve. customer wanted quotes on all jo…"
type textarea "x"
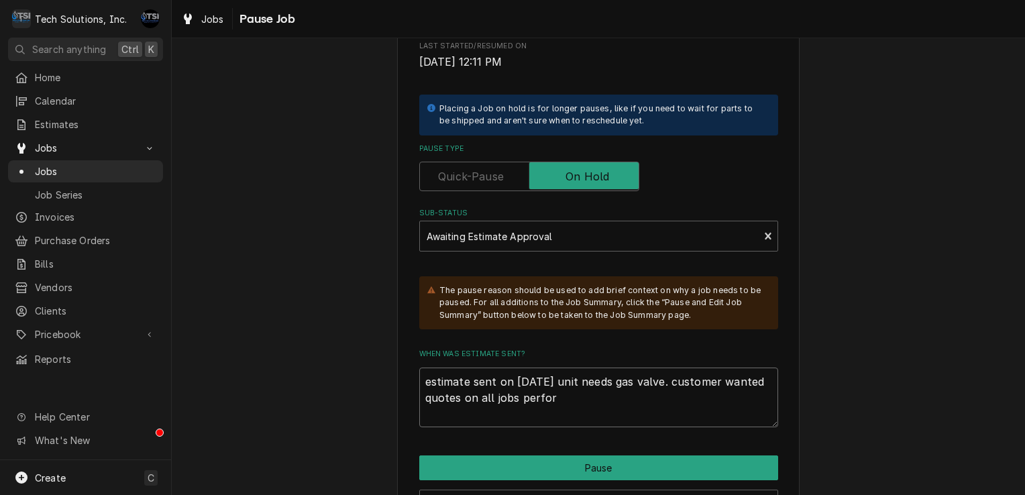
type textarea "estimate sent on 8/13/23 unit needs gas valve. customer wanted quotes on all jo…"
type textarea "x"
type textarea "estimate sent on 8/13/23 unit needs gas valve. customer wanted quotes on all jo…"
type textarea "x"
type textarea "estimate sent on 8/13/23 unit needs gas valve. customer wanted quotes on all jo…"
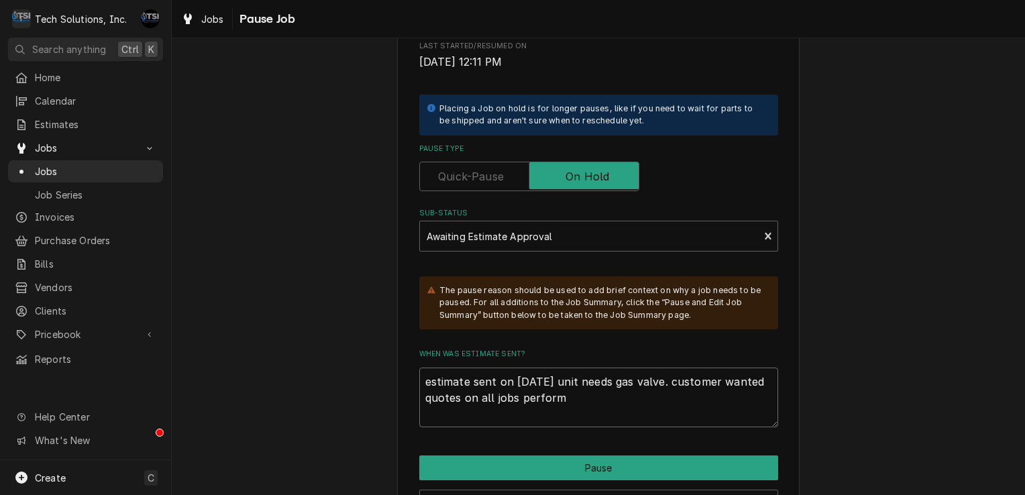
type textarea "x"
type textarea "estimate sent on 8/13/23 unit needs gas valve. customer wanted quotes on all jo…"
type textarea "x"
type textarea "estimate sent on 8/13/23 unit needs gas valve. customer wanted quotes on all jo…"
type textarea "x"
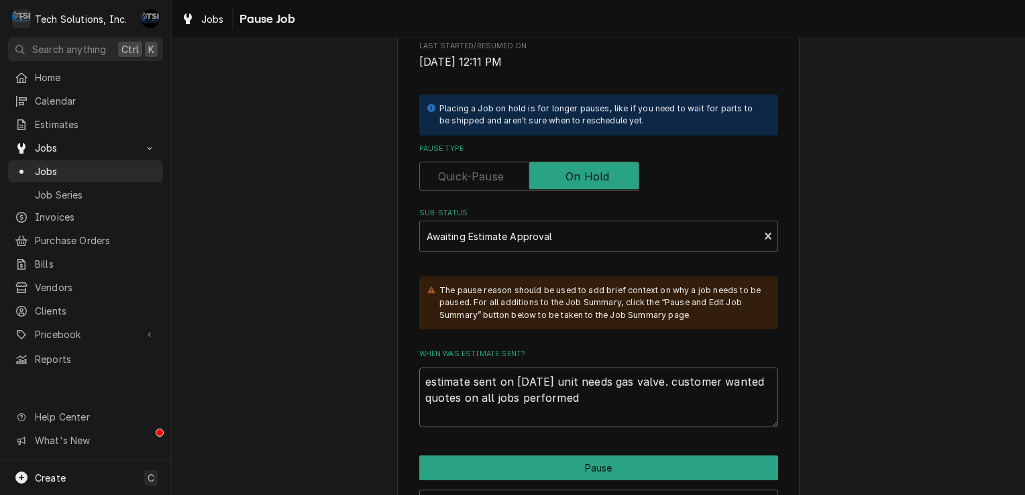
type textarea "estimate sent on 8/13/23 unit needs gas valve. customer wanted quotes on all jo…"
type textarea "x"
type textarea "estimate sent on 8/13/23 unit needs gas valve. customer wanted quotes on all jo…"
type textarea "x"
type textarea "estimate sent on 8/13/23 unit needs gas valve. customer wanted quotes on all jo…"
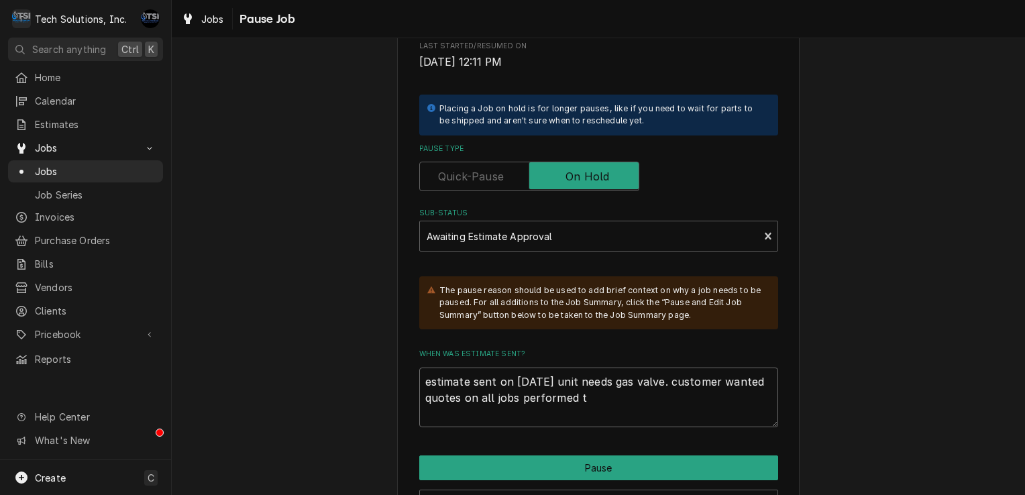
type textarea "x"
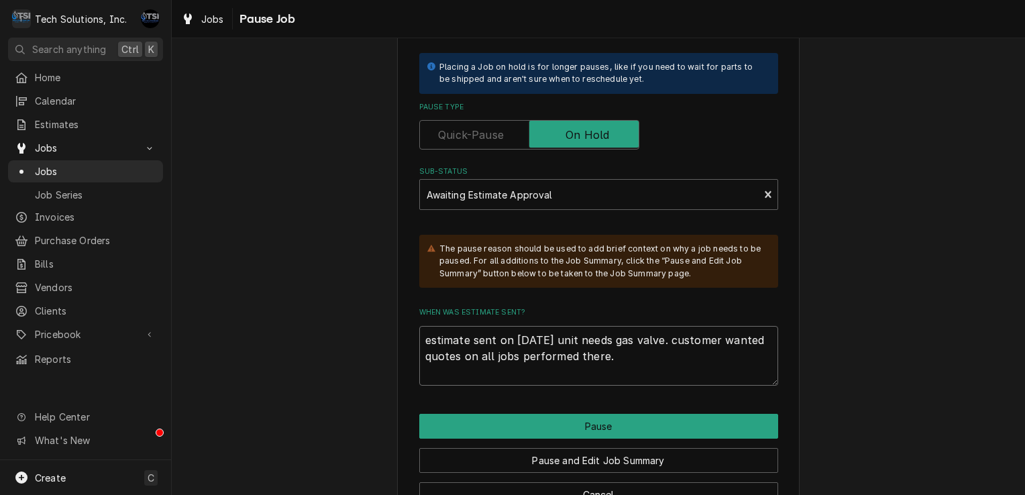
scroll to position [296, 0]
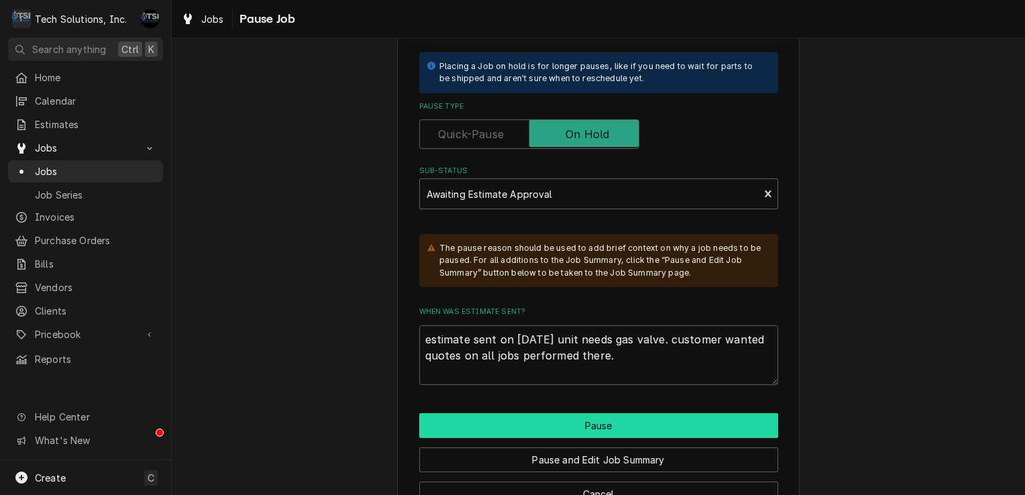
click at [572, 427] on button "Pause" at bounding box center [598, 425] width 359 height 25
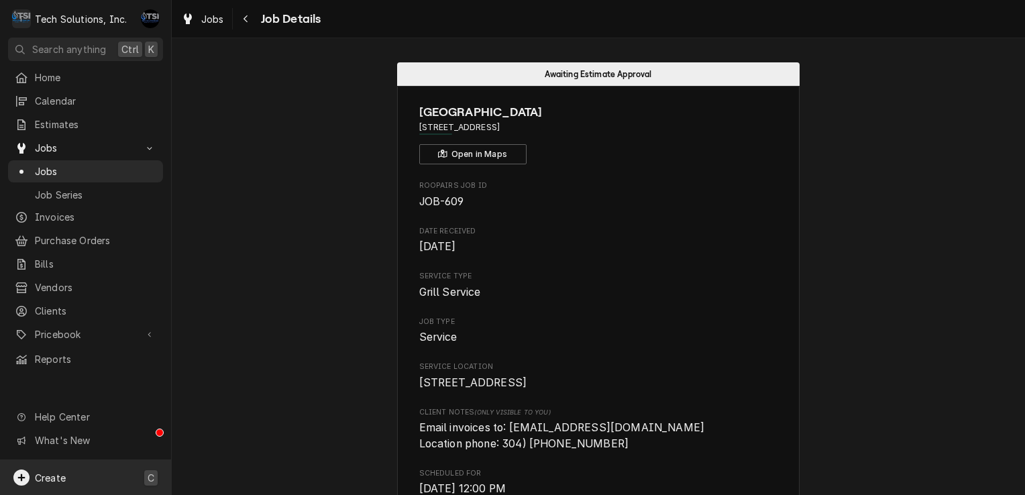
click at [48, 473] on span "Create" at bounding box center [50, 477] width 31 height 11
click at [225, 320] on div "Estimate" at bounding box center [251, 315] width 90 height 14
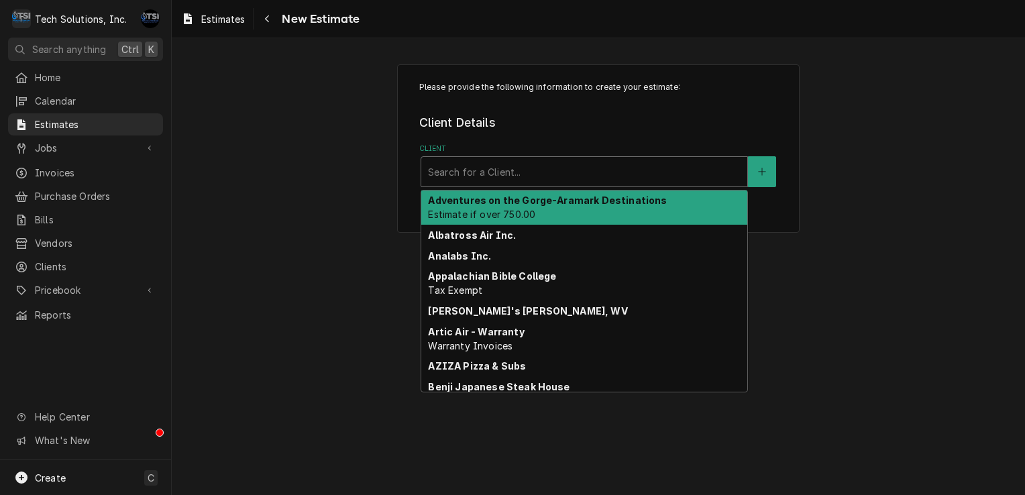
click at [549, 168] on div "Client" at bounding box center [584, 172] width 312 height 24
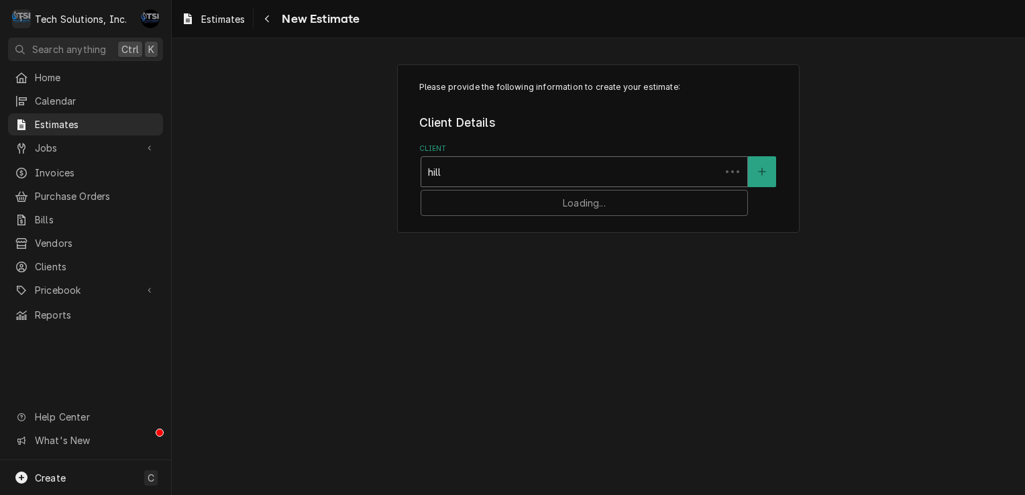
type input "hills"
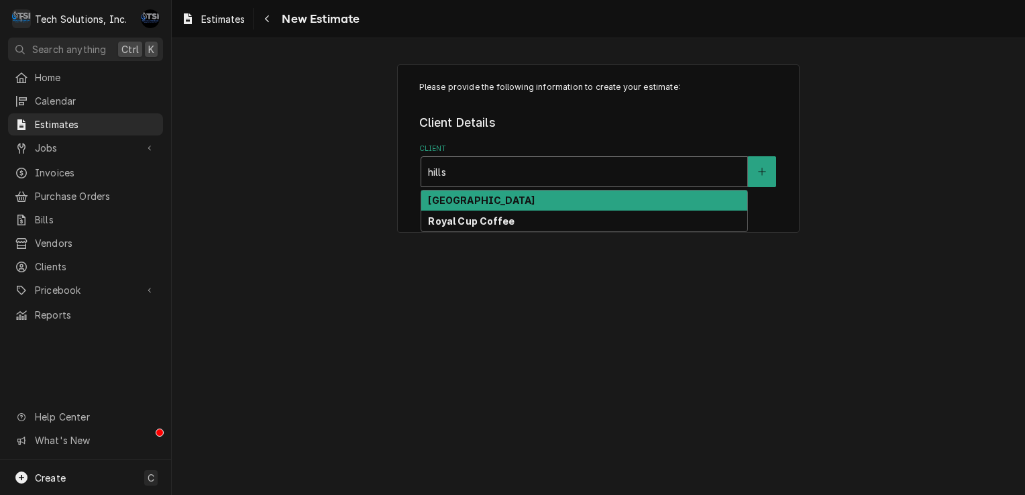
click at [520, 202] on strong "[GEOGRAPHIC_DATA]" at bounding box center [481, 199] width 107 height 11
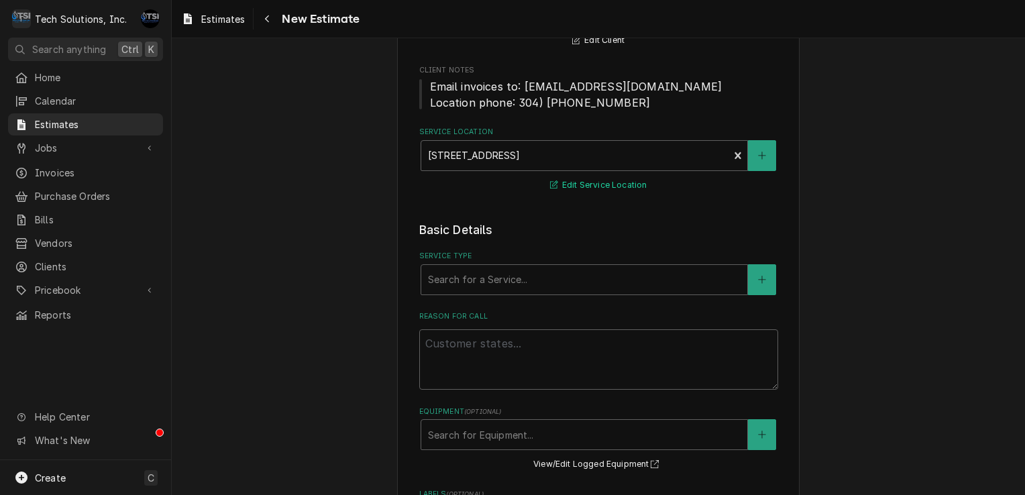
scroll to position [137, 0]
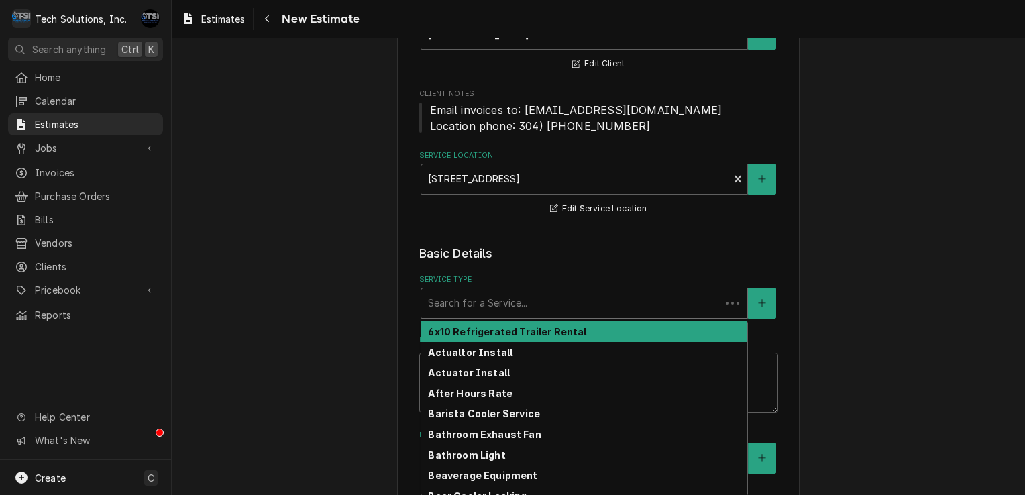
click at [598, 310] on div "Service Type" at bounding box center [571, 303] width 286 height 24
type textarea "x"
type input "g"
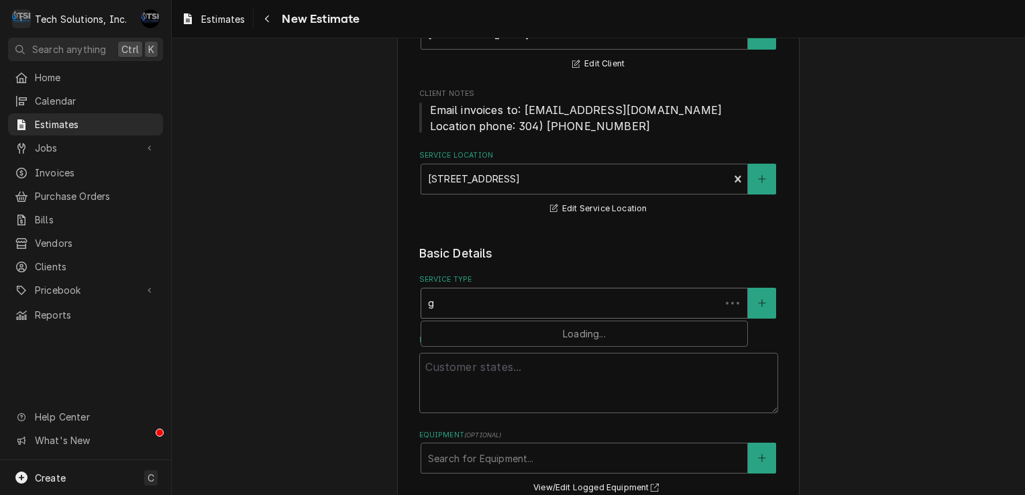
type textarea "x"
type input "gr"
type textarea "x"
type input "gri"
type textarea "x"
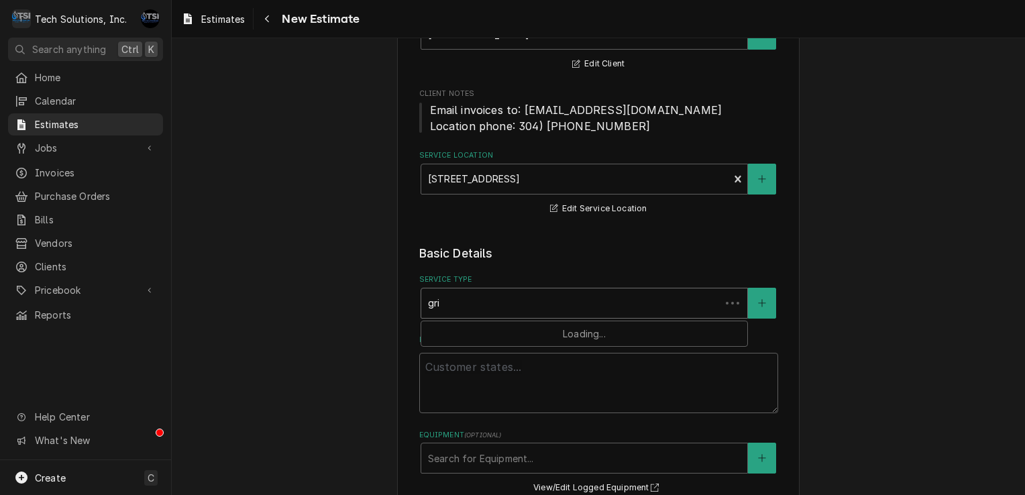
type input "gril"
type textarea "x"
type input "grill"
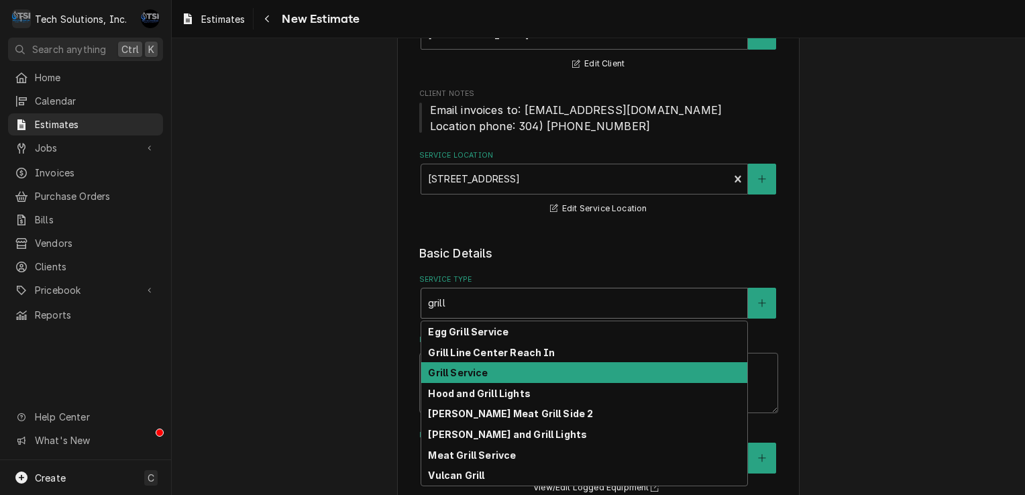
click at [483, 365] on div "Grill Service" at bounding box center [584, 372] width 326 height 21
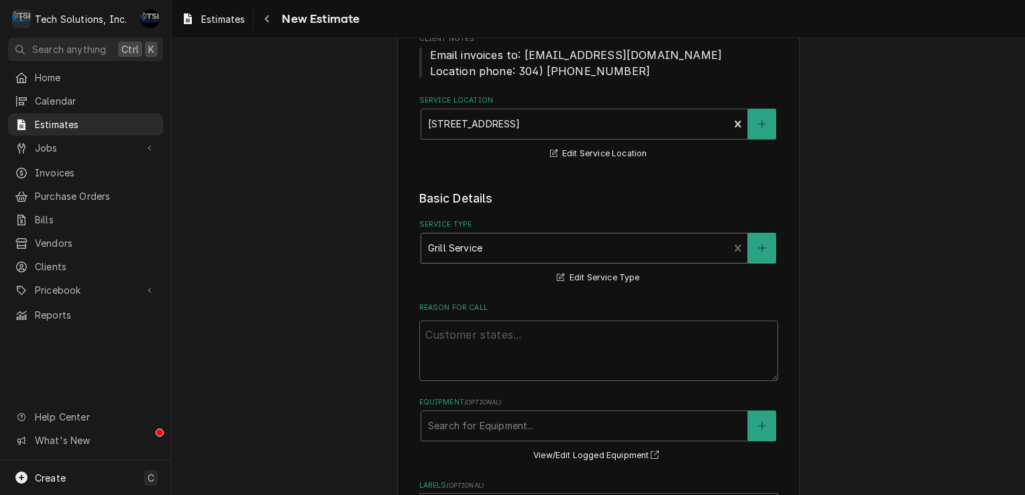
scroll to position [193, 0]
click at [515, 335] on textarea "Reason For Call" at bounding box center [598, 350] width 359 height 60
type textarea "x"
type textarea "u"
type textarea "x"
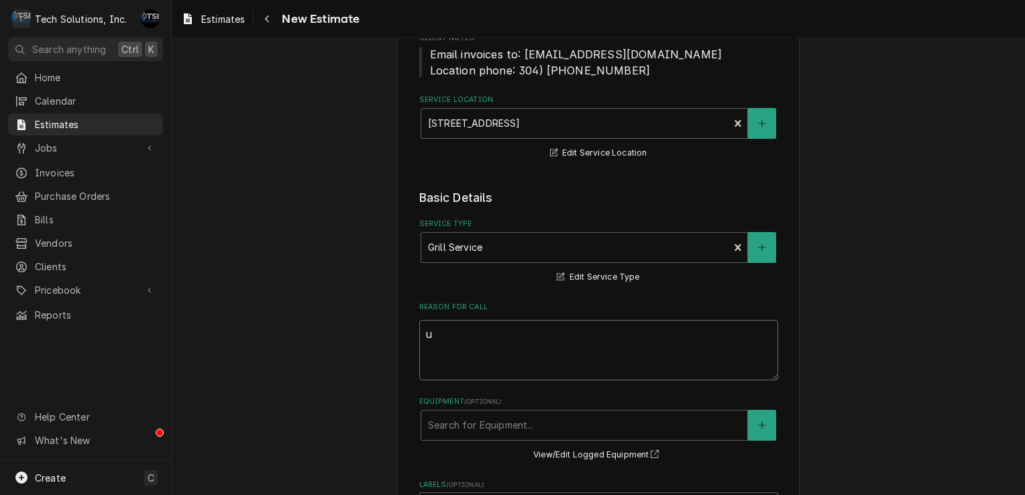
type textarea "un"
type textarea "x"
type textarea "uni"
type textarea "x"
type textarea "unit"
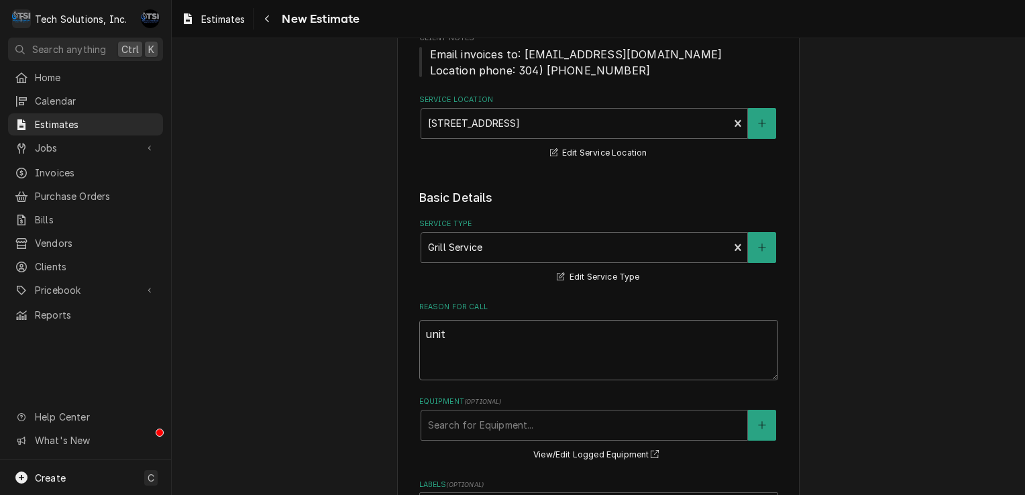
type textarea "x"
type textarea "unit"
type textarea "x"
type textarea "unit n"
type textarea "x"
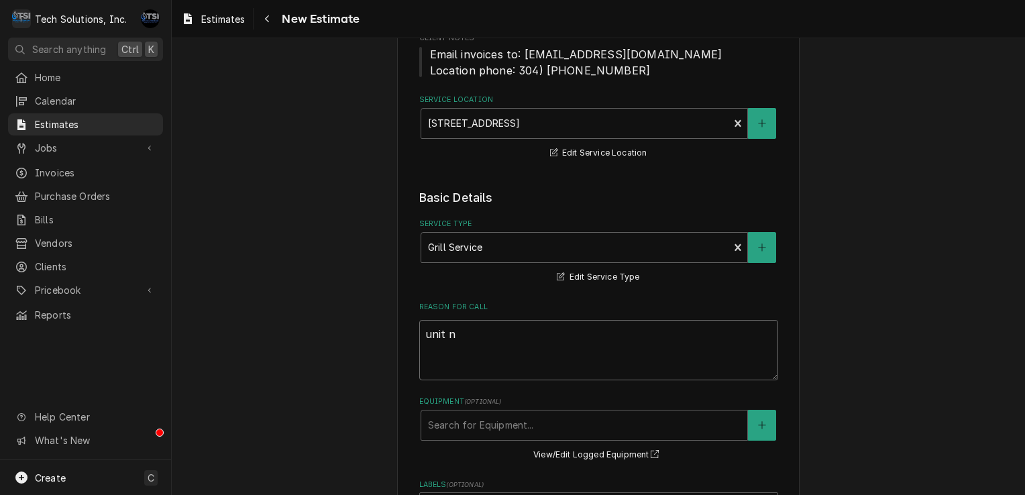
type textarea "unit no"
type textarea "x"
type textarea "unit not"
type textarea "x"
type textarea "unit not"
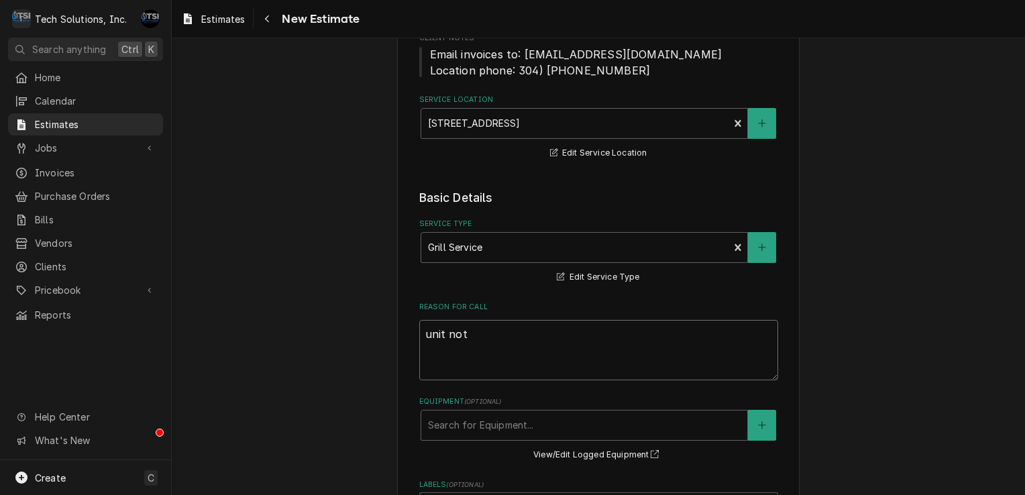
type textarea "x"
type textarea "unit not w"
type textarea "x"
type textarea "unit not wo"
type textarea "x"
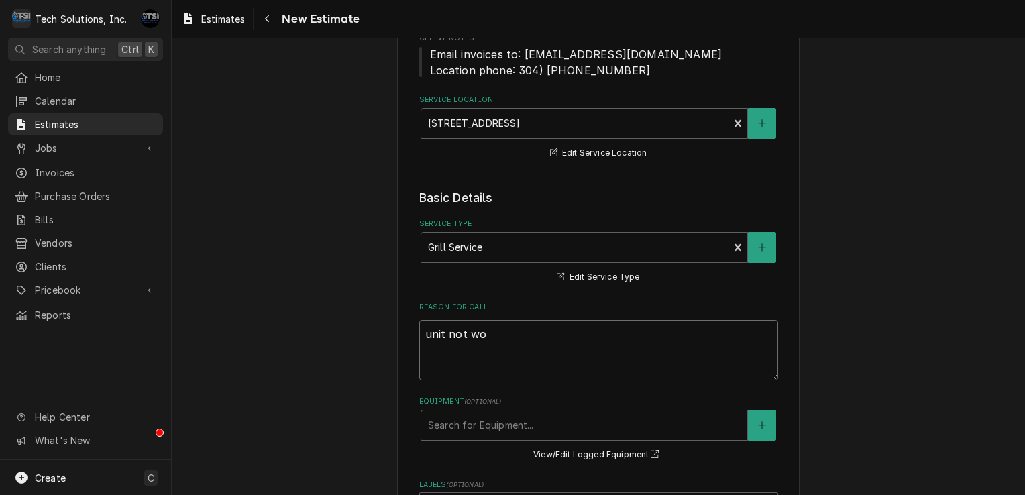
type textarea "unit not wor"
type textarea "x"
type textarea "unit not work"
type textarea "x"
type textarea "unit not worki"
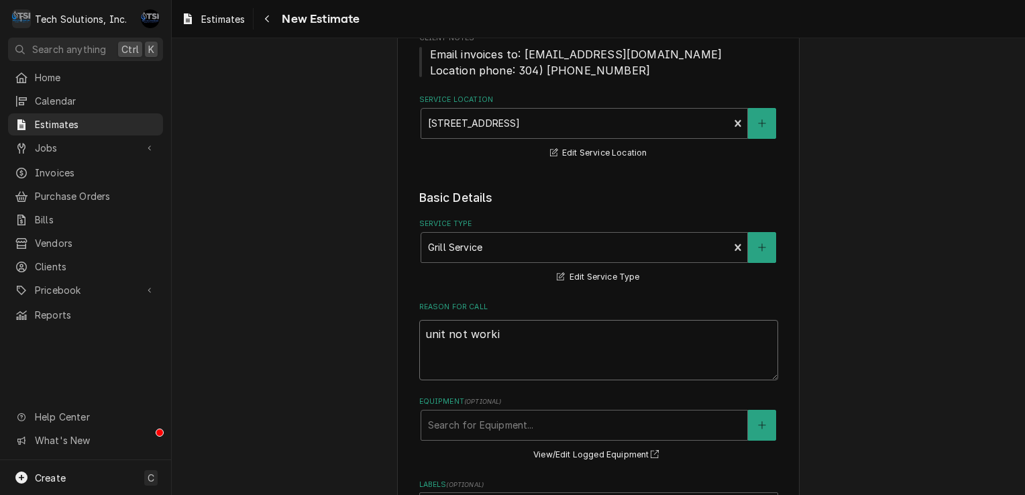
type textarea "x"
type textarea "unit not workin"
type textarea "x"
type textarea "unit not working"
type textarea "x"
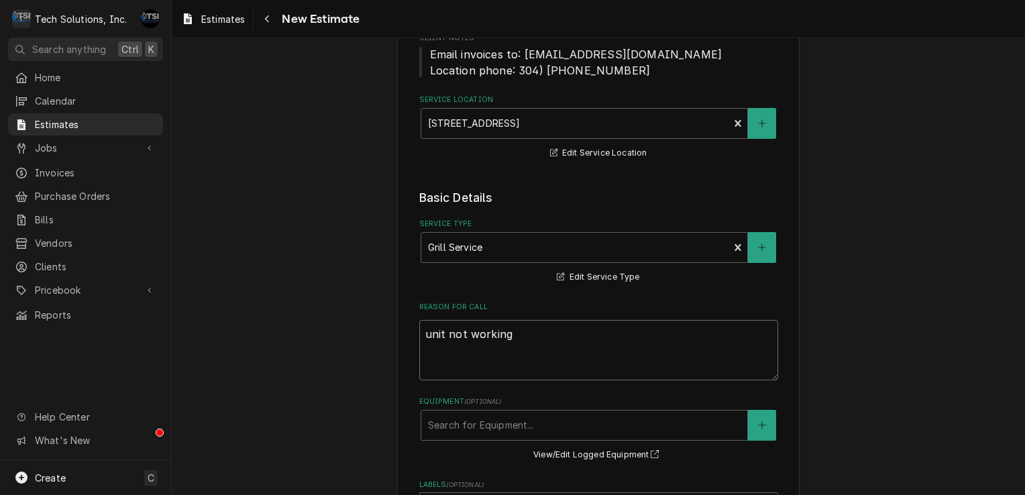
type textarea "unit not working"
type textarea "x"
type textarea "unit not working"
type textarea "x"
type textarea "unit not working,"
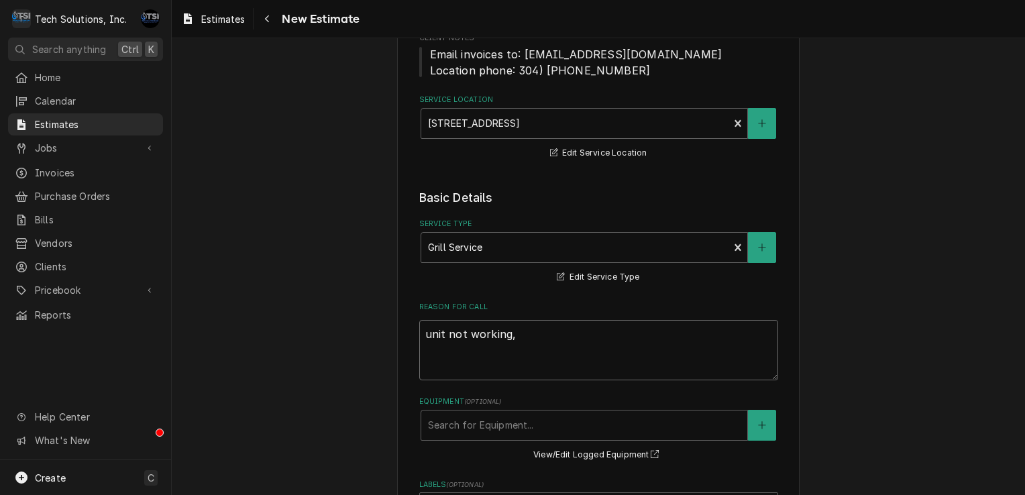
type textarea "x"
type textarea "unit not working,"
type textarea "x"
type textarea "unit not working, n"
type textarea "x"
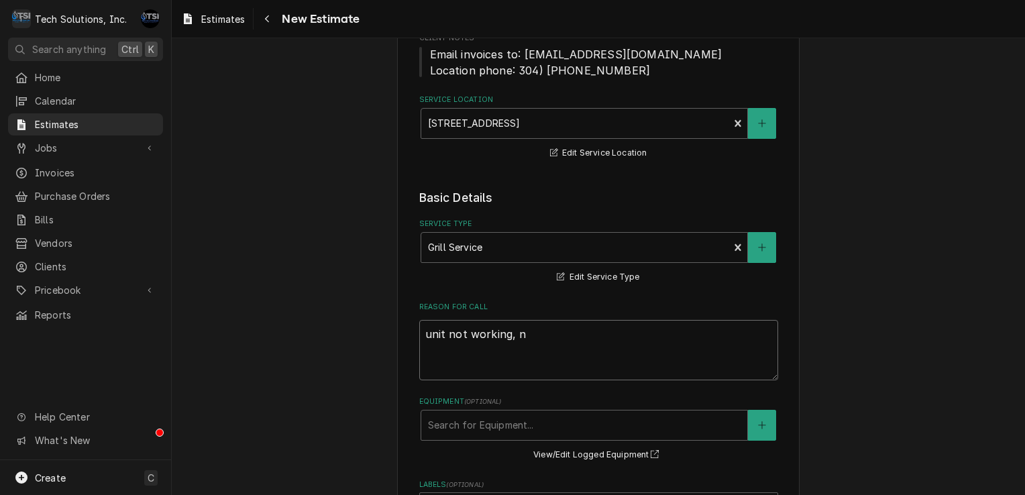
type textarea "unit not working, nn"
type textarea "x"
type textarea "unit not working, n"
type textarea "x"
type textarea "unit not working, ne"
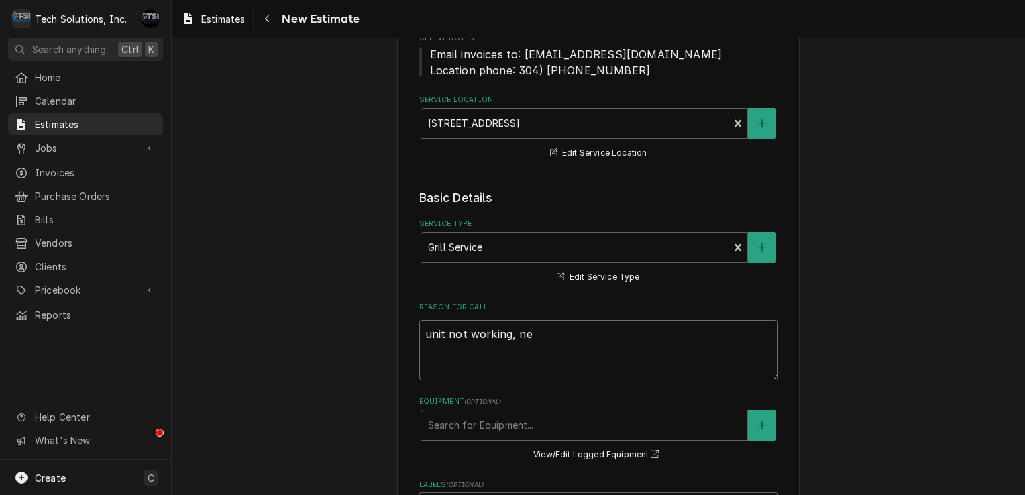
type textarea "x"
type textarea "unit not working, nee"
type textarea "x"
type textarea "unit not working, need"
type textarea "x"
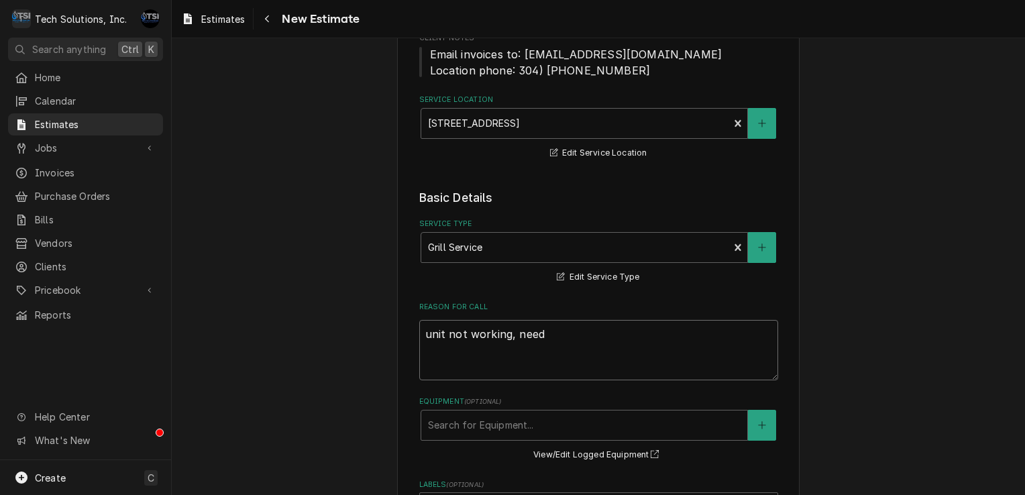
type textarea "unit not working, needs"
type textarea "x"
type textarea "unit not working, needs"
type textarea "x"
type textarea "unit not working, needs g"
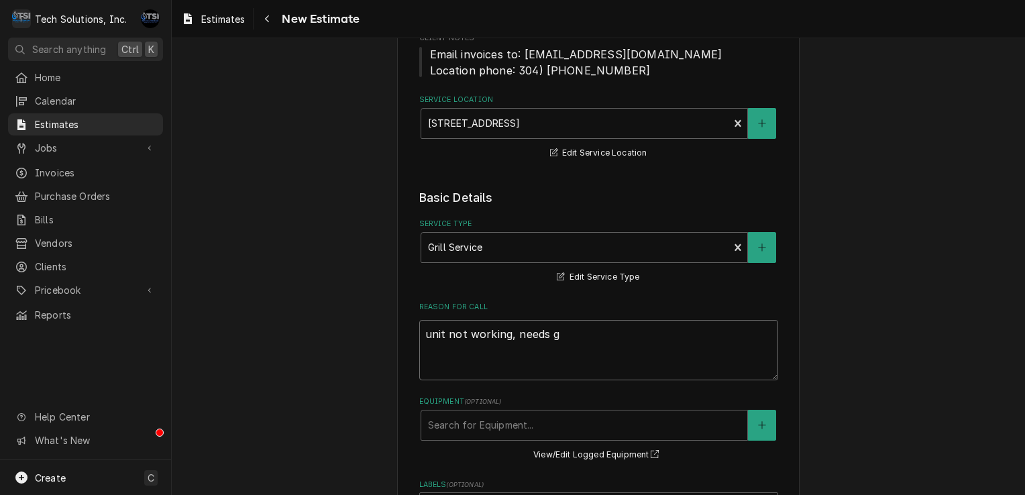
type textarea "x"
type textarea "unit not working, needs ga"
type textarea "x"
type textarea "unit not working, needs gas"
type textarea "x"
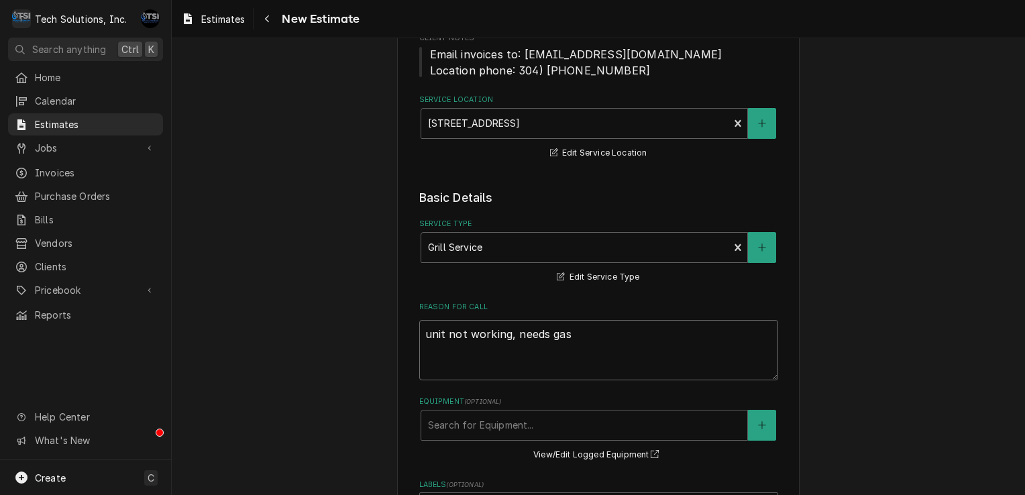
type textarea "unit not working, needs gas"
type textarea "x"
type textarea "unit not working, needs gas va"
type textarea "x"
type textarea "unit not working, needs gas val"
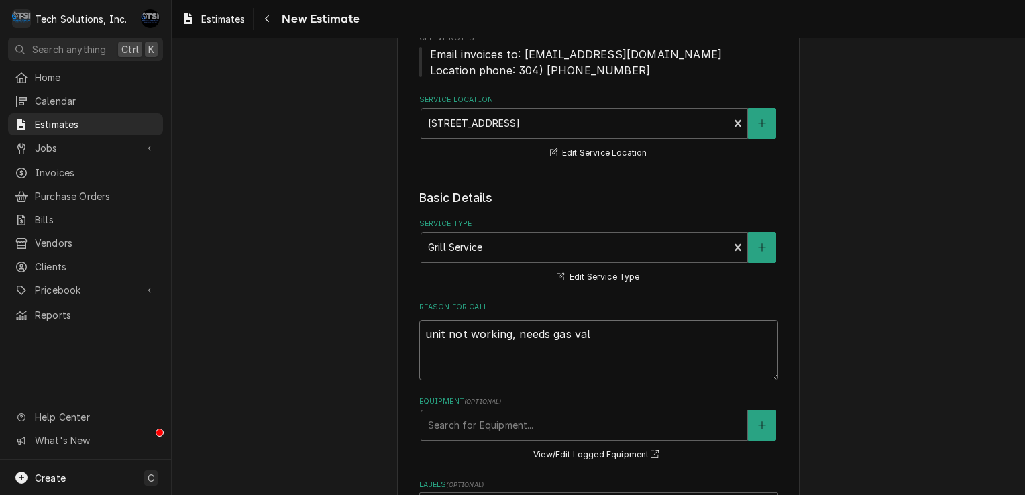
type textarea "x"
type textarea "unit not working, needs gas valv"
type textarea "x"
type textarea "unit not working, needs gas valve"
type textarea "x"
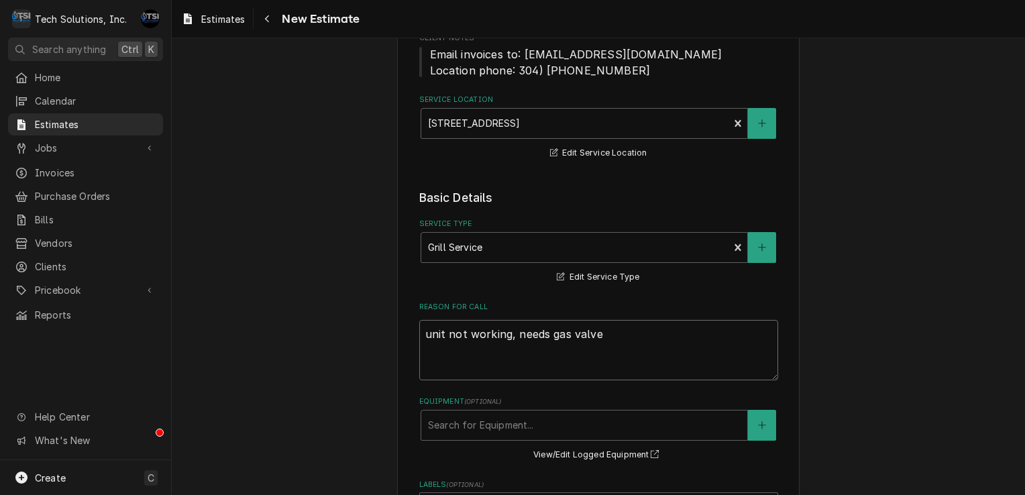
type textarea "unit not working, needs gas valve"
type textarea "x"
type textarea "unit not working, needs gas valve ?"
type textarea "x"
type textarea "unit not working, needs gas valve"
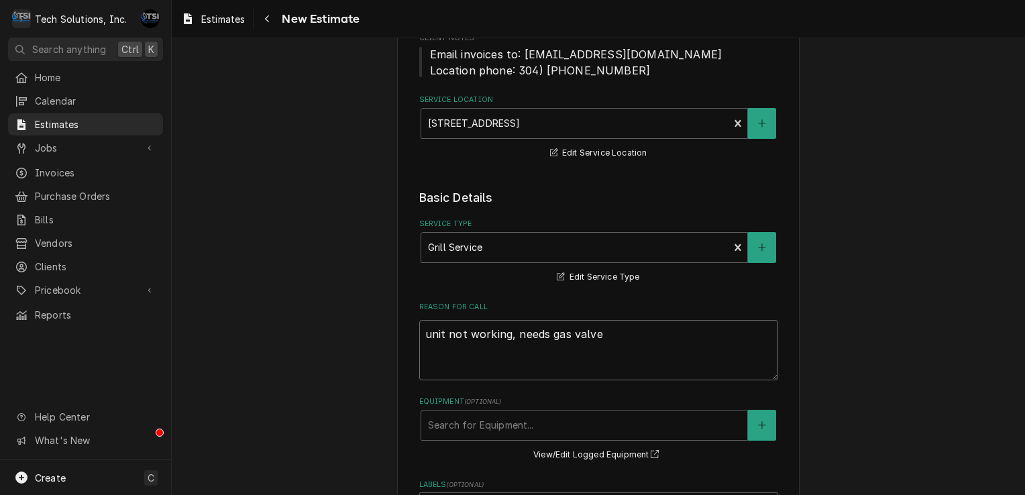
type textarea "x"
type textarea "unit not working, needs gas valve /"
type textarea "x"
type textarea "unit not working, needs gas valve /"
type textarea "x"
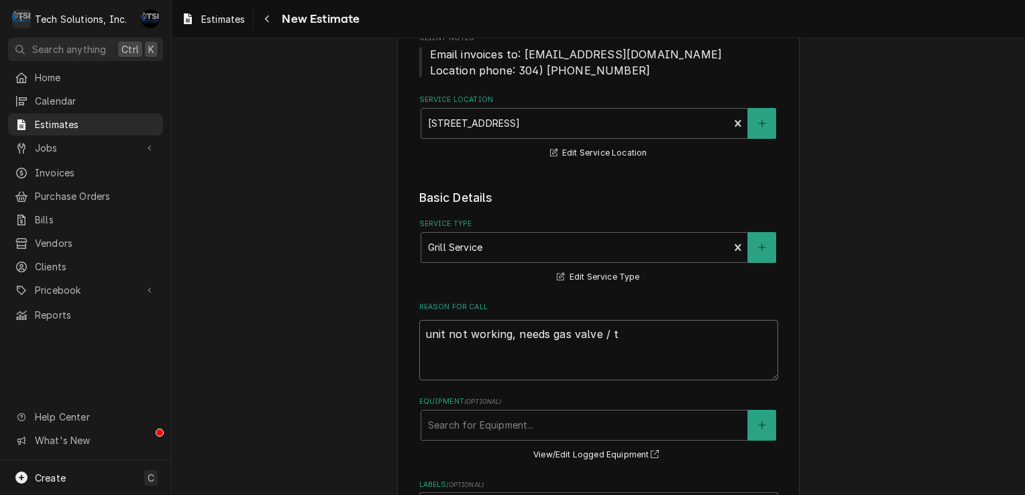
type textarea "unit not working, needs gas valve / th"
type textarea "x"
type textarea "unit not working, needs gas valve / the"
type textarea "x"
type textarea "unit not working, needs gas valve / ther"
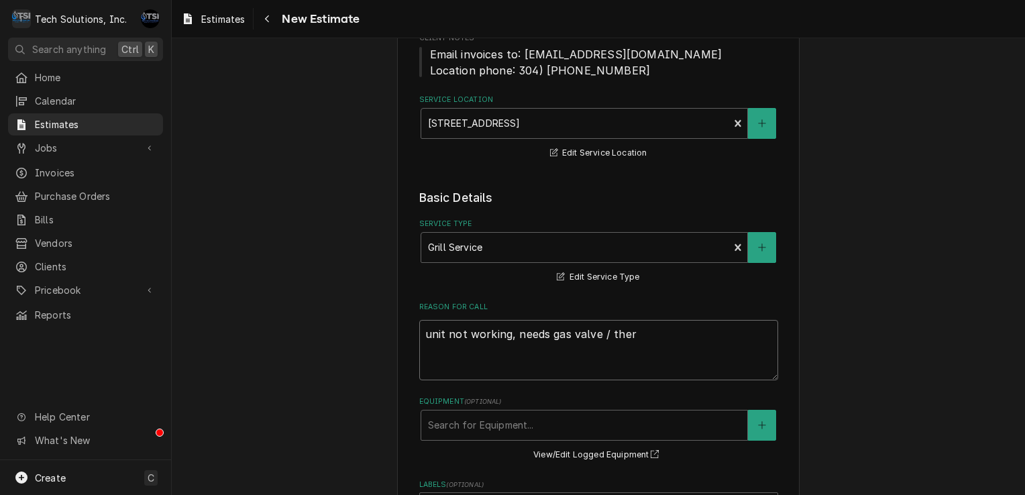
type textarea "x"
type textarea "unit not working, needs gas valve / thermo"
type textarea "x"
type textarea "unit not working, needs gas valve / thermos"
type textarea "x"
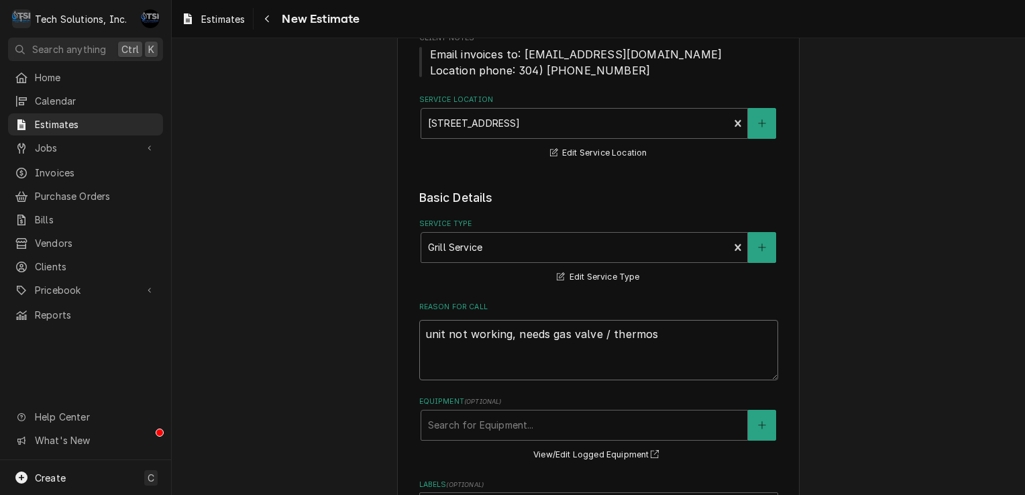
type textarea "unit not working, needs gas valve / thermost"
type textarea "x"
type textarea "unit not working, needs gas valve / thermosta"
type textarea "x"
type textarea "unit not working, needs gas valve / thermostat"
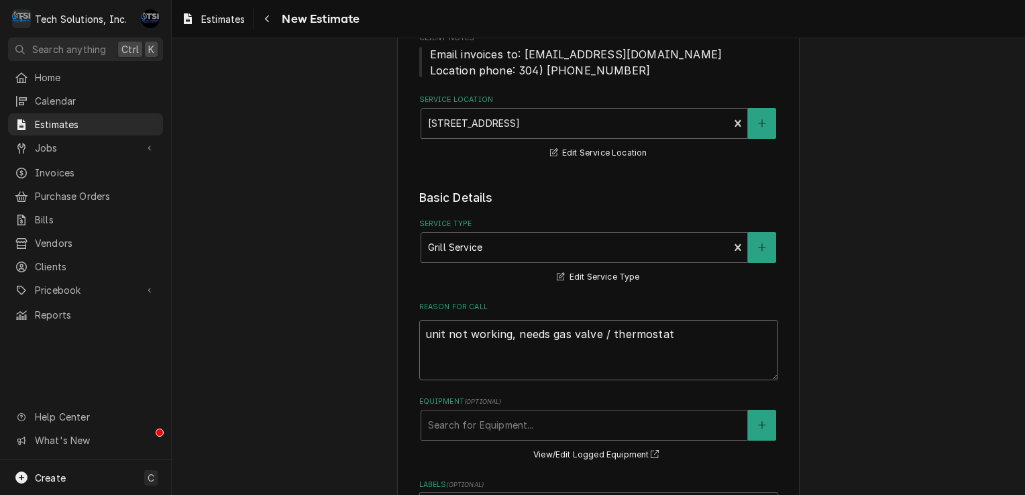
type textarea "x"
type textarea "unit not working, needs gas valve / thermostat"
type textarea "x"
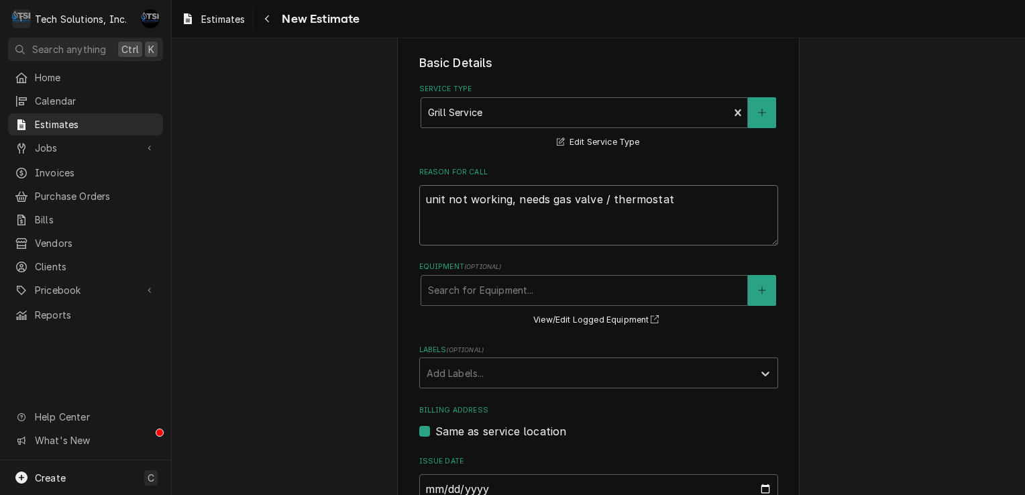
scroll to position [329, 0]
type textarea "unit not working, needs gas valve / thermostat"
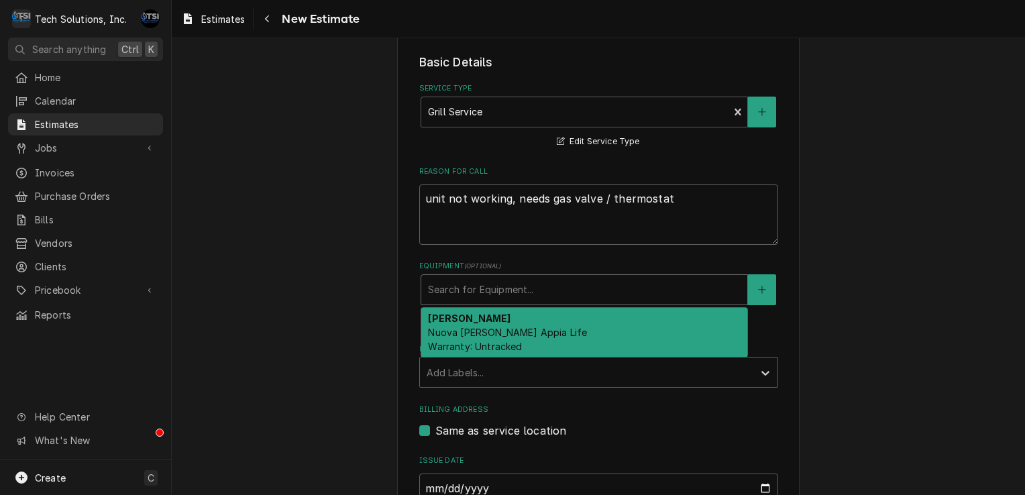
click at [530, 279] on div "Equipment" at bounding box center [584, 290] width 312 height 24
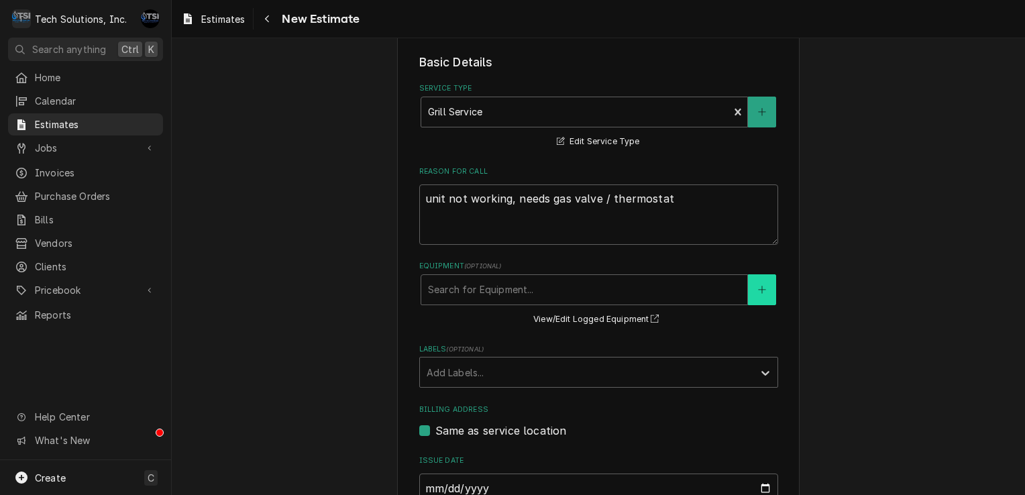
click at [748, 288] on button "Equipment" at bounding box center [762, 289] width 28 height 31
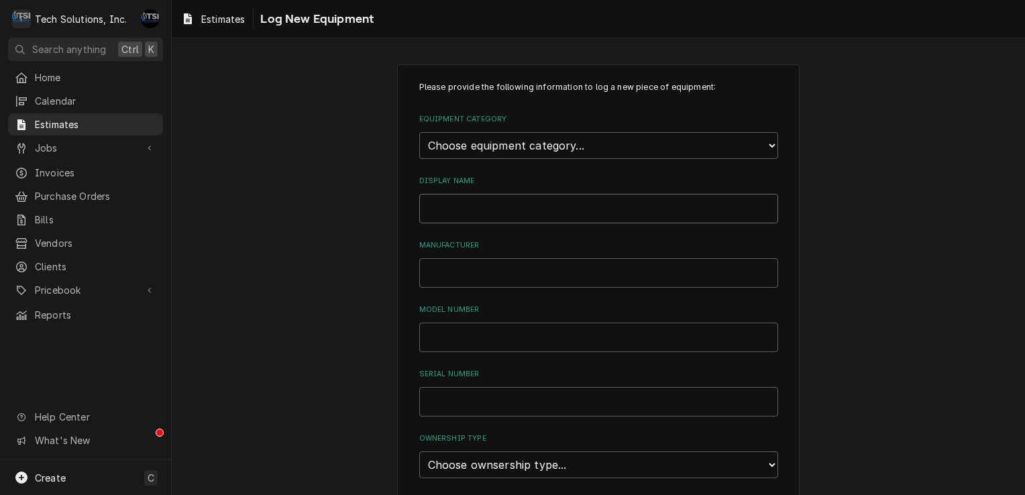
click at [685, 221] on input "Display Name" at bounding box center [598, 209] width 359 height 30
type input "yindu kitchen equipment"
click at [563, 270] on input "Manufacturer" at bounding box center [598, 273] width 359 height 30
type input "yindu kitchen equipment"
click at [501, 325] on input "Model Number" at bounding box center [598, 338] width 359 height 30
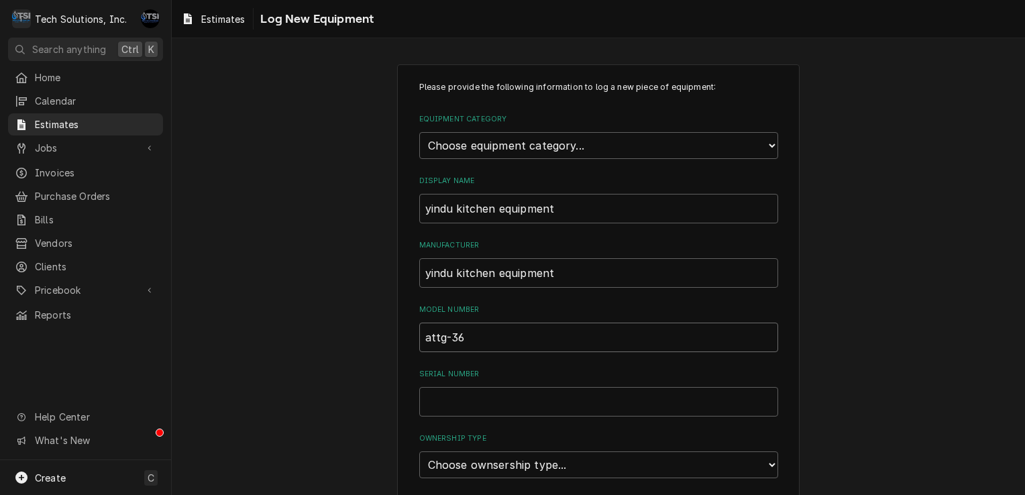
type input "attg-36"
click at [464, 404] on input "Serial Number" at bounding box center [598, 402] width 359 height 30
type input "n"
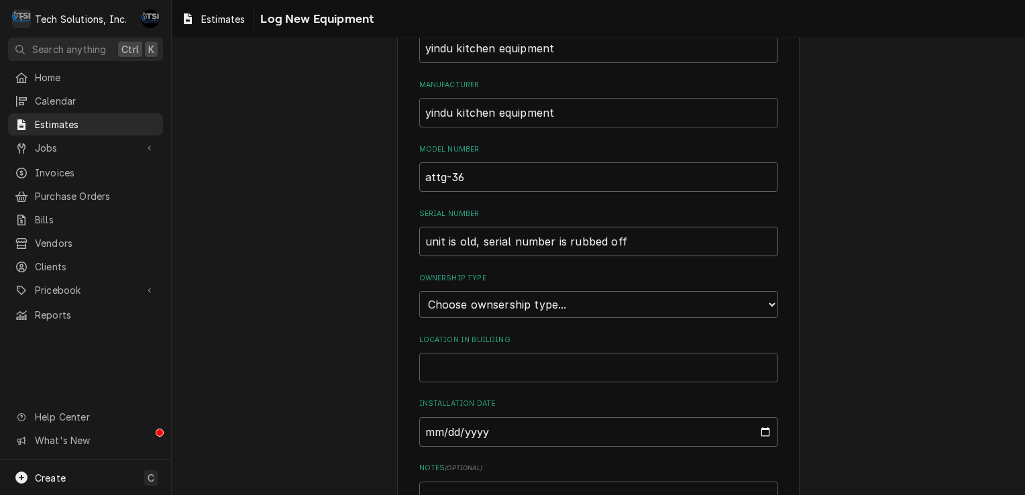
scroll to position [163, 0]
type input "unit is old, serial number is rubbed off"
click at [507, 302] on select "Choose ownsership type... Unknown Owned Leased Rented" at bounding box center [598, 301] width 359 height 27
select select "1"
click at [419, 288] on select "Choose ownsership type... Unknown Owned Leased Rented" at bounding box center [598, 301] width 359 height 27
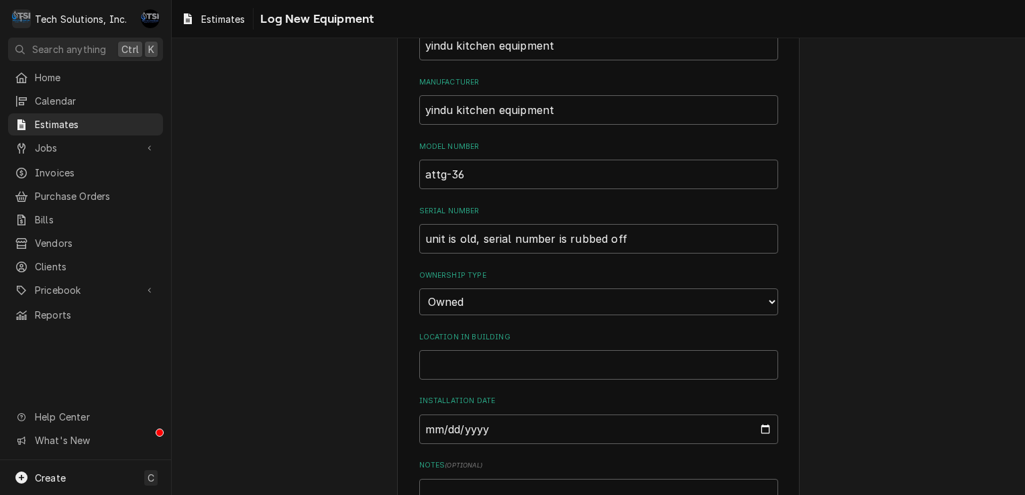
click at [488, 380] on div "Please provide the following information to log a new piece of equipment: Equip…" at bounding box center [598, 258] width 359 height 681
click at [490, 367] on input "Location in Building" at bounding box center [598, 365] width 359 height 30
type input "i"
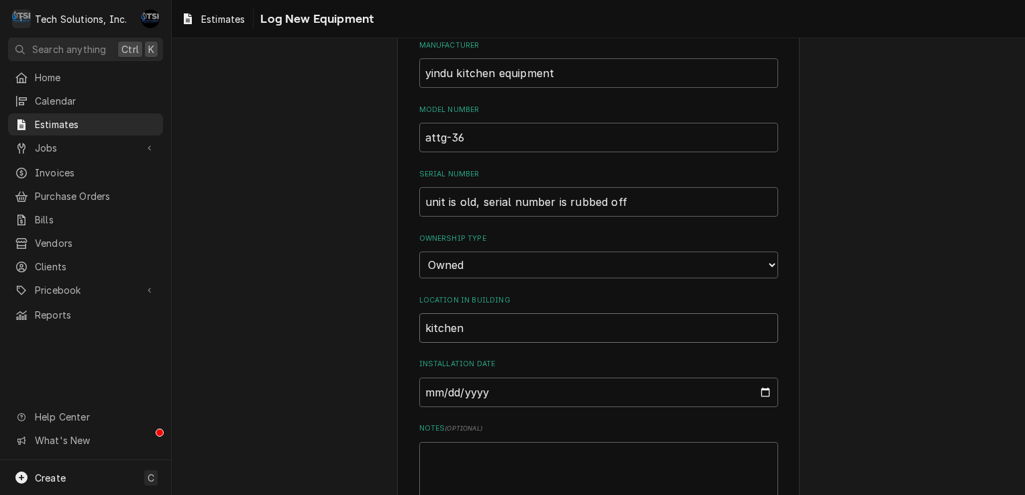
scroll to position [201, 0]
type input "kitchen"
click at [494, 391] on input "Installation Date" at bounding box center [598, 392] width 359 height 30
click at [754, 384] on input "Installation Date" at bounding box center [598, 392] width 359 height 30
type input "2020-01-13"
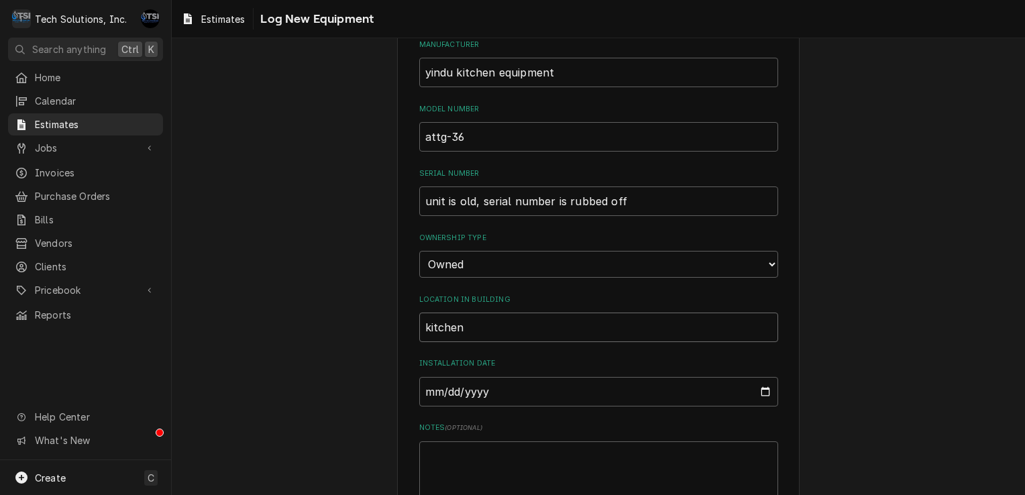
click at [589, 338] on input "kitchen" at bounding box center [598, 327] width 359 height 30
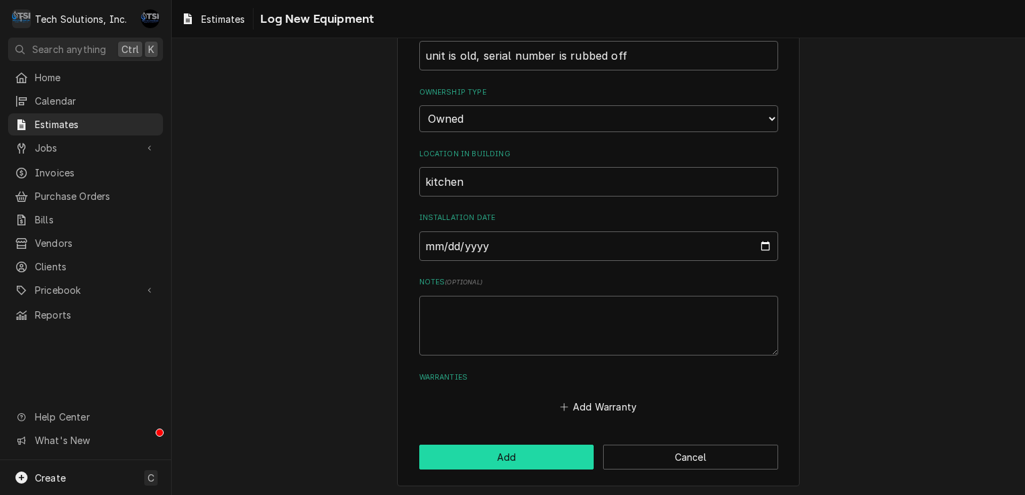
drag, startPoint x: 569, startPoint y: 451, endPoint x: 587, endPoint y: 394, distance: 60.7
click at [587, 394] on div "Please provide the following information to log a new piece of equipment: Equip…" at bounding box center [598, 102] width 402 height 769
click at [582, 404] on button "Add Warranty" at bounding box center [597, 407] width 81 height 19
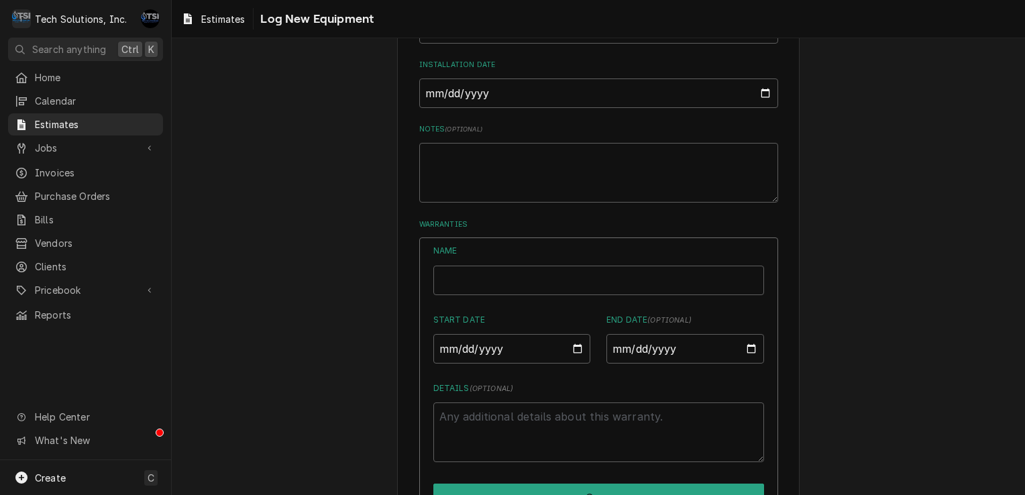
scroll to position [499, 0]
click at [554, 281] on input "Name" at bounding box center [598, 281] width 331 height 30
type textarea "x"
type input "n"
type textarea "x"
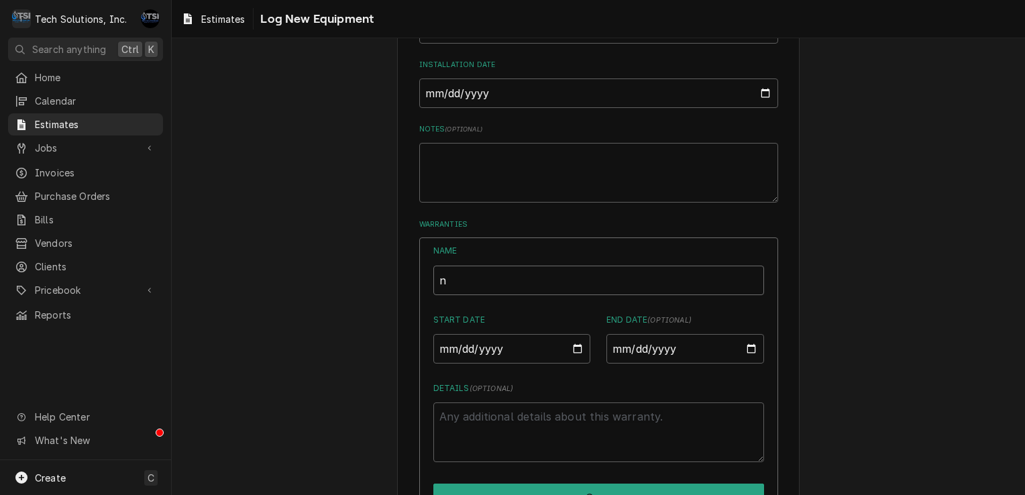
type input "no"
type textarea "x"
type input "no"
type textarea "x"
type input "no w"
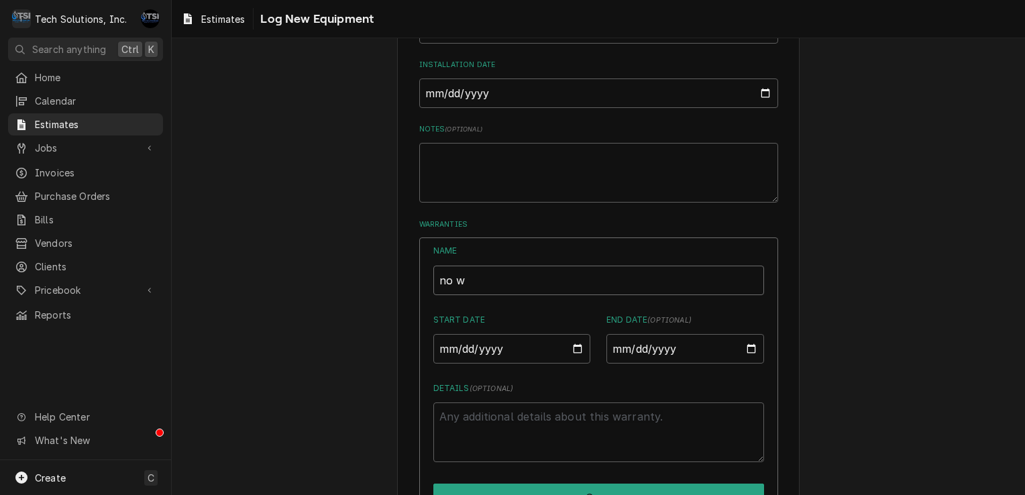
type textarea "x"
type input "no wa"
type textarea "x"
type input "no war"
type textarea "x"
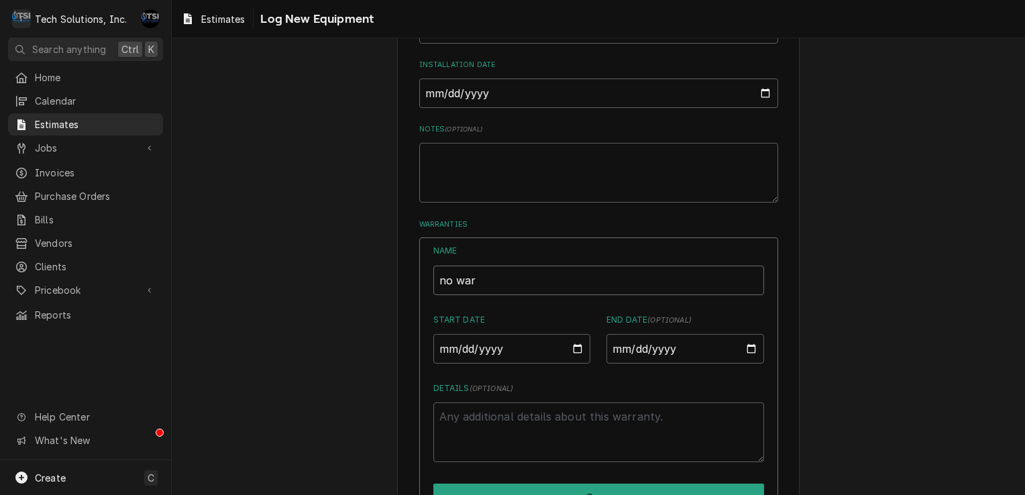
type input "no warr"
type textarea "x"
type input "no warra"
type textarea "x"
type input "no warran"
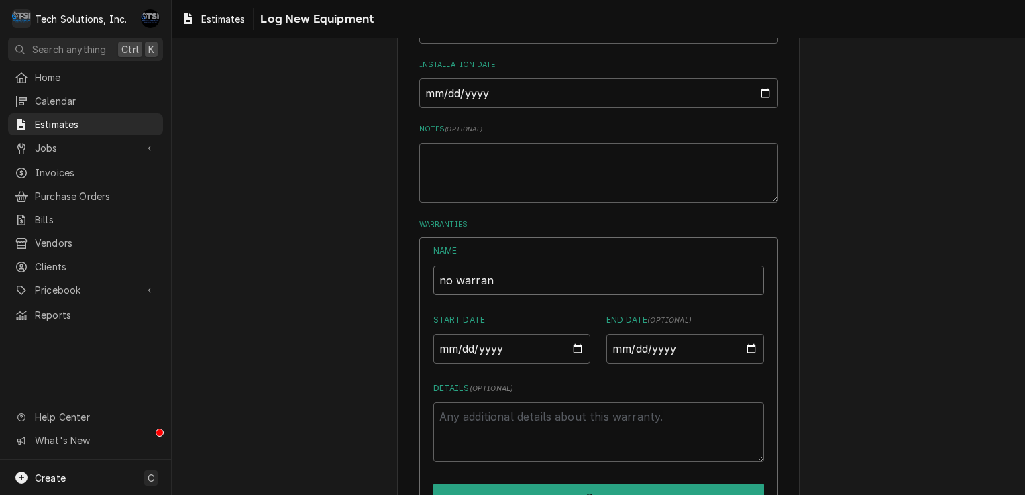
type textarea "x"
type input "no warrant"
type textarea "x"
type input "no warranty"
click at [530, 484] on button "Save" at bounding box center [598, 498] width 331 height 28
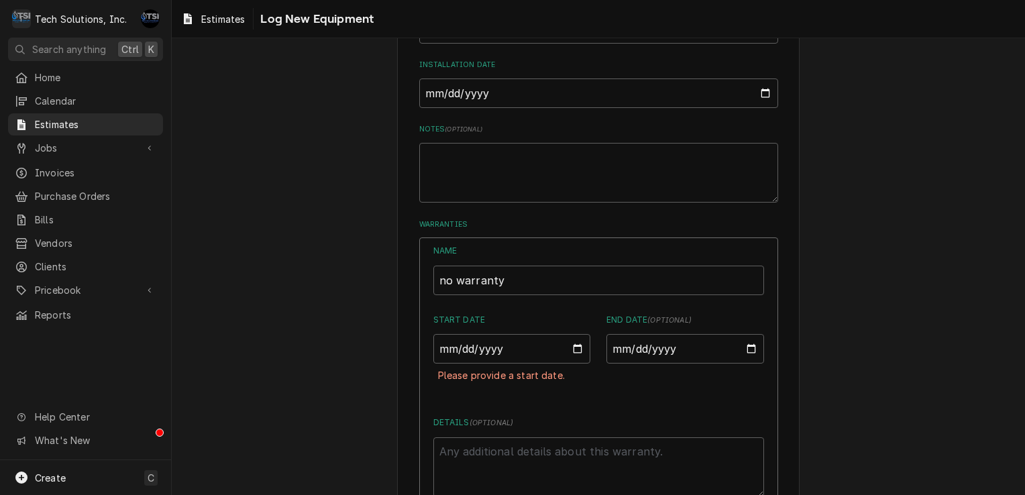
scroll to position [581, 0]
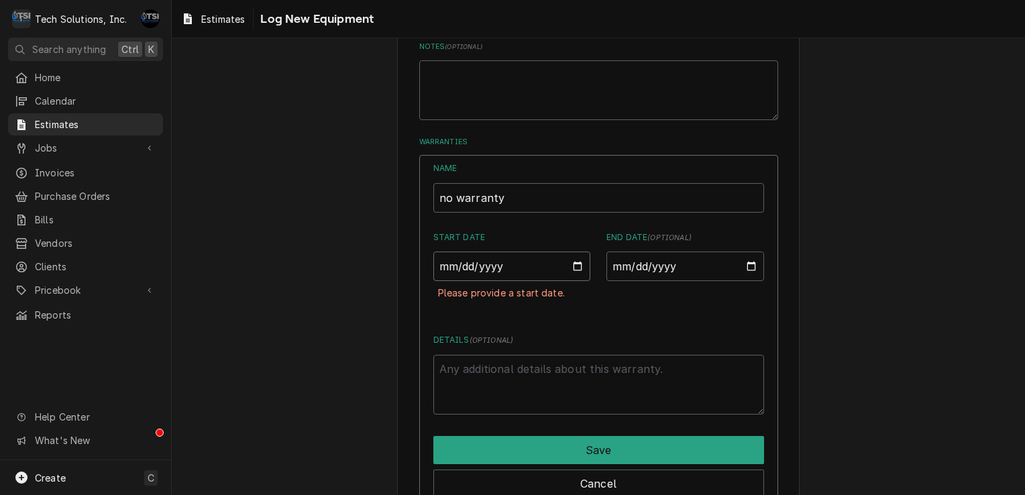
click at [565, 275] on input "Start Date" at bounding box center [512, 266] width 158 height 30
click at [570, 262] on input "Start Date" at bounding box center [512, 266] width 158 height 30
type textarea "x"
type input "2025-08-13"
click at [631, 263] on input "End Date ( optional )" at bounding box center [685, 266] width 158 height 30
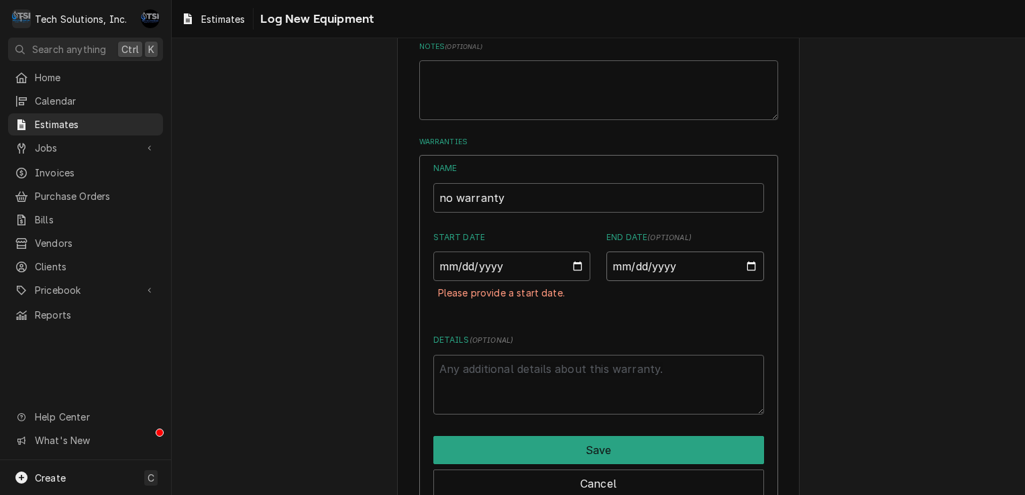
click at [738, 276] on input "End Date ( optional )" at bounding box center [685, 266] width 158 height 30
click at [744, 266] on input "End Date ( optional )" at bounding box center [685, 266] width 158 height 30
type textarea "x"
type input "2025-08-13"
click at [610, 355] on textarea "Details ( optional )" at bounding box center [598, 385] width 331 height 60
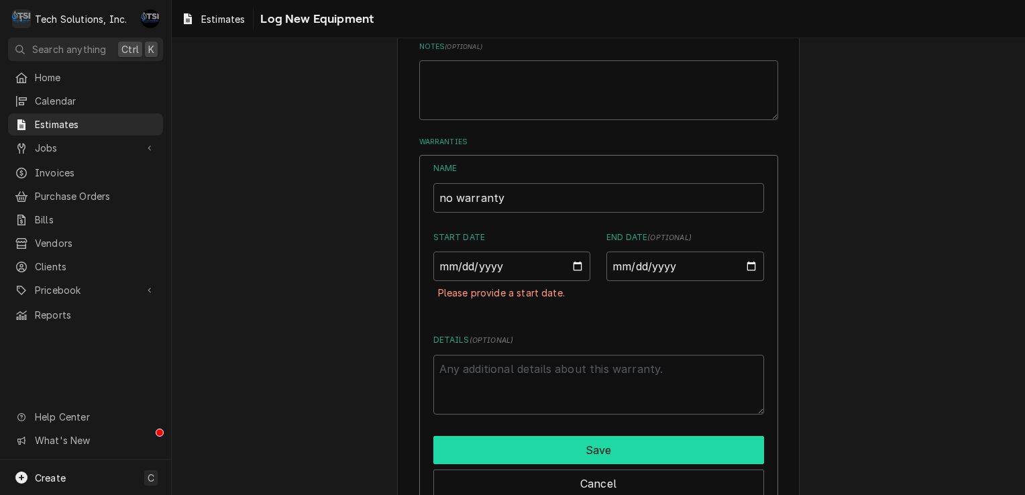
click at [576, 457] on button "Save" at bounding box center [598, 450] width 331 height 28
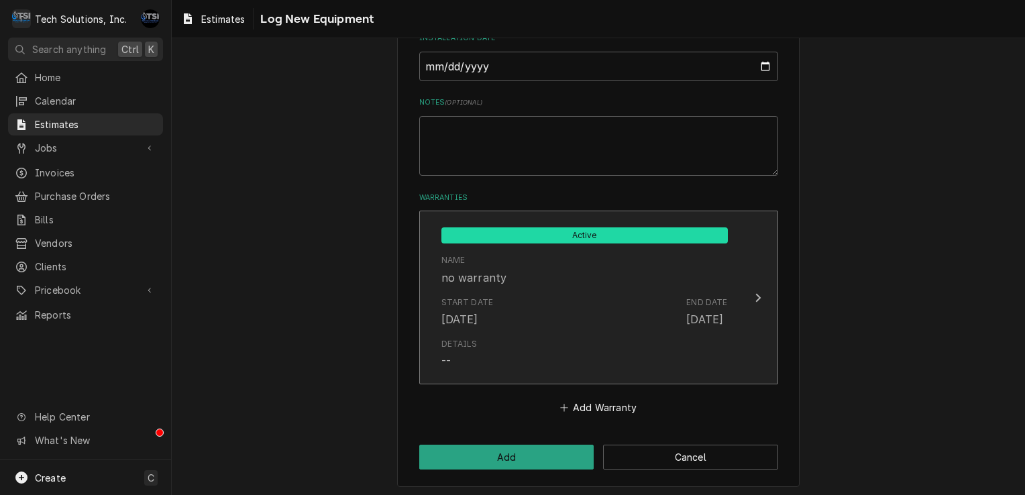
click at [589, 326] on div "Start Date Aug 13, 2025 End Date Aug 13, 2025" at bounding box center [584, 312] width 286 height 42
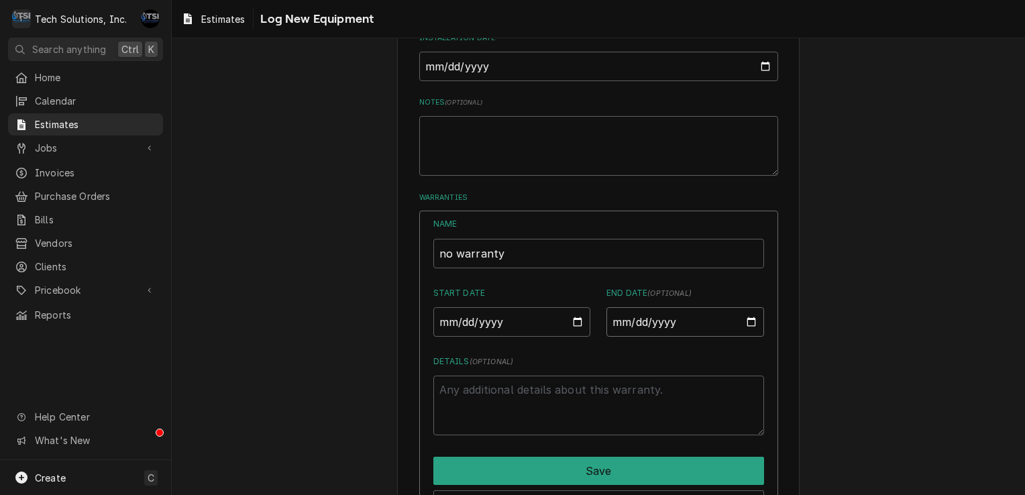
click at [731, 328] on input "2025-08-13" at bounding box center [685, 322] width 158 height 30
click at [748, 321] on input "2025-08-13" at bounding box center [685, 322] width 158 height 30
type textarea "x"
type input "2025-08-11"
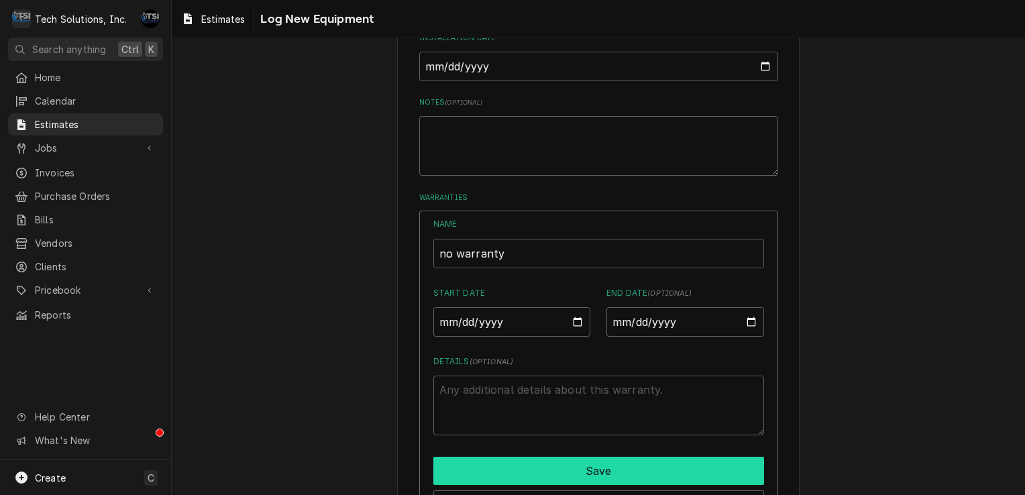
click at [576, 473] on button "Save" at bounding box center [598, 471] width 331 height 28
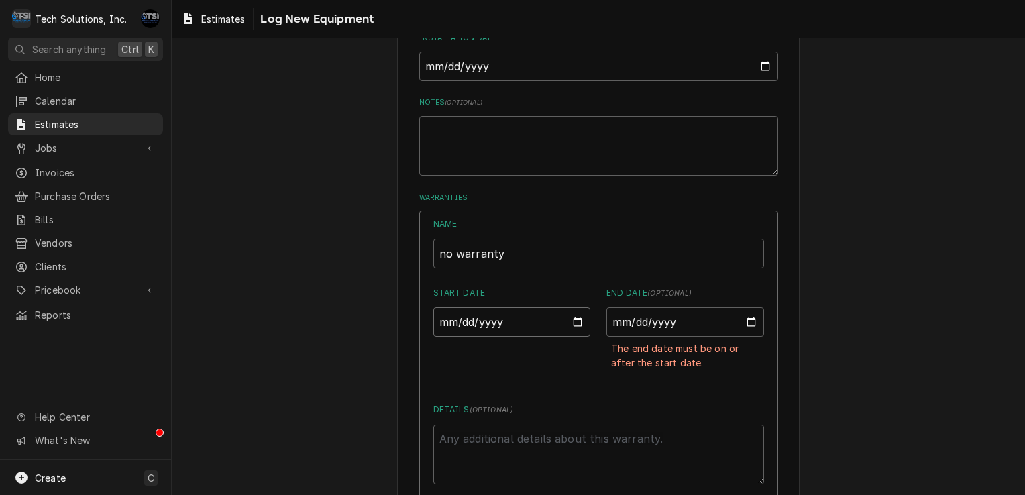
click at [574, 316] on input "2025-08-13" at bounding box center [512, 322] width 158 height 30
type textarea "x"
type input "2025-08-10"
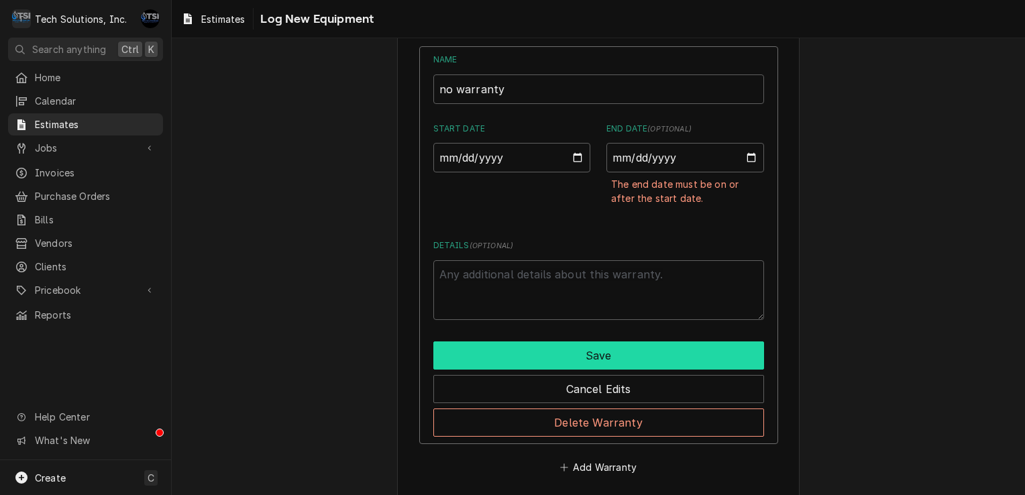
click at [559, 347] on button "Save" at bounding box center [598, 355] width 331 height 28
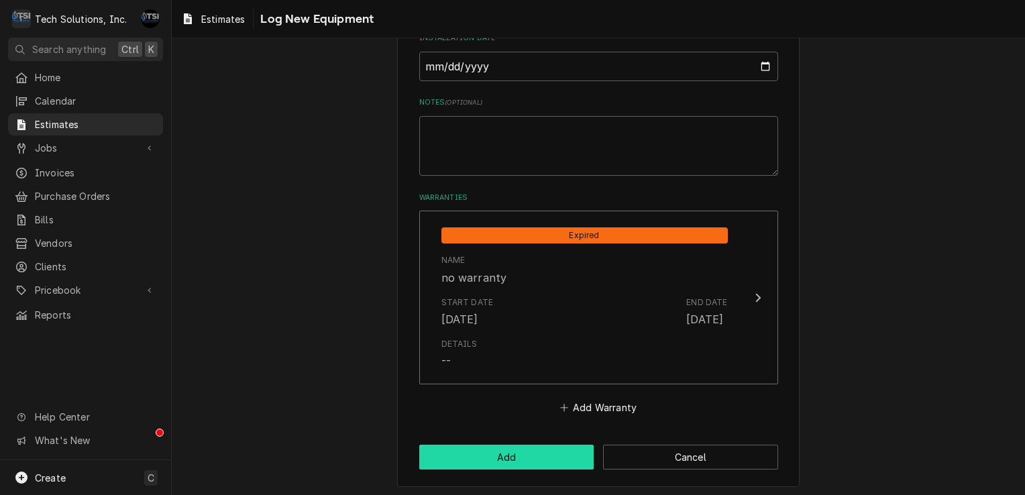
click at [517, 457] on button "Add" at bounding box center [506, 457] width 175 height 25
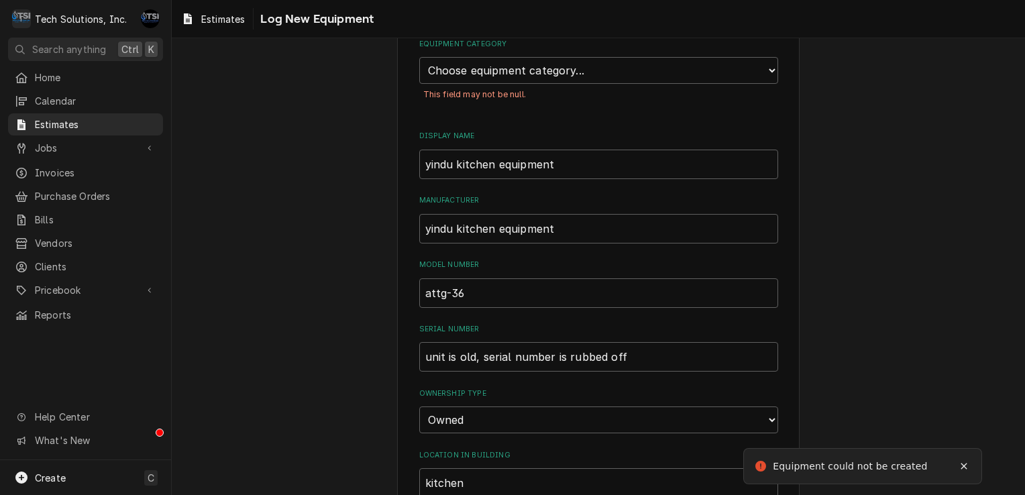
scroll to position [0, 0]
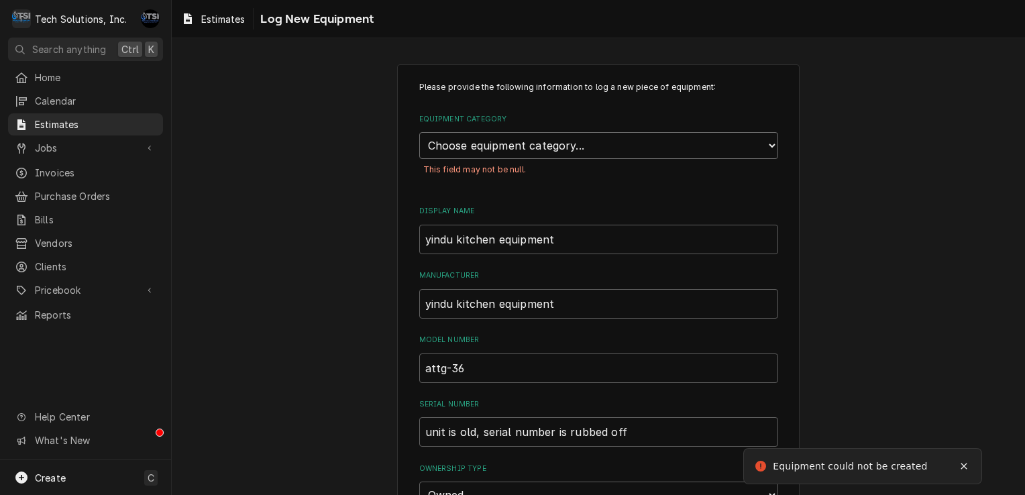
click at [614, 142] on select "Choose equipment category... Cooking Equipment Fryers Ice Machines Ovens and Ra…" at bounding box center [598, 145] width 359 height 27
select select "1"
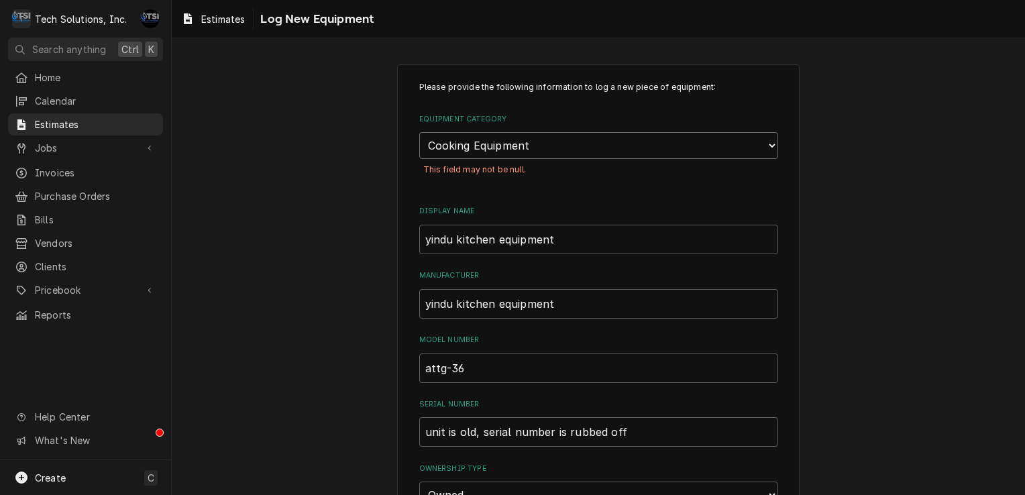
click at [419, 132] on select "Choose equipment category... Cooking Equipment Fryers Ice Machines Ovens and Ra…" at bounding box center [598, 145] width 359 height 27
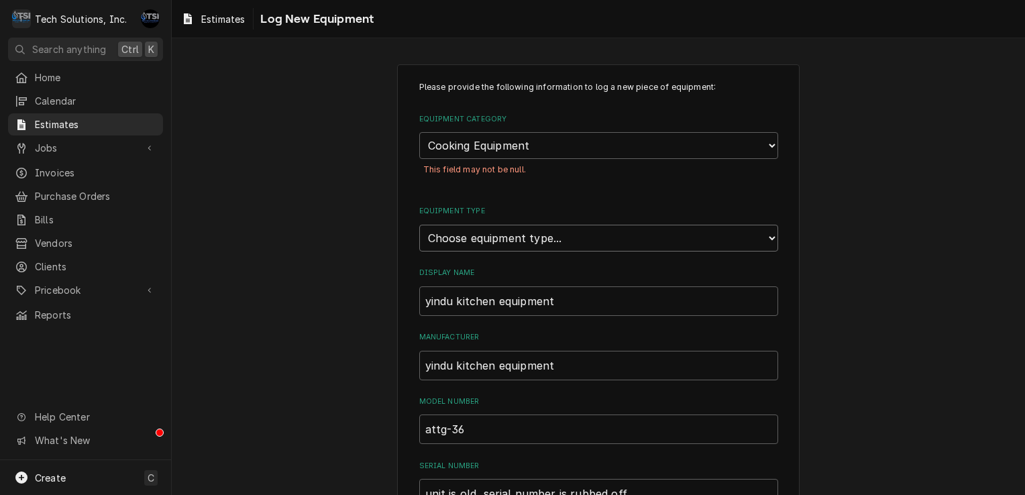
click at [519, 232] on select "Choose equipment type... Broiler Charbroiler Commercial Microwave Commercial To…" at bounding box center [598, 238] width 359 height 27
select select "6"
click at [419, 225] on select "Choose equipment type... Broiler Charbroiler Commercial Microwave Commercial To…" at bounding box center [598, 238] width 359 height 27
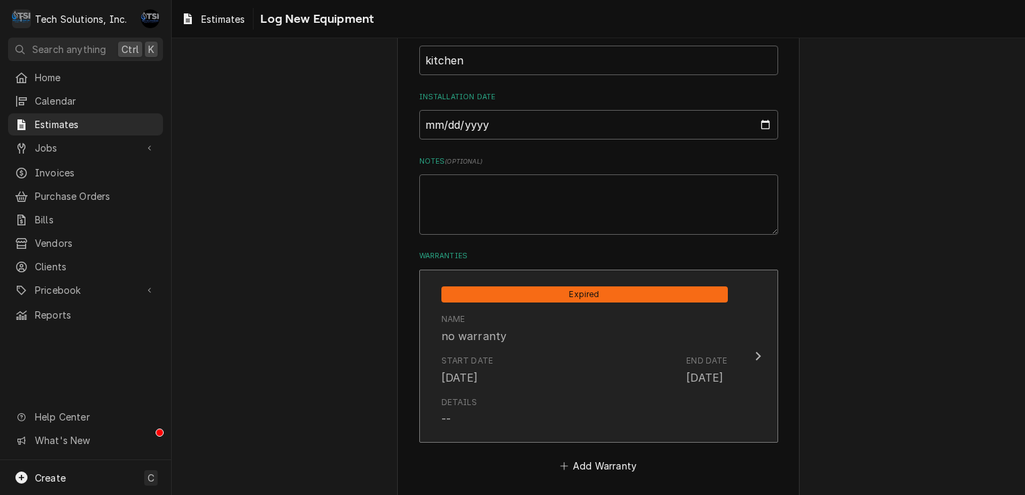
scroll to position [617, 0]
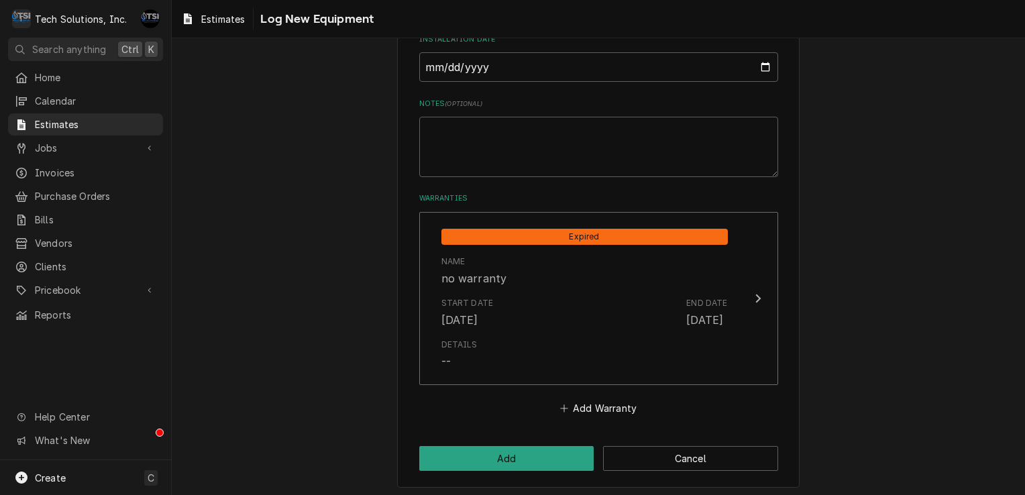
click at [503, 460] on button "Add" at bounding box center [506, 458] width 175 height 25
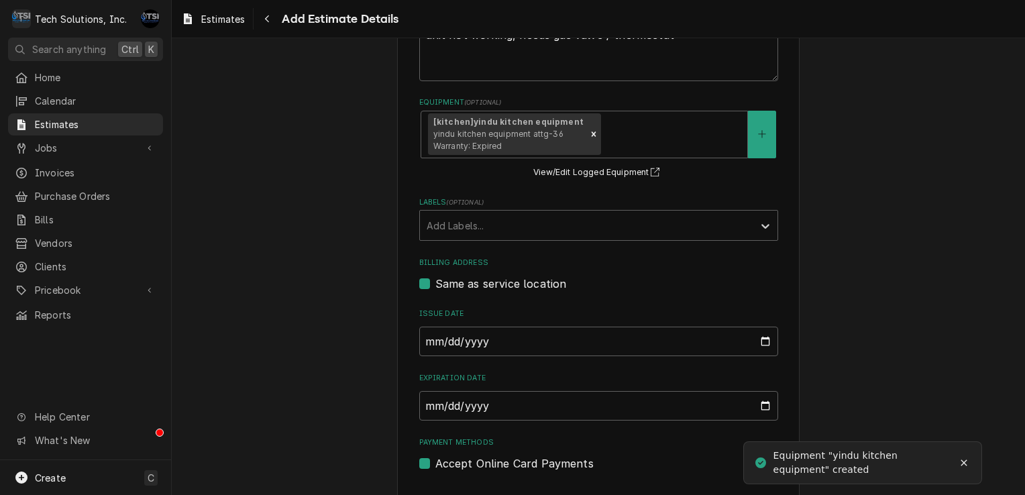
scroll to position [523, 0]
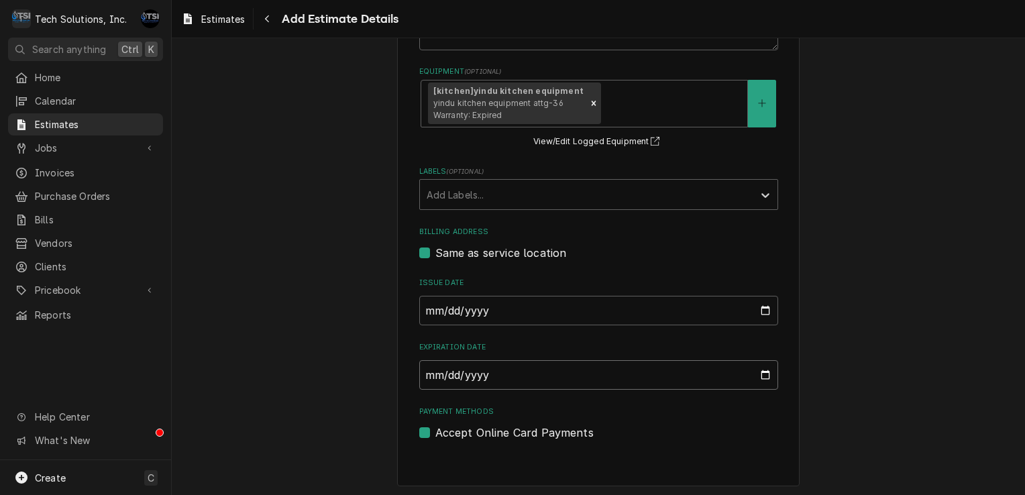
click at [633, 374] on input "Expiration Date" at bounding box center [598, 375] width 359 height 30
click at [743, 372] on input "Expiration Date" at bounding box center [598, 375] width 359 height 30
click at [759, 376] on input "Expiration Date" at bounding box center [598, 375] width 359 height 30
type textarea "x"
type input "2025-08-27"
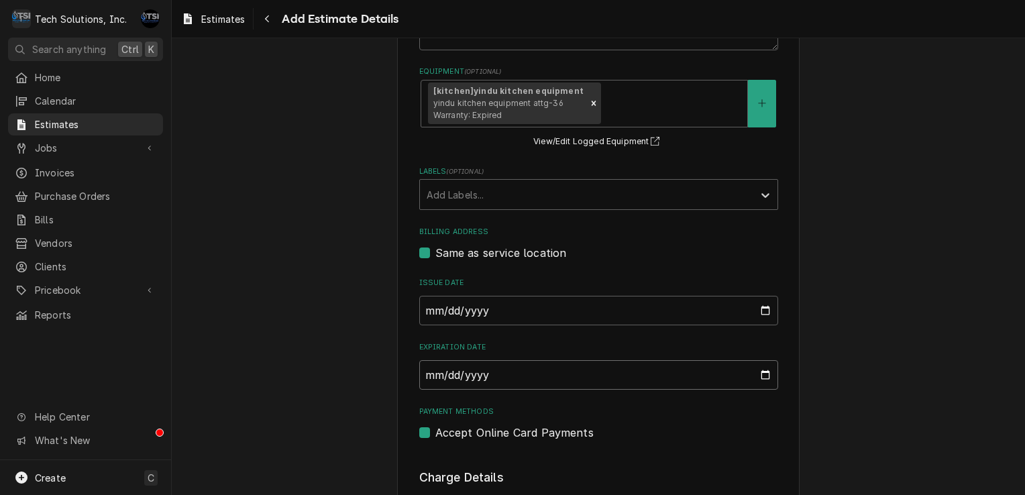
type textarea "x"
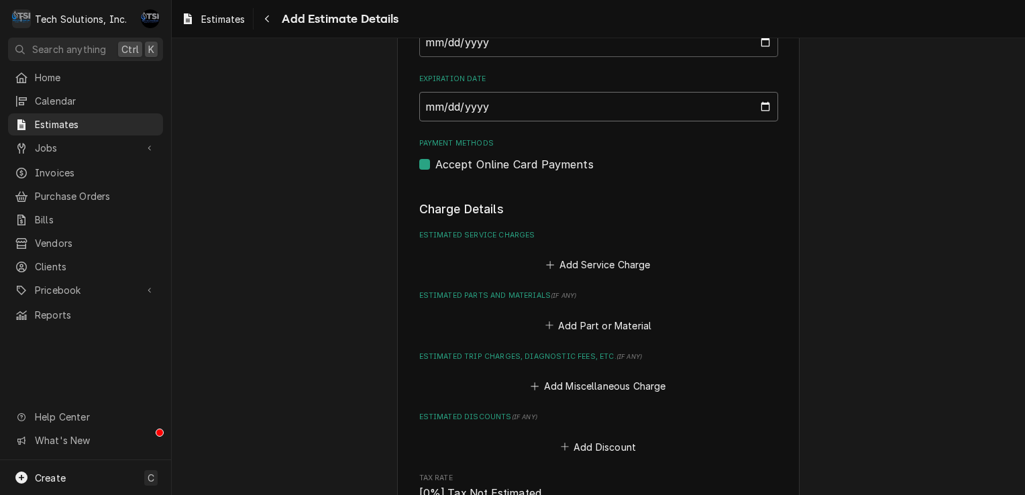
scroll to position [792, 0]
click at [585, 262] on button "Add Service Charge" at bounding box center [598, 264] width 109 height 19
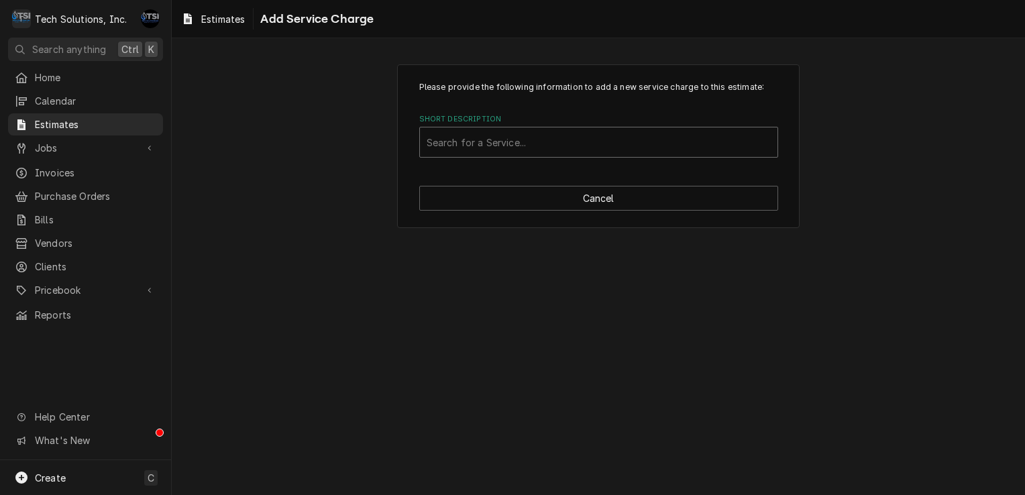
click at [618, 132] on div "Short Description" at bounding box center [598, 142] width 344 height 24
type input "labor"
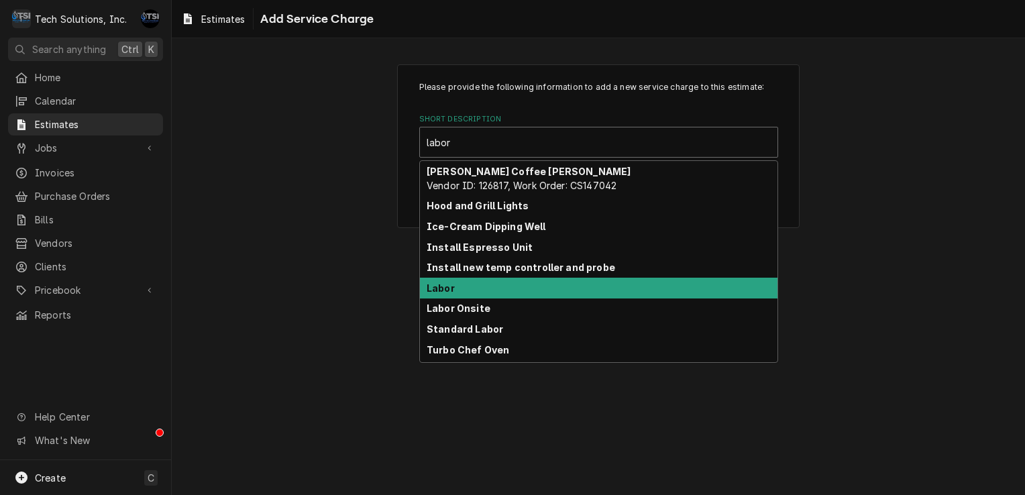
click at [443, 291] on strong "Labor" at bounding box center [440, 287] width 28 height 11
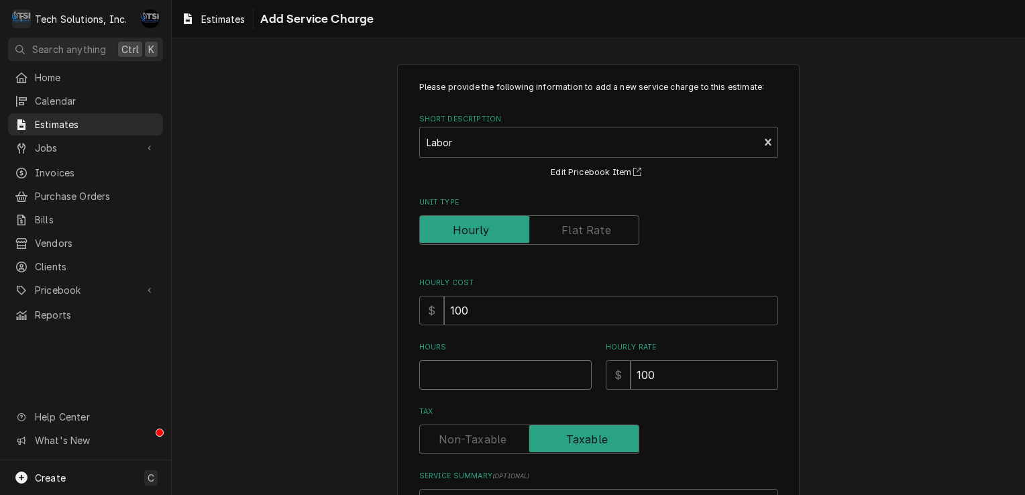
click at [473, 374] on input "Hours" at bounding box center [505, 375] width 172 height 30
type textarea "x"
type input "2"
type textarea "x"
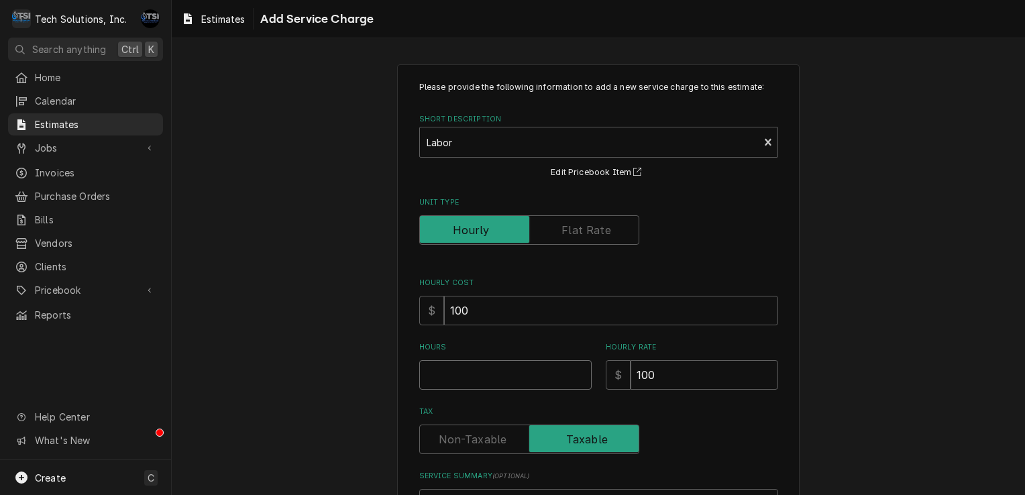
type input "1"
type textarea "x"
type input "1"
click at [649, 366] on input "100" at bounding box center [704, 375] width 148 height 30
type textarea "x"
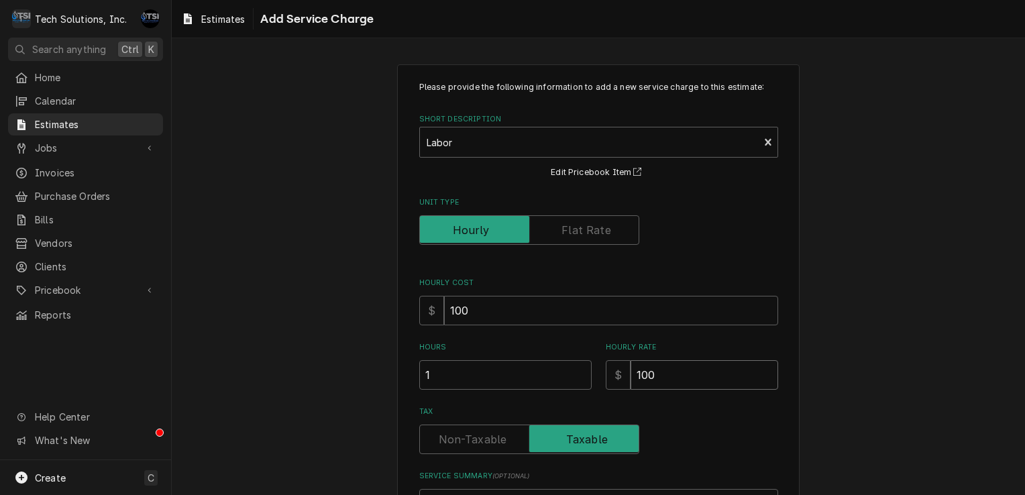
type input "10"
type textarea "x"
type input "1"
type textarea "x"
type input "15"
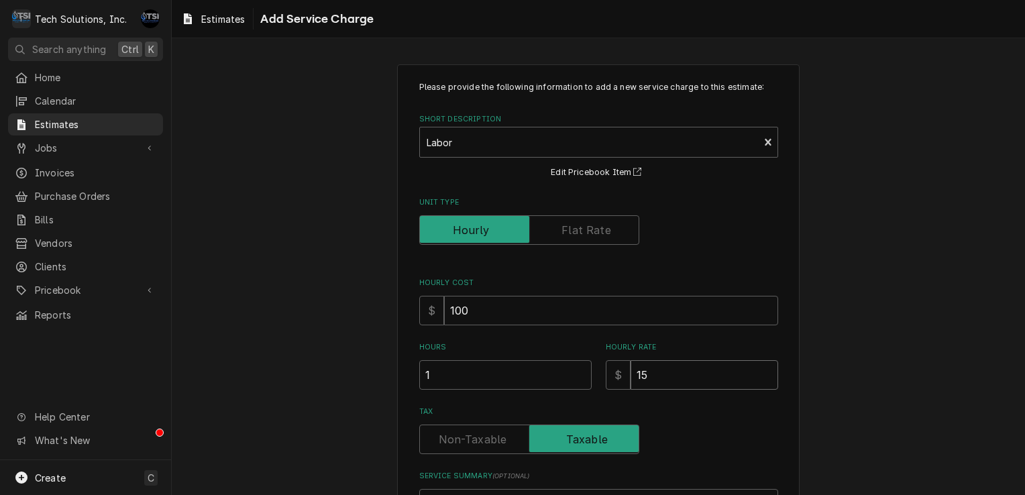
type textarea "x"
type input "1"
type textarea "x"
type input "11"
type textarea "x"
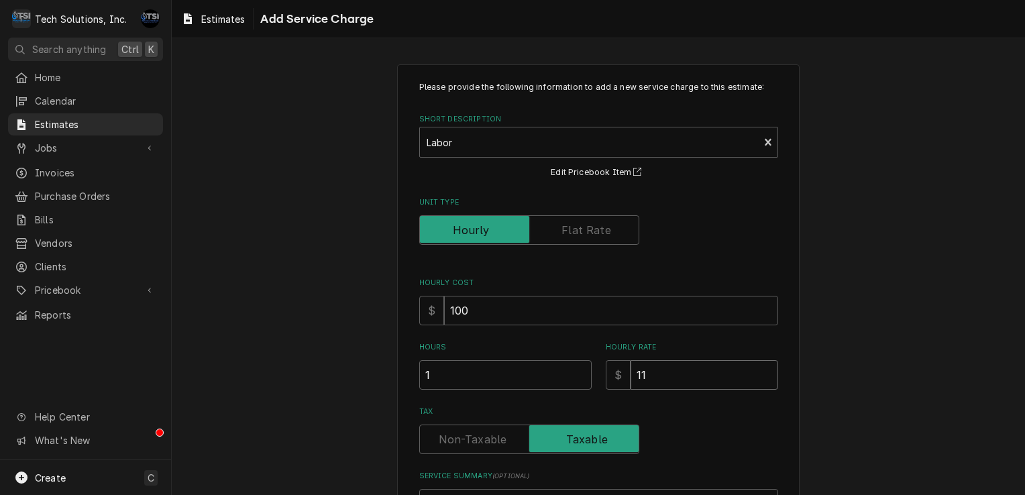
type input "115"
type textarea "x"
type input "115"
click at [600, 305] on input "100" at bounding box center [611, 311] width 334 height 30
type textarea "x"
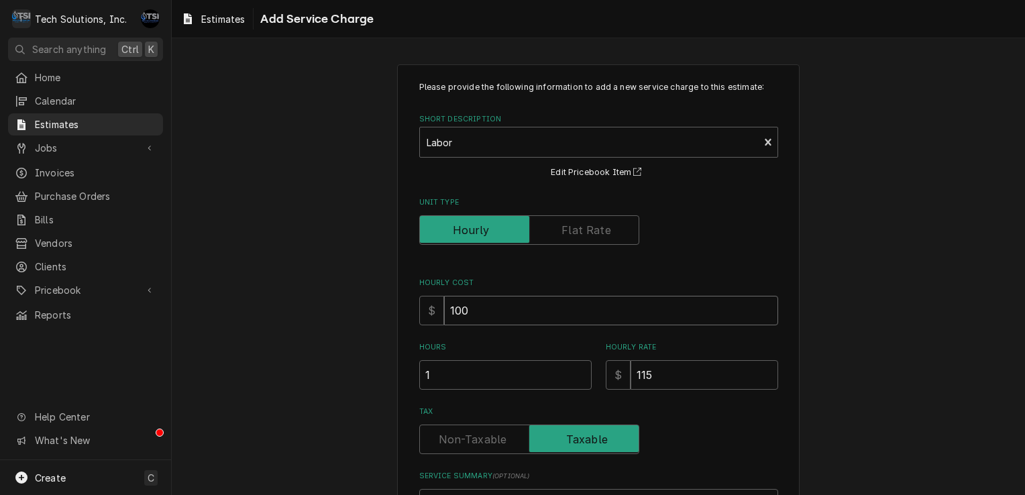
type input "10"
type textarea "x"
type input "1"
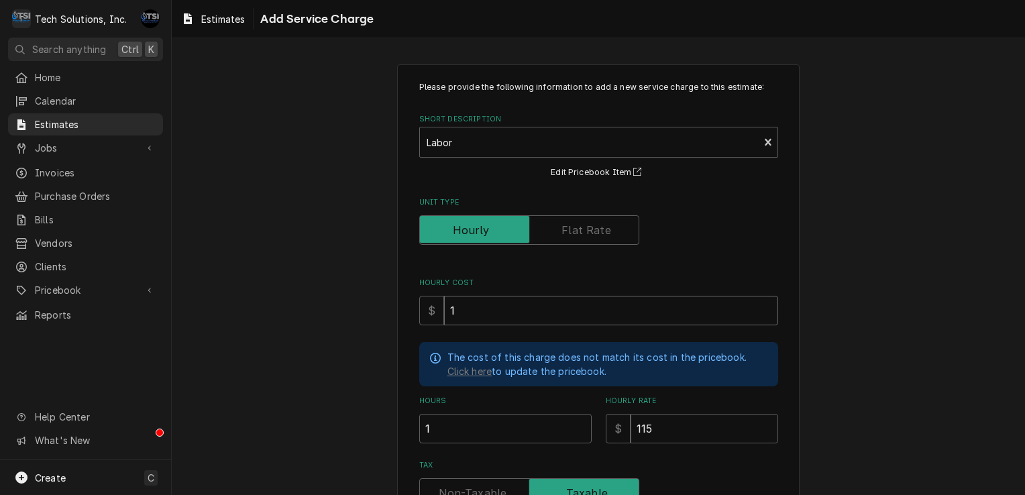
type textarea "x"
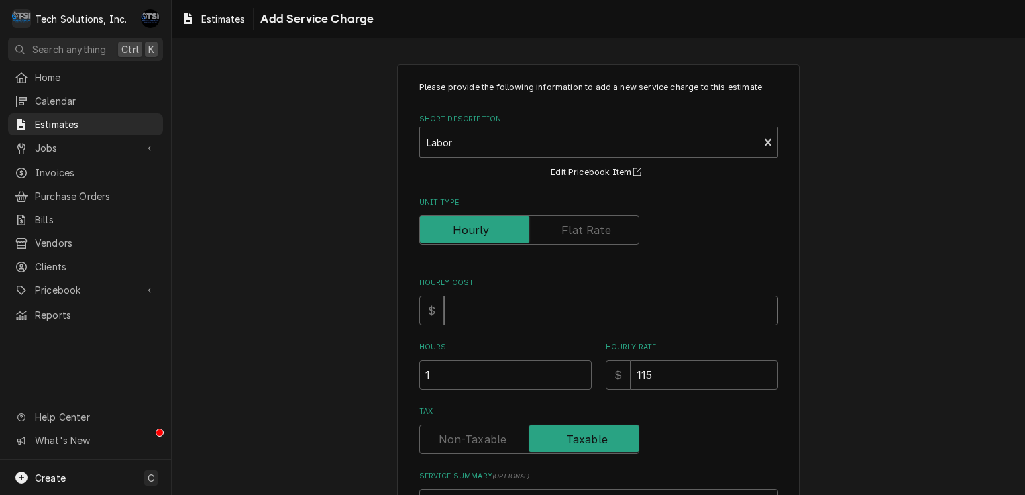
type textarea "x"
type input "0"
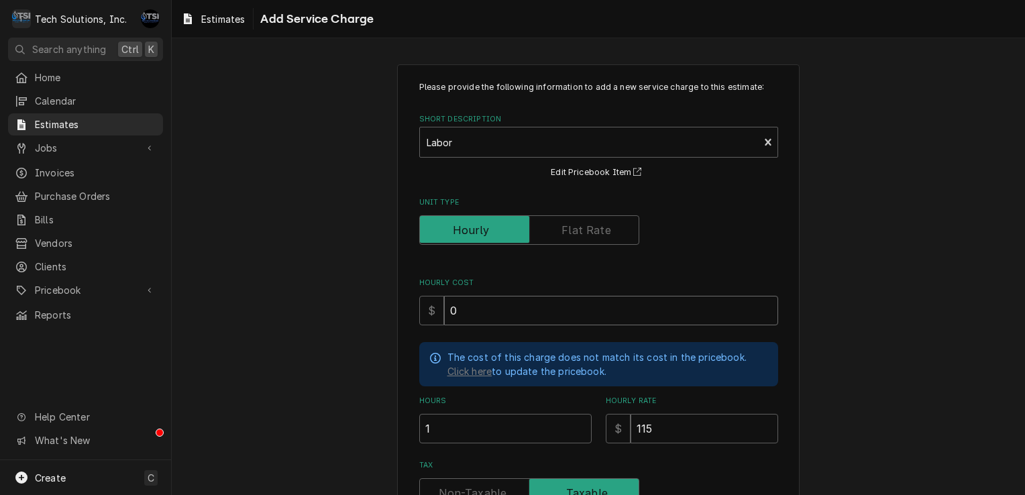
type textarea "x"
type input "0"
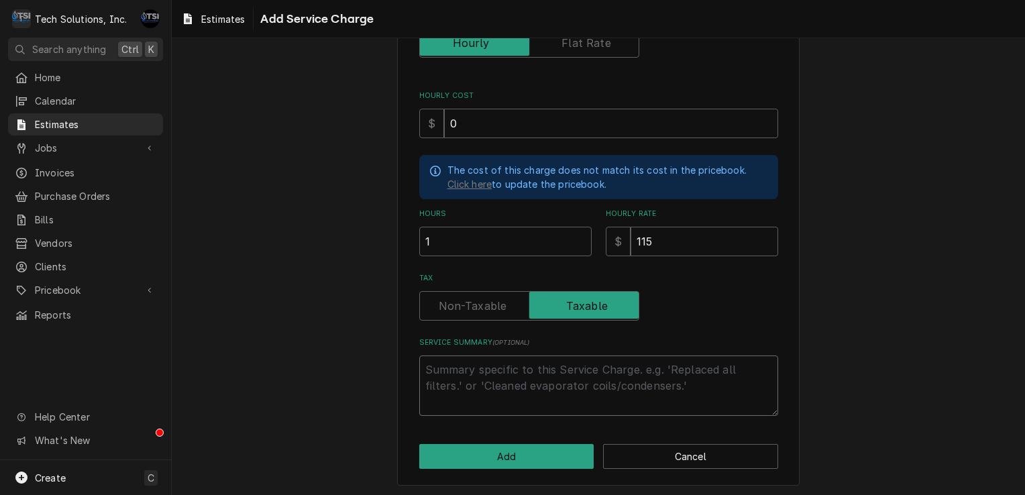
click at [519, 381] on textarea "Service Summary ( optional )" at bounding box center [598, 385] width 359 height 60
type textarea "x"
type textarea "l"
type textarea "x"
type textarea "lb"
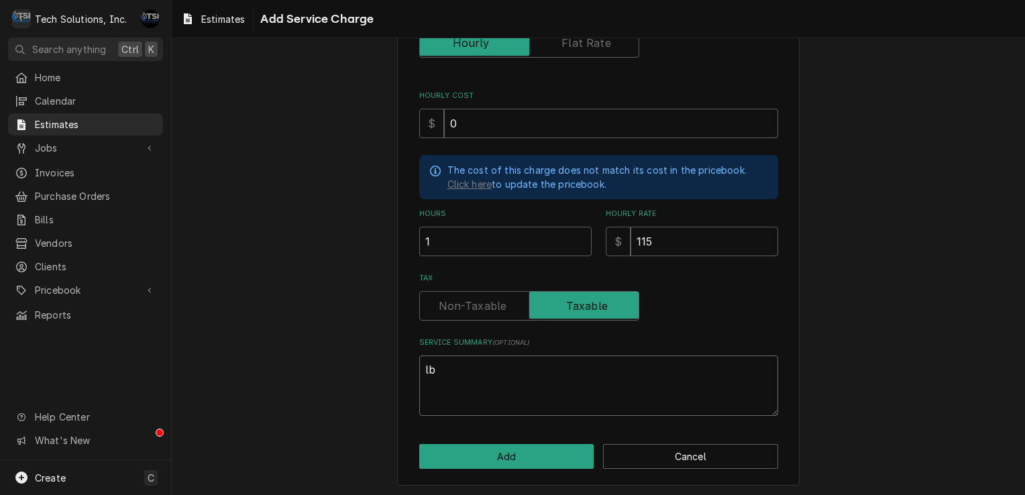
type textarea "x"
type textarea "l"
type textarea "x"
click at [526, 449] on button "Add" at bounding box center [506, 456] width 175 height 25
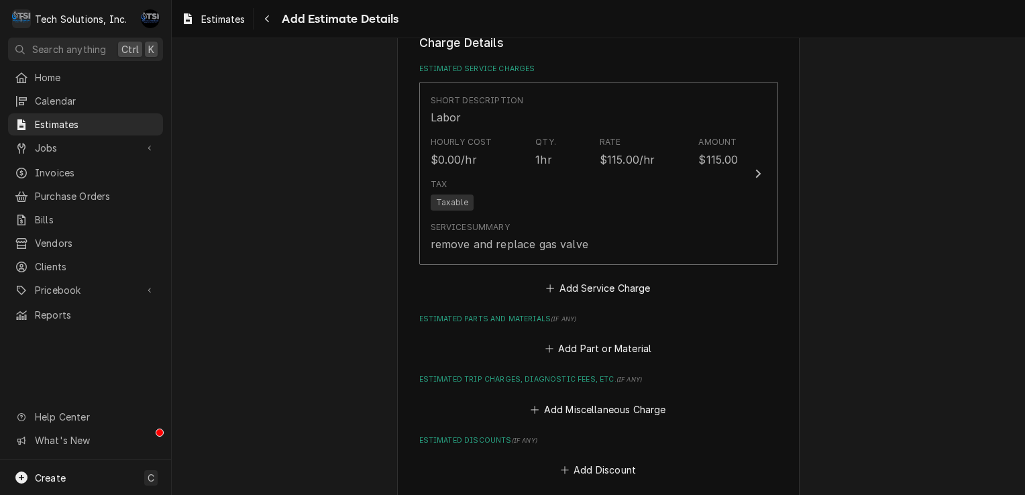
scroll to position [1017, 0]
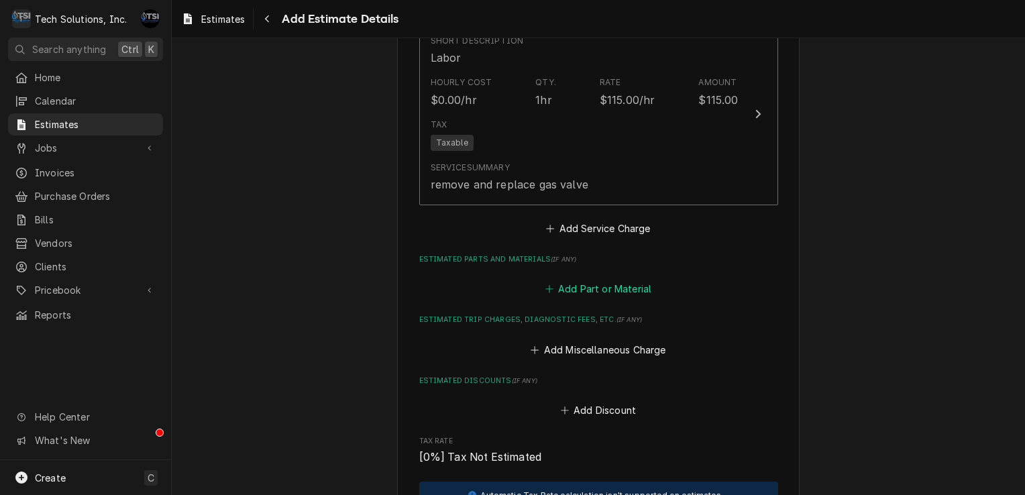
click at [603, 290] on button "Add Part or Material" at bounding box center [598, 289] width 111 height 19
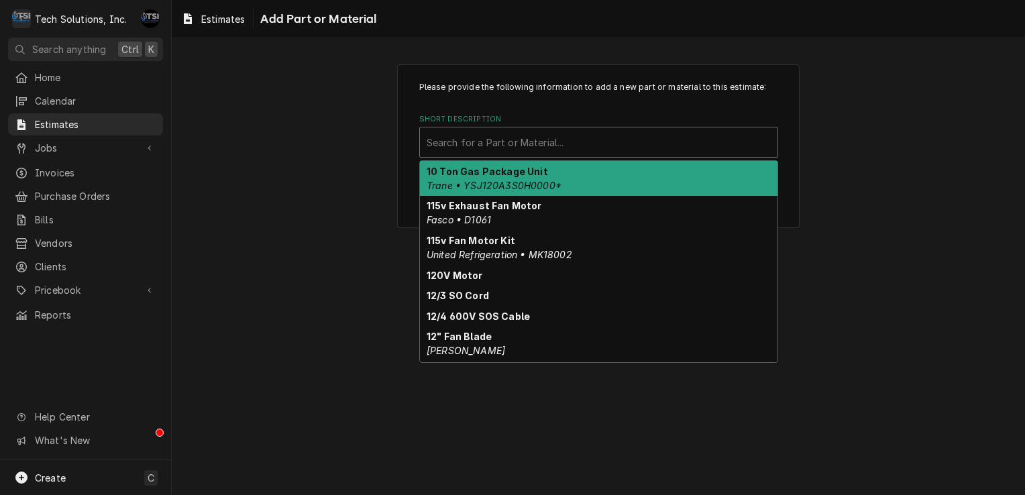
click at [587, 154] on div "Search for a Part or Material..." at bounding box center [598, 142] width 357 height 30
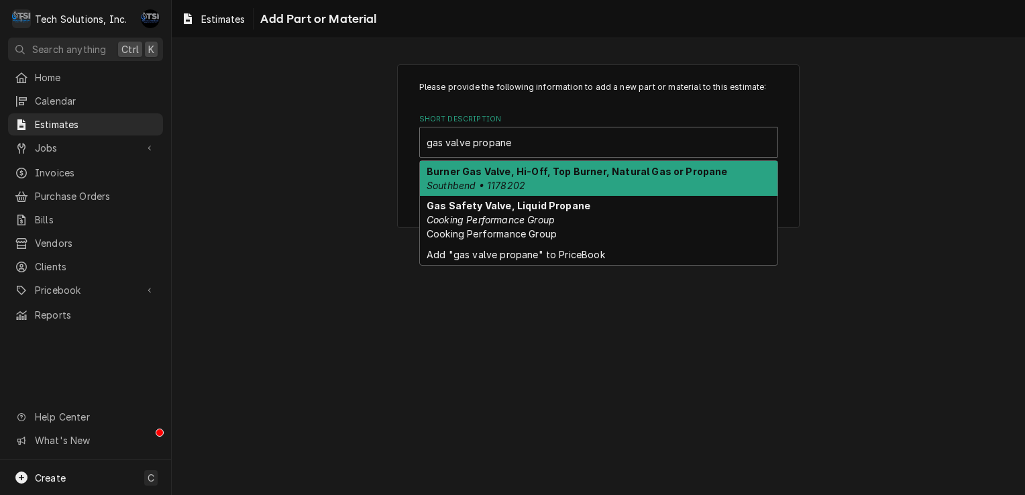
click at [437, 146] on input "gas valve propane" at bounding box center [470, 141] width 88 height 21
click at [458, 141] on input "Gas valve propane" at bounding box center [470, 141] width 89 height 21
click at [480, 144] on input "Gas Valve propane" at bounding box center [470, 141] width 89 height 21
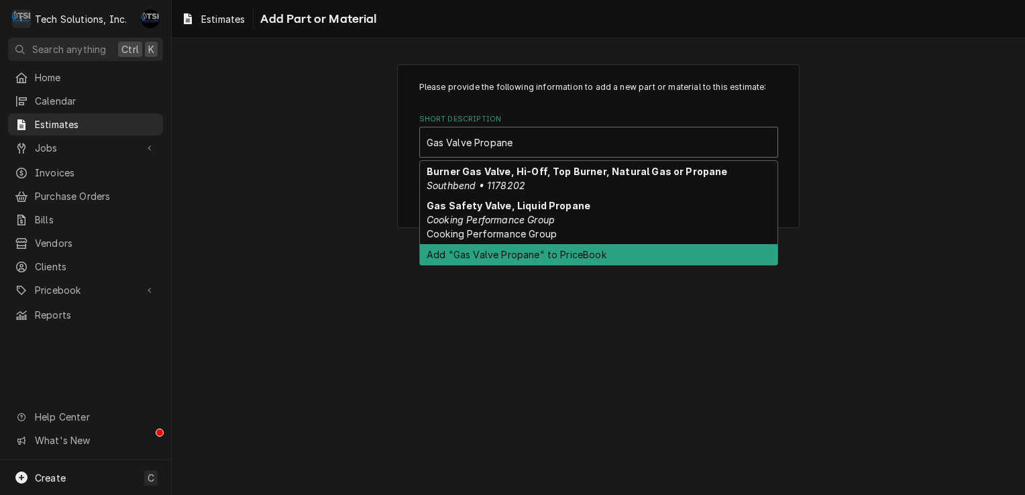
click at [575, 259] on div "Add "Gas Valve Propane" to PriceBook" at bounding box center [598, 254] width 357 height 21
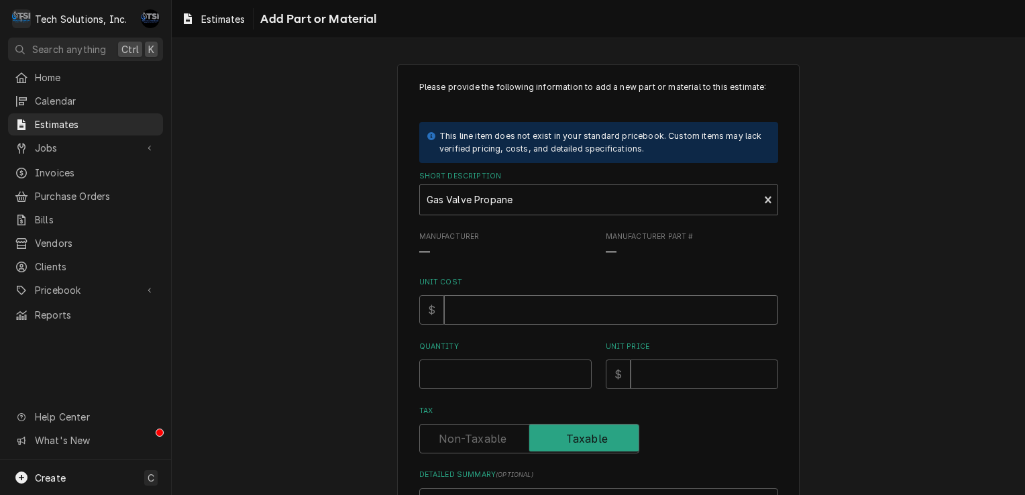
click at [512, 307] on input "Unit Cost" at bounding box center [611, 310] width 334 height 30
click at [507, 378] on input "Quantity" at bounding box center [505, 374] width 172 height 30
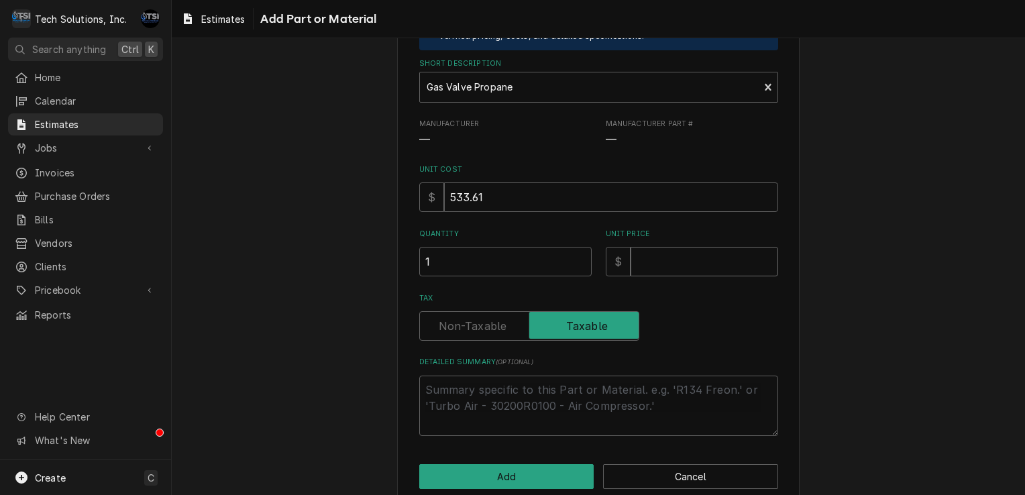
click at [704, 256] on input "Unit Price" at bounding box center [704, 262] width 148 height 30
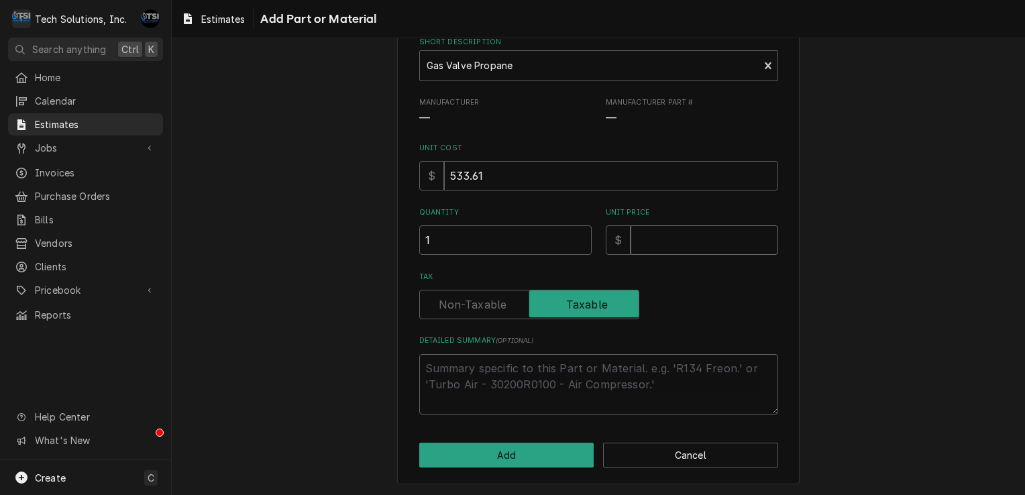
click at [683, 242] on input "Unit Price" at bounding box center [704, 240] width 148 height 30
drag, startPoint x: 618, startPoint y: 355, endPoint x: 569, endPoint y: 386, distance: 57.5
click at [569, 386] on textarea "Detailed Summary ( optional )" at bounding box center [598, 384] width 359 height 60
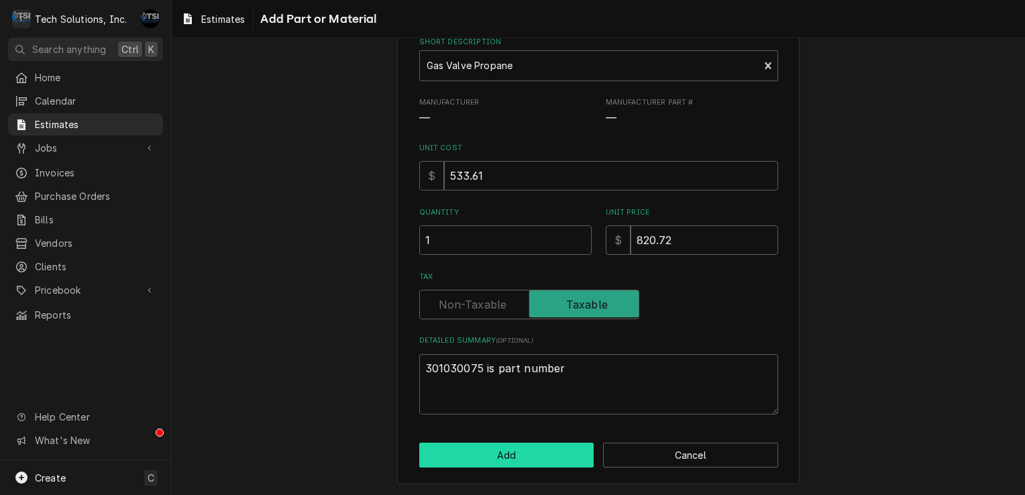
click at [484, 452] on button "Add" at bounding box center [506, 455] width 175 height 25
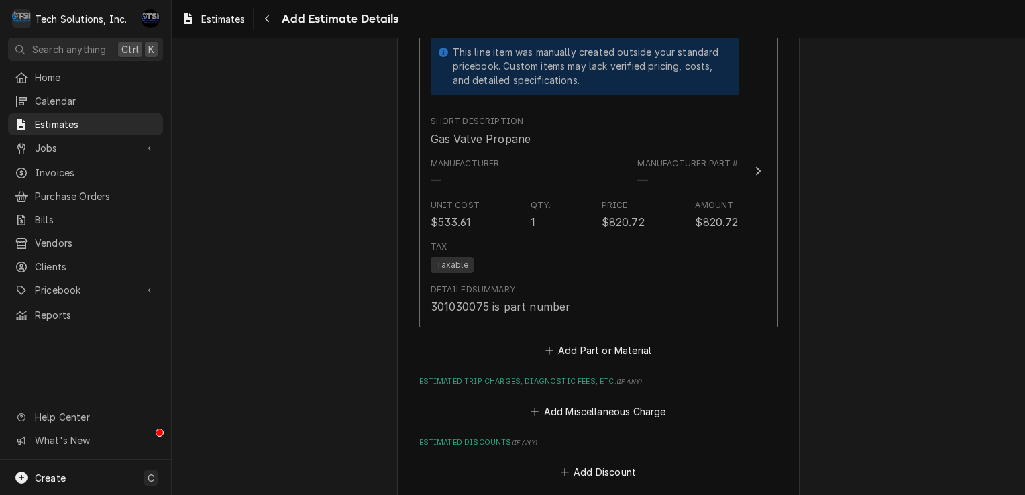
scroll to position [1277, 0]
click at [590, 412] on button "Add Miscellaneous Charge" at bounding box center [597, 409] width 139 height 19
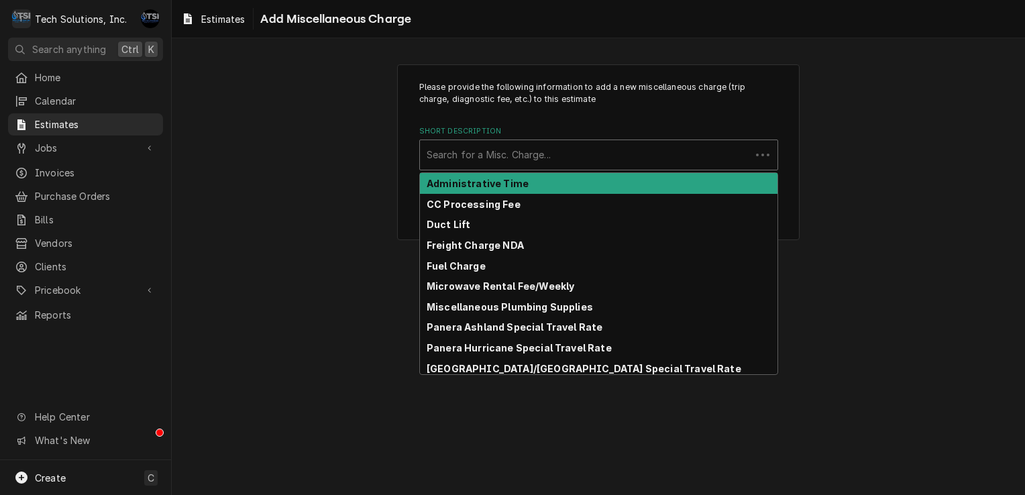
click at [528, 156] on div "Short Description" at bounding box center [584, 155] width 317 height 24
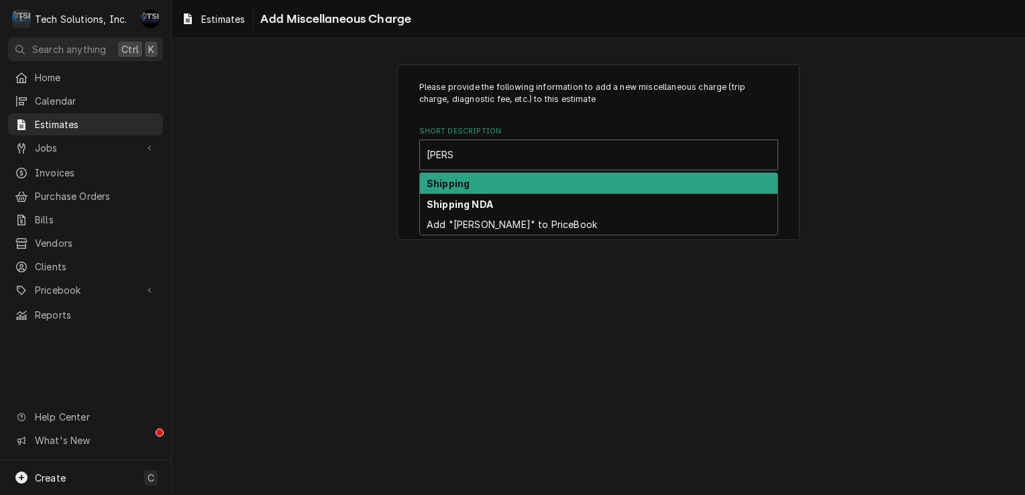
click at [505, 189] on div "Shipping" at bounding box center [598, 183] width 357 height 21
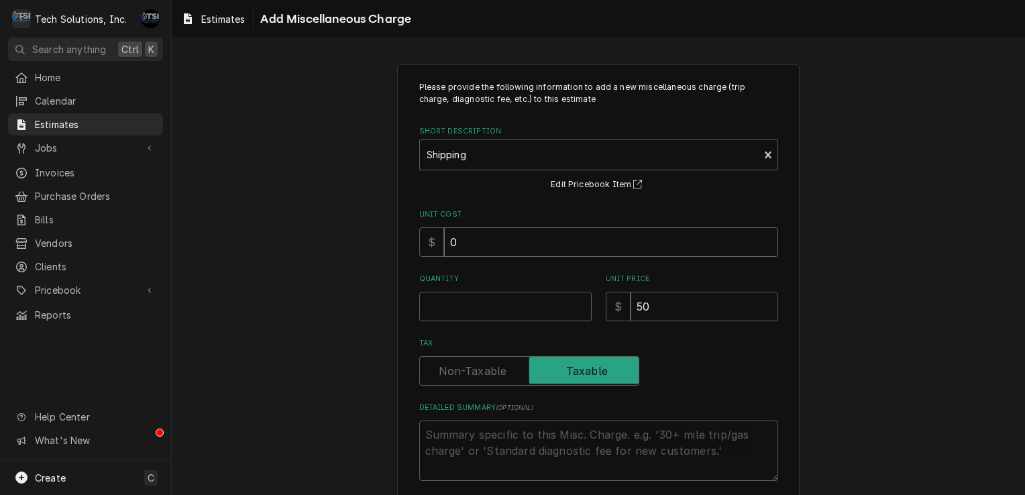
click at [479, 255] on input "0" at bounding box center [611, 242] width 334 height 30
click at [678, 312] on input "50" at bounding box center [704, 307] width 148 height 30
click at [536, 237] on input "0" at bounding box center [611, 242] width 334 height 30
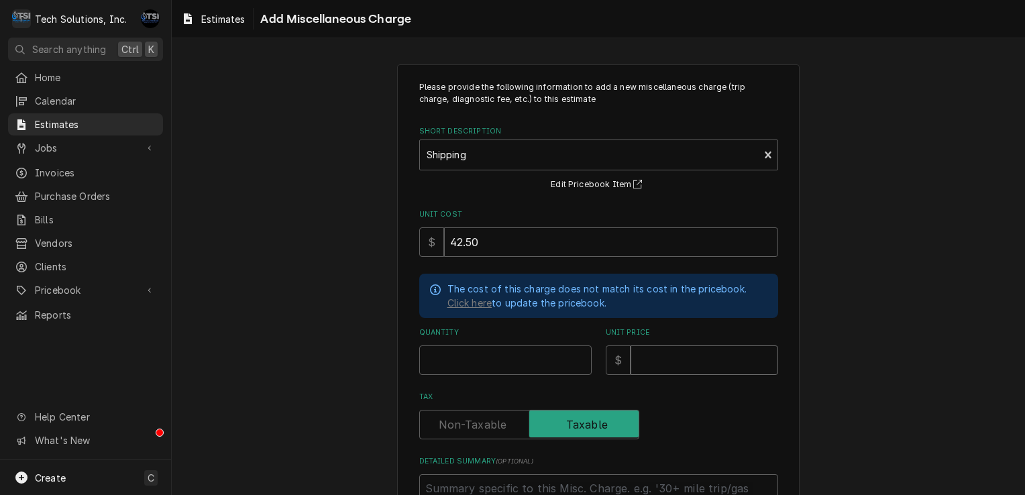
click at [664, 345] on input "Unit Price" at bounding box center [704, 360] width 148 height 30
click at [566, 236] on input "42.50" at bounding box center [611, 242] width 334 height 30
click at [478, 364] on input "Quantity" at bounding box center [505, 360] width 172 height 30
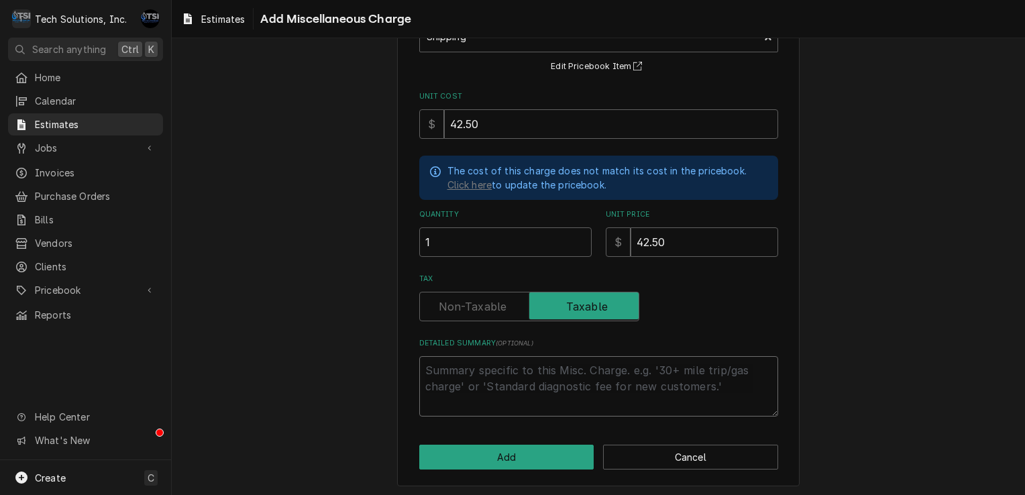
click at [478, 364] on textarea "Detailed Summary ( optional )" at bounding box center [598, 386] width 359 height 60
click at [488, 457] on button "Add" at bounding box center [506, 457] width 175 height 25
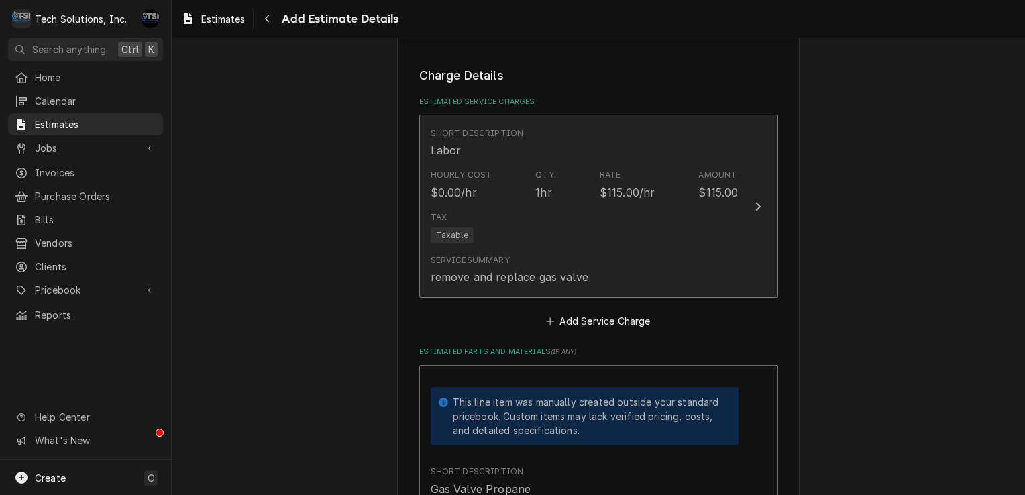
scroll to position [924, 0]
click at [681, 181] on div "Hourly Cost $0.00/hr Qty. 1hr Rate $115.00/hr Amount $115.00" at bounding box center [585, 185] width 308 height 42
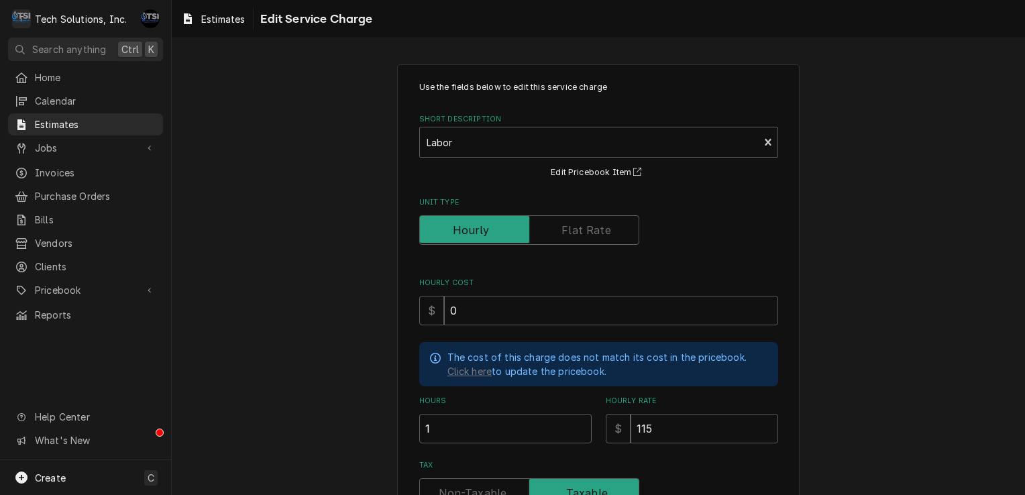
scroll to position [221, 0]
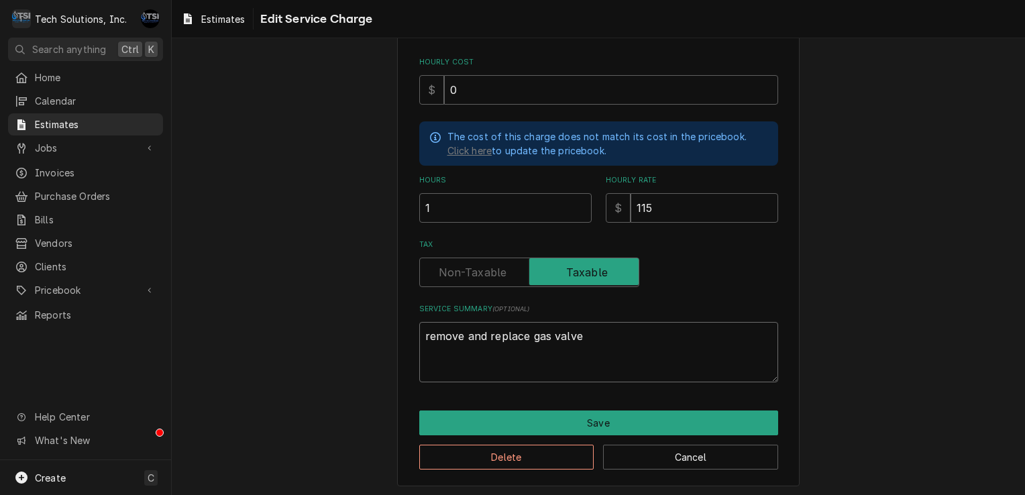
click at [594, 337] on textarea "remove and replace gas valve" at bounding box center [598, 352] width 359 height 60
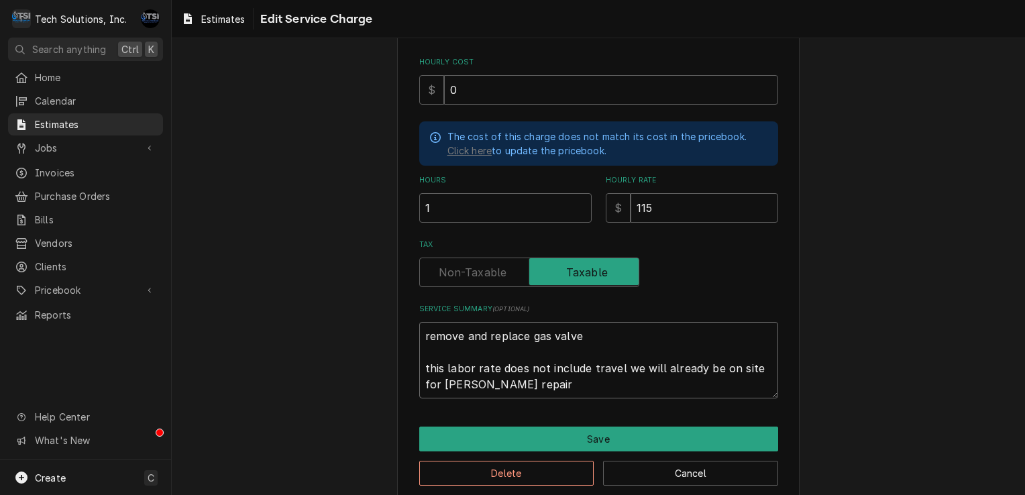
click at [510, 367] on textarea "remove and replace gas valve this labor rate does not include travel we will al…" at bounding box center [598, 360] width 359 height 76
click at [506, 383] on textarea "remove and replace gas valve this labor rate does not include travel we will al…" at bounding box center [598, 360] width 359 height 76
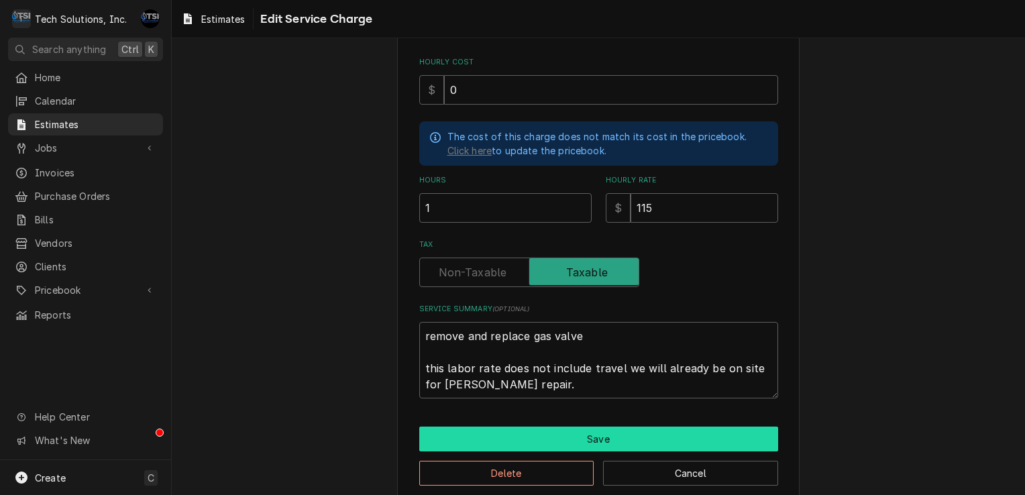
click at [585, 427] on button "Save" at bounding box center [598, 438] width 359 height 25
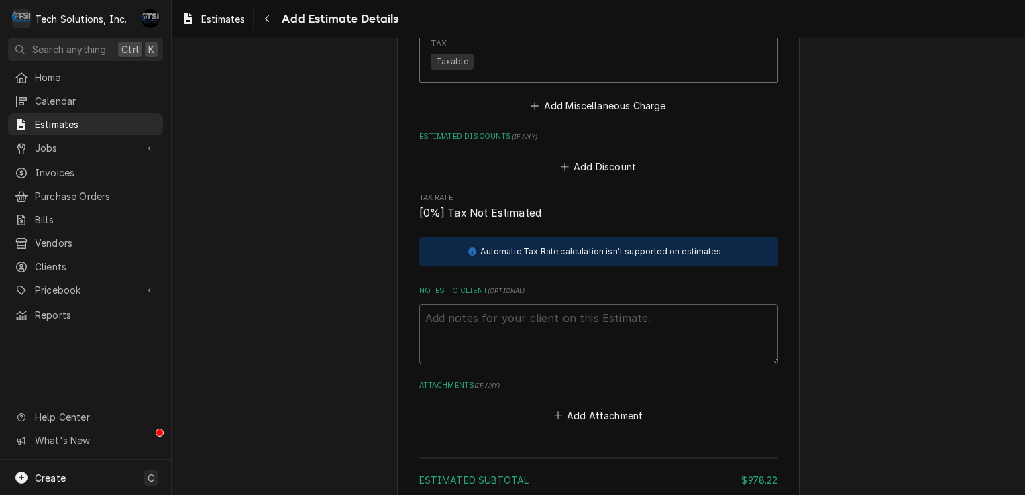
scroll to position [2029, 0]
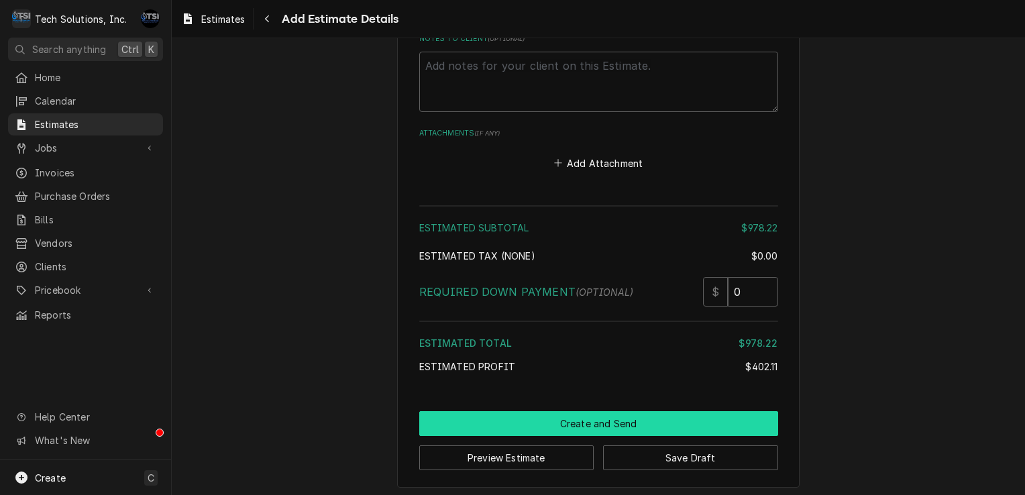
click at [632, 415] on button "Create and Send" at bounding box center [598, 423] width 359 height 25
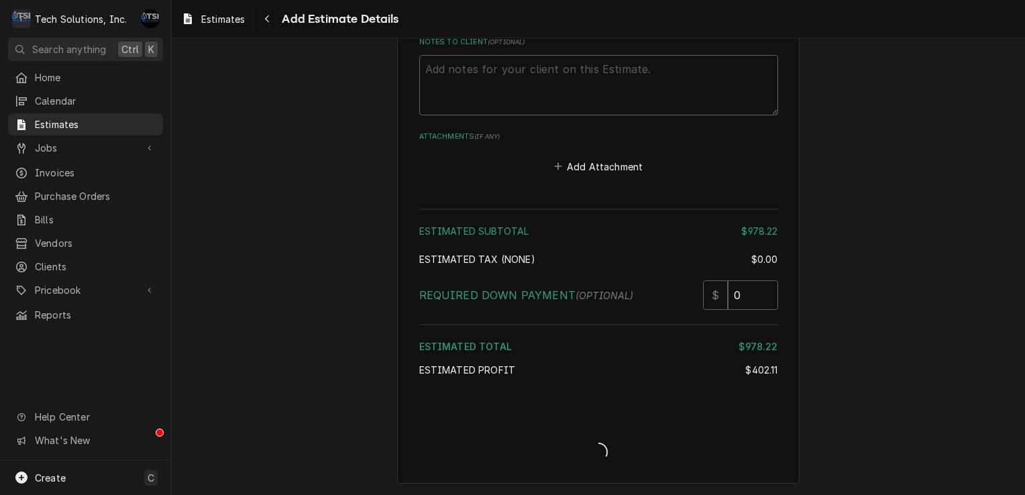
scroll to position [2022, 0]
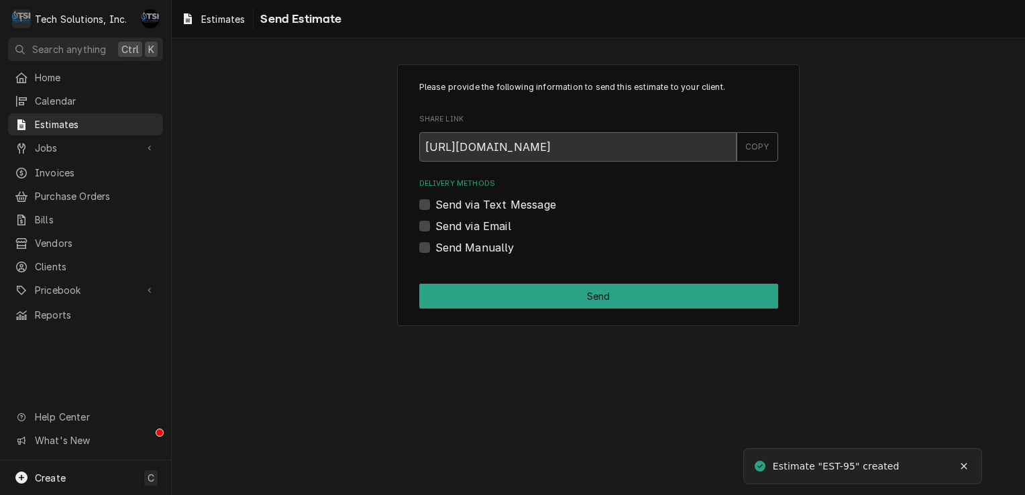
click at [435, 227] on label "Send via Email" at bounding box center [473, 226] width 76 height 16
click at [435, 227] on input "Send via Email" at bounding box center [614, 233] width 359 height 30
checkbox input "true"
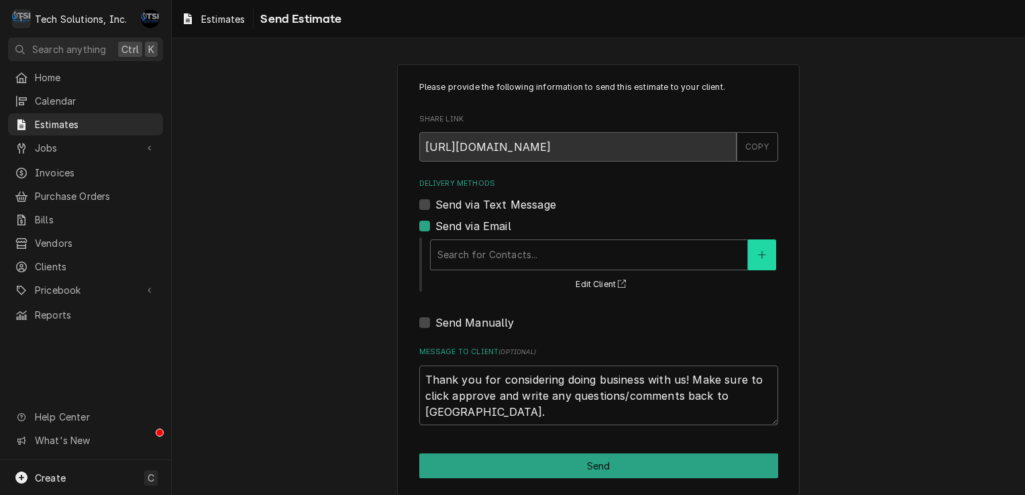
click at [748, 256] on button "Delivery Methods" at bounding box center [762, 254] width 28 height 31
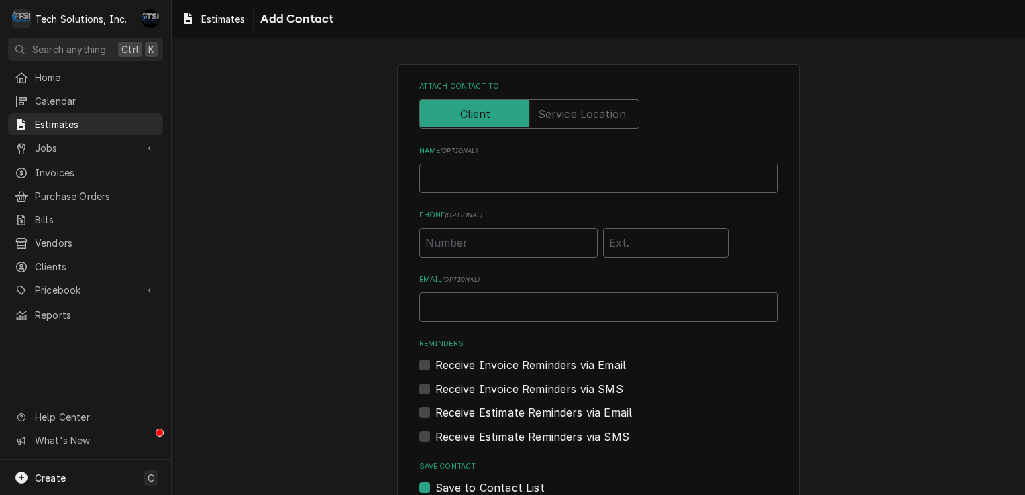
scroll to position [81, 0]
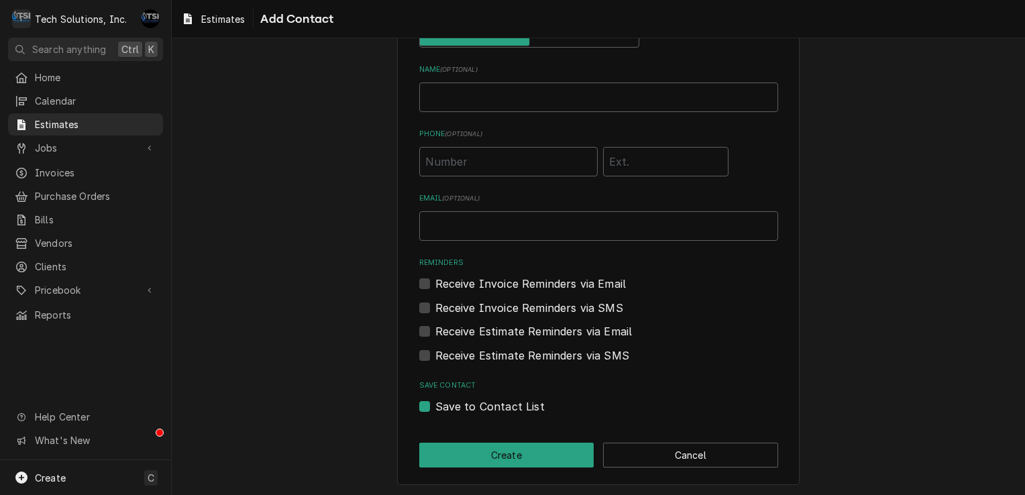
click at [678, 473] on div "Attach contact to Name ( optional ) Phone ( optional ) Email ( optional ) Remin…" at bounding box center [598, 234] width 402 height 502
click at [685, 446] on button "Cancel" at bounding box center [690, 455] width 175 height 25
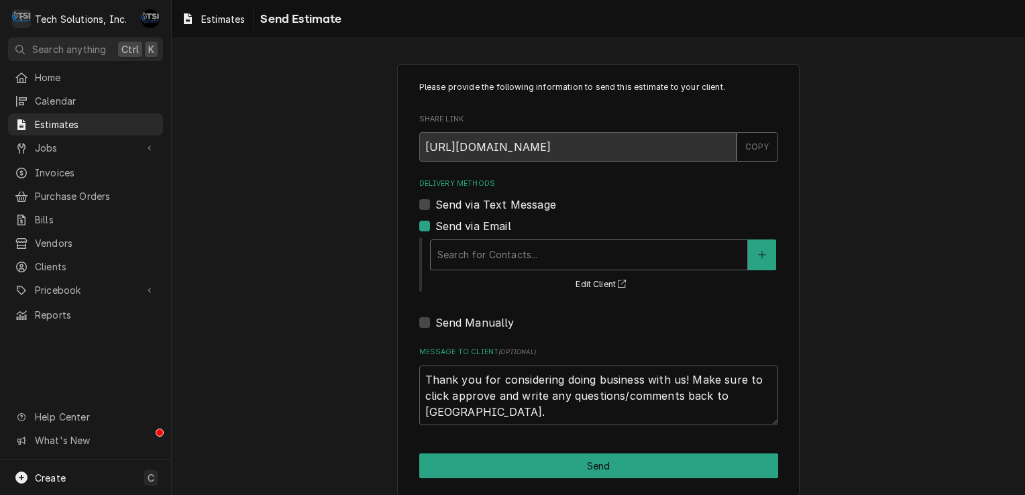
click at [553, 254] on div "Delivery Methods" at bounding box center [588, 255] width 303 height 24
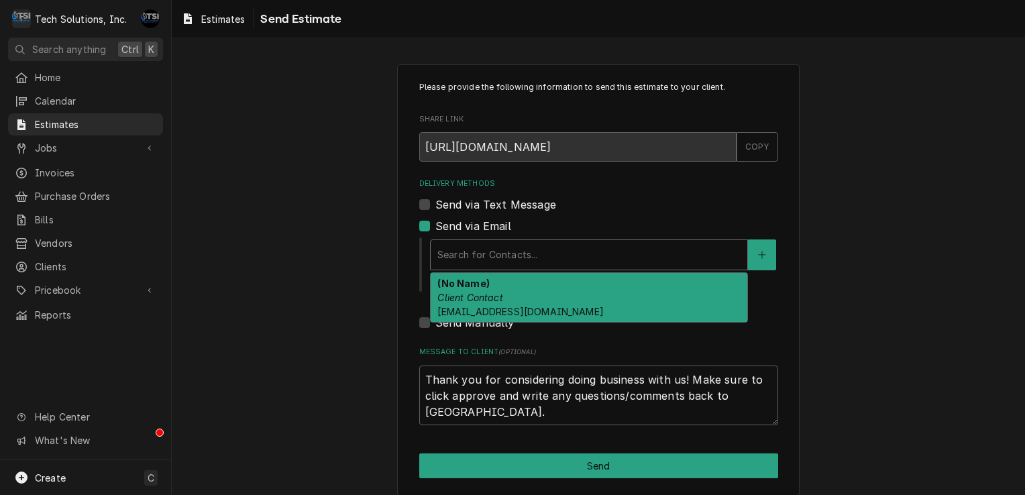
click at [504, 296] on div "(No Name) Client Contact [EMAIL_ADDRESS][DOMAIN_NAME]" at bounding box center [589, 297] width 317 height 49
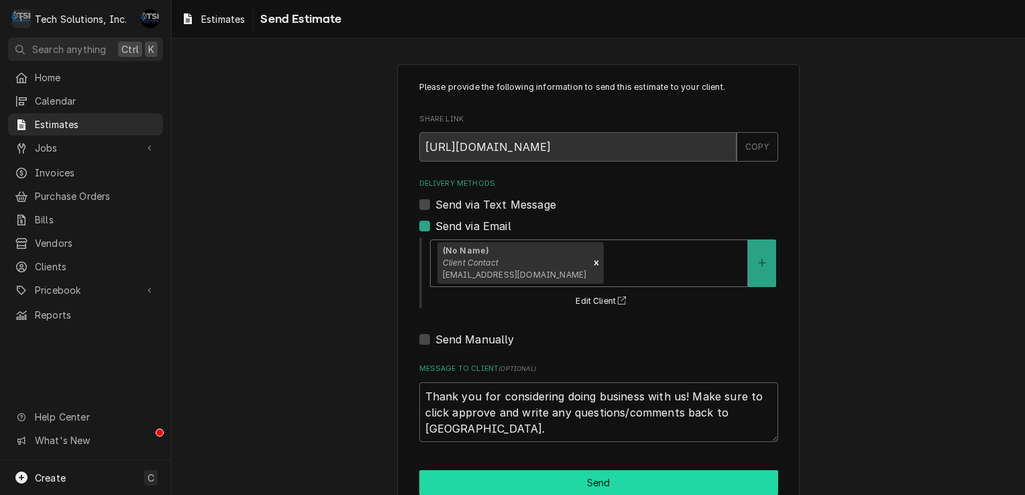
click at [600, 475] on button "Send" at bounding box center [598, 482] width 359 height 25
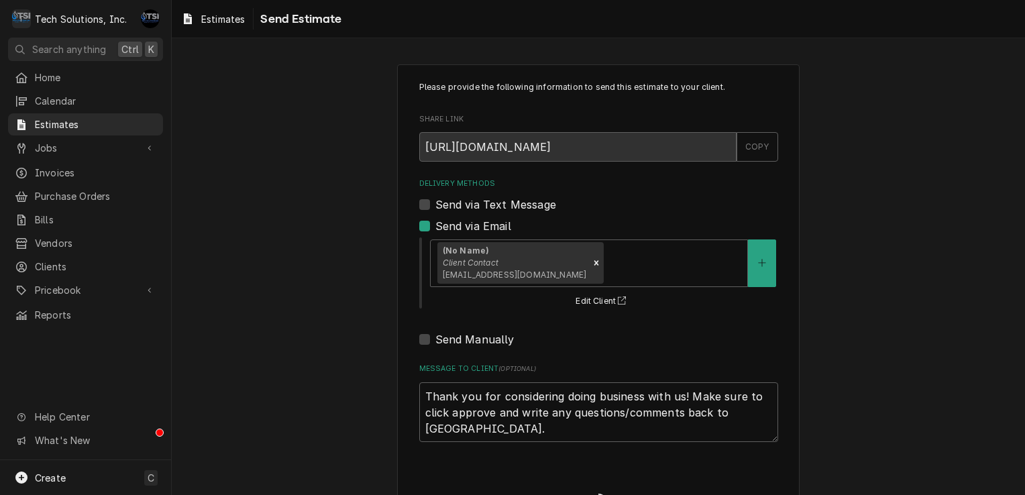
type textarea "x"
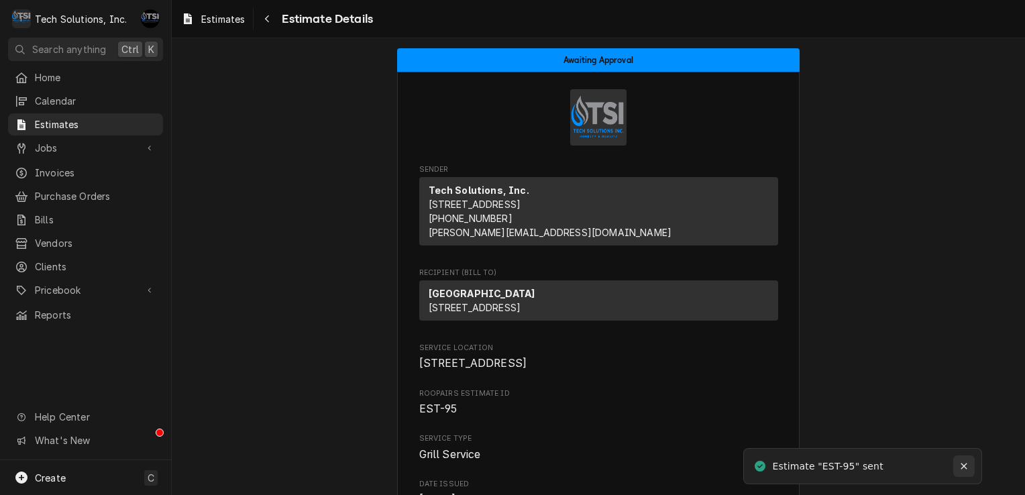
click at [964, 471] on icon "Notifications alt+T" at bounding box center [963, 465] width 9 height 9
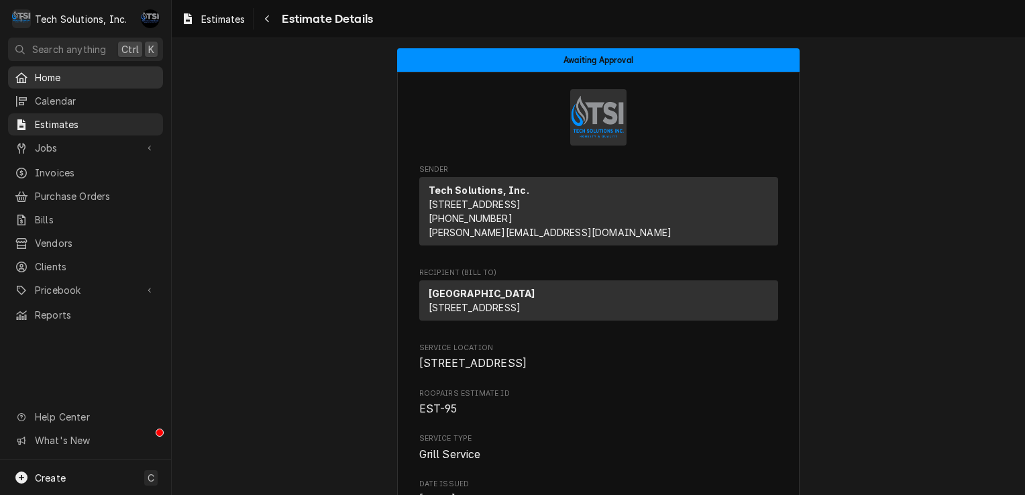
click at [70, 79] on span "Home" at bounding box center [95, 77] width 121 height 14
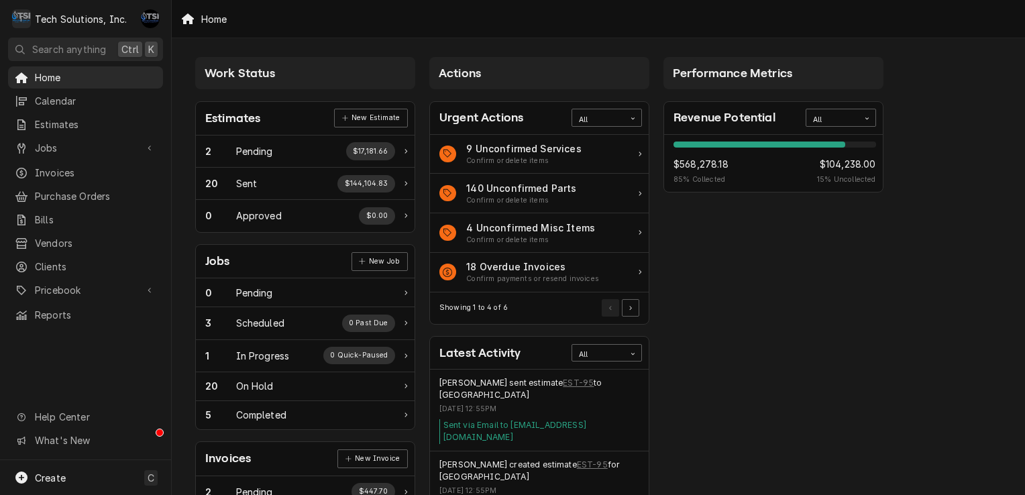
click at [708, 173] on div "$568,278.18 85 % Collected" at bounding box center [700, 171] width 55 height 28
click at [415, 246] on div "Work Status Estimates New Estimate 2 Pending $17,181.66 20 Sent $144,104.83 0 A…" at bounding box center [305, 485] width 234 height 870
click at [263, 355] on div "In Progress" at bounding box center [263, 356] width 54 height 14
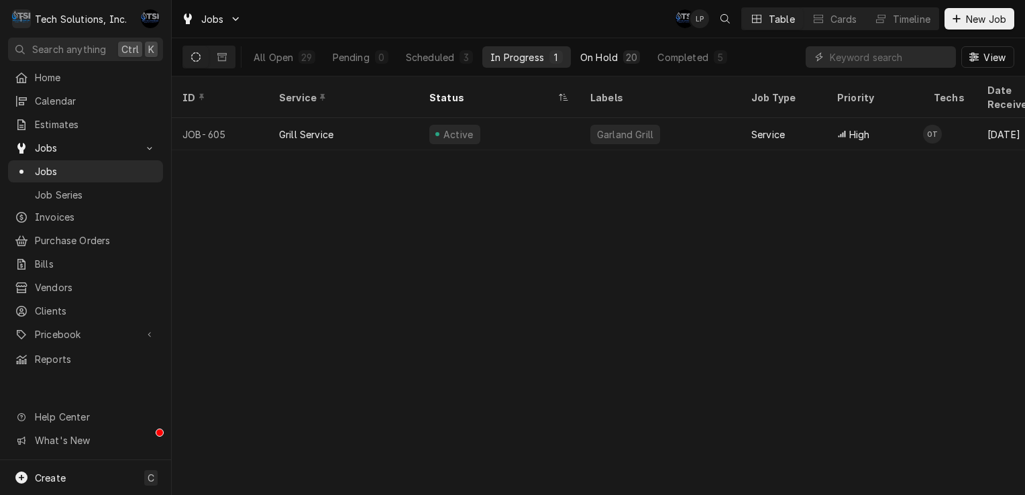
click at [595, 52] on div "On Hold" at bounding box center [599, 57] width 38 height 14
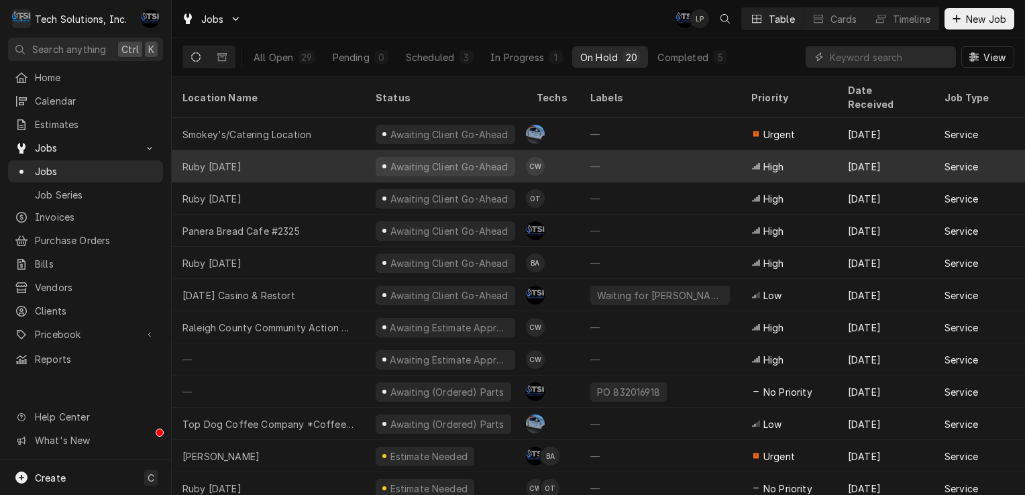
drag, startPoint x: 660, startPoint y: 144, endPoint x: 484, endPoint y: 136, distance: 175.9
click at [484, 150] on tr "Ruby [DATE] Awaiting Client Go-Ahead CW — High [DATE] Service Ruby [DATE] Inc. …" at bounding box center [976, 166] width 1609 height 32
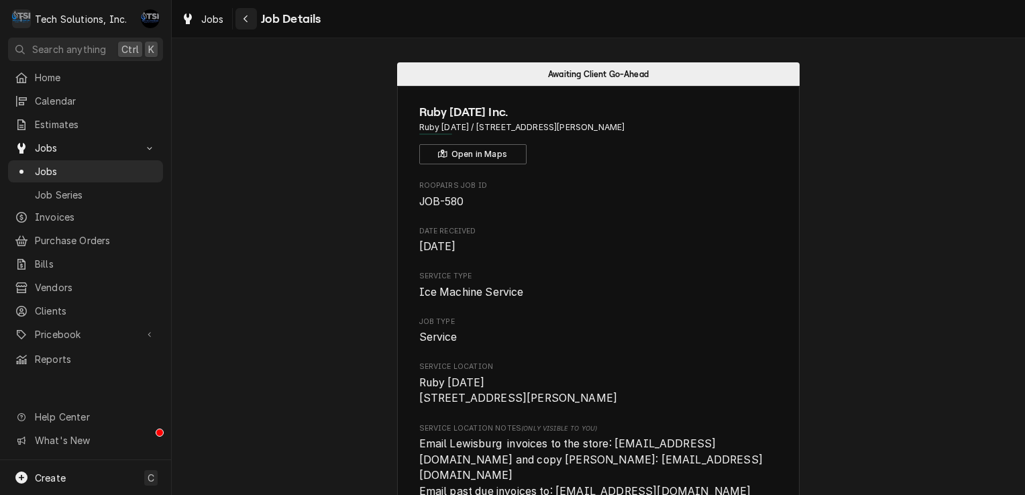
click at [247, 19] on icon "Navigate back" at bounding box center [246, 18] width 6 height 9
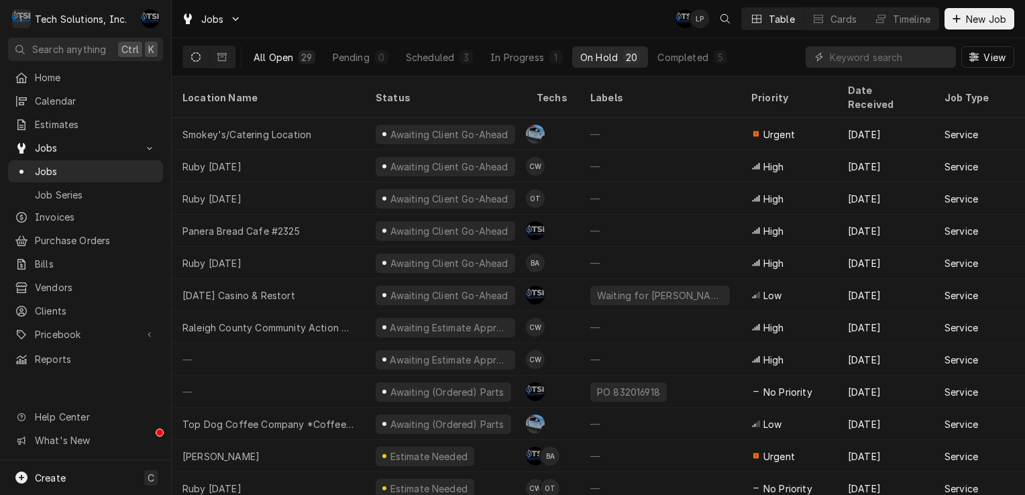
click at [261, 57] on div "All Open" at bounding box center [273, 57] width 40 height 14
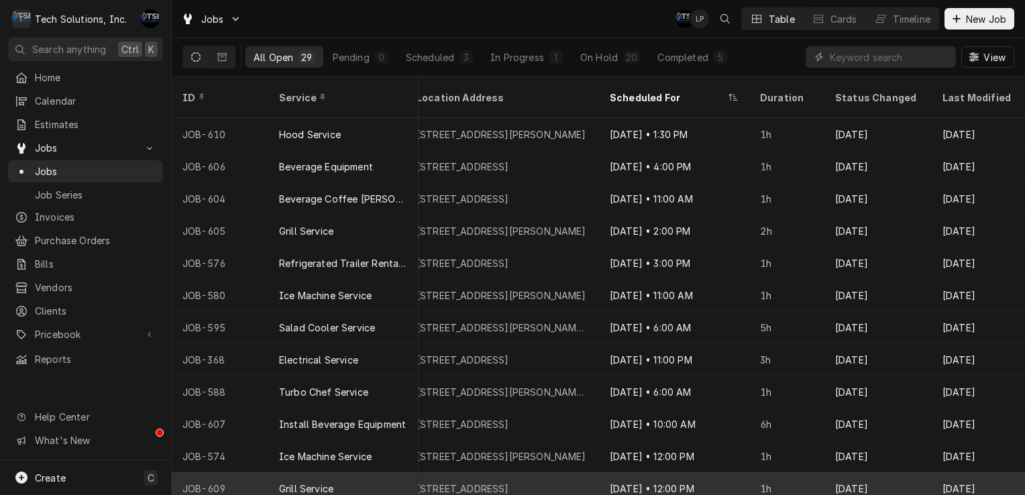
scroll to position [0, 1110]
click at [384, 472] on div "Grill Service" at bounding box center [343, 488] width 150 height 32
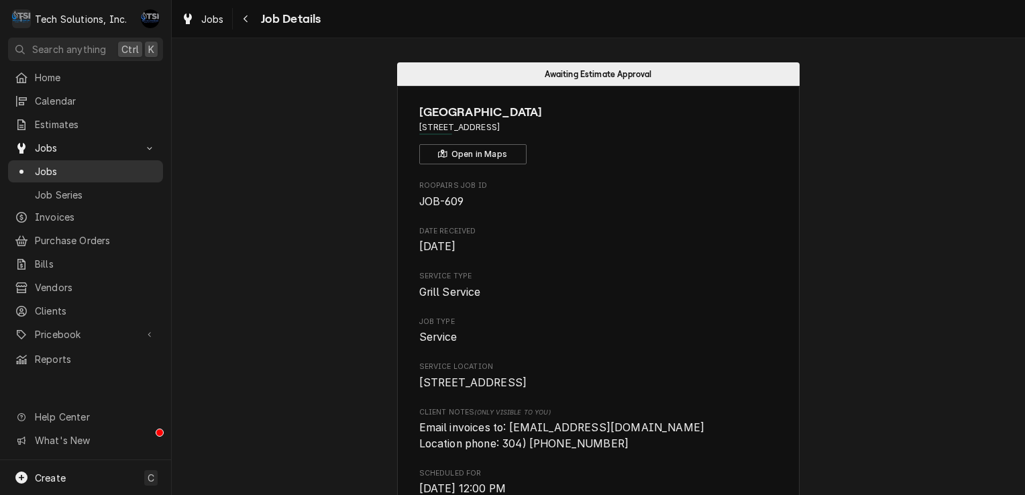
click at [75, 173] on div "Jobs" at bounding box center [86, 171] width 150 height 17
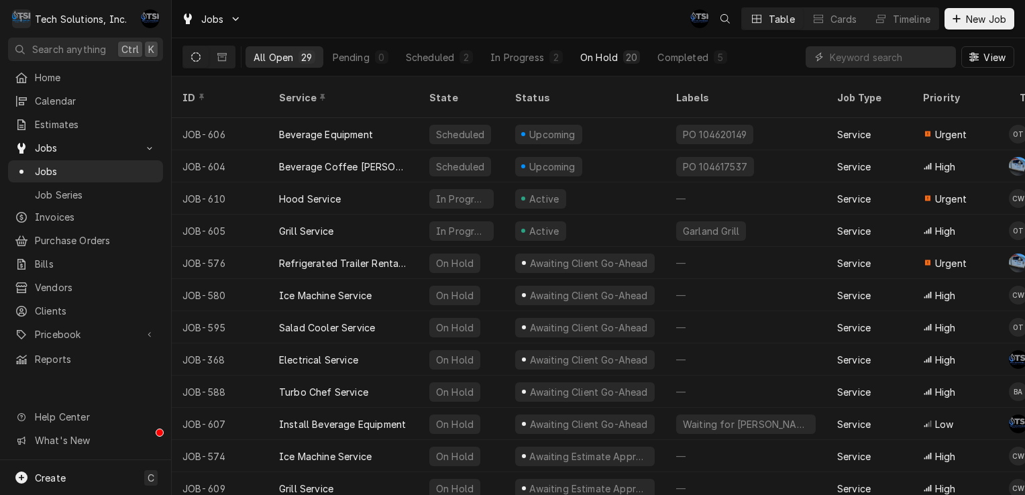
click at [602, 66] on button "On Hold 20" at bounding box center [610, 56] width 76 height 21
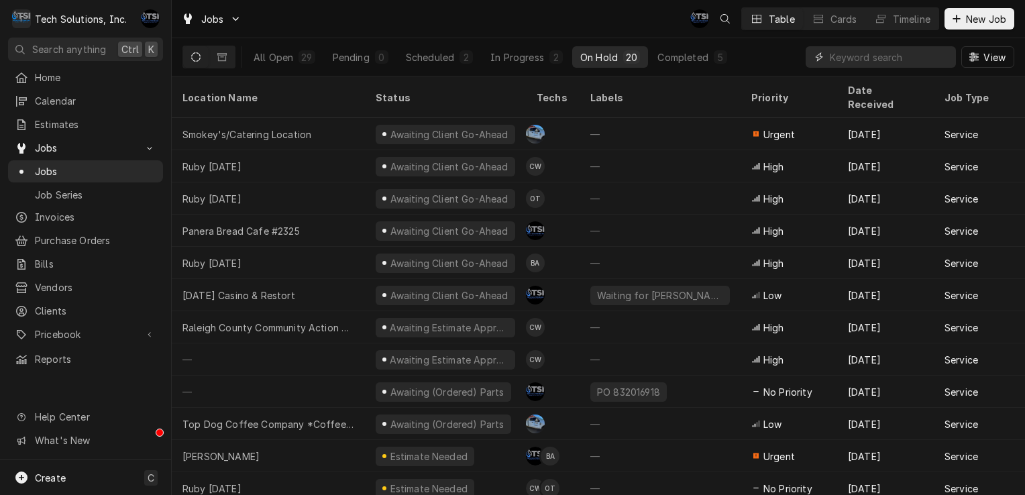
click at [864, 66] on input "Dynamic Content Wrapper" at bounding box center [889, 56] width 119 height 21
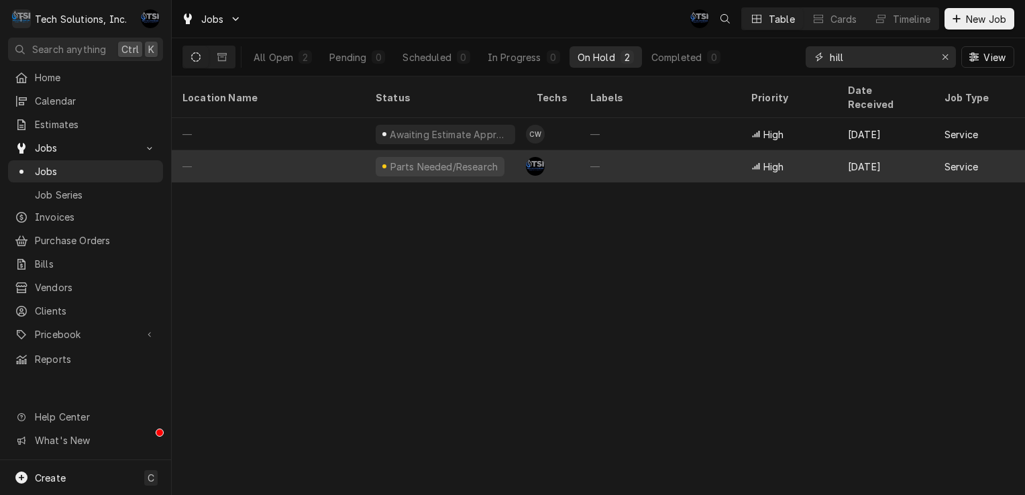
type input "hill"
click at [797, 153] on div "High" at bounding box center [788, 166] width 97 height 32
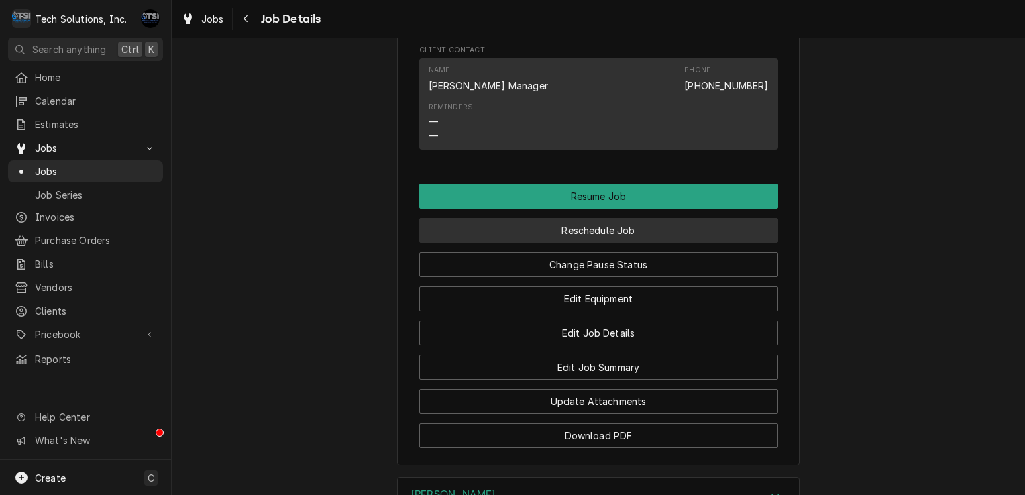
scroll to position [1194, 0]
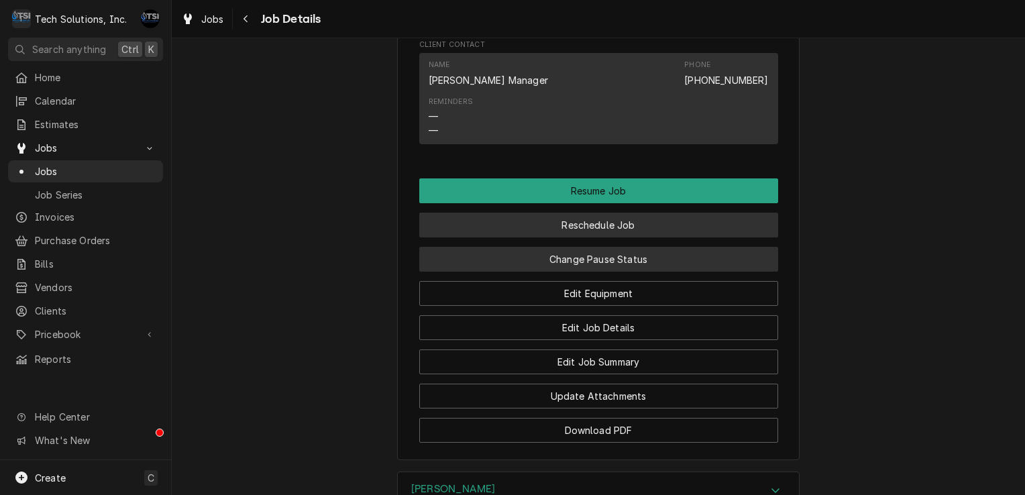
click at [674, 256] on button "Change Pause Status" at bounding box center [598, 259] width 359 height 25
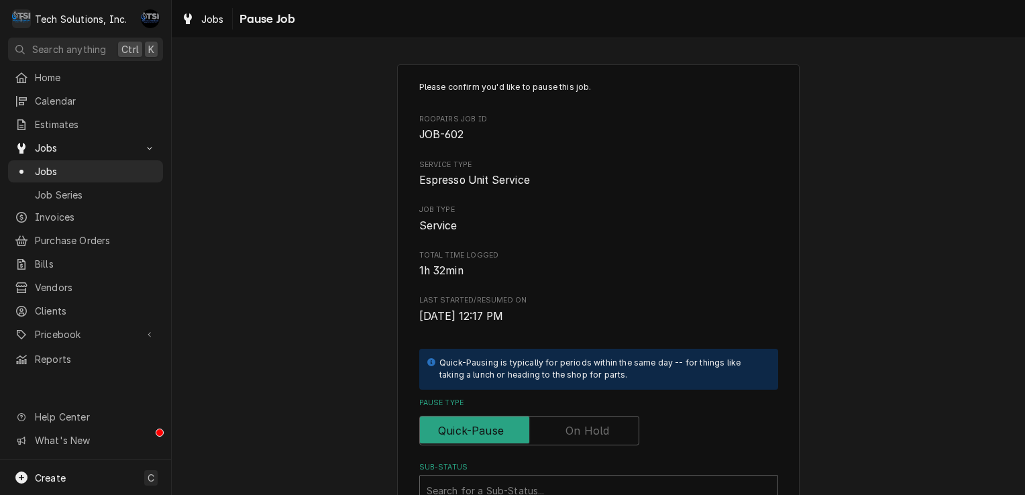
scroll to position [170, 0]
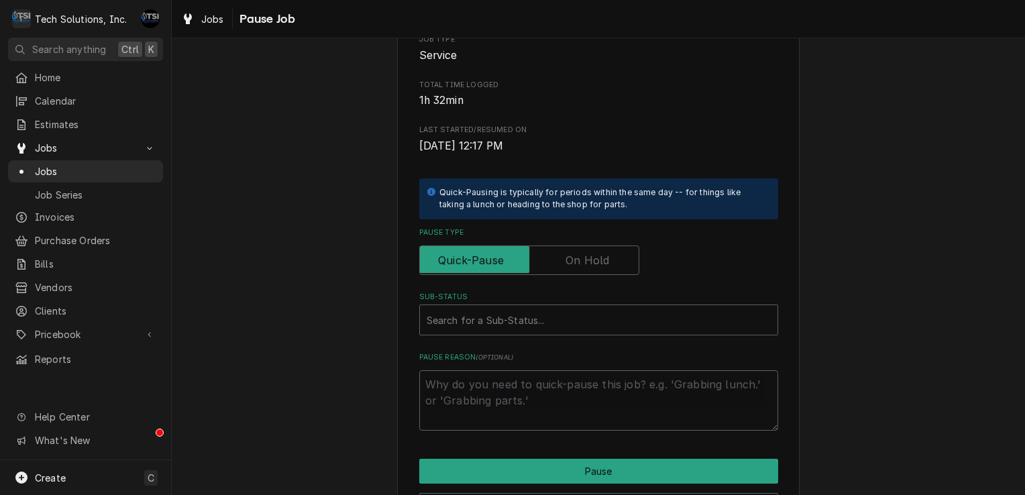
click at [617, 275] on div "Please confirm you'd like to pause this job. Roopairs Job ID JOB-602 Service Ty…" at bounding box center [598, 171] width 359 height 520
click at [601, 260] on label "Pause Type" at bounding box center [529, 260] width 220 height 30
click at [601, 260] on input "Pause Type" at bounding box center [529, 260] width 208 height 30
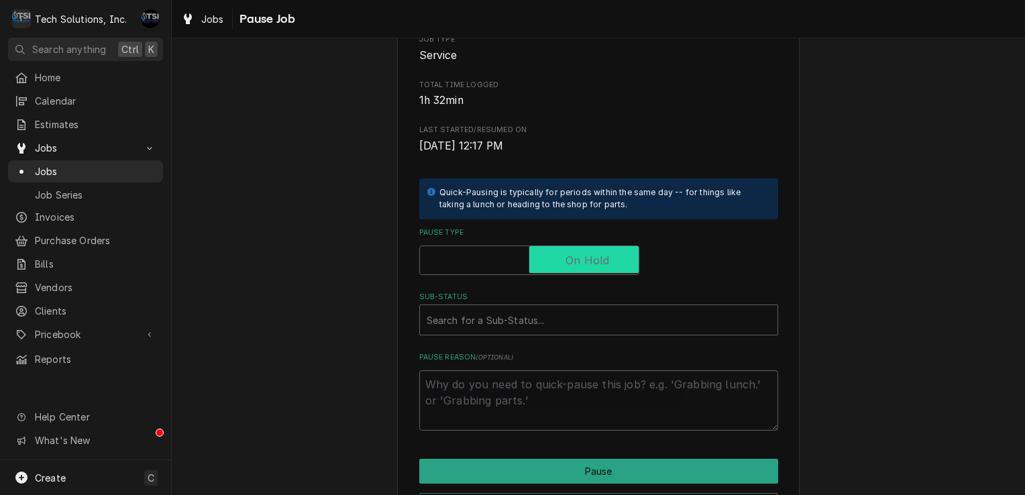
checkbox input "true"
click at [600, 315] on div "Sub-Status" at bounding box center [598, 320] width 344 height 24
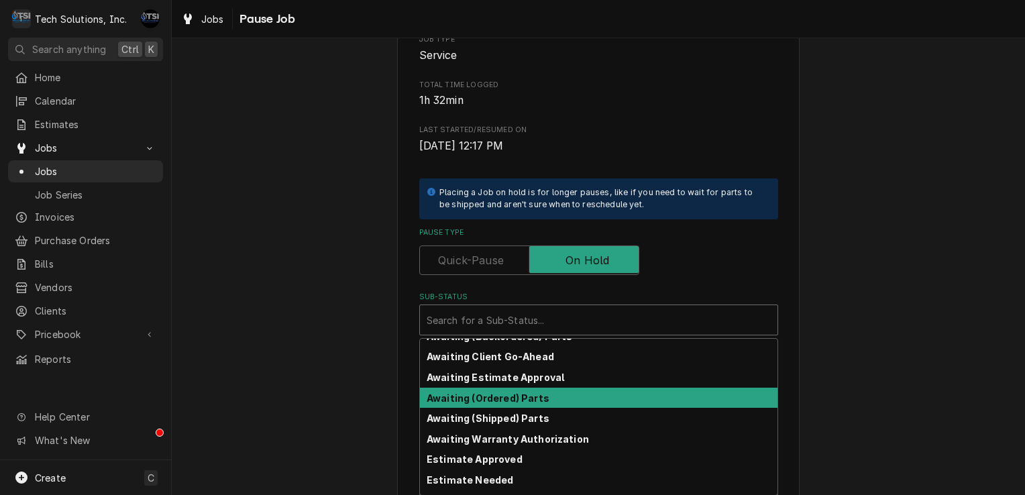
scroll to position [7, 0]
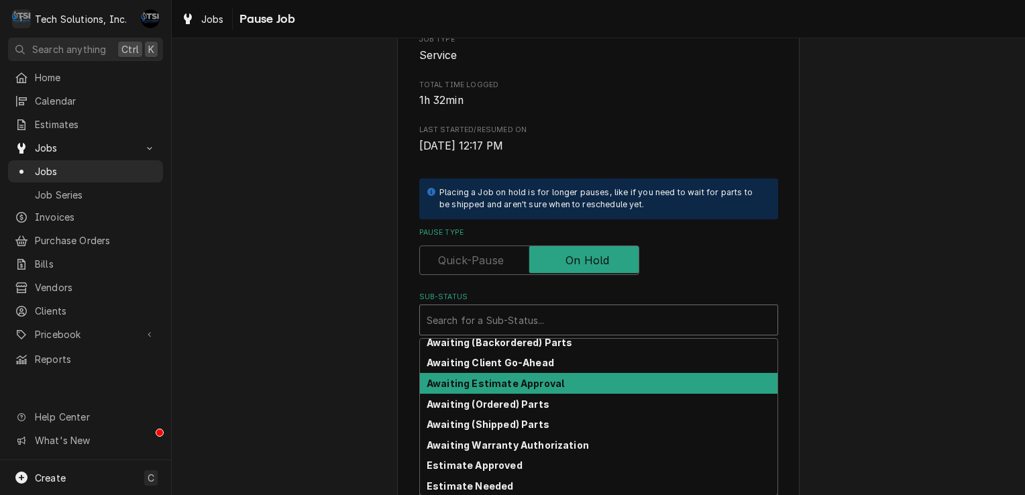
click at [555, 385] on div "Awaiting Estimate Approval" at bounding box center [598, 383] width 357 height 21
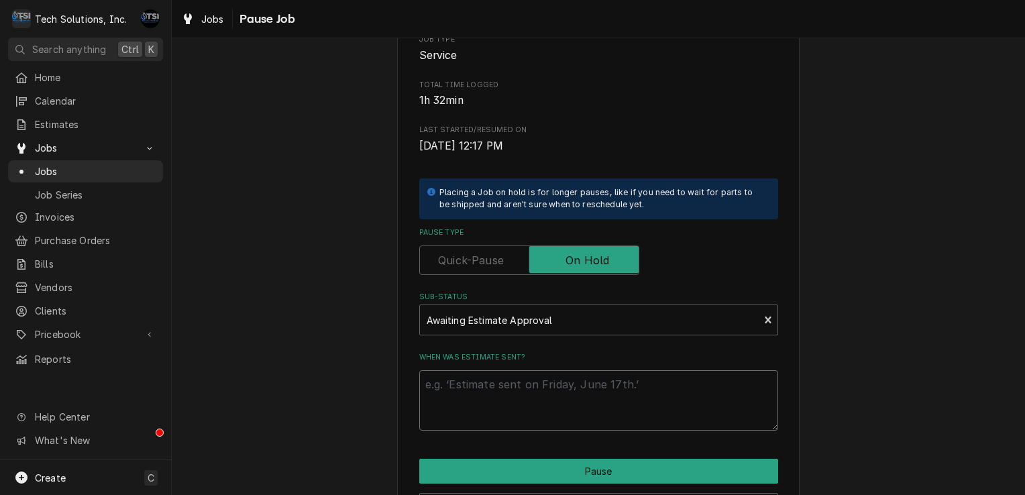
click at [562, 417] on textarea "When was estimate sent?" at bounding box center [598, 400] width 359 height 60
type textarea "x"
type textarea "e"
type textarea "x"
type textarea "es"
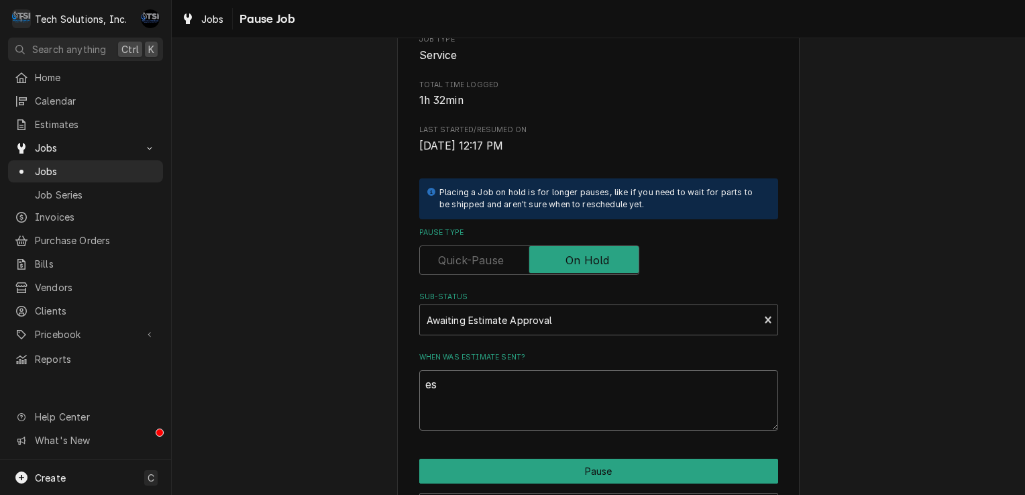
type textarea "x"
type textarea "est"
type textarea "x"
type textarea "esti"
type textarea "x"
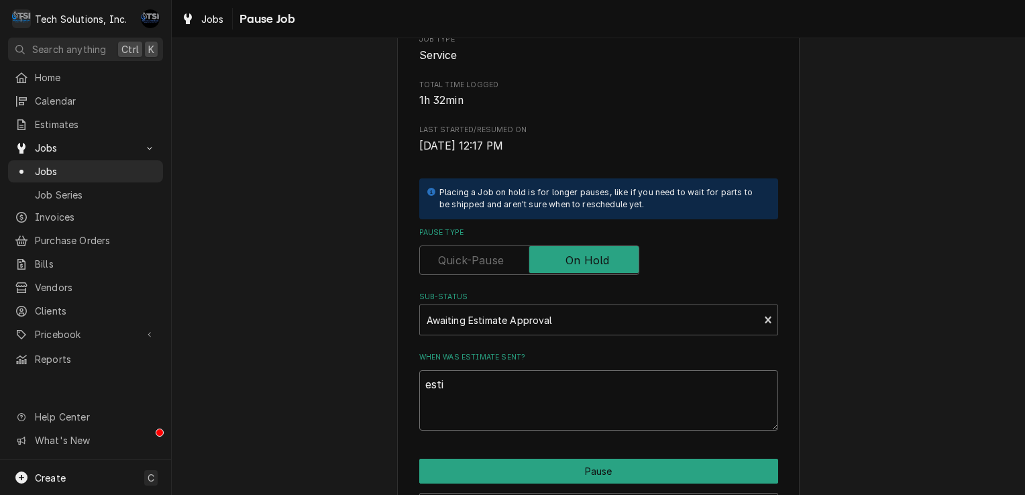
type textarea "estim"
type textarea "x"
type textarea "estima"
type textarea "x"
type textarea "estimat"
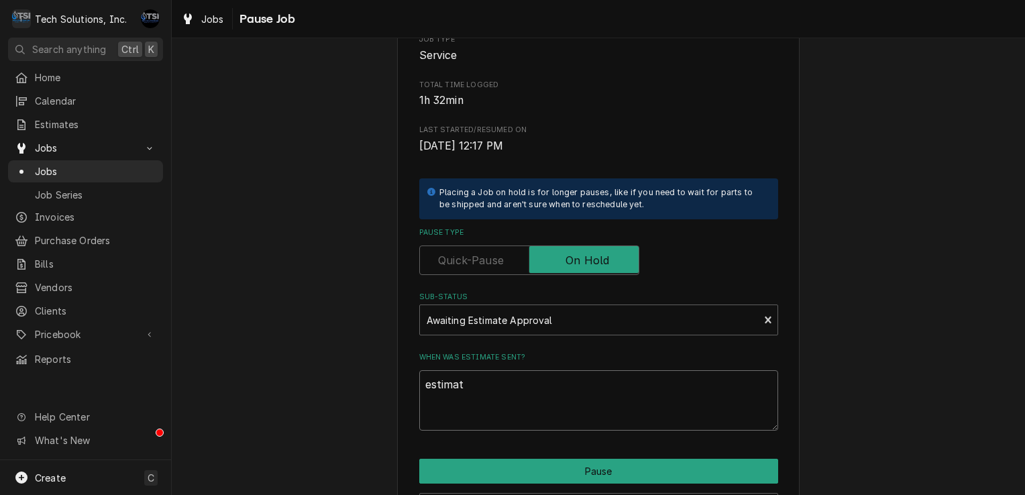
type textarea "x"
type textarea "estimate"
type textarea "x"
type textarea "estimate"
type textarea "x"
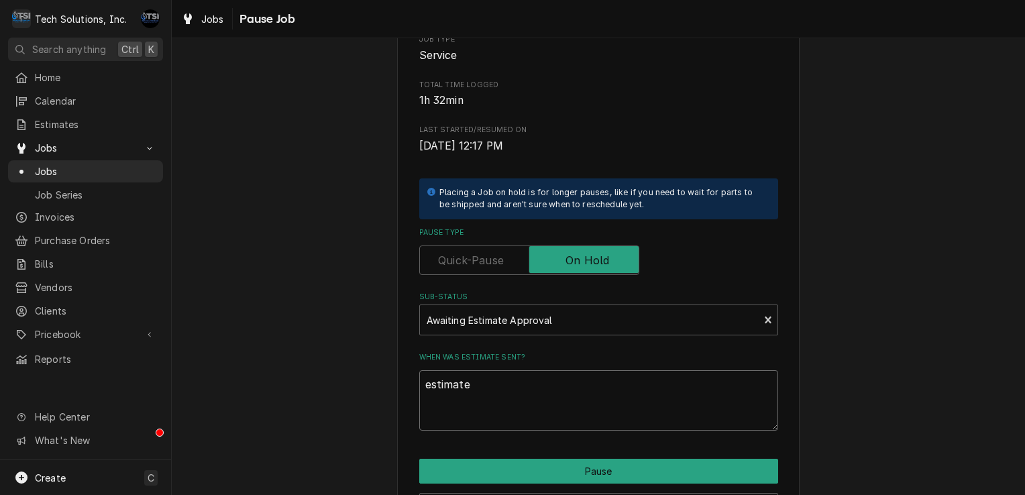
type textarea "estimate"
type textarea "x"
type textarea "estimat"
type textarea "x"
type textarea "estima"
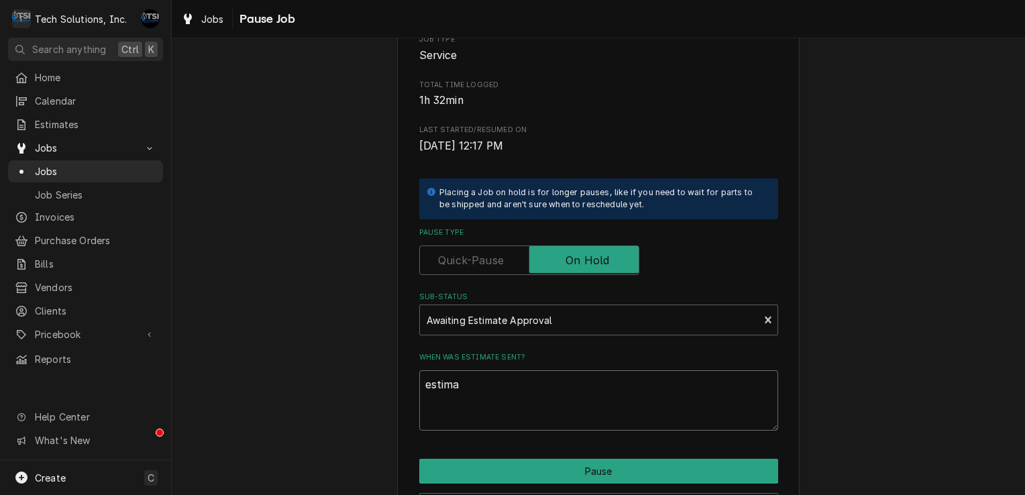
type textarea "x"
type textarea "estim"
type textarea "x"
type textarea "esti"
type textarea "x"
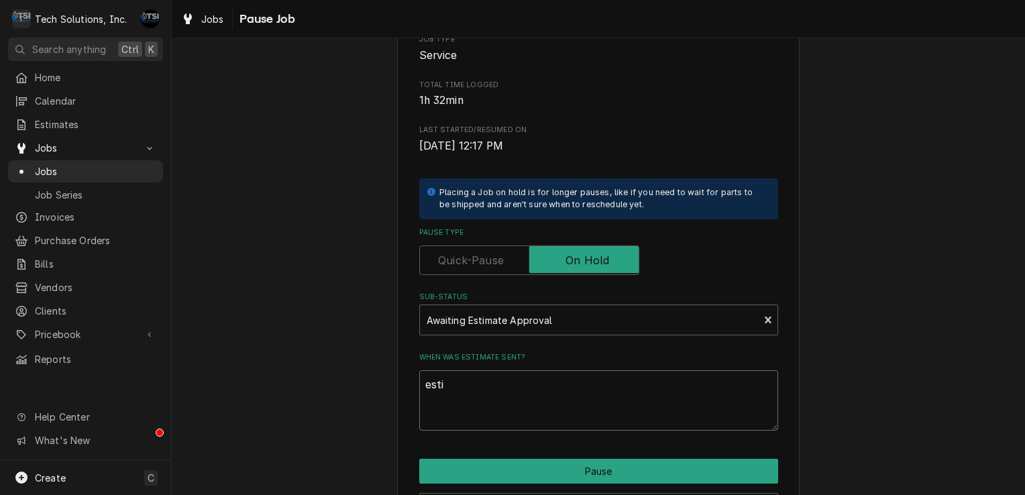
type textarea "est"
type textarea "x"
type textarea "es"
type textarea "x"
type textarea "e"
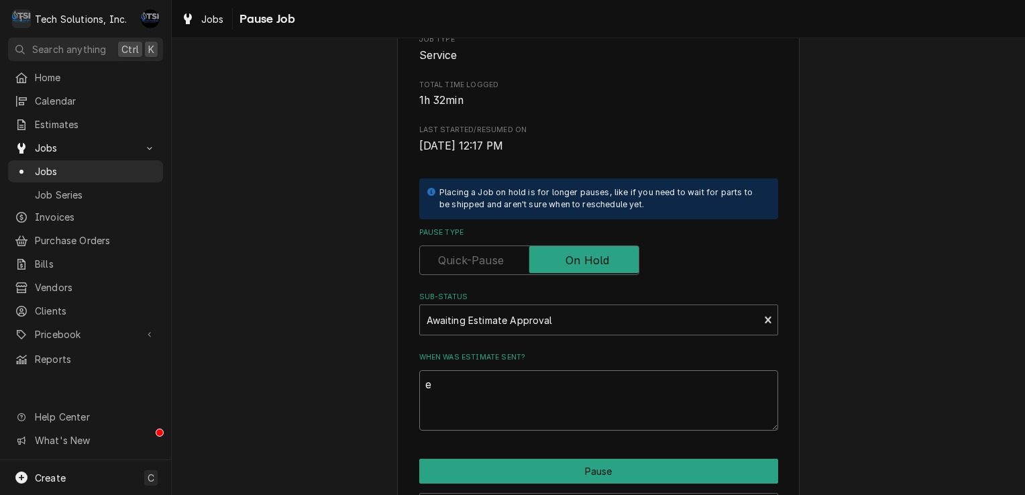
type textarea "x"
type textarea "e"
type textarea "x"
type textarea "es"
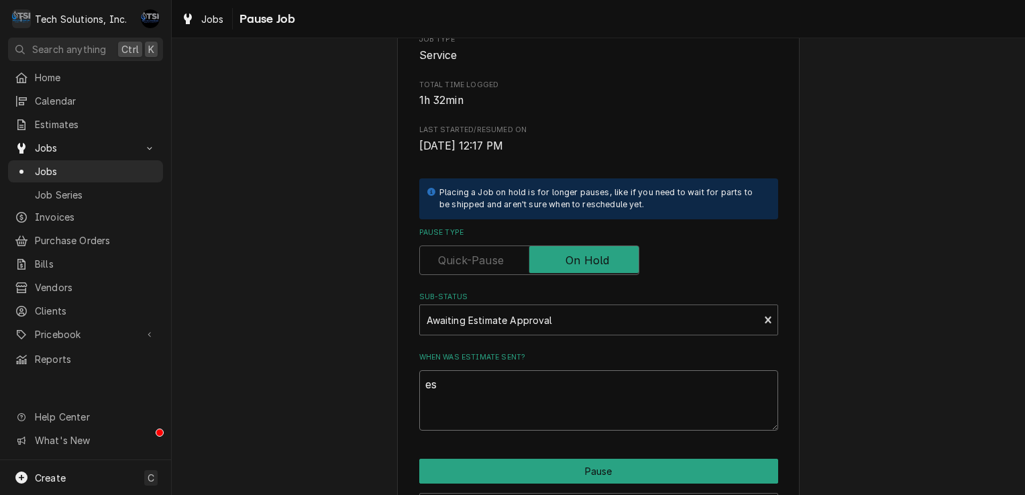
type textarea "x"
type textarea "est"
type textarea "x"
type textarea "esti"
type textarea "x"
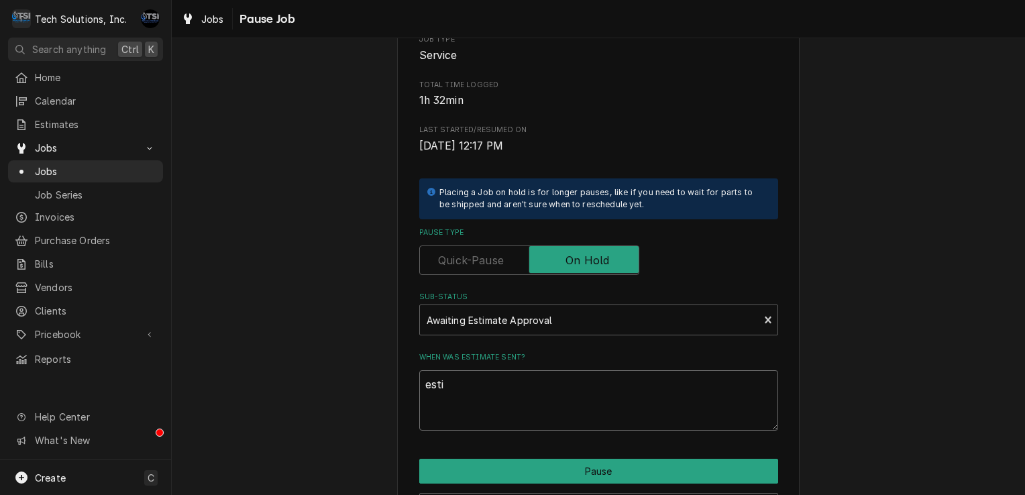
type textarea "estim"
type textarea "x"
type textarea "estima"
type textarea "x"
type textarea "estimat"
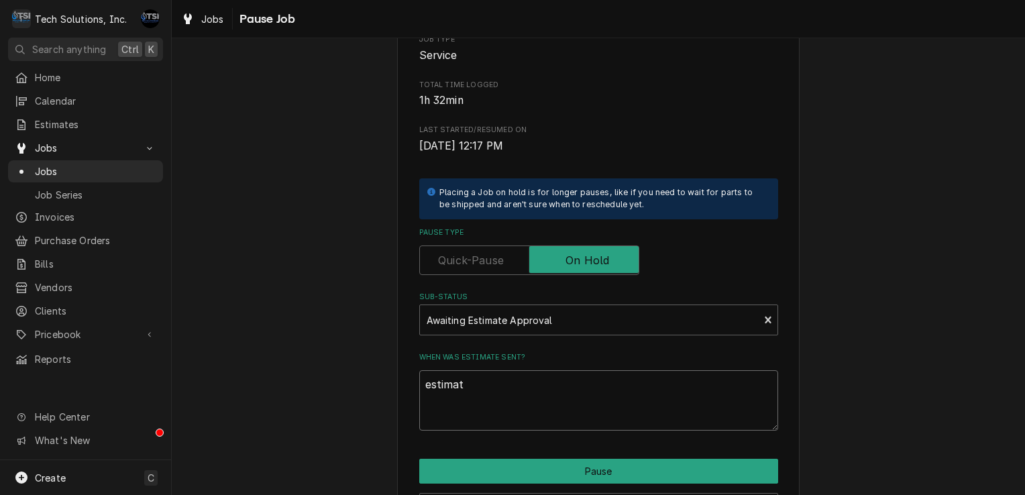
type textarea "x"
type textarea "estimate"
type textarea "x"
type textarea "estimate"
type textarea "x"
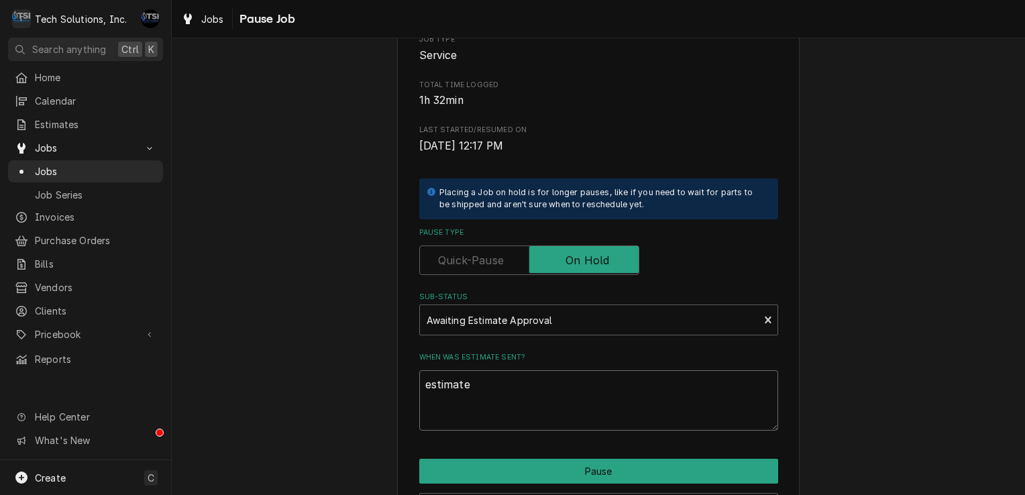
type textarea "estimate a"
type textarea "x"
type textarea "estimate"
type textarea "x"
type textarea "estimate s"
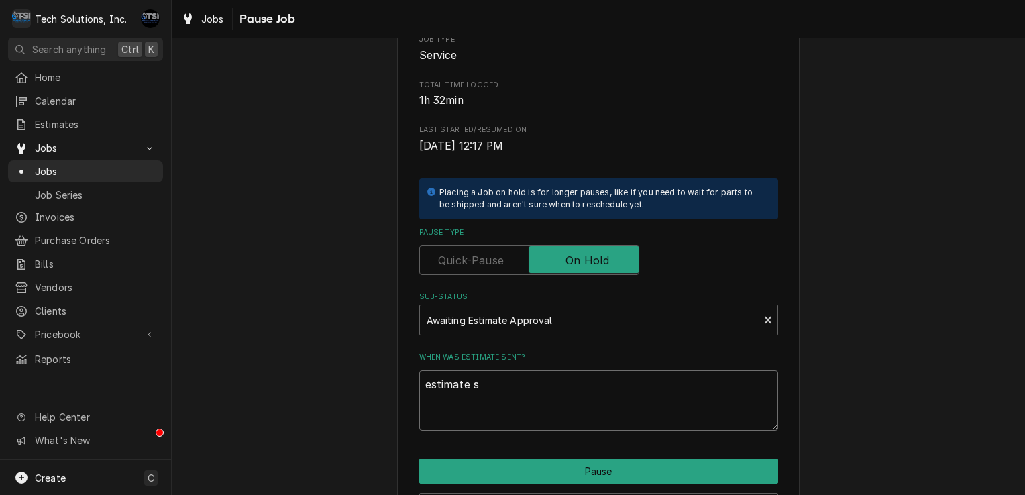
type textarea "x"
type textarea "estimate se"
type textarea "x"
type textarea "estimate sen"
type textarea "x"
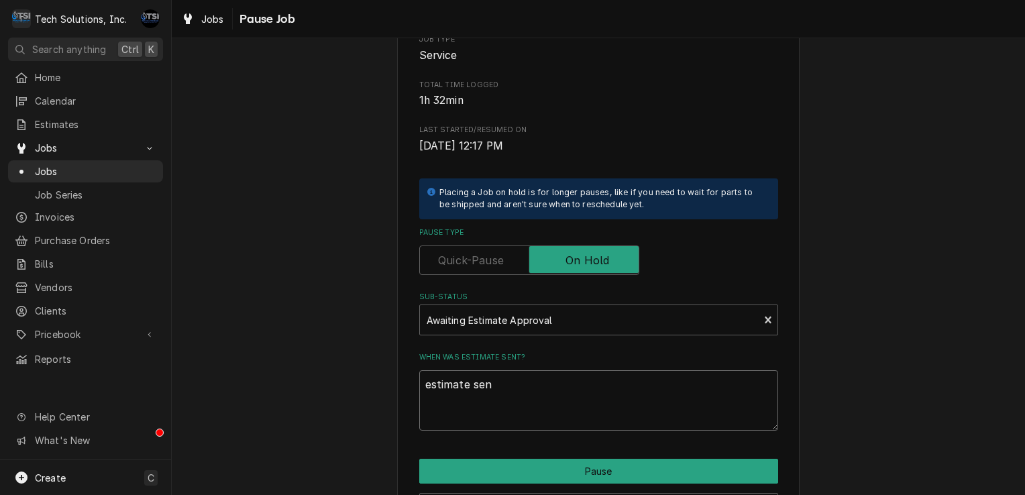
type textarea "estimate sent"
type textarea "x"
type textarea "estimate sent"
type textarea "x"
type textarea "estimate sent o"
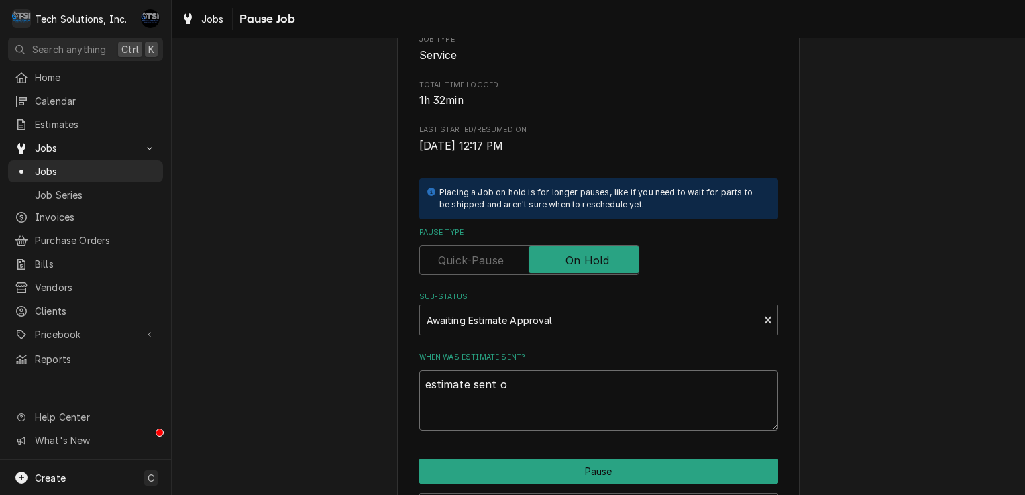
type textarea "x"
type textarea "estimate sent on"
type textarea "x"
type textarea "estimate sent on"
type textarea "x"
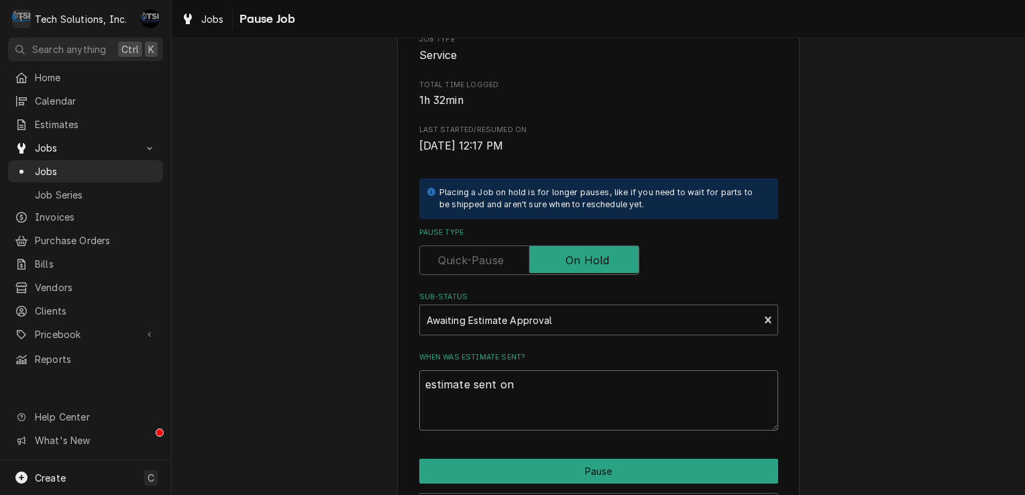
type textarea "estimate sent on 0"
type textarea "x"
type textarea "estimate sent on 08"
type textarea "x"
type textarea "estimate sent on 08/"
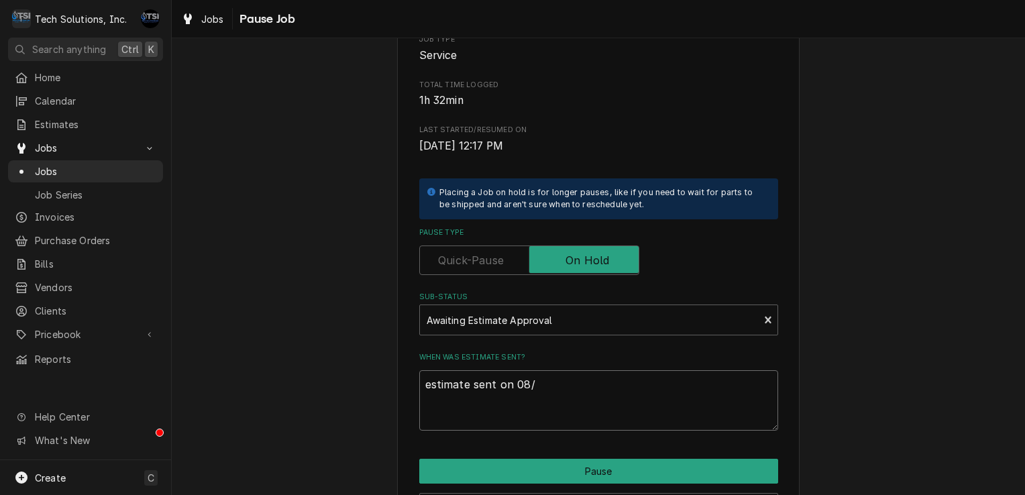
type textarea "x"
type textarea "estimate sent on 08/1"
type textarea "x"
type textarea "estimate sent on 08/13"
type textarea "x"
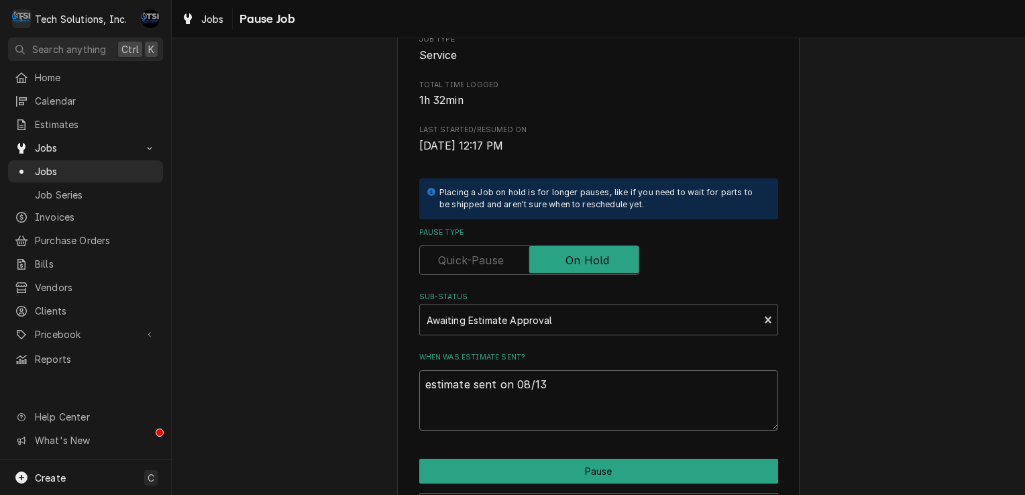
type textarea "estimate sent on 08/138"
type textarea "x"
type textarea "estimate sent on 08/13"
type textarea "x"
type textarea "estimate sent on 08/13/"
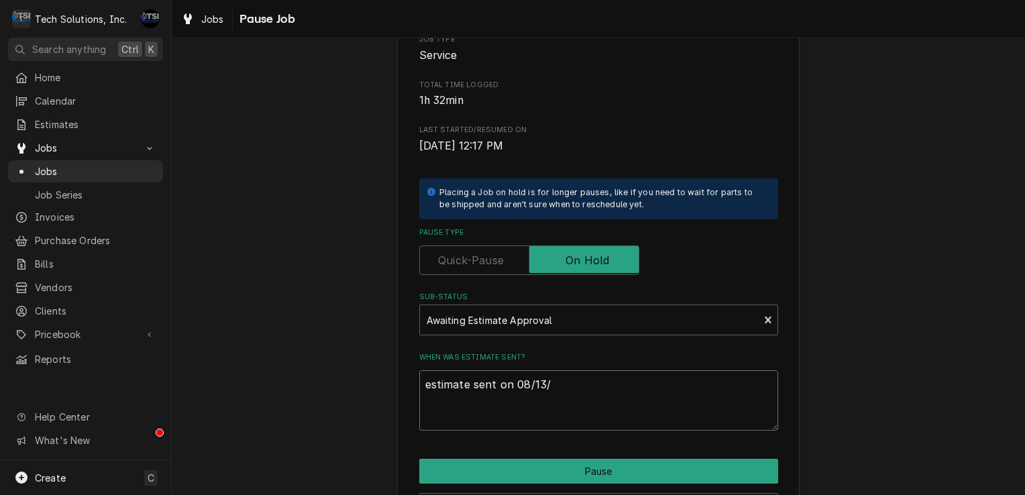
type textarea "x"
type textarea "estimate sent on 08/13/2"
type textarea "x"
type textarea "estimate sent on 08/13/20"
type textarea "x"
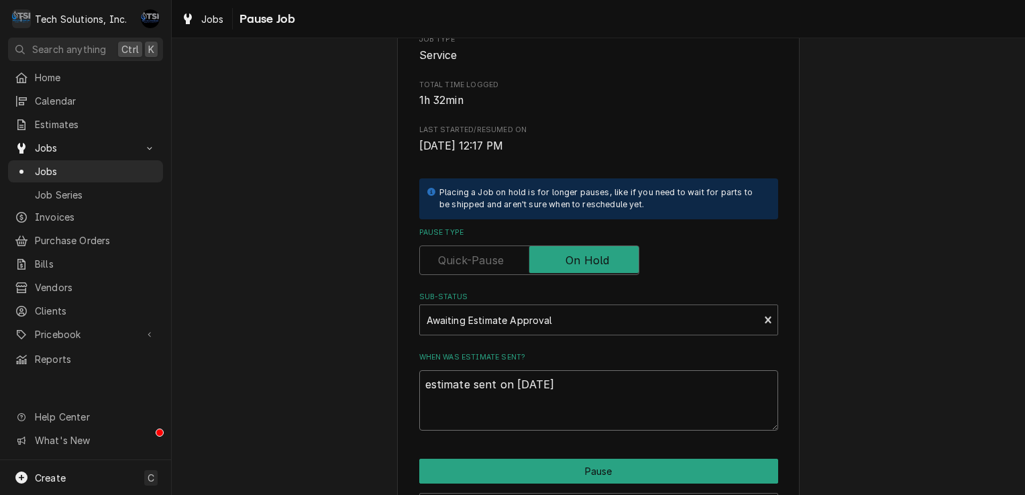
type textarea "estimate sent on 08/13/202"
type textarea "x"
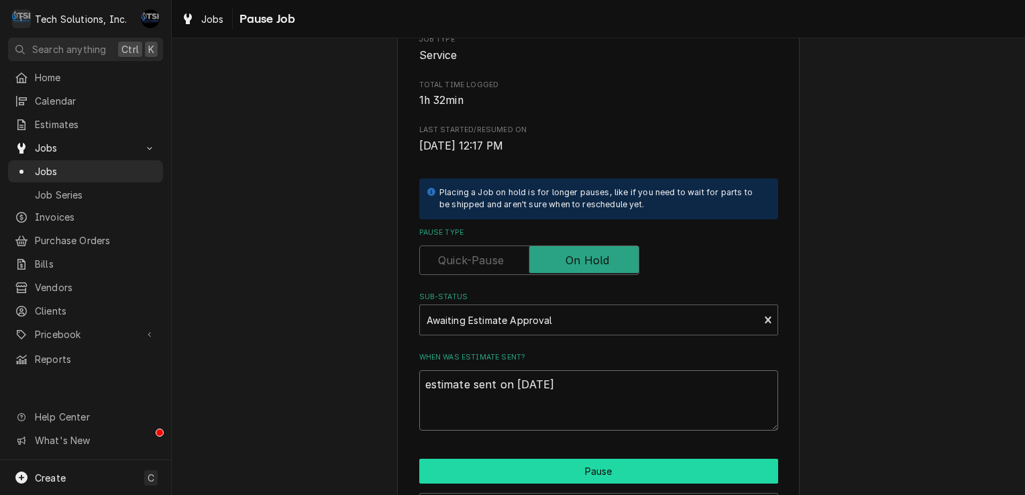
type textarea "estimate sent on [DATE]"
click at [580, 469] on button "Pause" at bounding box center [598, 471] width 359 height 25
type textarea "x"
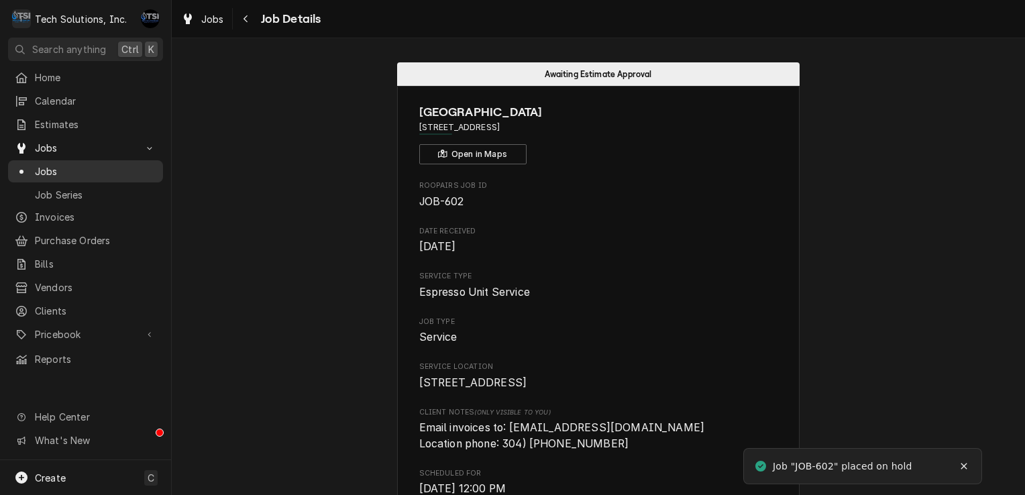
click at [89, 168] on span "Jobs" at bounding box center [95, 171] width 121 height 14
click at [253, 13] on button "Navigate back" at bounding box center [245, 18] width 21 height 21
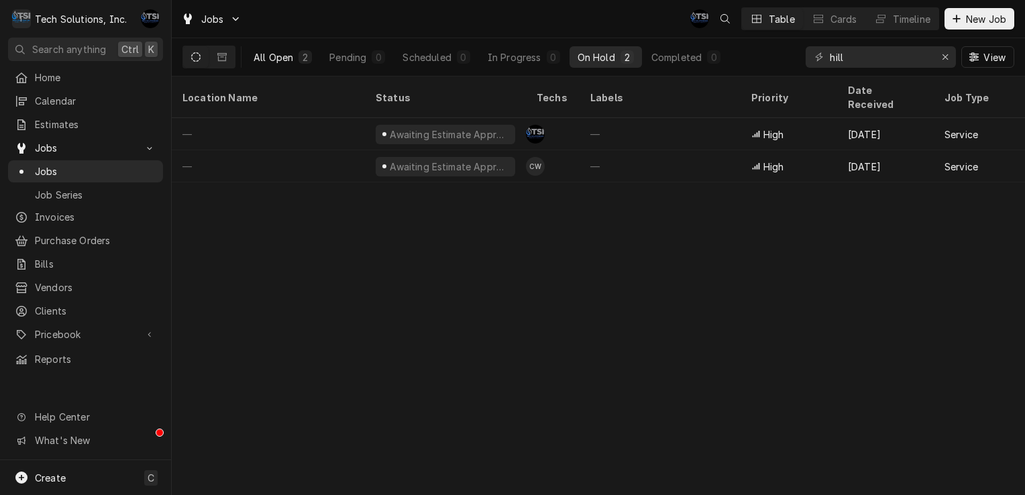
click at [300, 60] on div "2" at bounding box center [304, 56] width 13 height 13
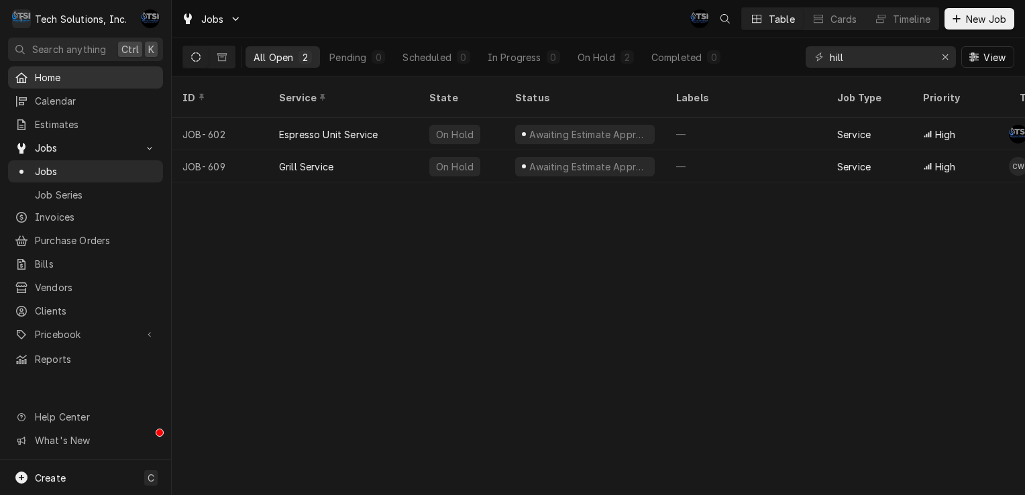
click at [68, 84] on link "Home" at bounding box center [85, 77] width 155 height 22
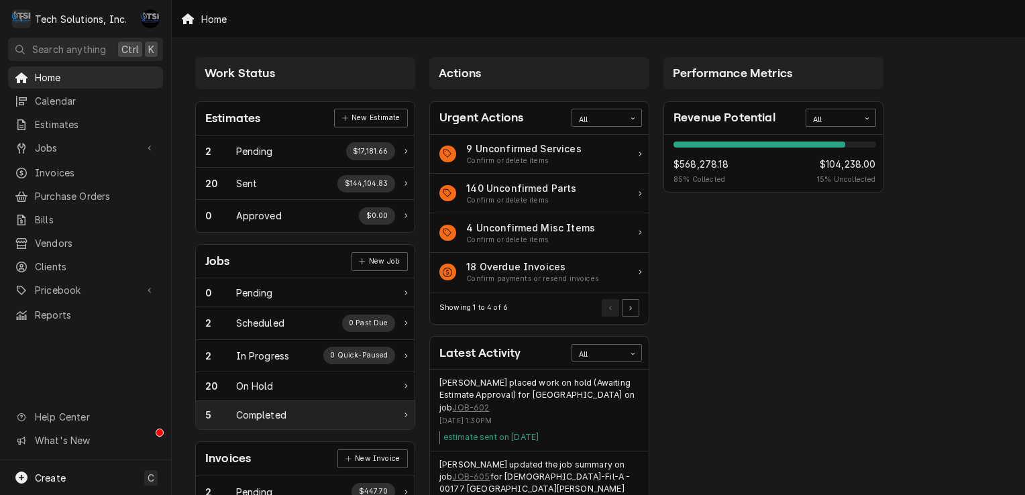
click at [290, 408] on div "5 Completed" at bounding box center [300, 415] width 190 height 14
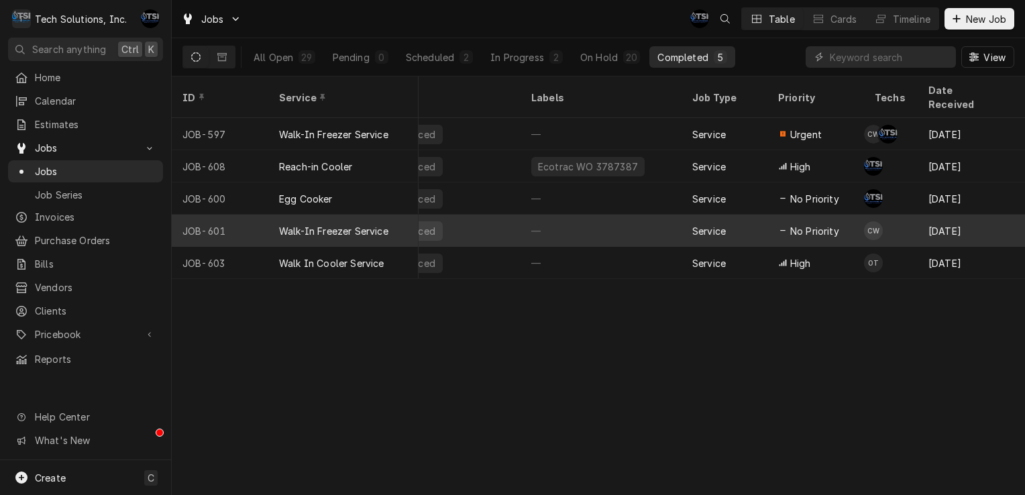
scroll to position [0, 59]
click at [614, 217] on div "—" at bounding box center [600, 231] width 161 height 32
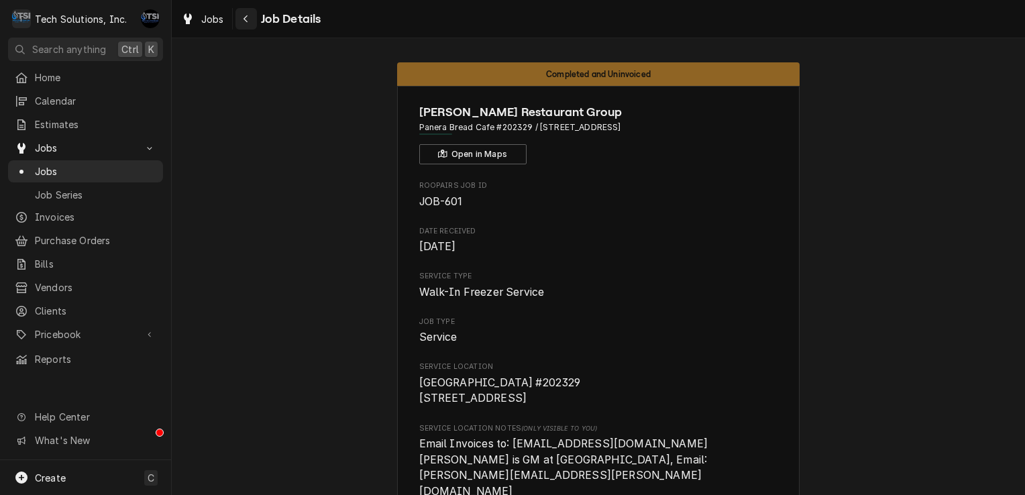
click at [246, 12] on div "Navigate back" at bounding box center [245, 18] width 13 height 13
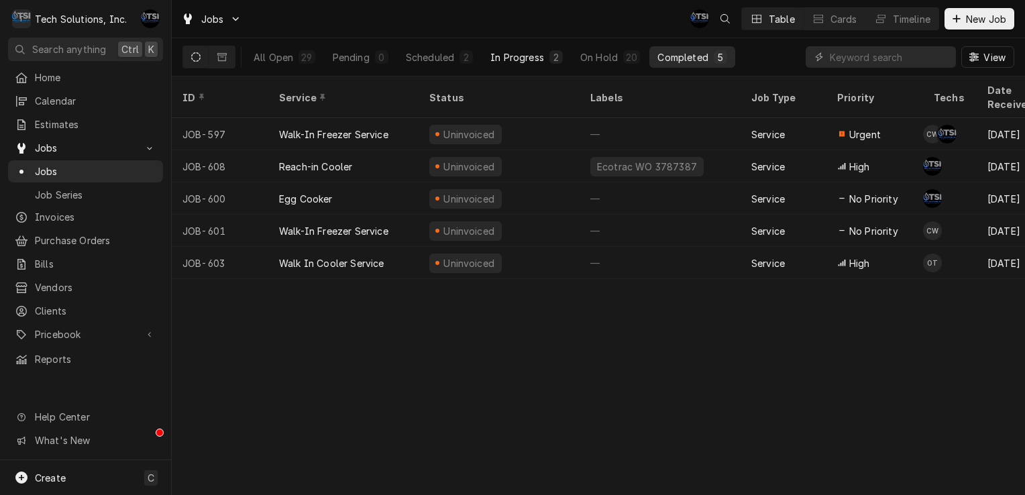
click at [492, 53] on div "In Progress" at bounding box center [517, 57] width 54 height 14
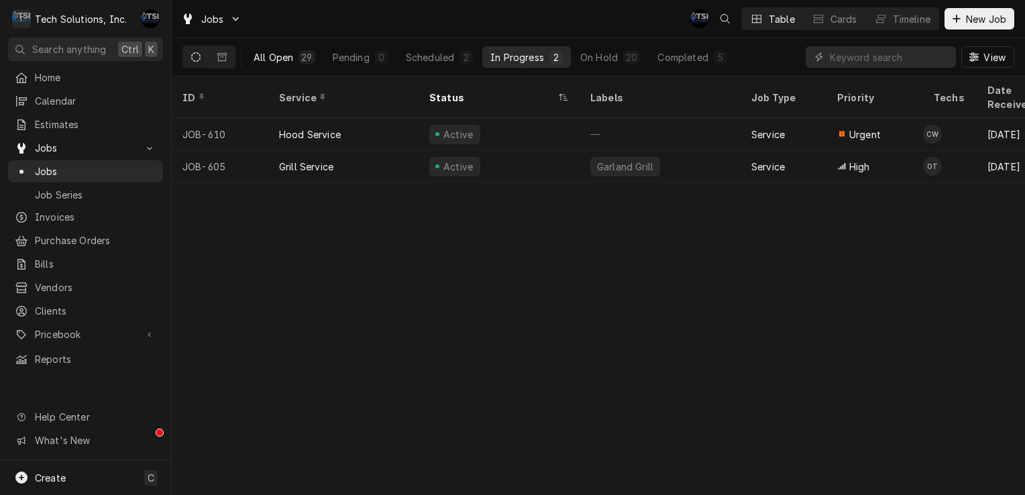
click button "All Open 29"
